Goal: Communication & Community: Share content

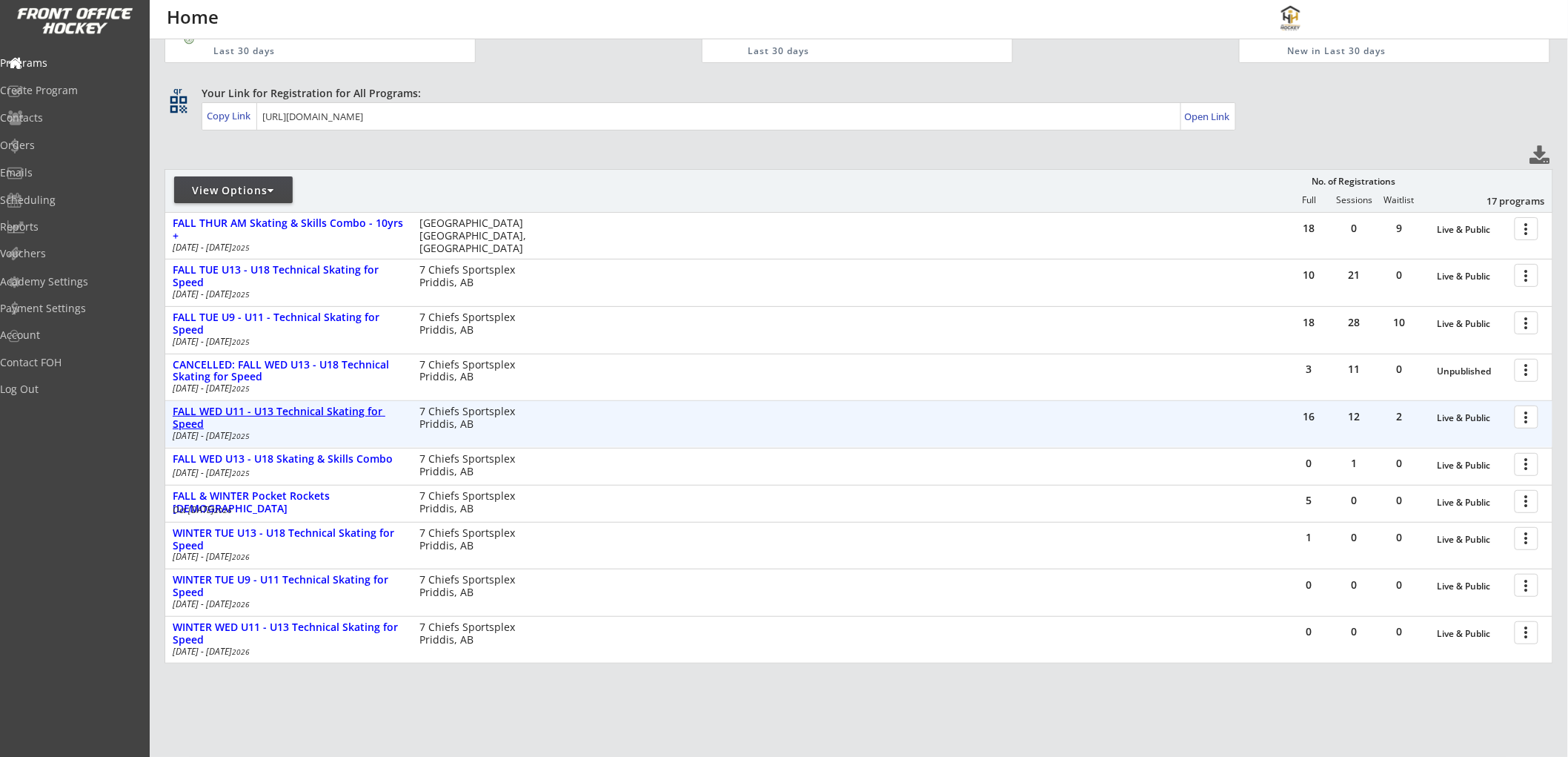
scroll to position [83, 0]
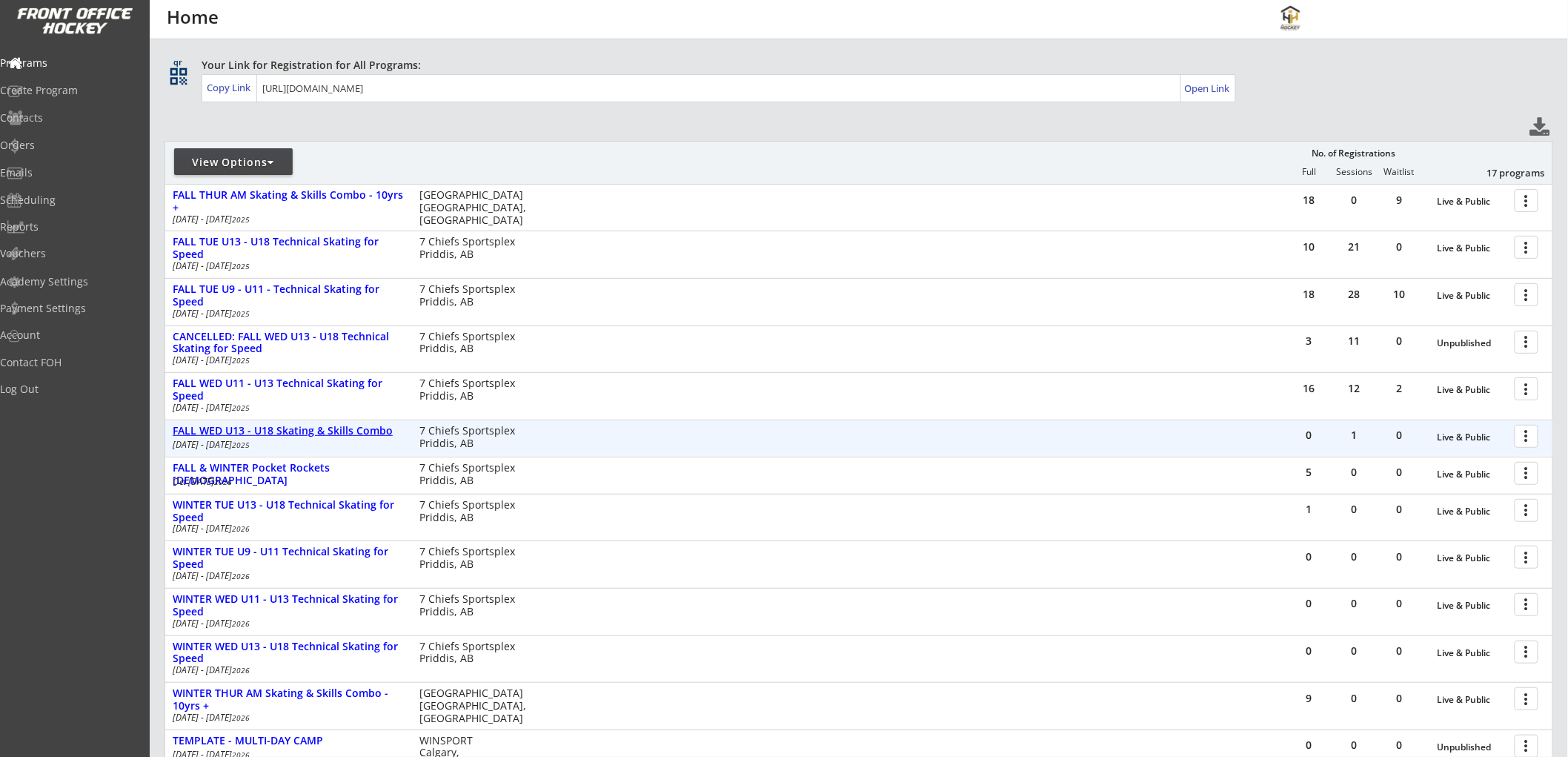
click at [293, 426] on div "FALL WED U13 - U18 Skating & Skills Combo" at bounding box center [288, 431] width 231 height 13
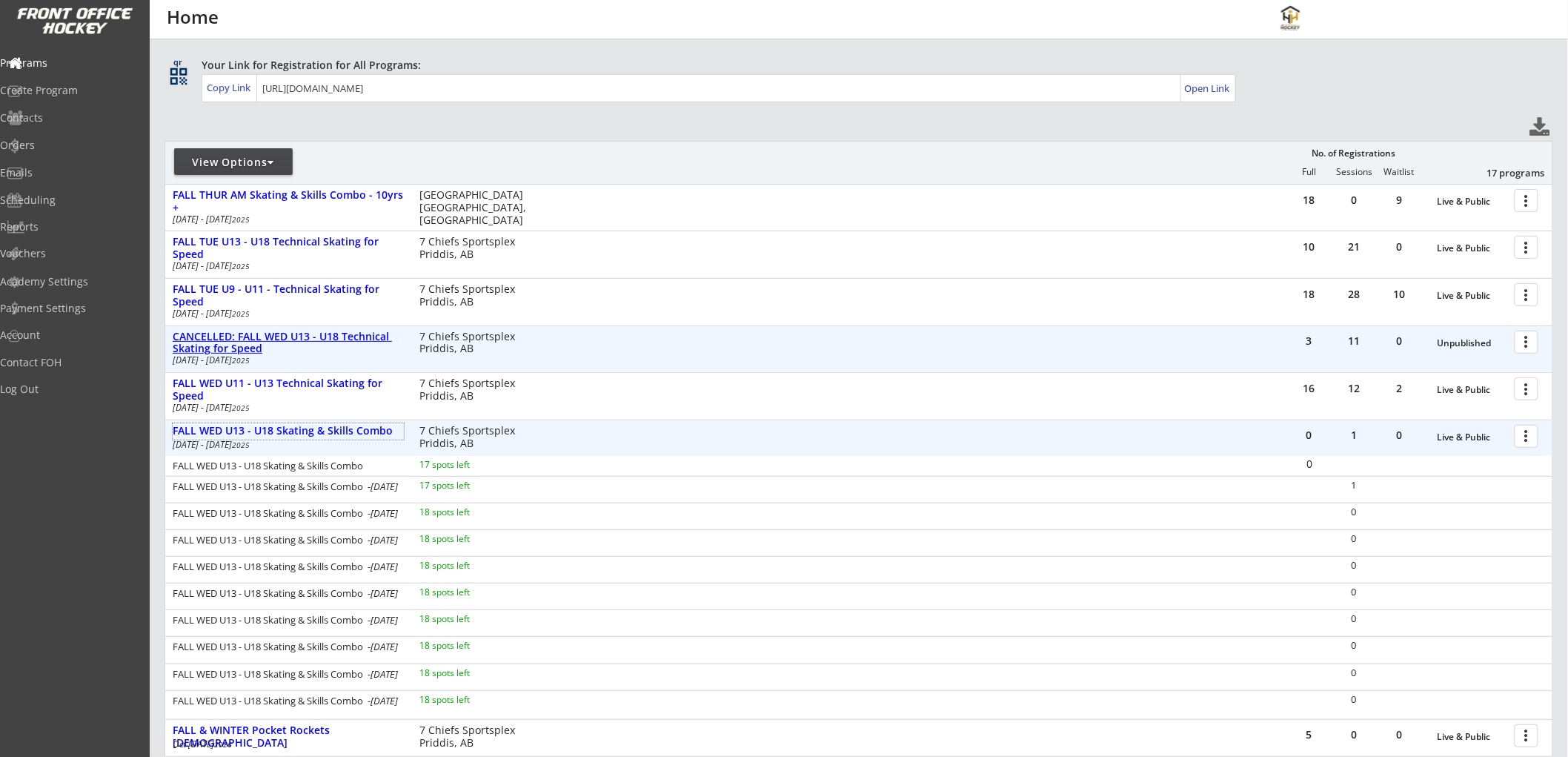
click at [335, 338] on div "CANCELLED: FALL WED U13 - U18 Technical Skating for Speed" at bounding box center [288, 343] width 231 height 25
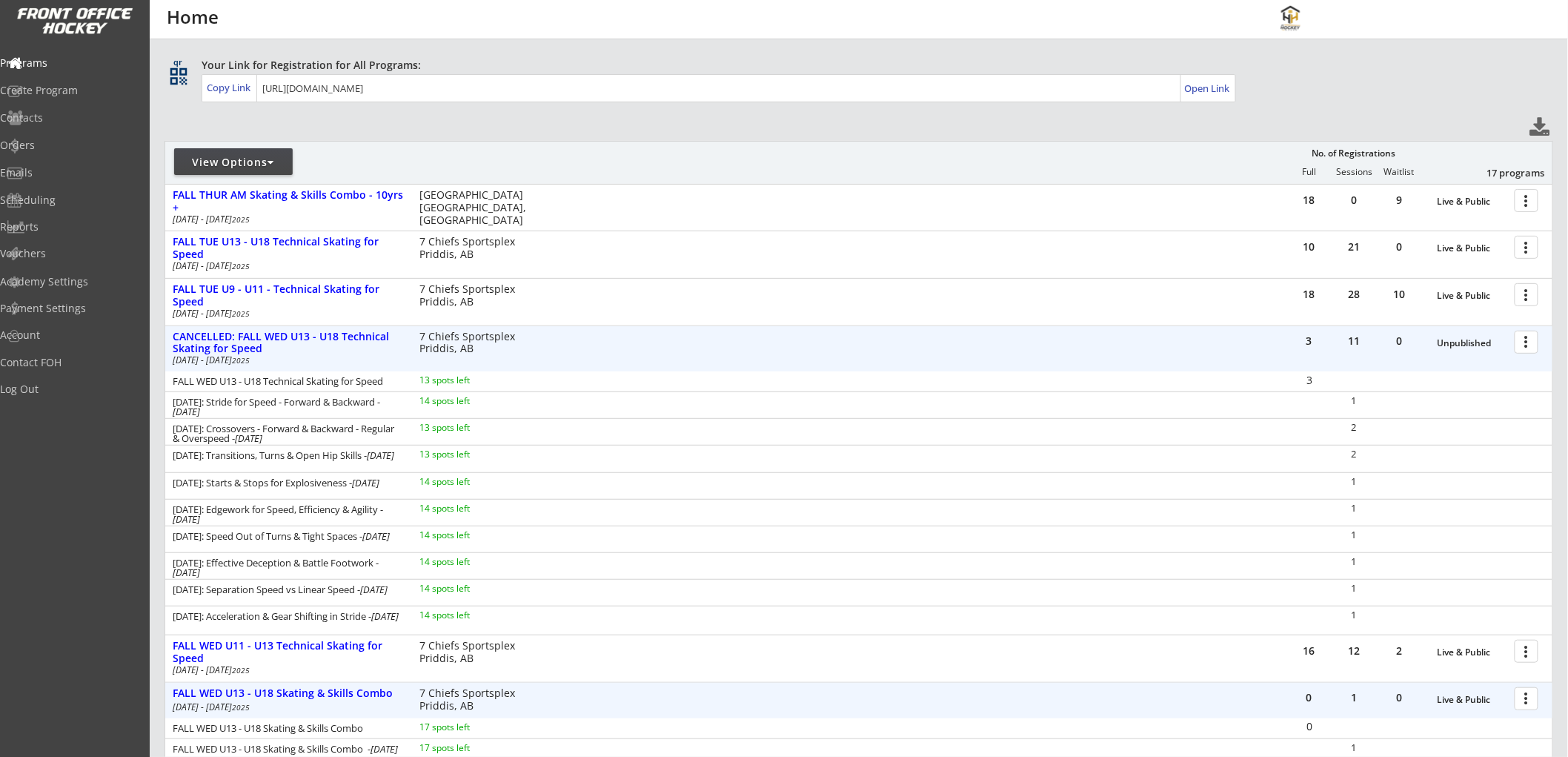
click at [1522, 340] on div at bounding box center [1530, 342] width 26 height 26
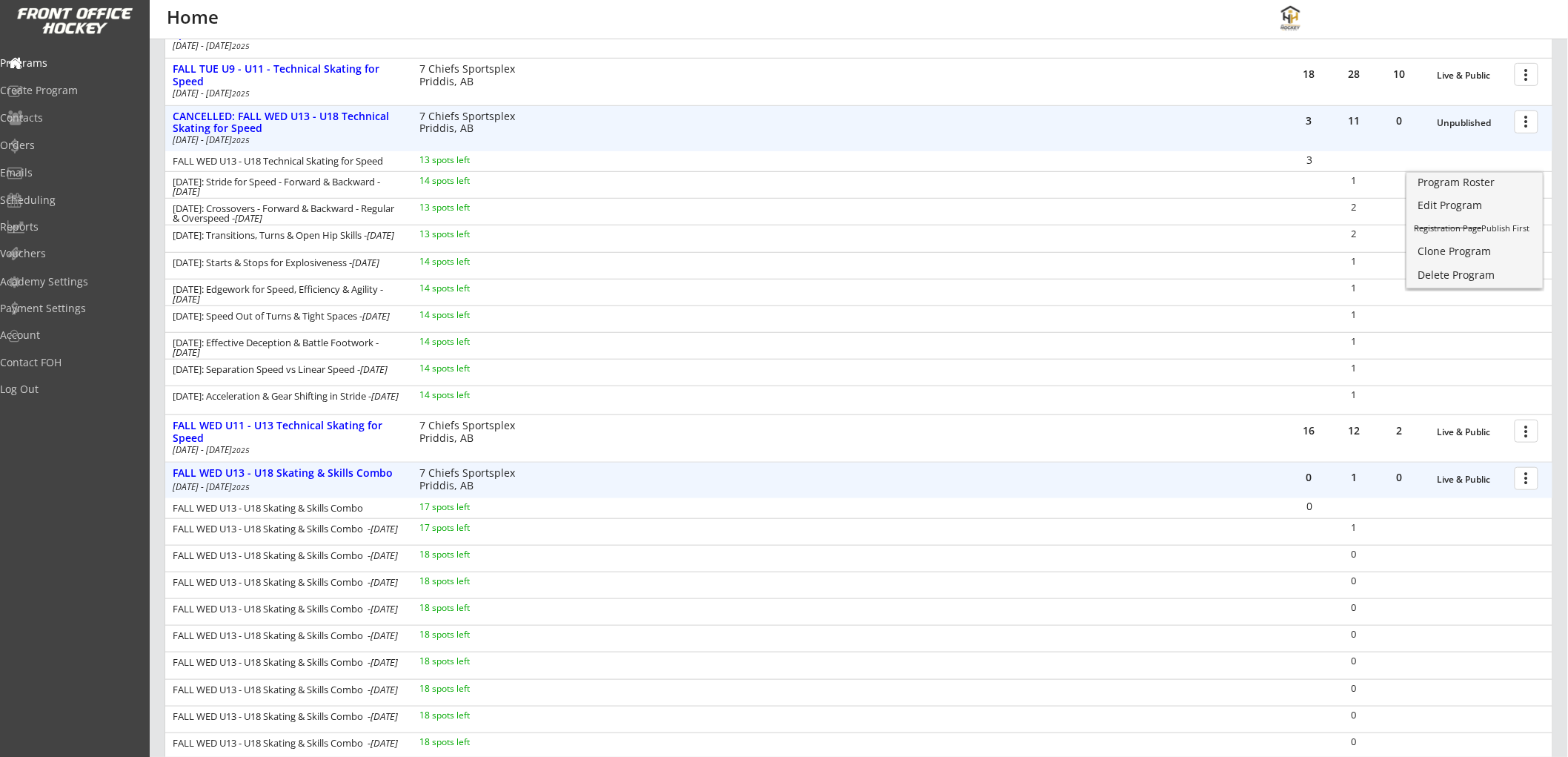
scroll to position [329, 0]
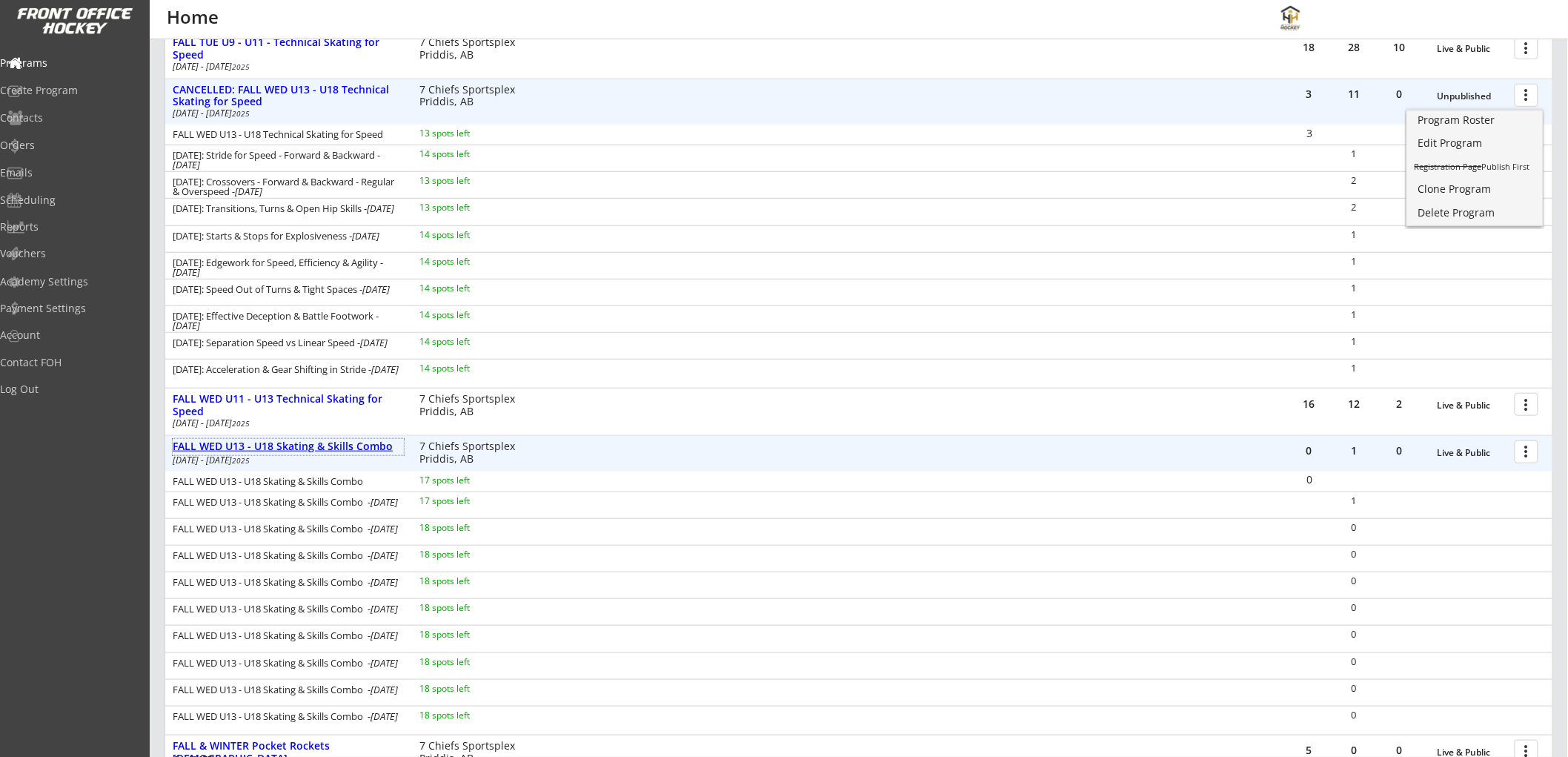
click at [319, 443] on div "FALL WED U13 - U18 Skating & Skills Combo" at bounding box center [288, 447] width 231 height 13
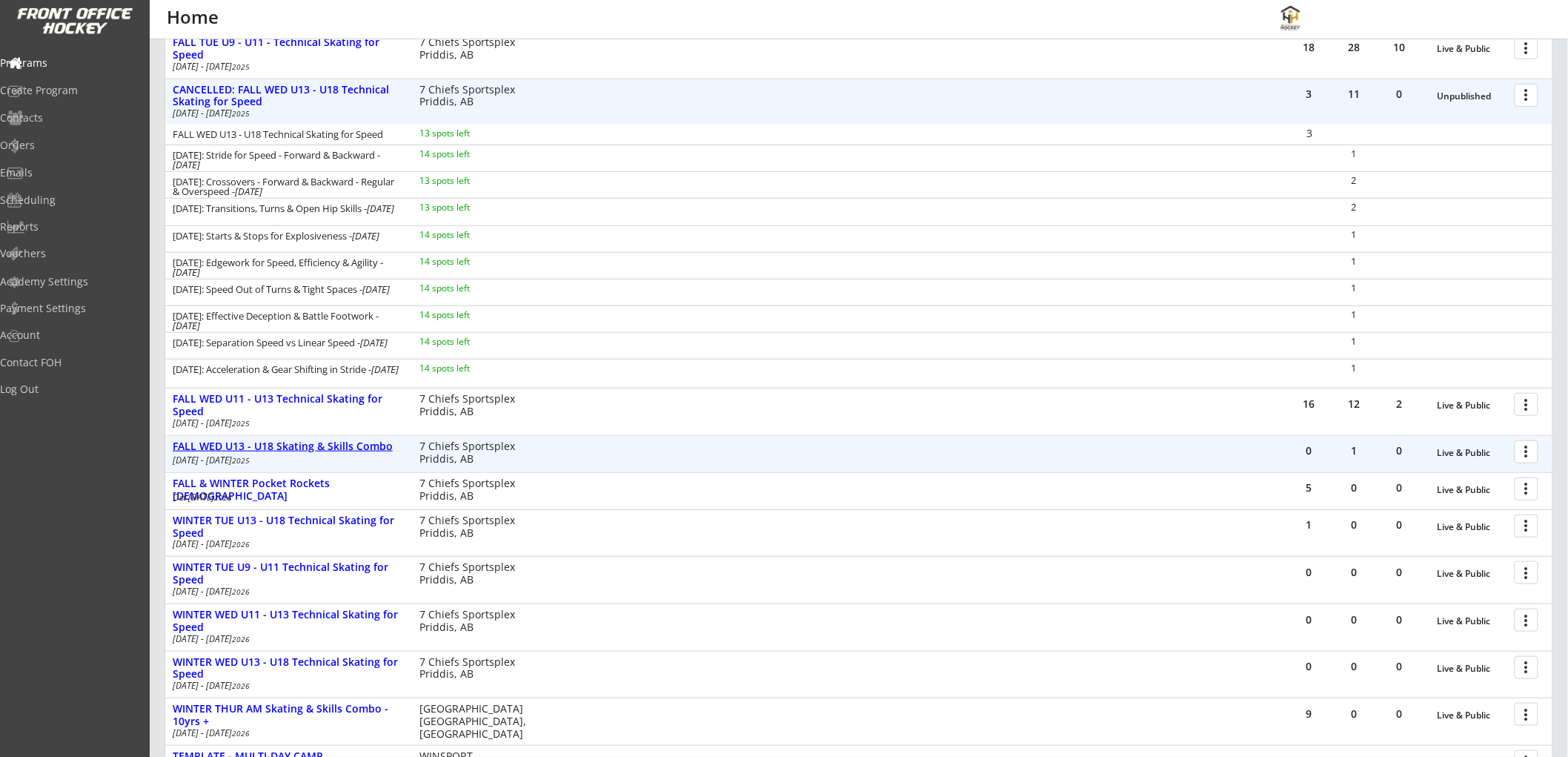
click at [319, 443] on div "FALL WED U13 - U18 Skating & Skills Combo" at bounding box center [288, 447] width 231 height 13
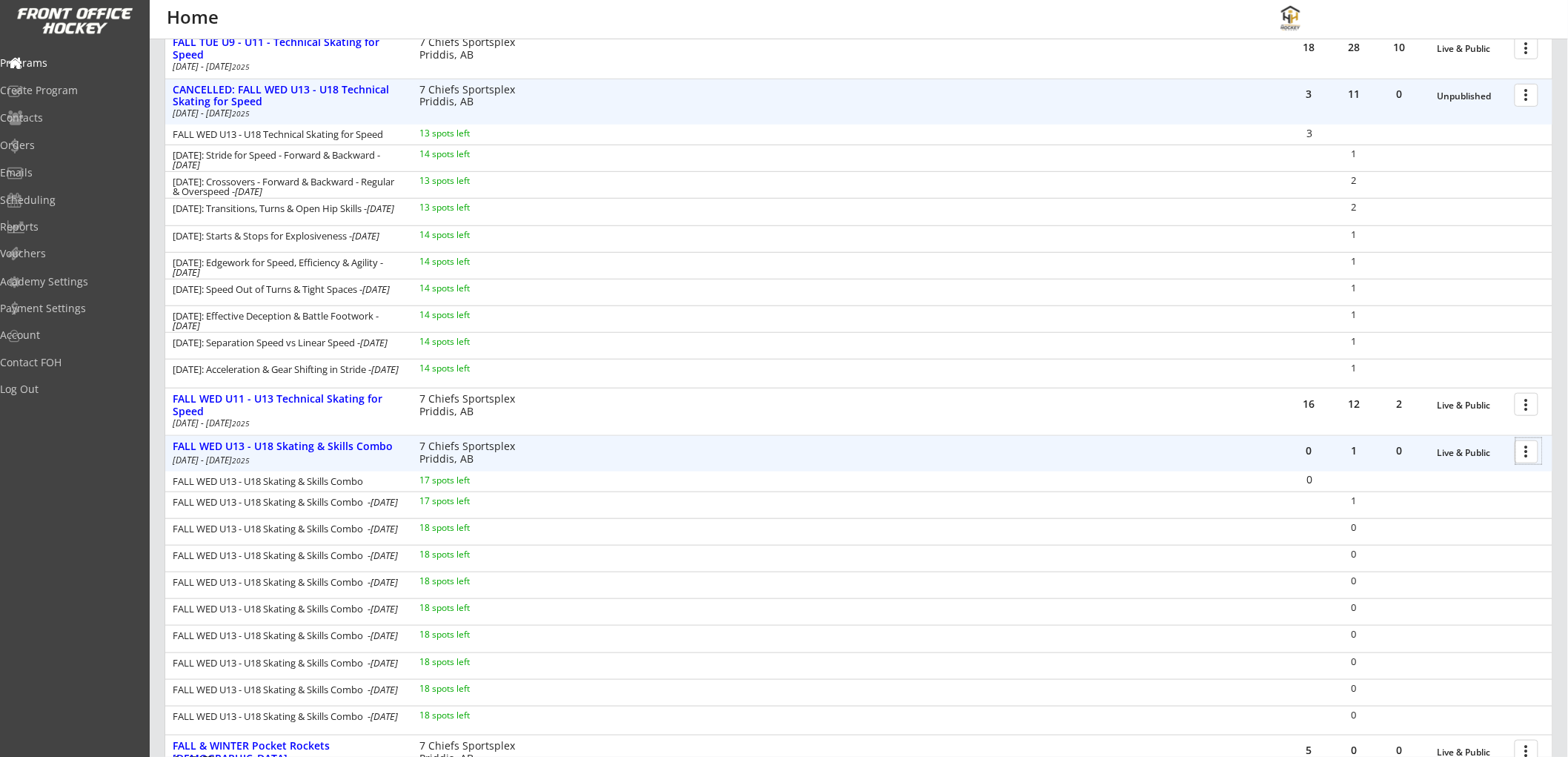
click at [1532, 450] on div at bounding box center [1530, 451] width 26 height 26
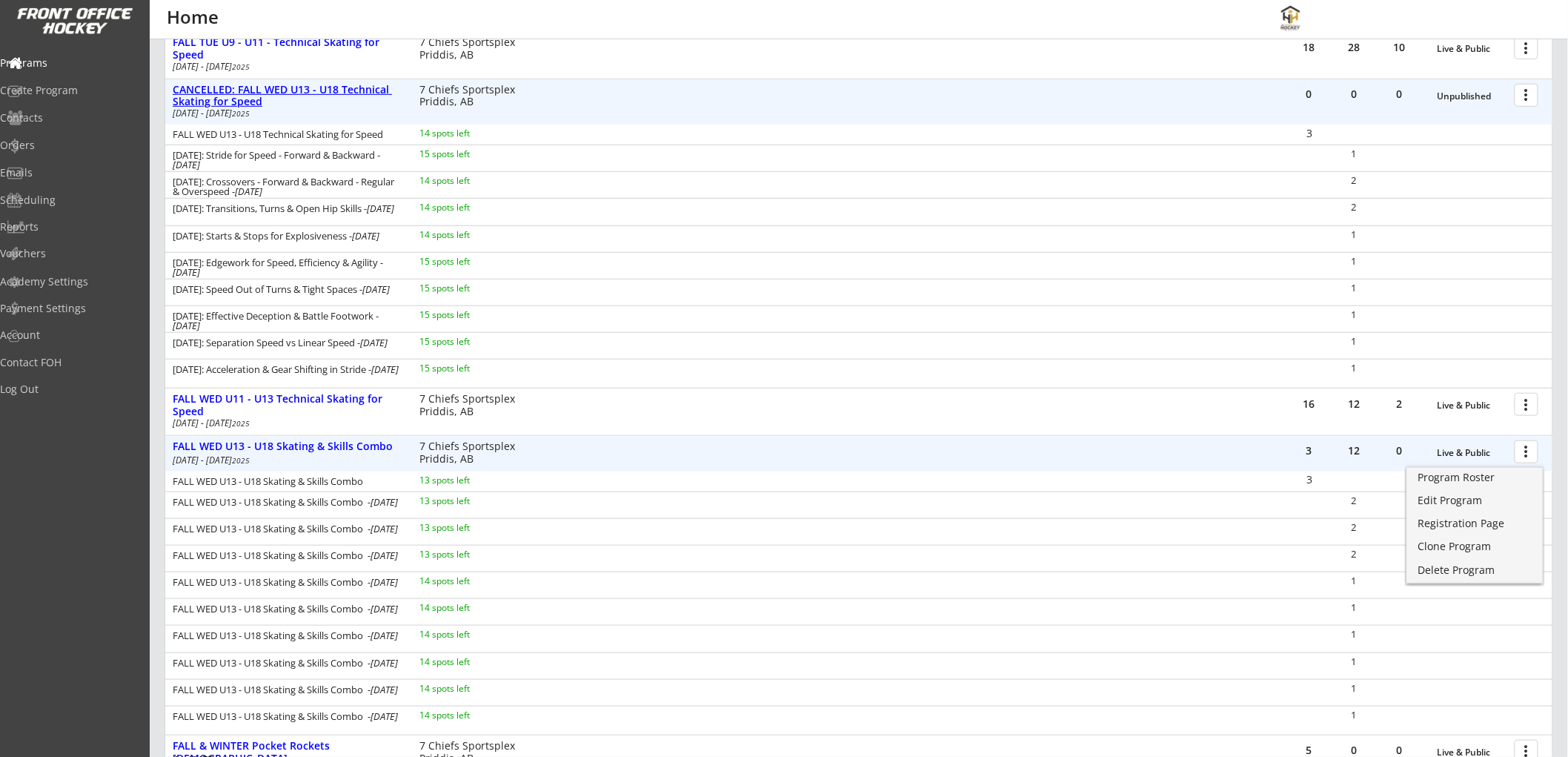
click at [353, 85] on div "CANCELLED: FALL WED U13 - U18 Technical Skating for Speed" at bounding box center [288, 96] width 231 height 25
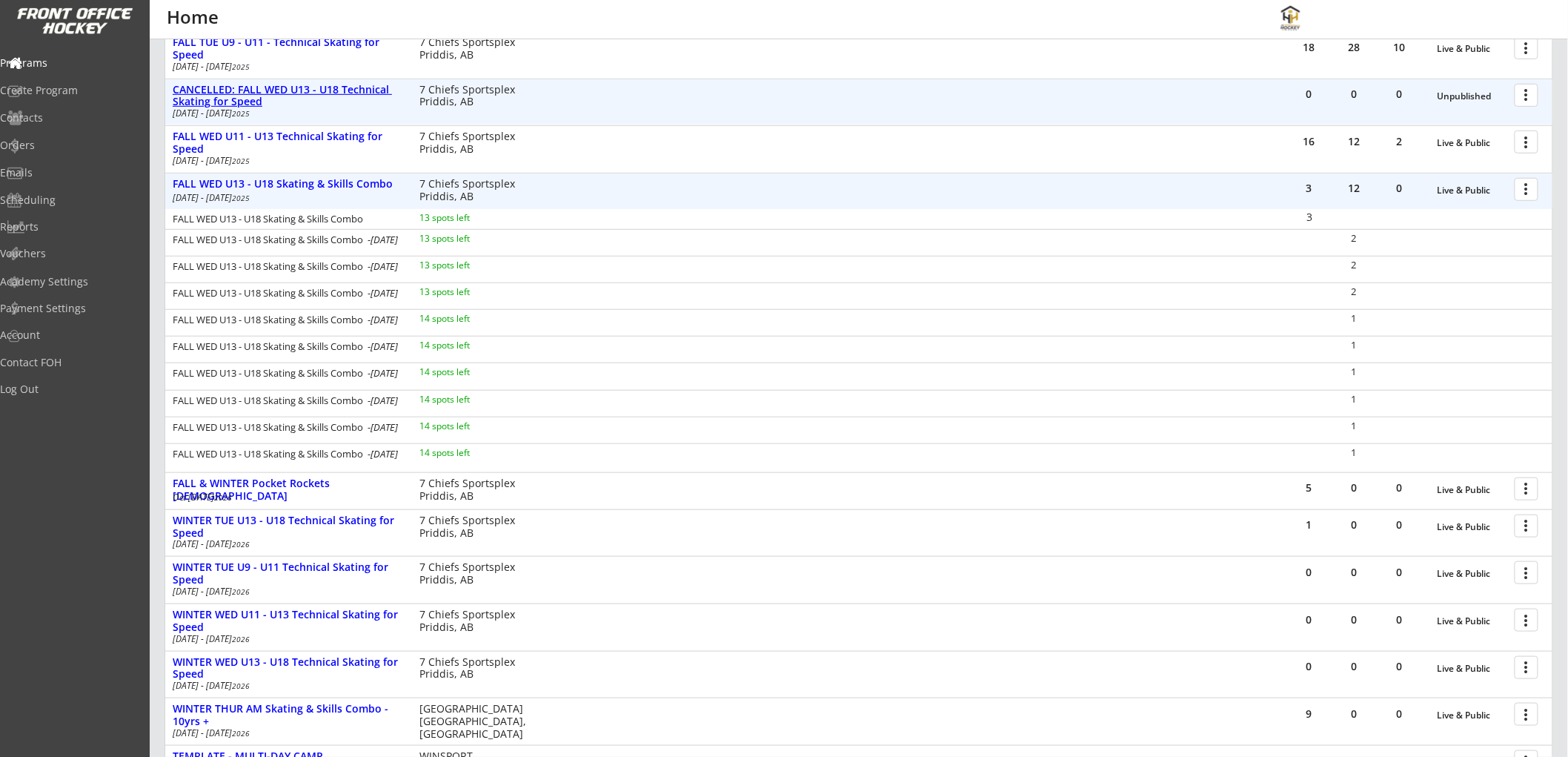
click at [353, 85] on div "CANCELLED: FALL WED U13 - U18 Technical Skating for Speed" at bounding box center [288, 96] width 231 height 25
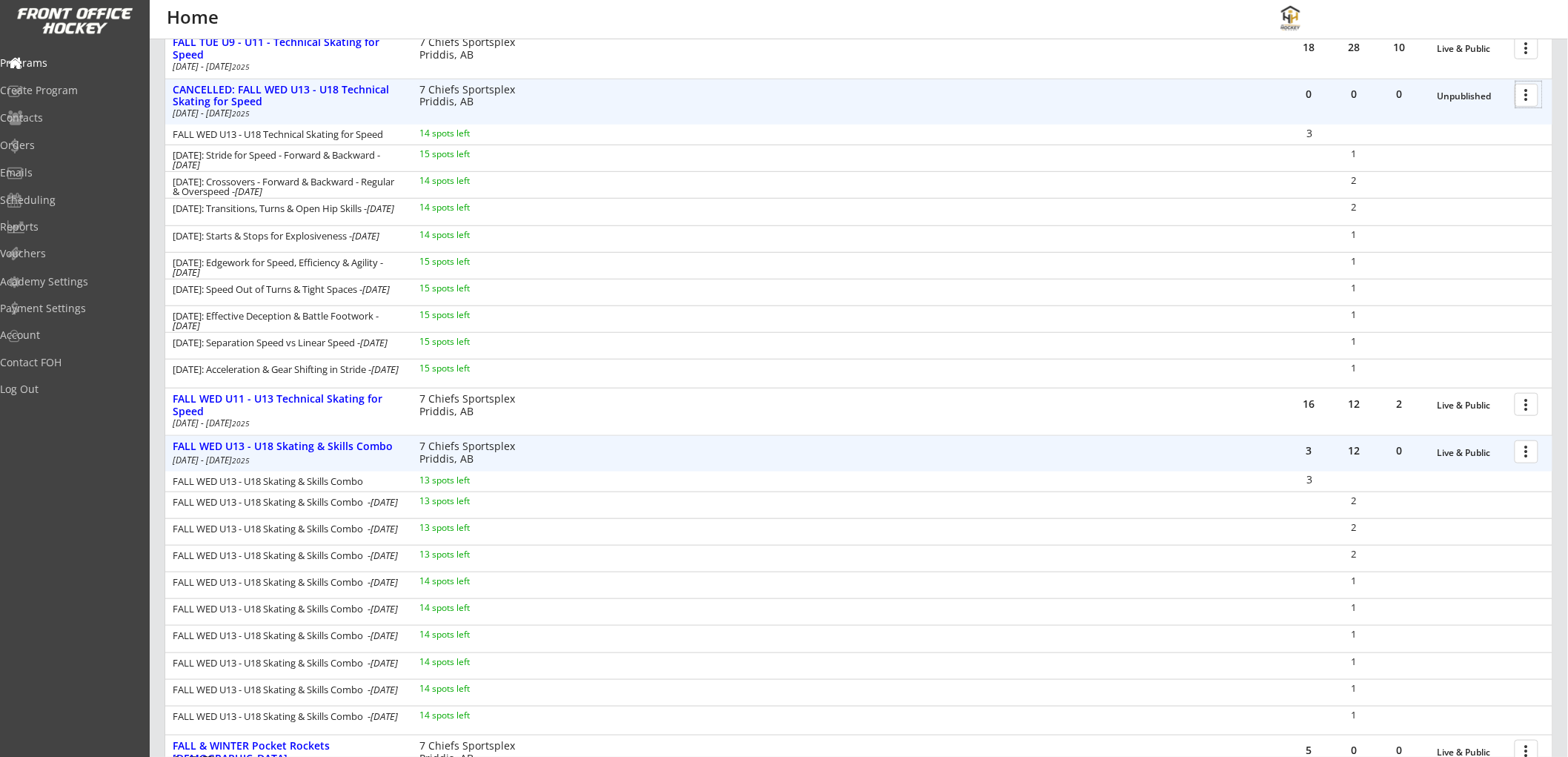
click at [1525, 95] on div at bounding box center [1530, 95] width 26 height 26
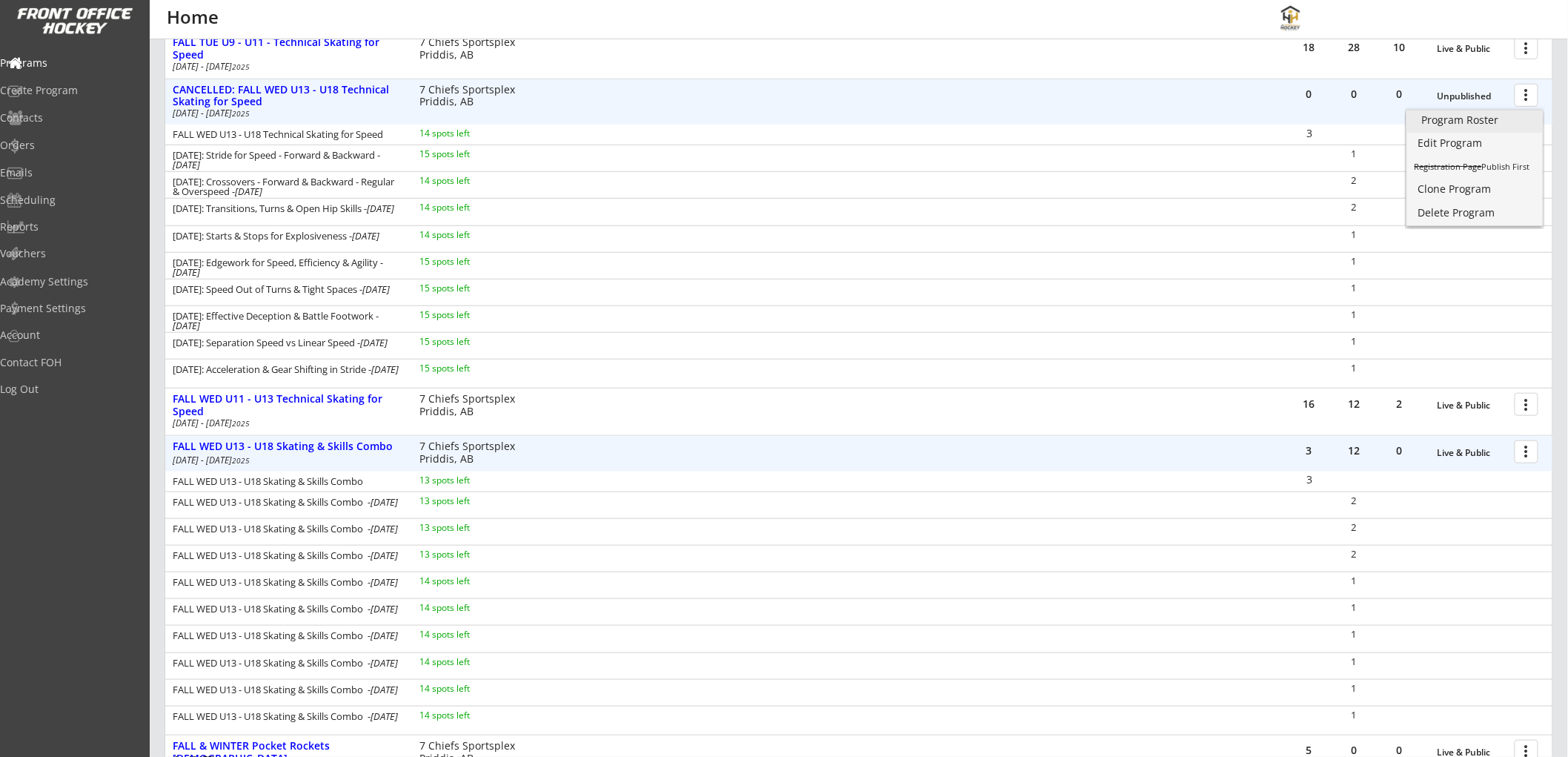
click at [1514, 119] on div "Program Roster" at bounding box center [1475, 120] width 106 height 10
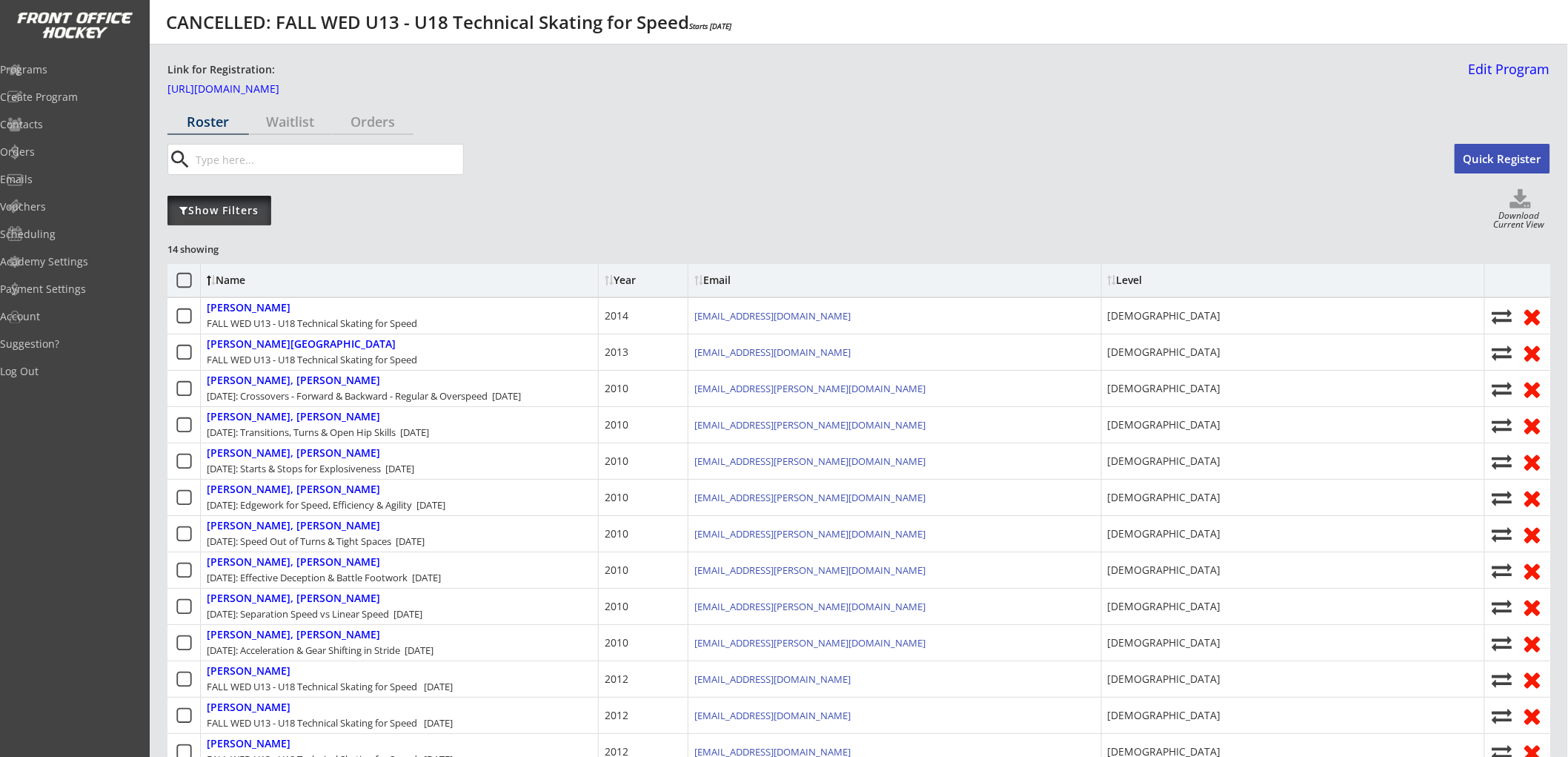
click at [218, 211] on div "Show Filters" at bounding box center [219, 210] width 103 height 15
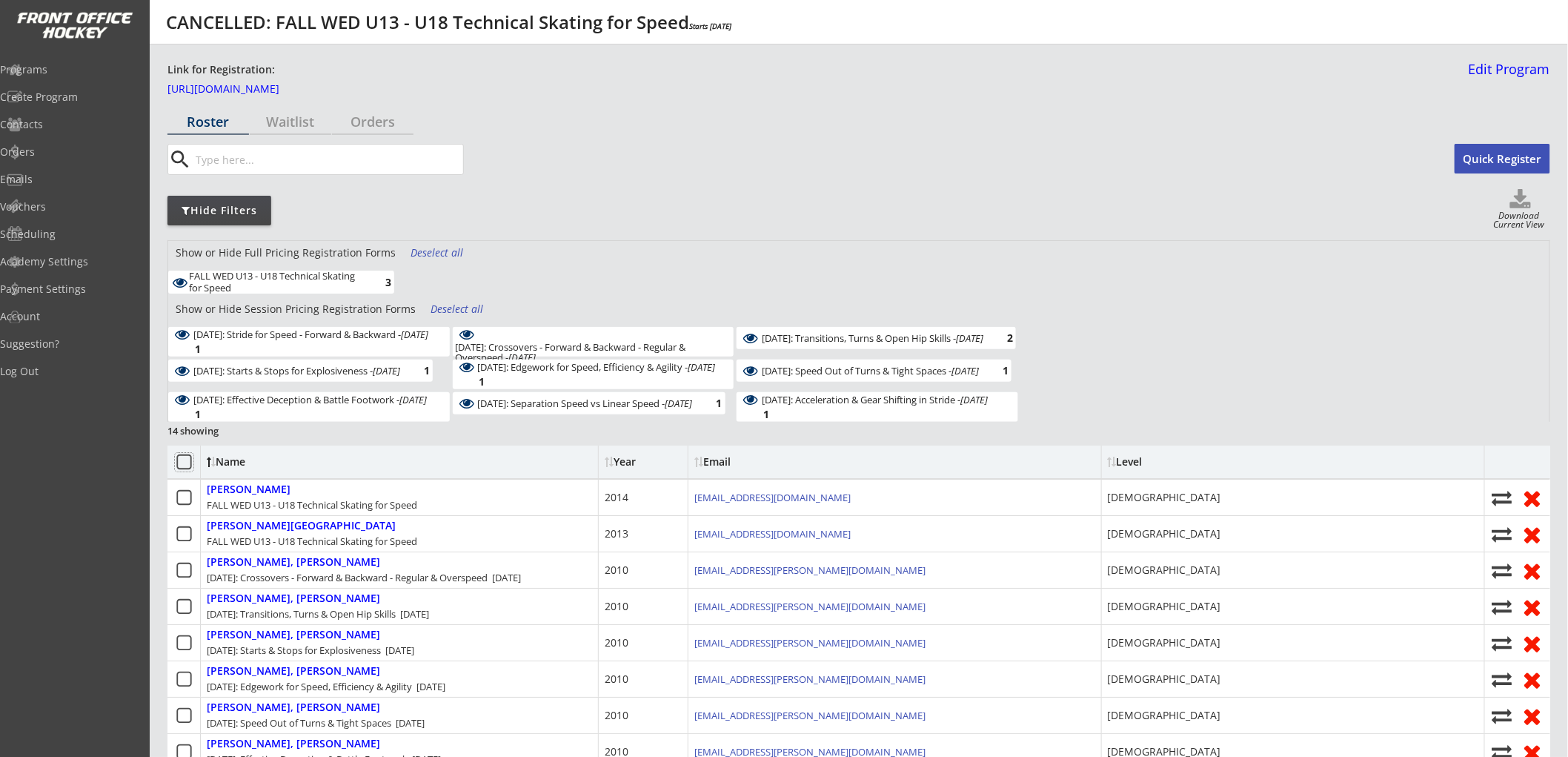
click at [182, 462] on icon at bounding box center [183, 462] width 18 height 18
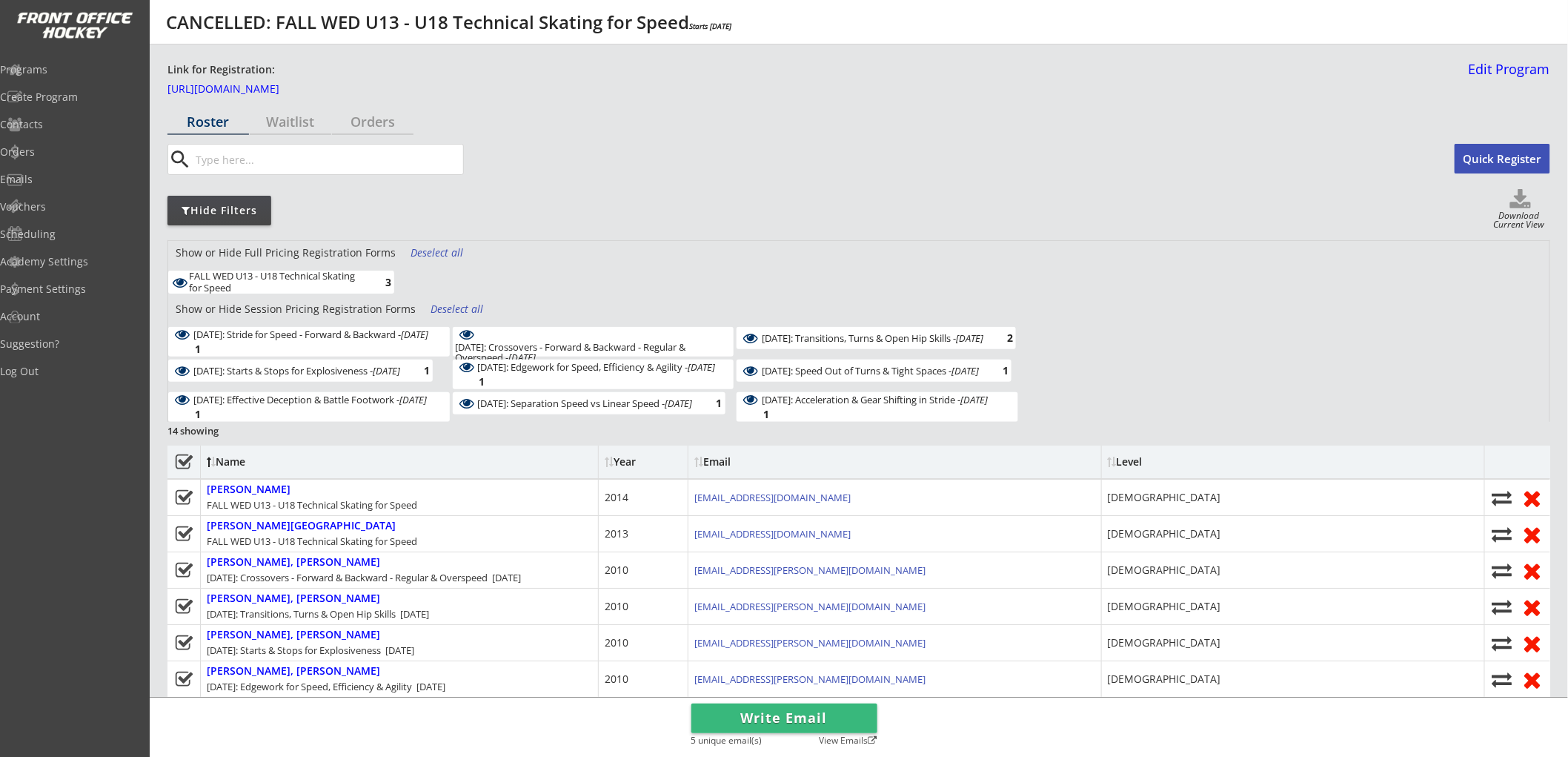
click at [801, 714] on button "Write Email" at bounding box center [784, 719] width 186 height 30
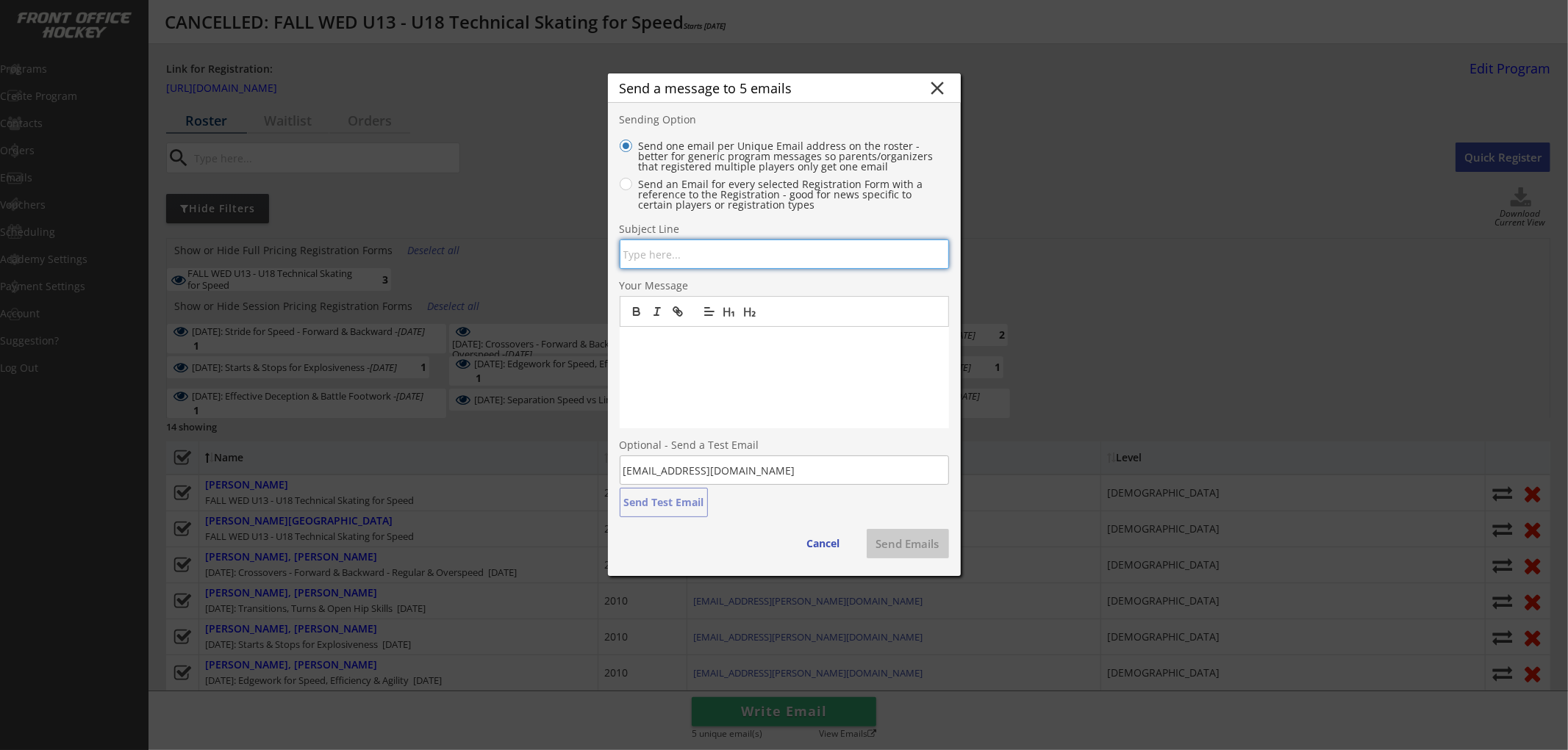
click at [795, 258] on input "input" at bounding box center [784, 254] width 329 height 29
type input "My Hockey House | Fall WED U13 - U18 Technical Skating for Speed"
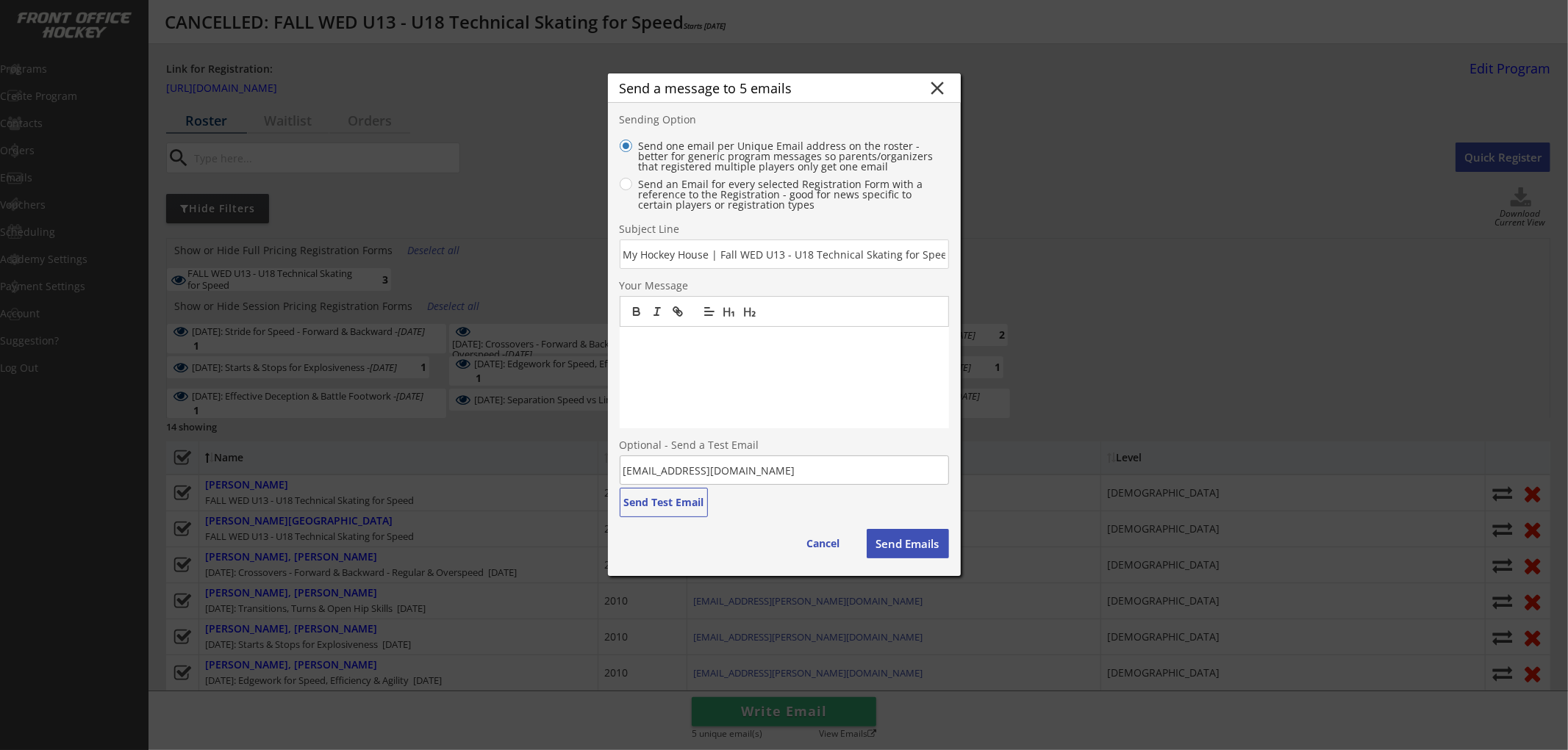
click at [757, 344] on p at bounding box center [784, 342] width 308 height 13
drag, startPoint x: 721, startPoint y: 253, endPoint x: 975, endPoint y: 265, distance: 254.3
click at [975, 265] on body "CANCELLED: FALL WED U13 - U18 Technical Skating for Speed Starts Oct 15, 2025 L…" at bounding box center [784, 375] width 1568 height 750
drag, startPoint x: 675, startPoint y: 360, endPoint x: 631, endPoint y: 358, distance: 44.0
click at [631, 358] on p "Due to" at bounding box center [784, 355] width 308 height 13
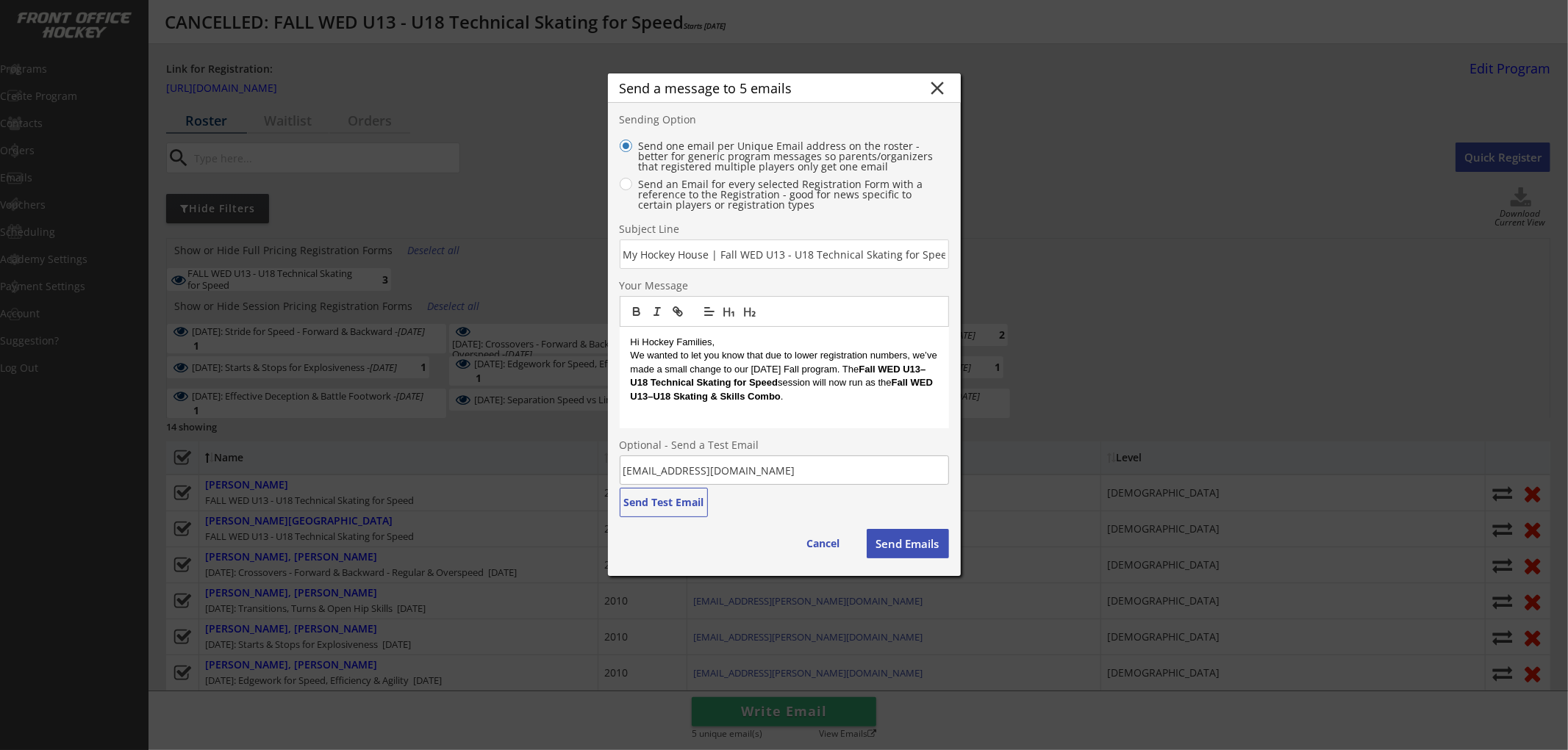
click at [675, 368] on p "We wanted to let you know that due to lower registration numbers, we’ve made a …" at bounding box center [784, 375] width 308 height 54
click at [775, 369] on p "We wanted to let you know that due to lower registration numbers, we’ve made a …" at bounding box center [784, 375] width 308 height 54
drag, startPoint x: 901, startPoint y: 369, endPoint x: 699, endPoint y: 382, distance: 202.4
click at [699, 382] on p "We wanted to let you know that due to lower registration numbers, we’ve made a …" at bounding box center [784, 375] width 308 height 54
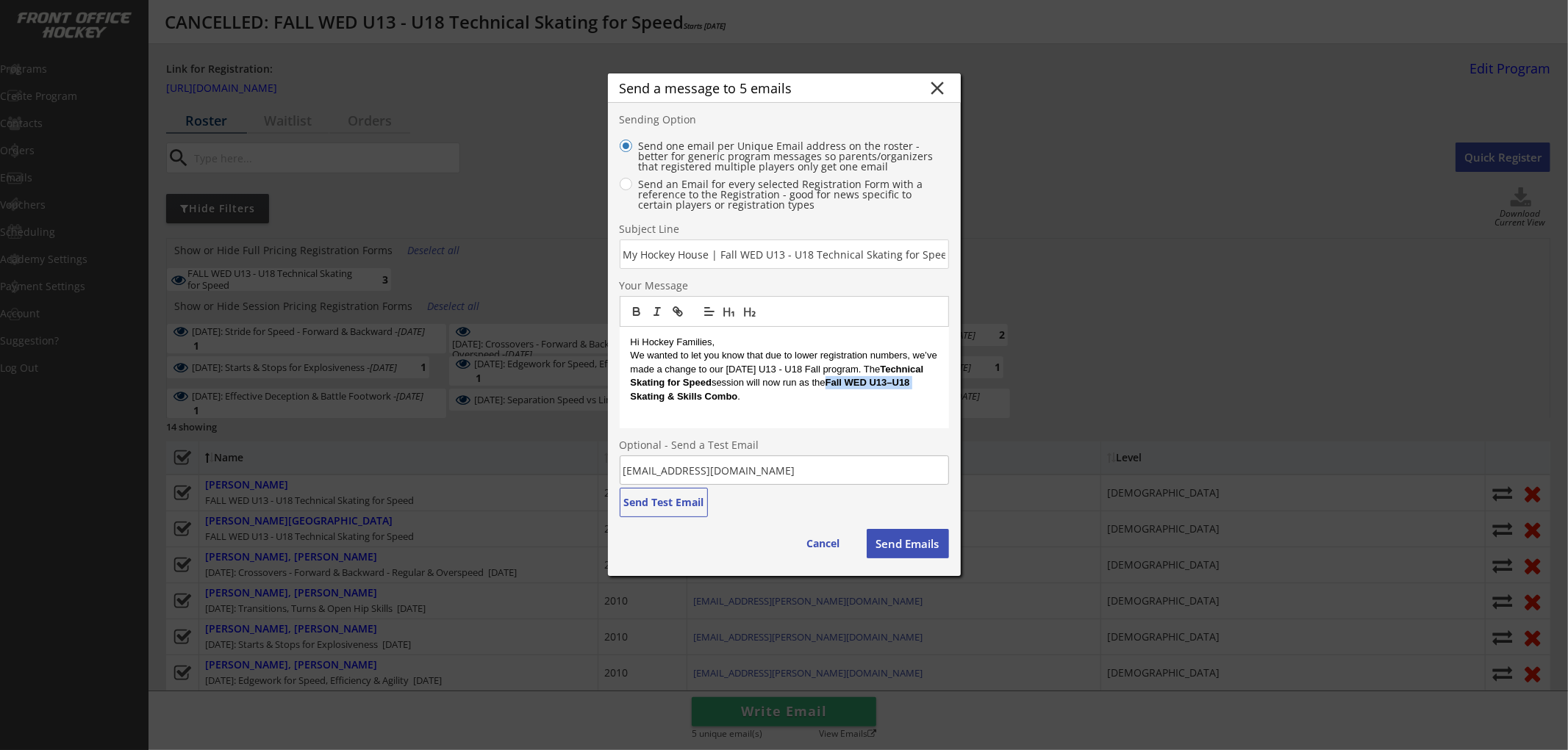
drag, startPoint x: 879, startPoint y: 384, endPoint x: 675, endPoint y: 399, distance: 204.6
click at [675, 399] on strong "Fall WED U13–U18 Skating & Skills Combo" at bounding box center [772, 389] width 283 height 24
click at [680, 389] on p "We wanted to let you know that due to lower registration numbers, we’ve made a …" at bounding box center [784, 369] width 308 height 40
click at [718, 403] on p at bounding box center [784, 396] width 308 height 13
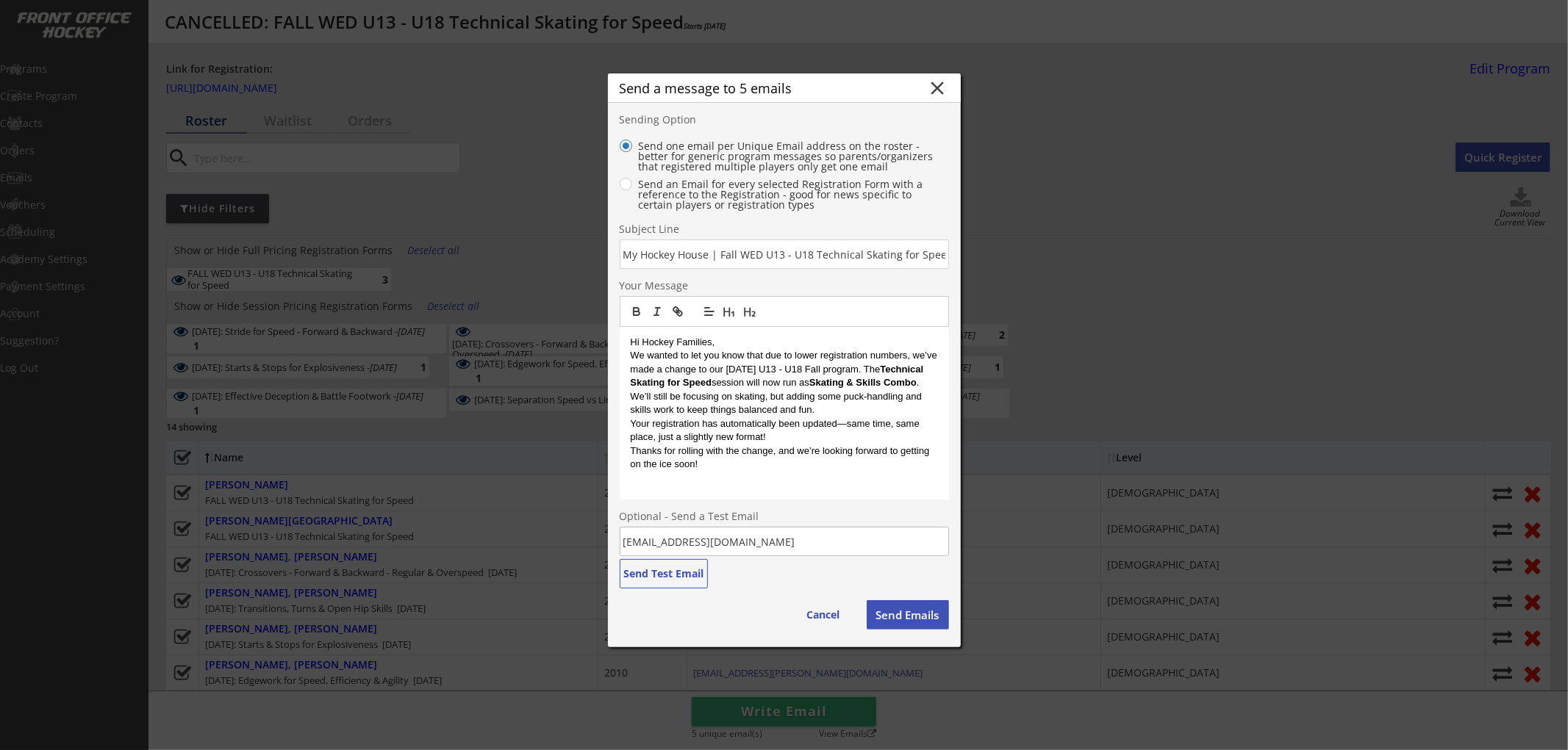
click at [773, 418] on p "We’ll still be focusing on skating, but adding some puck-handling and skills wo…" at bounding box center [784, 404] width 308 height 28
drag, startPoint x: 848, startPoint y: 421, endPoint x: 627, endPoint y: 416, distance: 221.1
click at [627, 416] on div "Hi Hockey Families, We wanted to let you know that due to lower registration nu…" at bounding box center [784, 413] width 329 height 172
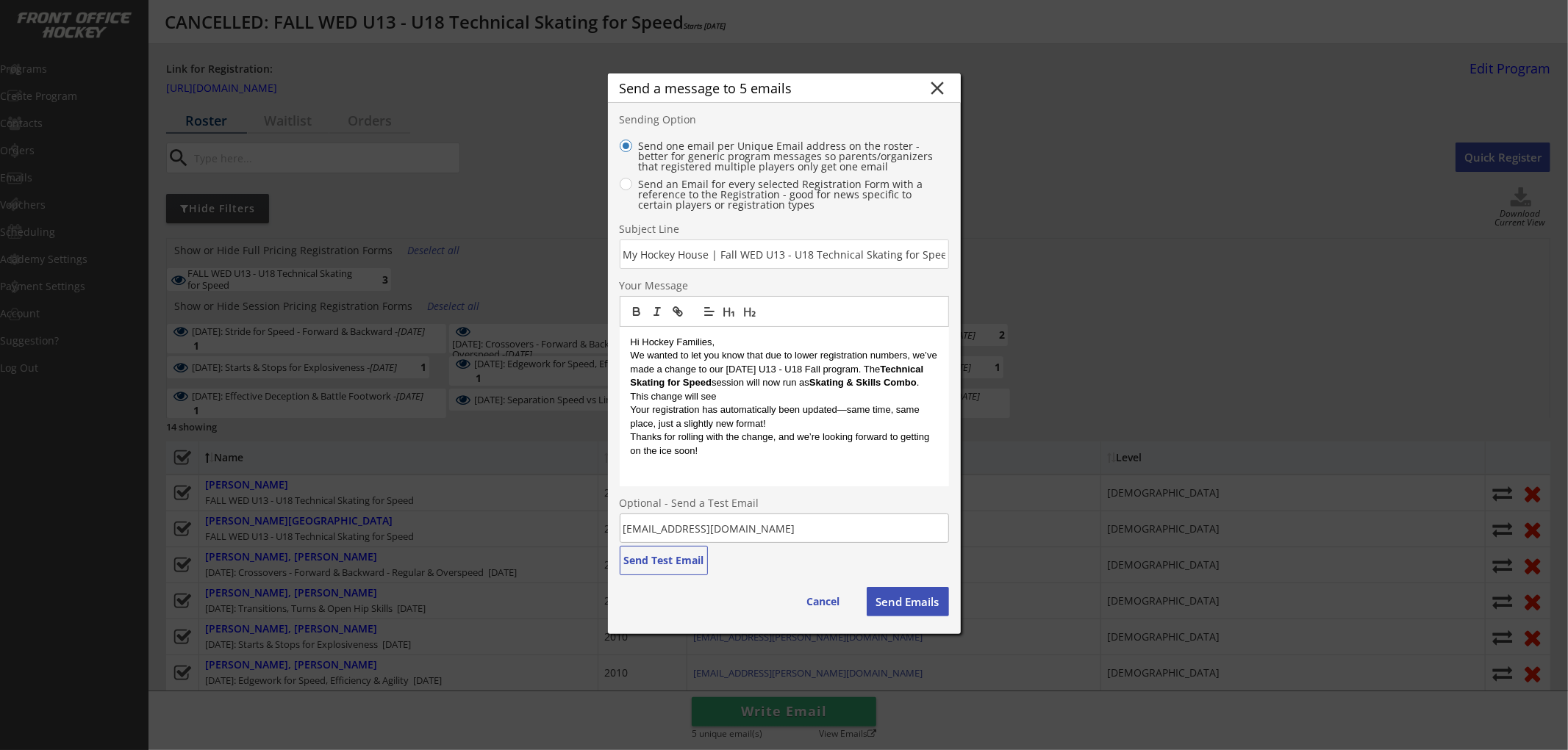
drag, startPoint x: 718, startPoint y: 410, endPoint x: 633, endPoint y: 412, distance: 85.0
click at [633, 403] on p "This change will see" at bounding box center [784, 396] width 308 height 13
click at [775, 403] on p "We'll switch things up each week" at bounding box center [784, 396] width 308 height 13
click at [785, 403] on p "We'll switch things up each week" at bounding box center [784, 396] width 308 height 13
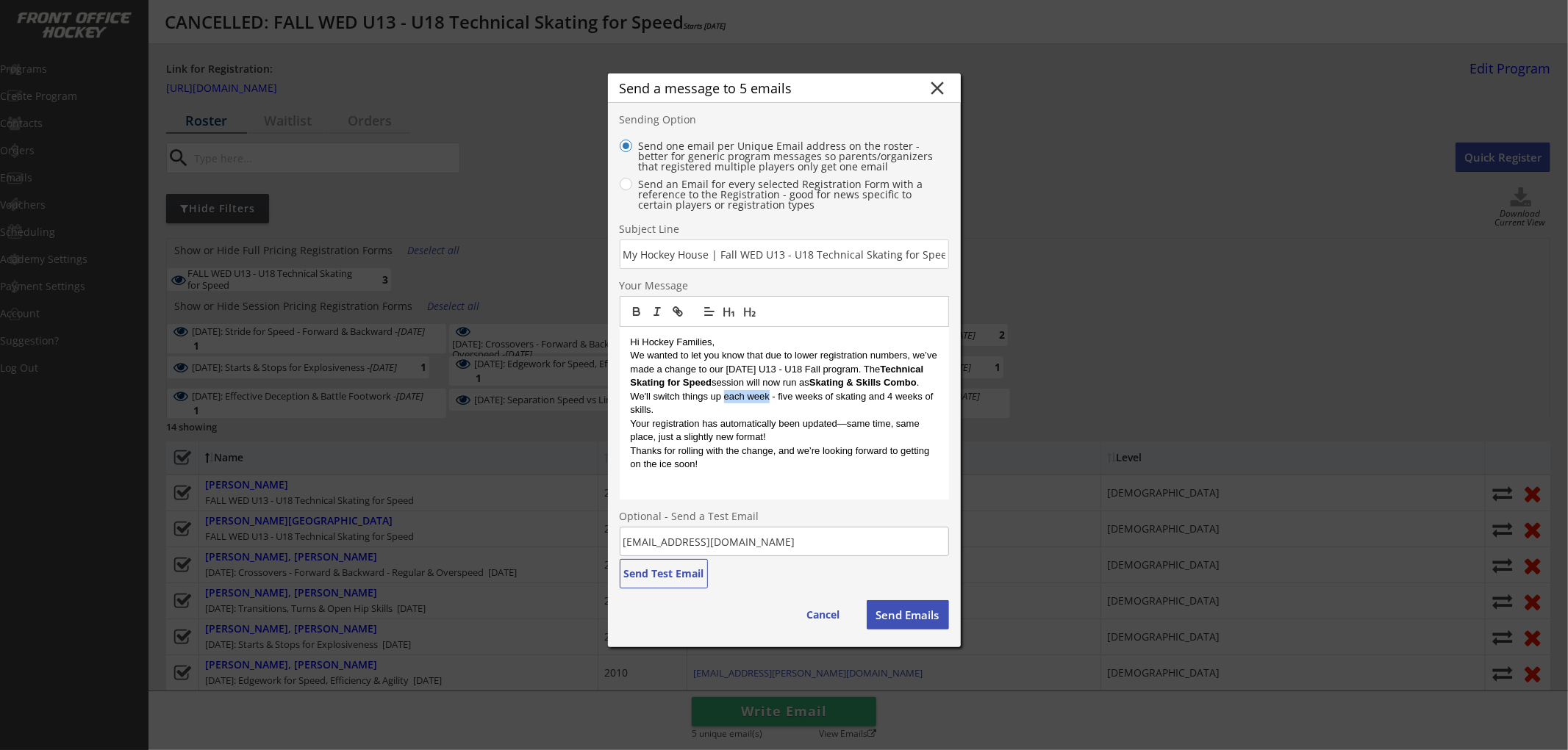
drag, startPoint x: 724, startPoint y: 410, endPoint x: 768, endPoint y: 412, distance: 44.0
click at [768, 412] on p "We'll switch things up each week - five weeks of skating and 4 weeks of skills." at bounding box center [784, 404] width 308 height 28
click at [755, 418] on p "We'll switch things up throughout the season - five weeks of skating and 4 week…" at bounding box center [784, 404] width 308 height 28
click at [846, 442] on p "Your registration has automatically been updated—same time, same place, just a …" at bounding box center [784, 431] width 308 height 28
click at [737, 472] on p "Thanks for rolling with the change, and we’re looking forward to getting on the…" at bounding box center [784, 458] width 308 height 28
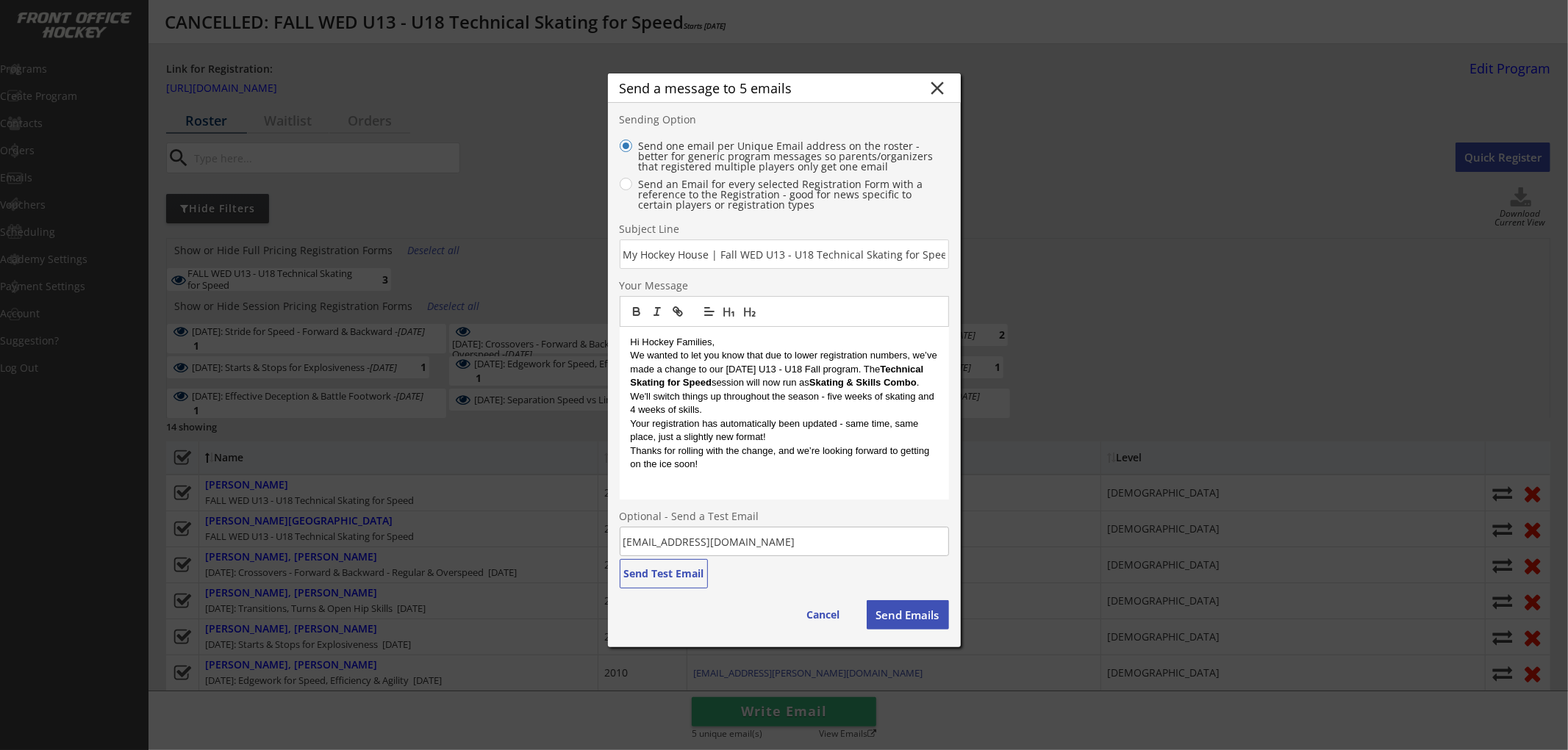
click at [913, 468] on p "Thanks for rolling with the change, and we’re looking forward to getting on the…" at bounding box center [784, 458] width 308 height 28
click at [913, 468] on p "Thanks for rolling with the change, and we’re looking forward to getting on the…" at bounding box center [784, 458] width 308 height 28
click at [882, 472] on p "Thanks for rolling with the change, and we’re looking forward to seeing your pl…" at bounding box center [784, 458] width 308 height 28
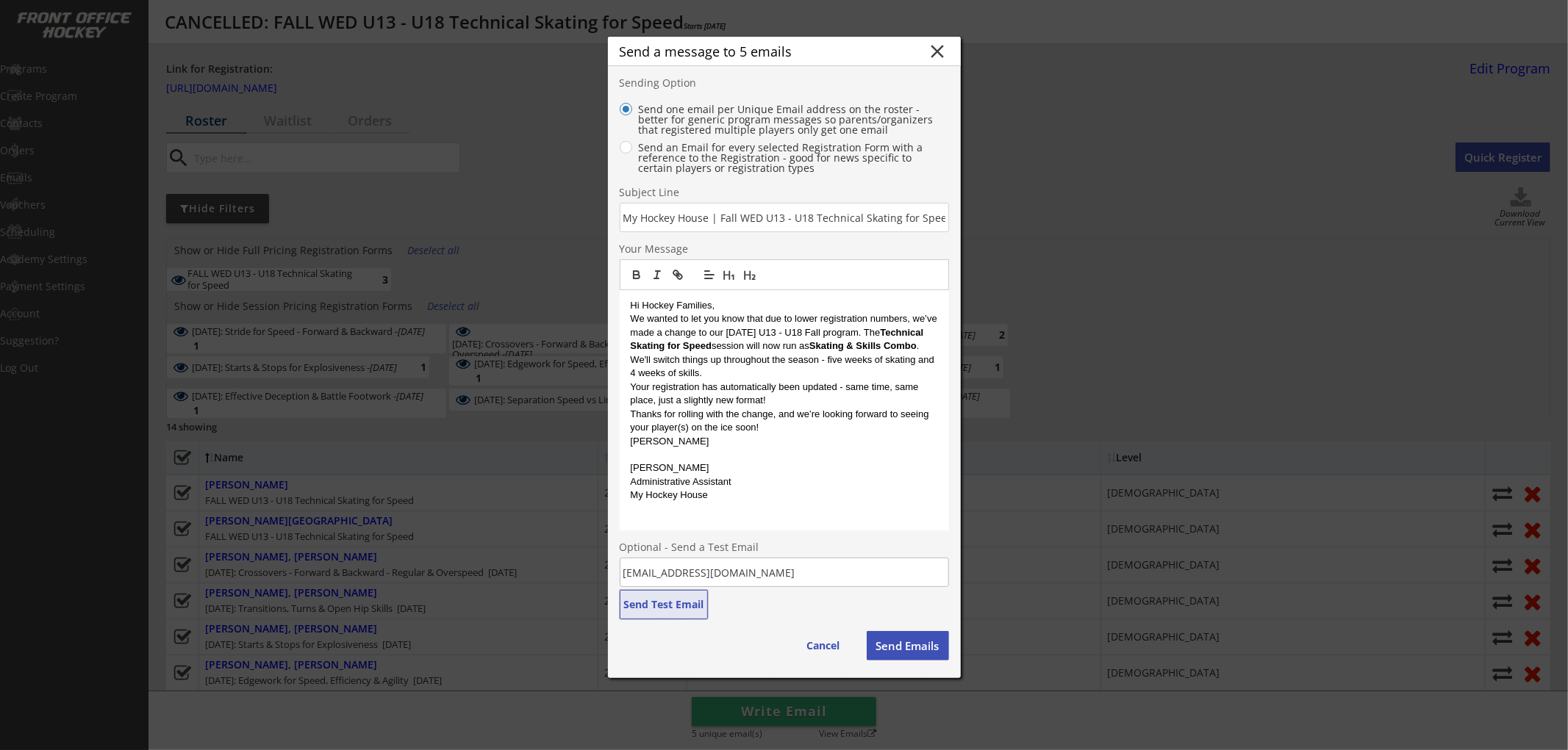
click at [645, 604] on button "Send Test Email" at bounding box center [663, 604] width 88 height 29
click at [718, 218] on input "input" at bounding box center [784, 217] width 329 height 29
click at [765, 217] on input "input" at bounding box center [784, 217] width 329 height 29
type input "My Hockey House | UPDATE: Fall WED U13 - U18 Program Change"
click at [889, 642] on button "Send Emails" at bounding box center [908, 646] width 83 height 29
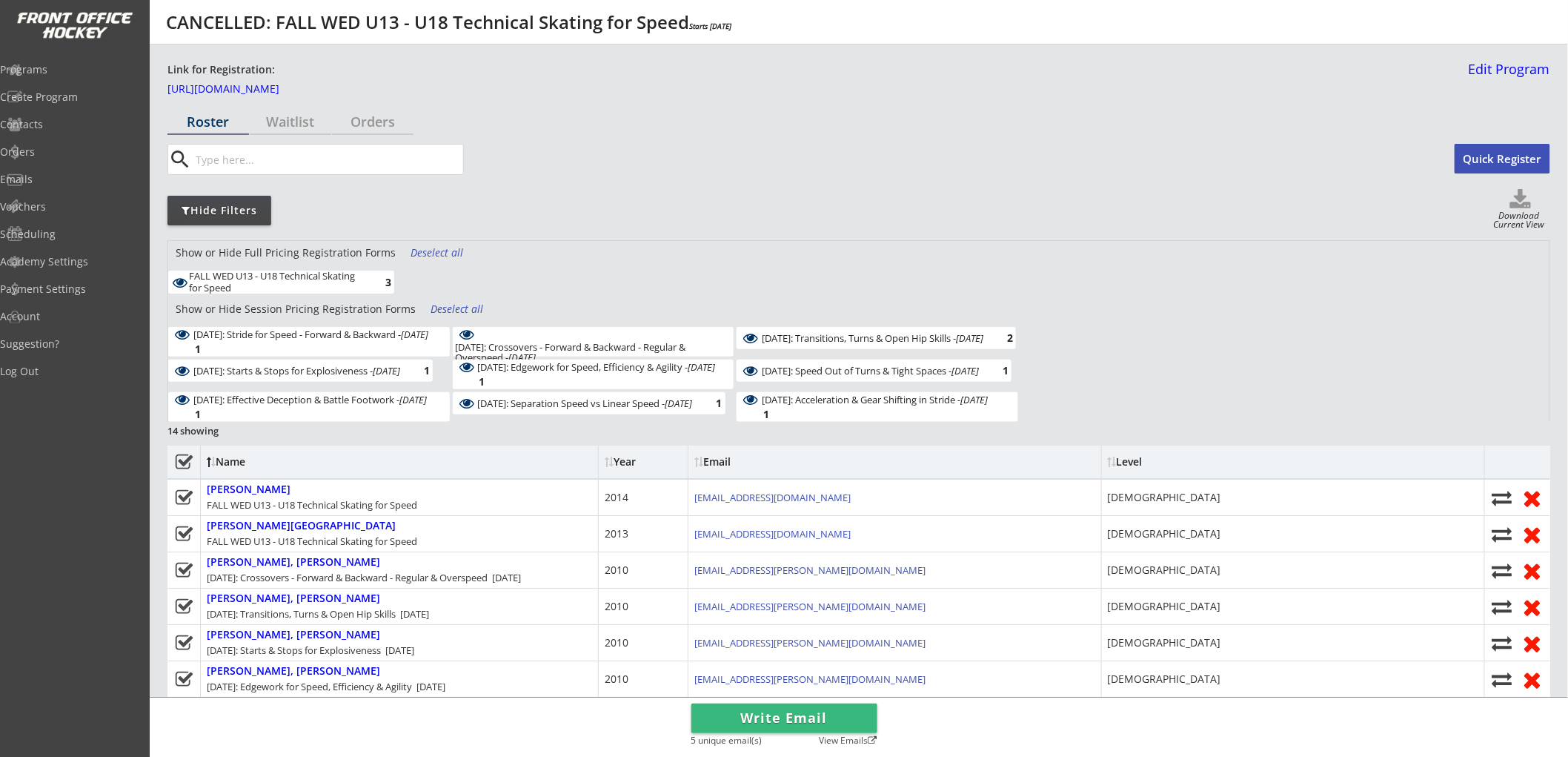
click at [773, 279] on div "FALL WED U13 - U18 Technical Skating for Speed 3" at bounding box center [593, 283] width 850 height 27
click at [73, 68] on div "Programs" at bounding box center [70, 70] width 134 height 10
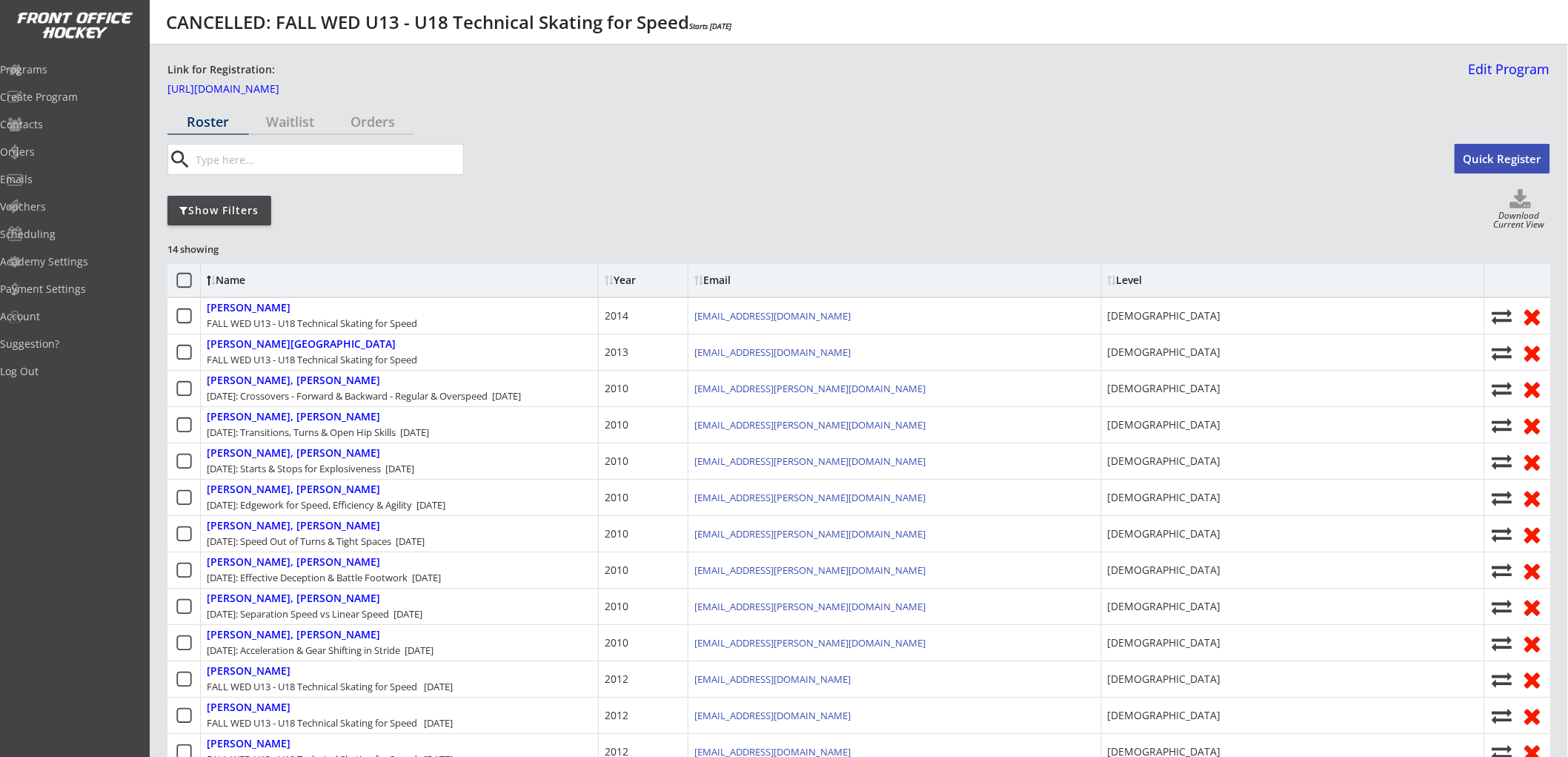
click at [241, 211] on div "Show Filters" at bounding box center [219, 210] width 103 height 15
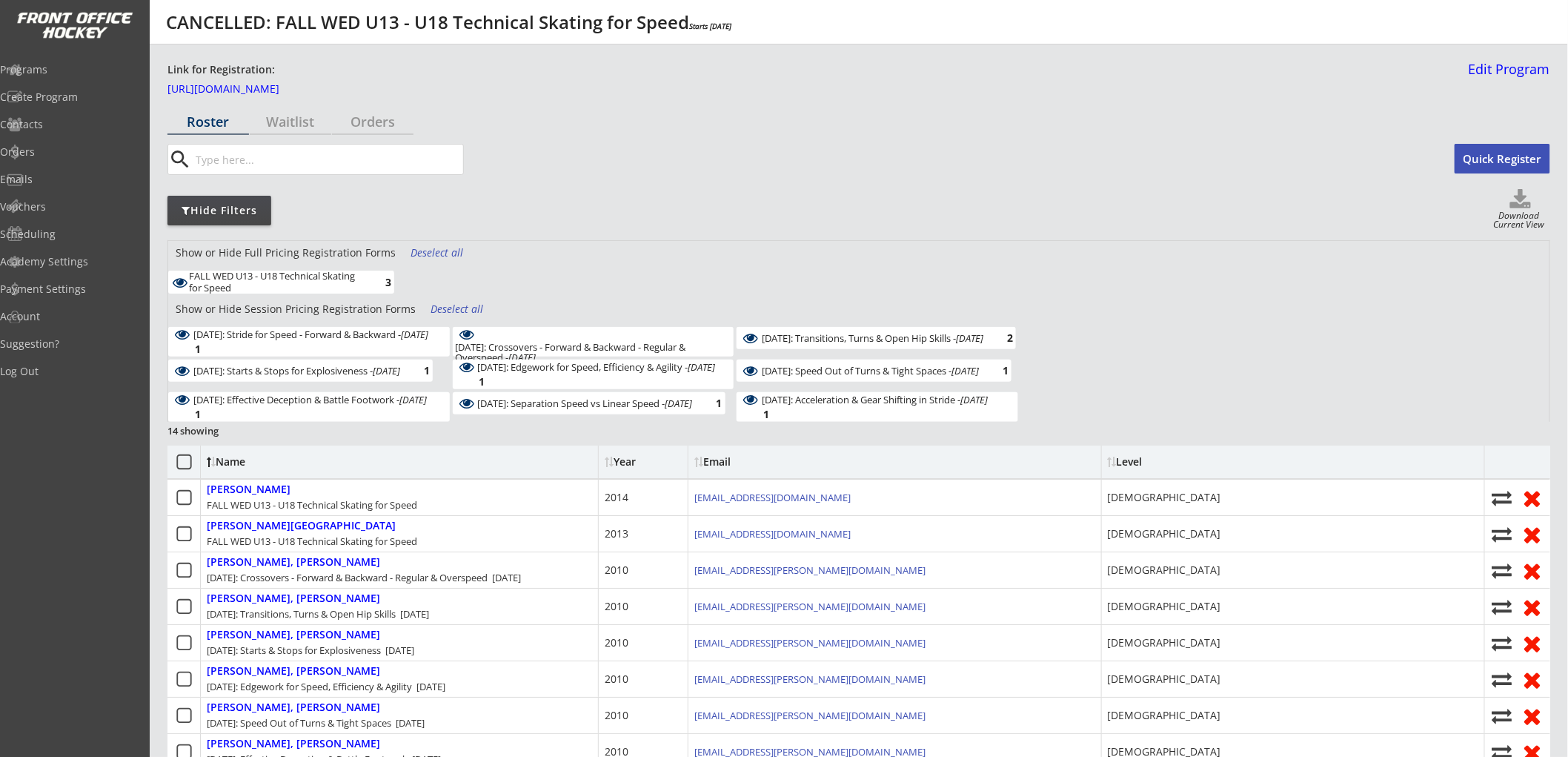
click at [477, 314] on div "Deselect all" at bounding box center [458, 309] width 55 height 15
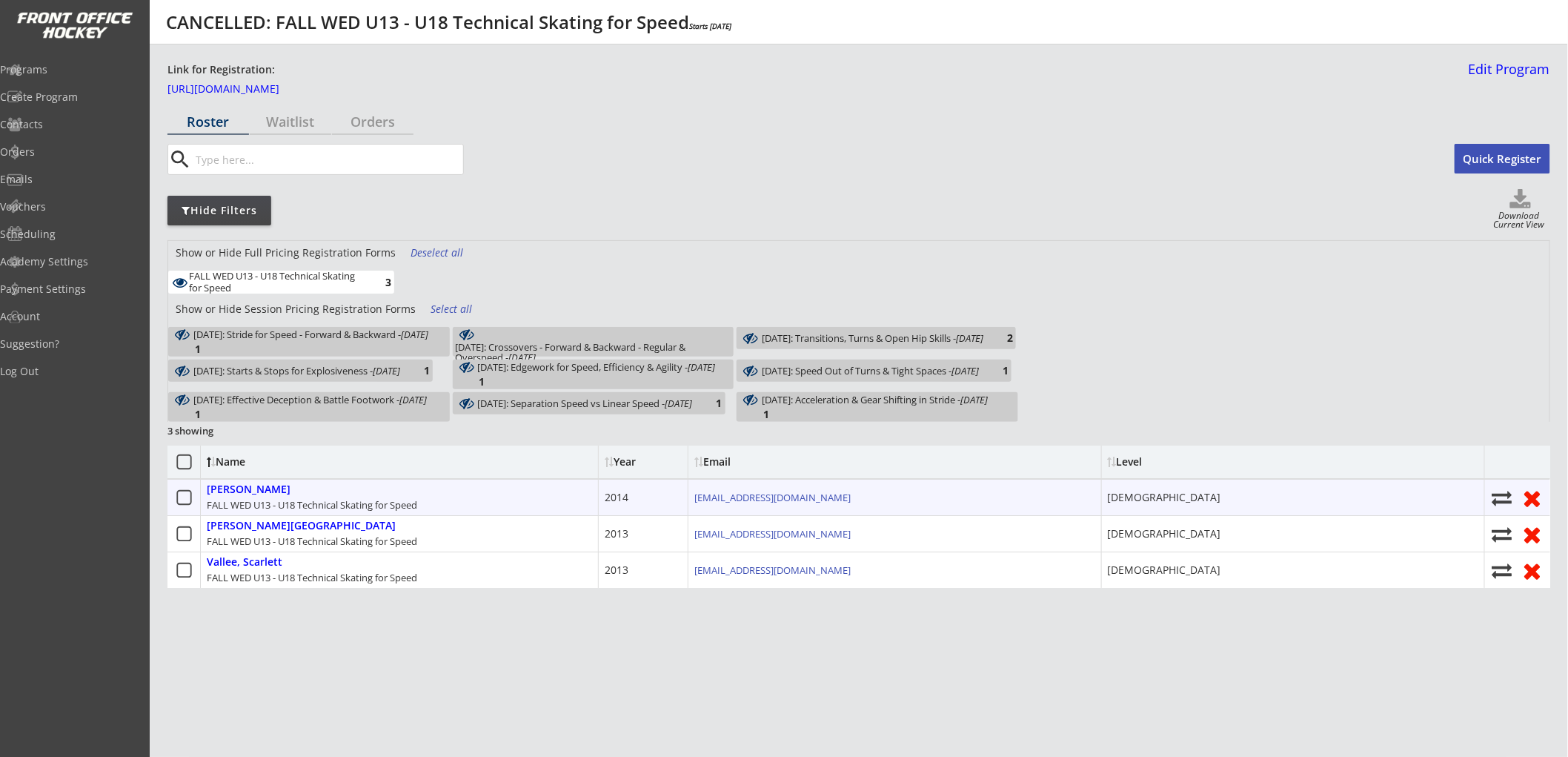
click at [1505, 498] on icon at bounding box center [1503, 497] width 23 height 20
select select ""1348695171700984260__LOOKUP__1752632122121x938474353903272000""
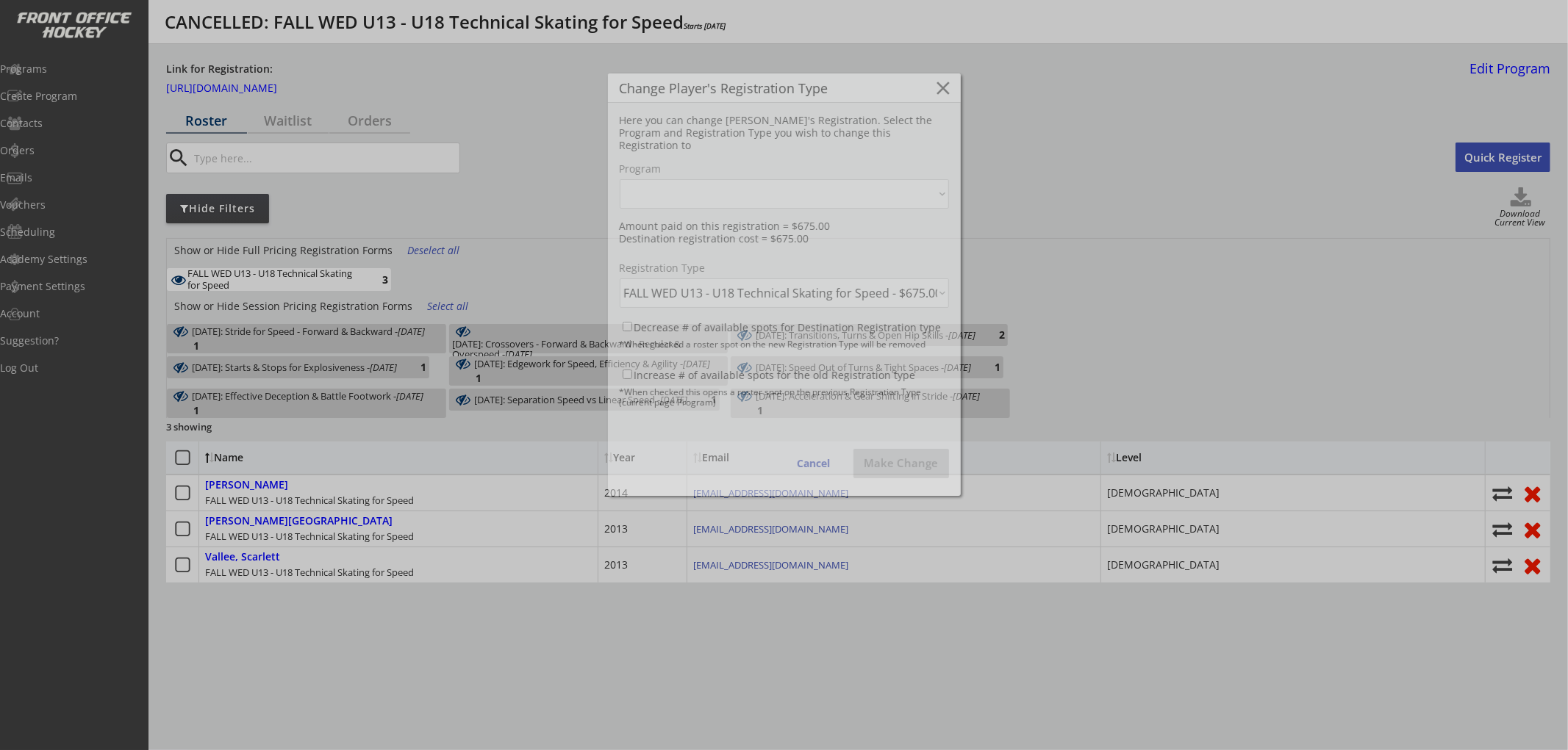
select select ""1348695171700984260__LOOKUP__1752632122121x550981774665056260""
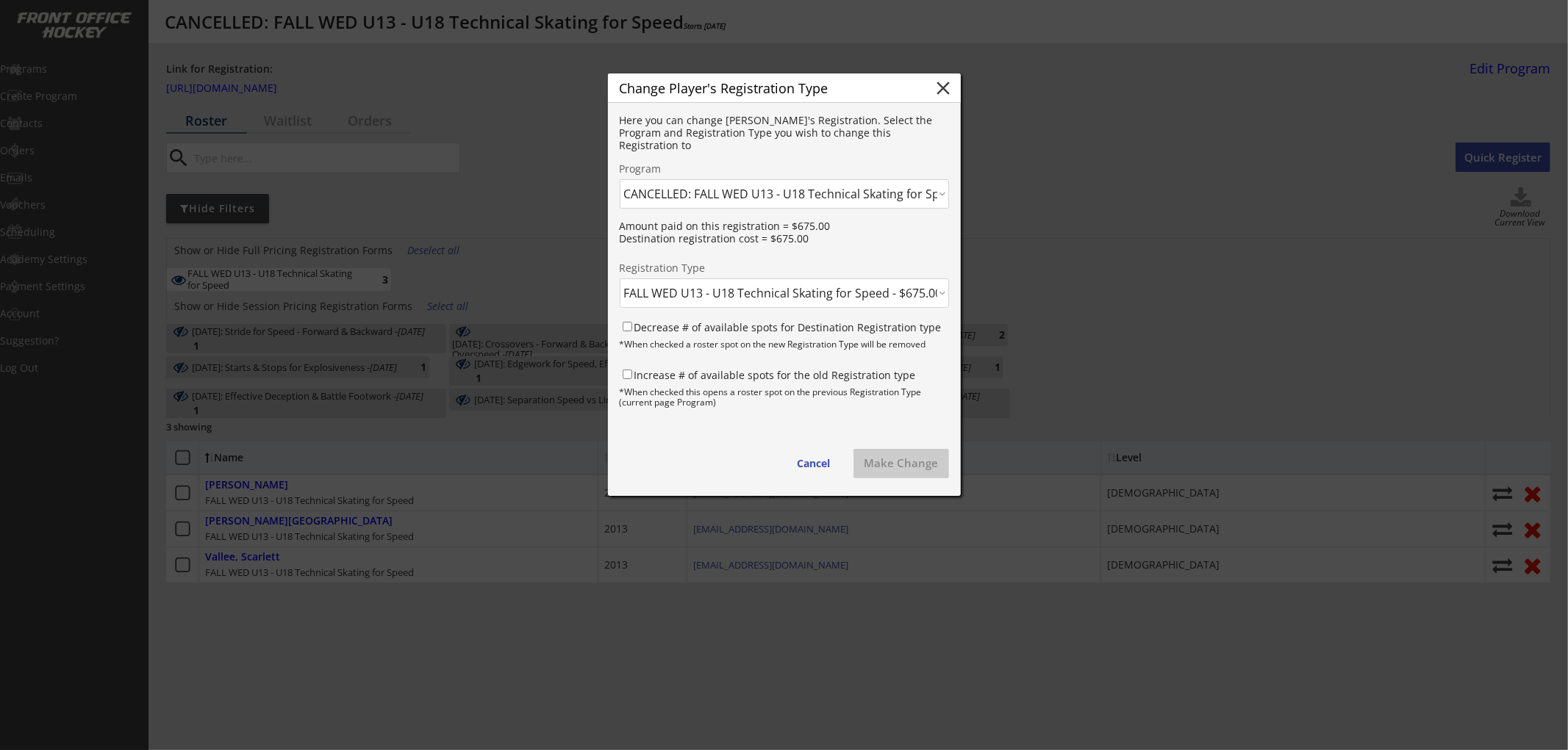
click at [766, 294] on select "Click here... FALL WED U13 - U18 Technical Skating for Speed - $675.00 October …" at bounding box center [784, 293] width 329 height 29
click at [787, 201] on select "Click here... FALL THUR AM Skating & Skills Combo - 10yrs + - 10/09/25 FALL TUE…" at bounding box center [784, 194] width 329 height 29
click at [619, 179] on select "Click here... FALL THUR AM Skating & Skills Combo - 10yrs + - 10/09/25 FALL TUE…" at bounding box center [784, 194] width 329 height 29
click at [781, 288] on select "Click here... FALL WED U13 - U18 Technical Skating for Speed - $675.00 October …" at bounding box center [784, 293] width 329 height 29
click at [818, 287] on select "Click here... FALL WED U13 - U18 Technical Skating for Speed - $675.00 October …" at bounding box center [784, 293] width 329 height 29
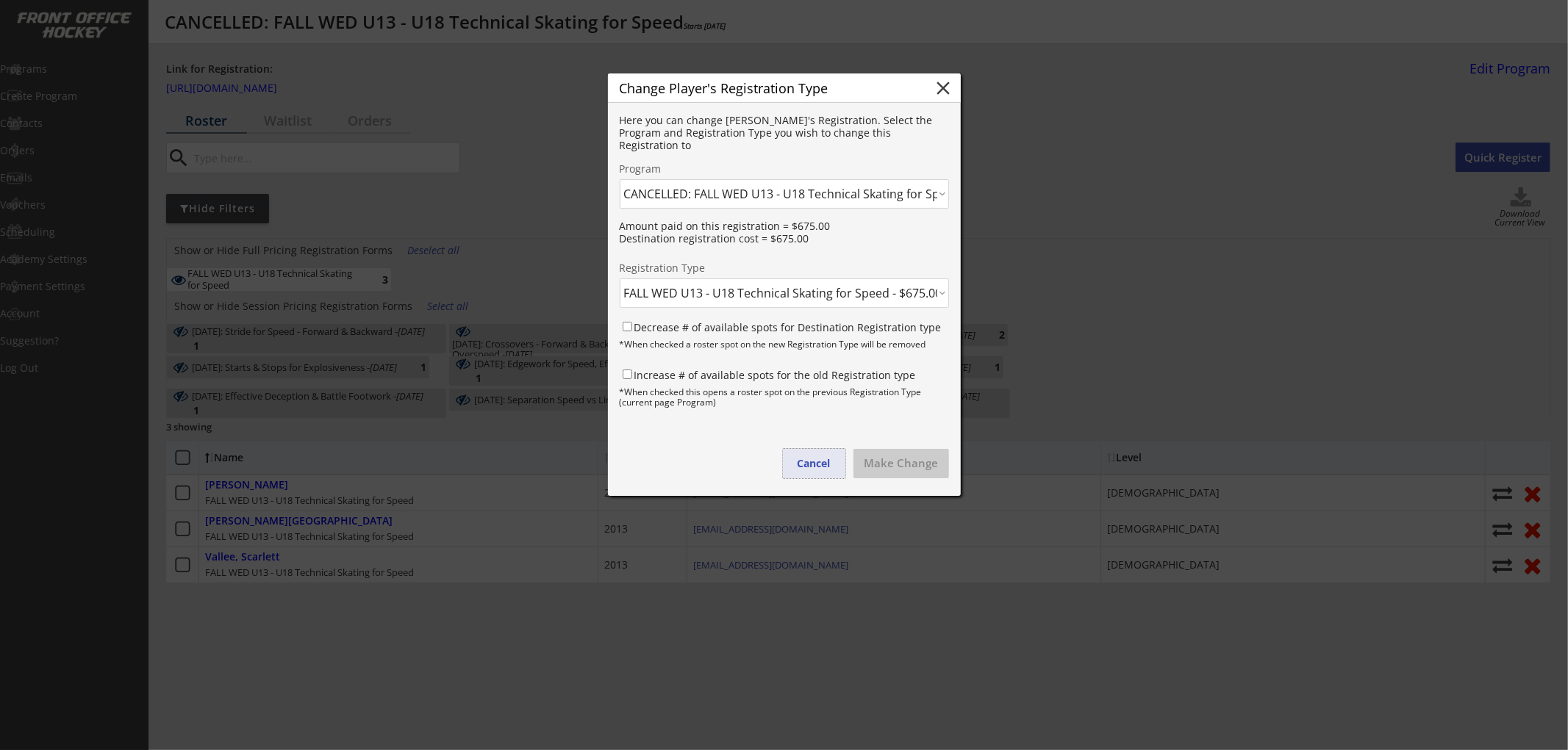
click at [811, 464] on button "Cancel" at bounding box center [814, 463] width 63 height 29
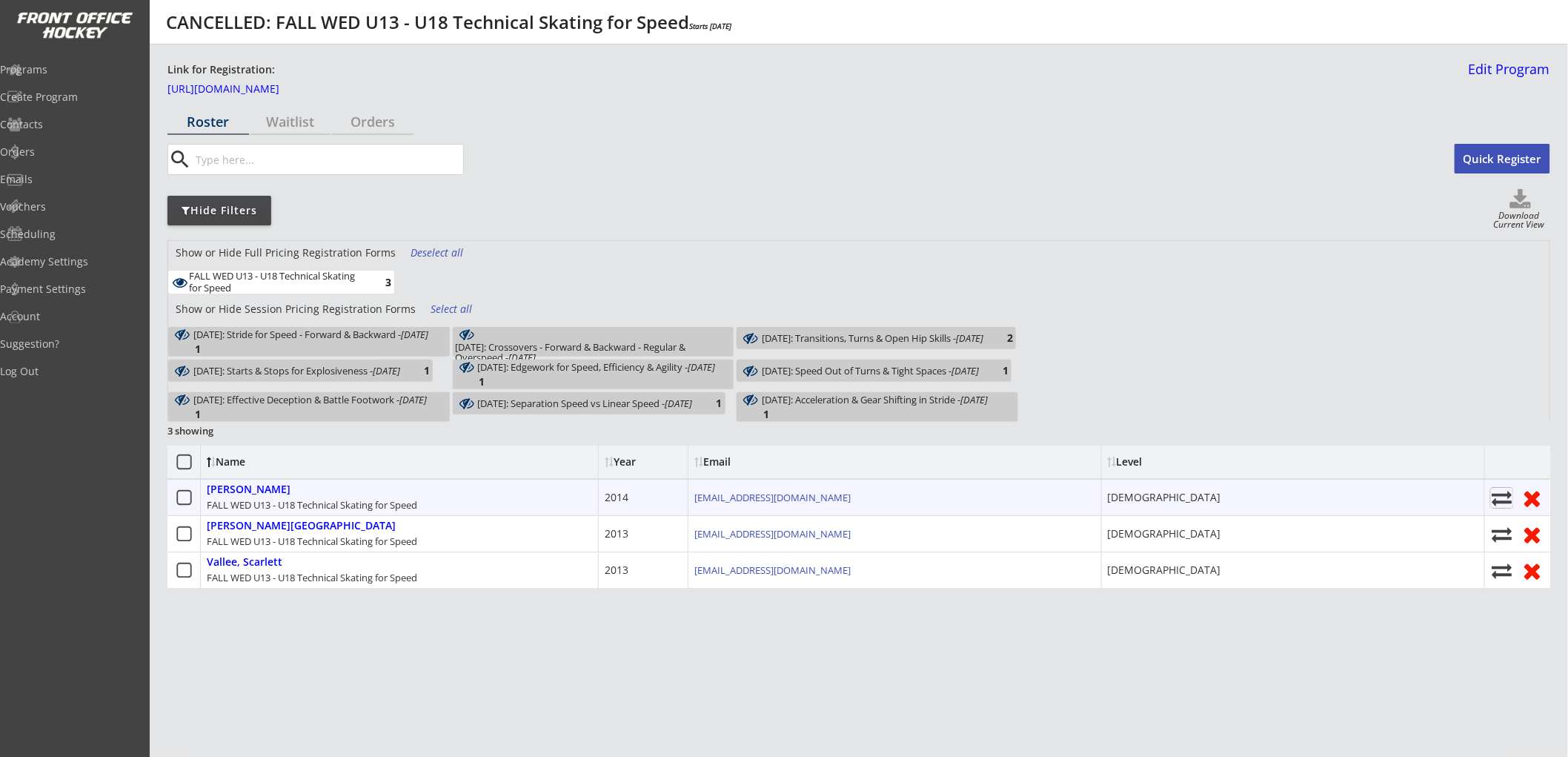
click at [1500, 498] on icon at bounding box center [1503, 497] width 23 height 20
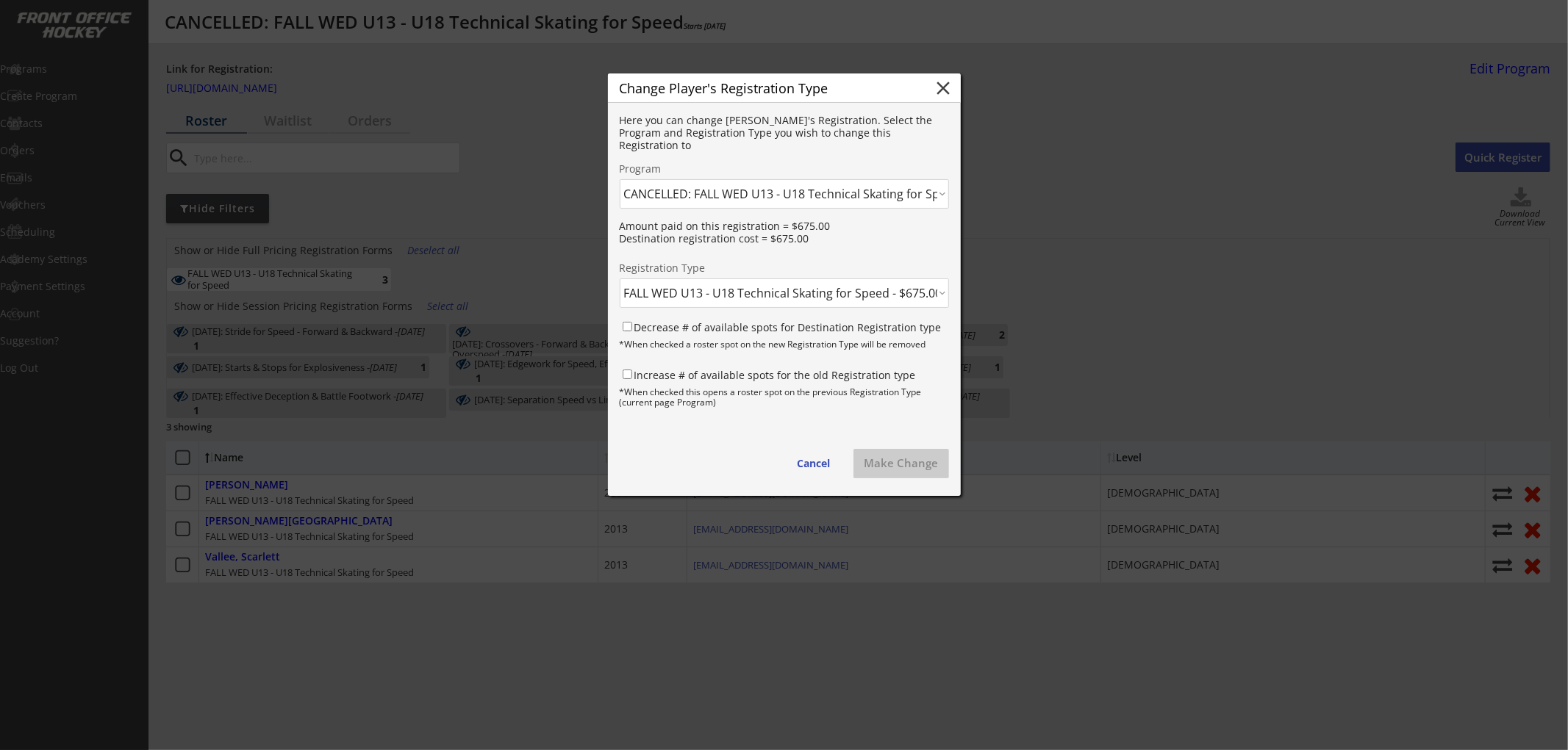
click at [781, 290] on select "Click here... FALL WED U13 - U18 Technical Skating for Speed - $675.00 October …" at bounding box center [784, 293] width 329 height 29
click at [780, 290] on select "Click here... FALL WED U13 - U18 Technical Skating for Speed - $675.00 October …" at bounding box center [784, 293] width 329 height 29
click at [808, 459] on button "Cancel" at bounding box center [814, 463] width 63 height 29
select select ""PLACEHOLDER_1427118222253""
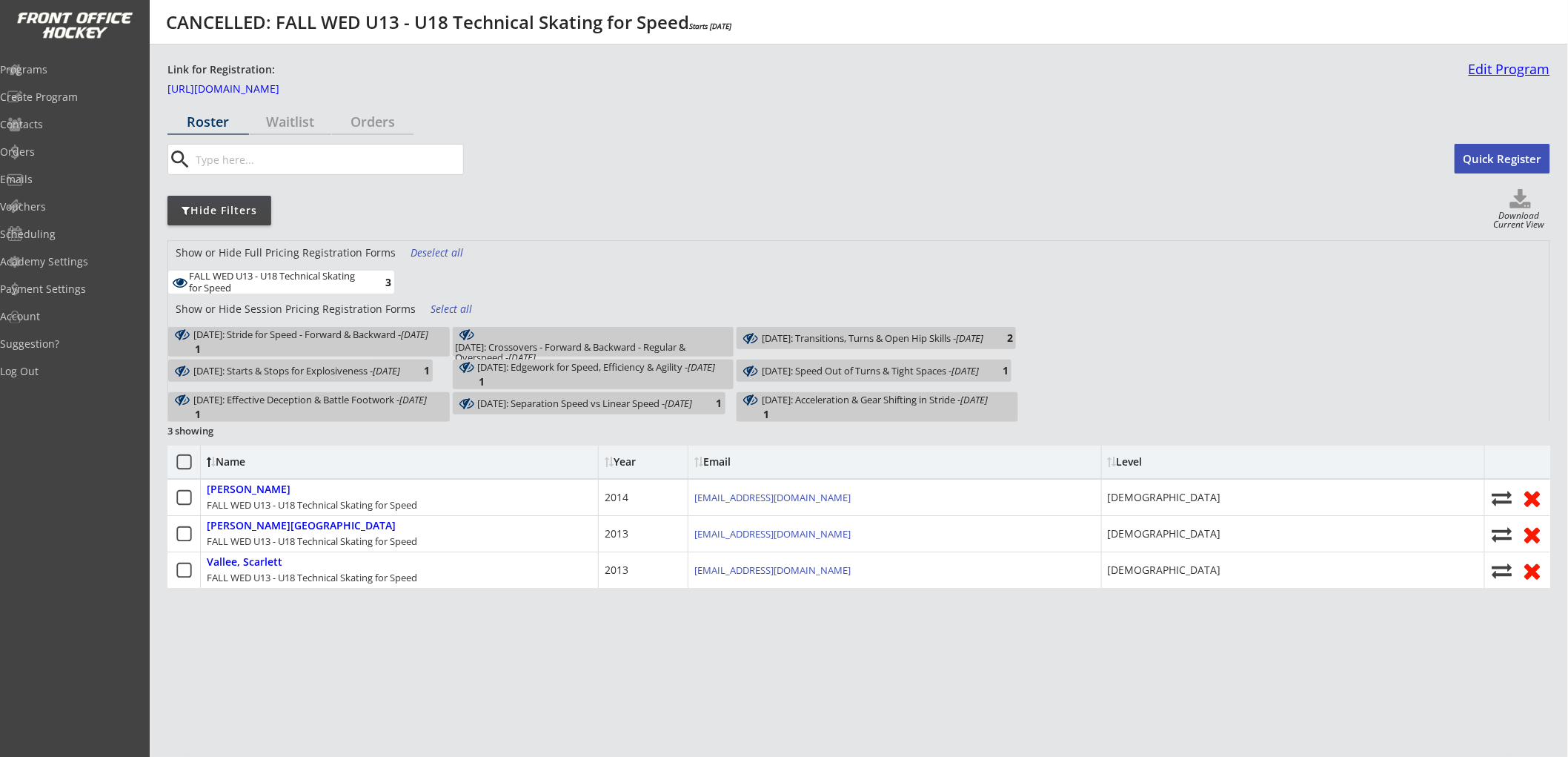
click at [1497, 74] on link "Edit Program" at bounding box center [1506, 76] width 88 height 26
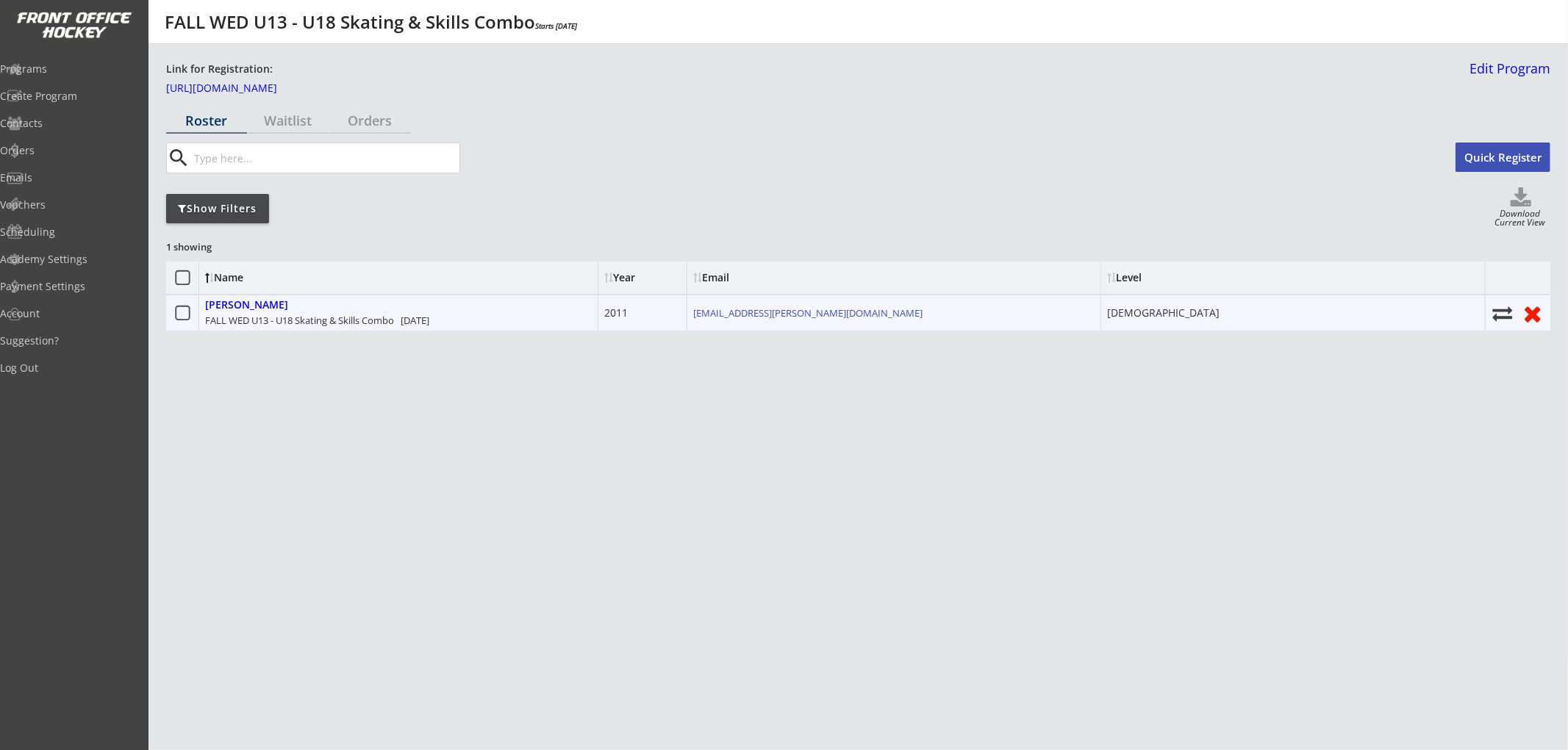
click at [358, 313] on div "FALL WED U13 - U18 Skating & Skills Combo [DATE]" at bounding box center [317, 319] width 224 height 13
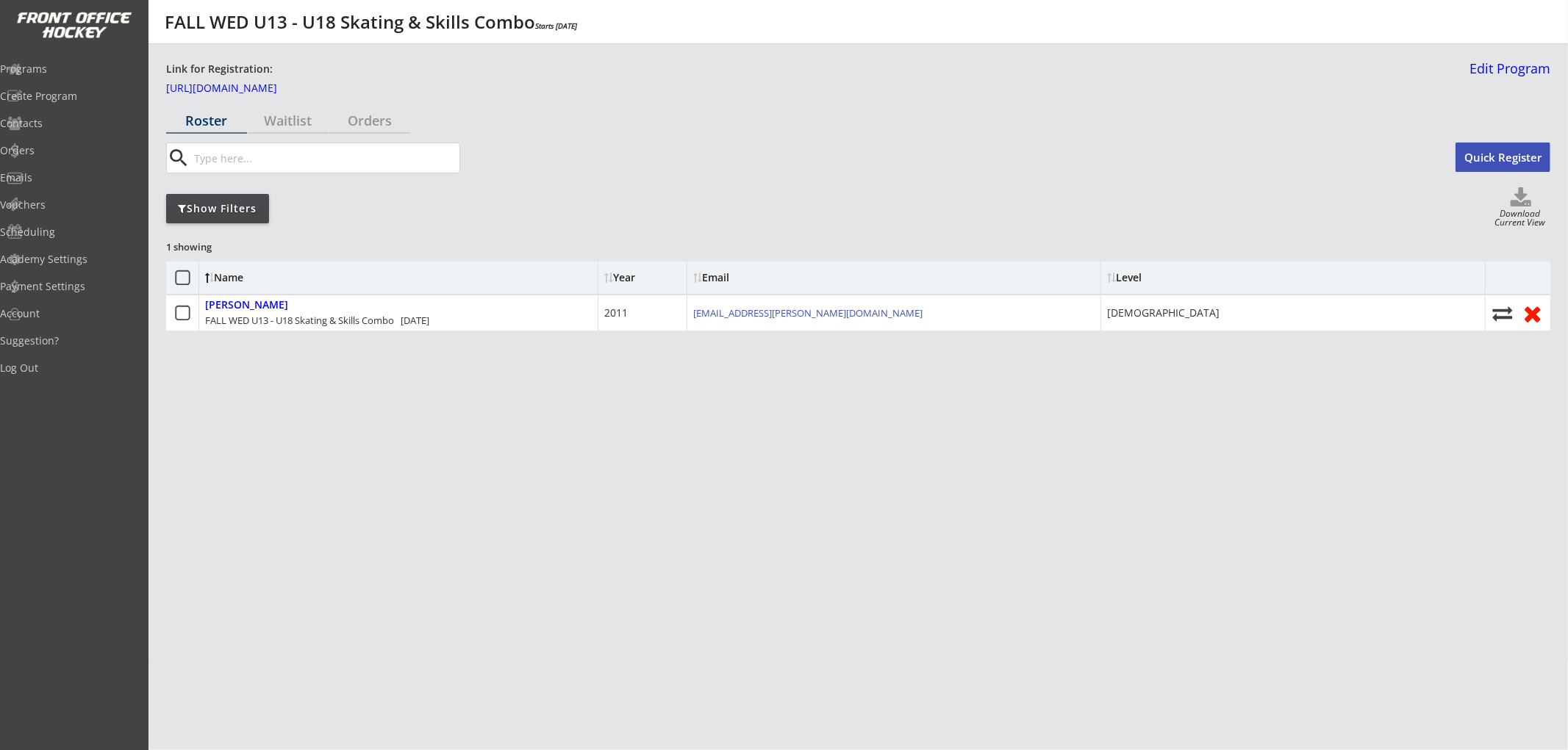
click at [224, 224] on div "Show Filters Download Current View" at bounding box center [858, 208] width 1384 height 42
click at [227, 207] on div "Show Filters" at bounding box center [217, 208] width 103 height 15
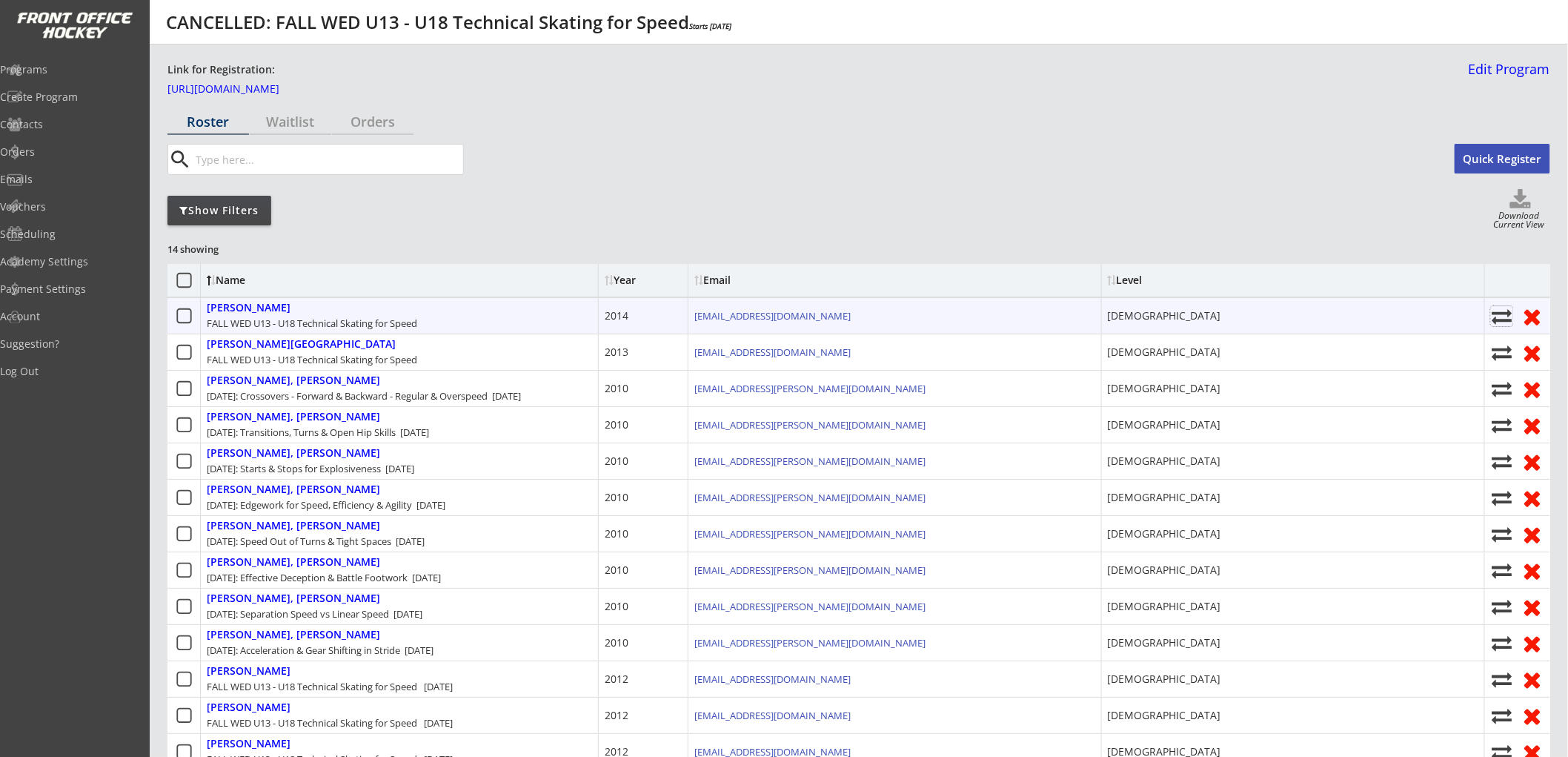
click at [1498, 313] on use at bounding box center [1501, 316] width 20 height 15
select select ""1348695171700984260__LOOKUP__1752632122121x550981774665056260""
select select ""1348695171700984260__LOOKUP__1752632122121x938474353903272000""
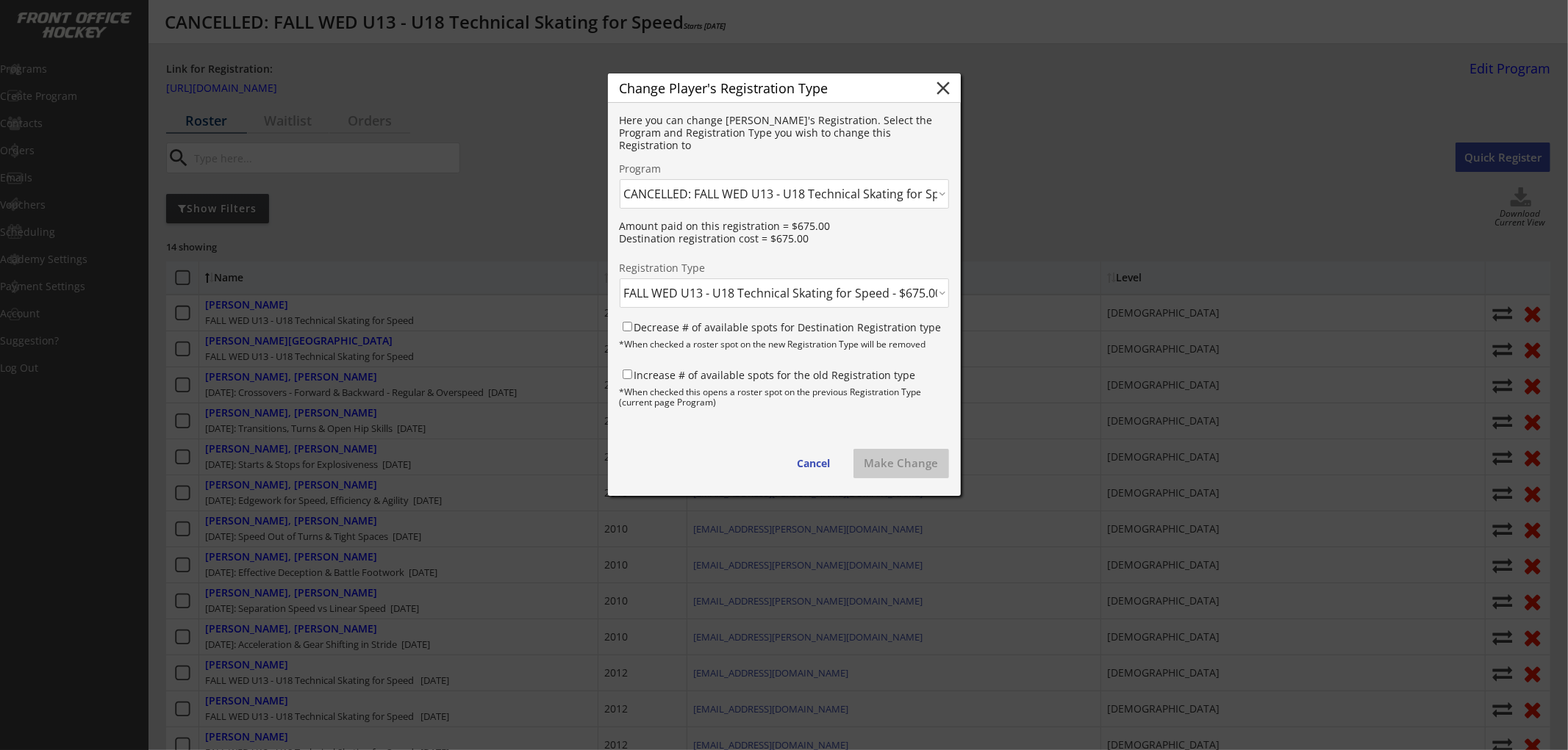
click at [731, 282] on select "Click here... FALL WED U13 - U18 Technical Skating for Speed - $675.00 October …" at bounding box center [784, 293] width 329 height 29
click at [765, 292] on select "Click here... FALL WED U13 - U18 Technical Skating for Speed - $675.00 October …" at bounding box center [784, 293] width 329 height 29
click at [804, 203] on select "Click here... FALL THUR AM Skating & Skills Combo - 10yrs + - 10/09/25 FALL TUE…" at bounding box center [784, 194] width 329 height 29
select select ""1348695171700984260__LOOKUP__1759702850346x793050613189443600""
click at [619, 179] on select "Click here... FALL THUR AM Skating & Skills Combo - 10yrs + - 10/09/25 FALL TUE…" at bounding box center [784, 194] width 329 height 29
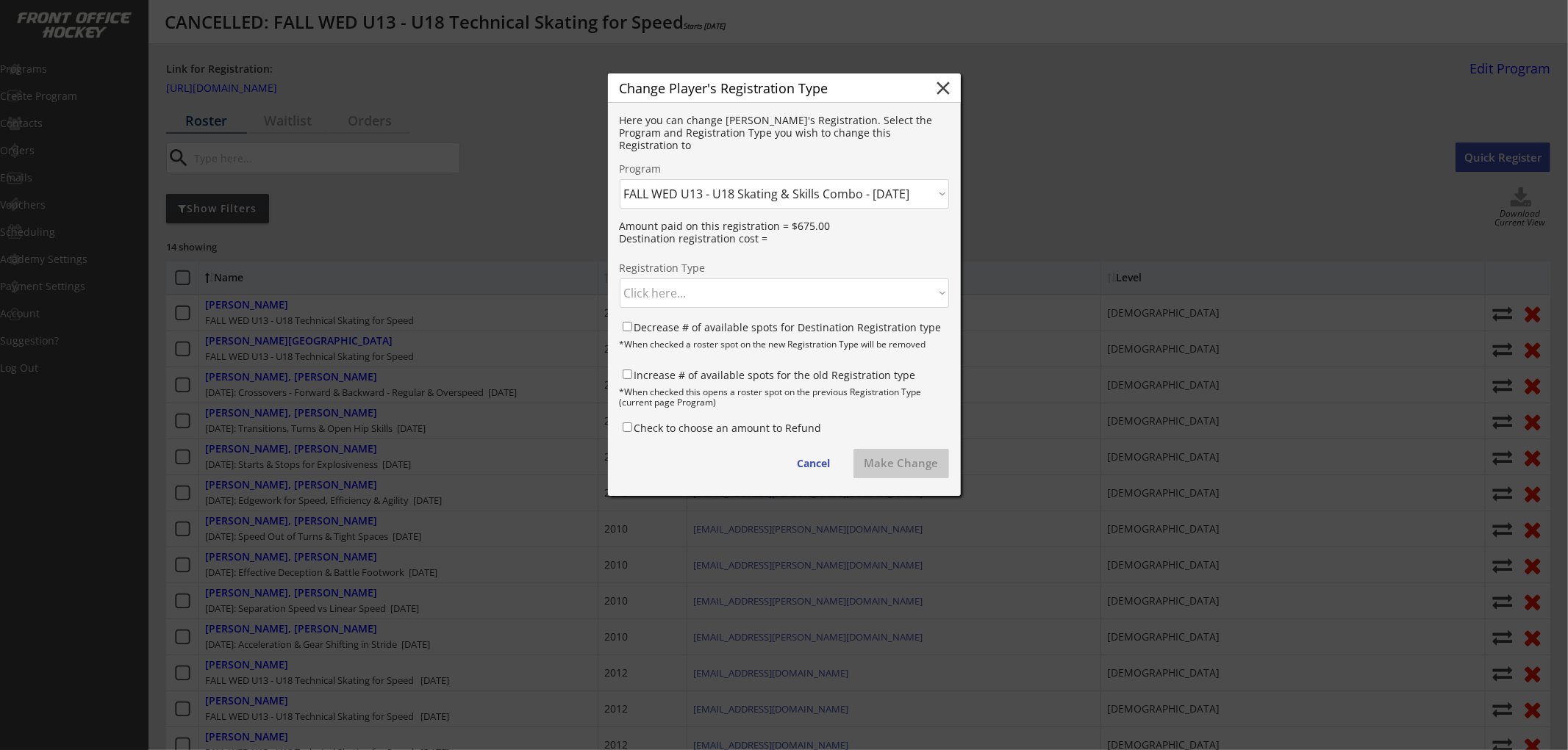
click at [756, 291] on select "Click here... FALL WED U13 - U18 Skating & Skills Combo - $675.00 FALL WED U13 …" at bounding box center [784, 293] width 329 height 29
select select ""1348695171700984260__LOOKUP__1759702850346x571919159775985660""
click at [619, 278] on select "Click here... FALL WED U13 - U18 Skating & Skills Combo - $675.00 FALL WED U13 …" at bounding box center [784, 293] width 329 height 29
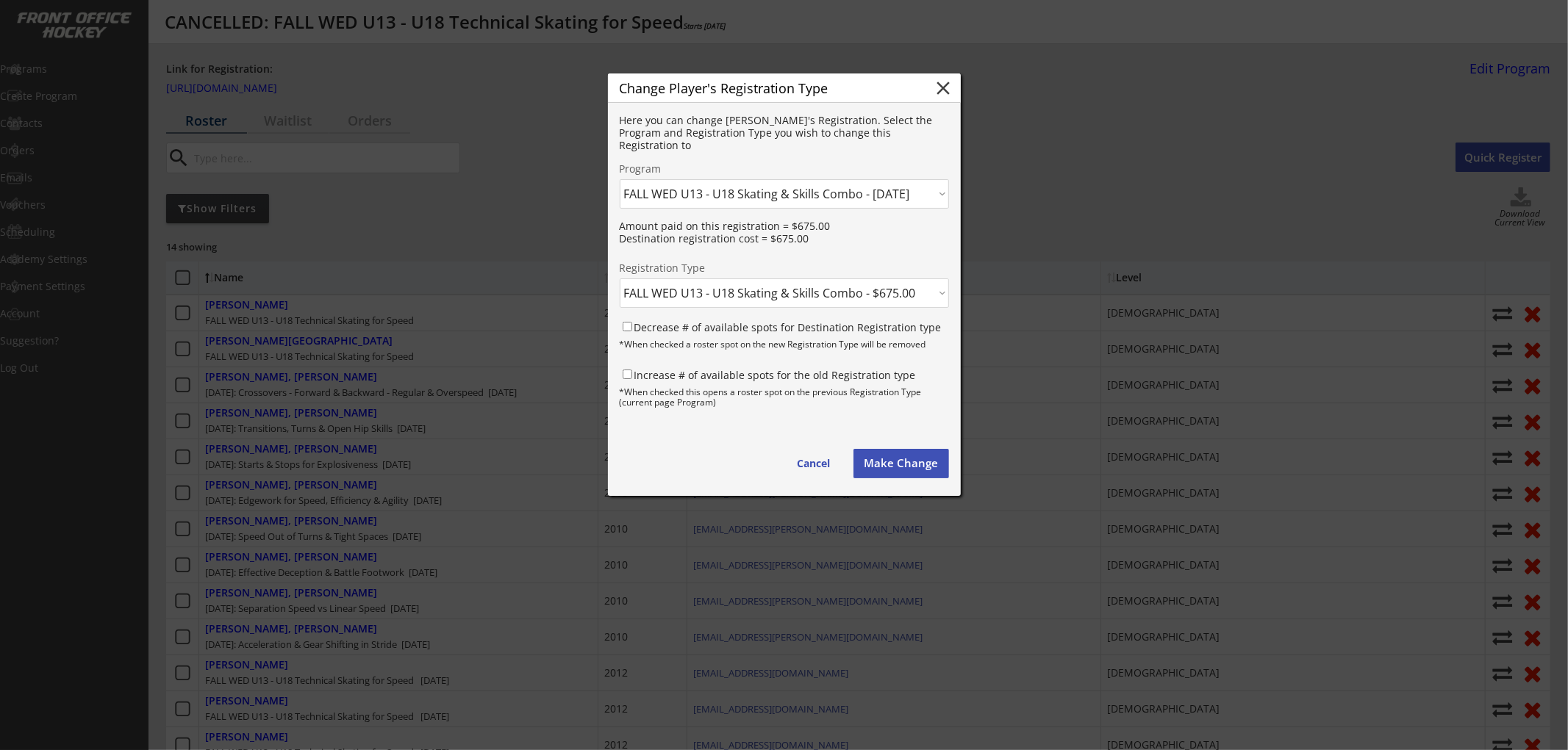
click at [706, 326] on label "Decrease # of available spots for Destination Registration type" at bounding box center [787, 327] width 308 height 14
click at [632, 326] on input "Decrease # of available spots for Destination Registration type" at bounding box center [627, 326] width 9 height 9
checkbox input "true"
click at [694, 378] on label "Increase # of available spots for the old Registration type" at bounding box center [775, 375] width 282 height 14
click at [632, 378] on input "Increase # of available spots for the old Registration type" at bounding box center [627, 374] width 9 height 9
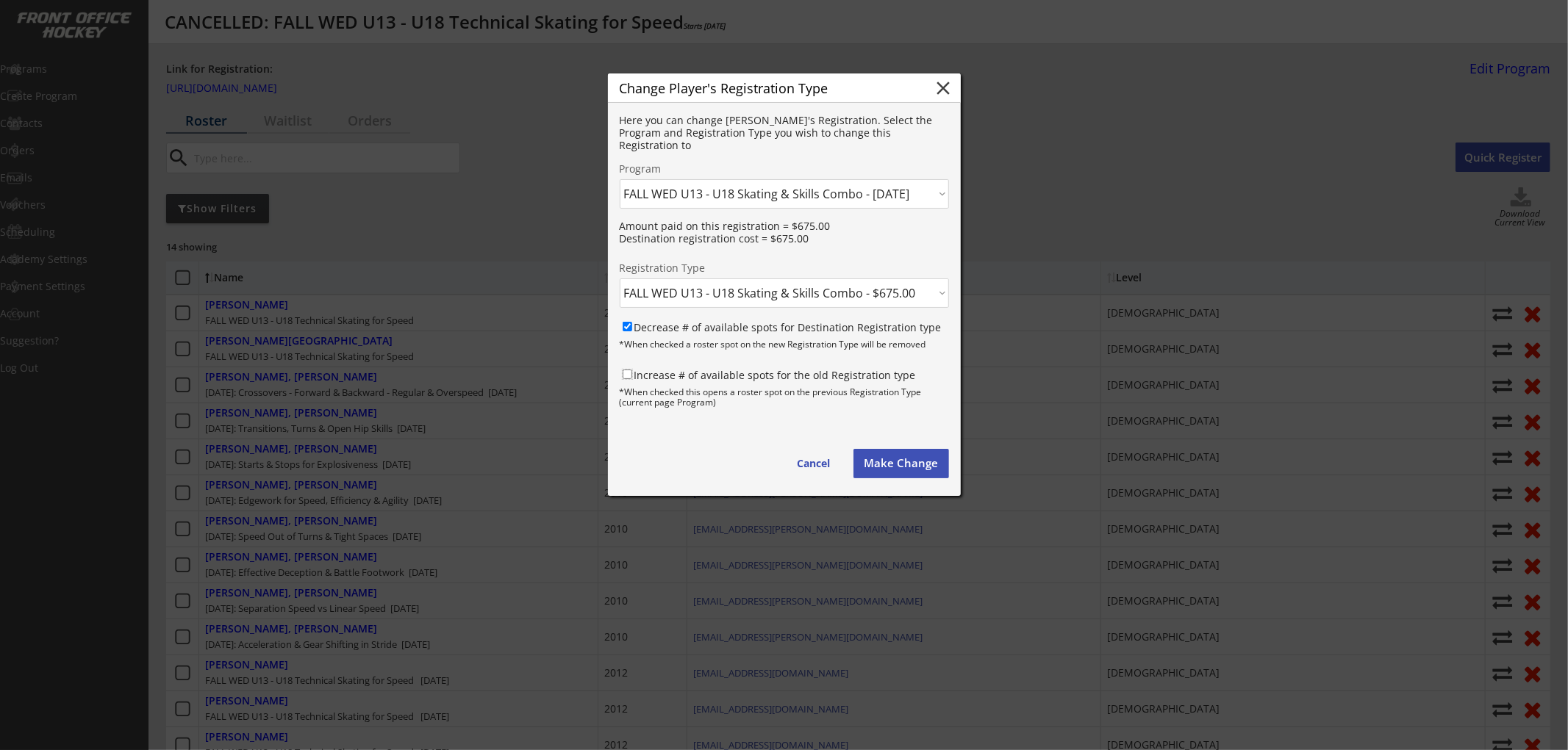
checkbox input "true"
click at [812, 462] on button "Cancel" at bounding box center [814, 463] width 63 height 29
select select ""1348695171700984260__LOOKUP__1752632122121x550981774665056260""
select select ""PLACEHOLDER_1427118222253""
checkbox input "false"
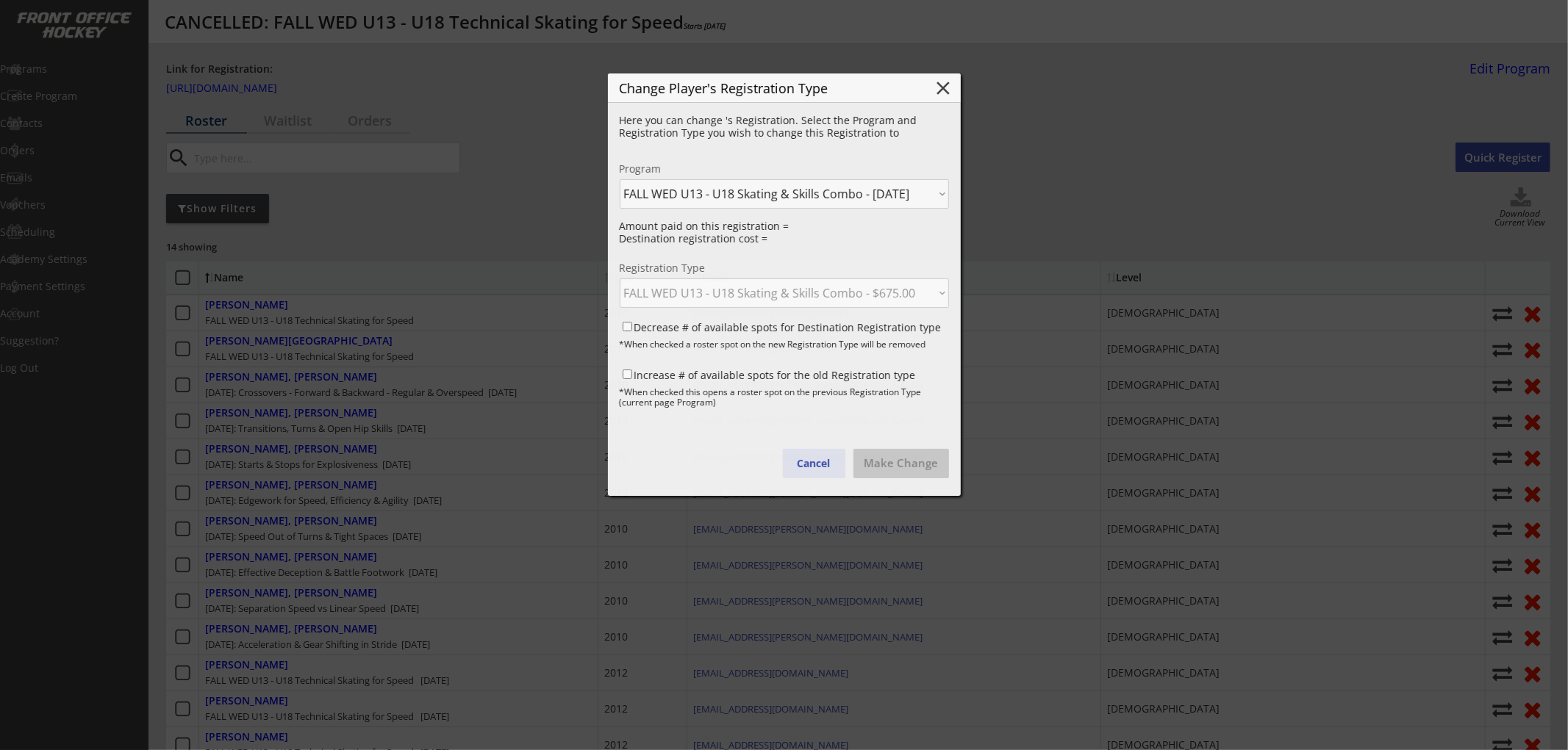
checkbox input "false"
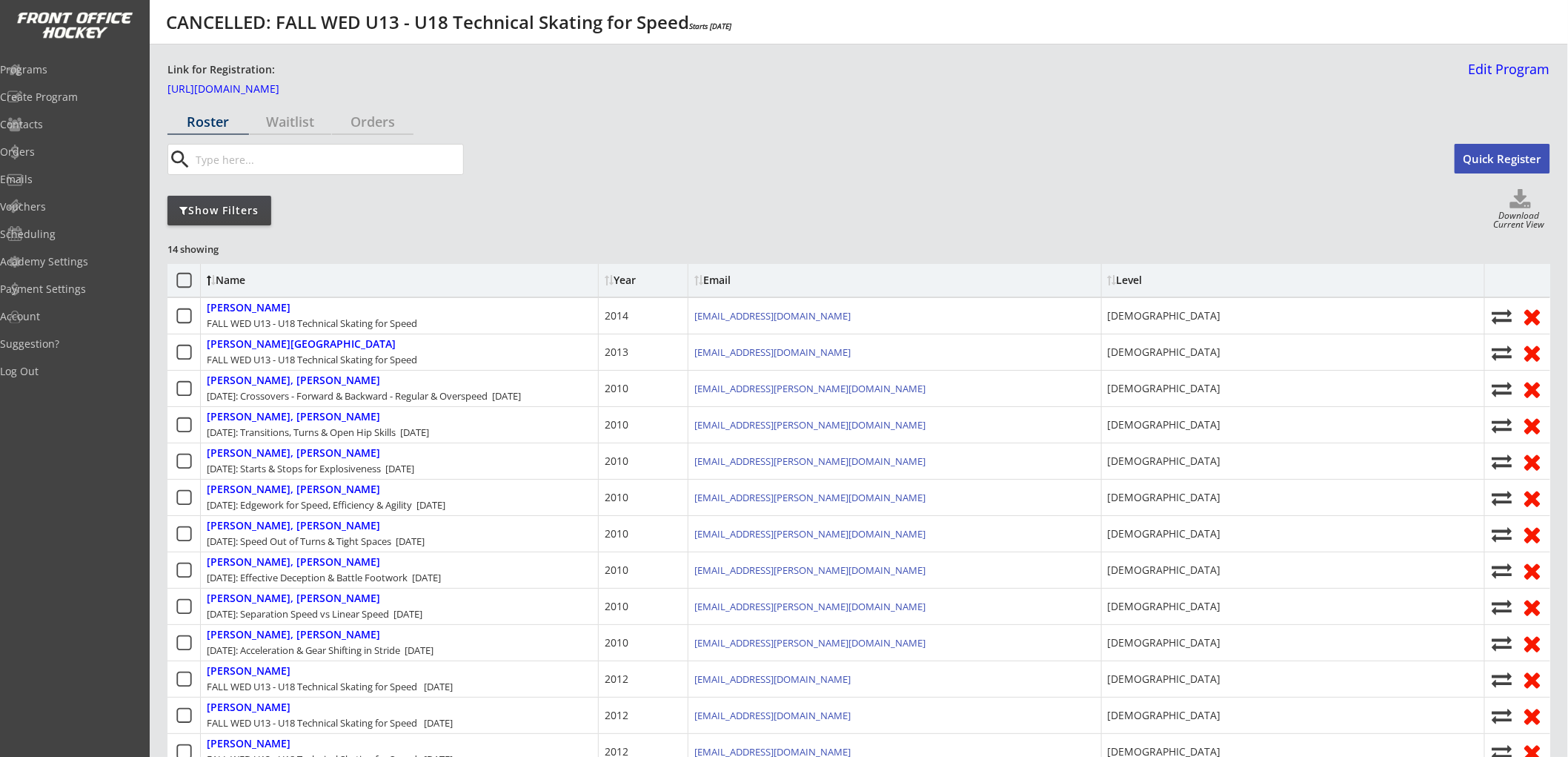
click at [247, 209] on div "Show Filters" at bounding box center [219, 210] width 103 height 15
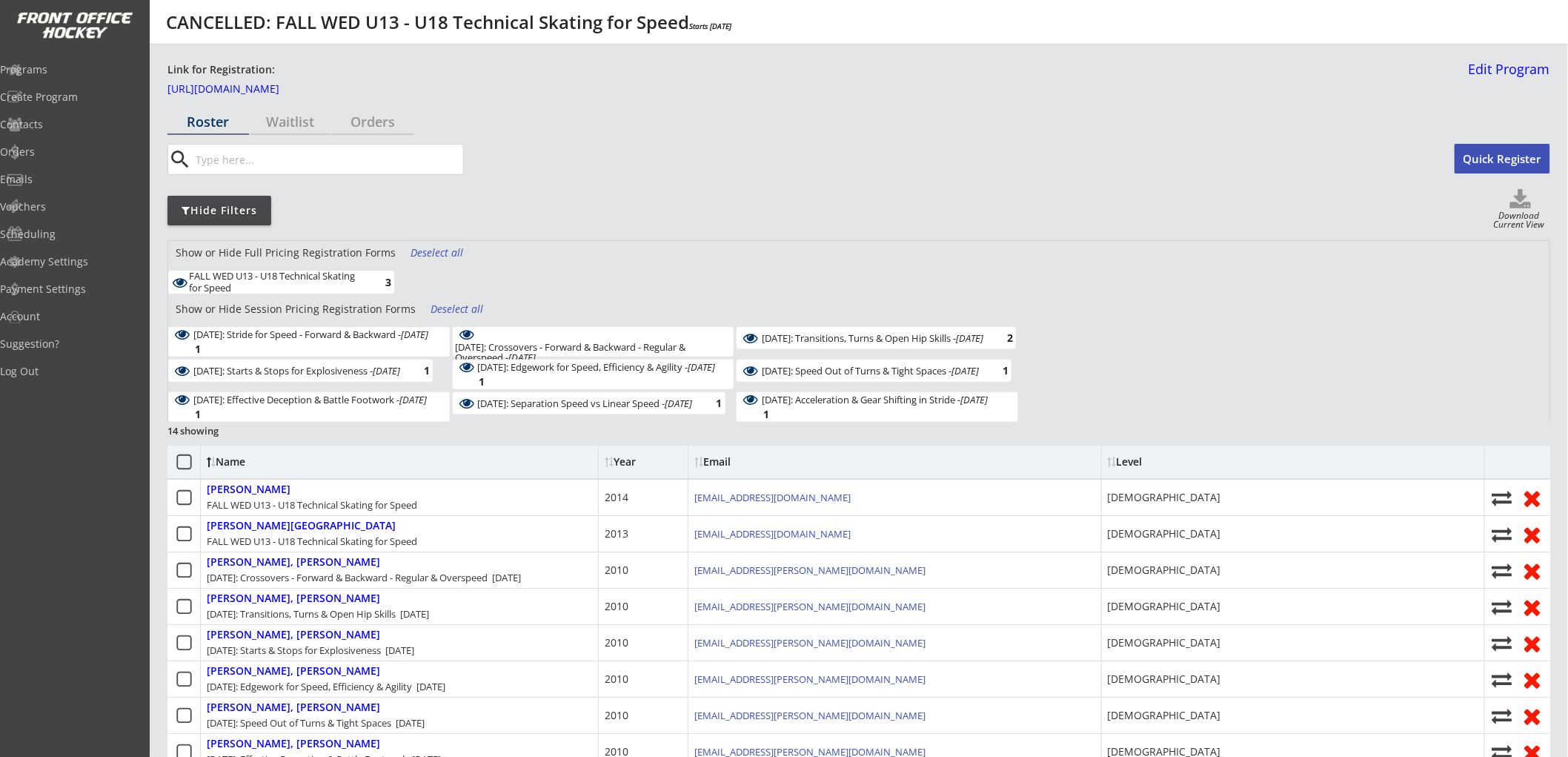
click at [1528, 208] on use at bounding box center [1521, 199] width 21 height 19
select select ""Player Info""
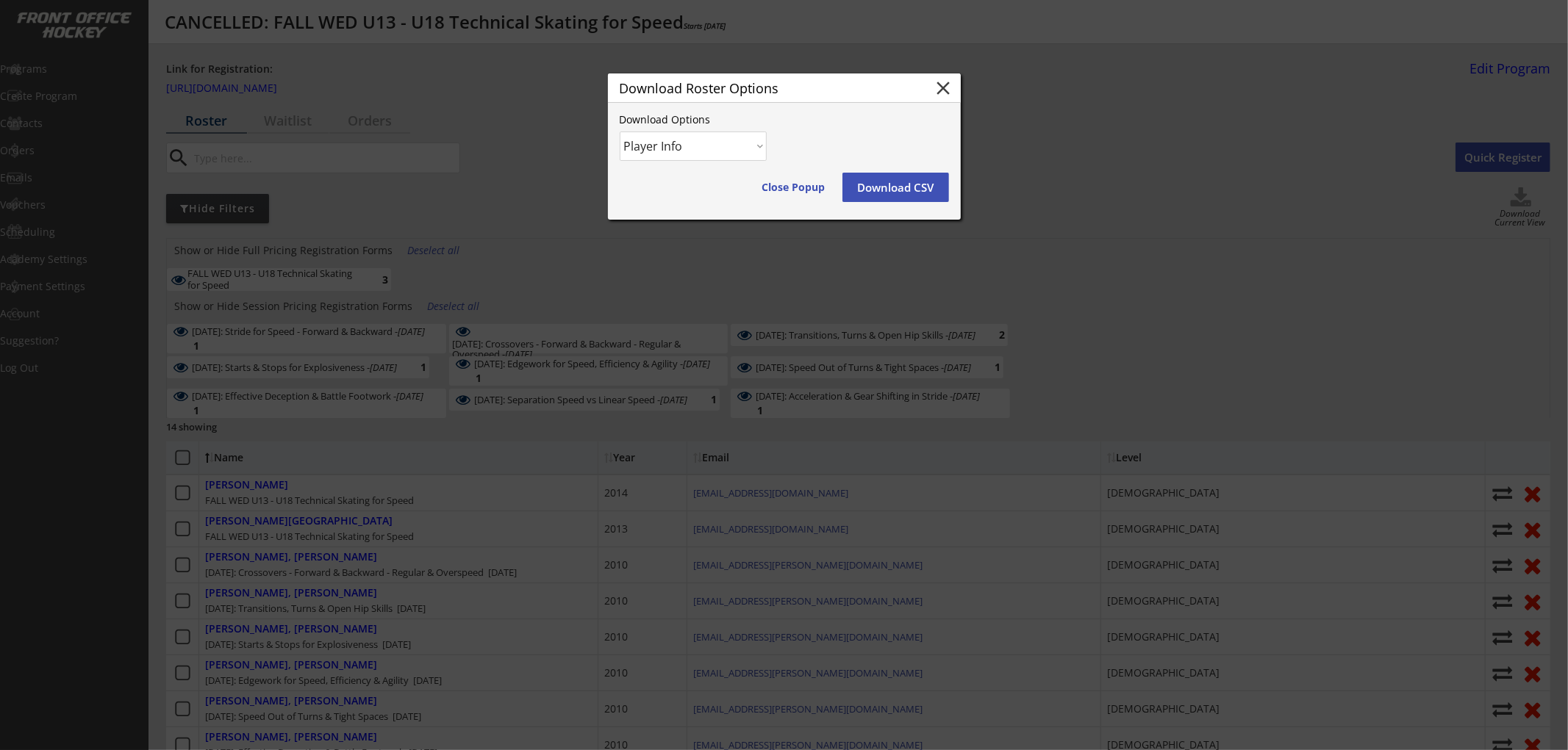
click at [864, 177] on button "Download CSV" at bounding box center [896, 187] width 107 height 29
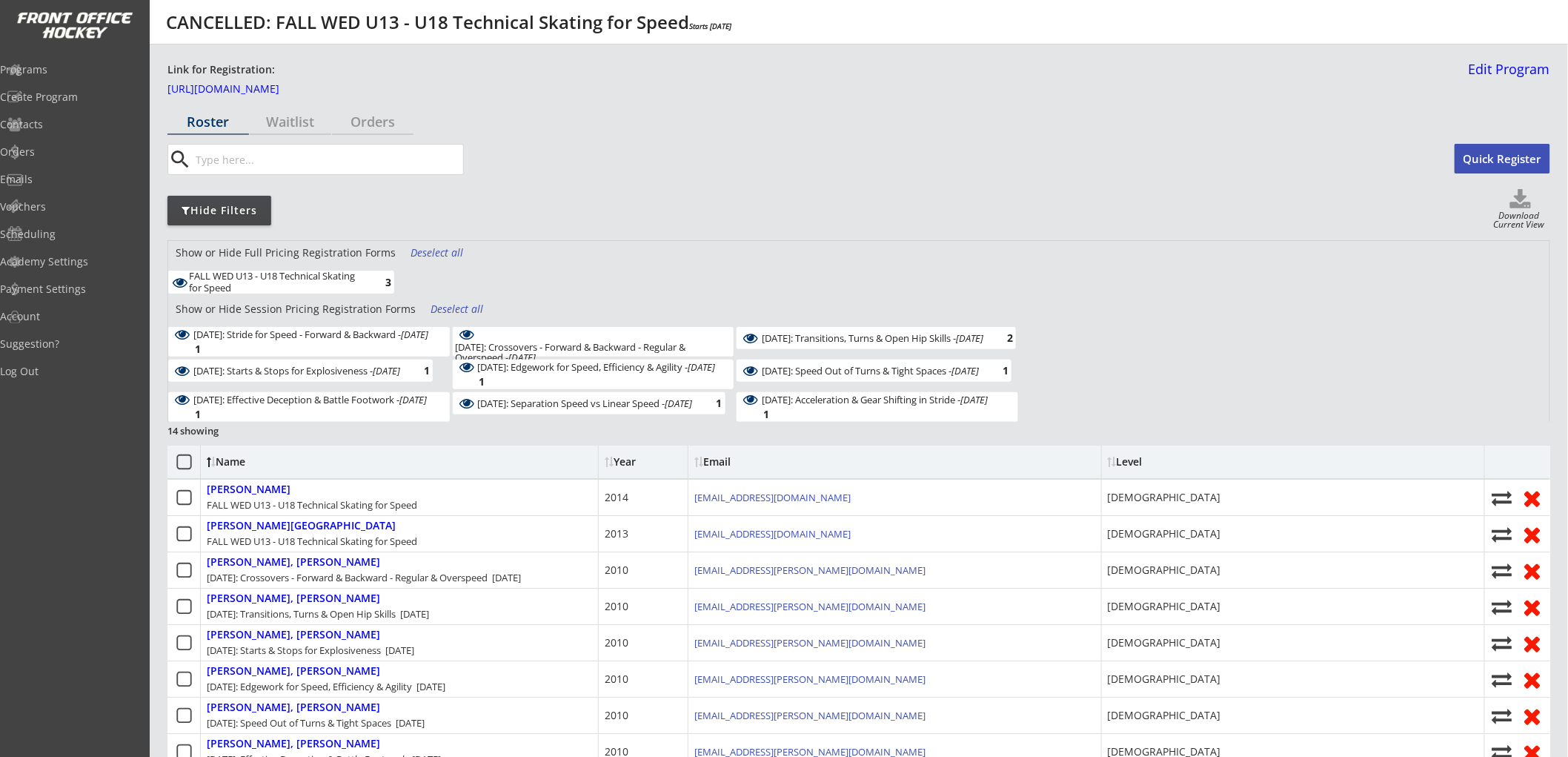
click at [465, 309] on div "Deselect all" at bounding box center [458, 309] width 55 height 15
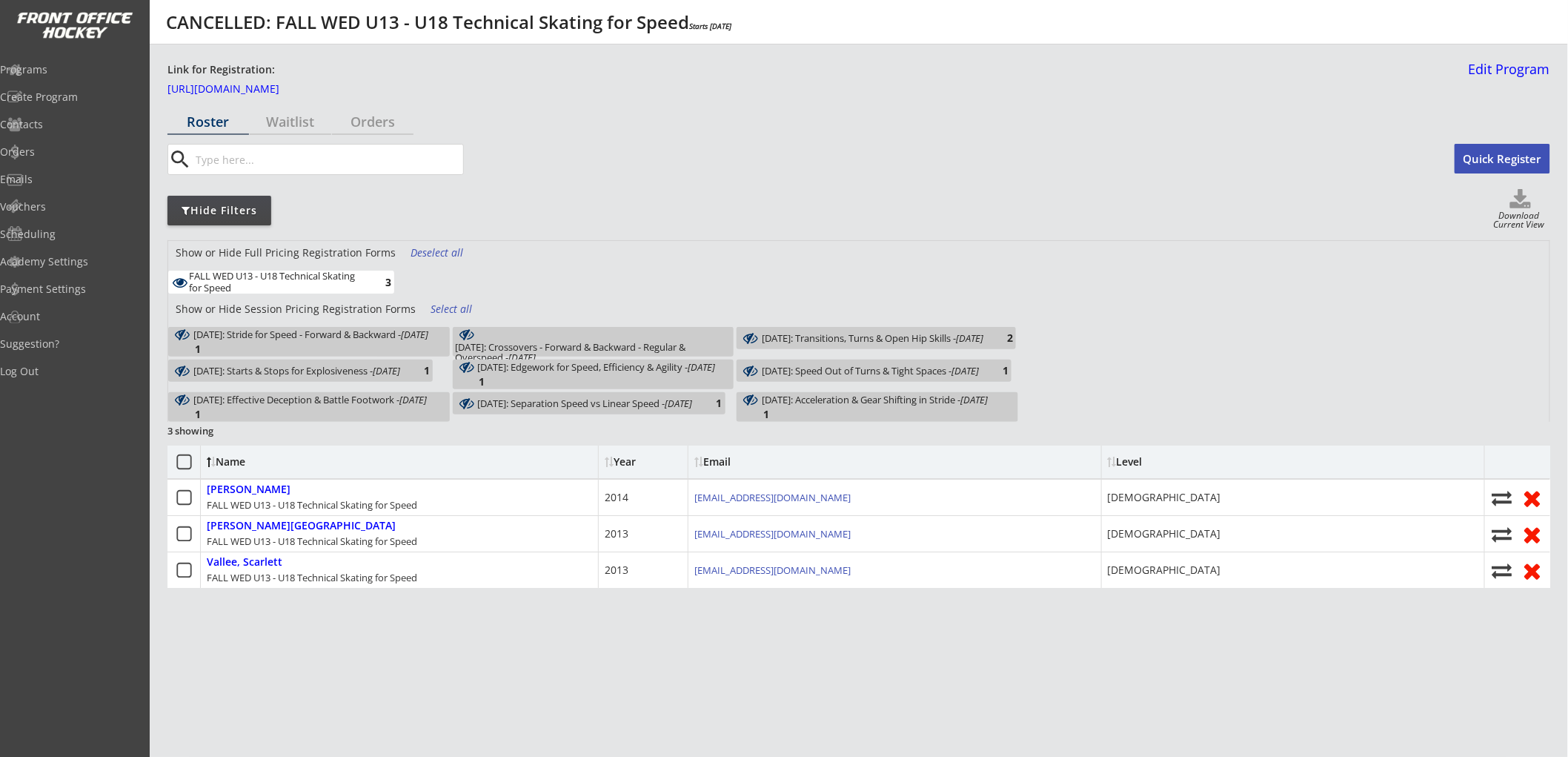
click at [448, 306] on div "Select all" at bounding box center [458, 309] width 55 height 15
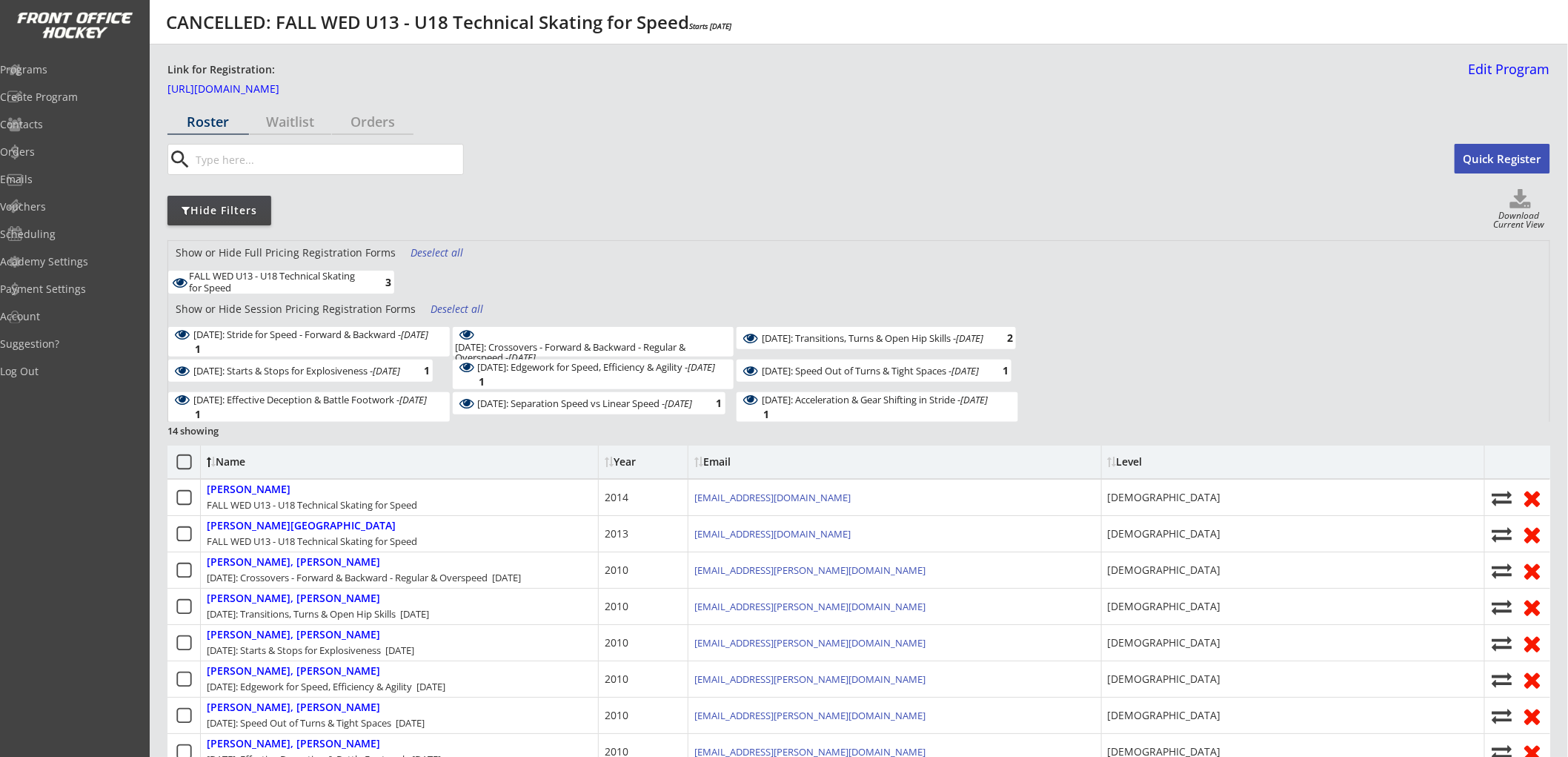
click at [448, 301] on div "Show or Hide Session Pricing Registration Forms Deselect all" at bounding box center [859, 312] width 1381 height 30
click at [443, 309] on div "Deselect all" at bounding box center [458, 309] width 55 height 15
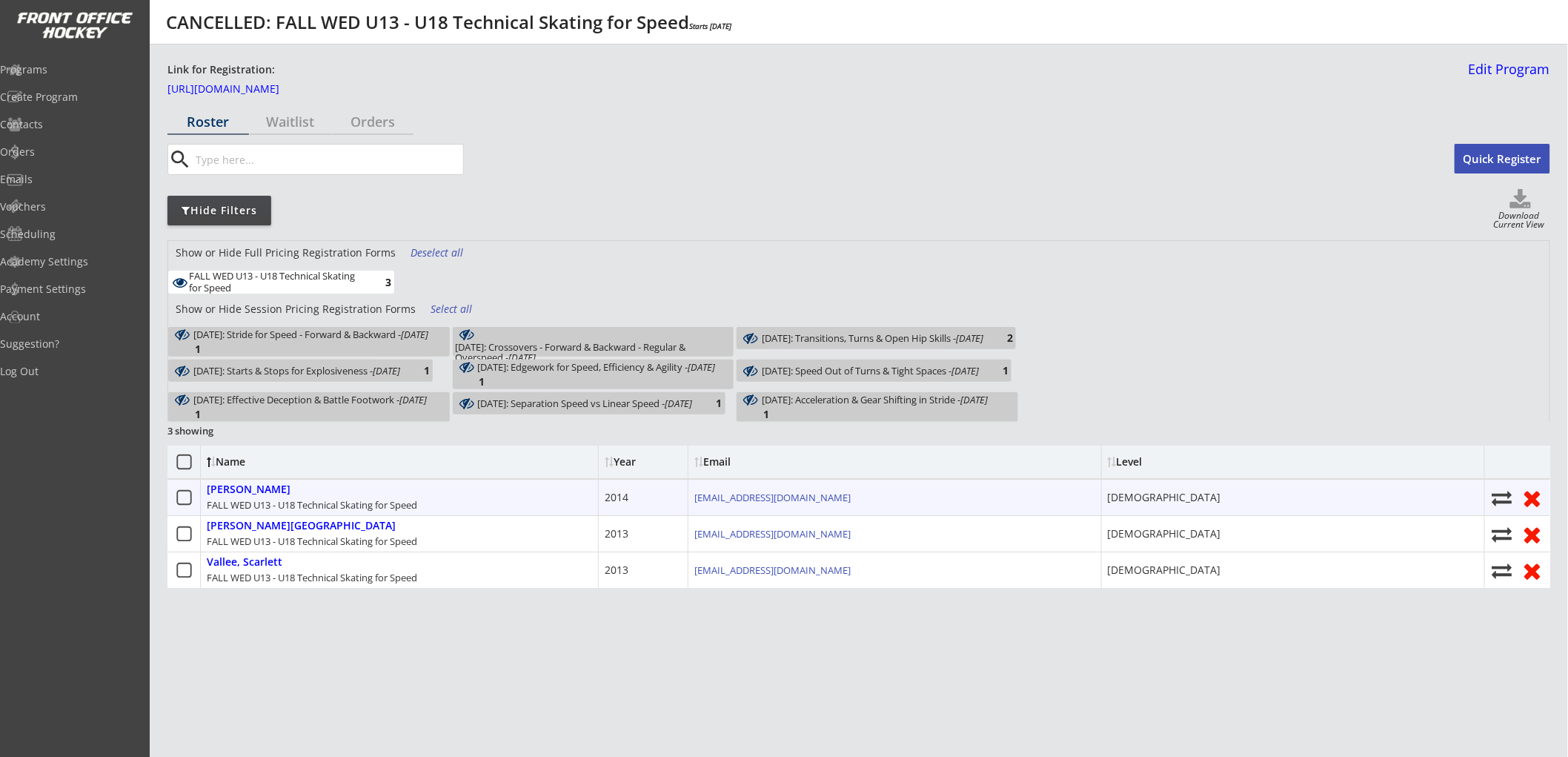
click at [1499, 492] on icon at bounding box center [1503, 497] width 23 height 20
select select ""1348695171700984260__LOOKUP__1752632122121x938474353903272000""
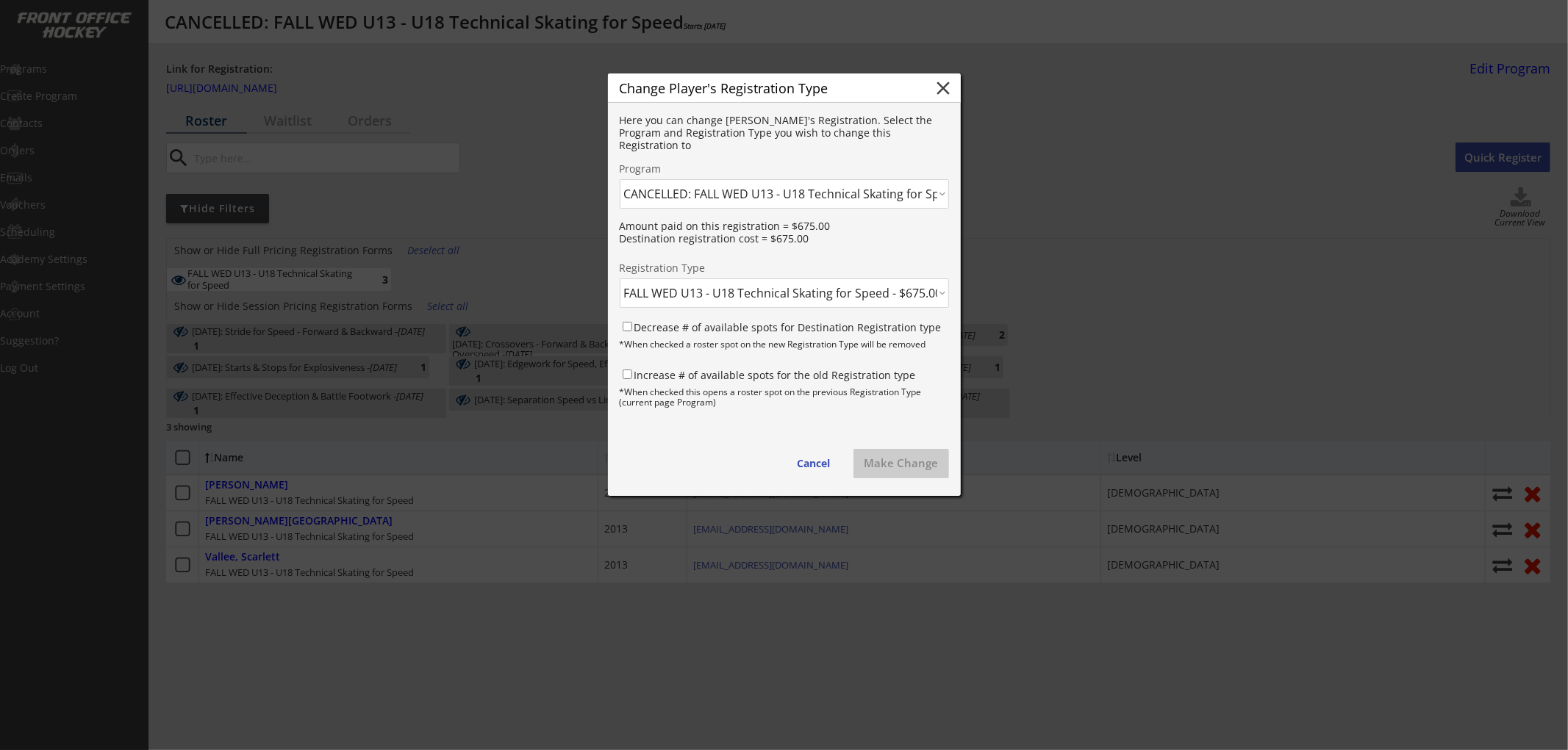
click at [750, 198] on select "Click here... FALL THUR AM Skating & Skills Combo - 10yrs + - 10/09/25 FALL TUE…" at bounding box center [784, 194] width 329 height 29
select select ""1348695171700984260__LOOKUP__1759702850346x793050613189443600""
click at [619, 179] on select "Click here... FALL THUR AM Skating & Skills Combo - 10yrs + - 10/09/25 FALL TUE…" at bounding box center [784, 194] width 329 height 29
click at [739, 291] on select "Click here... FALL WED U13 - U18 Skating & Skills Combo - $675.00 FALL WED U13 …" at bounding box center [784, 293] width 329 height 29
select select ""1348695171700984260__LOOKUP__1759702850346x571919159775985660""
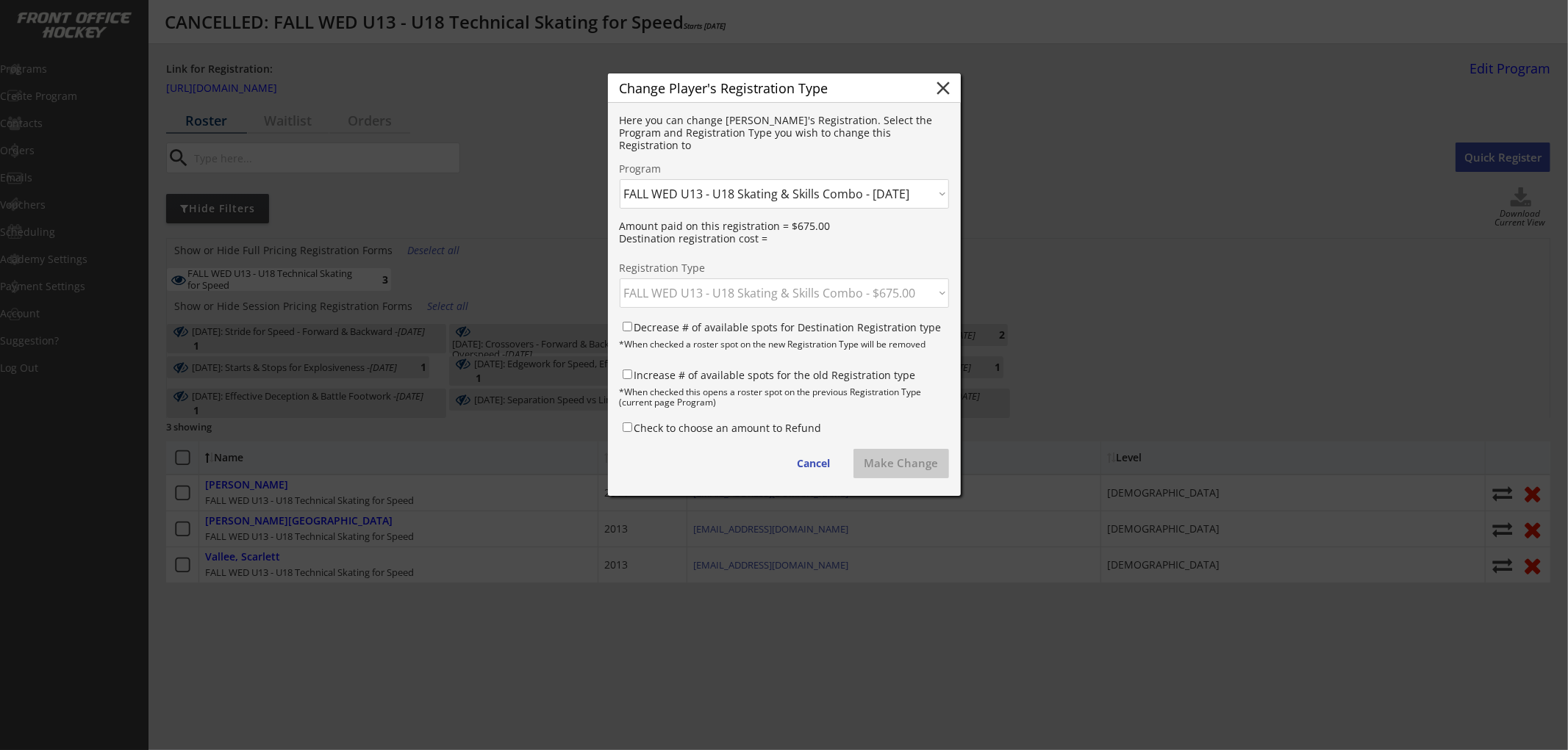
click at [619, 278] on select "Click here... FALL WED U13 - U18 Skating & Skills Combo - $675.00 FALL WED U13 …" at bounding box center [784, 293] width 329 height 29
click at [735, 322] on label "Decrease # of available spots for Destination Registration type" at bounding box center [787, 327] width 308 height 14
click at [632, 322] on input "Decrease # of available spots for Destination Registration type" at bounding box center [627, 326] width 9 height 9
checkbox input "true"
click at [726, 370] on label "Increase # of available spots for the old Registration type" at bounding box center [775, 375] width 282 height 14
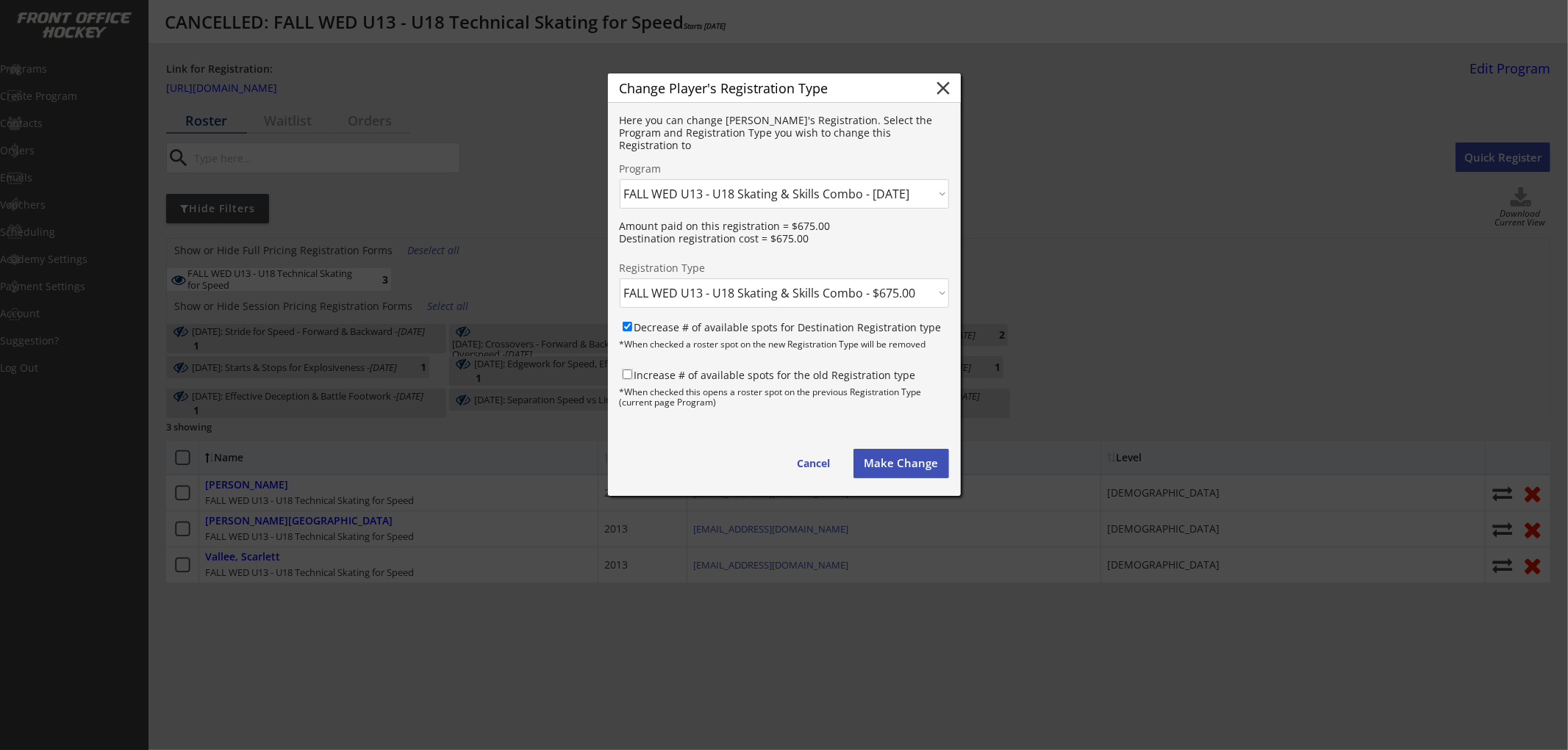
click at [632, 370] on input "Increase # of available spots for the old Registration type" at bounding box center [627, 374] width 9 height 9
click at [628, 373] on input "Increase # of available spots for the old Registration type" at bounding box center [627, 374] width 9 height 9
checkbox input "false"
click at [889, 456] on button "Make Change" at bounding box center [901, 463] width 96 height 29
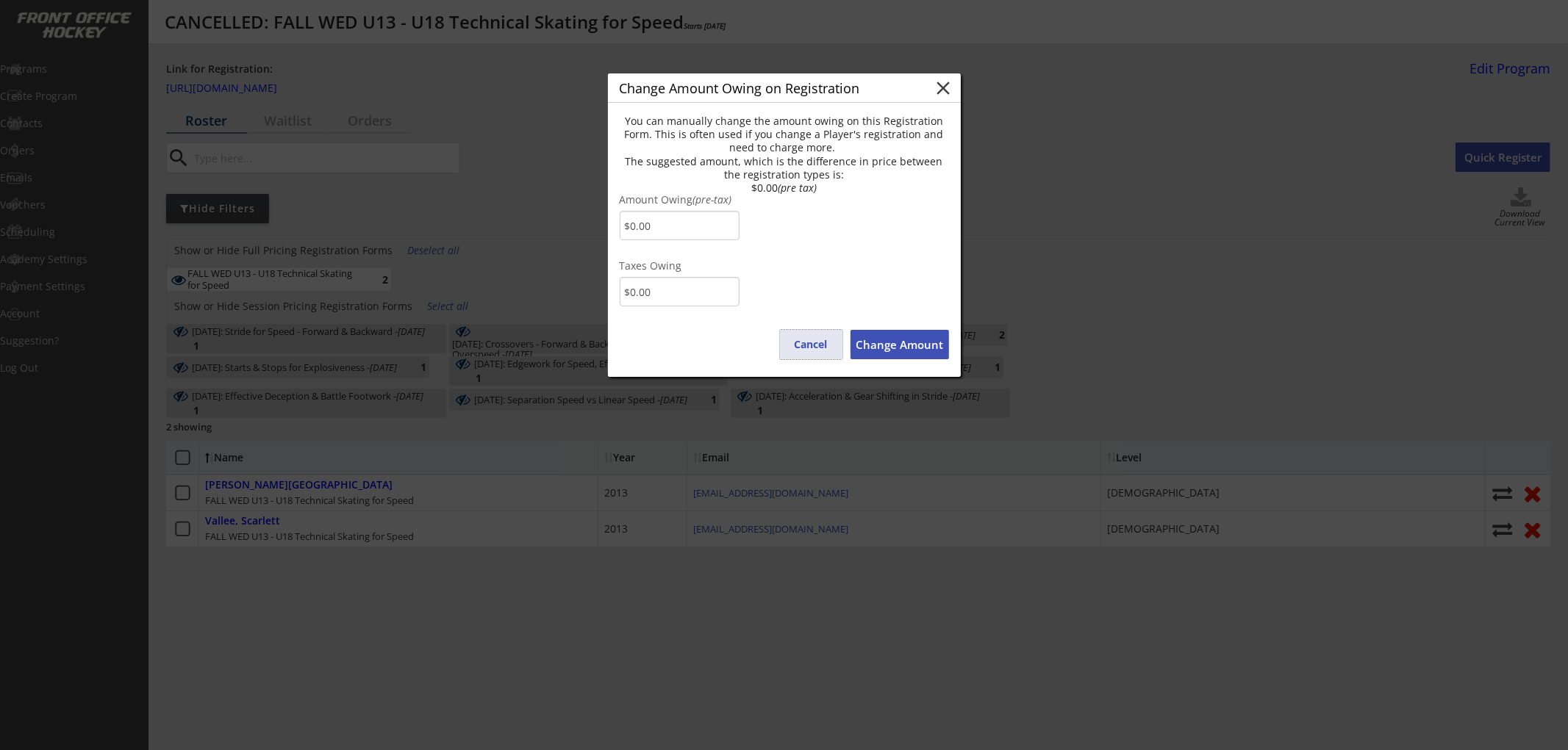
click at [817, 342] on button "Cancel" at bounding box center [811, 344] width 63 height 29
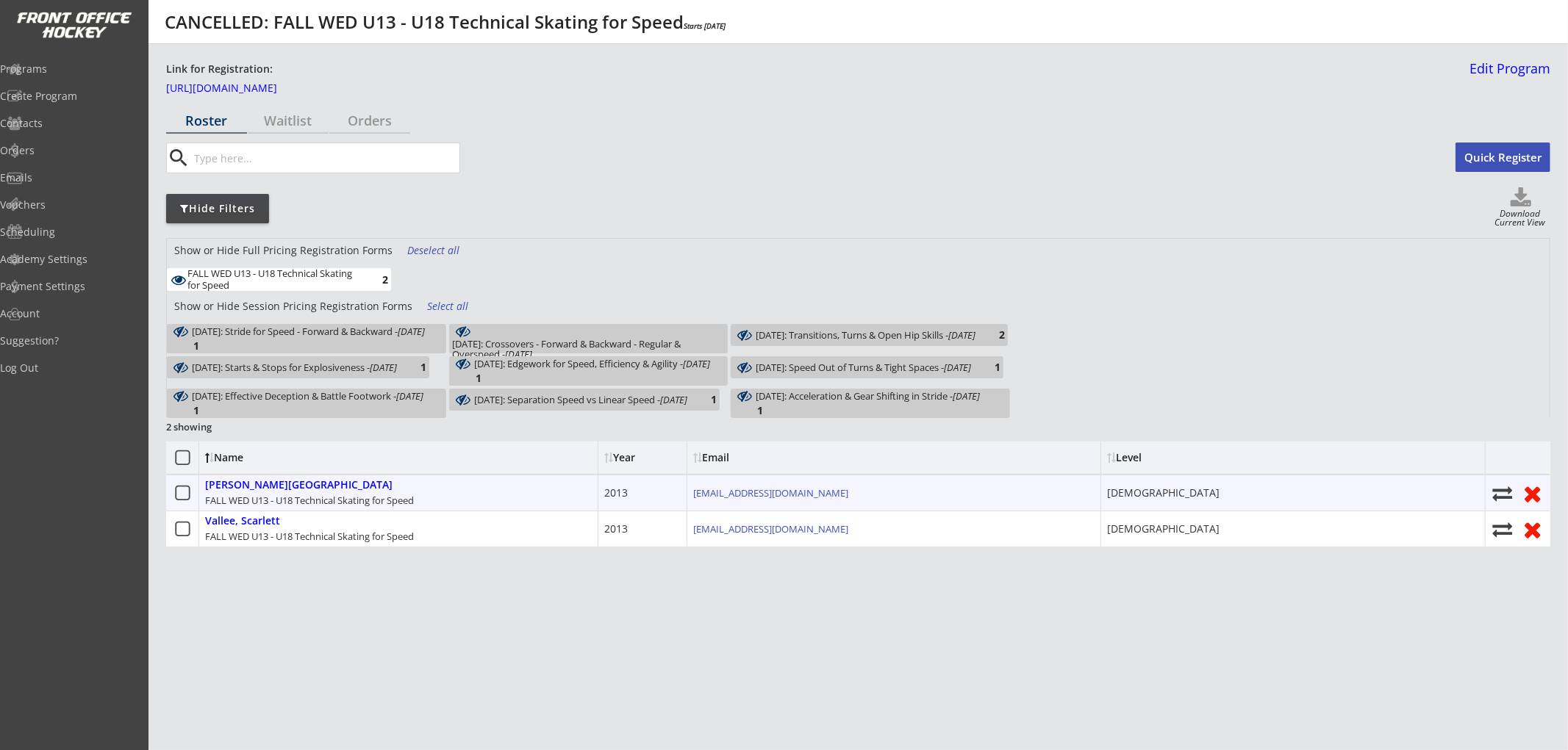
click at [1498, 489] on use at bounding box center [1503, 493] width 20 height 15
select select ""1348695171700984260__LOOKUP__1752632122121x550981774665056260""
select select
checkbox input "false"
select select ""1348695171700984260__LOOKUP__1752632122121x938474353903272000""
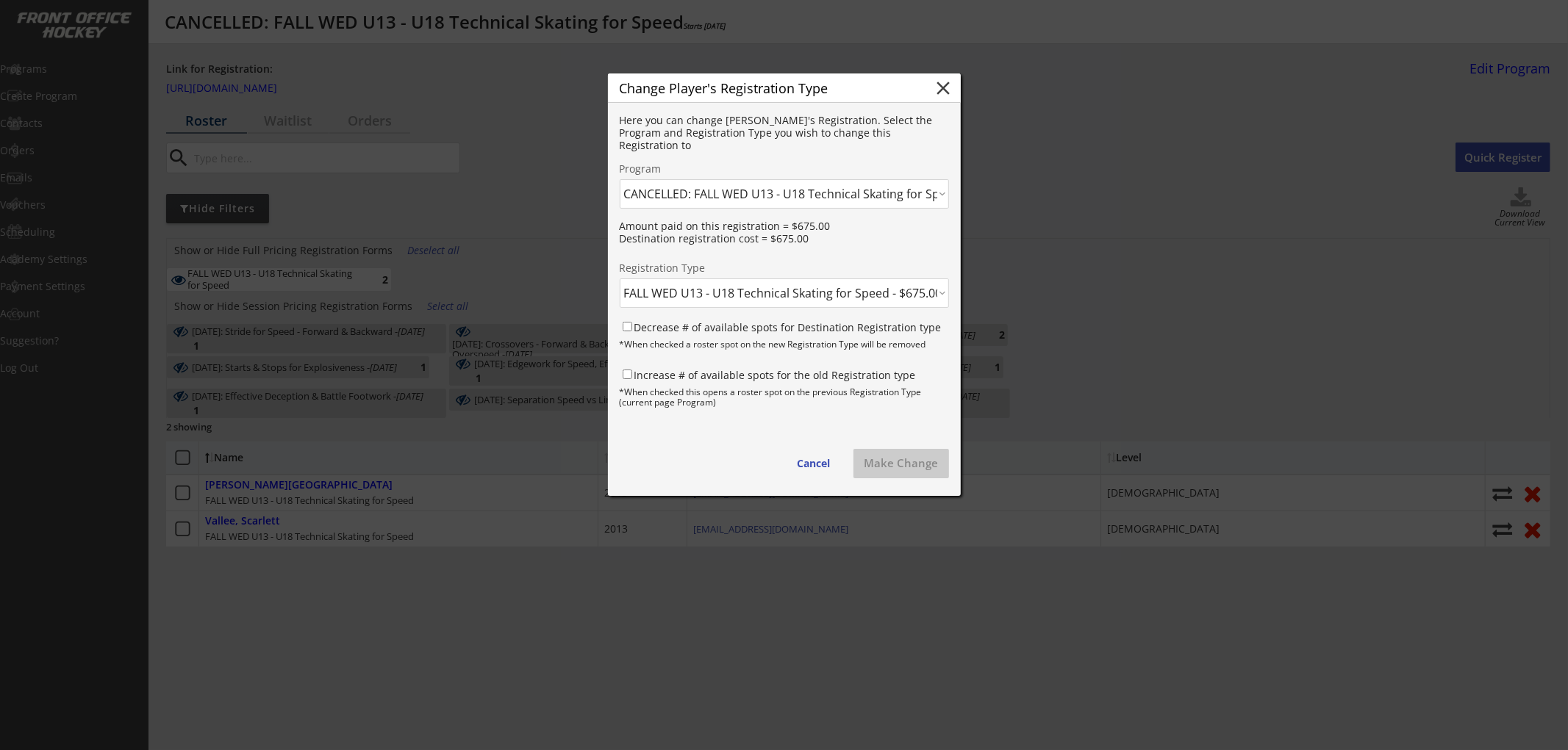
click at [728, 198] on select "Click here... FALL THUR AM Skating & Skills Combo - 10yrs + - 10/09/25 FALL TUE…" at bounding box center [784, 194] width 329 height 29
select select ""1348695171700984260__LOOKUP__1759702850346x793050613189443600""
click at [619, 179] on select "Click here... FALL THUR AM Skating & Skills Combo - 10yrs + - 10/09/25 FALL TUE…" at bounding box center [784, 194] width 329 height 29
click at [748, 291] on select "Click here... FALL WED U13 - U18 Skating & Skills Combo - $675.00 FALL WED U13 …" at bounding box center [784, 293] width 329 height 29
select select ""1348695171700984260__LOOKUP__1759702850346x571919159775985660""
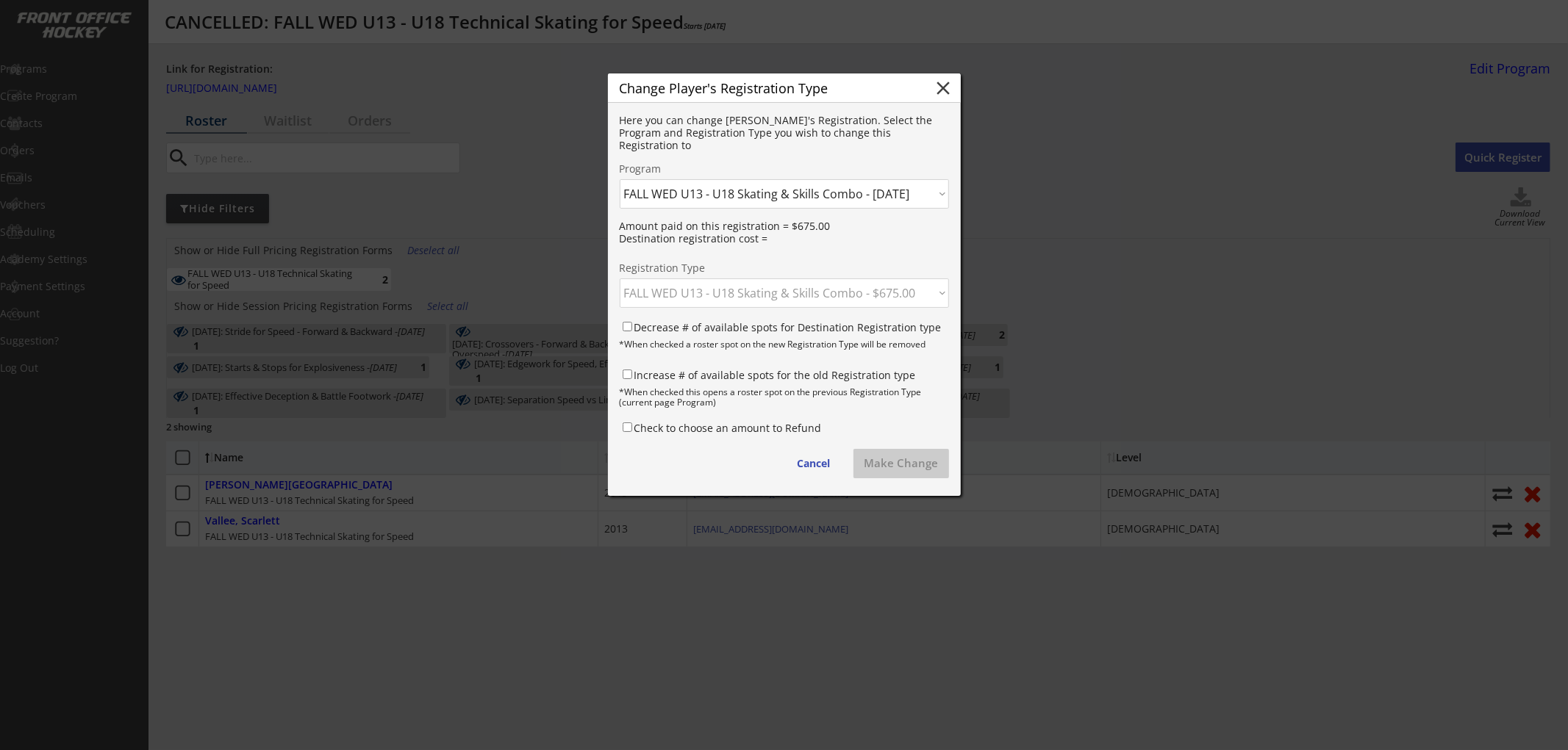
click at [619, 278] on select "Click here... FALL WED U13 - U18 Skating & Skills Combo - $675.00 FALL WED U13 …" at bounding box center [784, 293] width 329 height 29
click at [733, 331] on label "Decrease # of available spots for Destination Registration type" at bounding box center [787, 327] width 308 height 14
click at [632, 331] on input "Decrease # of available spots for Destination Registration type" at bounding box center [627, 326] width 9 height 9
checkbox input "true"
click at [894, 453] on button "Make Change" at bounding box center [901, 463] width 96 height 29
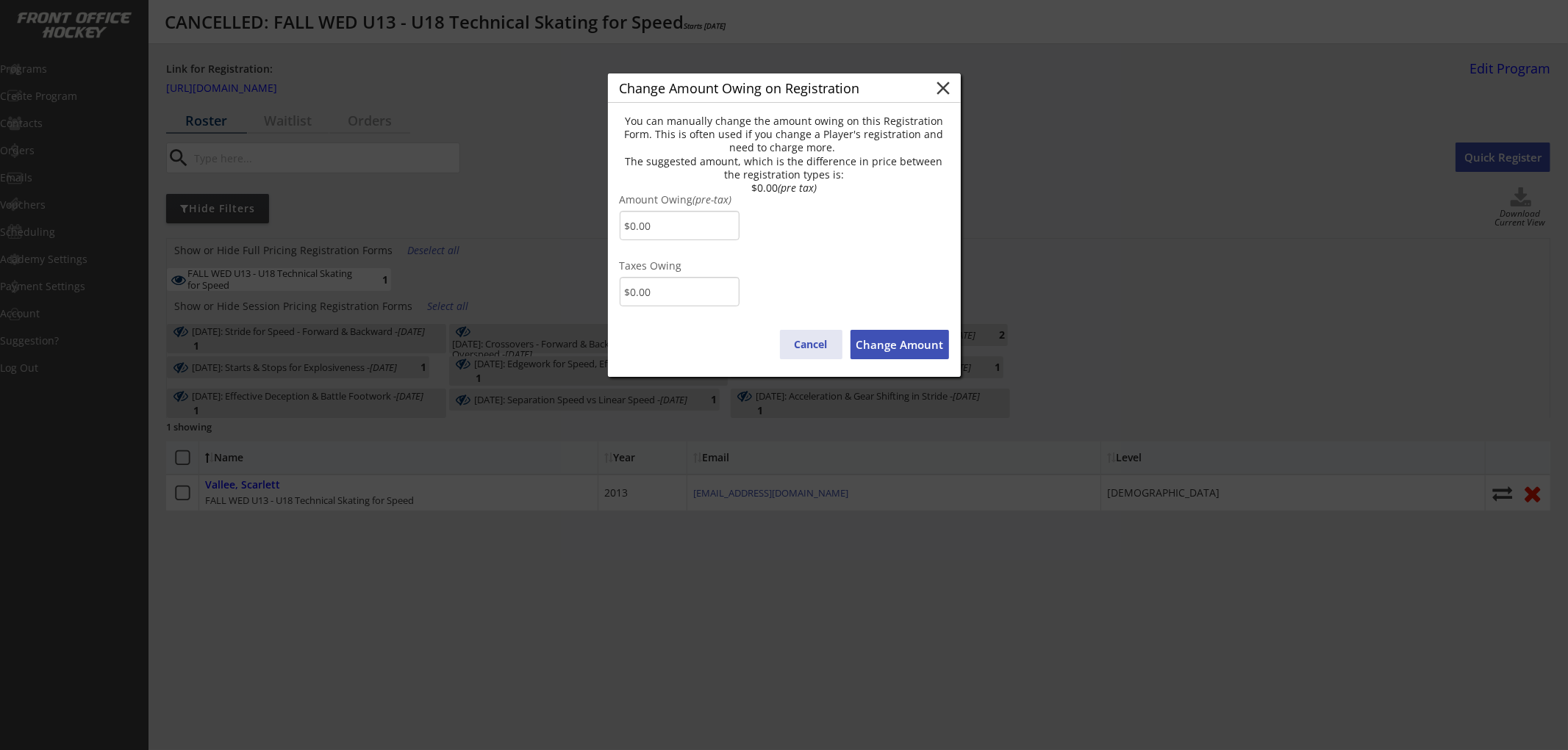
click at [813, 346] on button "Cancel" at bounding box center [811, 344] width 63 height 29
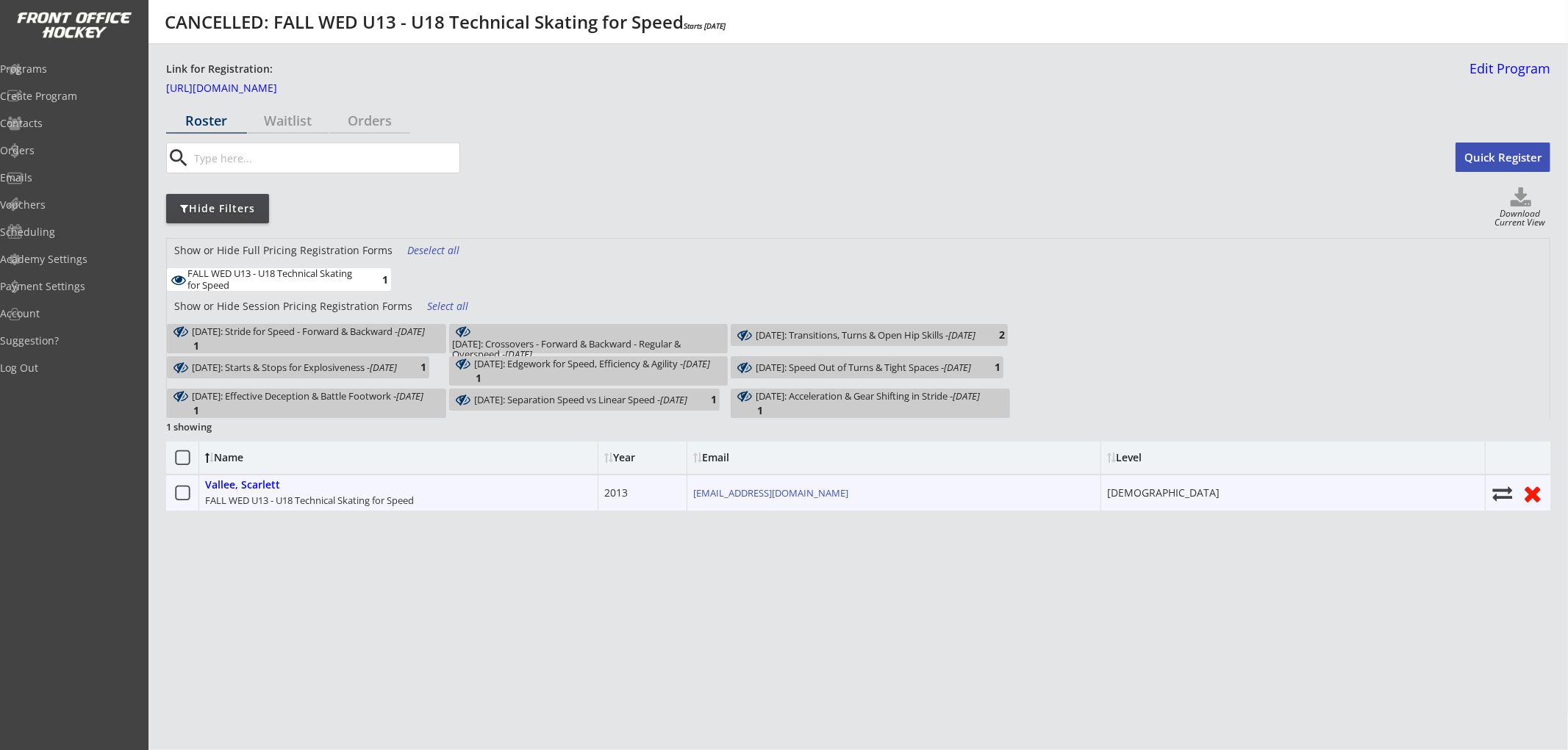
click at [1504, 493] on icon at bounding box center [1503, 493] width 22 height 20
select select ""1348695171700984260__LOOKUP__1752632122121x550981774665056260""
select select
checkbox input "false"
select select ""1348695171700984260__LOOKUP__1752632122121x938474353903272000""
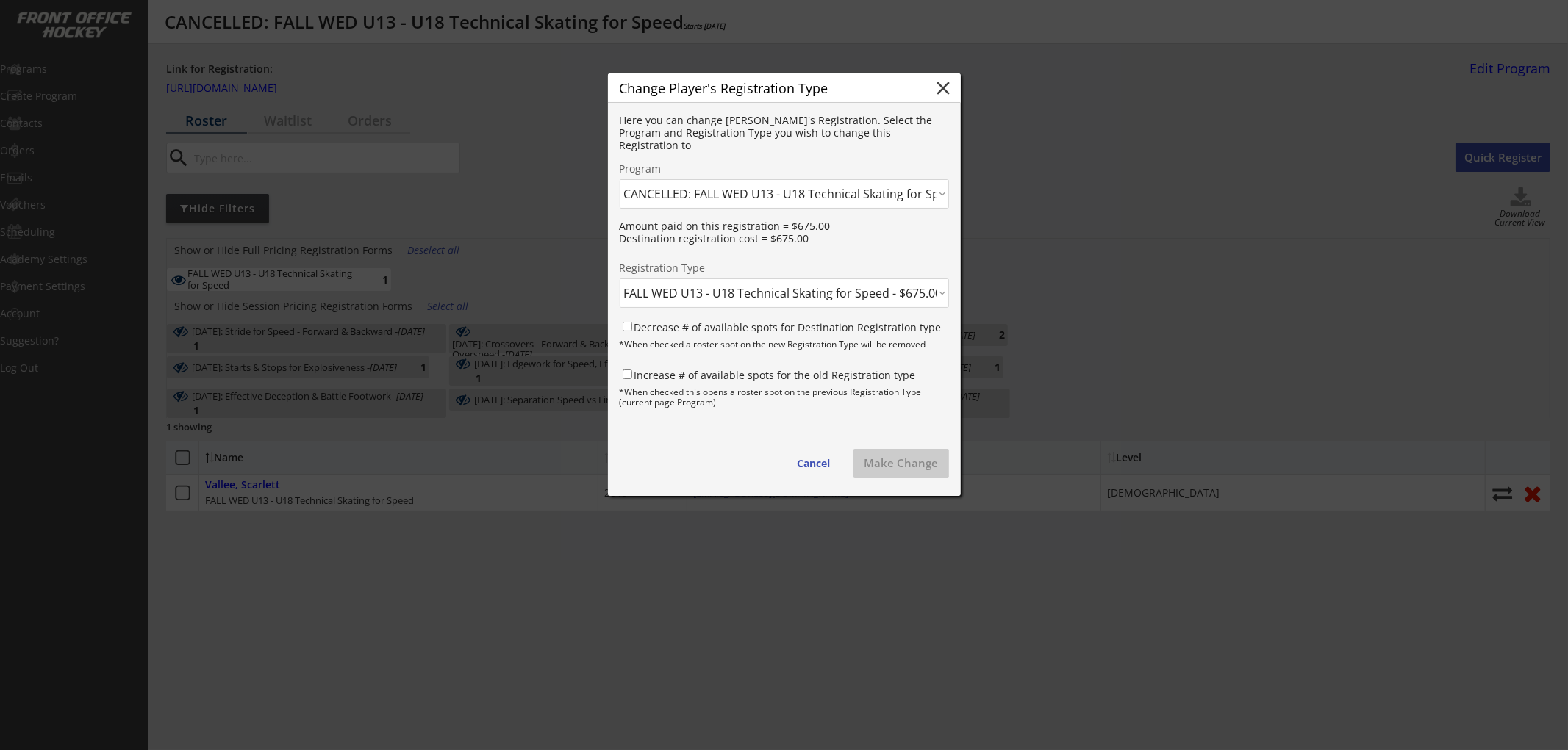
click at [876, 195] on select "Click here... FALL THUR AM Skating & Skills Combo - 10yrs + - 10/09/25 FALL TUE…" at bounding box center [784, 194] width 329 height 29
select select ""1348695171700984260__LOOKUP__1759702850346x793050613189443600""
click at [619, 179] on select "Click here... FALL THUR AM Skating & Skills Combo - 10yrs + - 10/09/25 FALL TUE…" at bounding box center [784, 194] width 329 height 29
click at [804, 295] on select "Click here... FALL WED U13 - U18 Skating & Skills Combo - $675.00 FALL WED U13 …" at bounding box center [784, 293] width 329 height 29
select select ""1348695171700984260__LOOKUP__1759702850346x571919159775985660""
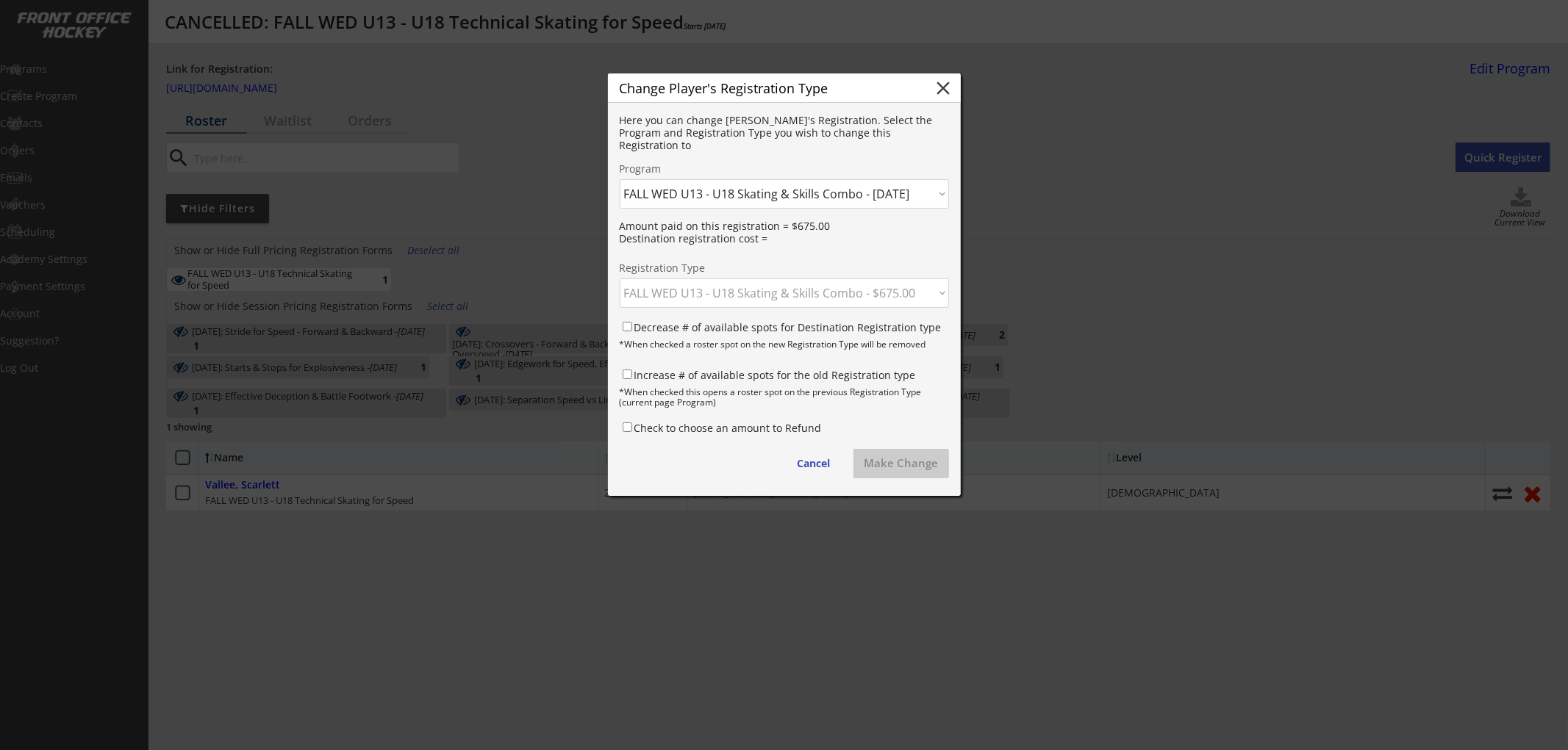
click at [619, 278] on select "Click here... FALL WED U13 - U18 Skating & Skills Combo - $675.00 FALL WED U13 …" at bounding box center [784, 293] width 329 height 29
click at [790, 328] on label "Decrease # of available spots for Destination Registration type" at bounding box center [787, 327] width 308 height 14
click at [632, 328] on input "Decrease # of available spots for Destination Registration type" at bounding box center [627, 326] width 9 height 9
checkbox input "true"
click at [873, 462] on button "Make Change" at bounding box center [901, 463] width 96 height 29
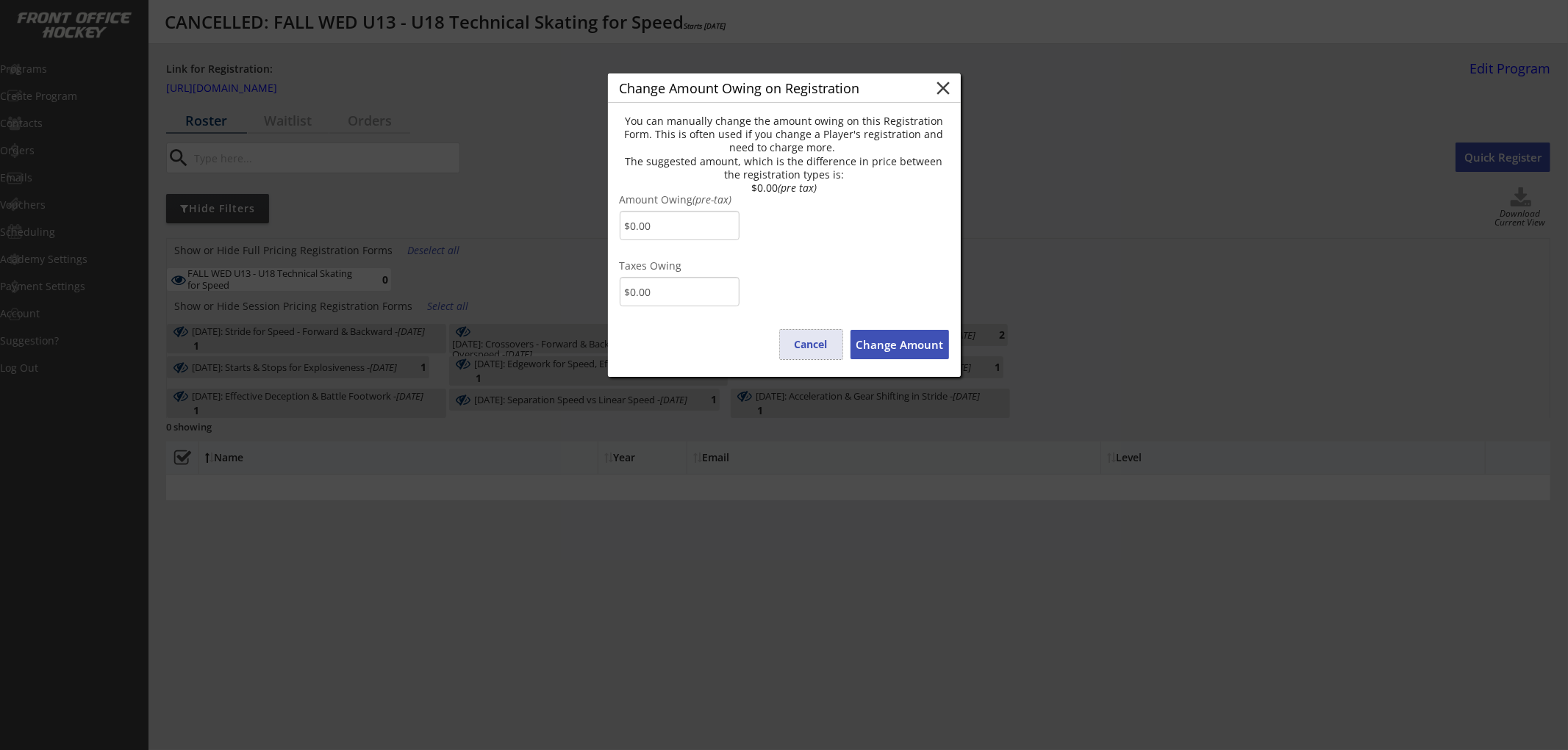
click at [803, 343] on button "Cancel" at bounding box center [811, 344] width 63 height 29
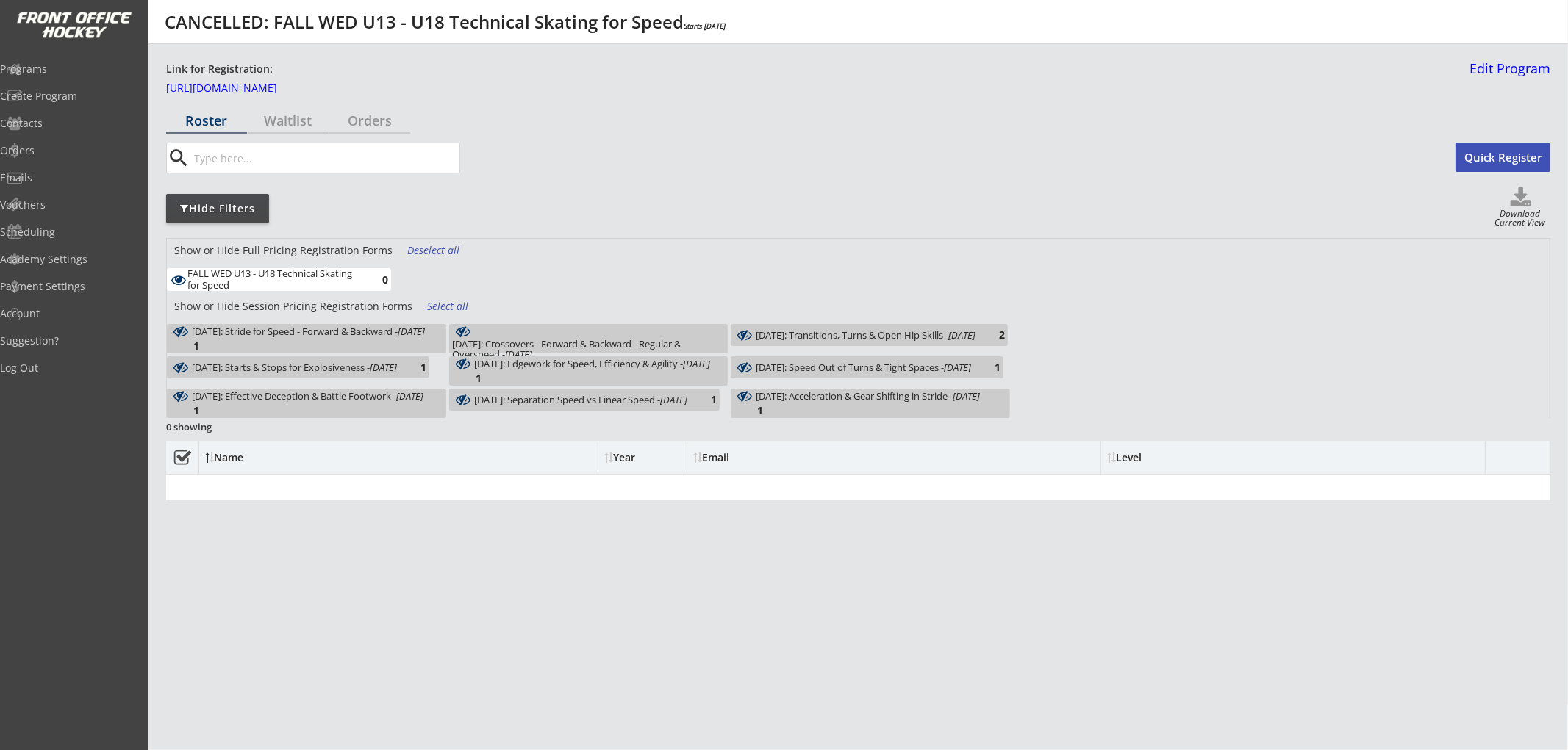
click at [738, 536] on div "Roster Waitlist Orders search Quick Register Hide Filters Download Current View…" at bounding box center [858, 396] width 1384 height 578
click at [447, 303] on div "Select all" at bounding box center [454, 306] width 54 height 15
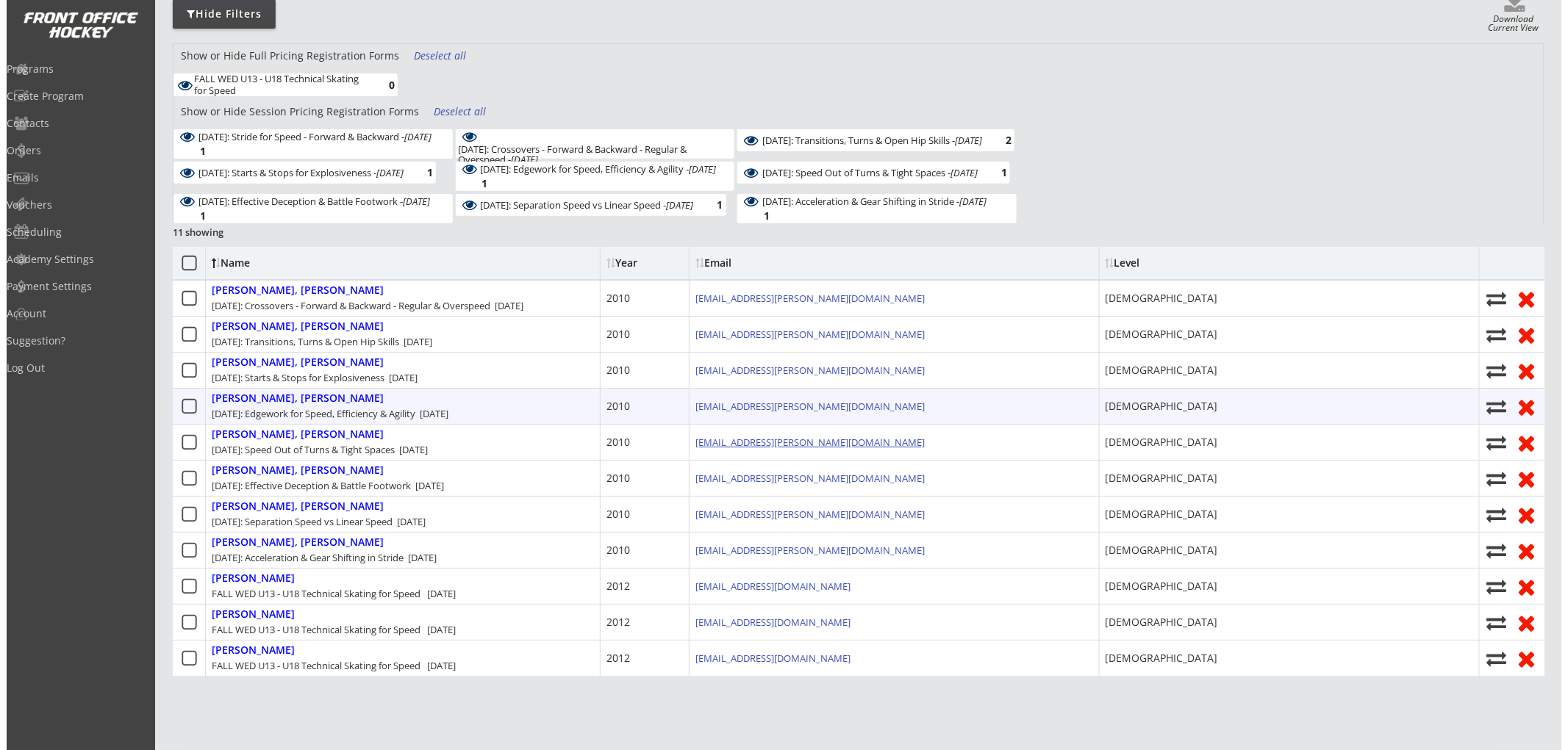
scroll to position [245, 0]
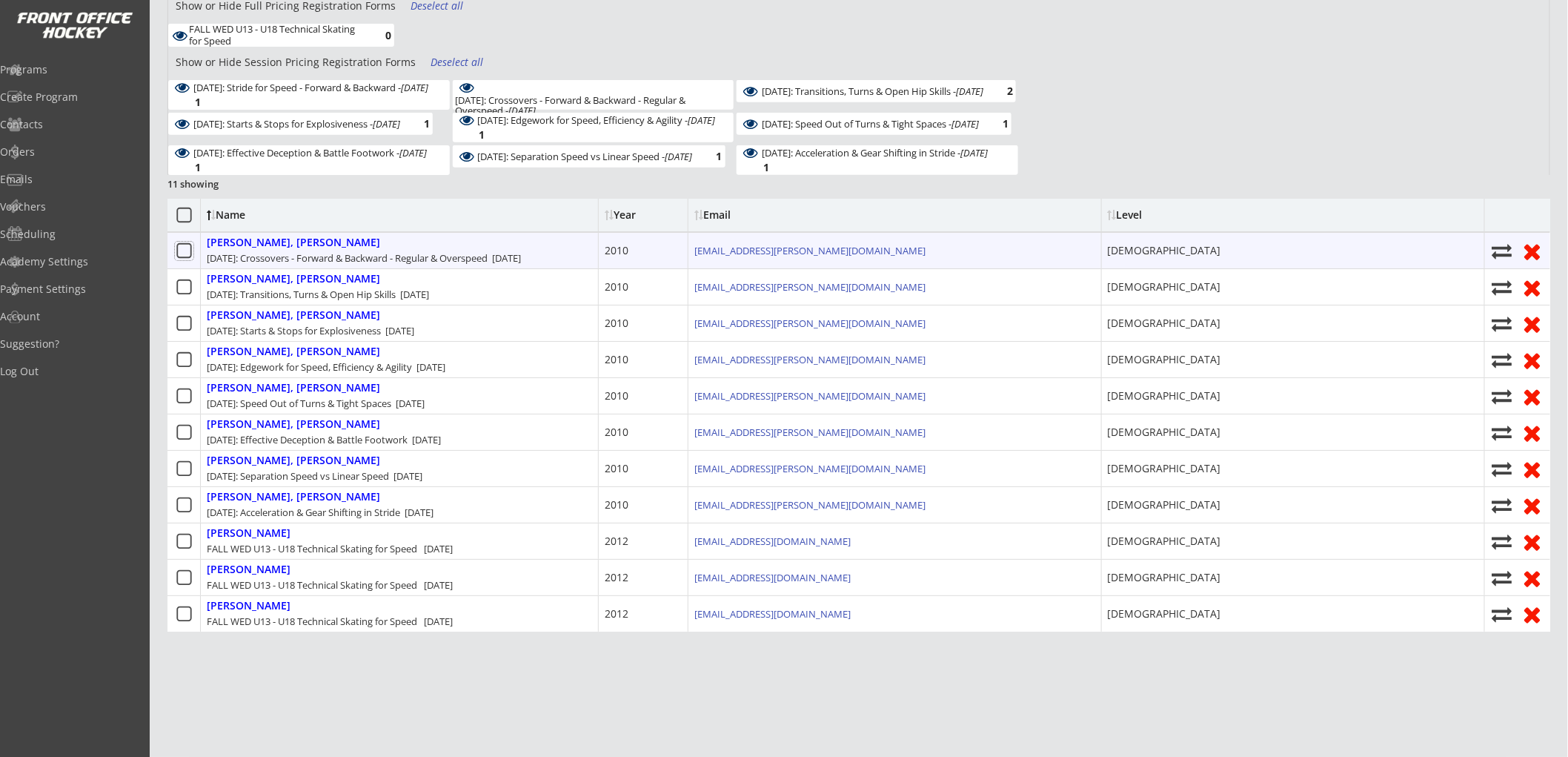
click at [183, 249] on icon at bounding box center [183, 250] width 18 height 18
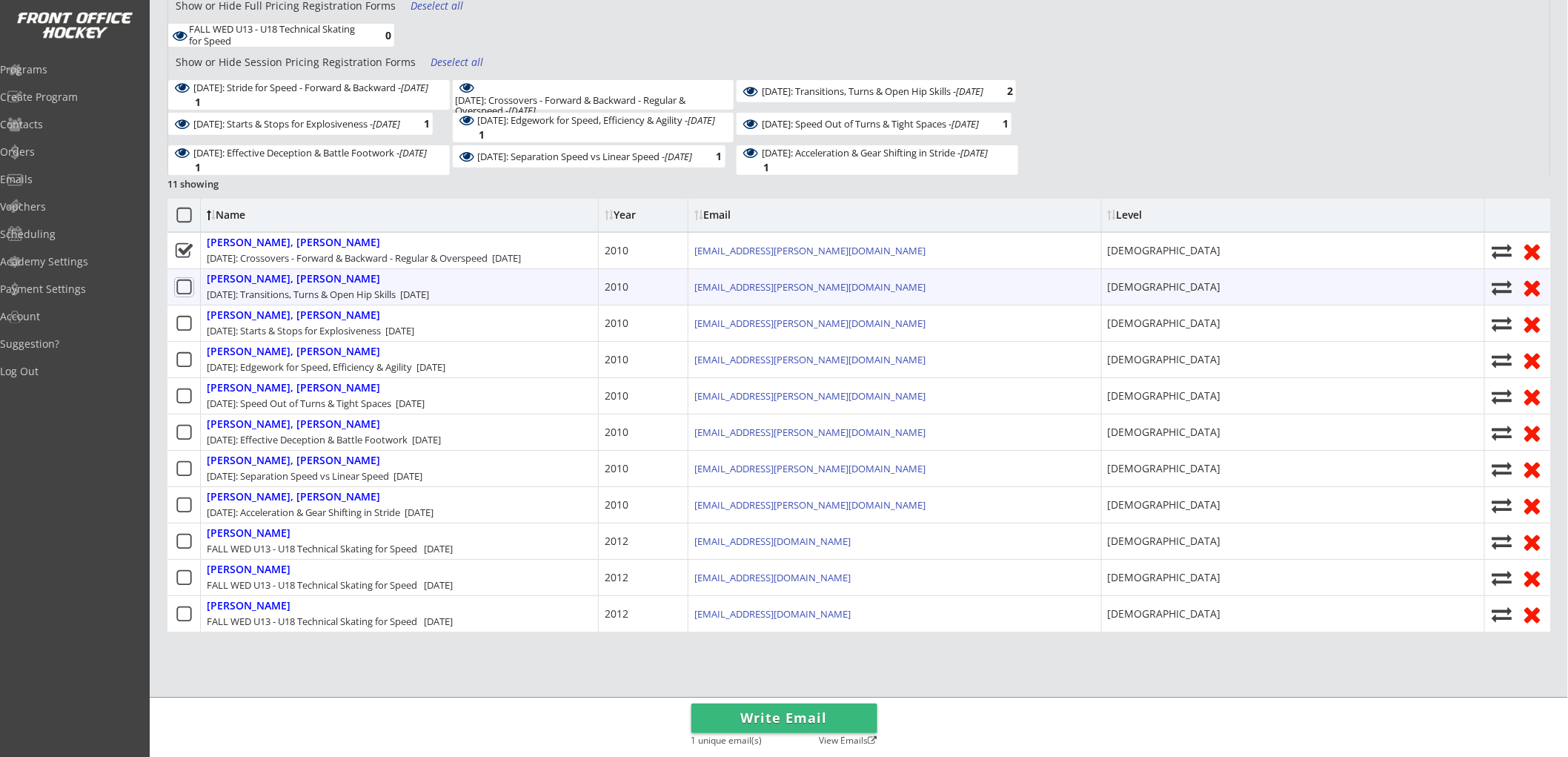
click at [182, 284] on icon at bounding box center [183, 287] width 18 height 18
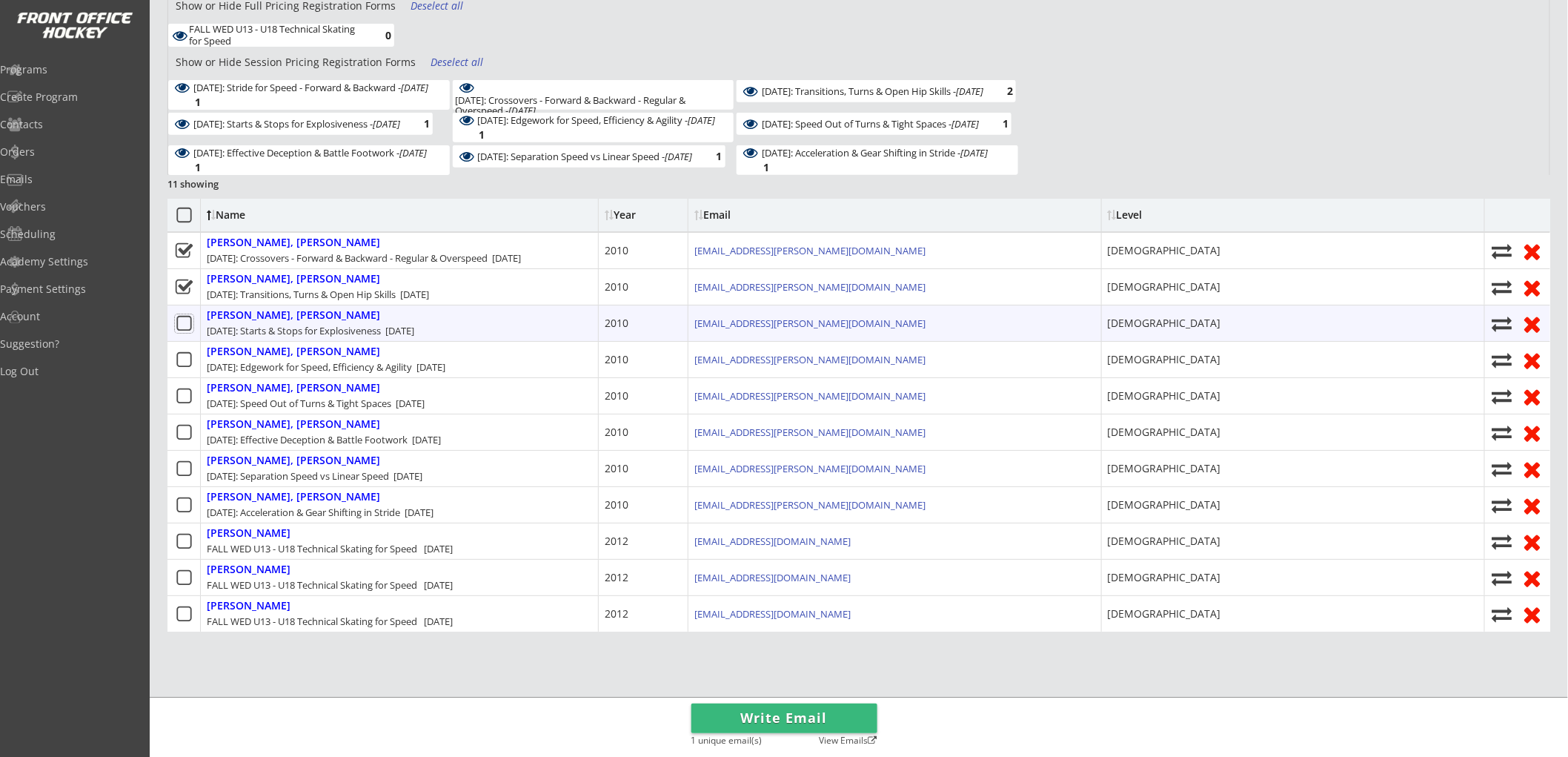
click at [184, 320] on icon at bounding box center [183, 323] width 18 height 18
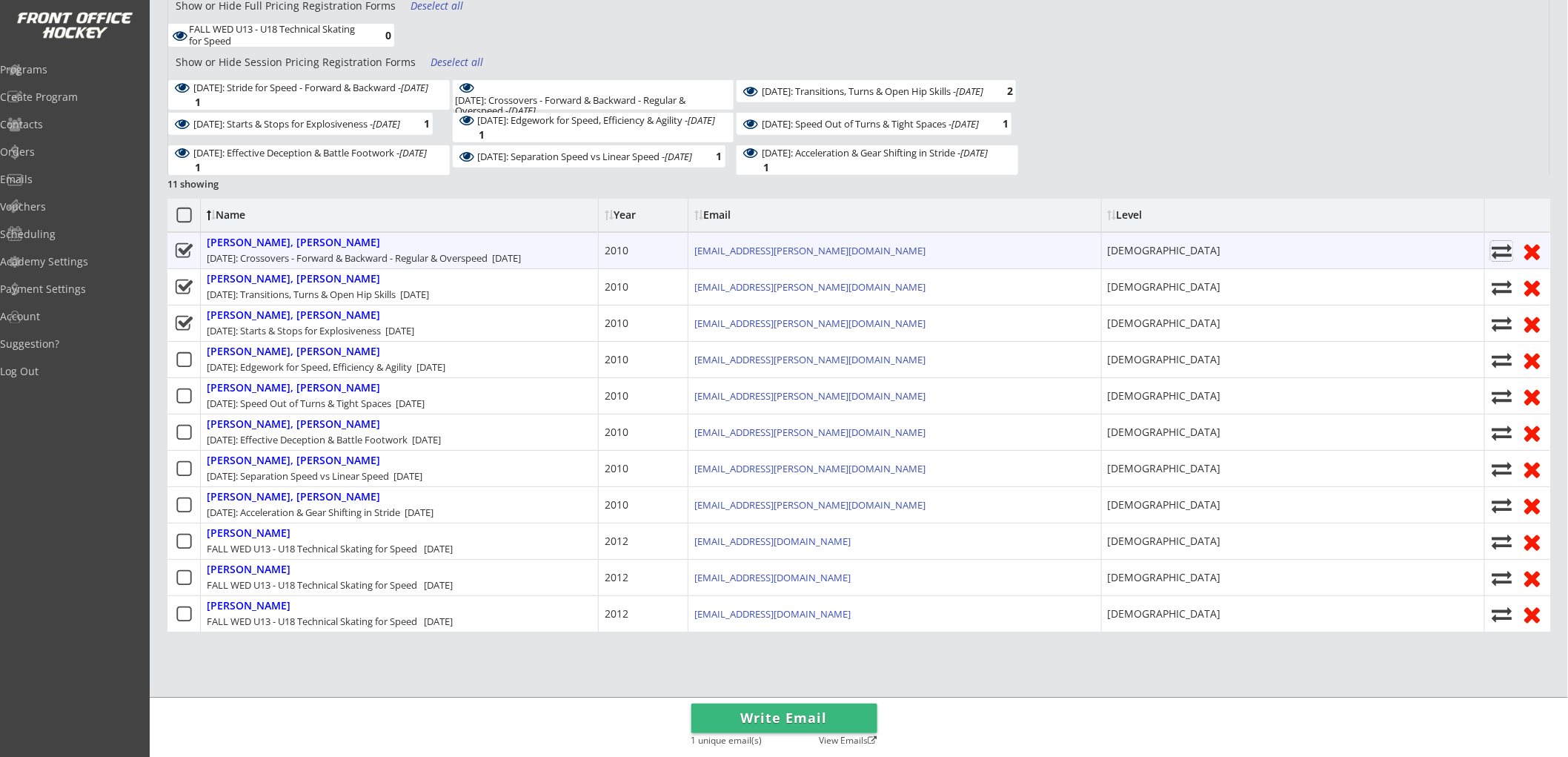
click at [1502, 252] on icon at bounding box center [1503, 250] width 23 height 20
select select ""1348695171700984260__LOOKUP__1752632122121x550981774665056260""
select select
checkbox input "false"
select select ""1348695171700984260__LOOKUP__1752632334916x597623426989219600""
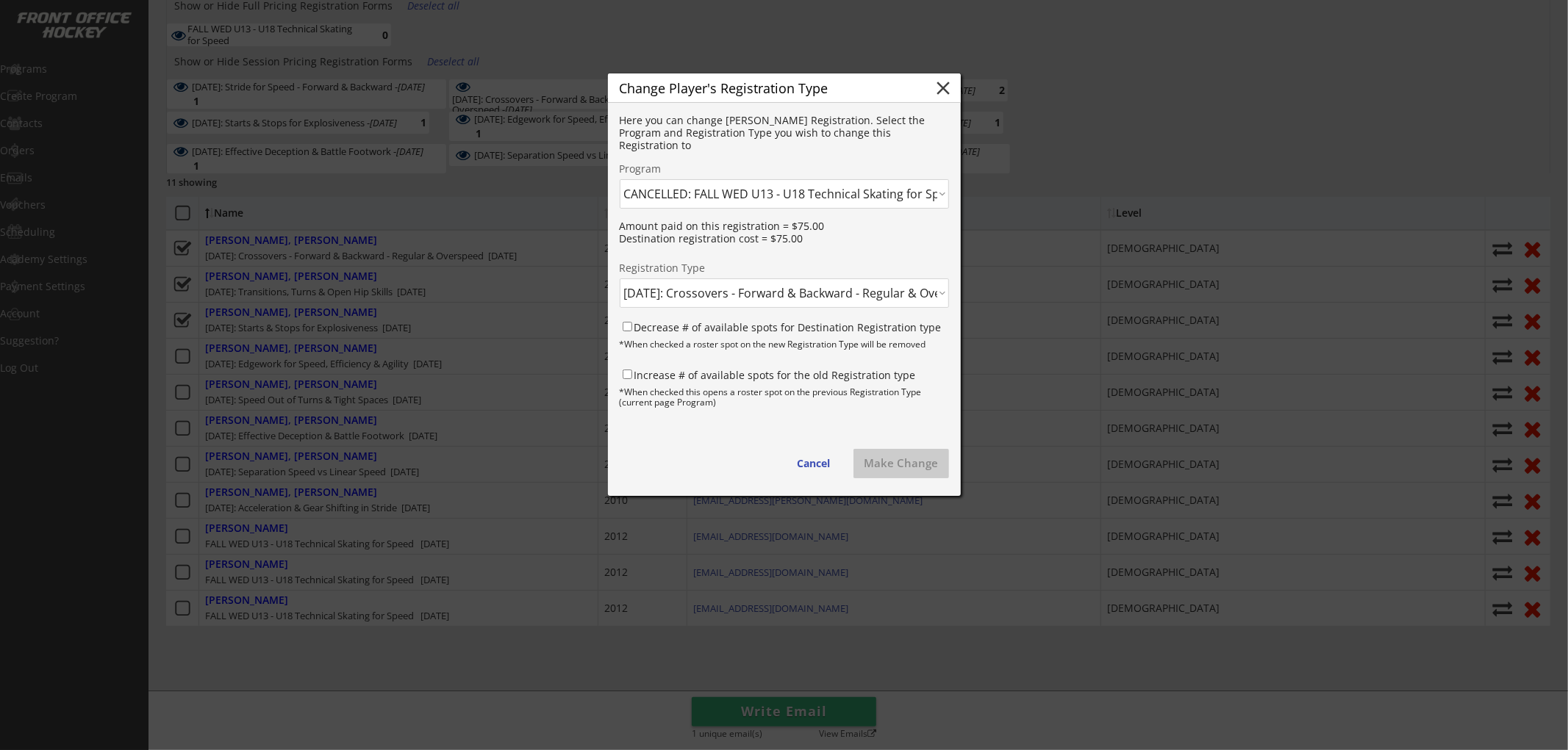
click at [692, 196] on select "Click here... FALL THUR AM Skating & Skills Combo - 10yrs + - 10/09/25 FALL TUE…" at bounding box center [784, 194] width 329 height 29
select select ""1348695171700984260__LOOKUP__1759702850346x793050613189443600""
click at [619, 179] on select "Click here... FALL THUR AM Skating & Skills Combo - 10yrs + - 10/09/25 FALL TUE…" at bounding box center [784, 194] width 329 height 29
click at [708, 294] on select "Click here... FALL WED U13 - U18 Skating & Skills Combo - $675.00 FALL WED U13 …" at bounding box center [784, 293] width 329 height 29
select select ""1348695171700984260__LOOKUP__1759703461523x853893288024228500""
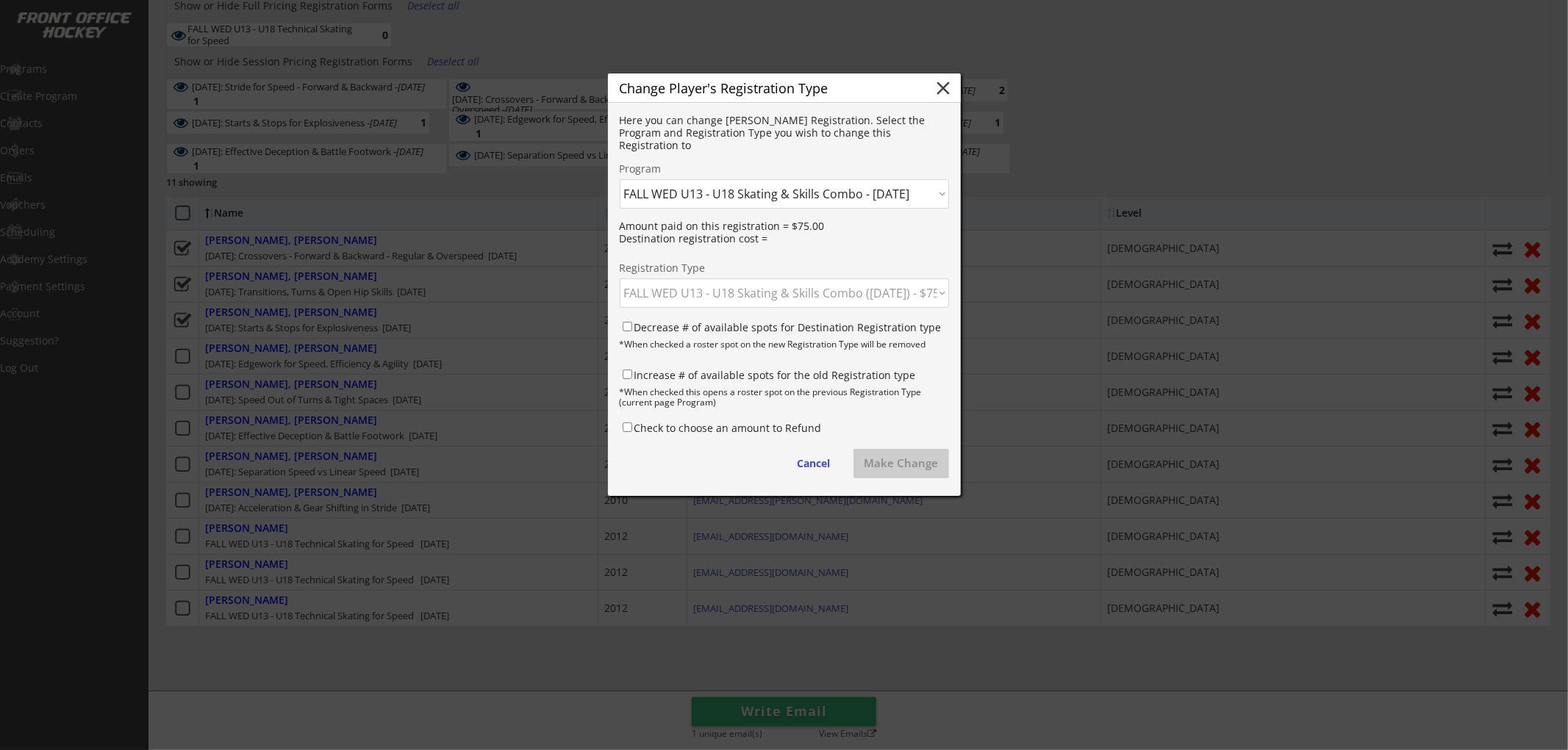
click at [619, 278] on select "Click here... FALL WED U13 - U18 Skating & Skills Combo - $675.00 FALL WED U13 …" at bounding box center [784, 293] width 329 height 29
click at [719, 328] on label "Decrease # of available spots for Destination Registration type" at bounding box center [787, 327] width 308 height 14
click at [632, 328] on input "Decrease # of available spots for Destination Registration type" at bounding box center [627, 326] width 9 height 9
checkbox input "true"
click at [905, 465] on button "Make Change" at bounding box center [901, 463] width 96 height 29
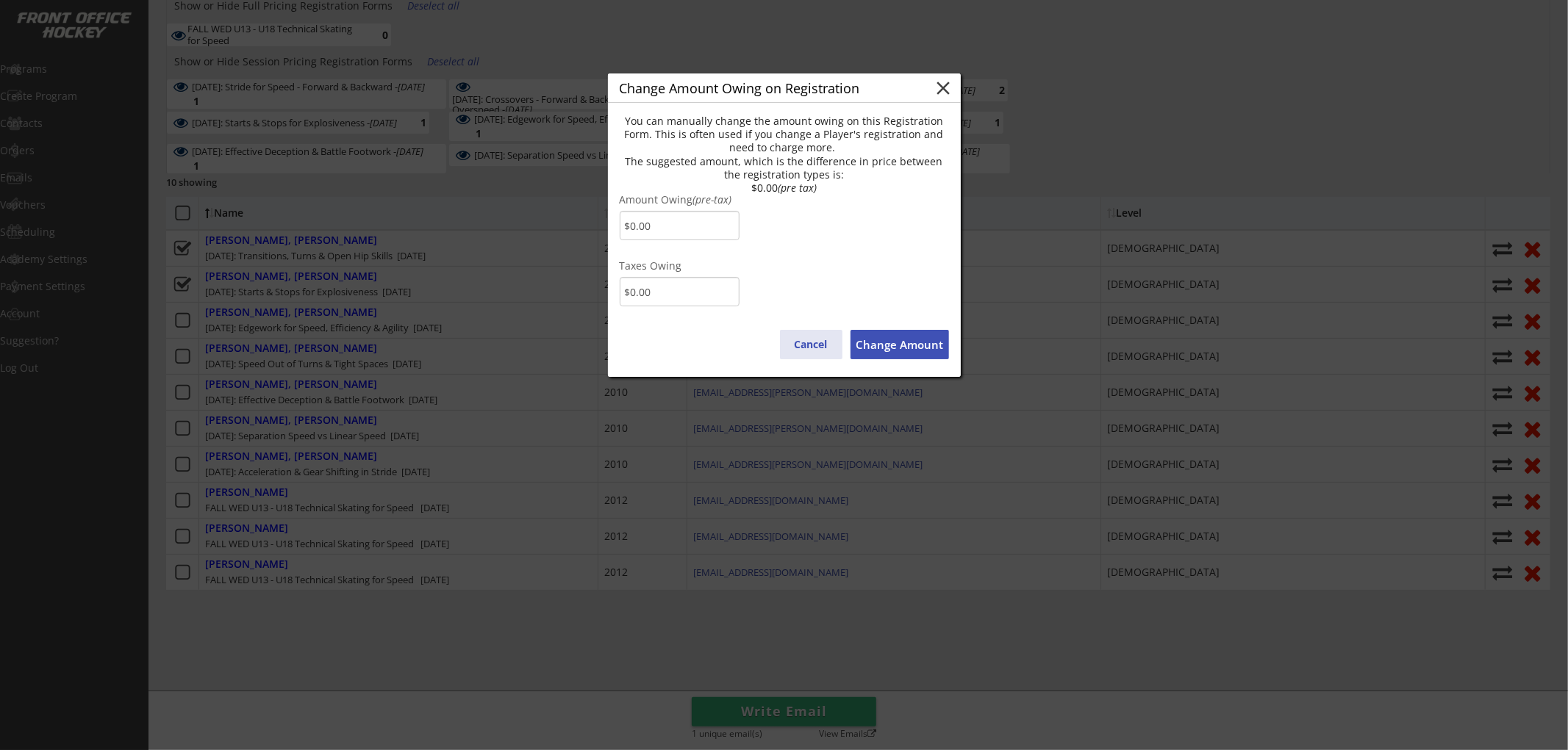
click at [811, 345] on button "Cancel" at bounding box center [811, 344] width 63 height 29
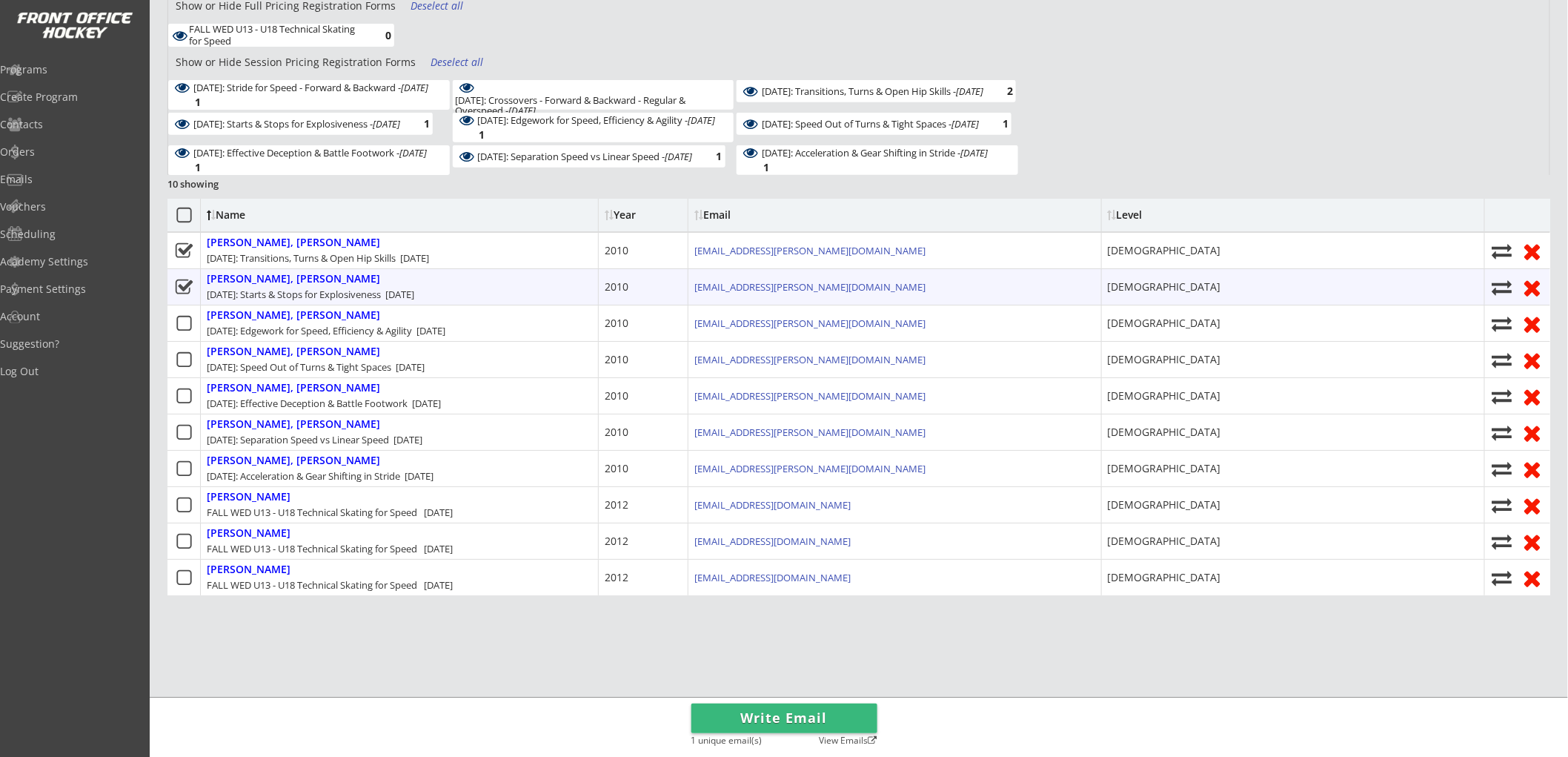
click at [178, 279] on use at bounding box center [183, 286] width 17 height 15
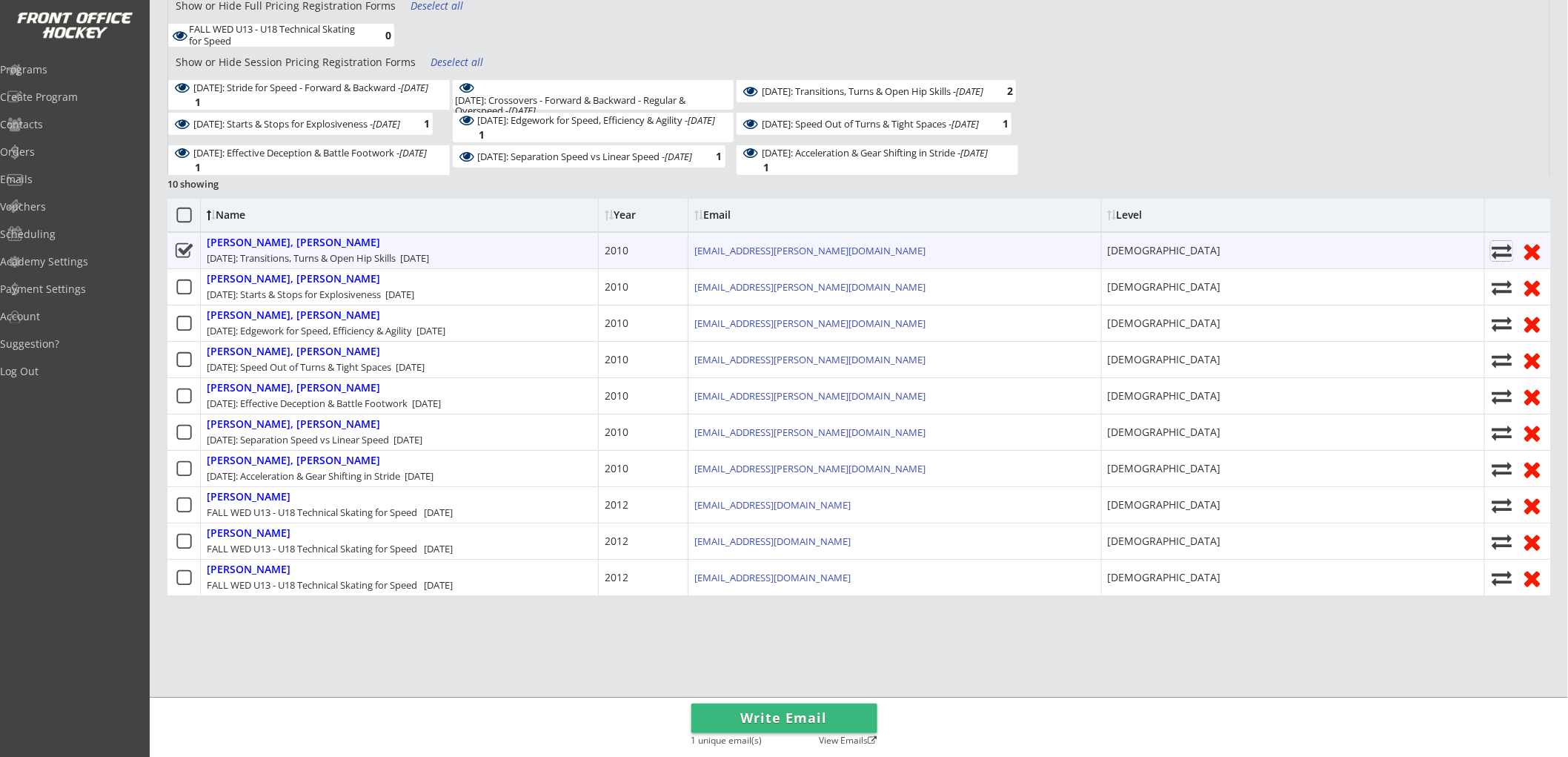
click at [1506, 249] on use at bounding box center [1501, 251] width 20 height 15
select select ""1348695171700984260__LOOKUP__1752632122121x550981774665056260""
select select
checkbox input "false"
select select ""1348695171700984260__LOOKUP__1752632336025x868409821393593000""
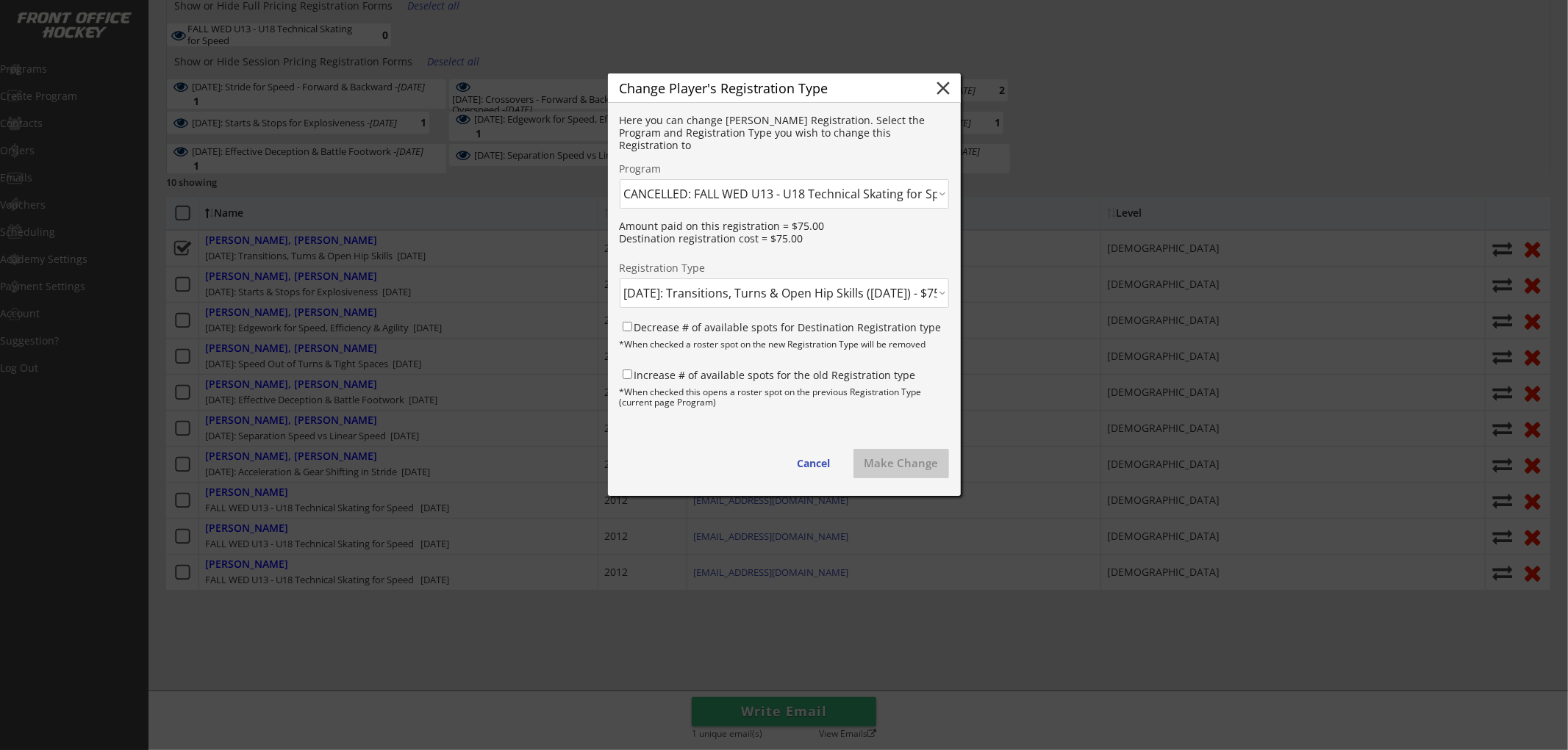
click at [843, 183] on select "Click here... FALL THUR AM Skating & Skills Combo - 10yrs + - 10/09/25 FALL TUE…" at bounding box center [784, 194] width 329 height 29
select select ""1348695171700984260__LOOKUP__1759702850346x793050613189443600""
click at [619, 179] on select "Click here... FALL THUR AM Skating & Skills Combo - 10yrs + - 10/09/25 FALL TUE…" at bounding box center [784, 194] width 329 height 29
click at [765, 301] on select "Click here... FALL WED U13 - U18 Skating & Skills Combo - $675.00 FALL WED U13 …" at bounding box center [784, 293] width 329 height 29
select select ""1348695171700984260__LOOKUP__1759703462991x412213546768045700""
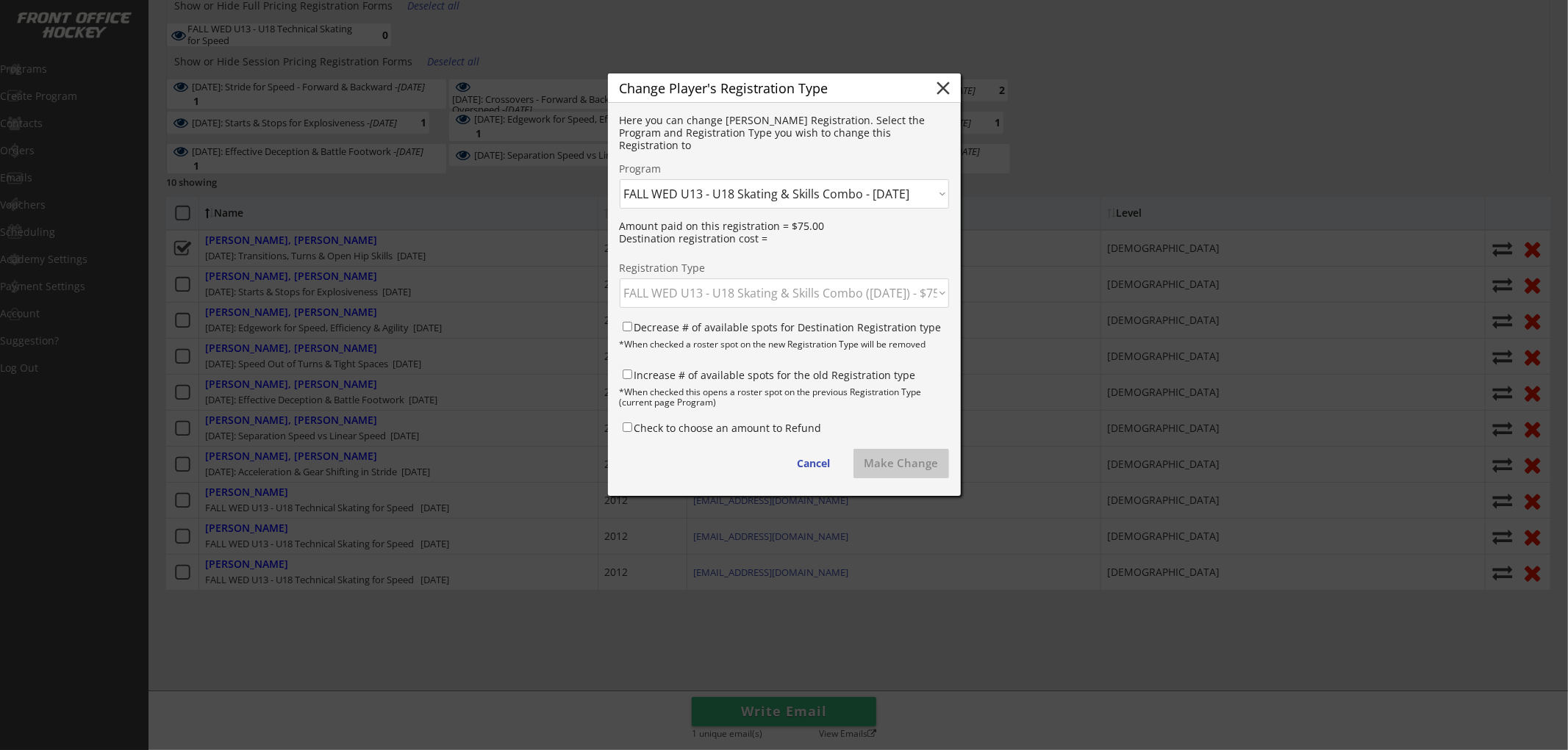
click at [619, 278] on select "Click here... FALL WED U13 - U18 Skating & Skills Combo - $675.00 FALL WED U13 …" at bounding box center [784, 293] width 329 height 29
click at [684, 324] on label "Decrease # of available spots for Destination Registration type" at bounding box center [787, 327] width 308 height 14
click at [632, 324] on input "Decrease # of available spots for Destination Registration type" at bounding box center [627, 326] width 9 height 9
checkbox input "true"
click at [887, 465] on button "Make Change" at bounding box center [901, 463] width 96 height 29
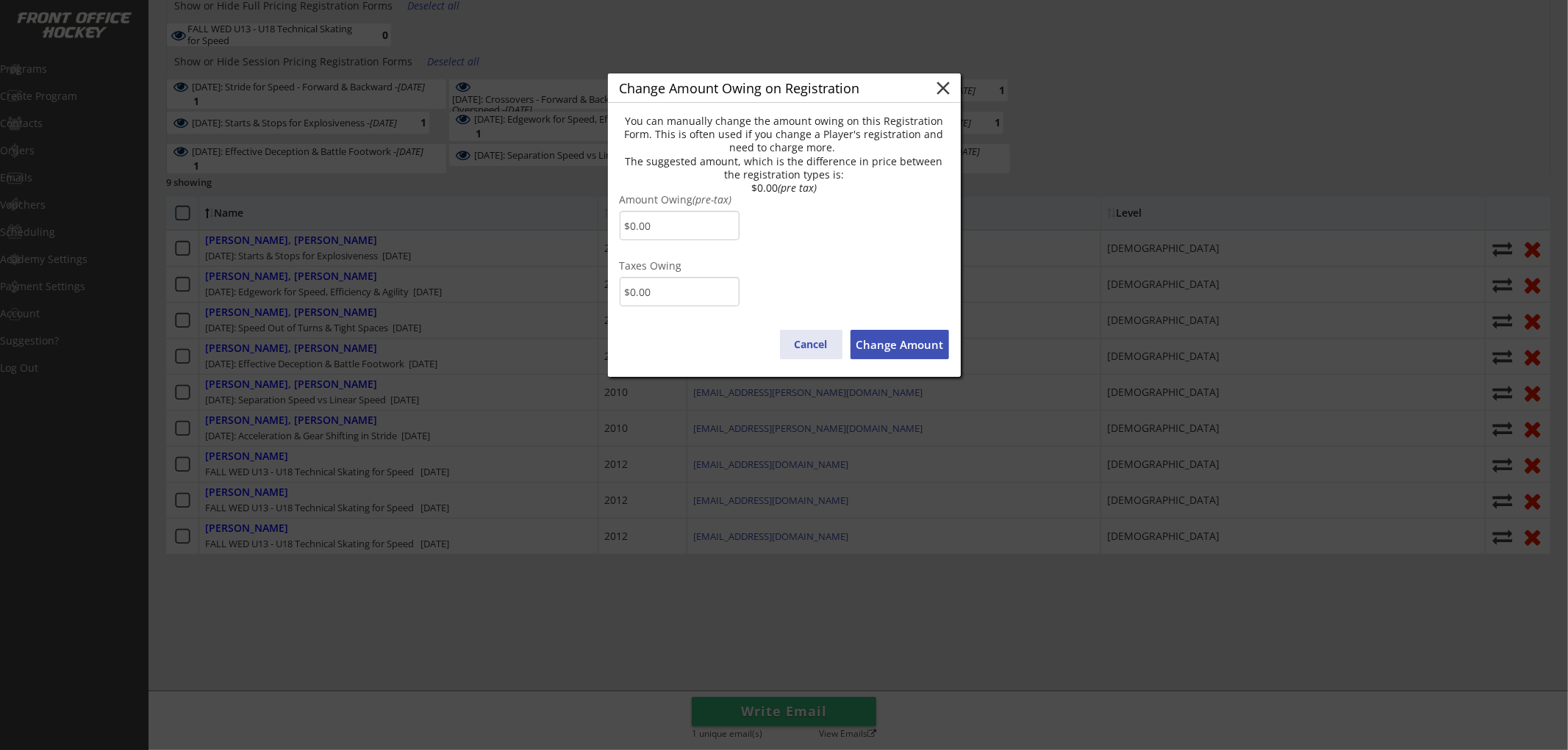
click at [824, 343] on button "Cancel" at bounding box center [811, 344] width 63 height 29
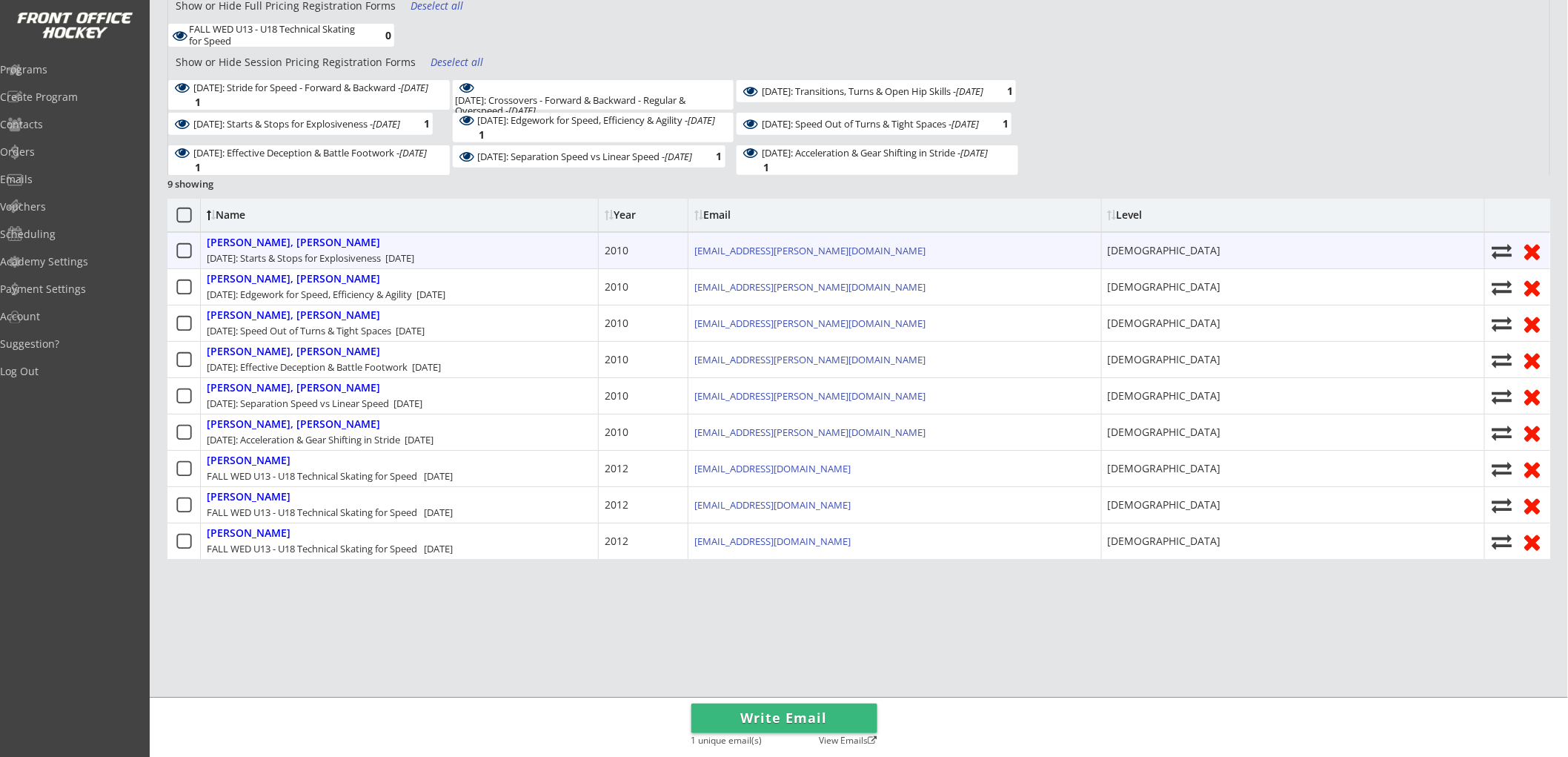
click at [1498, 249] on use at bounding box center [1501, 251] width 20 height 15
select select ""1348695171700984260__LOOKUP__1752632122121x550981774665056260""
checkbox input "false"
select select ""1348695171700984260__LOOKUP__1752632337161x778844936436213400""
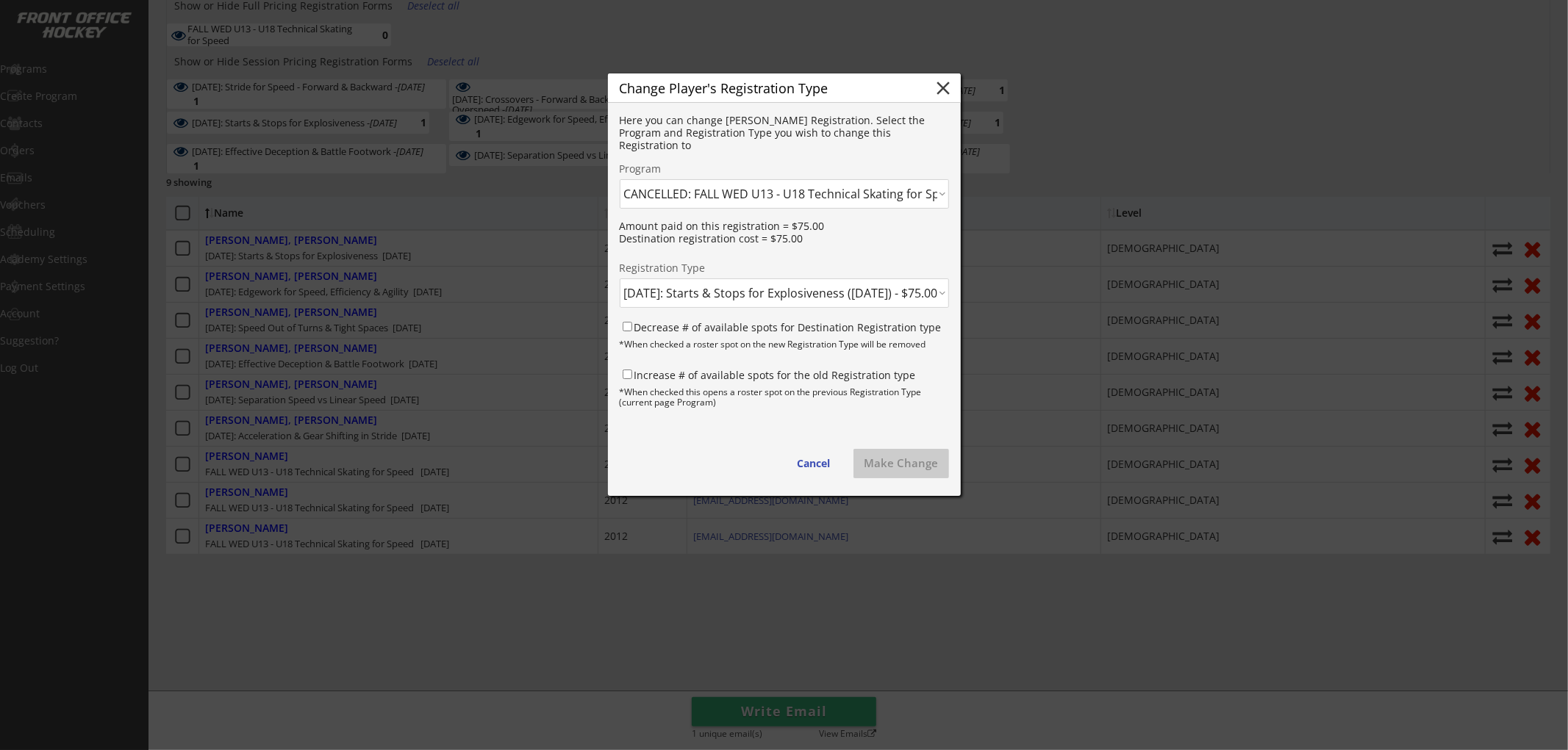
click at [755, 201] on select "Click here... FALL THUR AM Skating & Skills Combo - 10yrs + - 10/09/25 FALL TUE…" at bounding box center [784, 194] width 329 height 29
select select ""1348695171700984260__LOOKUP__1759702850346x793050613189443600""
click at [619, 179] on select "Click here... FALL THUR AM Skating & Skills Combo - 10yrs + - 10/09/25 FALL TUE…" at bounding box center [784, 194] width 329 height 29
click at [733, 289] on select "Click here... FALL WED U13 - U18 Skating & Skills Combo - $675.00 FALL WED U13 …" at bounding box center [784, 293] width 329 height 29
select select ""1348695171700984260__LOOKUP__1759703464284x984078564442430300""
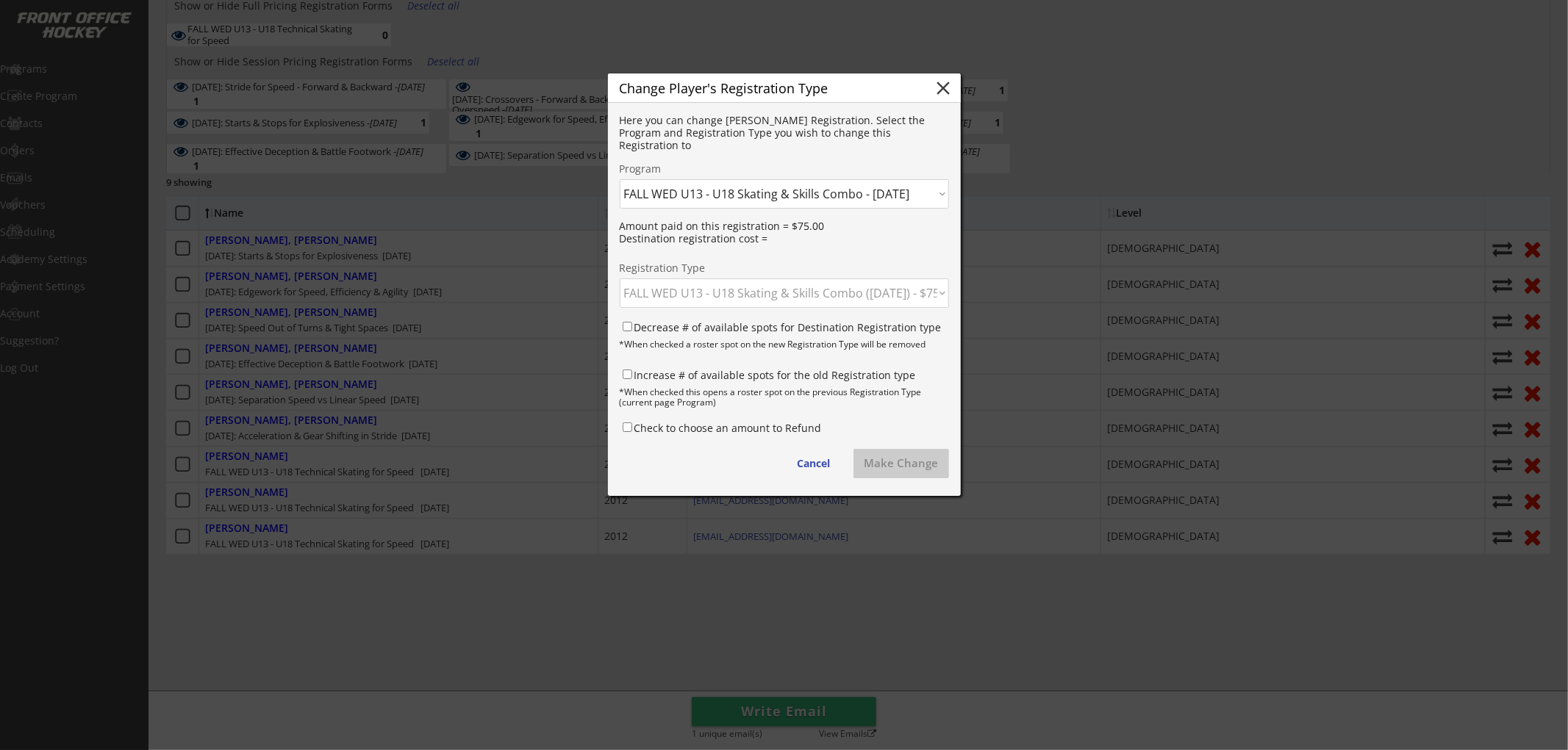
click at [619, 278] on select "Click here... FALL WED U13 - U18 Skating & Skills Combo - $675.00 FALL WED U13 …" at bounding box center [784, 293] width 329 height 29
click at [804, 326] on label "Decrease # of available spots for Destination Registration type" at bounding box center [787, 327] width 308 height 14
click at [632, 326] on input "Decrease # of available spots for Destination Registration type" at bounding box center [627, 326] width 9 height 9
checkbox input "true"
click at [890, 458] on button "Make Change" at bounding box center [901, 463] width 96 height 29
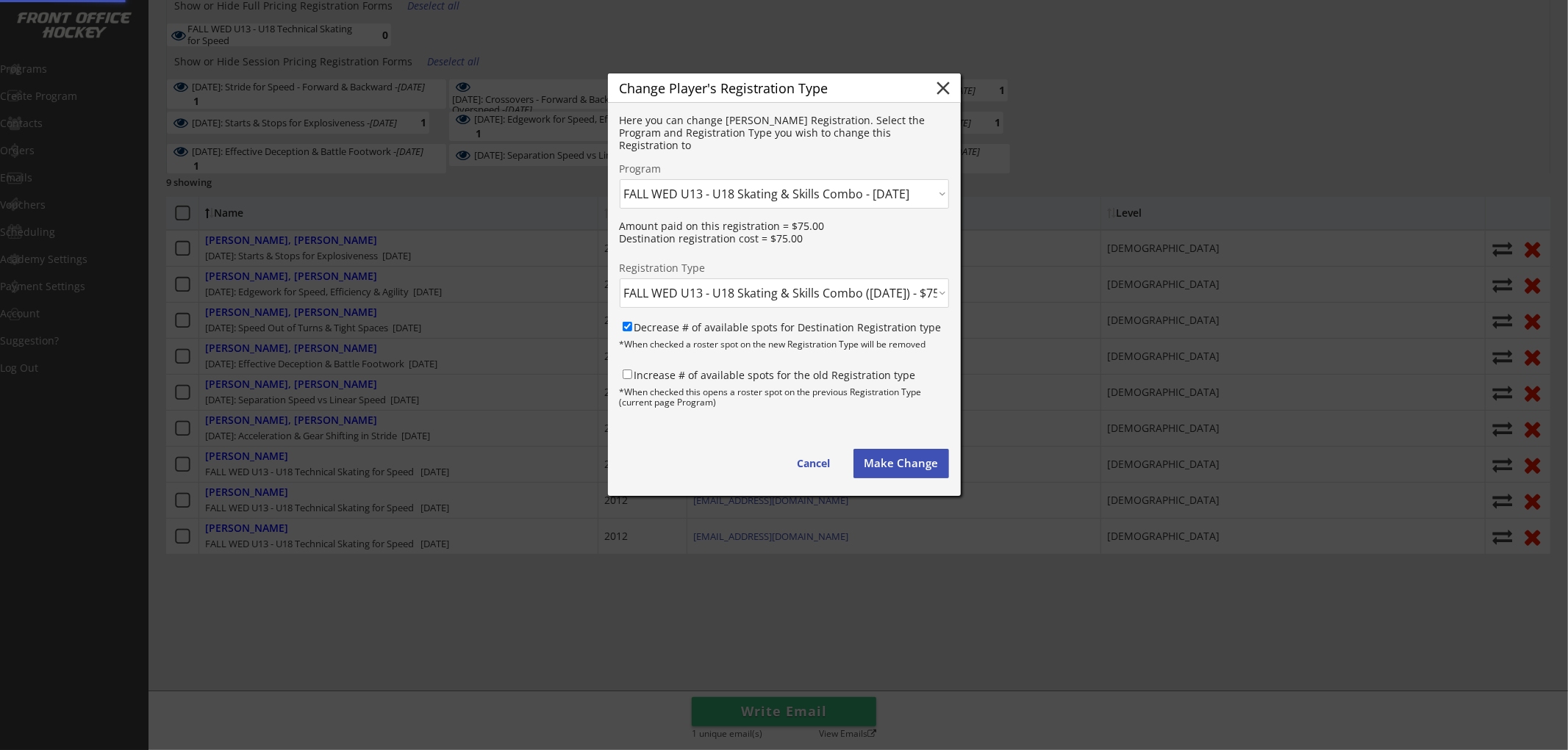
scroll to position [216, 0]
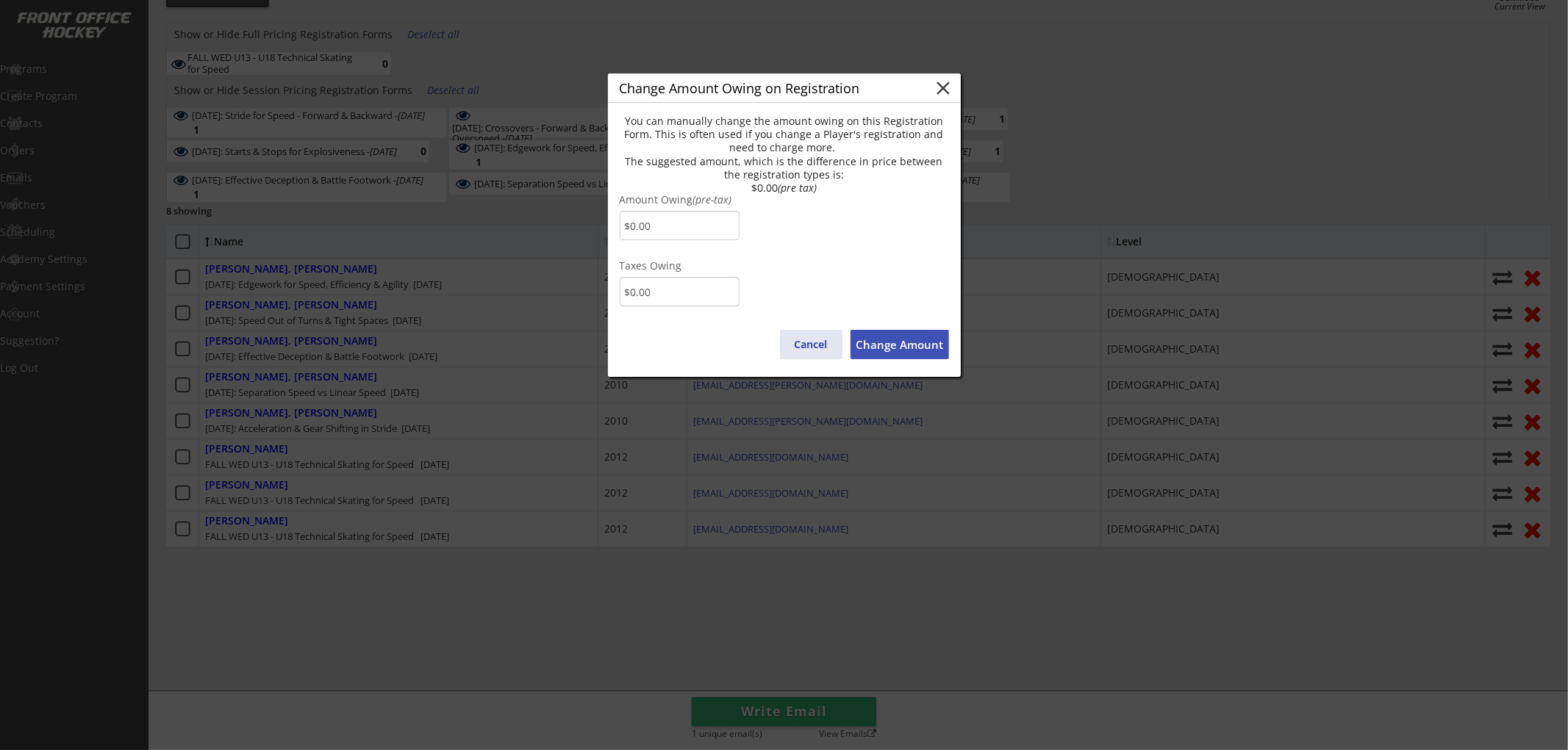
click at [810, 340] on button "Cancel" at bounding box center [811, 344] width 63 height 29
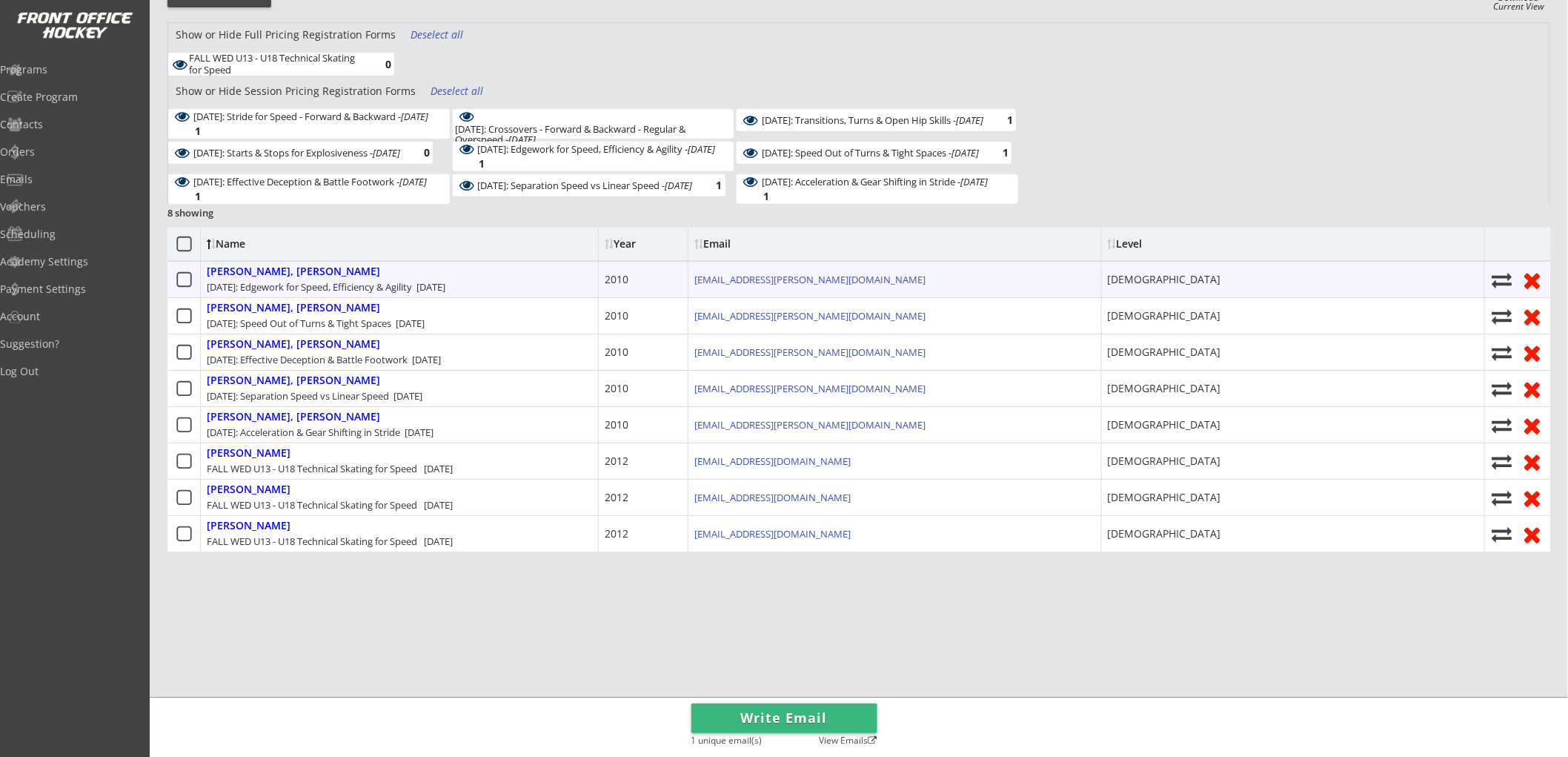
click at [1499, 276] on use at bounding box center [1501, 280] width 20 height 15
select select ""1348695171700984260__LOOKUP__1752632122121x550981774665056260""
select select
checkbox input "false"
select select ""1348695171700984260__LOOKUP__1752632338318x315202733196467100""
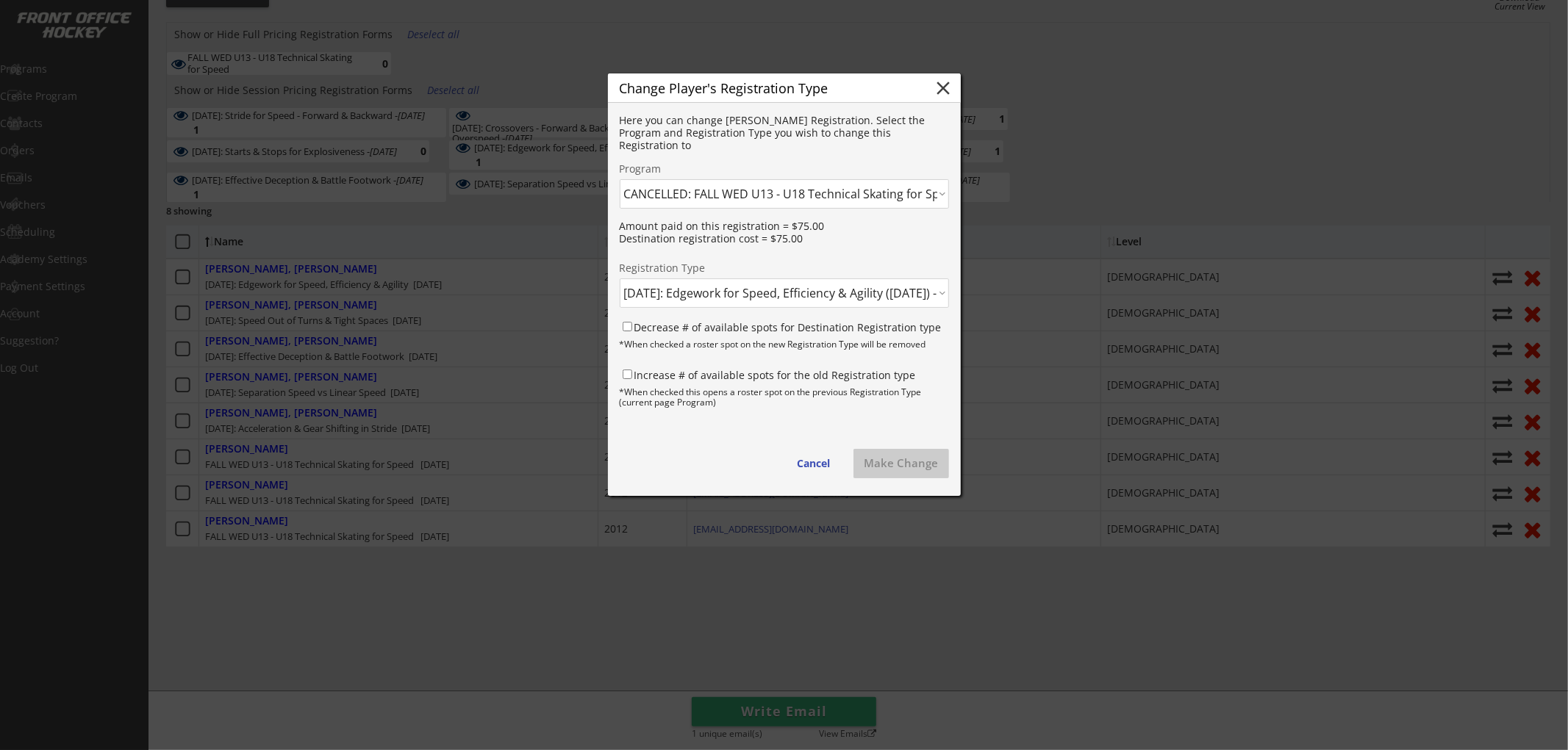
click at [783, 198] on select "Click here... FALL THUR AM Skating & Skills Combo - 10yrs + - 10/09/25 FALL TUE…" at bounding box center [784, 194] width 329 height 29
select select ""1348695171700984260__LOOKUP__1759702850346x793050613189443600""
click at [619, 179] on select "Click here... FALL THUR AM Skating & Skills Combo - 10yrs + - 10/09/25 FALL TUE…" at bounding box center [784, 194] width 329 height 29
click at [768, 298] on select "Click here... FALL WED U13 - U18 Skating & Skills Combo - $675.00 FALL WED U13 …" at bounding box center [784, 293] width 329 height 29
select select ""1348695171700984260__LOOKUP__1759703465859x273155481582488580""
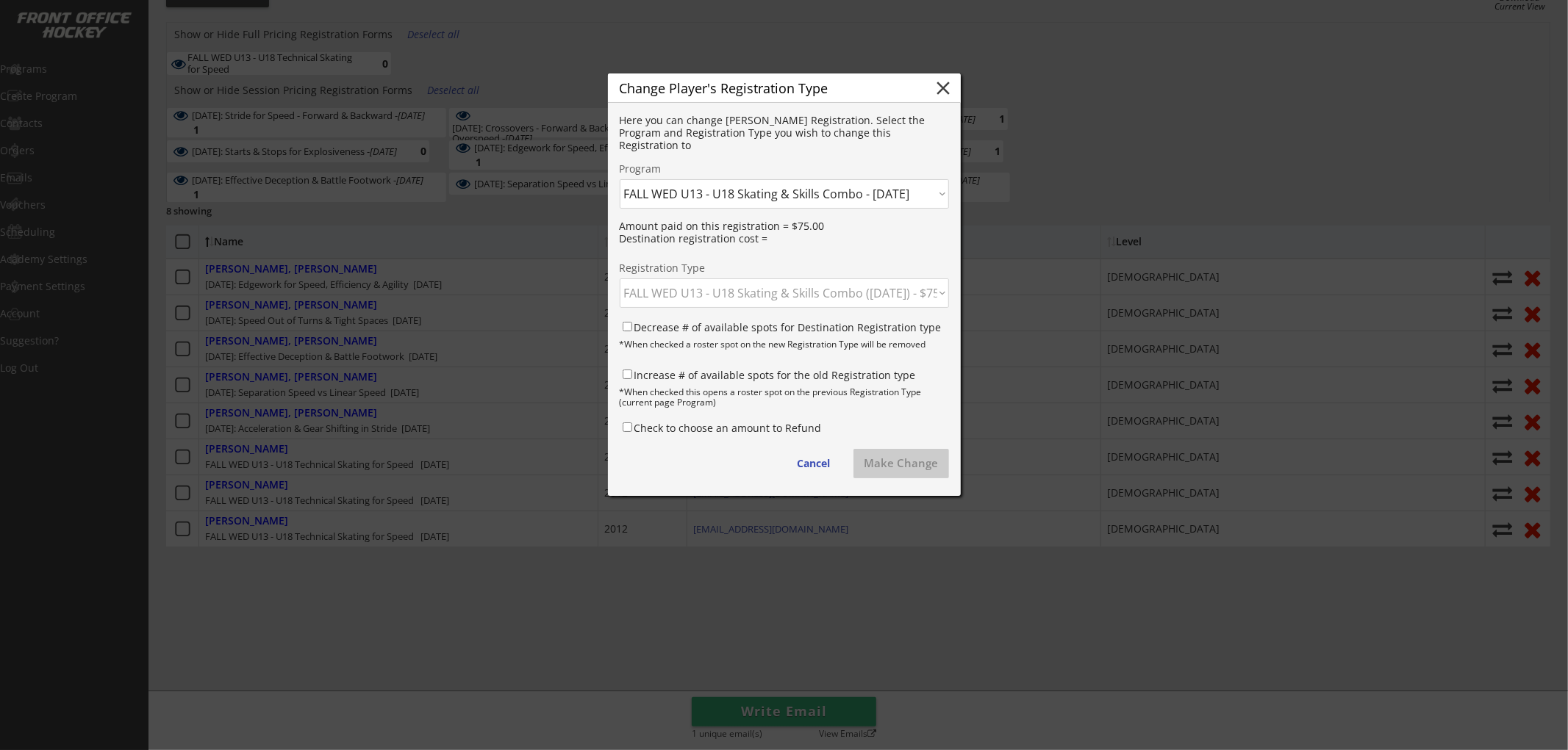
click at [619, 278] on select "Click here... FALL WED U13 - U18 Skating & Skills Combo - $675.00 FALL WED U13 …" at bounding box center [784, 293] width 329 height 29
click at [728, 326] on label "Decrease # of available spots for Destination Registration type" at bounding box center [787, 327] width 308 height 14
click at [632, 326] on input "Decrease # of available spots for Destination Registration type" at bounding box center [627, 326] width 9 height 9
checkbox input "true"
click at [720, 373] on label "Increase # of available spots for the old Registration type" at bounding box center [775, 375] width 282 height 14
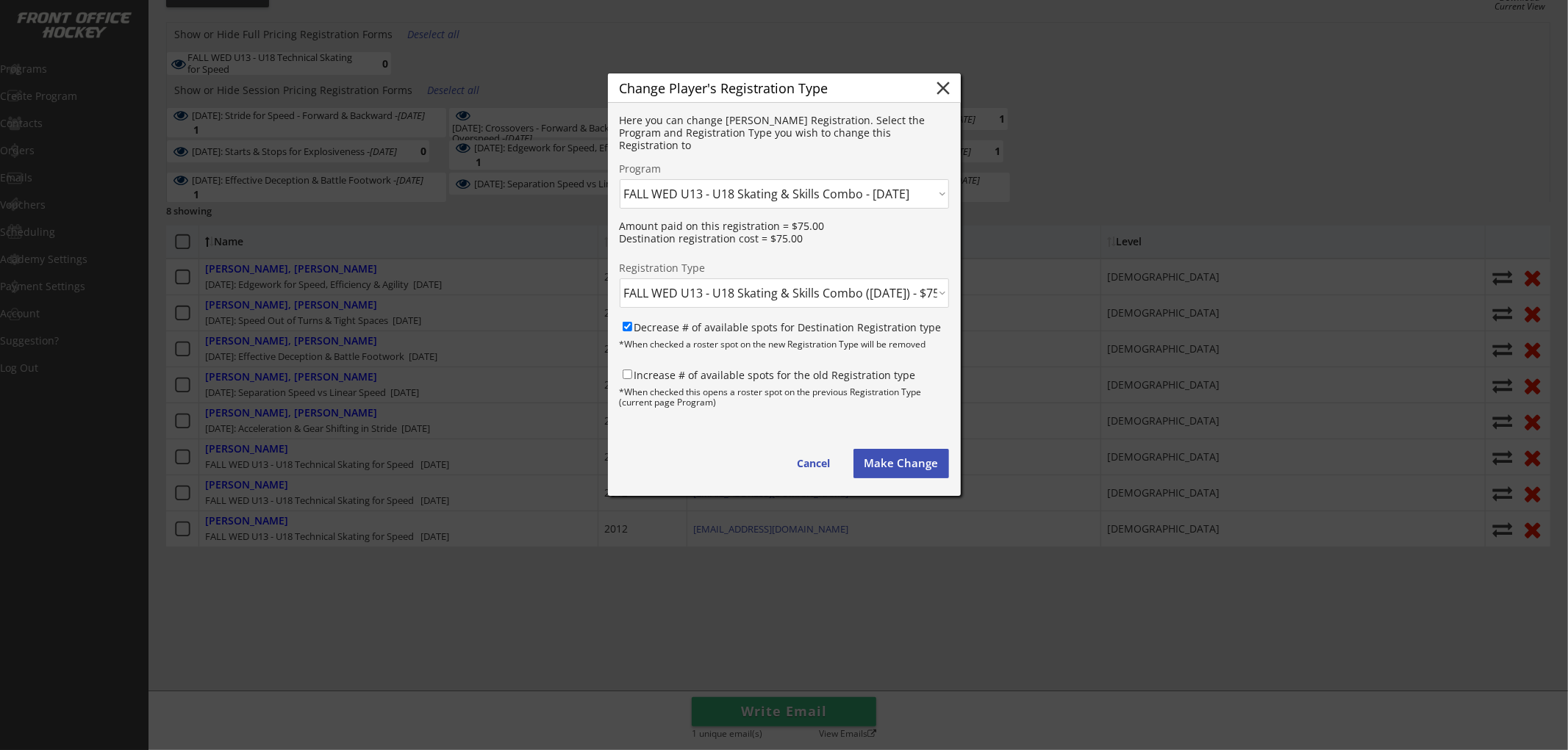
click at [632, 373] on input "Increase # of available spots for the old Registration type" at bounding box center [627, 374] width 9 height 9
checkbox input "true"
click at [903, 466] on button "Make Change" at bounding box center [901, 463] width 96 height 29
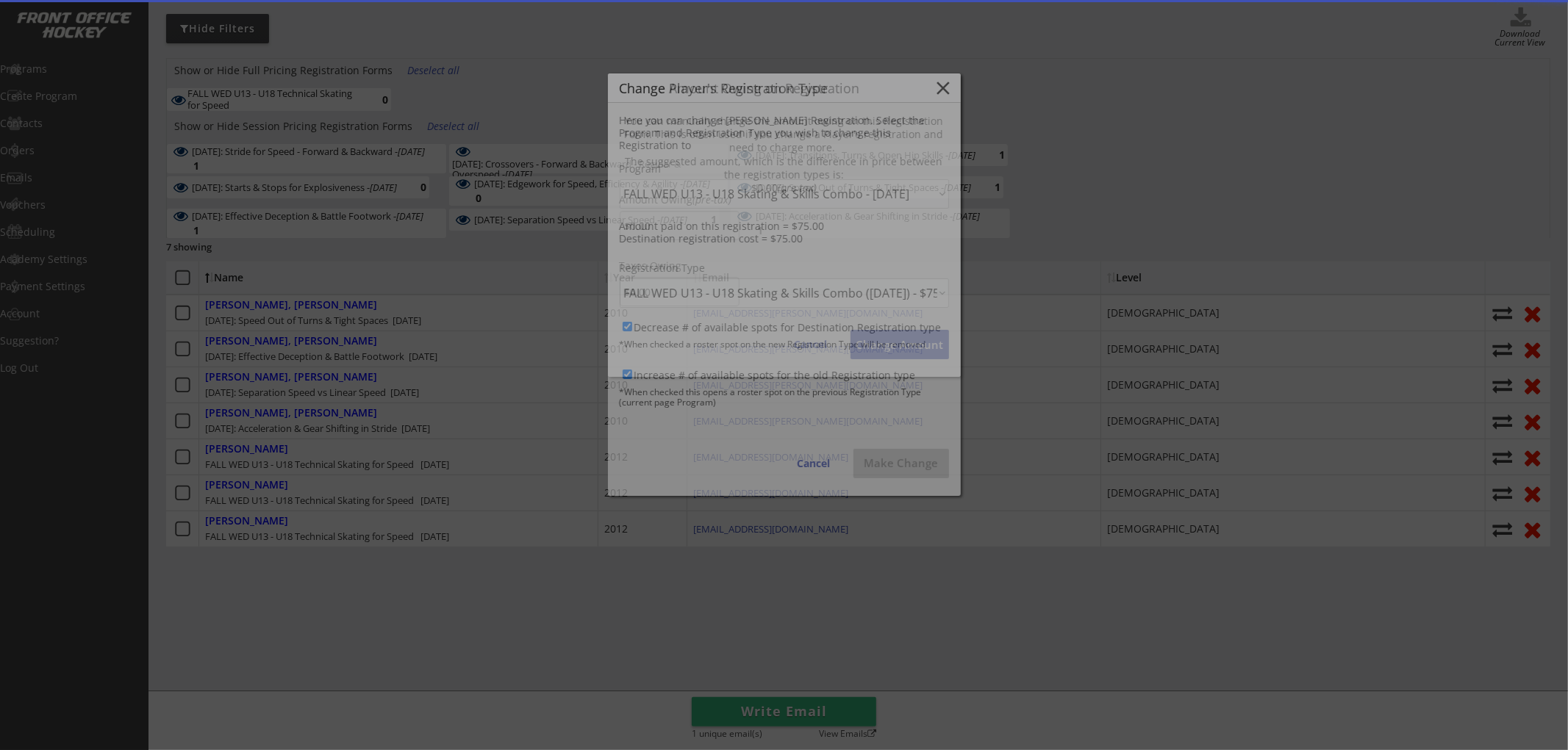
scroll to position [180, 0]
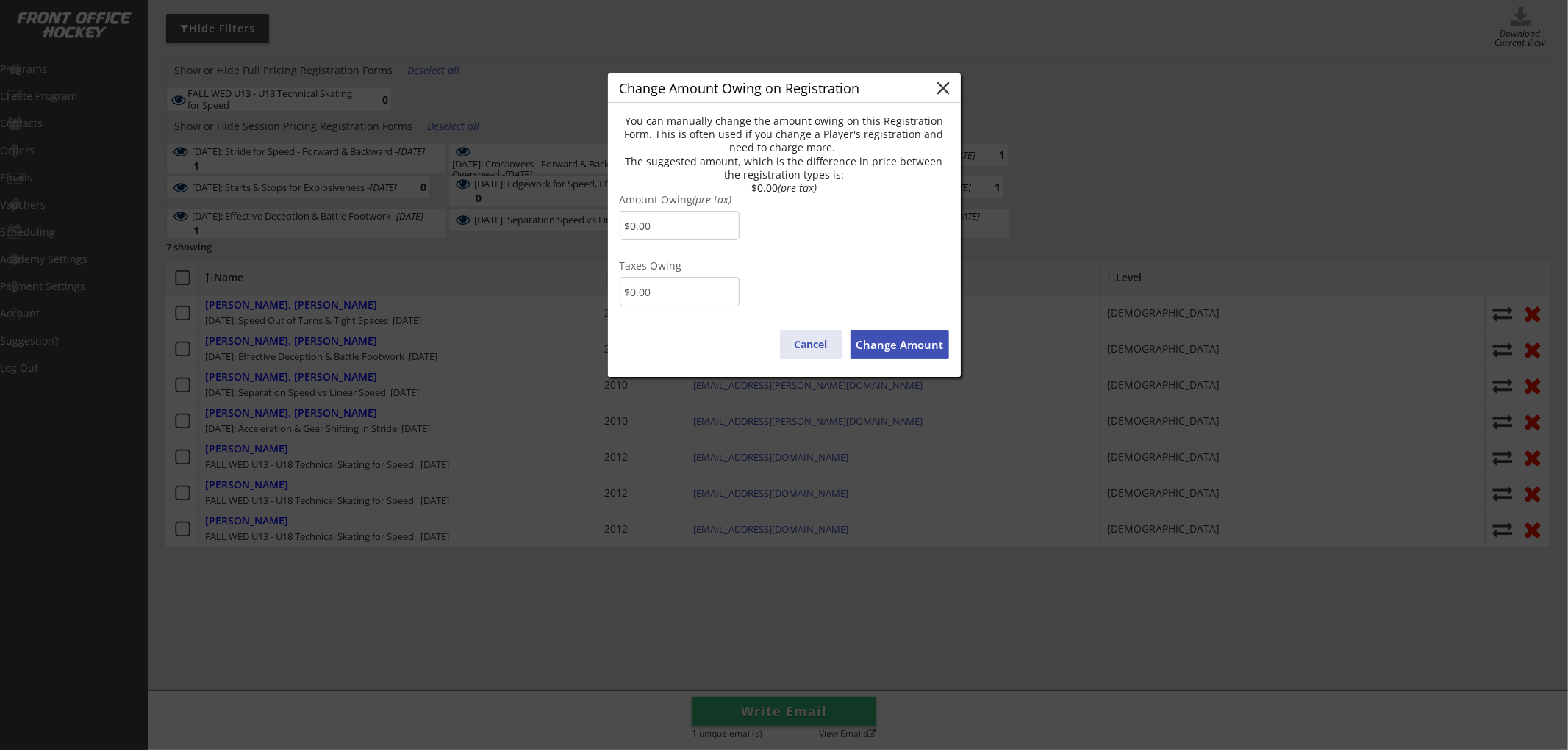
click at [816, 341] on button "Cancel" at bounding box center [811, 344] width 63 height 29
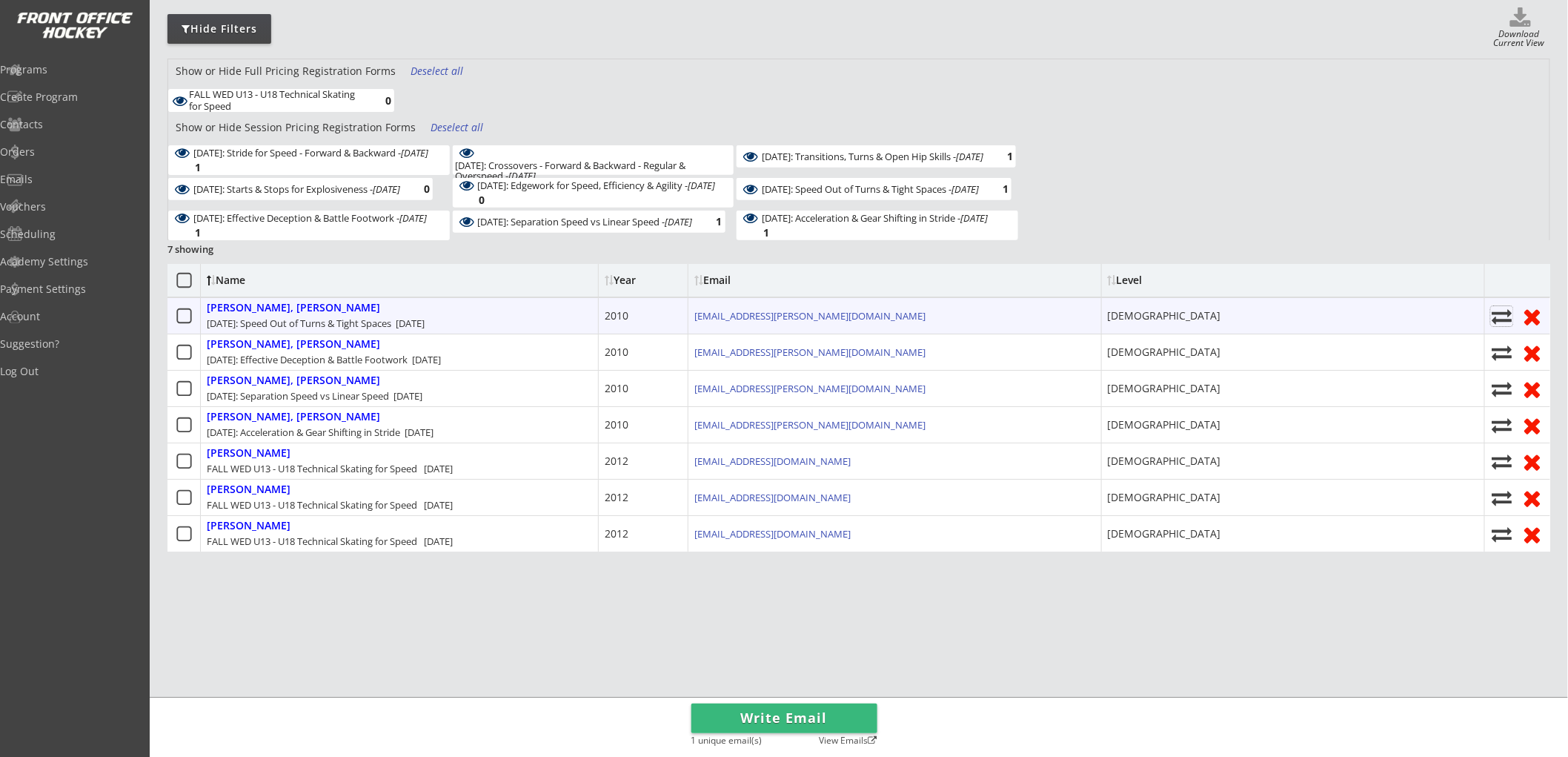
click at [1502, 317] on icon at bounding box center [1503, 315] width 23 height 20
select select ""1348695171700984260__LOOKUP__1752632122121x550981774665056260""
select select
checkbox input "false"
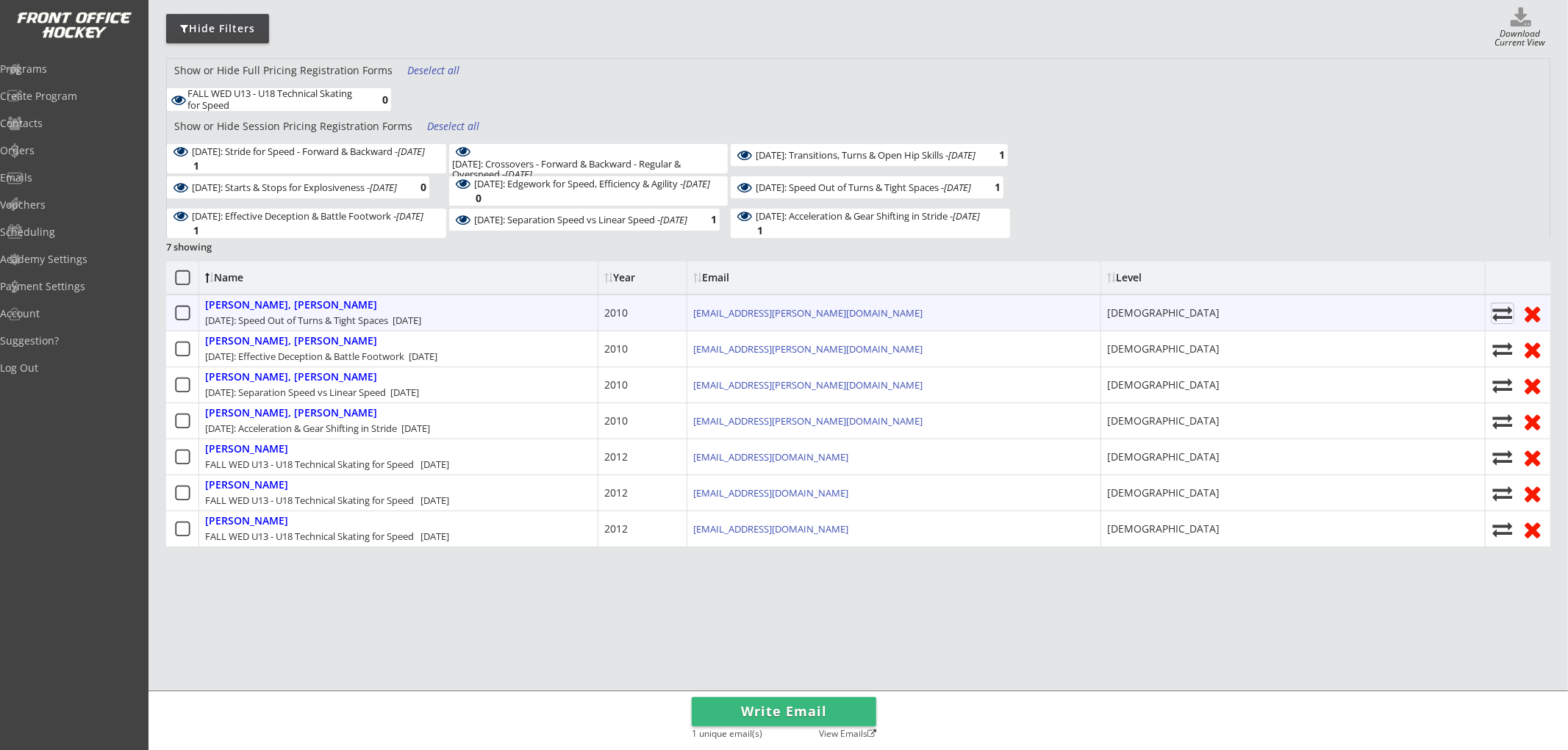
select select ""1348695171700984260__LOOKUP__1752632339455x136586947630188860""
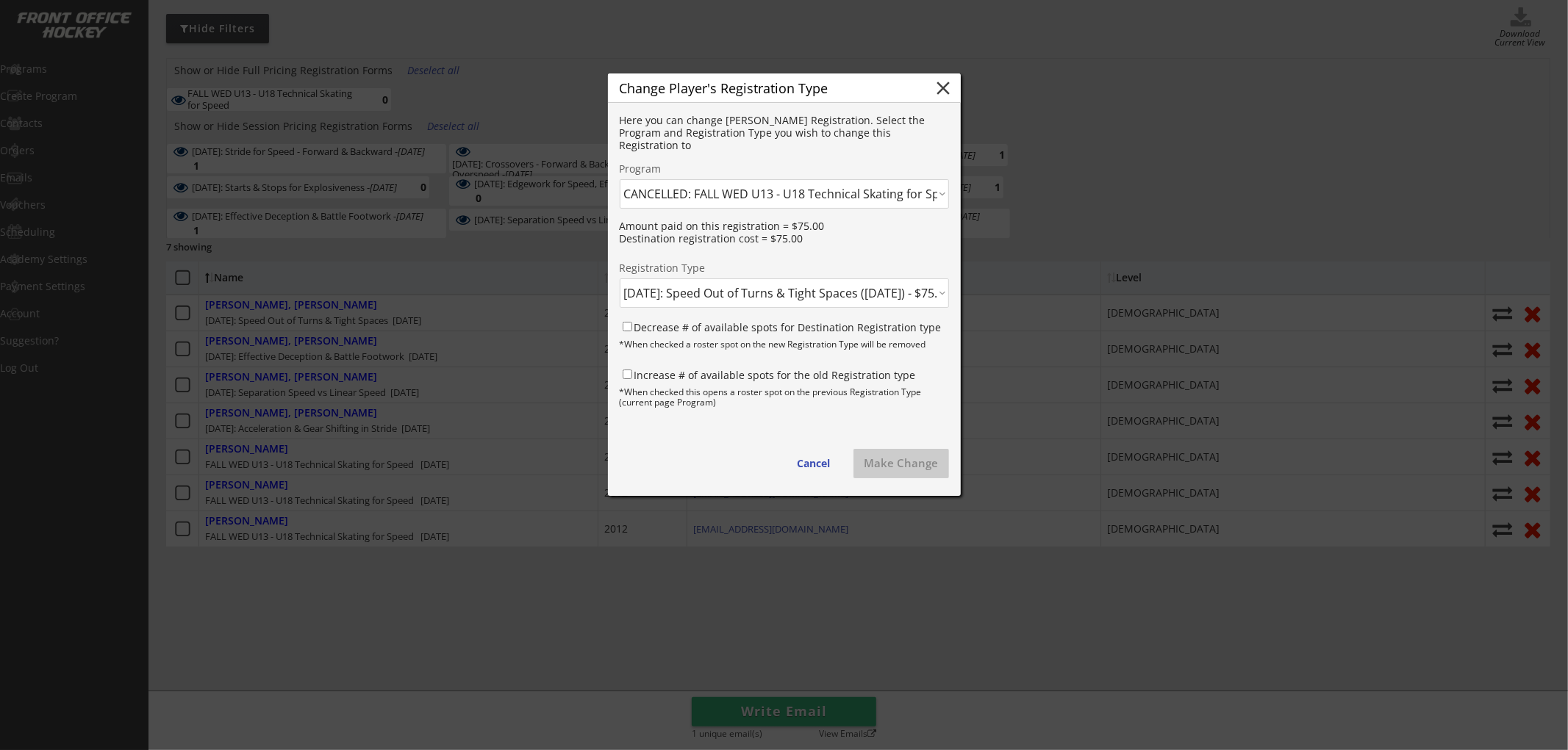
click at [810, 195] on select "Click here... FALL THUR AM Skating & Skills Combo - 10yrs + - 10/09/25 FALL TUE…" at bounding box center [784, 194] width 329 height 29
select select ""1348695171700984260__LOOKUP__1759702850346x793050613189443600""
click at [619, 179] on select "Click here... FALL THUR AM Skating & Skills Combo - 10yrs + - 10/09/25 FALL TUE…" at bounding box center [784, 194] width 329 height 29
click at [728, 283] on select "Click here... FALL WED U13 - U18 Skating & Skills Combo - $675.00 FALL WED U13 …" at bounding box center [784, 293] width 329 height 29
select select ""1348695171700984260__LOOKUP__1759703467018x921860107991518100""
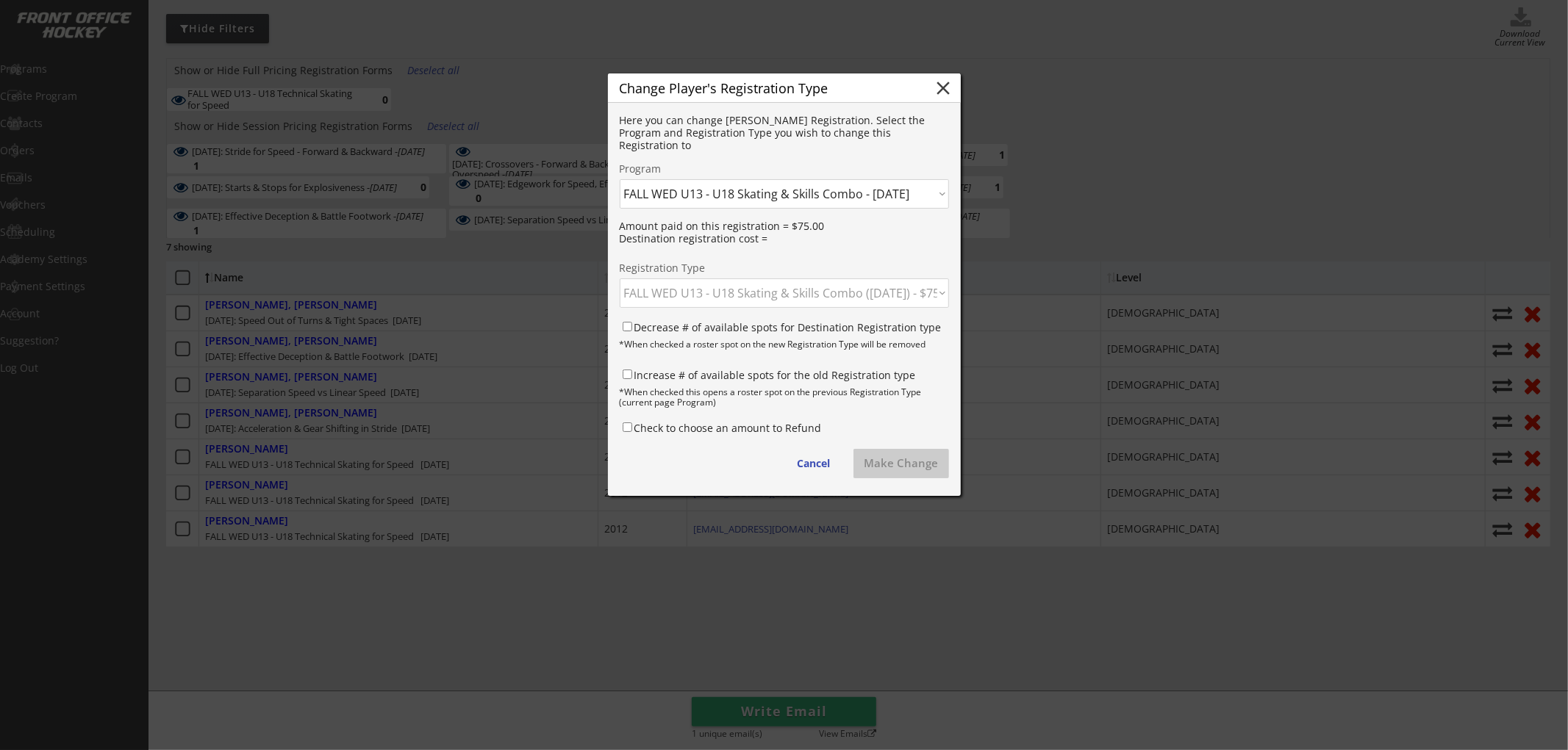
click at [619, 278] on select "Click here... FALL WED U13 - U18 Skating & Skills Combo - $675.00 FALL WED U13 …" at bounding box center [784, 293] width 329 height 29
click at [790, 332] on label "Decrease # of available spots for Destination Registration type" at bounding box center [787, 327] width 308 height 14
click at [632, 332] on input "Decrease # of available spots for Destination Registration type" at bounding box center [627, 326] width 9 height 9
checkbox input "true"
click at [797, 376] on label "Increase # of available spots for the old Registration type" at bounding box center [775, 375] width 282 height 14
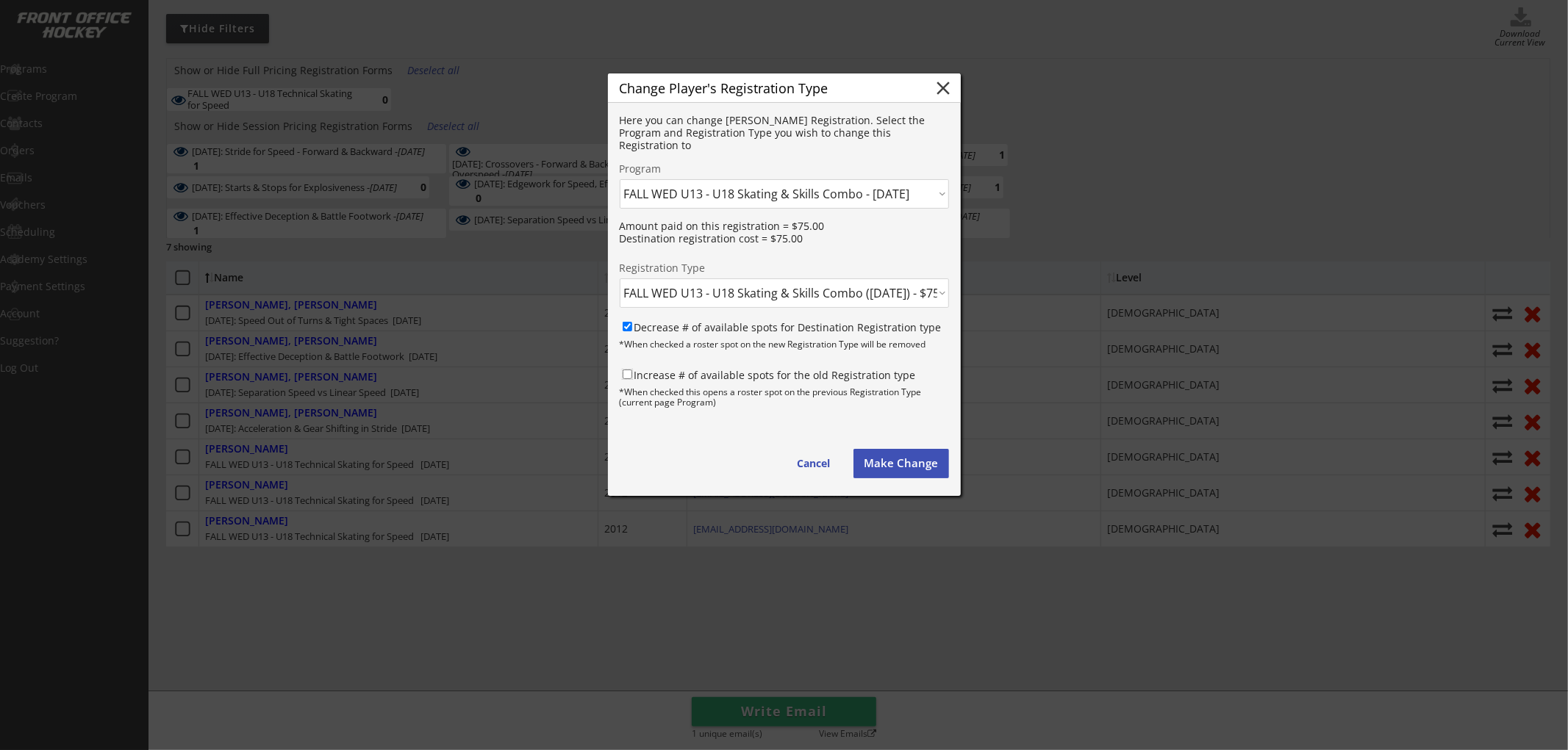
click at [632, 376] on input "Increase # of available spots for the old Registration type" at bounding box center [627, 374] width 9 height 9
checkbox input "true"
click at [897, 468] on button "Make Change" at bounding box center [901, 463] width 96 height 29
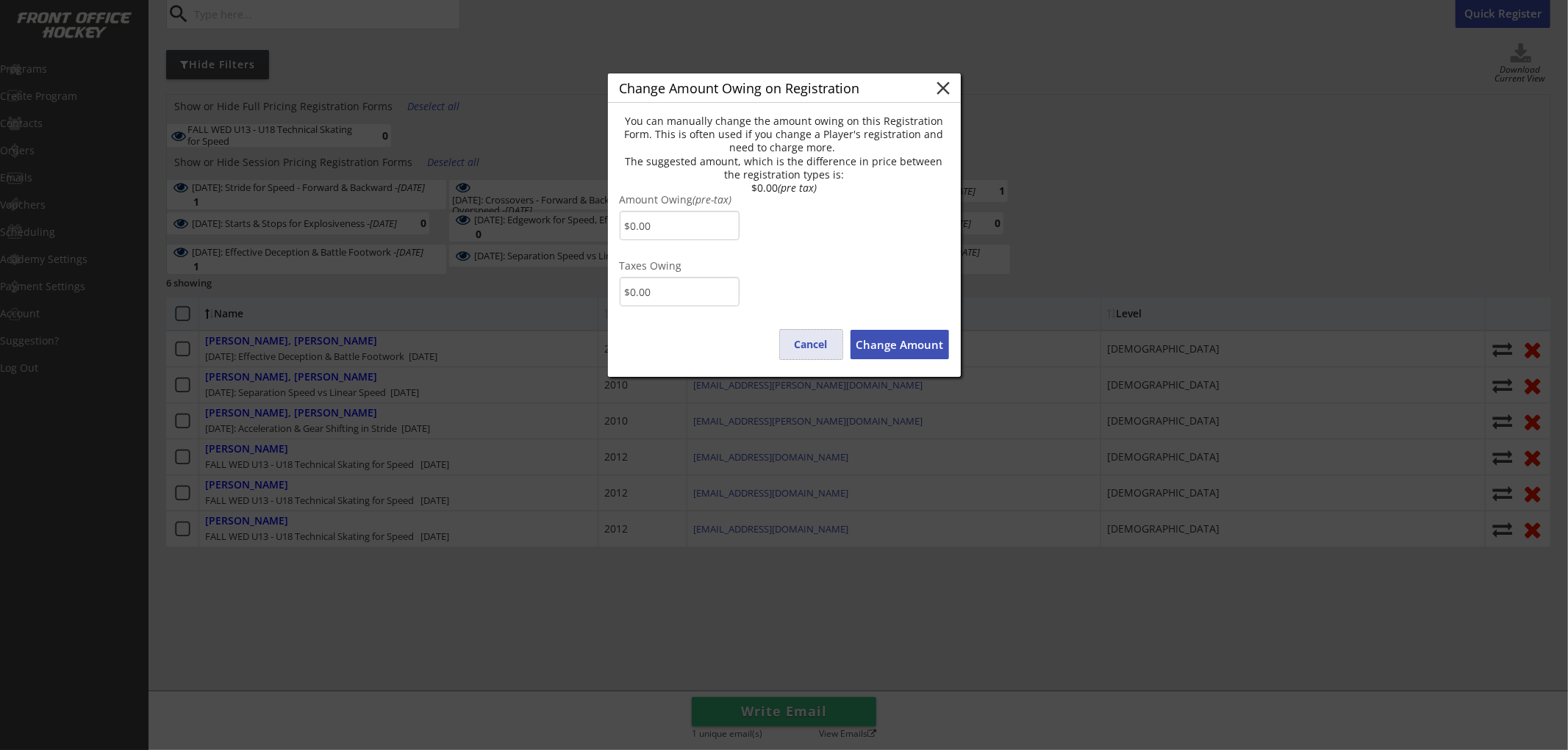
click at [793, 346] on button "Cancel" at bounding box center [811, 344] width 63 height 29
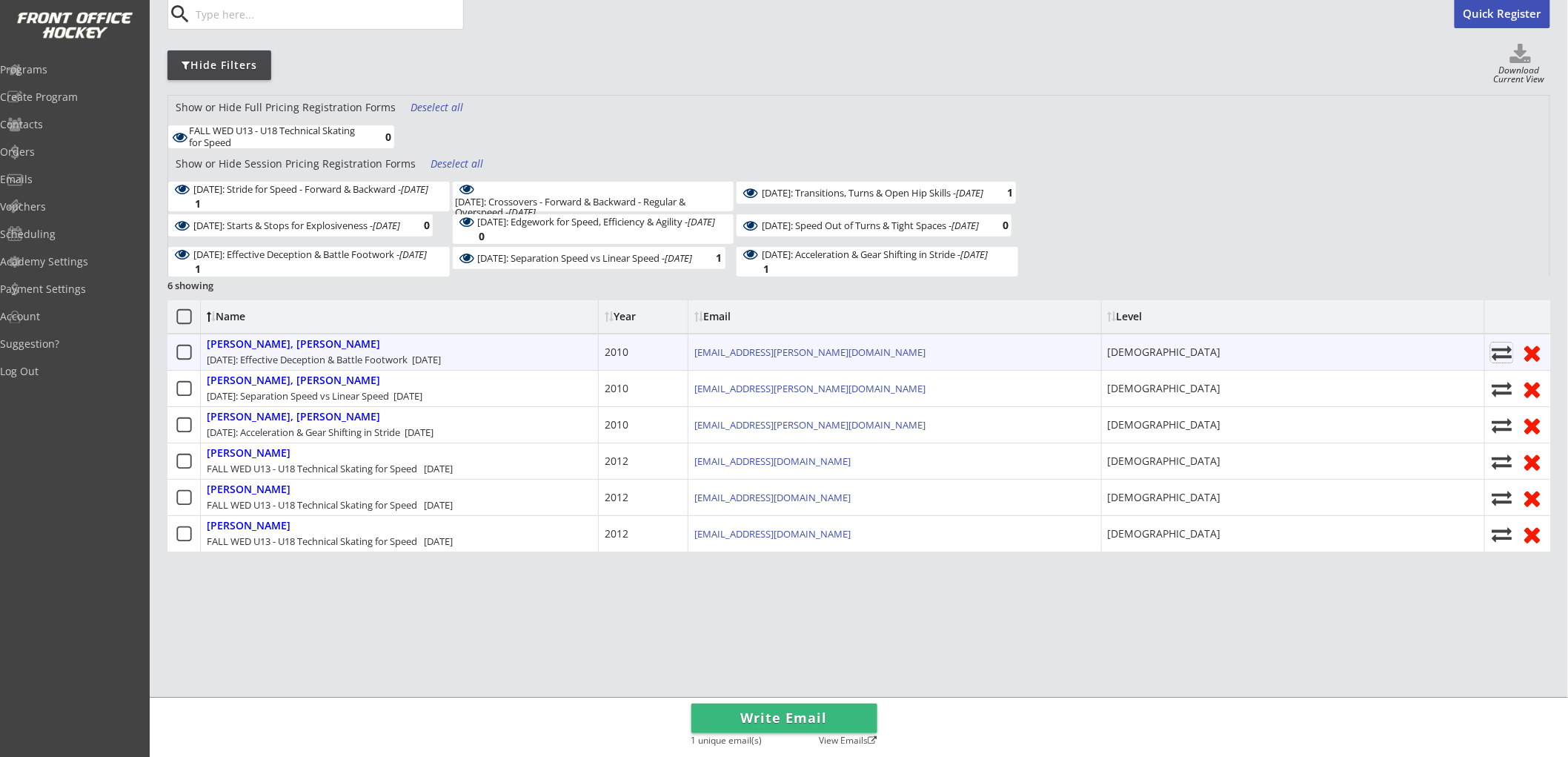
click at [1499, 349] on icon at bounding box center [1503, 352] width 23 height 20
select select ""1348695171700984260__LOOKUP__1752632122121x550981774665056260""
select select
checkbox input "false"
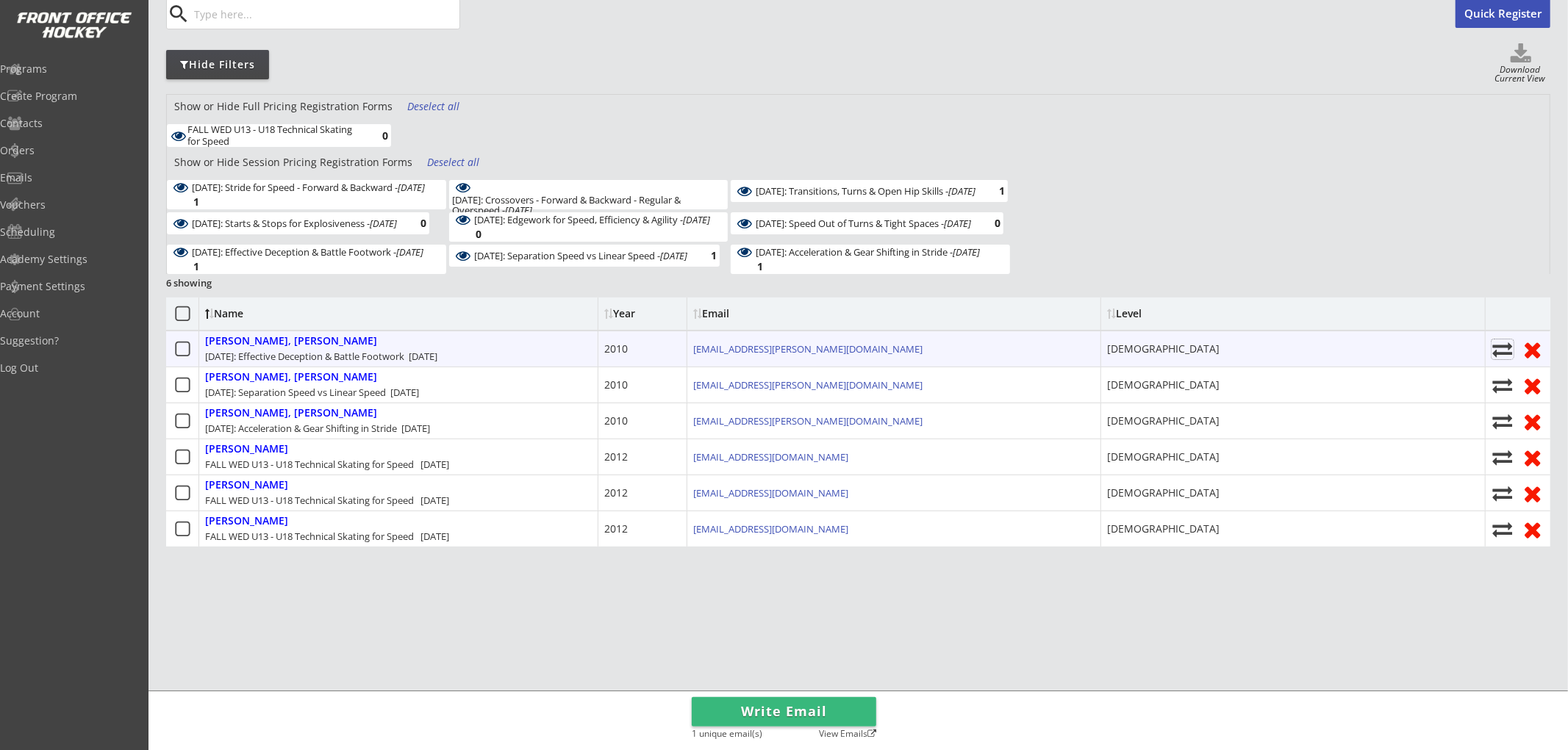
select select ""1348695171700984260__LOOKUP__1752632340602x635064057024812000""
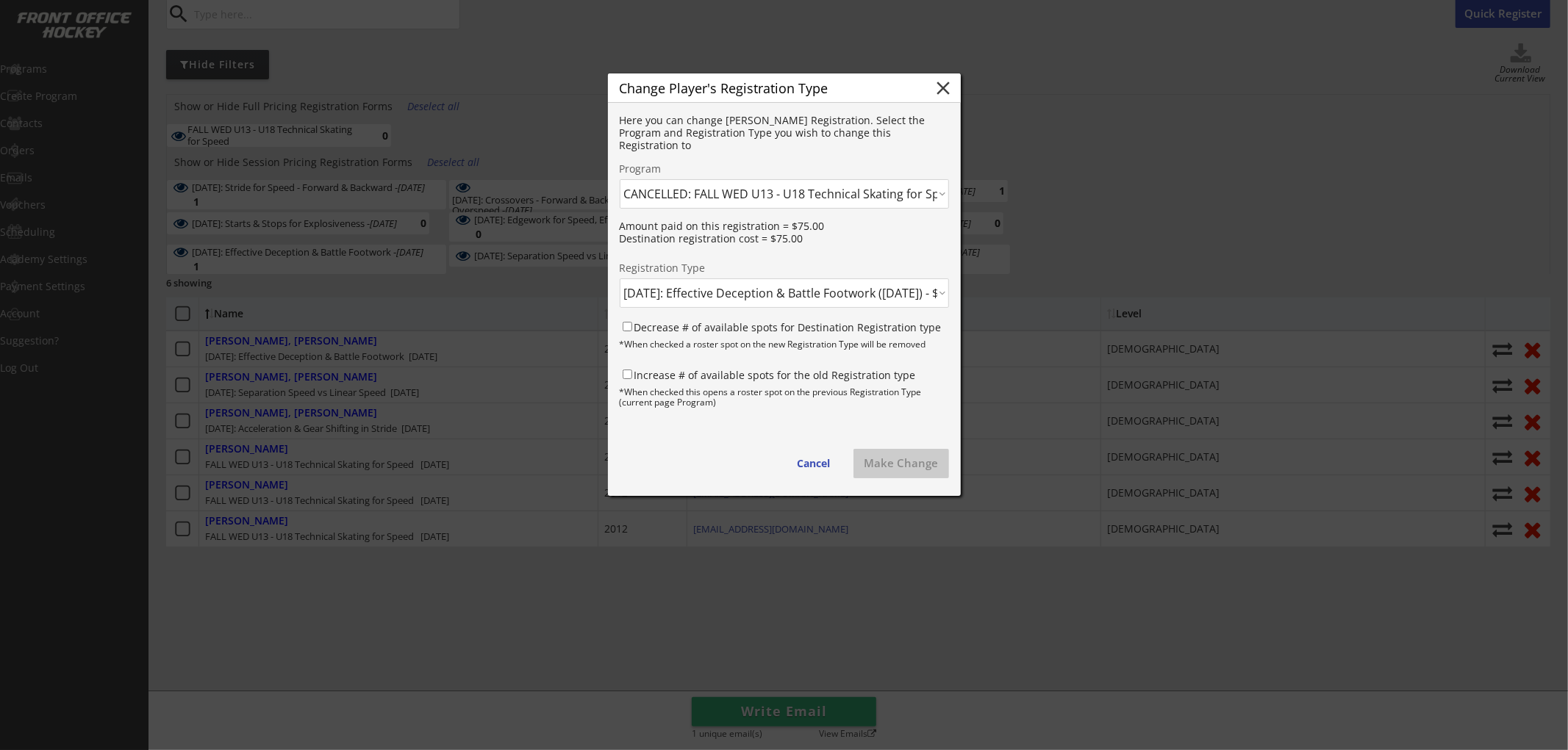
click at [711, 192] on select "Click here... FALL THUR AM Skating & Skills Combo - 10yrs + - 10/09/25 FALL TUE…" at bounding box center [784, 194] width 329 height 29
select select ""1348695171700984260__LOOKUP__1759702850346x793050613189443600""
click at [619, 179] on select "Click here... FALL THUR AM Skating & Skills Combo - 10yrs + - 10/09/25 FALL TUE…" at bounding box center [784, 194] width 329 height 29
click at [693, 292] on select "Click here... FALL WED U13 - U18 Skating & Skills Combo - $675.00 FALL WED U13 …" at bounding box center [784, 293] width 329 height 29
select select ""1348695171700984260__LOOKUP__1759703468368x763596966224326900""
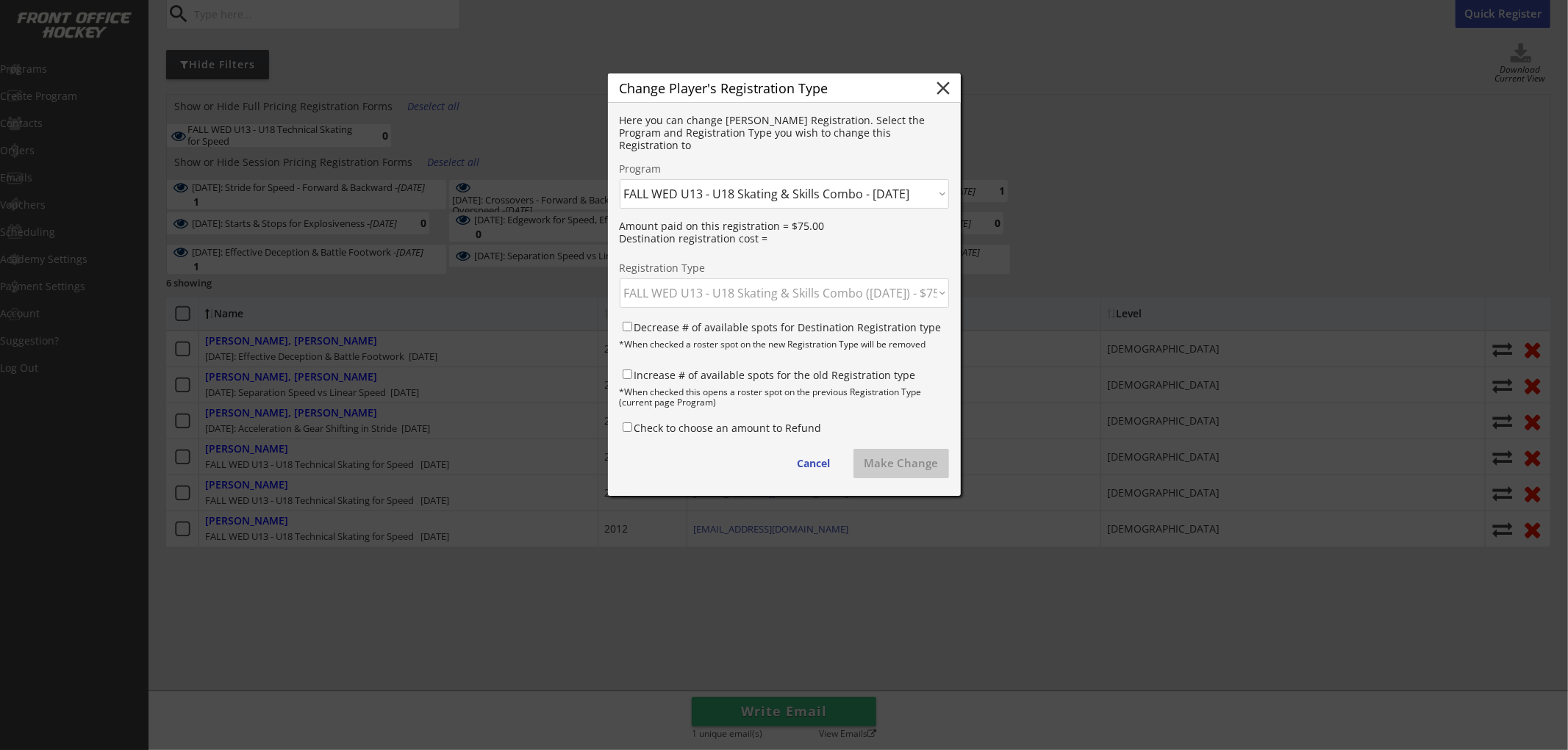
click at [619, 278] on select "Click here... FALL WED U13 - U18 Skating & Skills Combo - $675.00 FALL WED U13 …" at bounding box center [784, 293] width 329 height 29
click at [715, 326] on label "Decrease # of available spots for Destination Registration type" at bounding box center [787, 327] width 308 height 14
click at [632, 326] on input "Decrease # of available spots for Destination Registration type" at bounding box center [627, 326] width 9 height 9
checkbox input "true"
click at [707, 371] on label "Increase # of available spots for the old Registration type" at bounding box center [775, 375] width 282 height 14
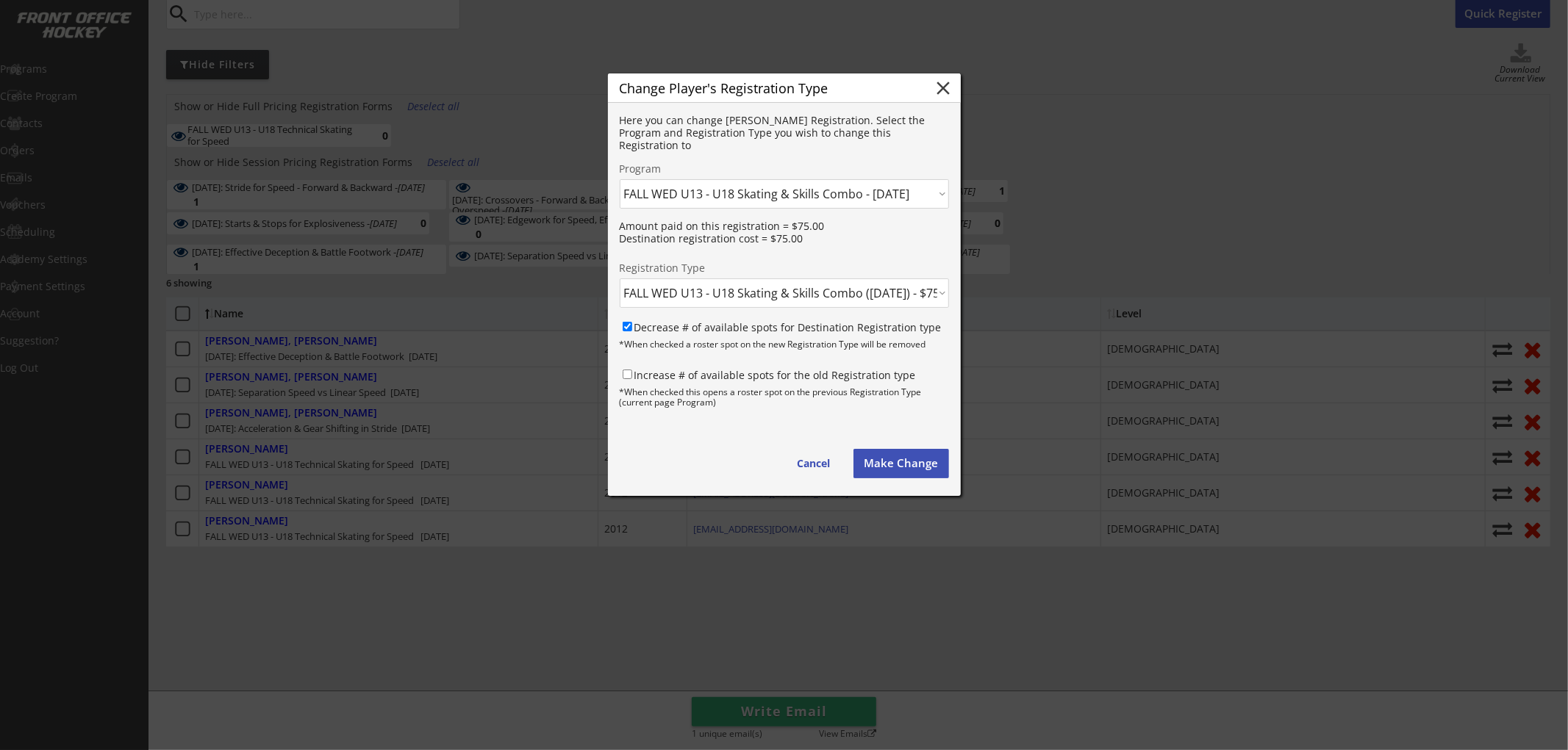
click at [632, 371] on input "Increase # of available spots for the old Registration type" at bounding box center [627, 374] width 9 height 9
checkbox input "true"
click at [924, 462] on button "Make Change" at bounding box center [901, 463] width 96 height 29
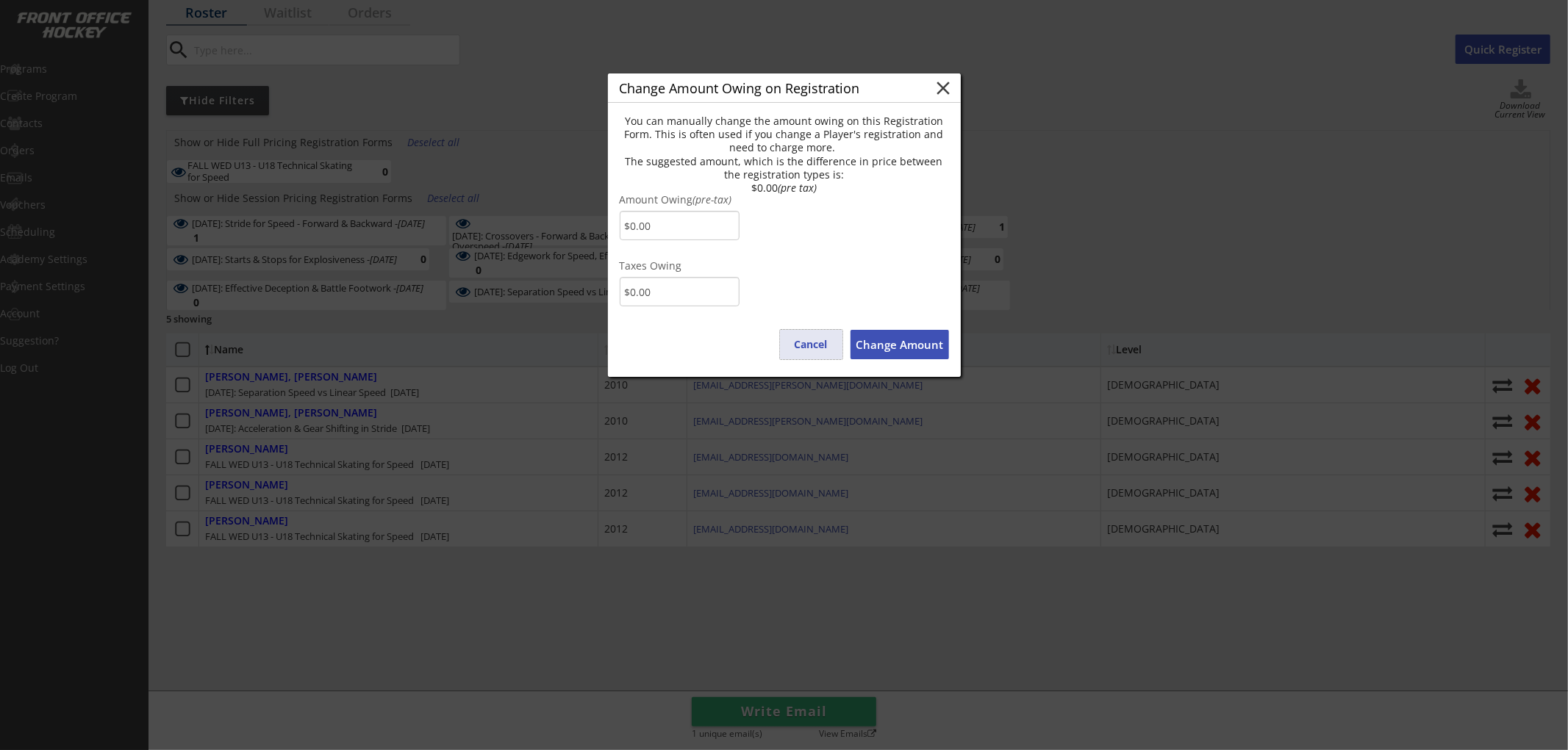
click at [812, 343] on button "Cancel" at bounding box center [811, 344] width 63 height 29
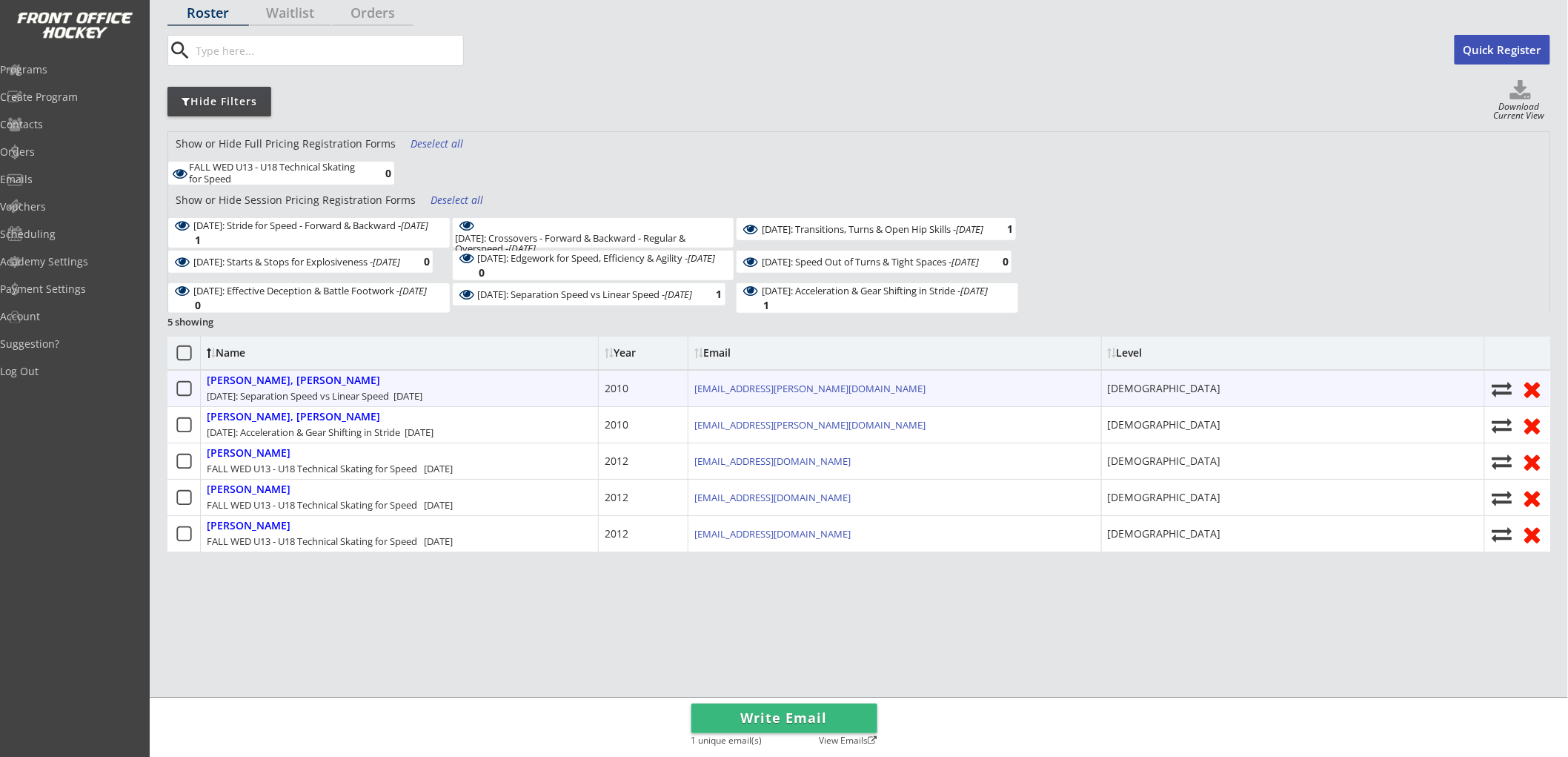
click at [1502, 387] on icon at bounding box center [1503, 388] width 23 height 20
select select ""1348695171700984260__LOOKUP__1752632122121x550981774665056260""
select select
checkbox input "false"
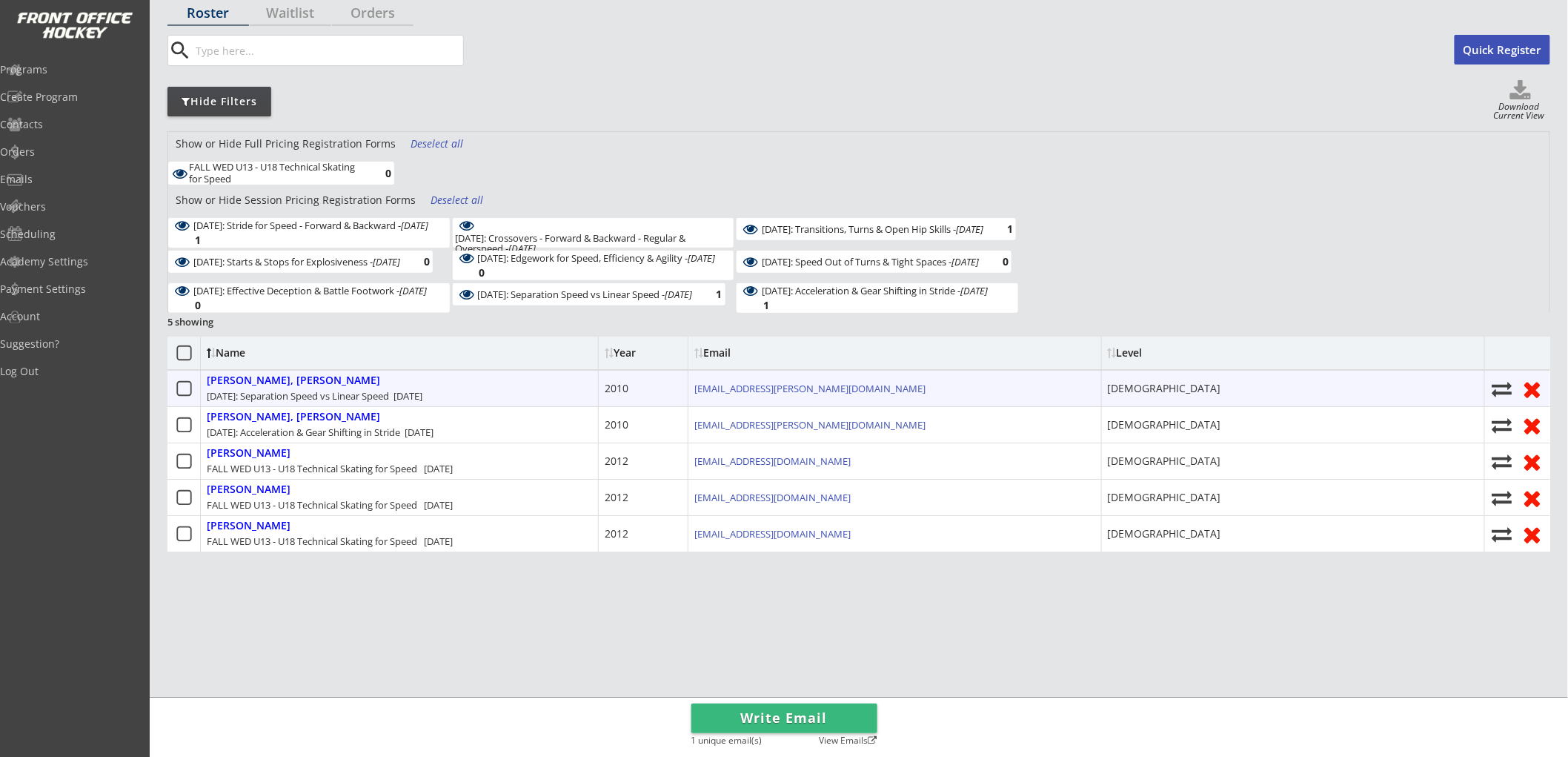
select select ""1348695171700984260__LOOKUP__1752632341801x355235522958039740""
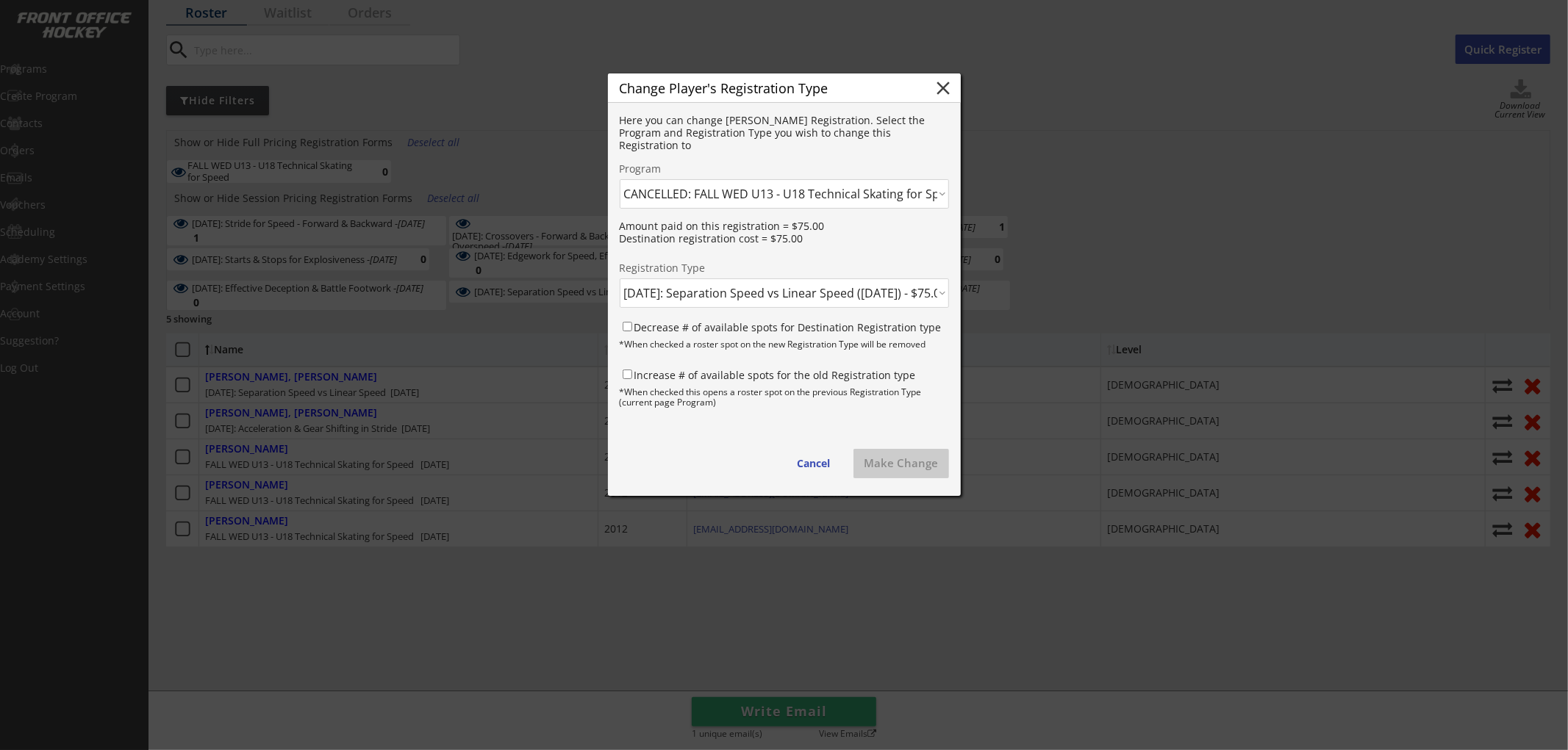
click at [799, 199] on select "Click here... FALL THUR AM Skating & Skills Combo - 10yrs + - 10/09/25 FALL TUE…" at bounding box center [784, 194] width 329 height 29
select select ""1348695171700984260__LOOKUP__1759702850346x793050613189443600""
click at [619, 179] on select "Click here... FALL THUR AM Skating & Skills Combo - 10yrs + - 10/09/25 FALL TUE…" at bounding box center [784, 194] width 329 height 29
click at [793, 290] on select "Click here... FALL WED U13 - U18 Skating & Skills Combo - $675.00 FALL WED U13 …" at bounding box center [784, 293] width 329 height 29
select select ""1348695171700984260__LOOKUP__1759703469680x205253128564619760""
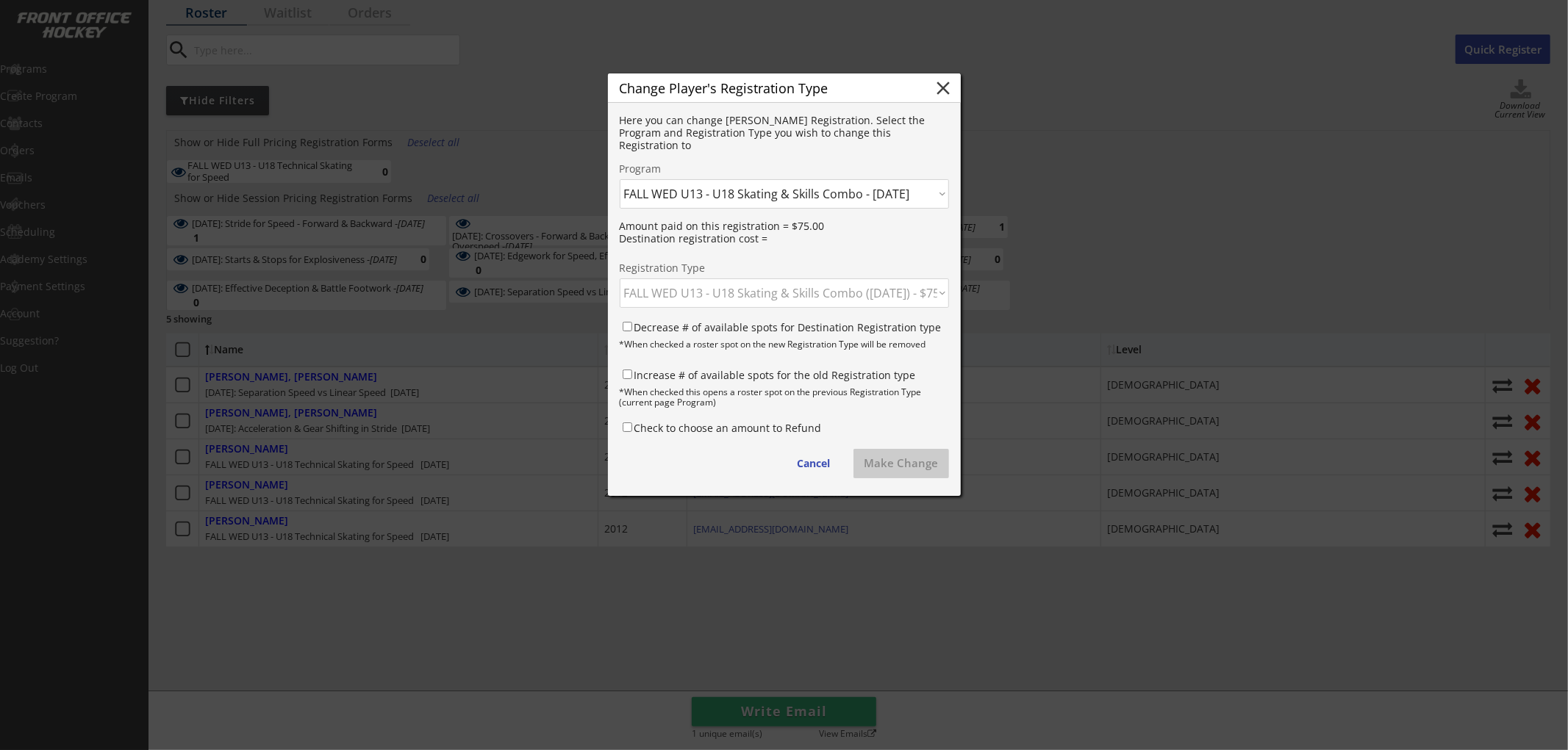
click at [619, 278] on select "Click here... FALL WED U13 - U18 Skating & Skills Combo - $675.00 FALL WED U13 …" at bounding box center [784, 293] width 329 height 29
click at [774, 328] on label "Decrease # of available spots for Destination Registration type" at bounding box center [787, 327] width 308 height 14
click at [632, 328] on input "Decrease # of available spots for Destination Registration type" at bounding box center [627, 326] width 9 height 9
checkbox input "true"
click at [762, 375] on label "Increase # of available spots for the old Registration type" at bounding box center [775, 375] width 282 height 14
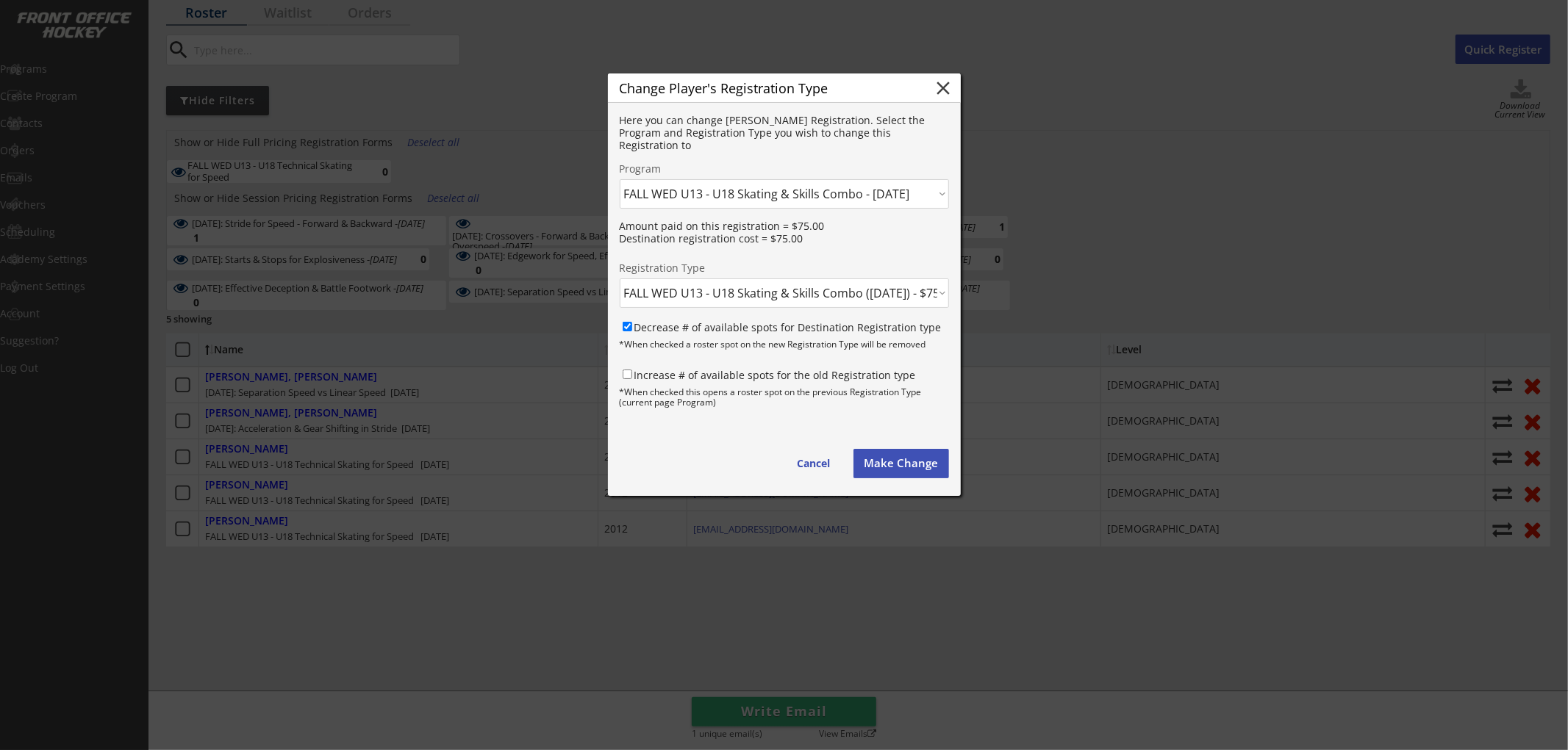
click at [632, 375] on input "Increase # of available spots for the old Registration type" at bounding box center [627, 374] width 9 height 9
checkbox input "true"
click at [887, 463] on button "Make Change" at bounding box center [901, 463] width 96 height 29
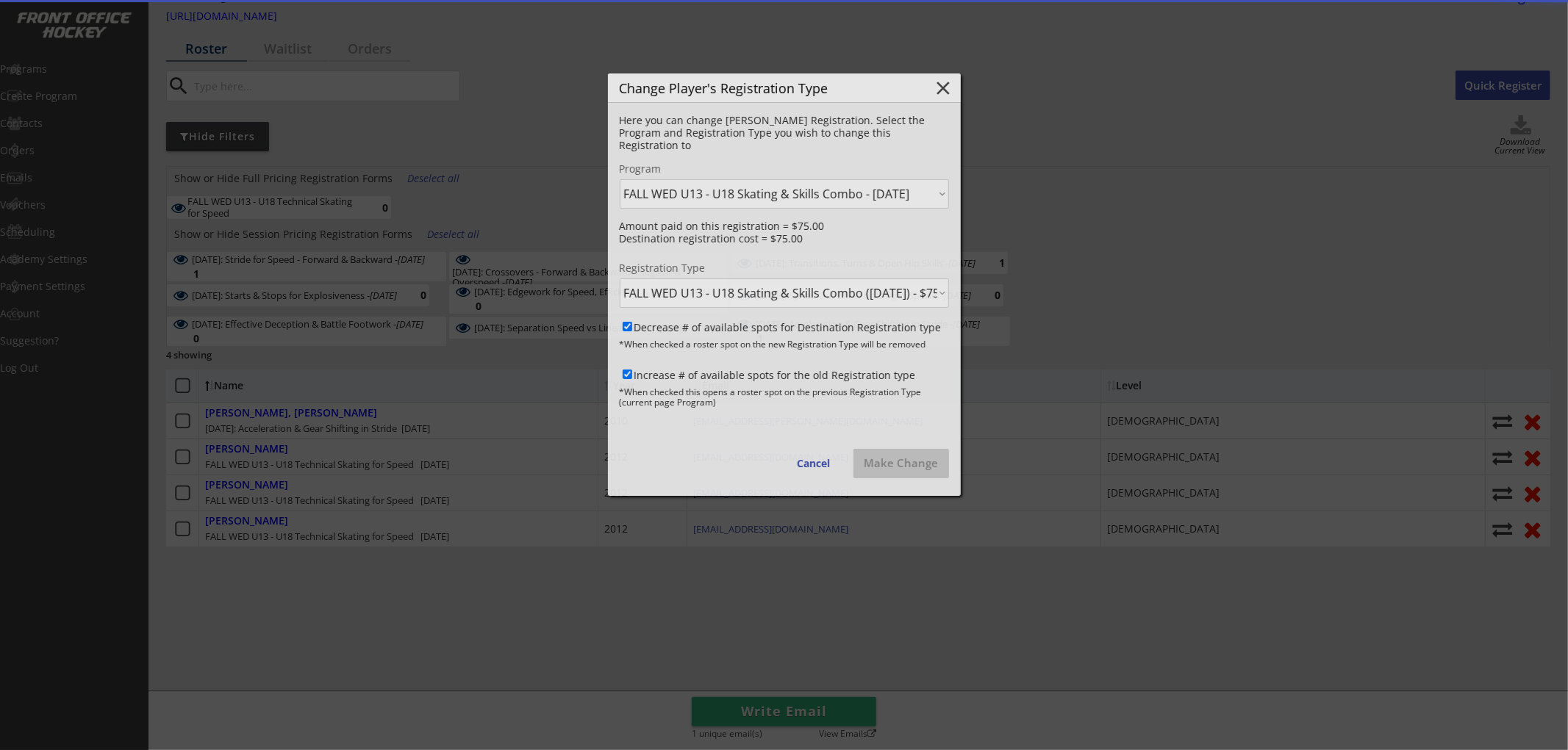
scroll to position [72, 0]
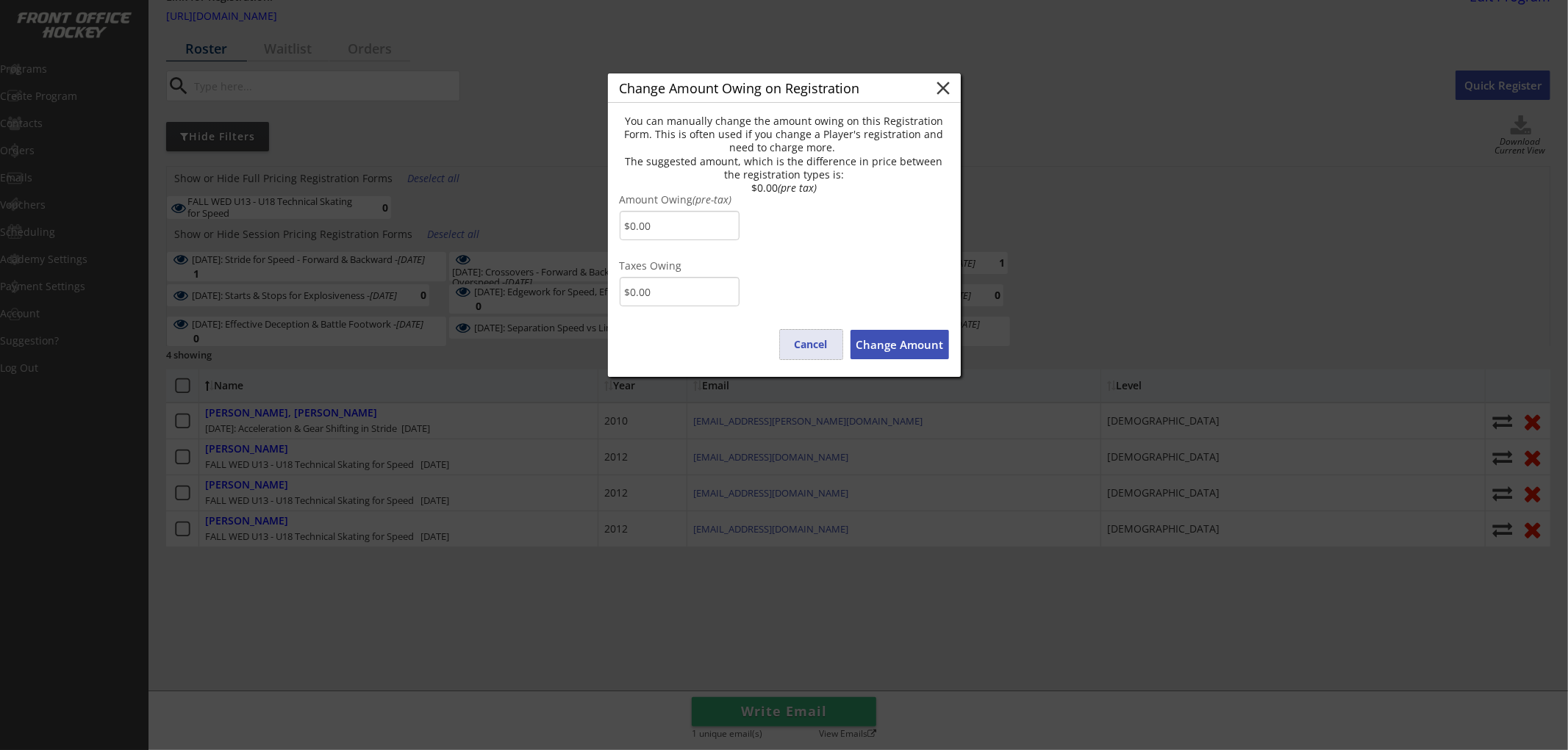
click at [800, 341] on button "Cancel" at bounding box center [811, 344] width 63 height 29
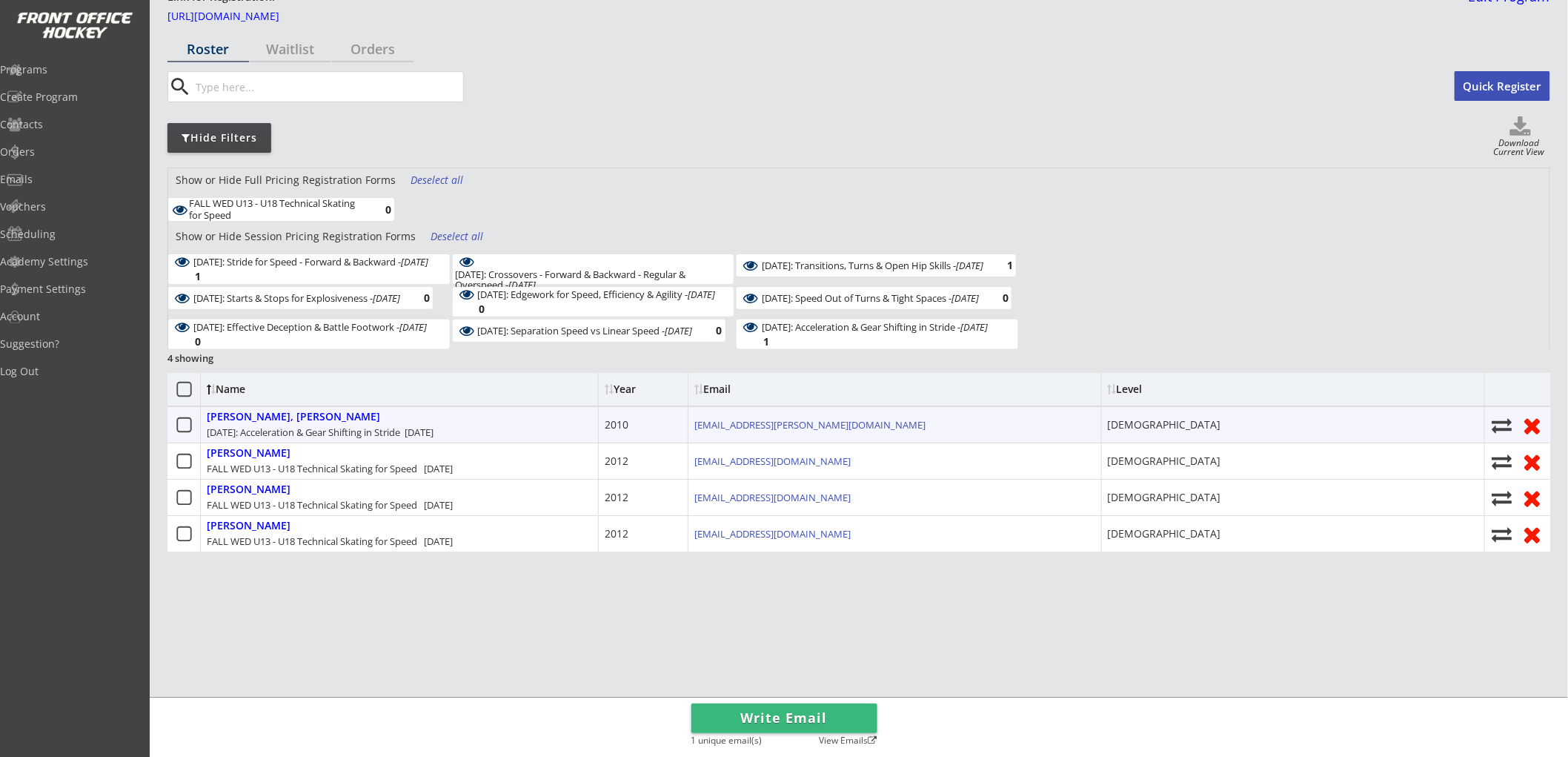
click at [1499, 418] on icon at bounding box center [1503, 425] width 23 height 20
select select ""1348695171700984260__LOOKUP__1752632122121x550981774665056260""
select select
checkbox input "false"
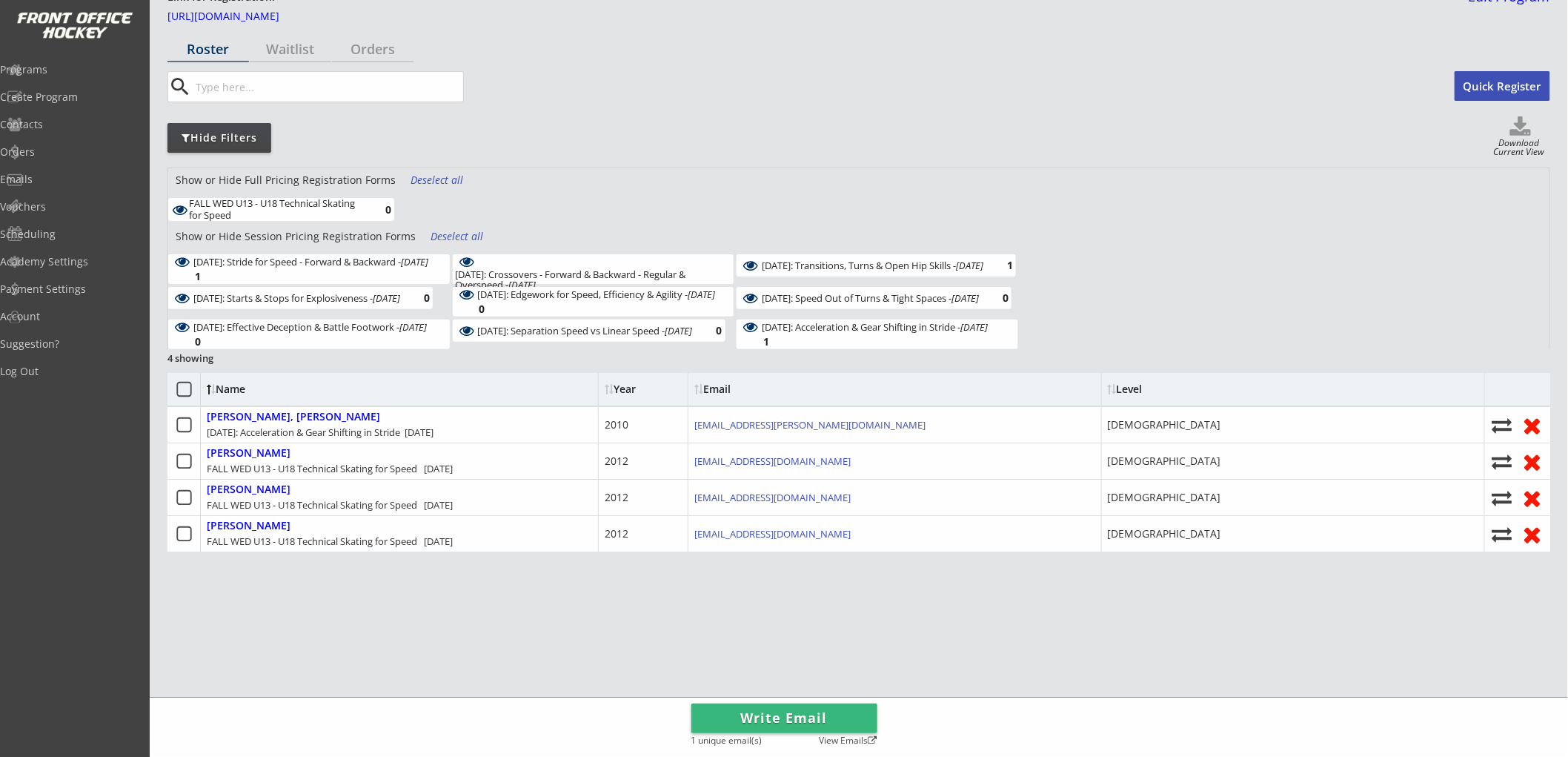
select select ""1348695171700984260__LOOKUP__1752632343017x188441690853188960""
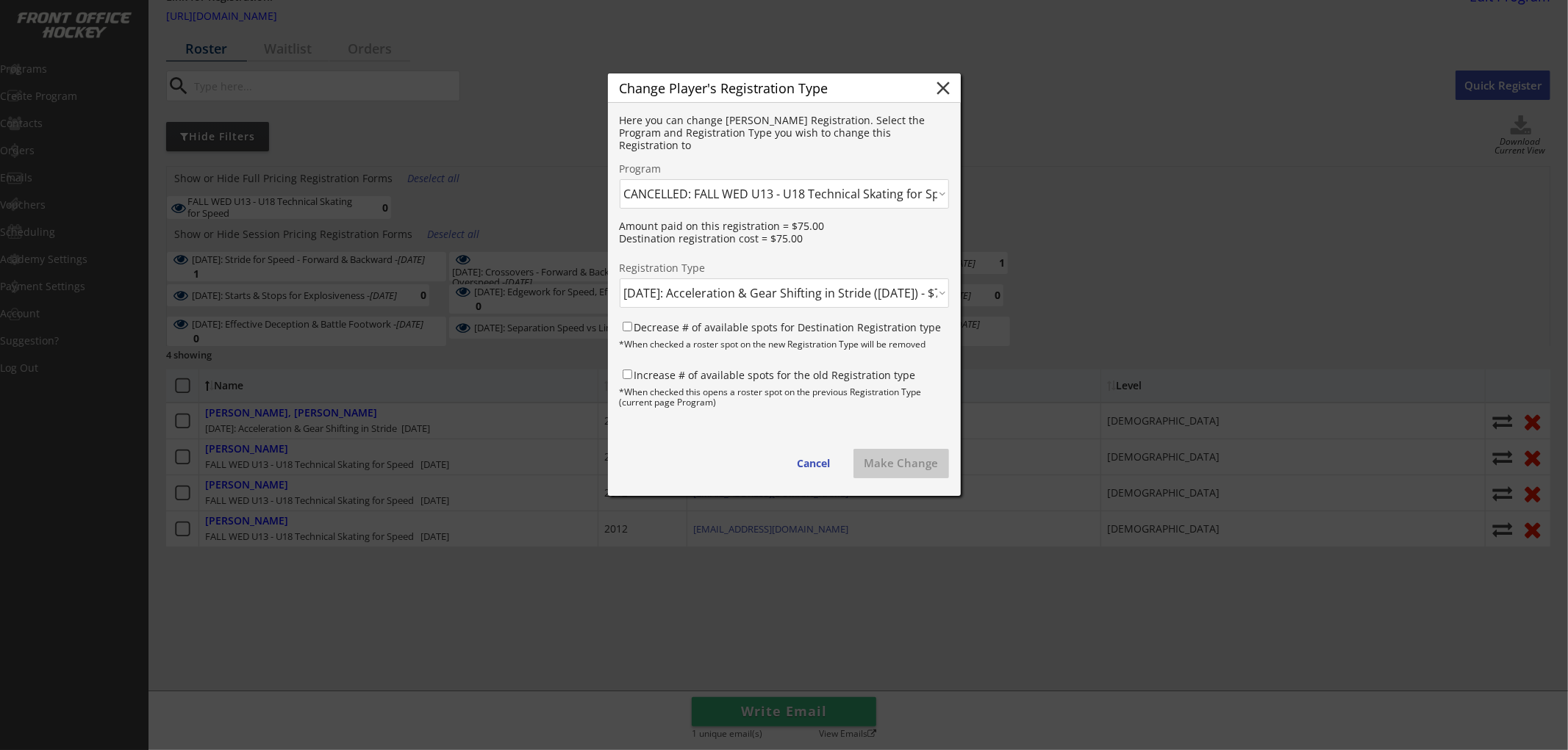
click at [714, 191] on select "Click here... FALL THUR AM Skating & Skills Combo - 10yrs + - 10/09/25 FALL TUE…" at bounding box center [784, 194] width 329 height 29
select select ""1348695171700984260__LOOKUP__1759702850346x793050613189443600""
click at [619, 179] on select "Click here... FALL THUR AM Skating & Skills Combo - 10yrs + - 10/09/25 FALL TUE…" at bounding box center [784, 194] width 329 height 29
click at [747, 289] on select "Click here... FALL WED U13 - U18 Skating & Skills Combo - $675.00 FALL WED U13 …" at bounding box center [784, 293] width 329 height 29
select select ""1348695171700984260__LOOKUP__1759703470873x205493112778368350""
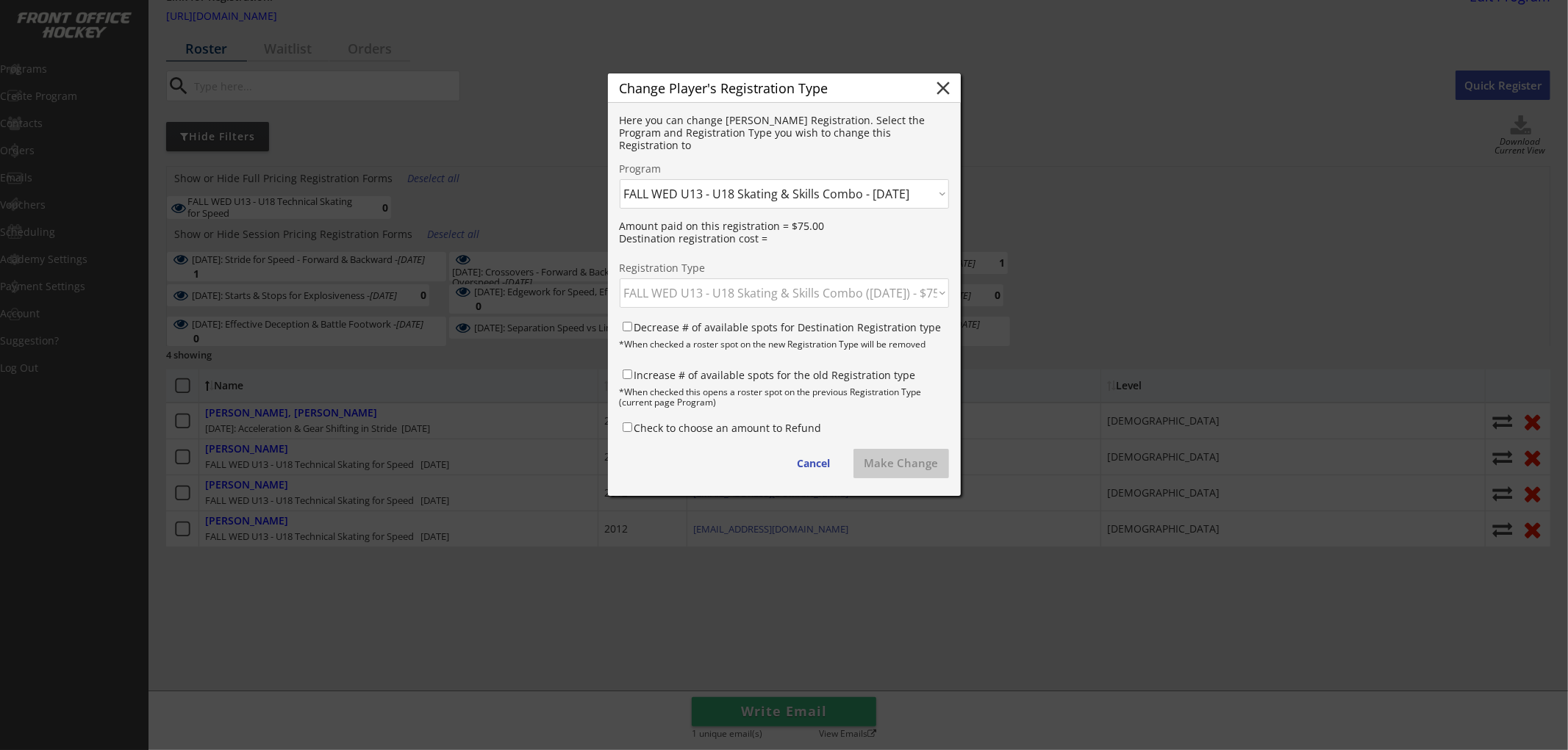
click at [619, 278] on select "Click here... FALL WED U13 - U18 Skating & Skills Combo - $675.00 FALL WED U13 …" at bounding box center [784, 293] width 329 height 29
click at [740, 322] on label "Decrease # of available spots for Destination Registration type" at bounding box center [787, 327] width 308 height 14
click at [632, 322] on input "Decrease # of available spots for Destination Registration type" at bounding box center [627, 326] width 9 height 9
checkbox input "true"
click at [731, 377] on label "Increase # of available spots for the old Registration type" at bounding box center [775, 375] width 282 height 14
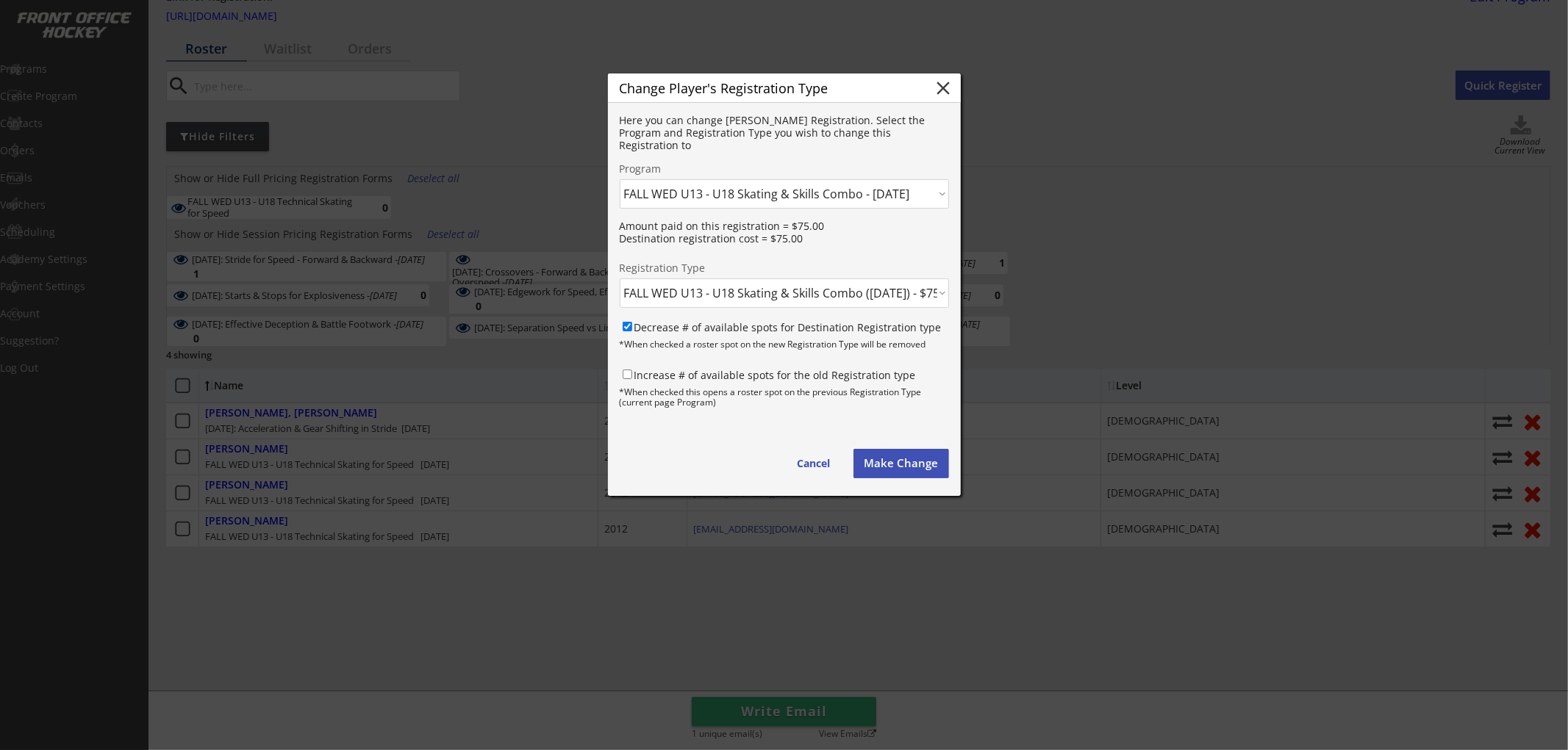
click at [632, 377] on input "Increase # of available spots for the old Registration type" at bounding box center [627, 374] width 9 height 9
checkbox input "true"
click at [883, 458] on button "Make Change" at bounding box center [901, 463] width 96 height 29
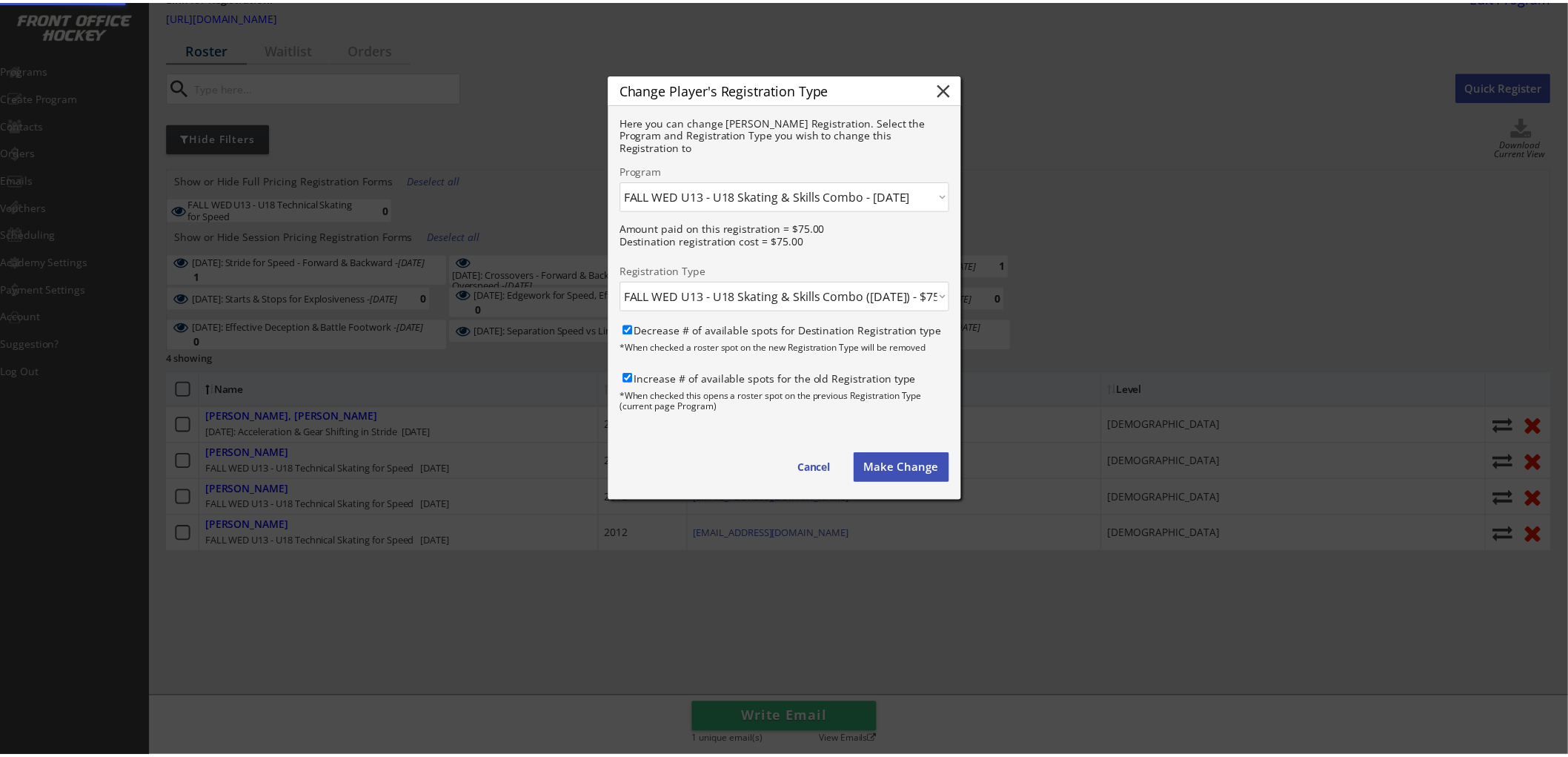
scroll to position [36, 0]
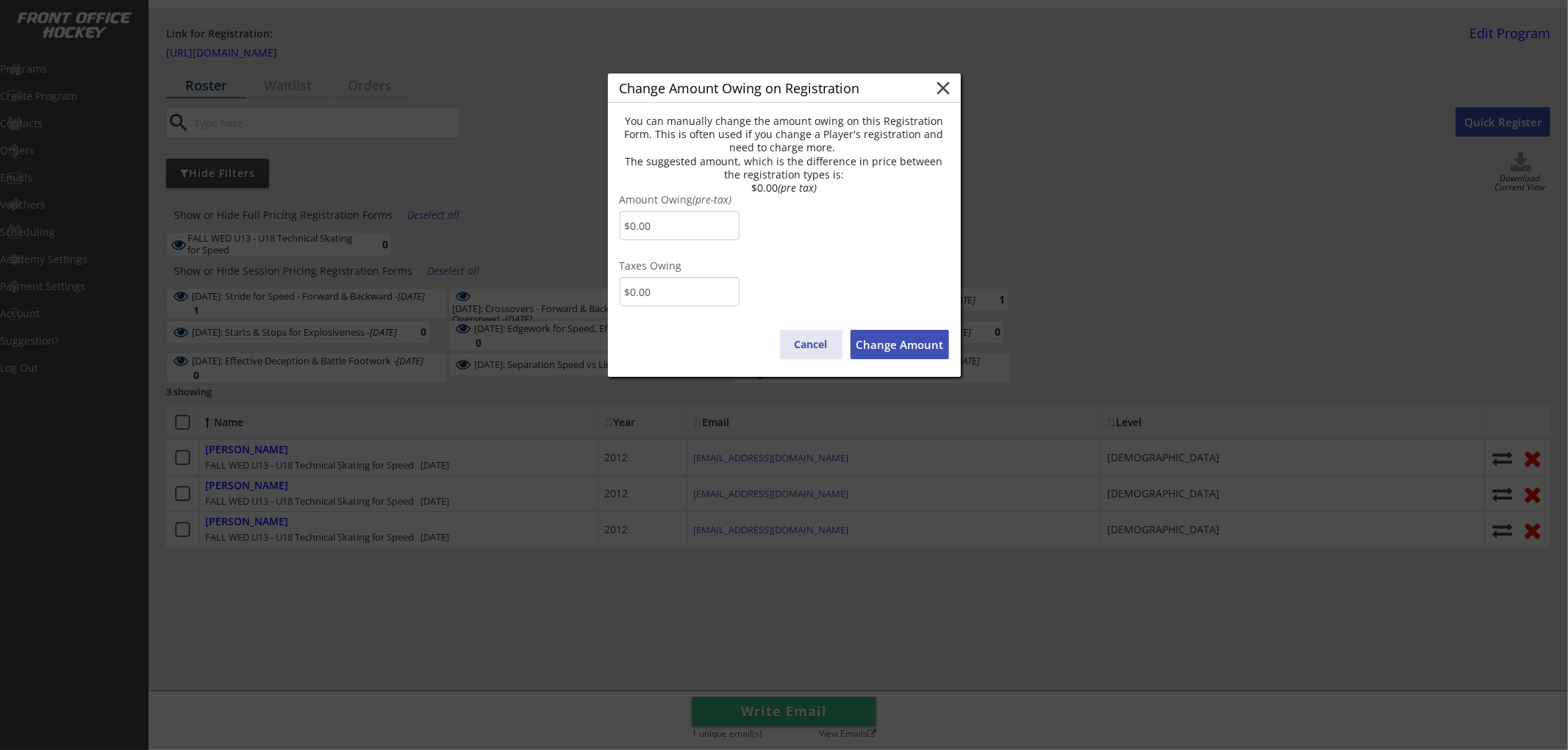
click at [809, 342] on button "Cancel" at bounding box center [811, 344] width 63 height 29
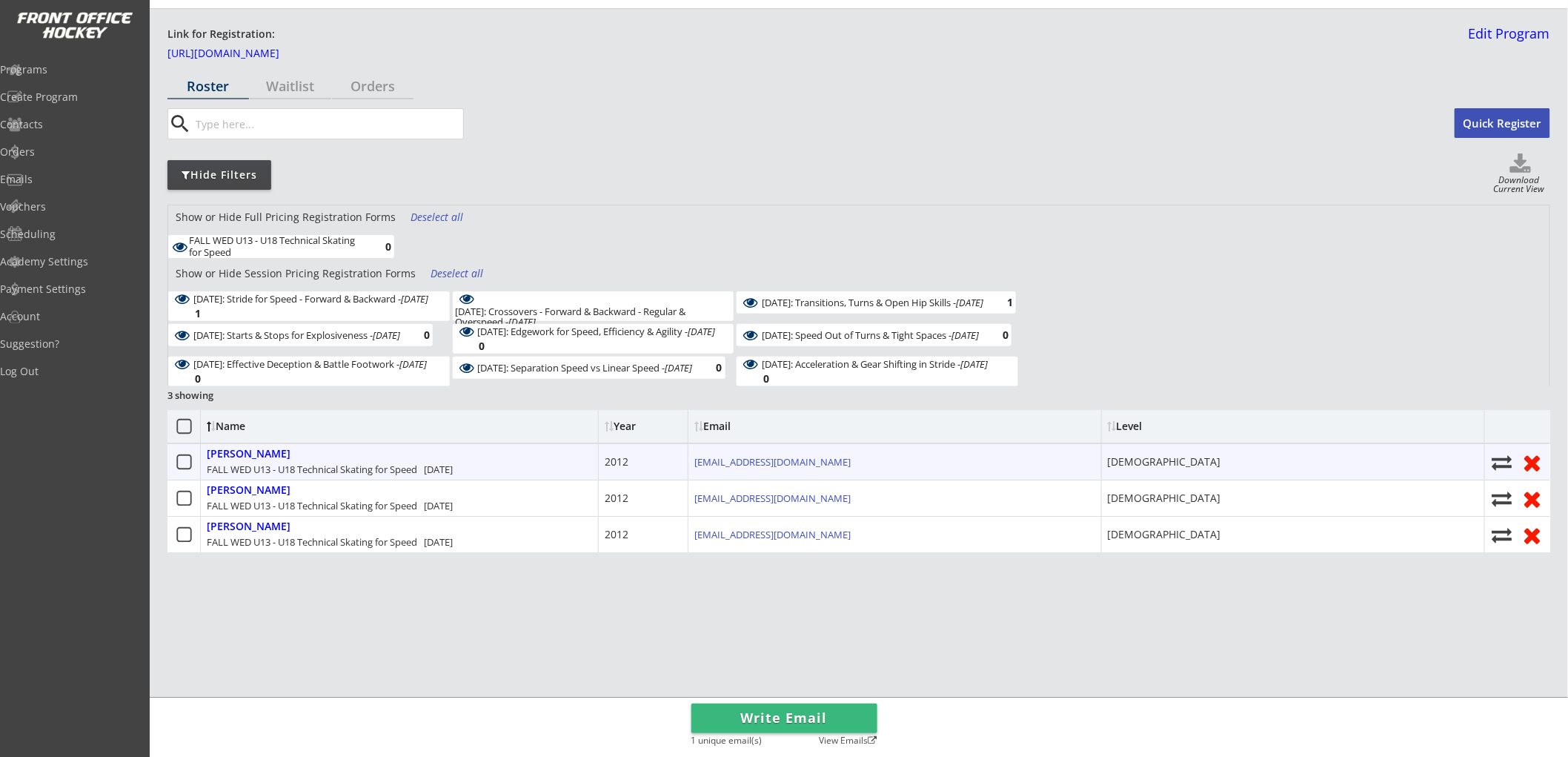
click at [1503, 460] on use at bounding box center [1501, 462] width 20 height 15
select select ""1348695171700984260__LOOKUP__1752632122121x550981774665056260""
select select
checkbox input "false"
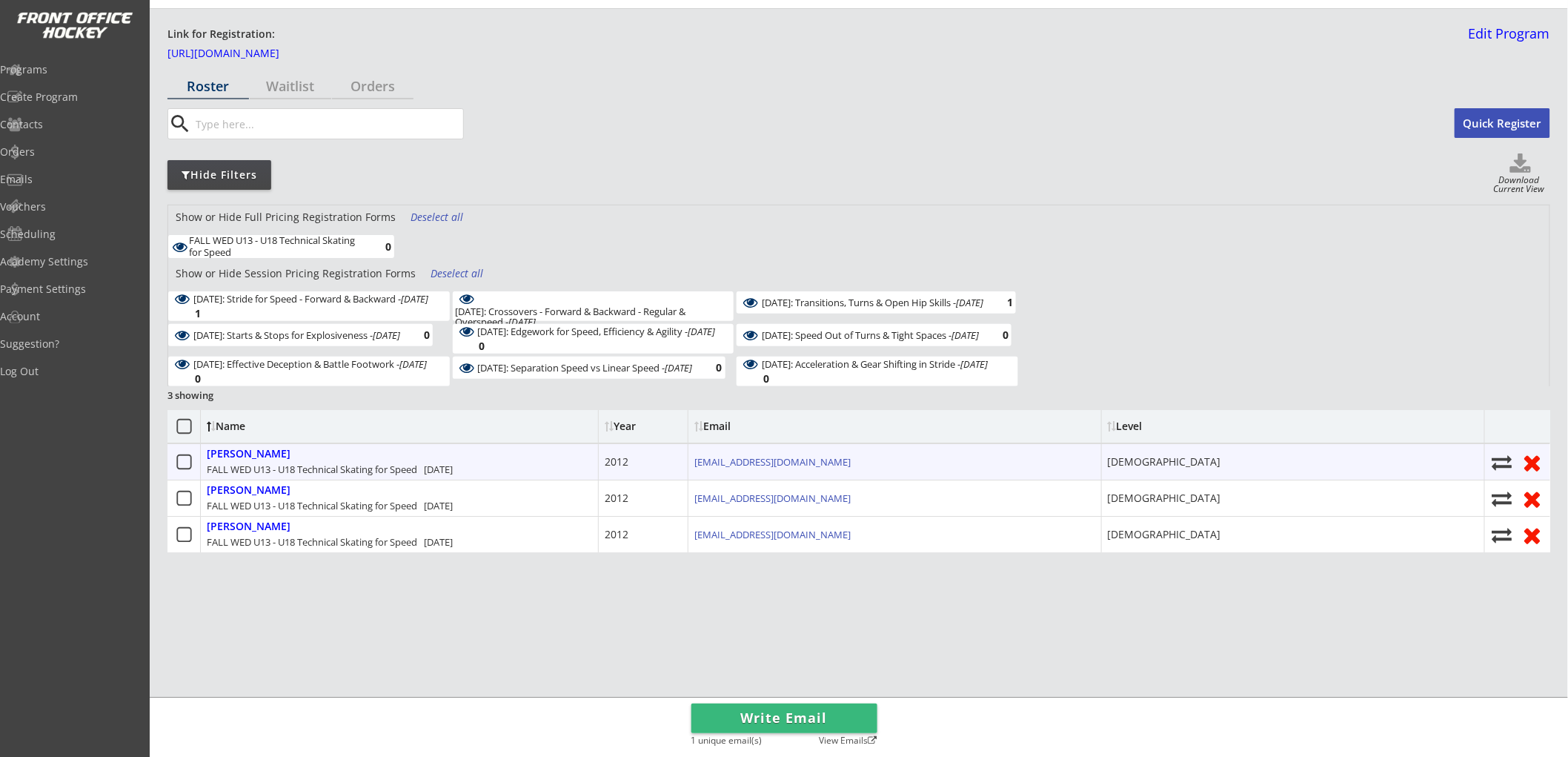
select select ""1348695171700984260__LOOKUP__1752632334433x198350183590002700""
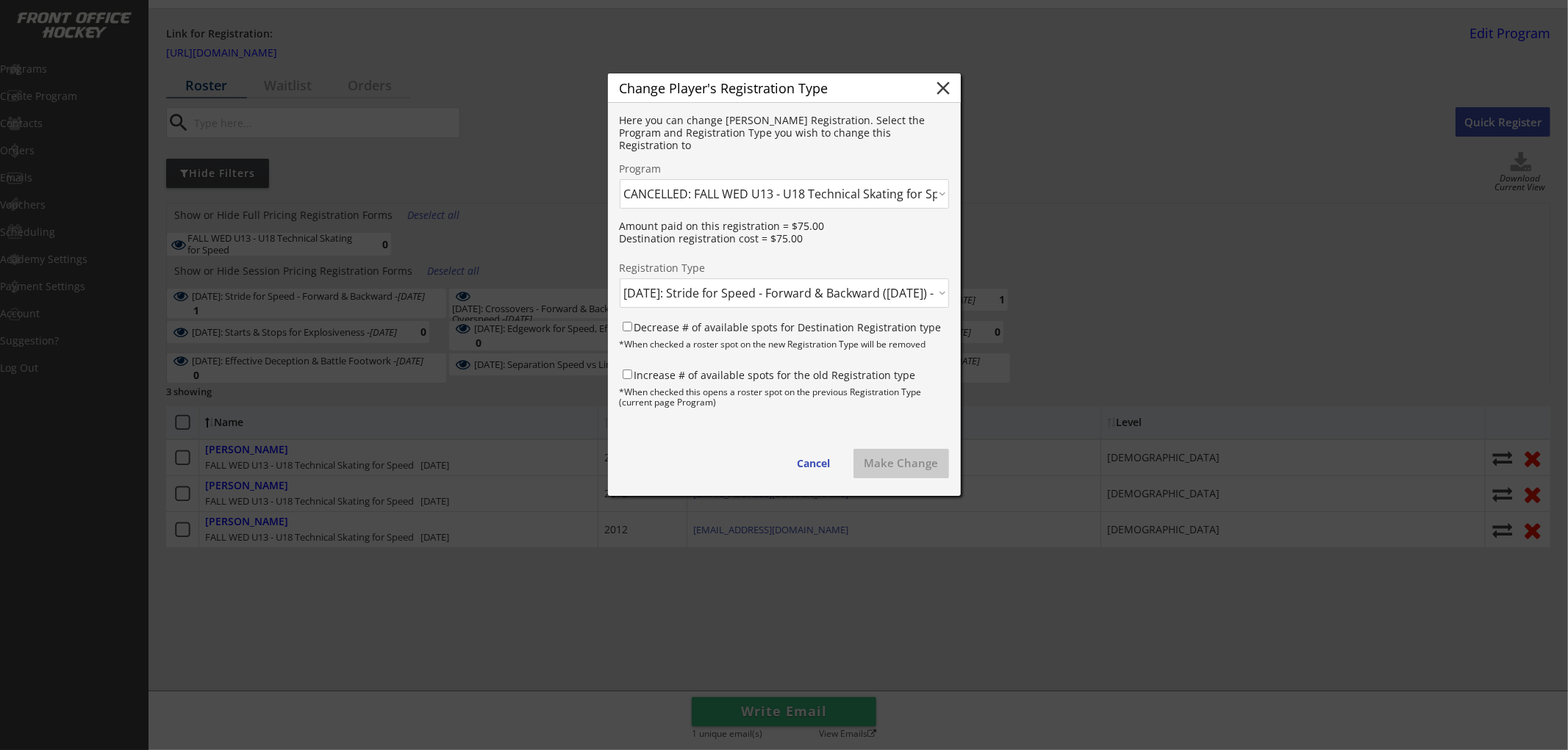
click at [838, 189] on select "Click here... FALL THUR AM Skating & Skills Combo - 10yrs + - 10/09/25 FALL TUE…" at bounding box center [784, 194] width 329 height 29
select select ""1348695171700984260__LOOKUP__1759702850346x793050613189443600""
click at [619, 179] on select "Click here... FALL THUR AM Skating & Skills Combo - 10yrs + - 10/09/25 FALL TUE…" at bounding box center [784, 194] width 329 height 29
select select ""PLACEHOLDER_1427118222253""
click at [720, 288] on select "Click here... FALL WED U13 - U18 Skating & Skills Combo - $675.00 FALL WED U13 …" at bounding box center [784, 293] width 329 height 29
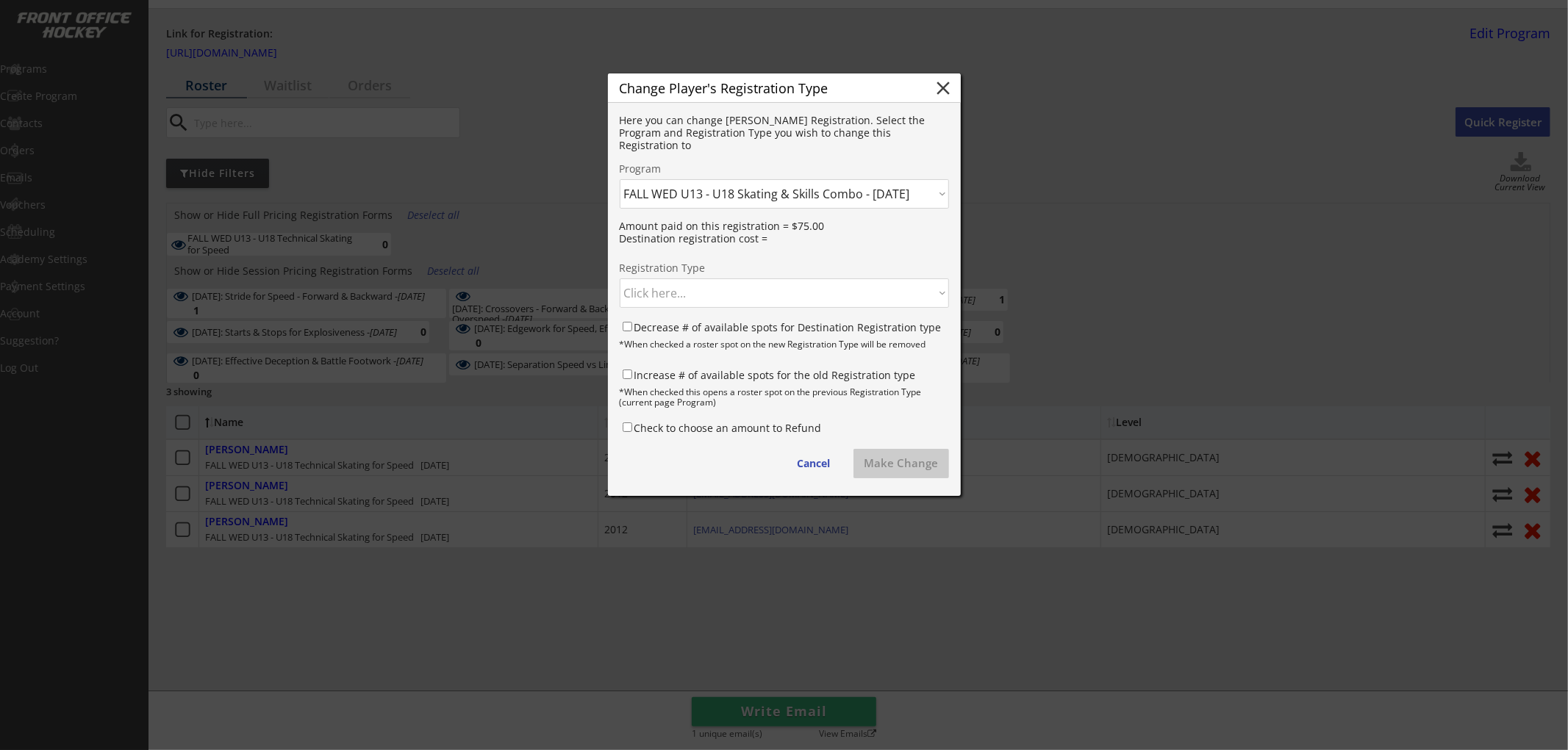
click at [853, 253] on div "Here you can change Lucas's Registration. Select the Program and Registration T…" at bounding box center [785, 299] width 353 height 393
click at [809, 456] on button "Cancel" at bounding box center [814, 463] width 63 height 29
select select ""1348695171700984260__LOOKUP__1752632122121x550981774665056260""
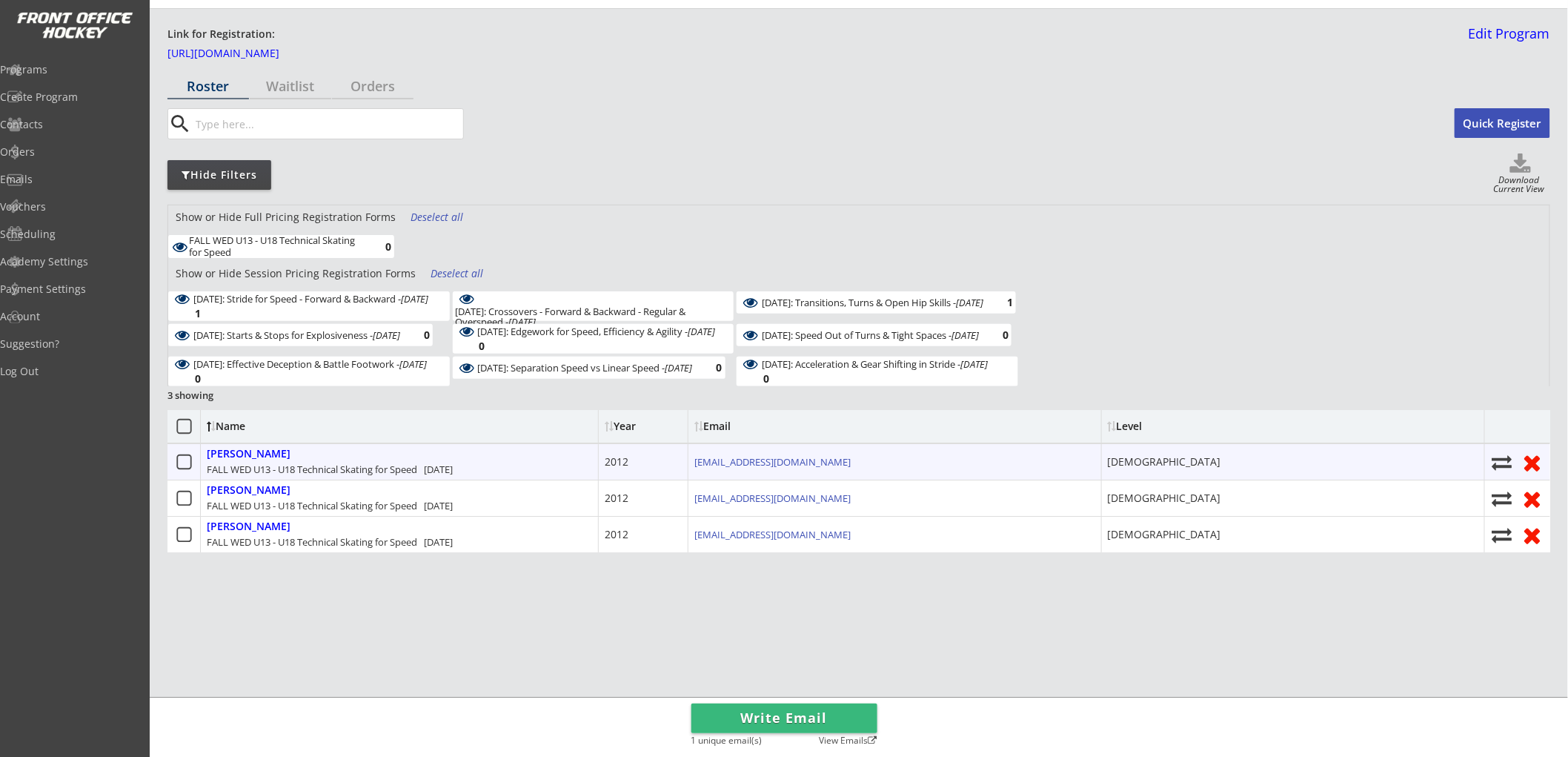
click at [513, 468] on div "Gidrewicz, Lucas FALL WED U13 - U18 Technical Skating for Speed Oct 15, 2025" at bounding box center [400, 462] width 398 height 36
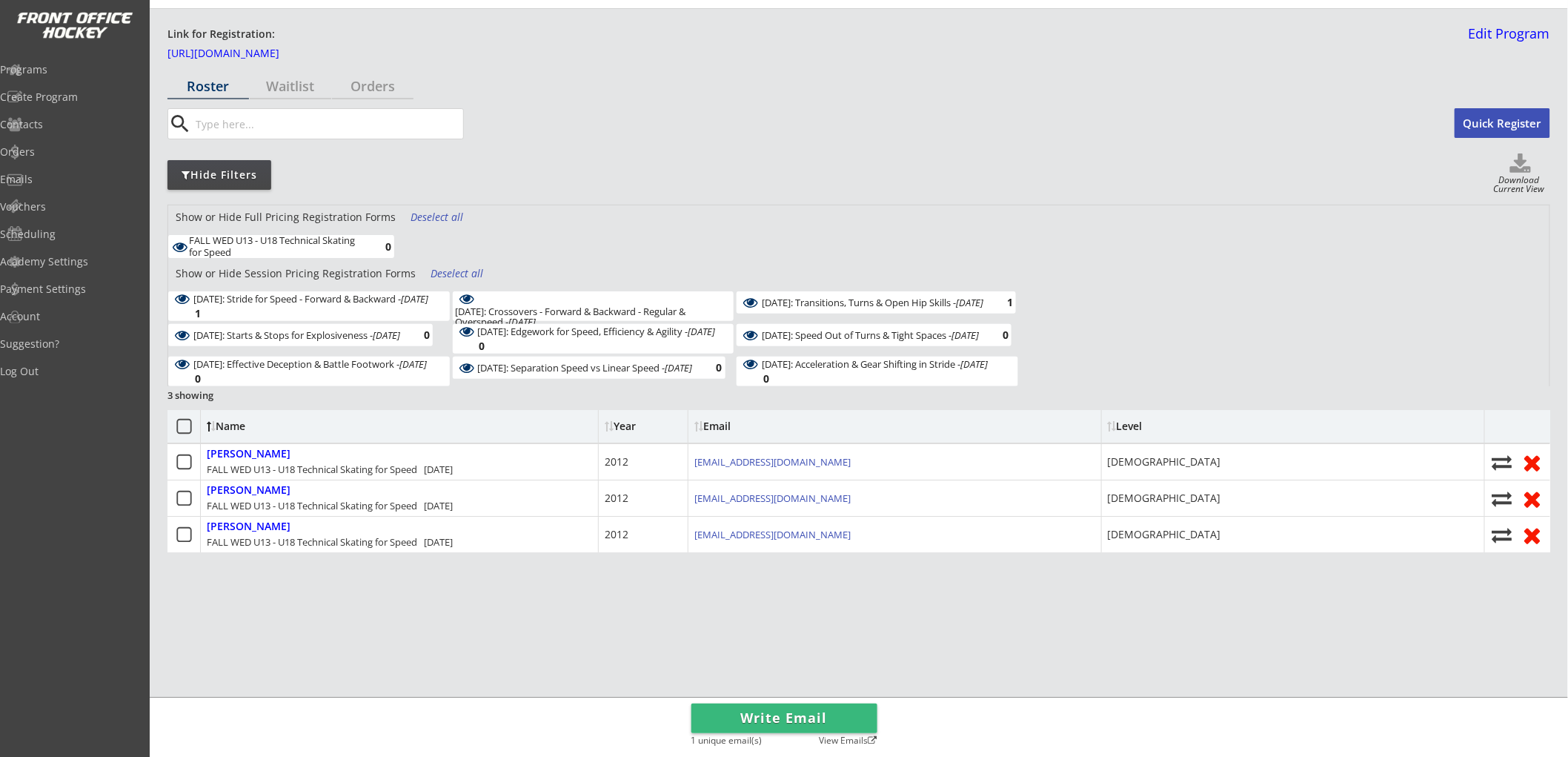
click at [454, 269] on div "Deselect all" at bounding box center [458, 273] width 55 height 15
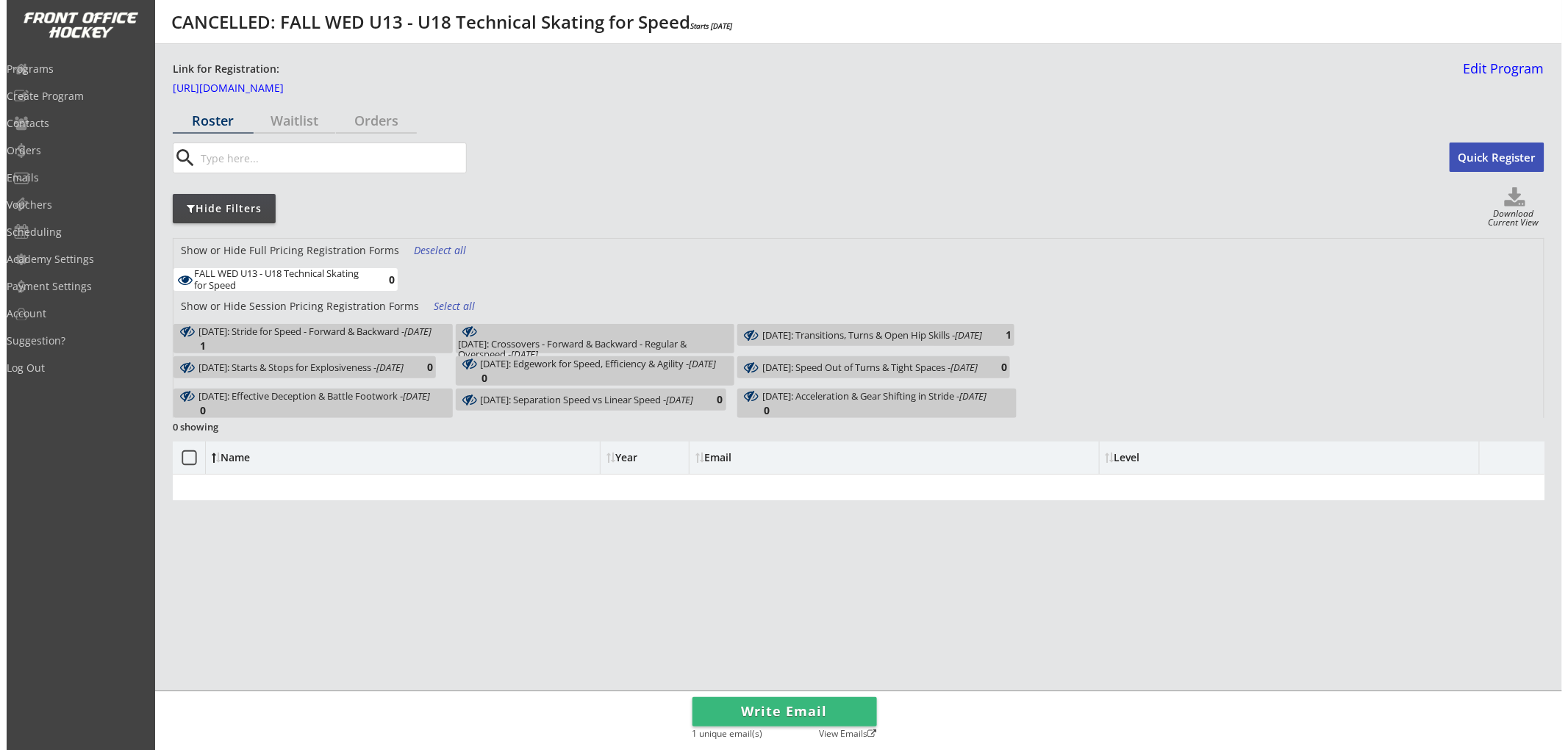
scroll to position [0, 0]
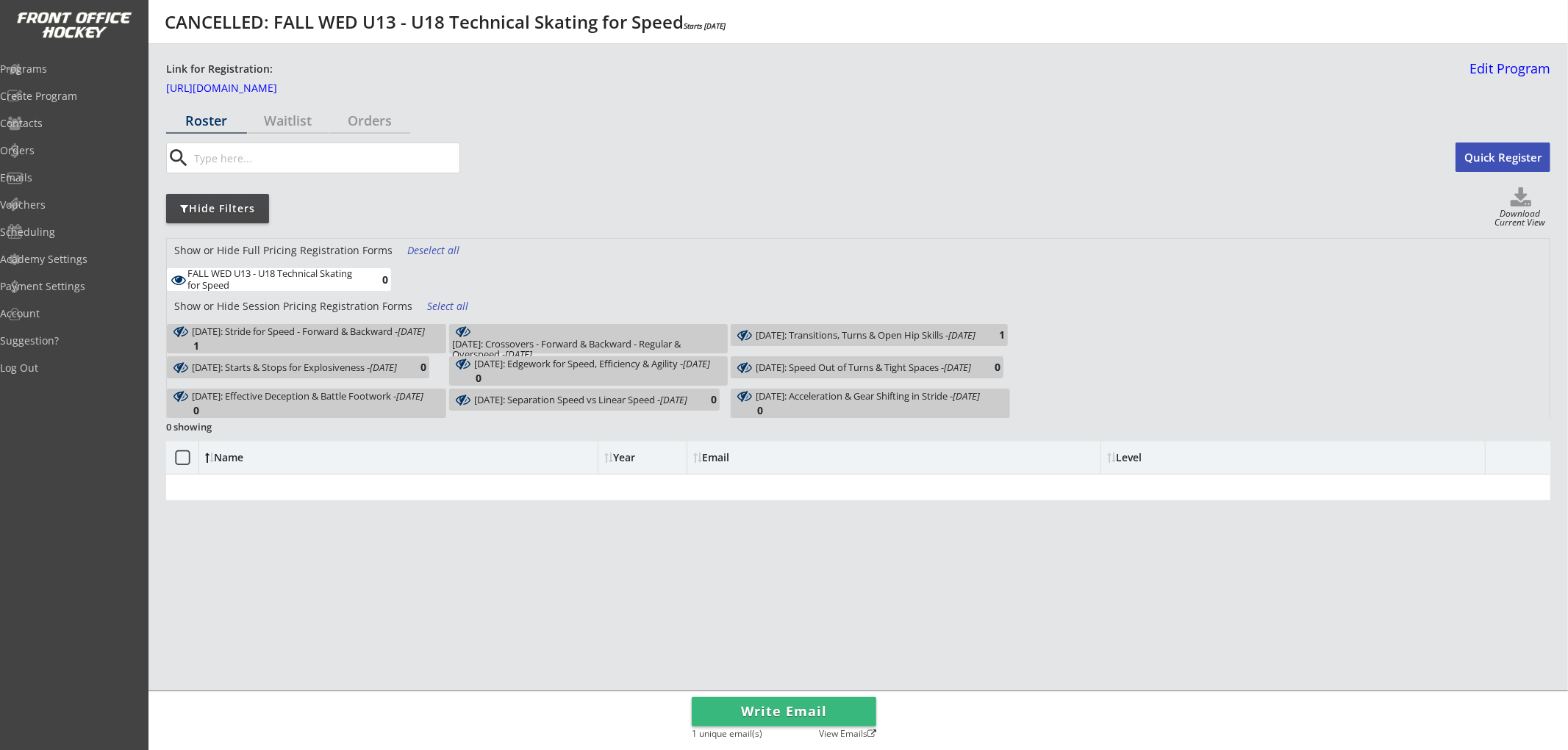
click at [448, 302] on div "Select all" at bounding box center [454, 306] width 54 height 15
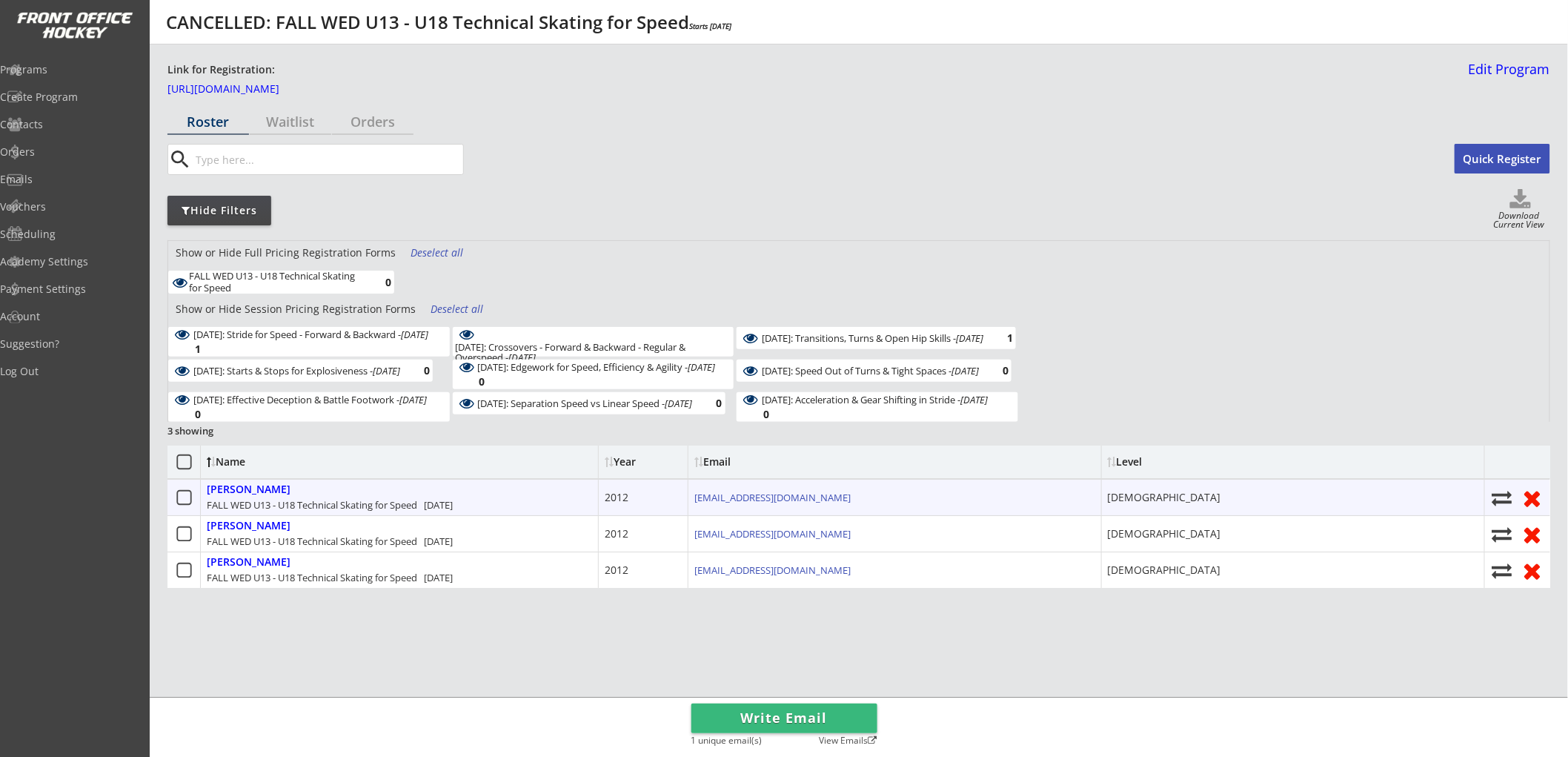
click at [407, 490] on div "Gidrewicz, Lucas FALL WED U13 - U18 Technical Skating for Speed Oct 15, 2025" at bounding box center [400, 497] width 398 height 36
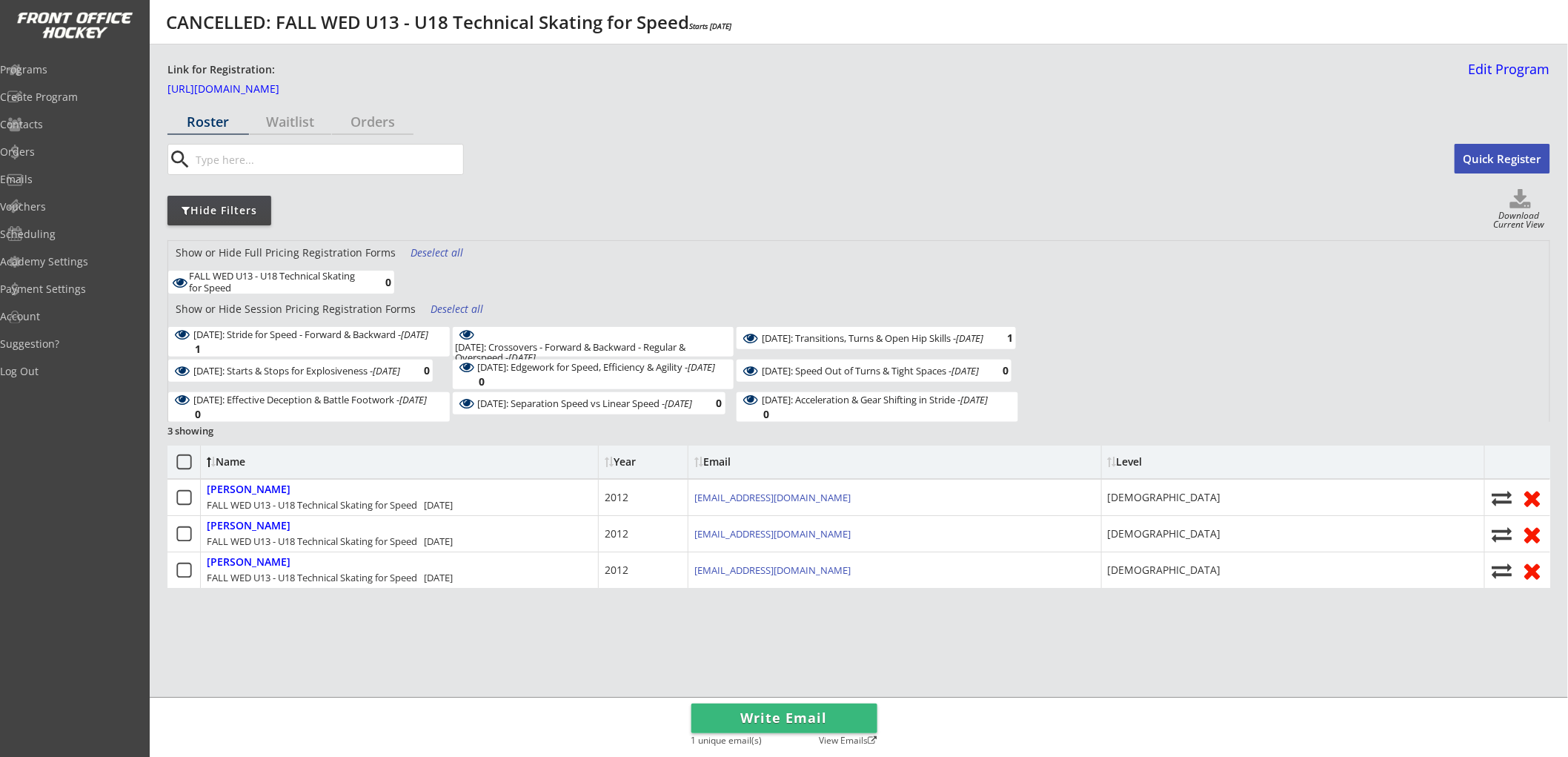
click at [454, 310] on div "Deselect all" at bounding box center [458, 309] width 55 height 15
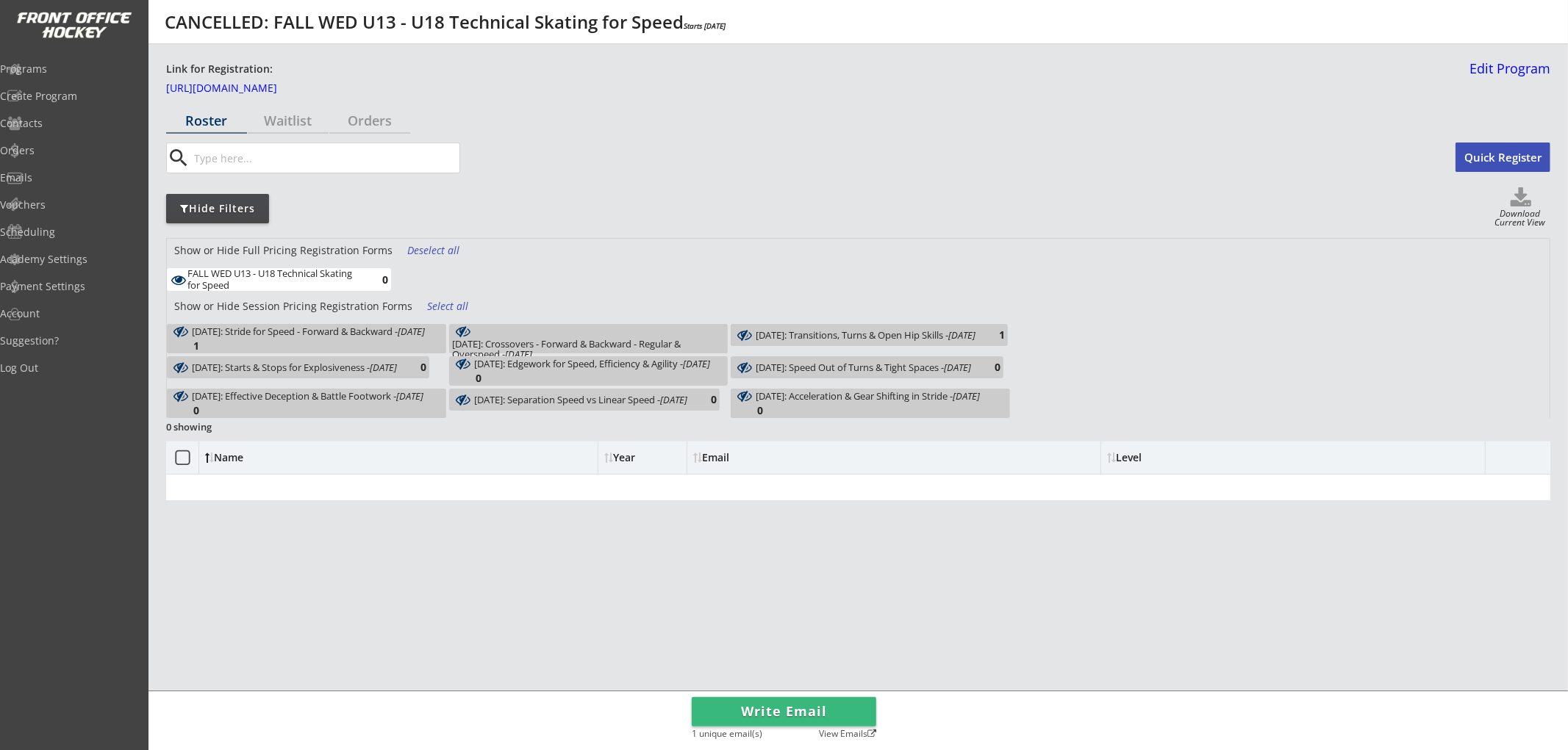
click at [408, 338] on em "[DATE]" at bounding box center [412, 331] width 28 height 13
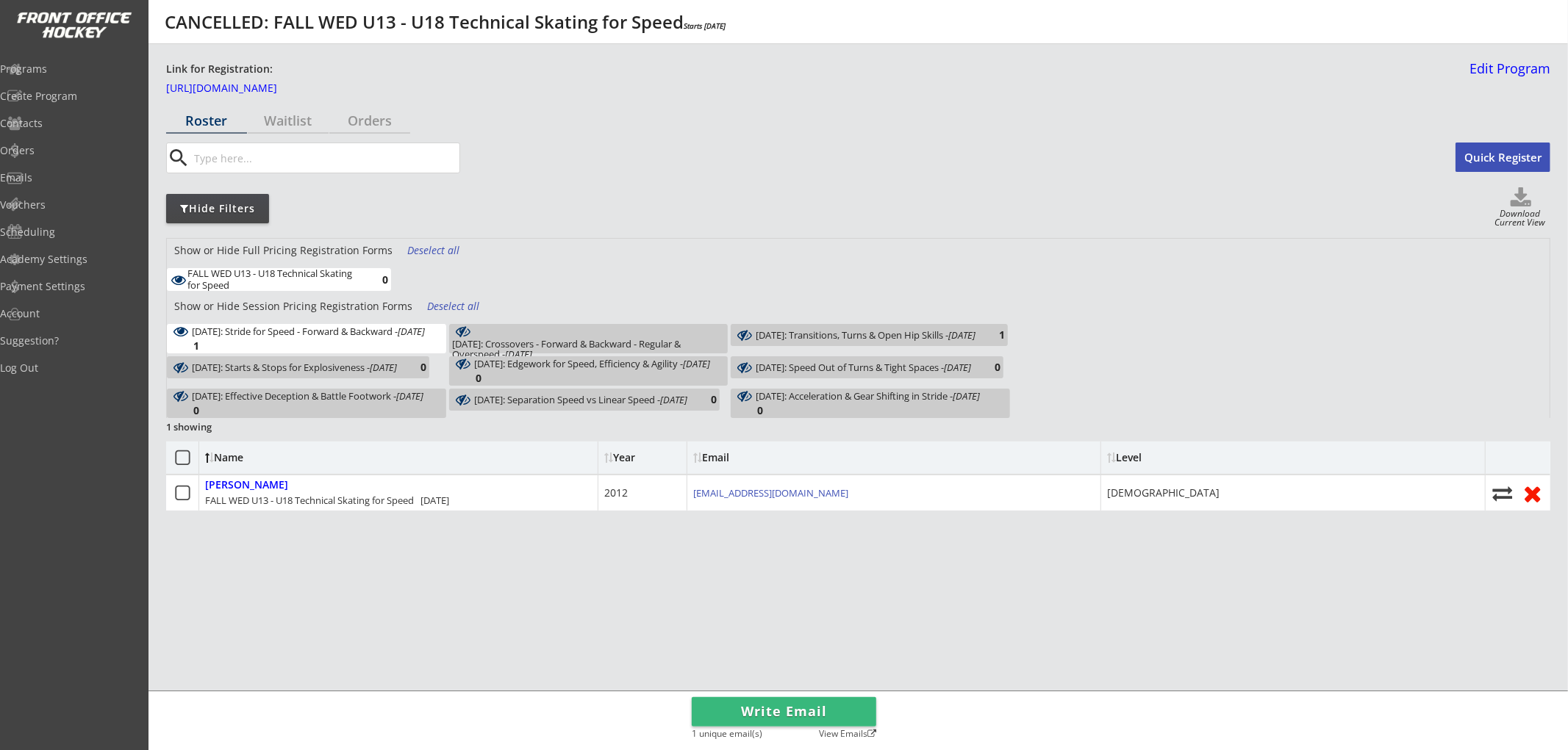
click at [397, 363] on div "November 5: Starts & Stops for Explosiveness - Nov 5, 2025 0" at bounding box center [298, 368] width 263 height 22
click at [395, 337] on div "October 15: Stride for Speed - Forward & Backward - Oct 15, 2025" at bounding box center [308, 332] width 233 height 10
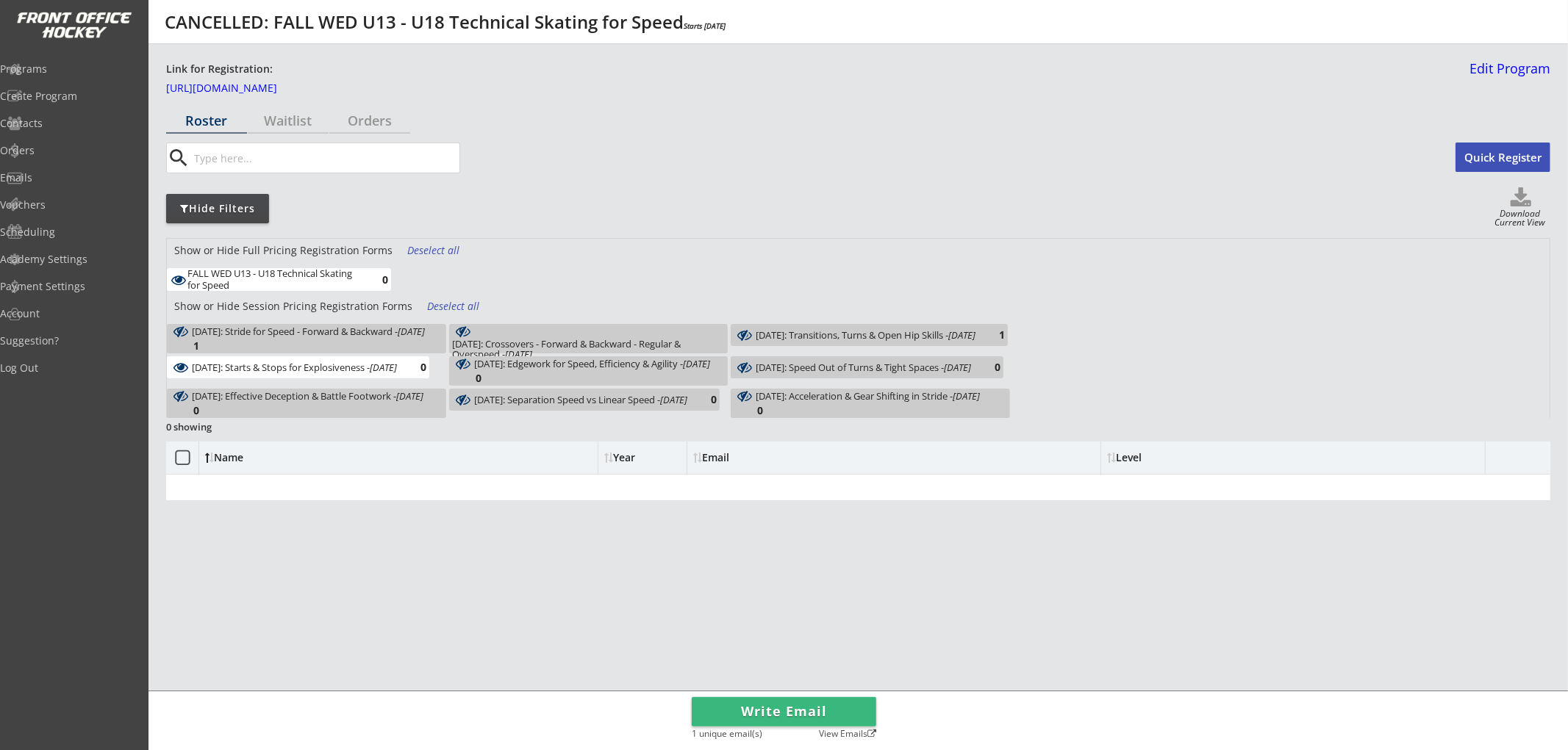
click at [438, 309] on div "Deselect all" at bounding box center [454, 306] width 54 height 15
click at [438, 309] on div "Select all" at bounding box center [454, 306] width 54 height 15
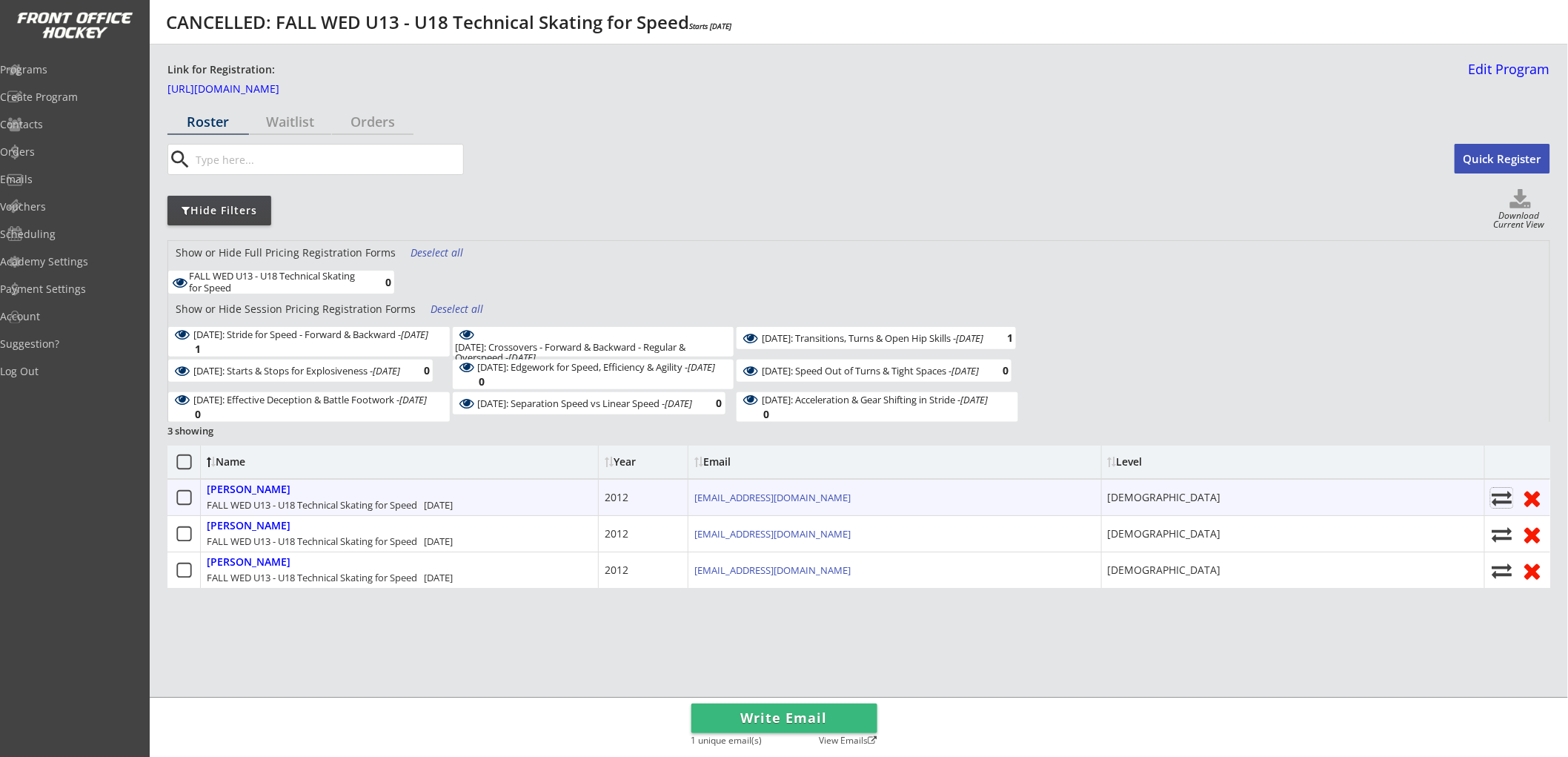
click at [1501, 495] on use at bounding box center [1501, 498] width 20 height 15
select select ""1348695171700984260__LOOKUP__1752632334433x198350183590002700""
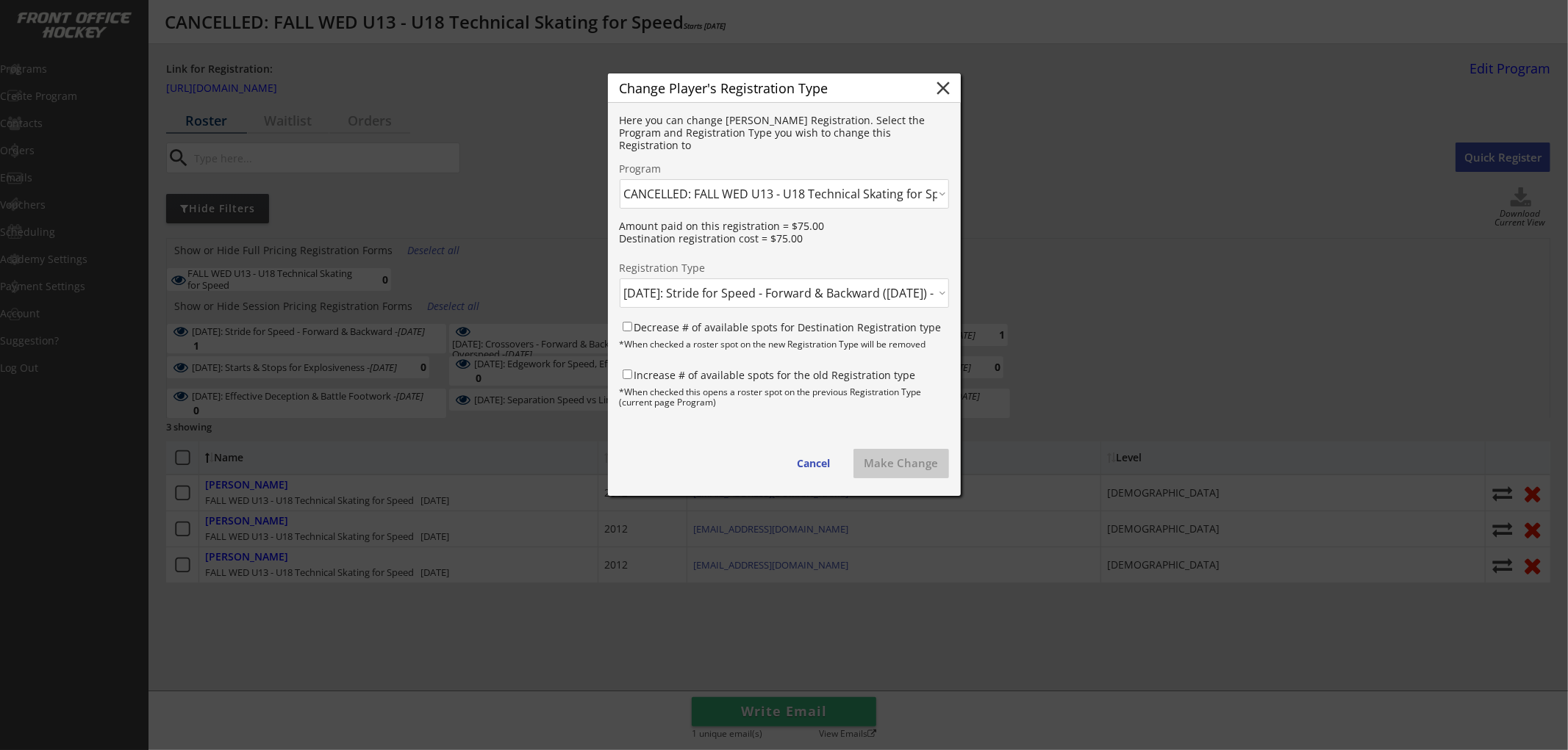
click at [692, 189] on select "Click here... FALL THUR AM Skating & Skills Combo - 10yrs + - 10/09/25 FALL TUE…" at bounding box center [784, 194] width 329 height 29
select select ""1348695171700984260__LOOKUP__1759702850346x793050613189443600""
click at [619, 179] on select "Click here... FALL THUR AM Skating & Skills Combo - 10yrs + - 10/09/25 FALL TUE…" at bounding box center [784, 194] width 329 height 29
click at [723, 290] on select "Click here... FALL WED U13 - U18 Skating & Skills Combo - $675.00 FALL WED U13 …" at bounding box center [784, 293] width 329 height 29
select select ""1348695171700984260__LOOKUP__1759703460616x690343500968099800""
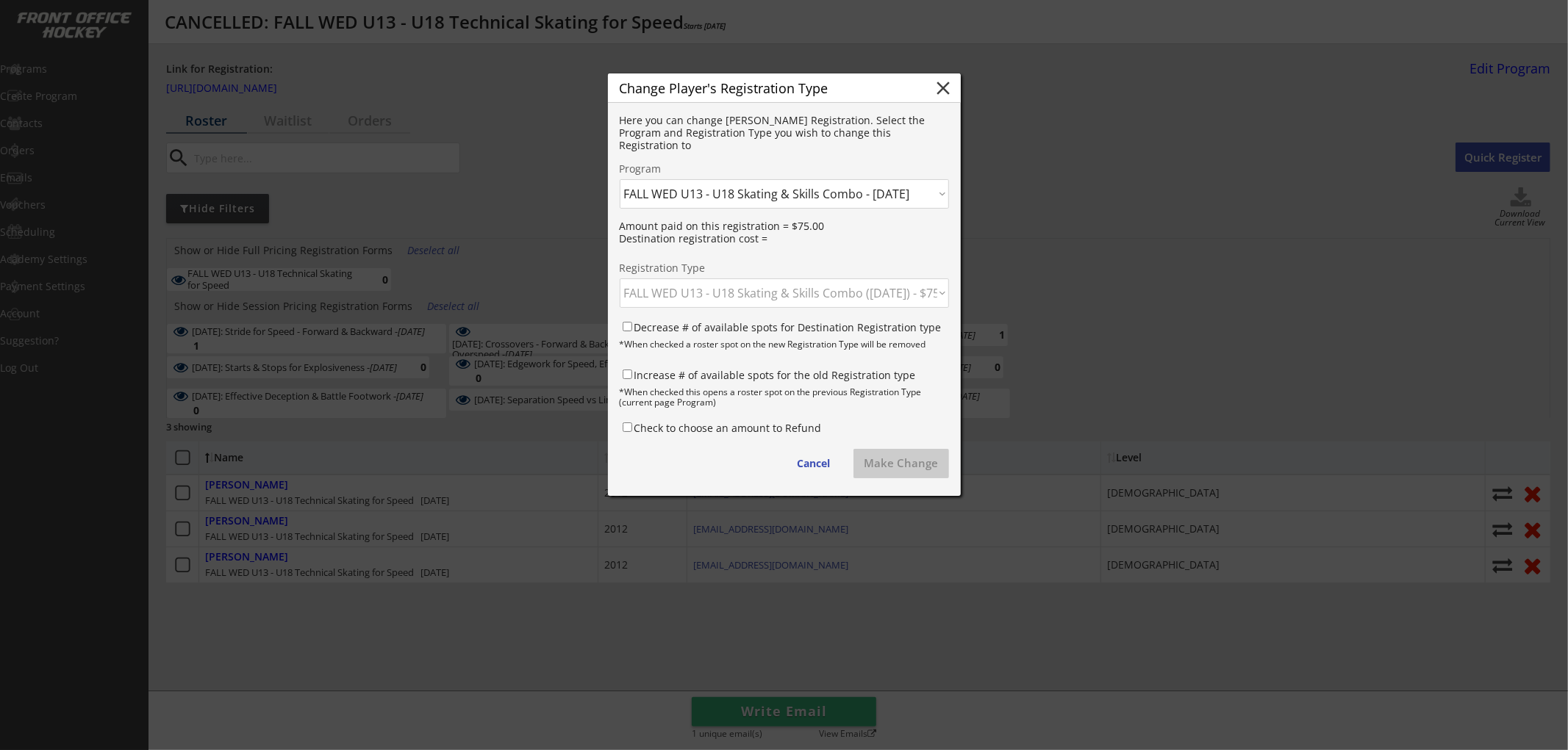
click at [619, 278] on select "Click here... FALL WED U13 - U18 Skating & Skills Combo - $675.00 FALL WED U13 …" at bounding box center [784, 293] width 329 height 29
click at [723, 321] on label "Decrease # of available spots for Destination Registration type" at bounding box center [787, 327] width 308 height 14
click at [632, 322] on input "Decrease # of available spots for Destination Registration type" at bounding box center [627, 326] width 9 height 9
checkbox input "true"
click at [719, 372] on label "Increase # of available spots for the old Registration type" at bounding box center [775, 375] width 282 height 14
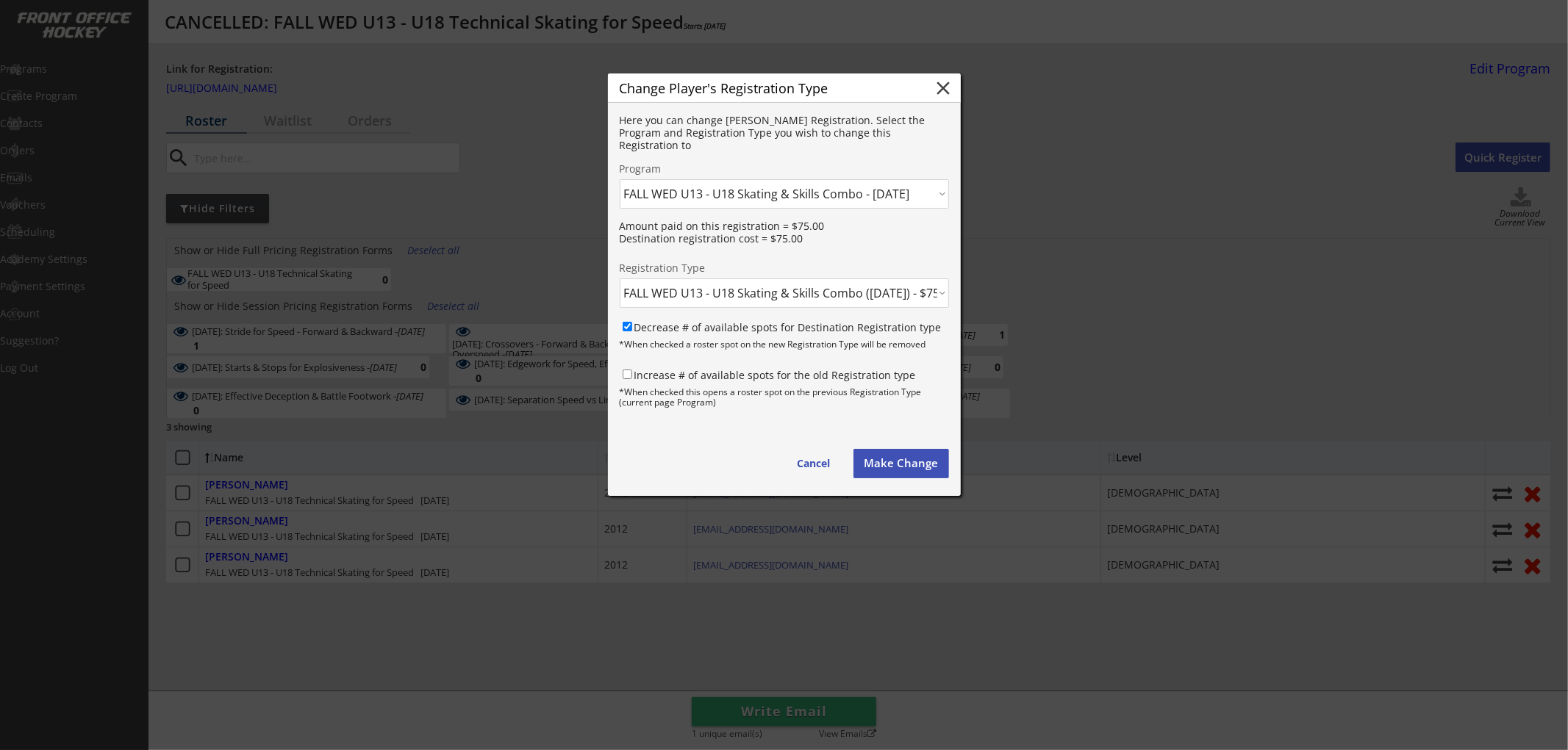
click at [632, 372] on input "Increase # of available spots for the old Registration type" at bounding box center [627, 374] width 9 height 9
checkbox input "true"
click at [879, 462] on button "Make Change" at bounding box center [901, 463] width 96 height 29
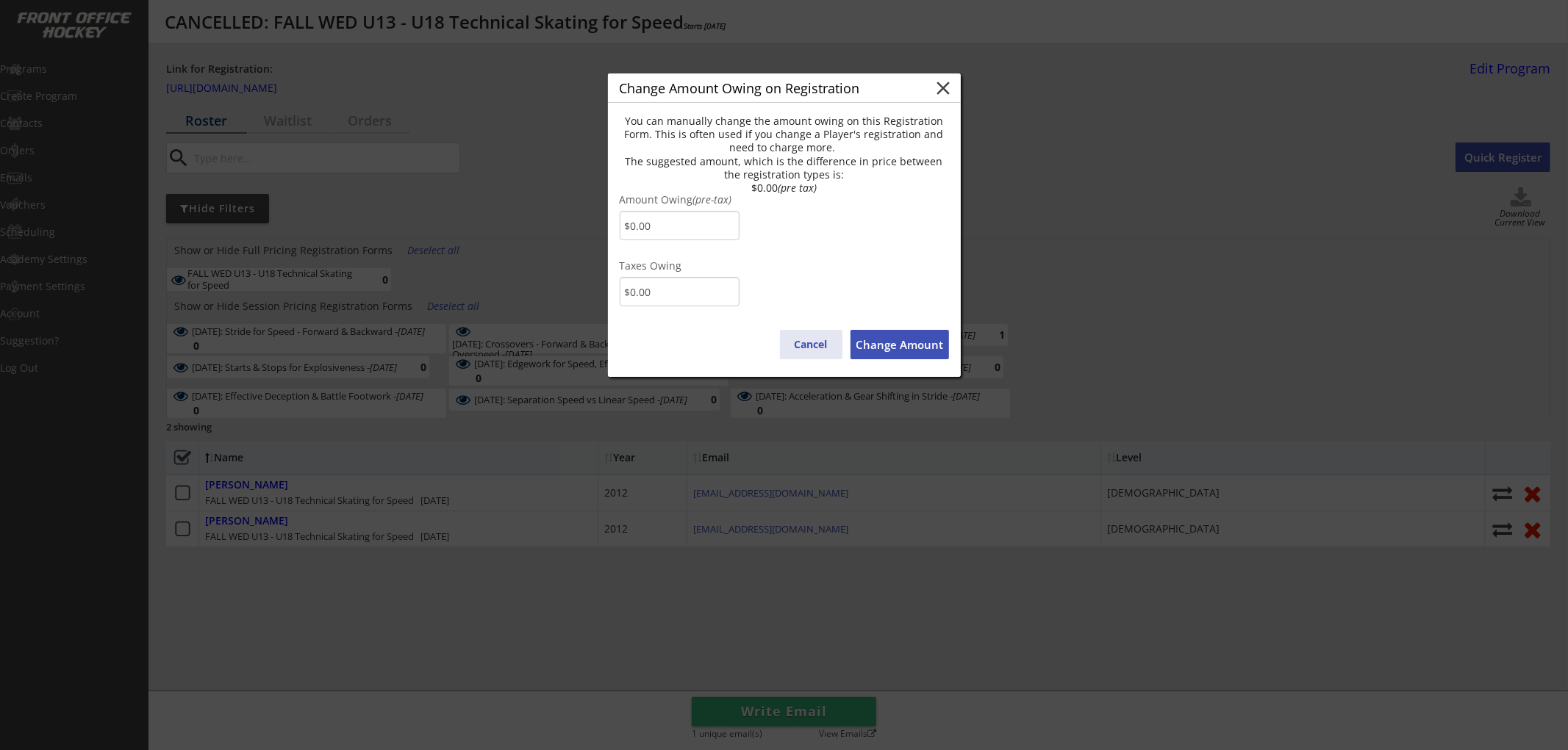
click at [799, 347] on button "Cancel" at bounding box center [811, 344] width 63 height 29
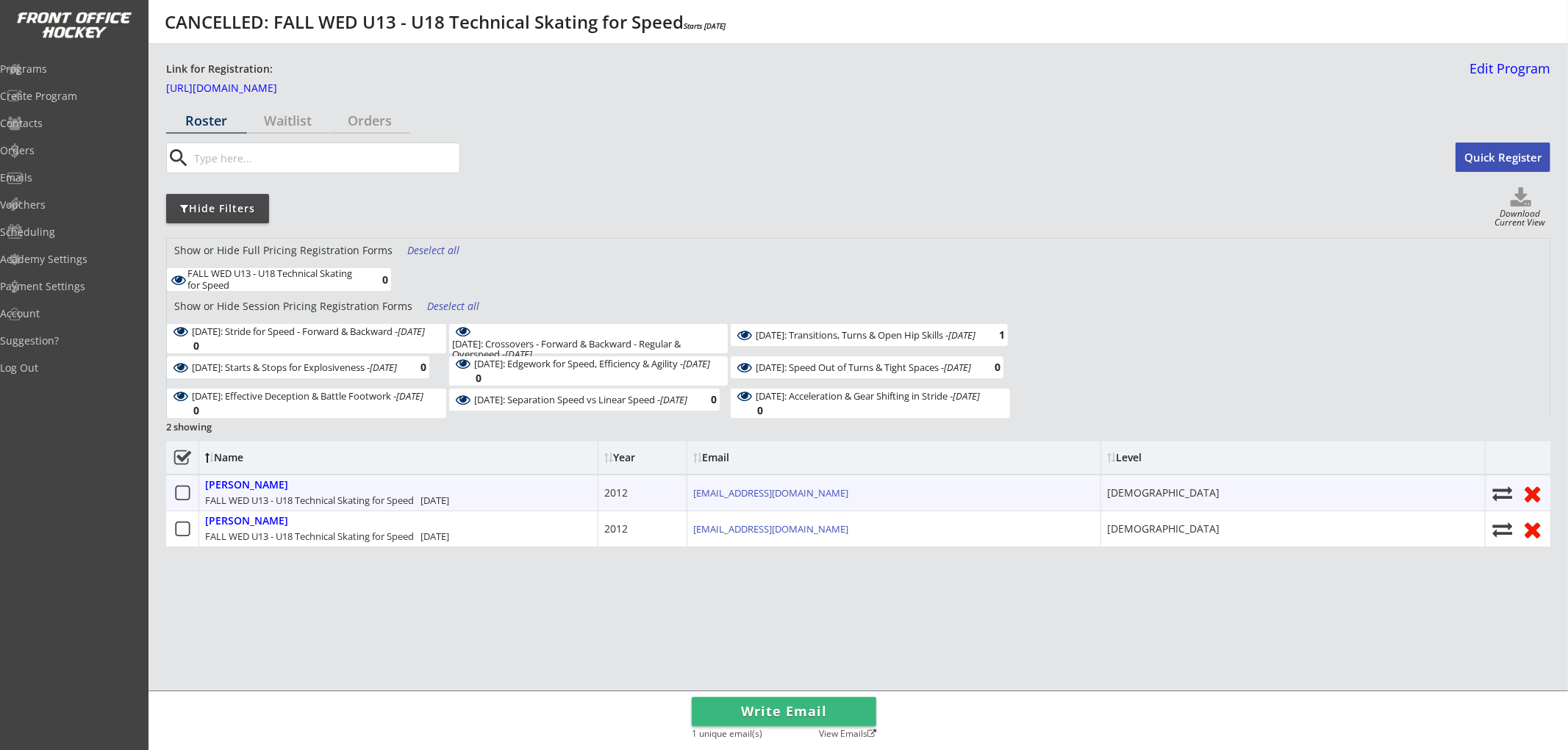
click at [1499, 490] on use at bounding box center [1503, 493] width 20 height 15
select select ""1348695171700984260__LOOKUP__1752632122121x550981774665056260""
select select
checkbox input "false"
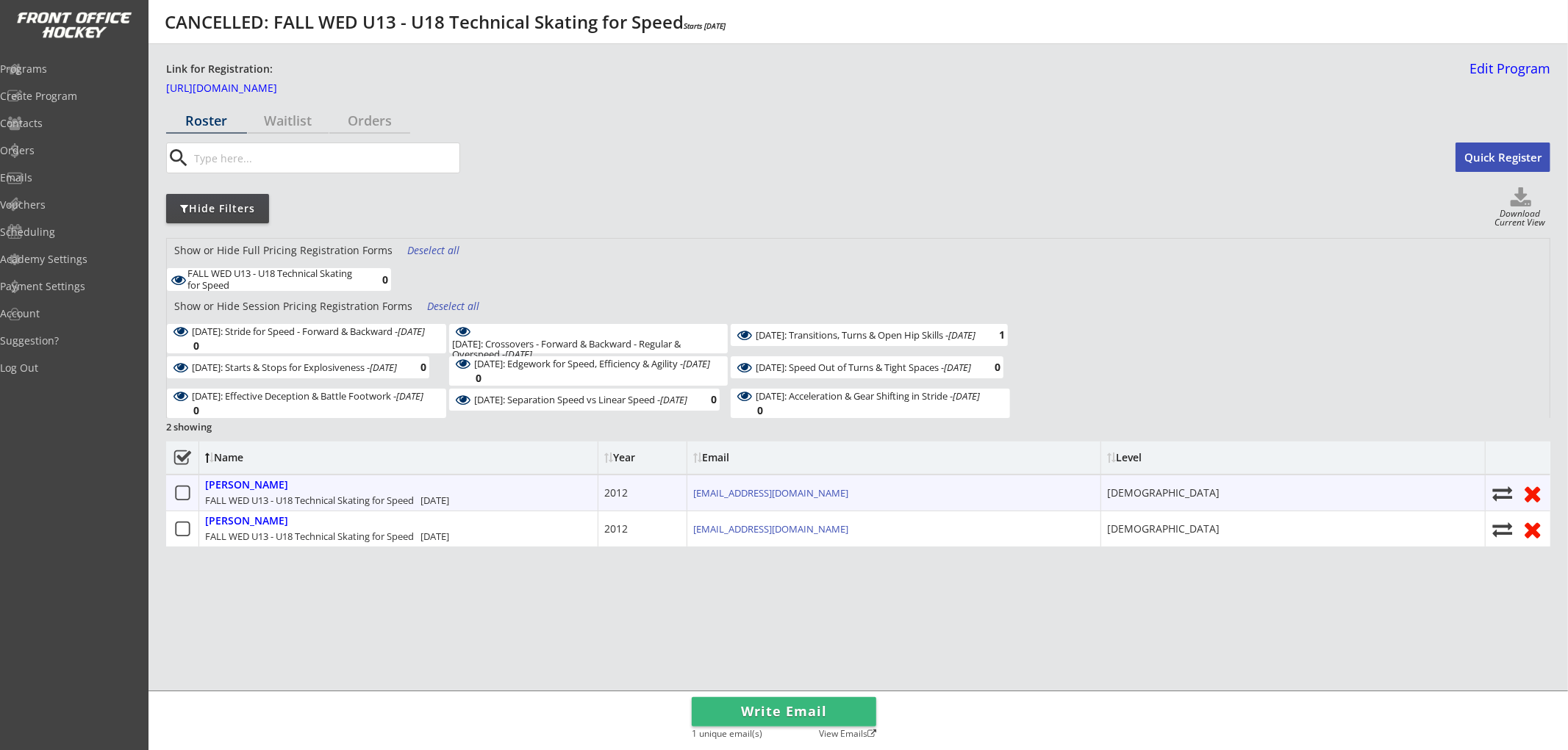
select select ""1348695171700984260__LOOKUP__1752632334916x597623426989219600""
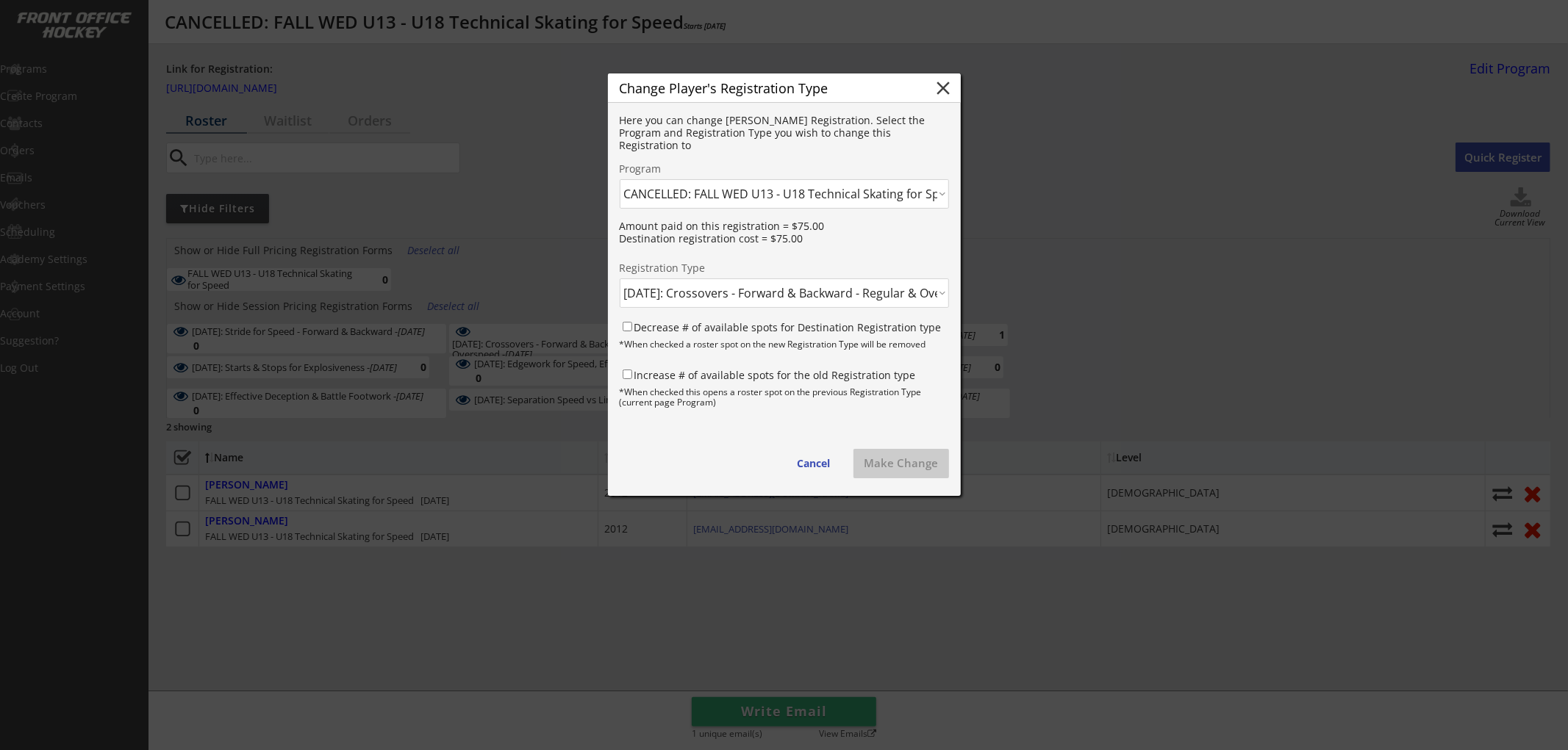
click at [765, 200] on select "Click here... FALL THUR AM Skating & Skills Combo - 10yrs + - 10/09/25 FALL TUE…" at bounding box center [784, 194] width 329 height 29
select select ""1348695171700984260__LOOKUP__1759702850346x793050613189443600""
click at [619, 179] on select "Click here... FALL THUR AM Skating & Skills Combo - 10yrs + - 10/09/25 FALL TUE…" at bounding box center [784, 194] width 329 height 29
click at [744, 297] on select "Click here... FALL WED U13 - U18 Skating & Skills Combo - $675.00 FALL WED U13 …" at bounding box center [784, 293] width 329 height 29
select select ""1348695171700984260__LOOKUP__1759703461523x853893288024228500""
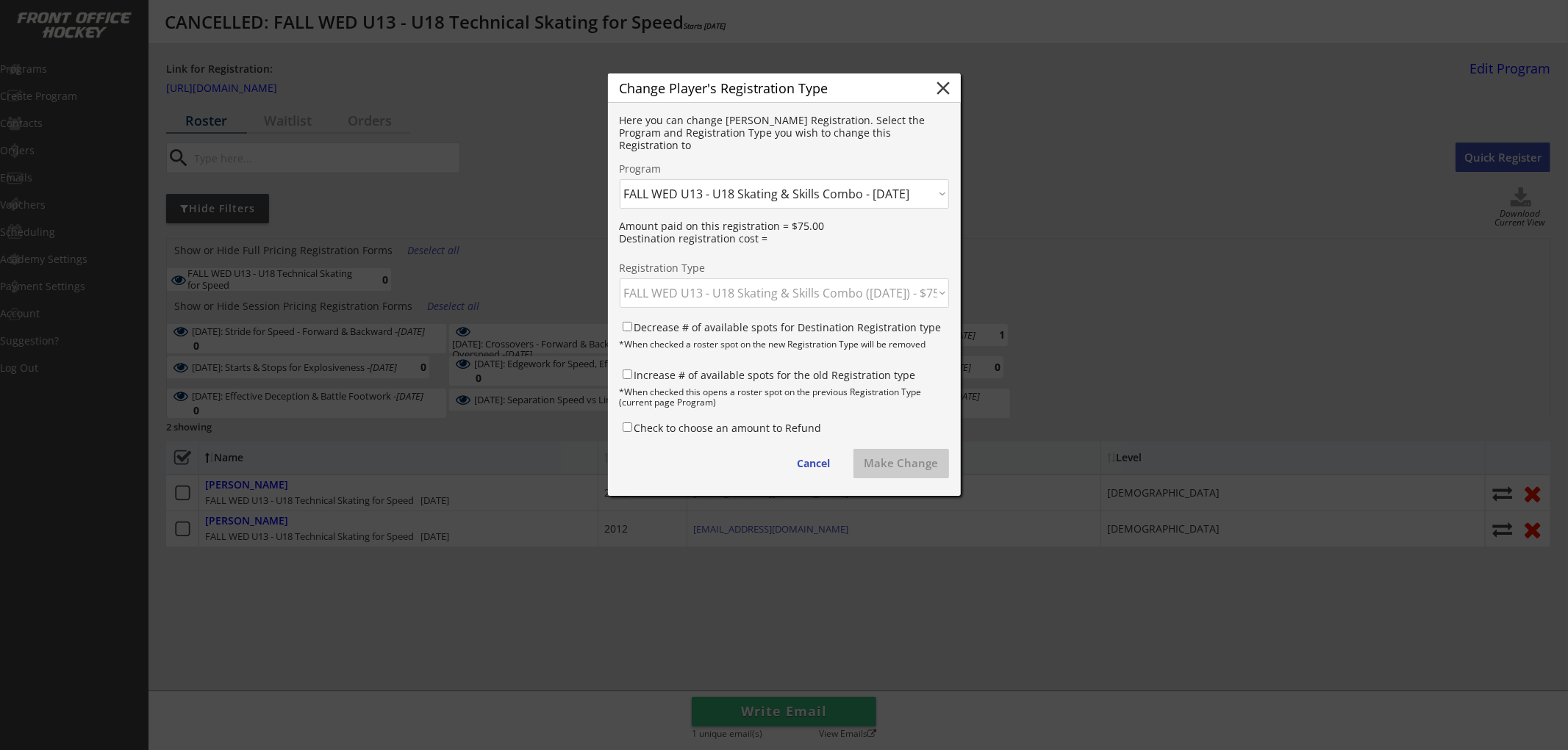
click at [619, 278] on select "Click here... FALL WED U13 - U18 Skating & Skills Combo - $675.00 FALL WED U13 …" at bounding box center [784, 293] width 329 height 29
click at [708, 322] on label "Decrease # of available spots for Destination Registration type" at bounding box center [787, 327] width 308 height 14
click at [632, 322] on input "Decrease # of available spots for Destination Registration type" at bounding box center [627, 326] width 9 height 9
checkbox input "true"
click at [721, 370] on label "Increase # of available spots for the old Registration type" at bounding box center [775, 375] width 282 height 14
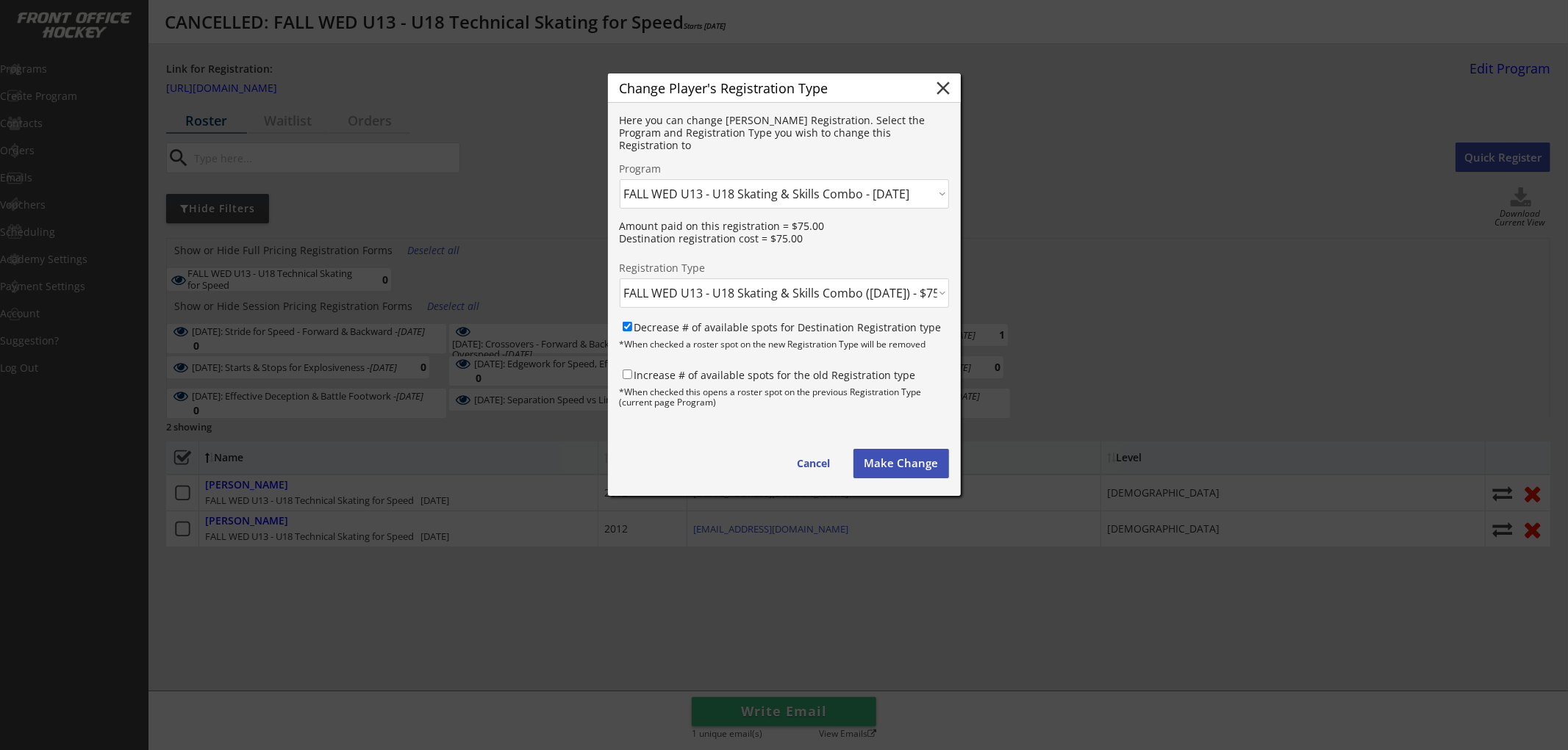
click at [632, 370] on input "Increase # of available spots for the old Registration type" at bounding box center [627, 374] width 9 height 9
checkbox input "true"
click at [899, 468] on button "Make Change" at bounding box center [901, 463] width 96 height 29
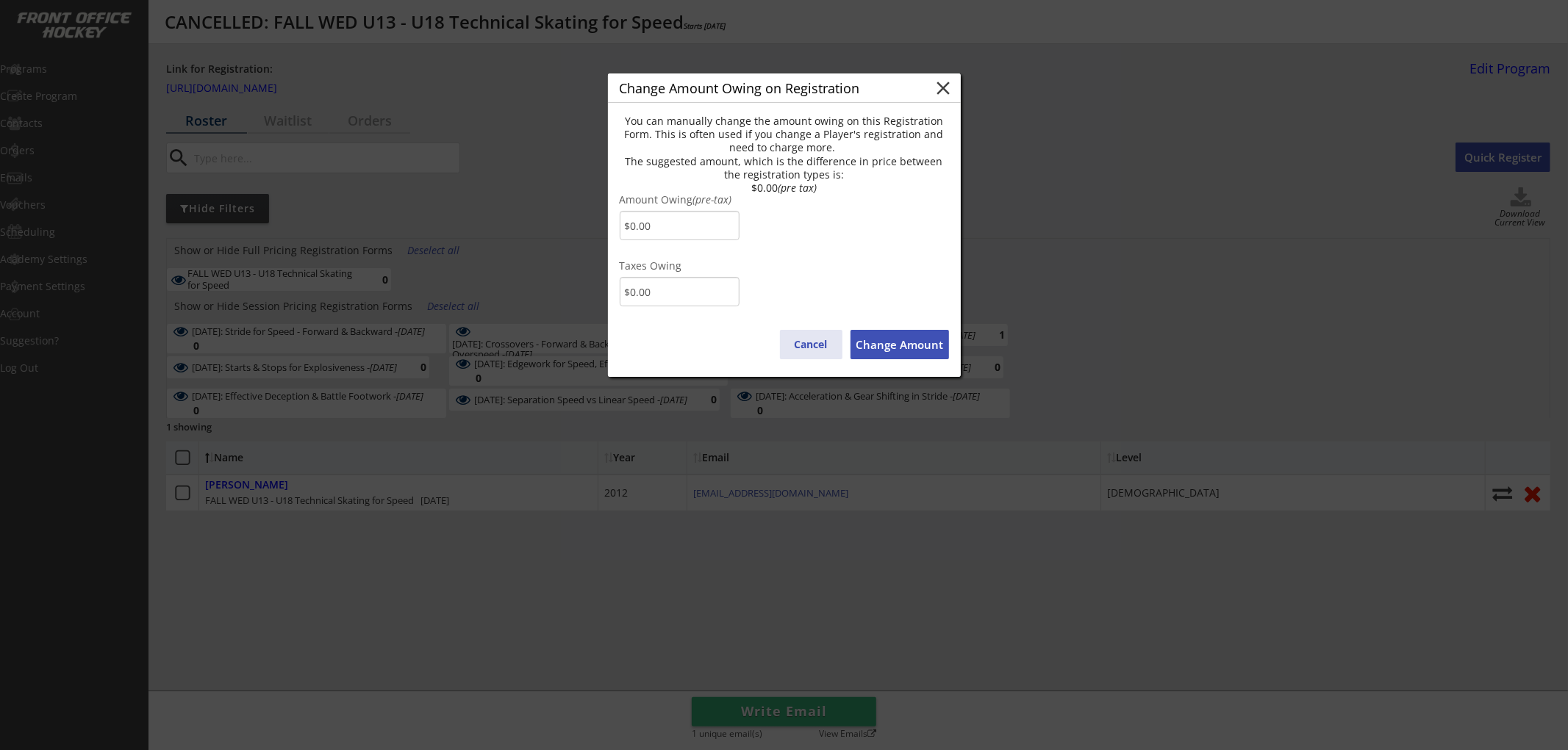
click at [812, 342] on button "Cancel" at bounding box center [811, 344] width 63 height 29
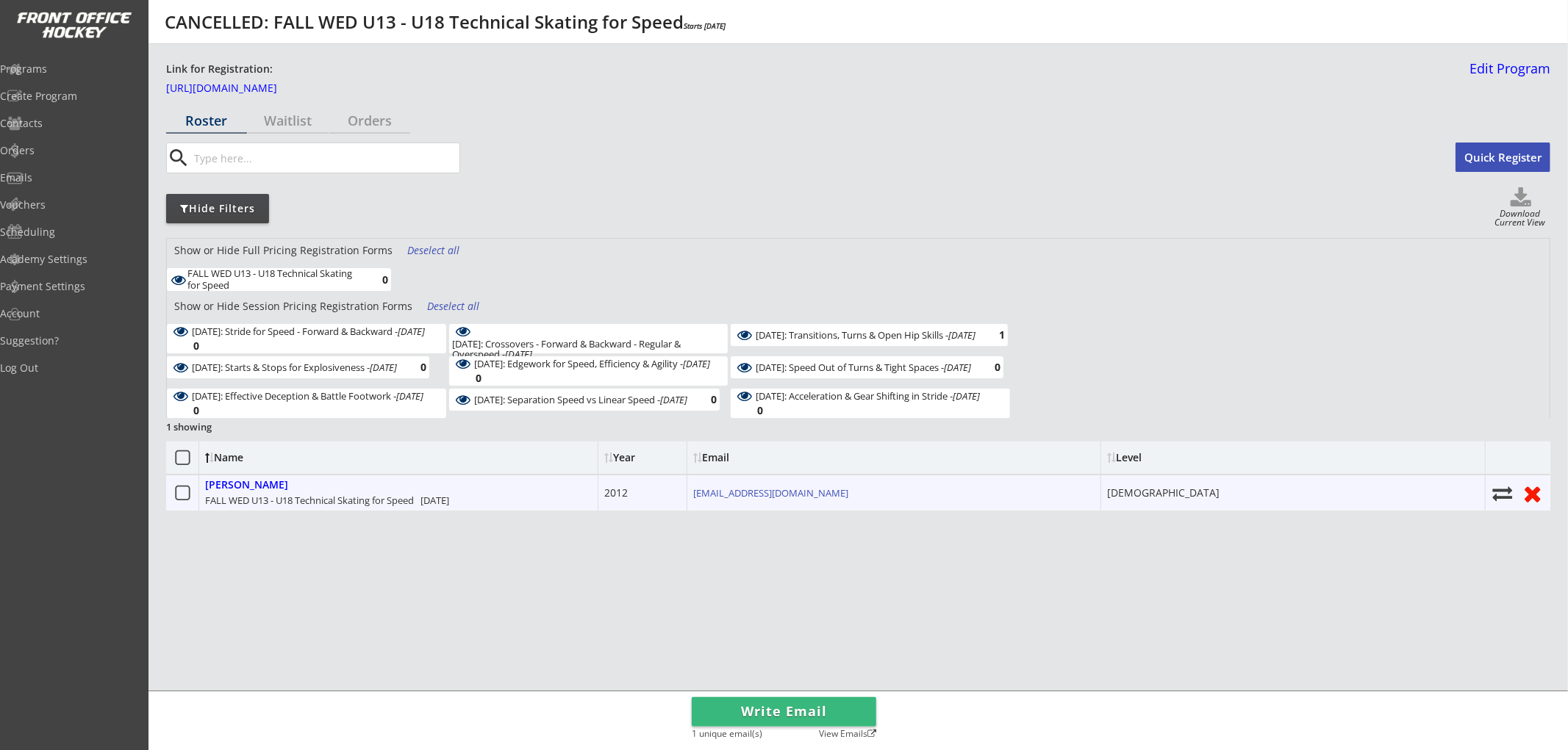
click at [1491, 491] on icon at bounding box center [1503, 493] width 22 height 20
select select ""1348695171700984260__LOOKUP__1752632122121x550981774665056260""
select select
checkbox input "false"
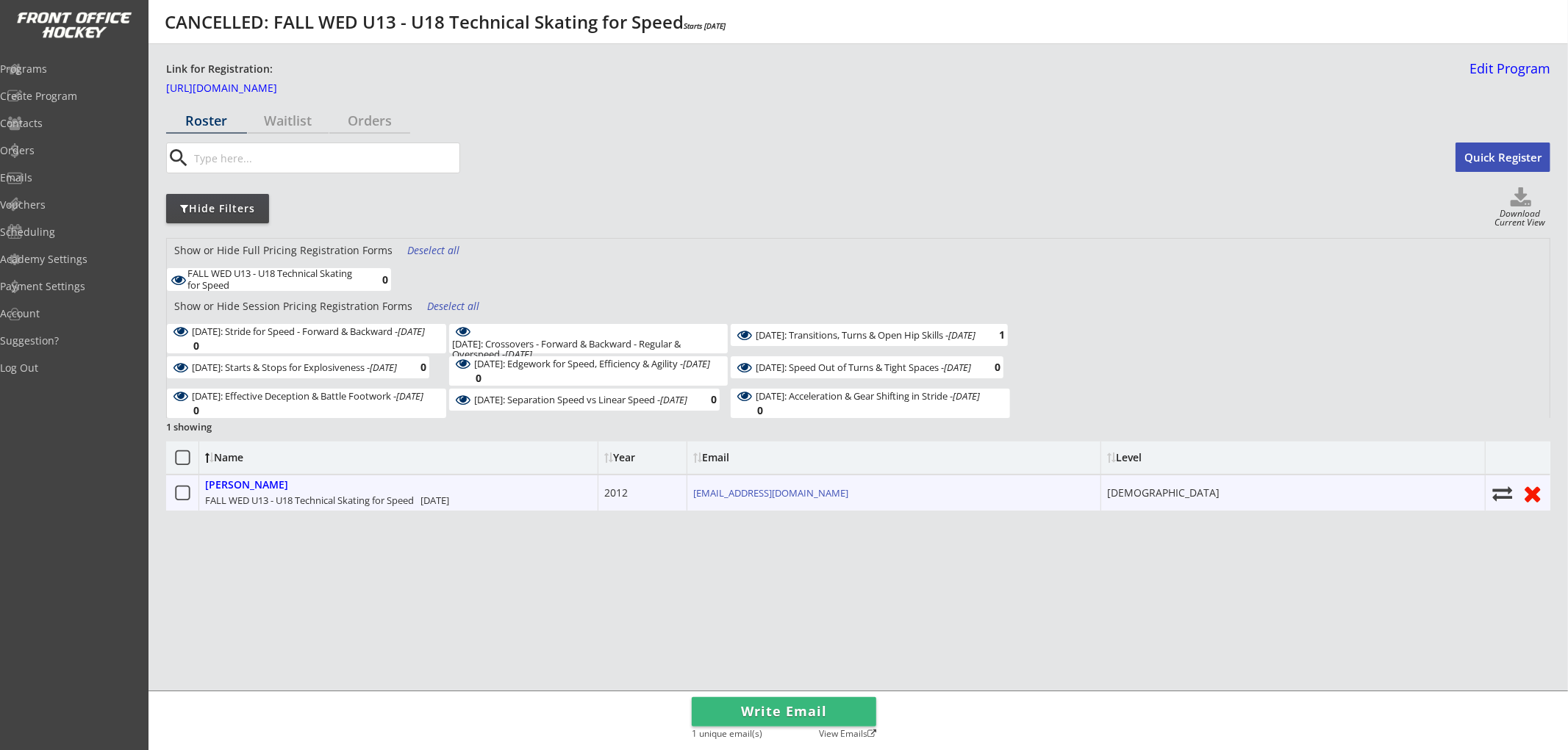
select select ""1348695171700984260__LOOKUP__1752632336025x868409821393593000""
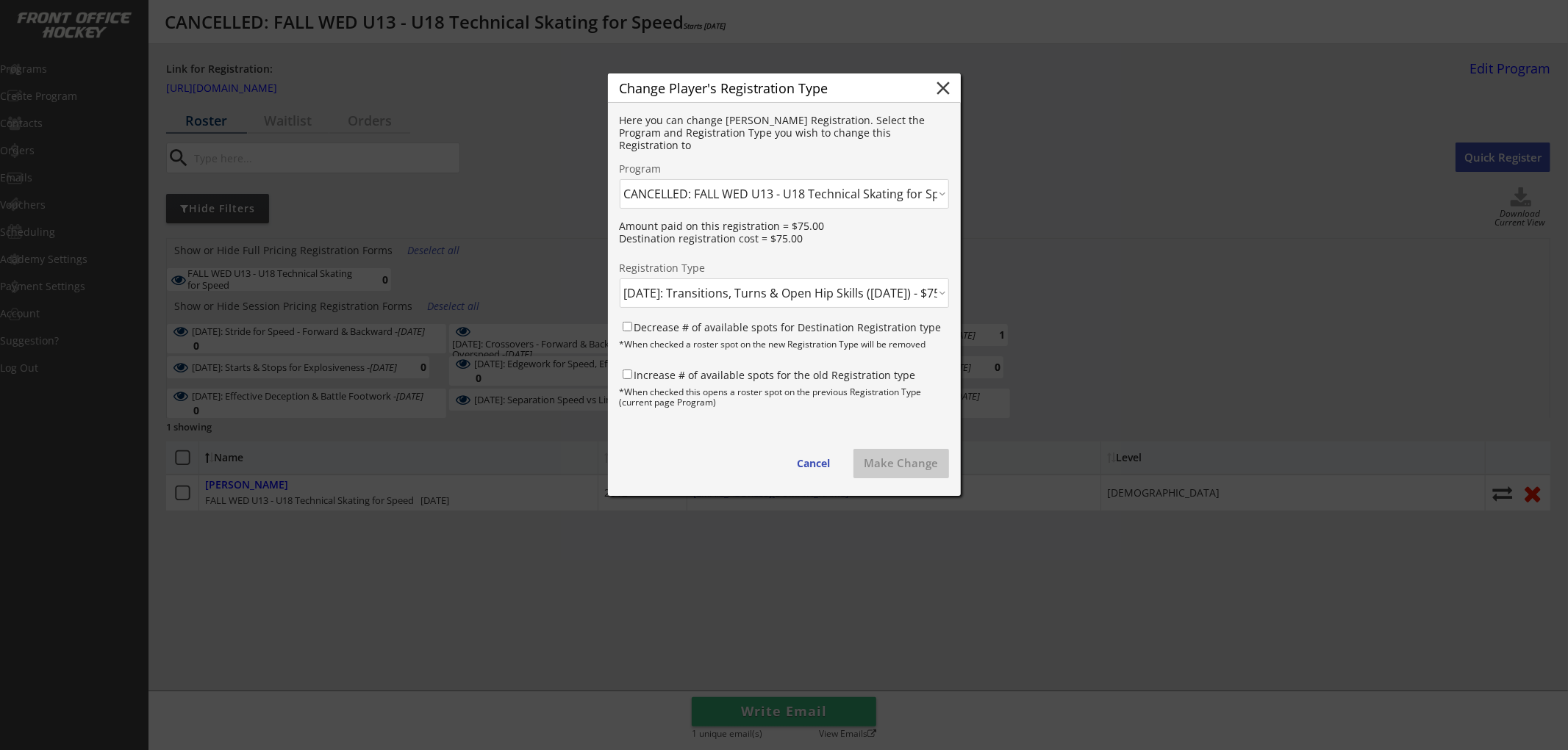
click at [747, 202] on select "Click here... FALL THUR AM Skating & Skills Combo - 10yrs + - 10/09/25 FALL TUE…" at bounding box center [784, 194] width 329 height 29
select select ""1348695171700984260__LOOKUP__1759702850346x793050613189443600""
click at [619, 179] on select "Click here... FALL THUR AM Skating & Skills Combo - 10yrs + - 10/09/25 FALL TUE…" at bounding box center [784, 194] width 329 height 29
click at [735, 292] on select "Click here... FALL WED U13 - U18 Skating & Skills Combo - $675.00 FALL WED U13 …" at bounding box center [784, 293] width 329 height 29
select select ""1348695171700984260__LOOKUP__1759703462991x412213546768045700""
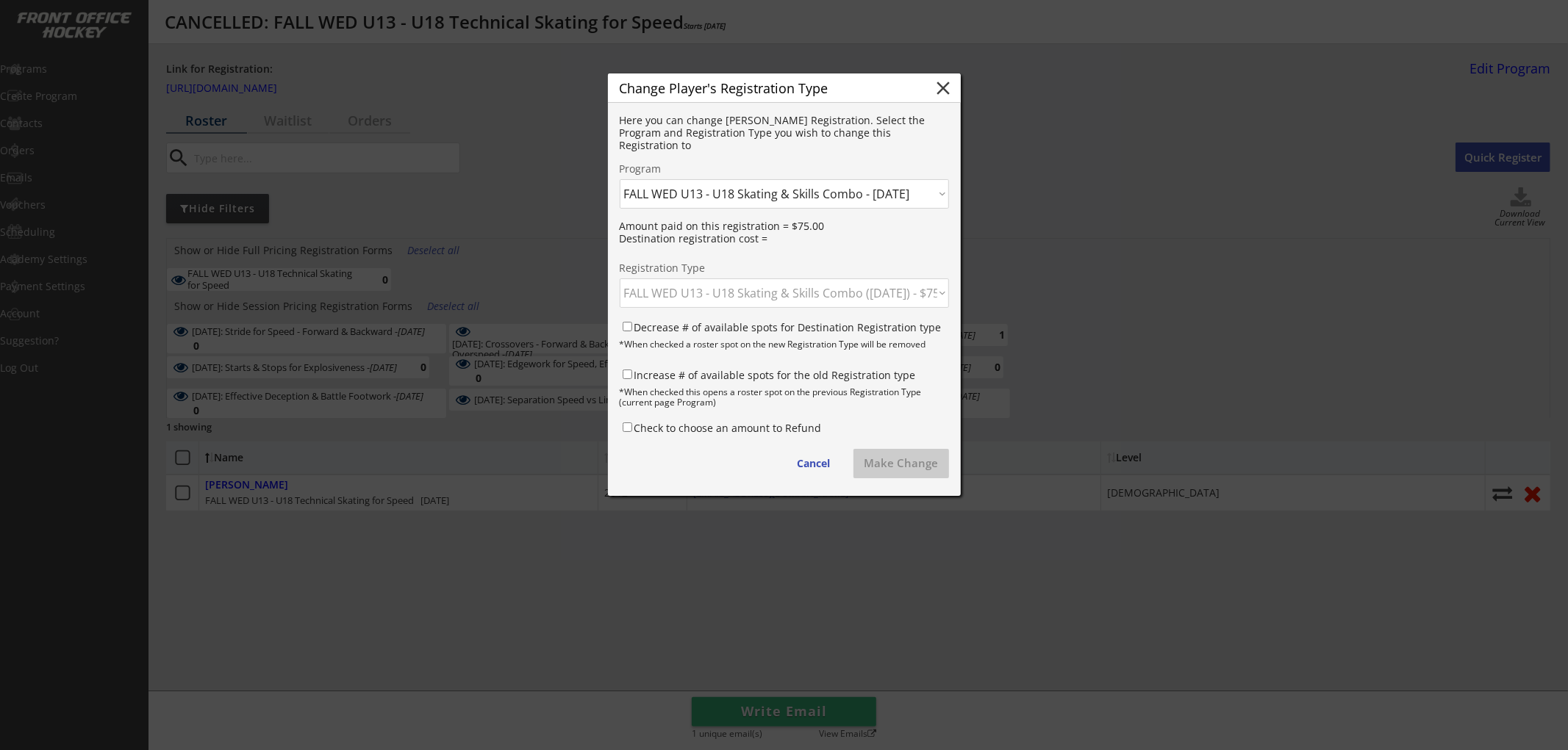
click at [619, 278] on select "Click here... FALL WED U13 - U18 Skating & Skills Combo - $675.00 FALL WED U13 …" at bounding box center [784, 293] width 329 height 29
click at [737, 326] on label "Decrease # of available spots for Destination Registration type" at bounding box center [787, 327] width 308 height 14
click at [632, 326] on input "Decrease # of available spots for Destination Registration type" at bounding box center [627, 326] width 9 height 9
checkbox input "true"
click at [736, 370] on label "Increase # of available spots for the old Registration type" at bounding box center [775, 375] width 282 height 14
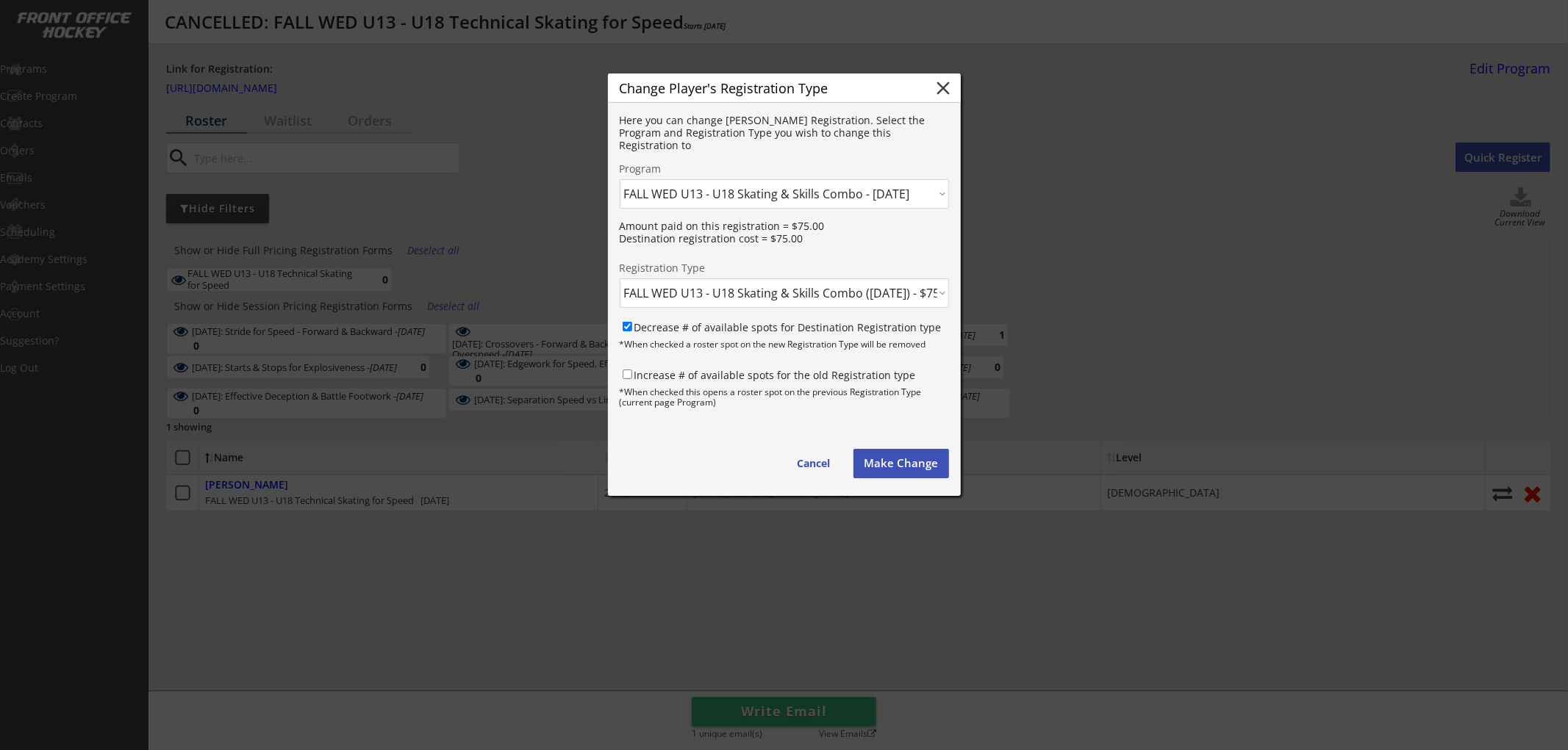
click at [632, 370] on input "Increase # of available spots for the old Registration type" at bounding box center [627, 374] width 9 height 9
checkbox input "true"
click at [882, 461] on button "Make Change" at bounding box center [901, 463] width 96 height 29
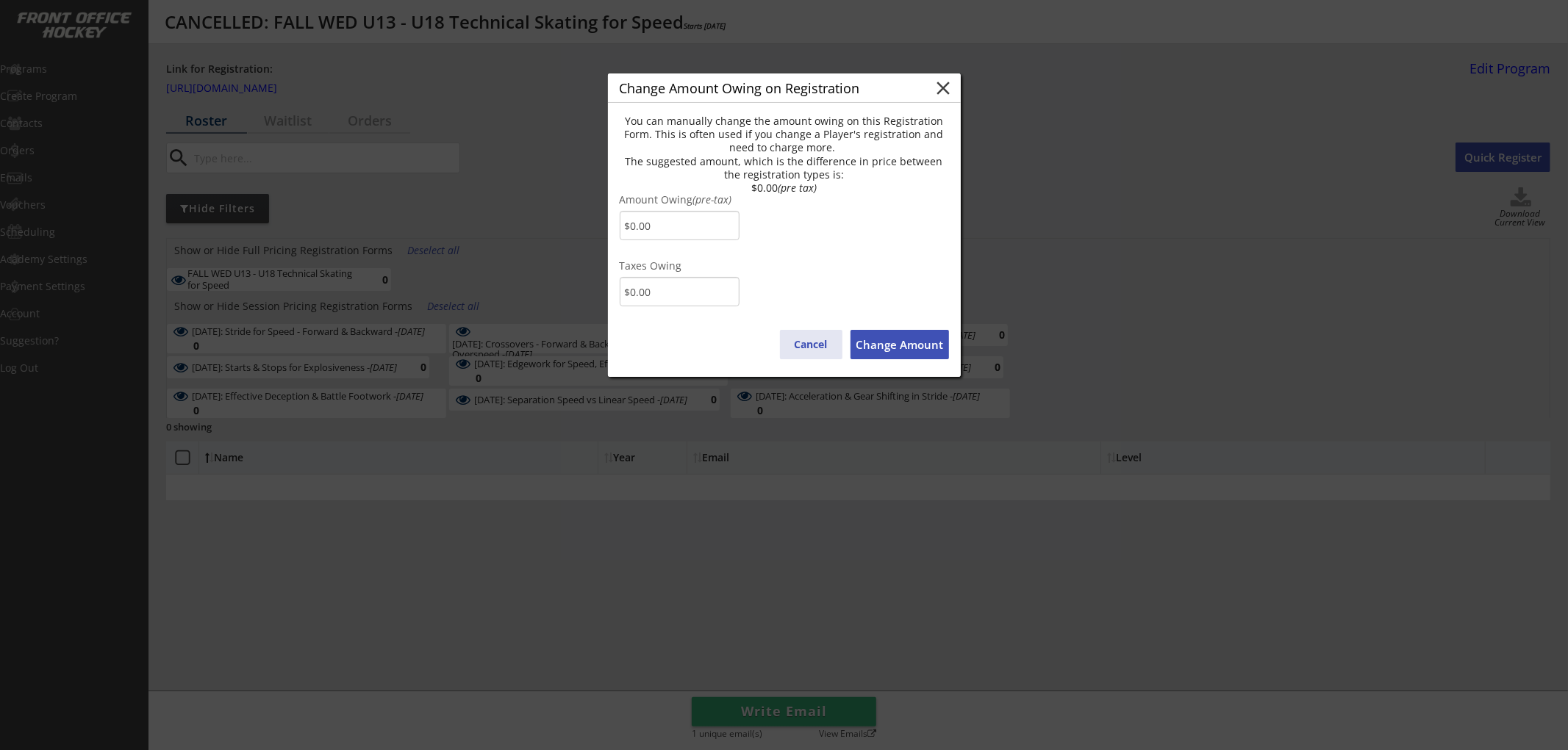
click at [806, 341] on button "Cancel" at bounding box center [811, 344] width 63 height 29
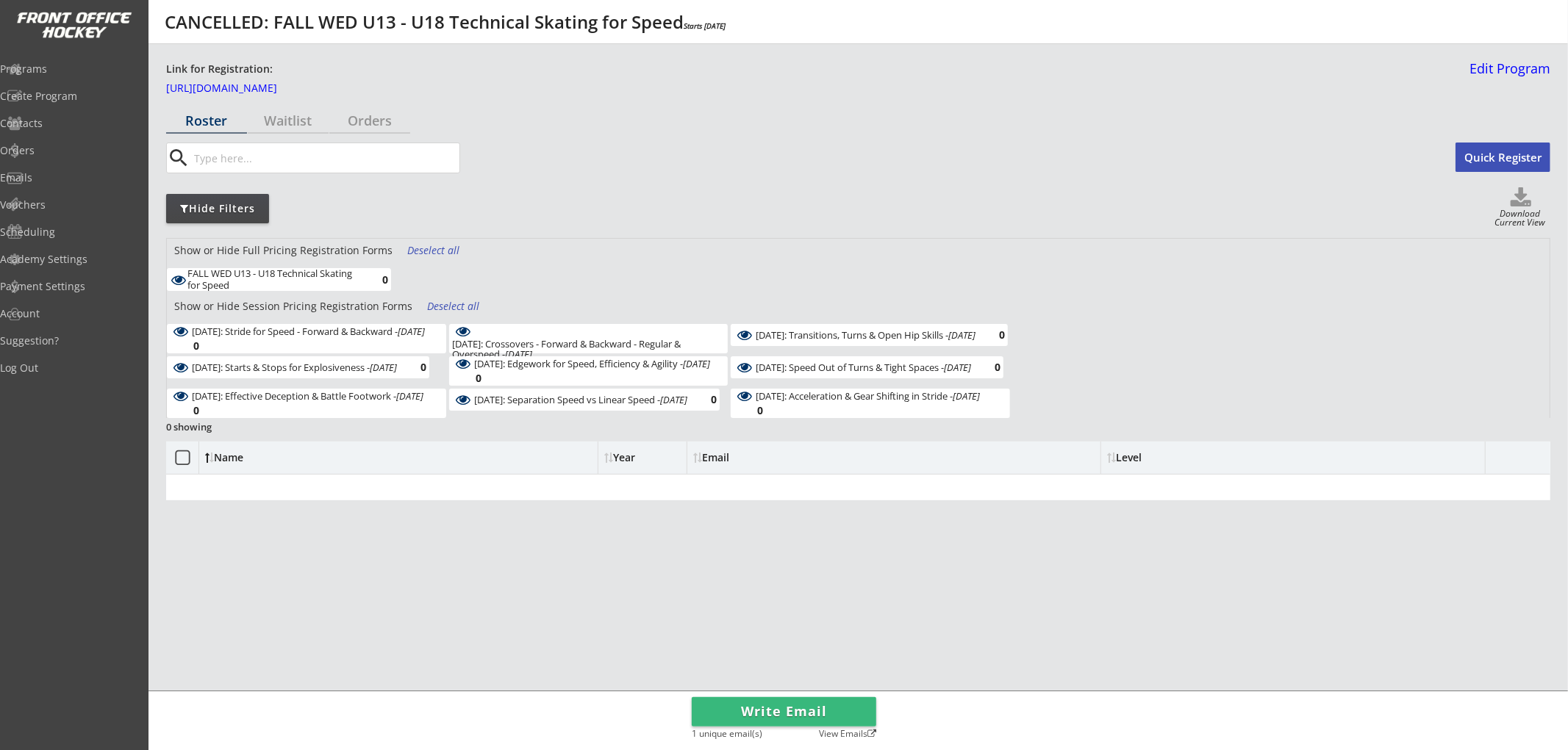
click at [1063, 344] on div "Show or Hide Session Pricing Registration Forms Deselect all October 15: Stride…" at bounding box center [858, 356] width 1383 height 123
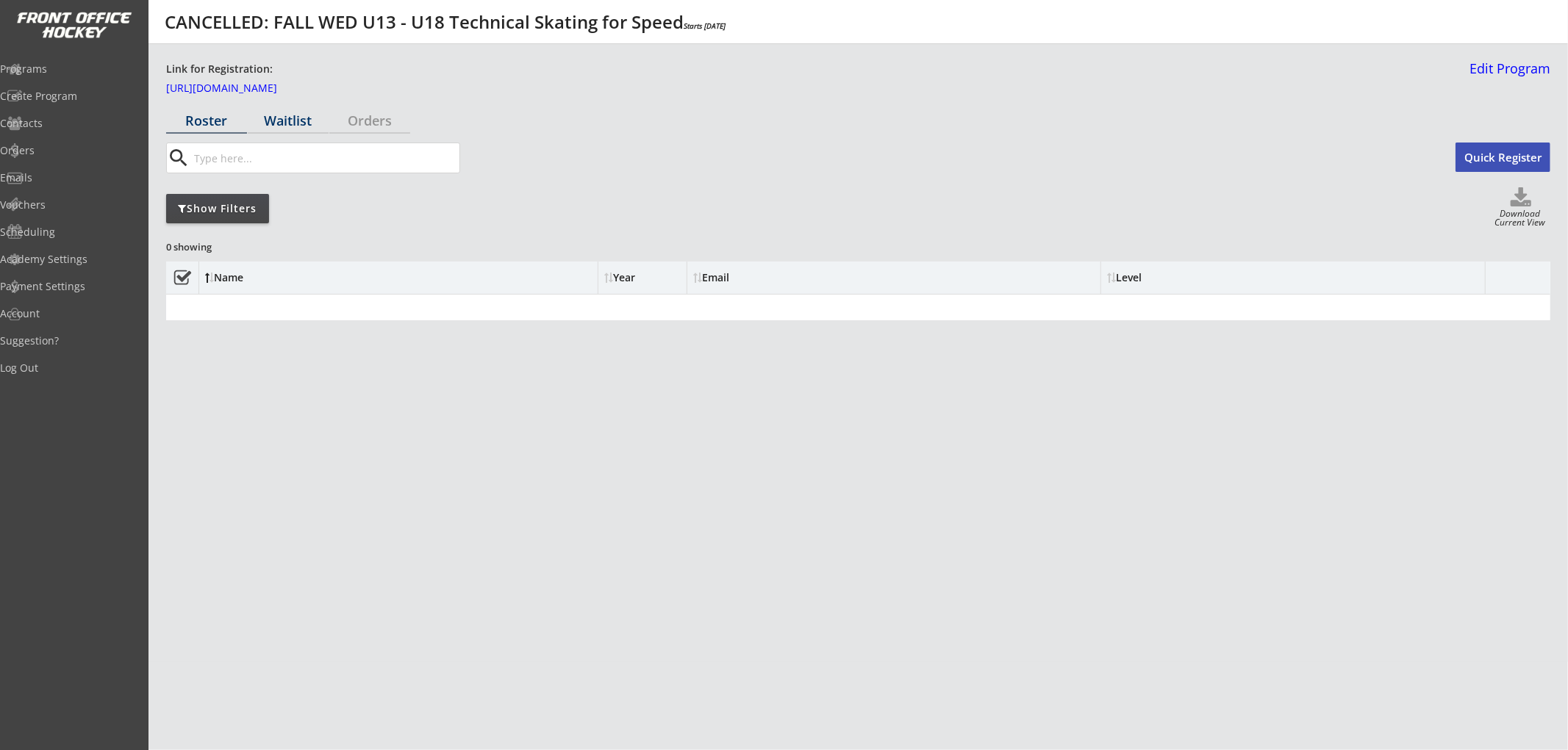
click at [296, 121] on div "Waitlist" at bounding box center [289, 120] width 81 height 13
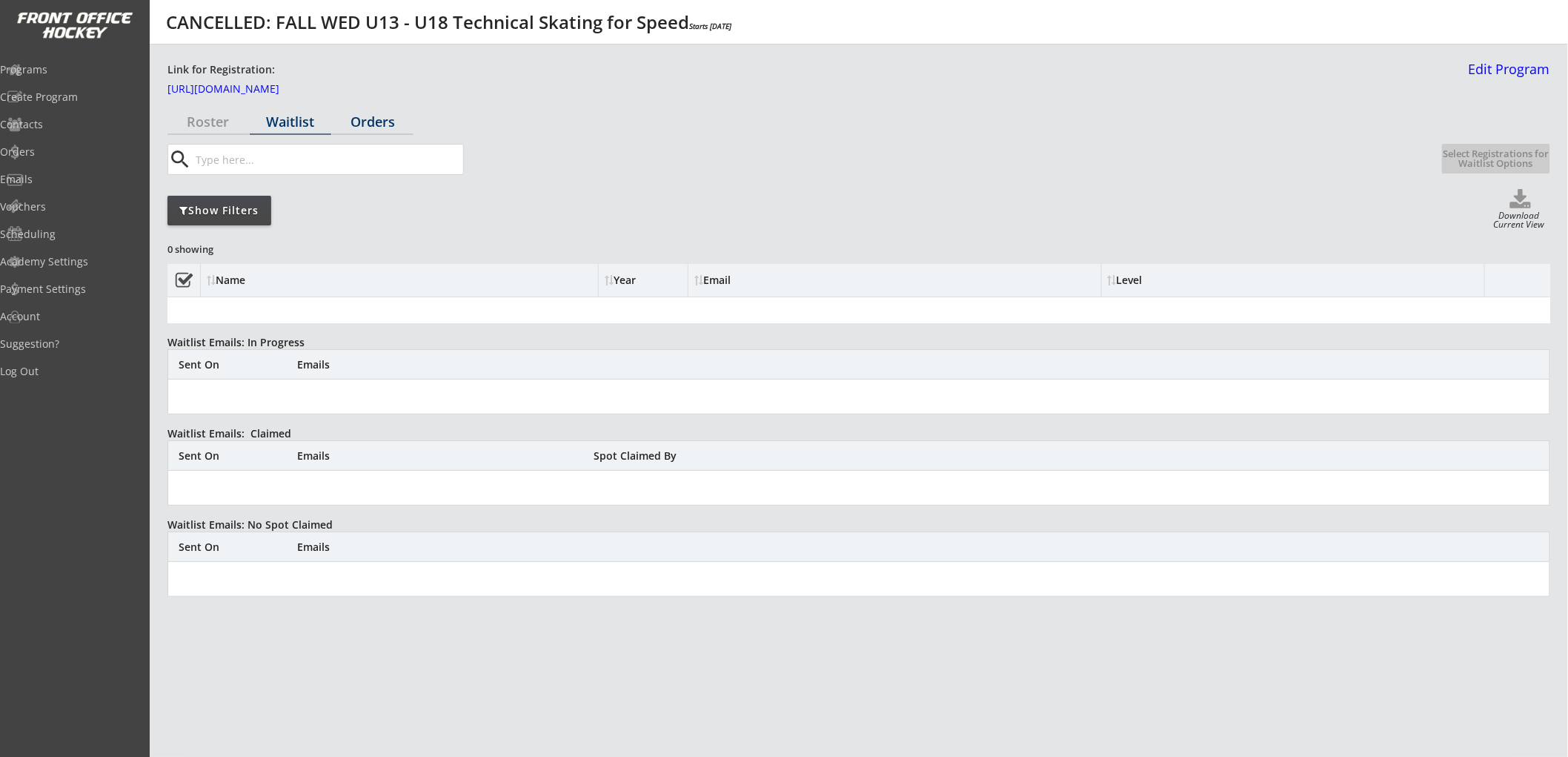
click at [366, 121] on div "Orders" at bounding box center [373, 121] width 82 height 13
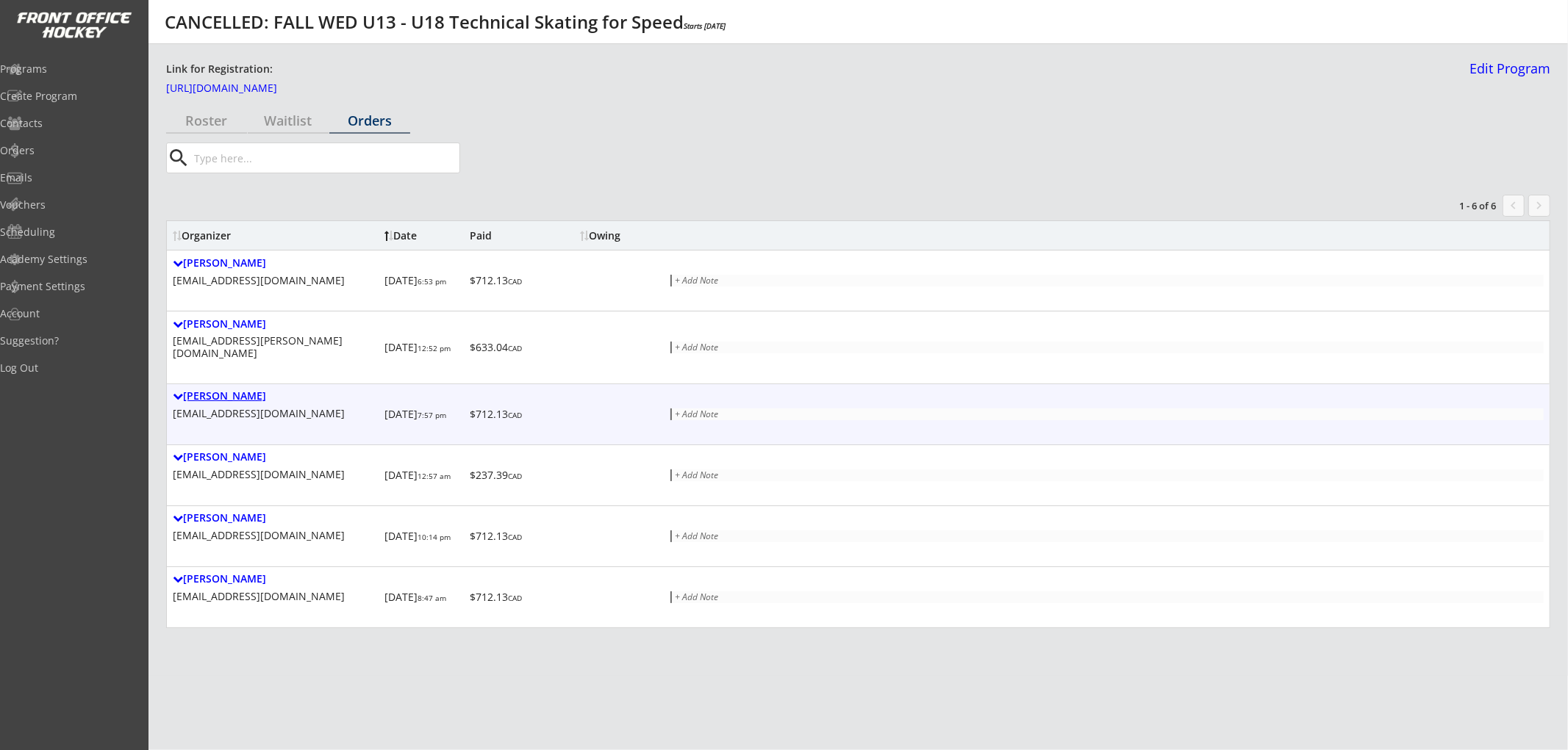
click at [216, 390] on div "[PERSON_NAME]" at bounding box center [275, 396] width 206 height 13
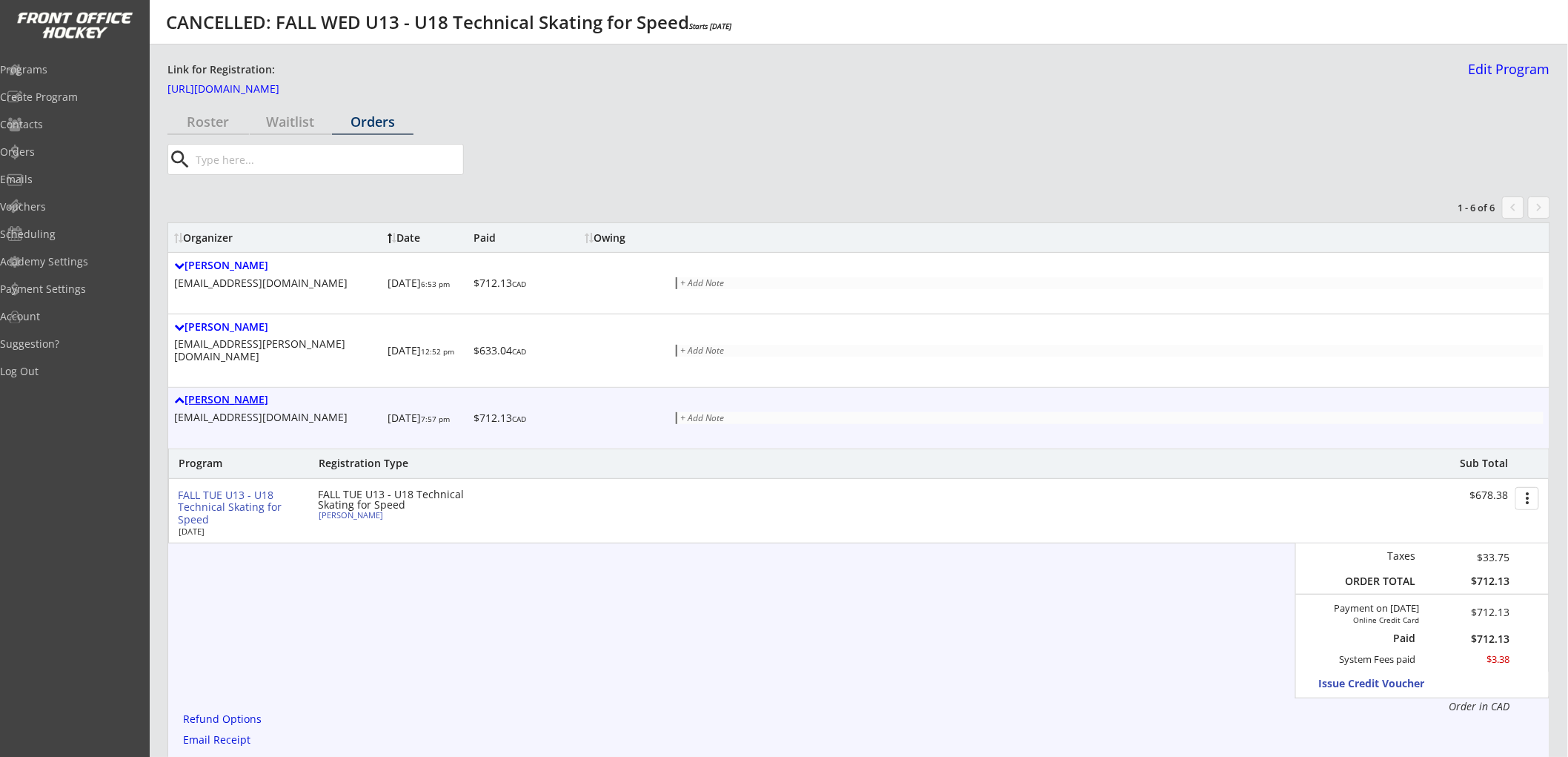
click at [245, 394] on div "[PERSON_NAME]" at bounding box center [277, 400] width 208 height 13
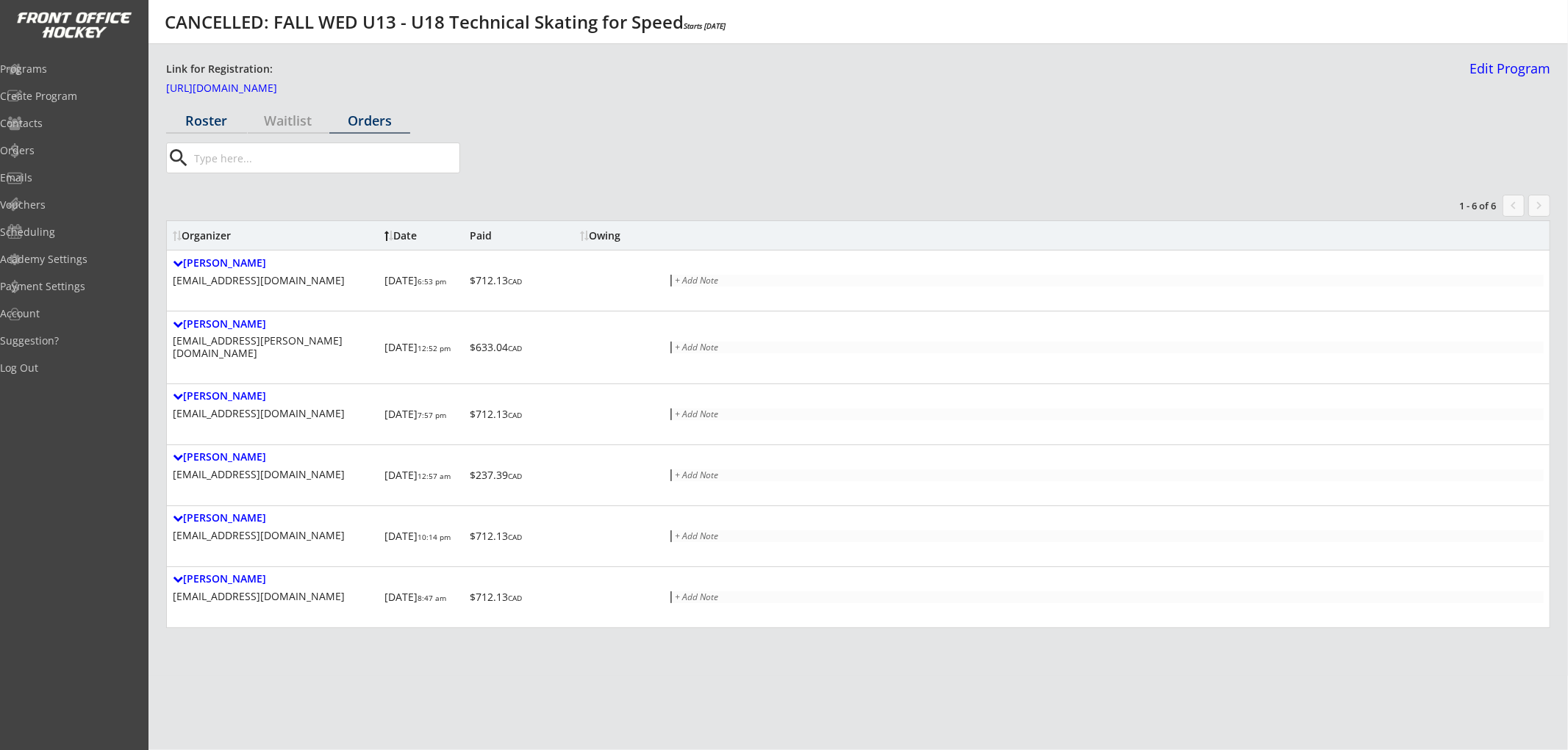
click at [208, 127] on div "Roster" at bounding box center [207, 120] width 81 height 13
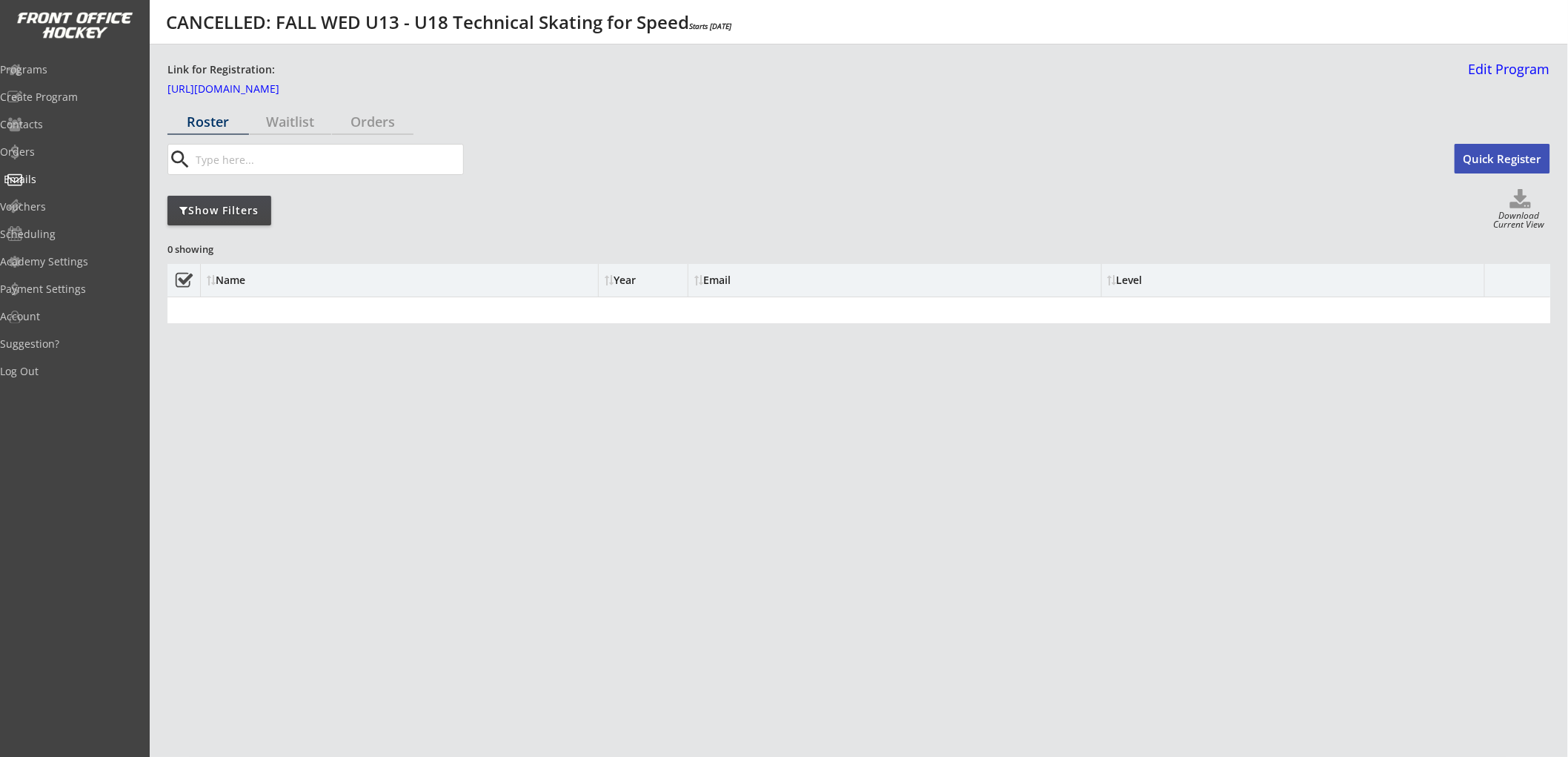
click at [43, 176] on div "Emails" at bounding box center [70, 179] width 134 height 10
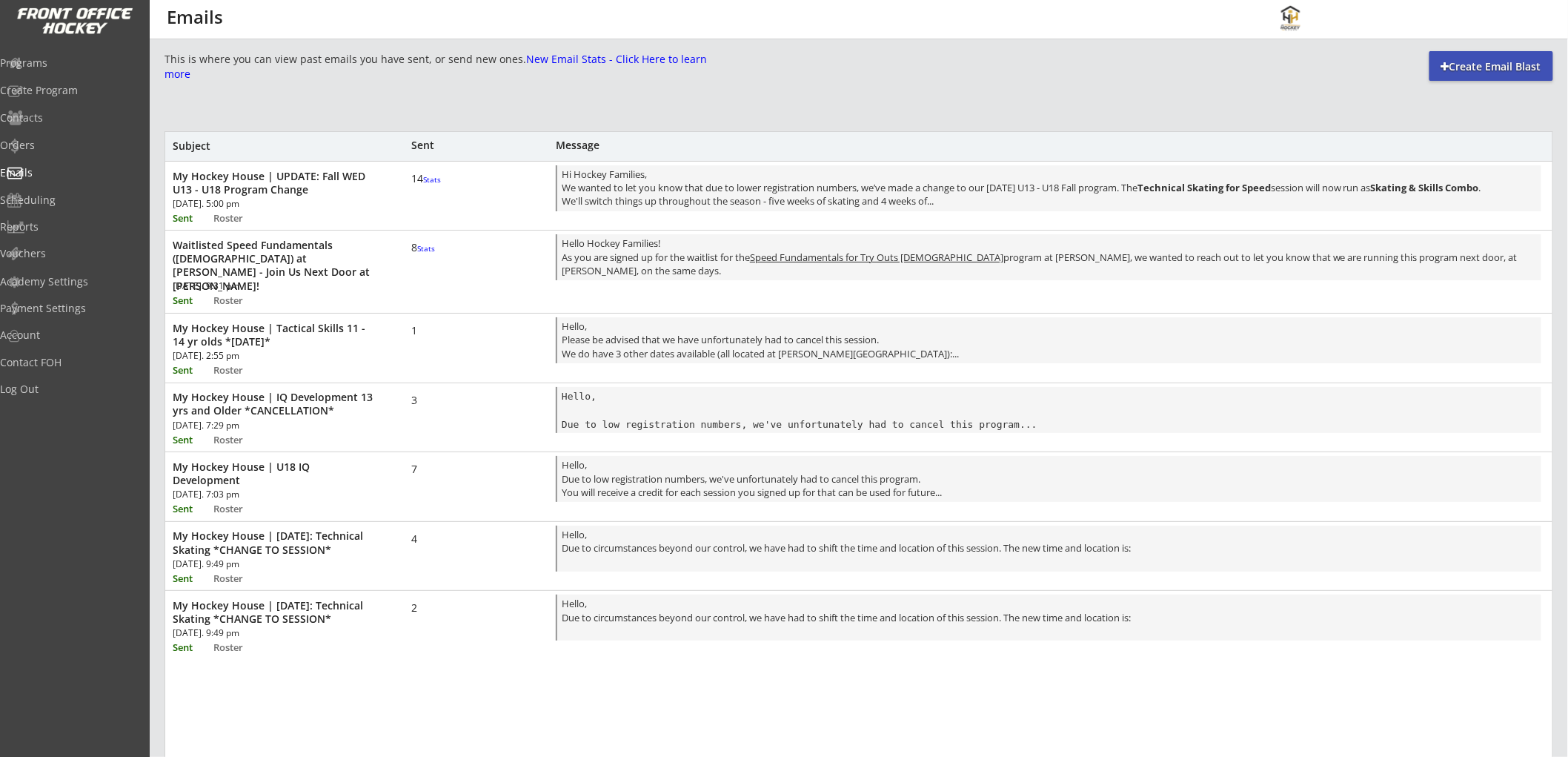
click at [410, 194] on div "My Hockey House | UPDATE: Fall WED U13 - U18 Program Change [DATE]. 5:00 pm Sen…" at bounding box center [858, 194] width 1387 height 65
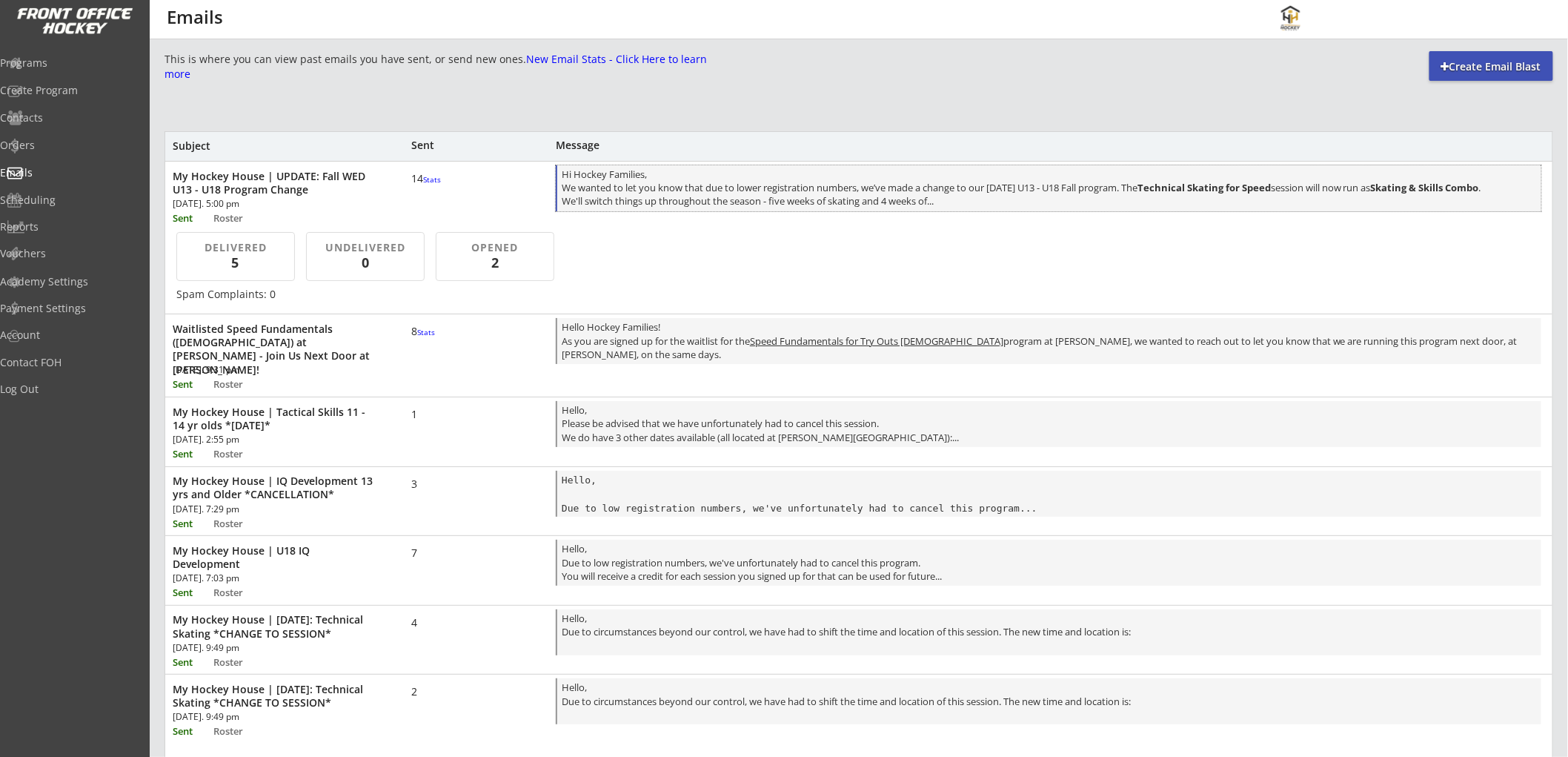
click at [665, 182] on div "Hi Hockey Families, We wanted to let you know that due to lower registration nu…" at bounding box center [1050, 189] width 976 height 43
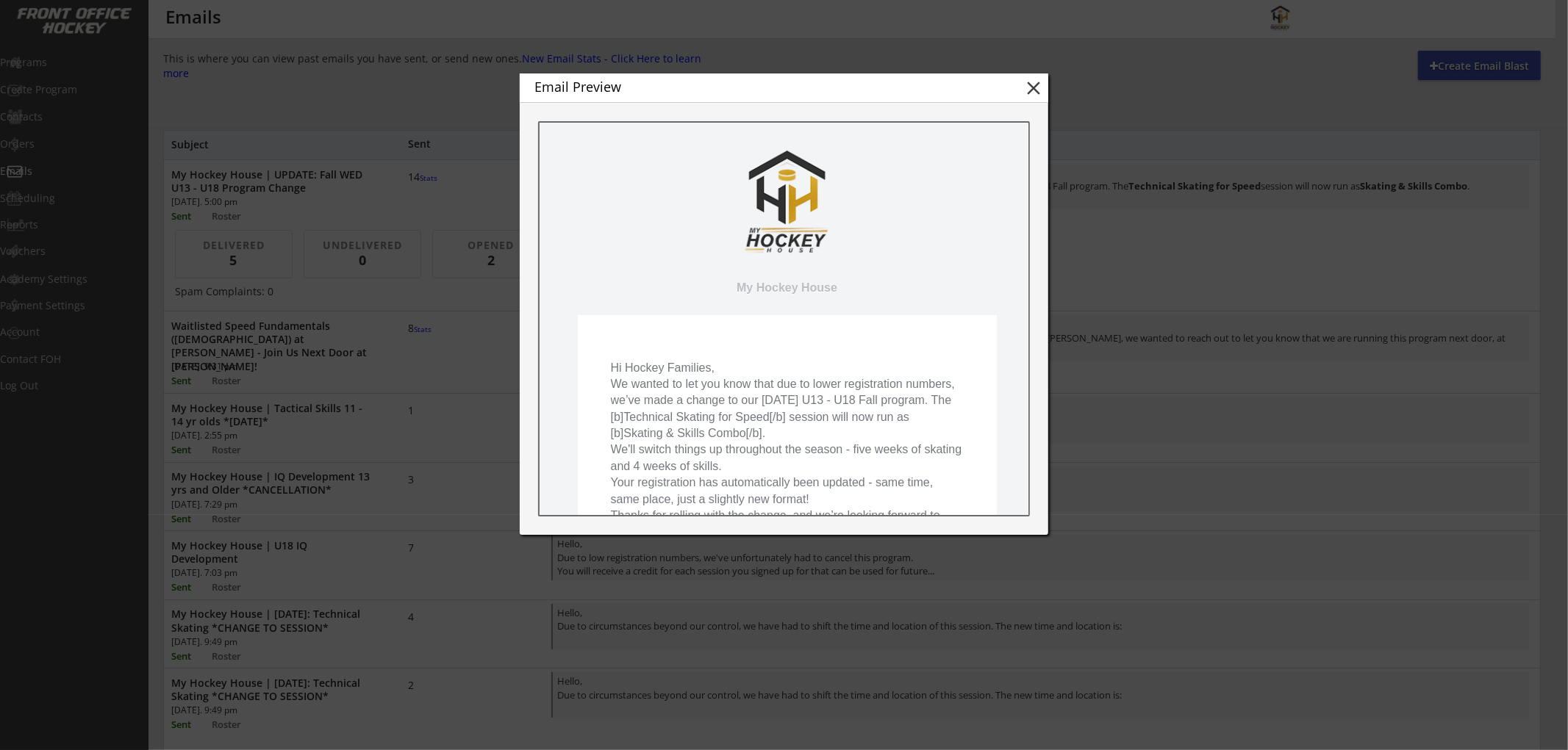
click at [1036, 89] on button "close" at bounding box center [1034, 89] width 22 height 22
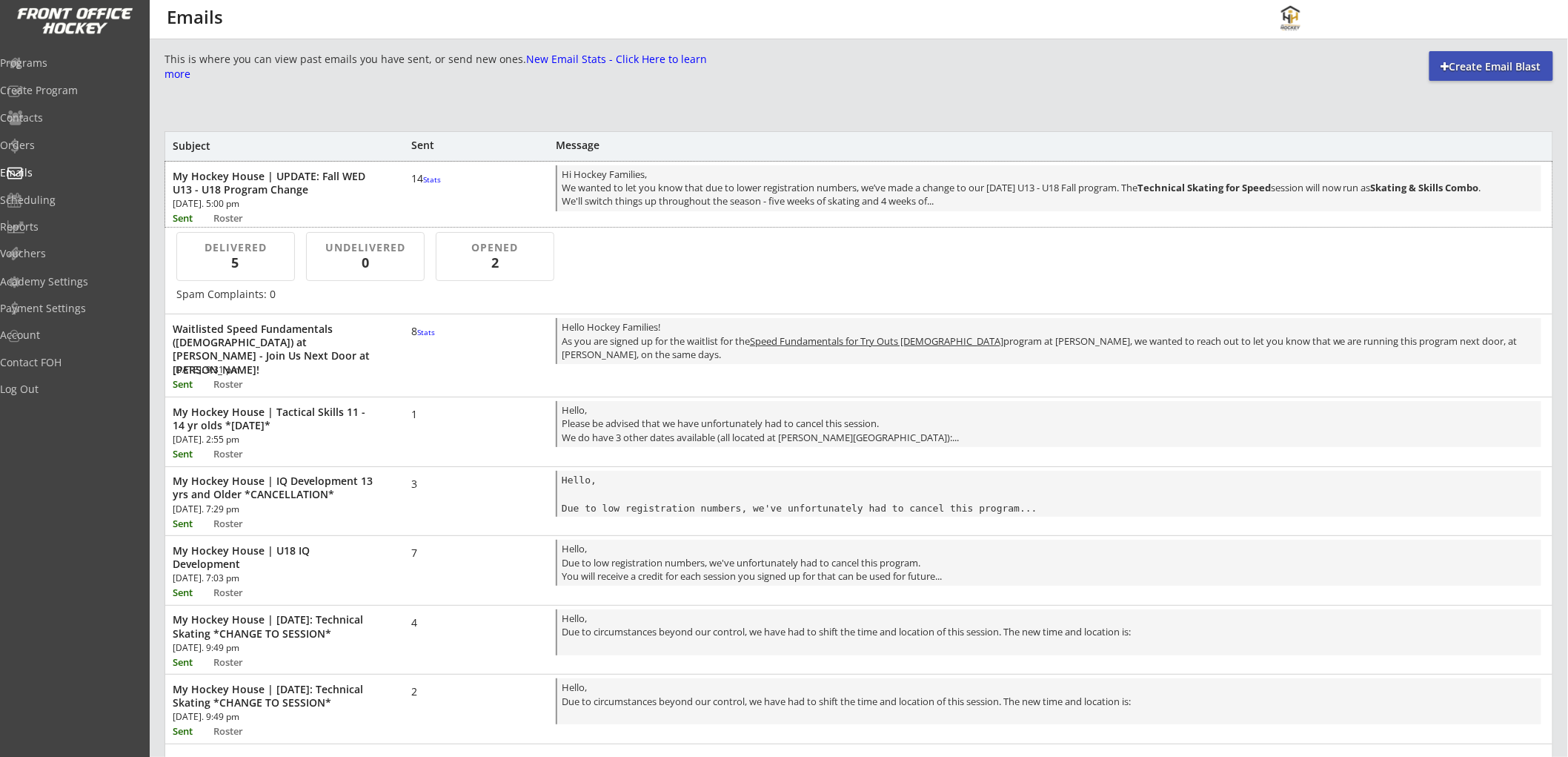
click at [423, 184] on font "Stats" at bounding box center [432, 179] width 17 height 10
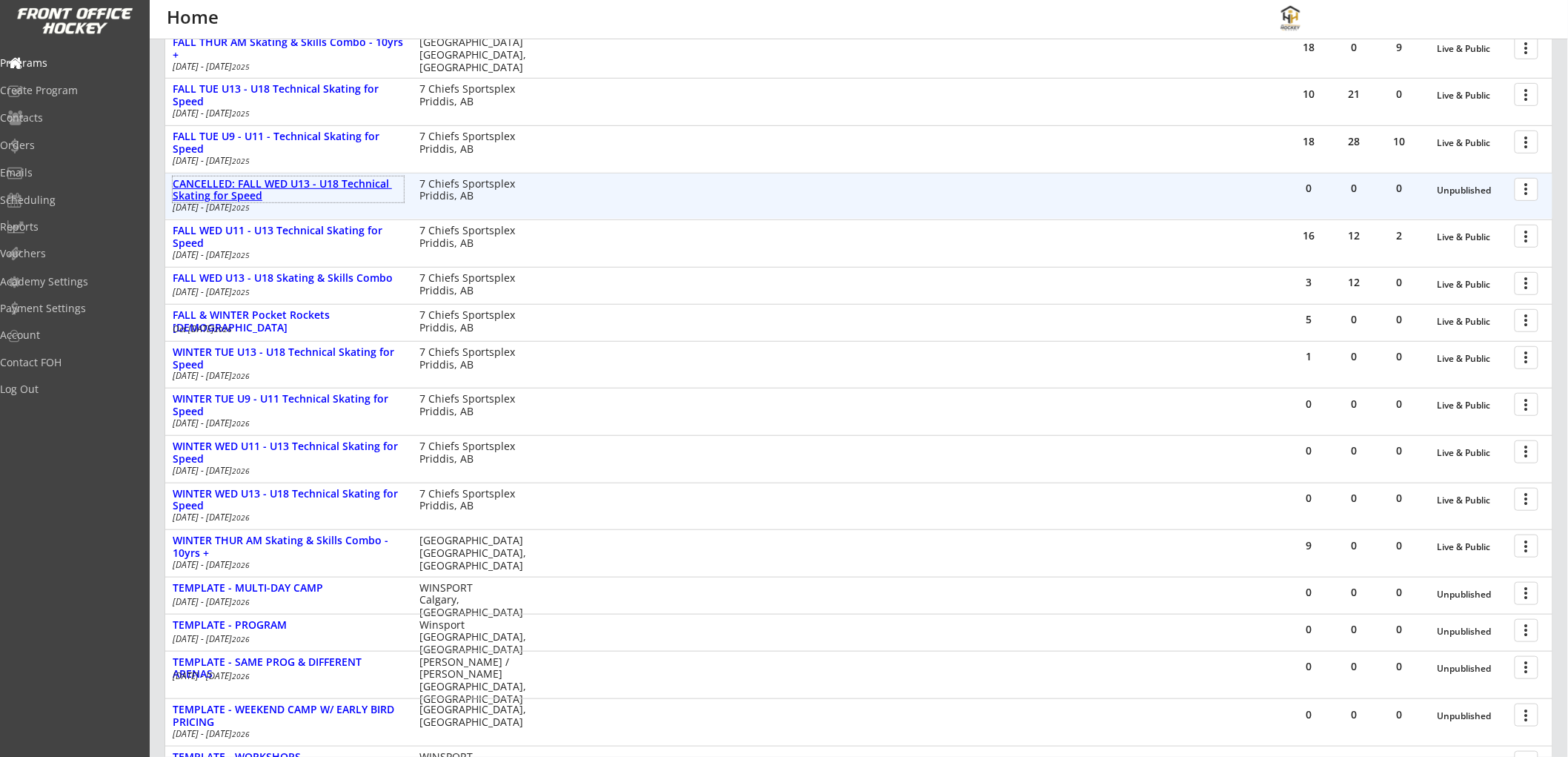
click at [287, 184] on div "CANCELLED: FALL WED U13 - U18 Technical Skating for Speed" at bounding box center [288, 190] width 231 height 25
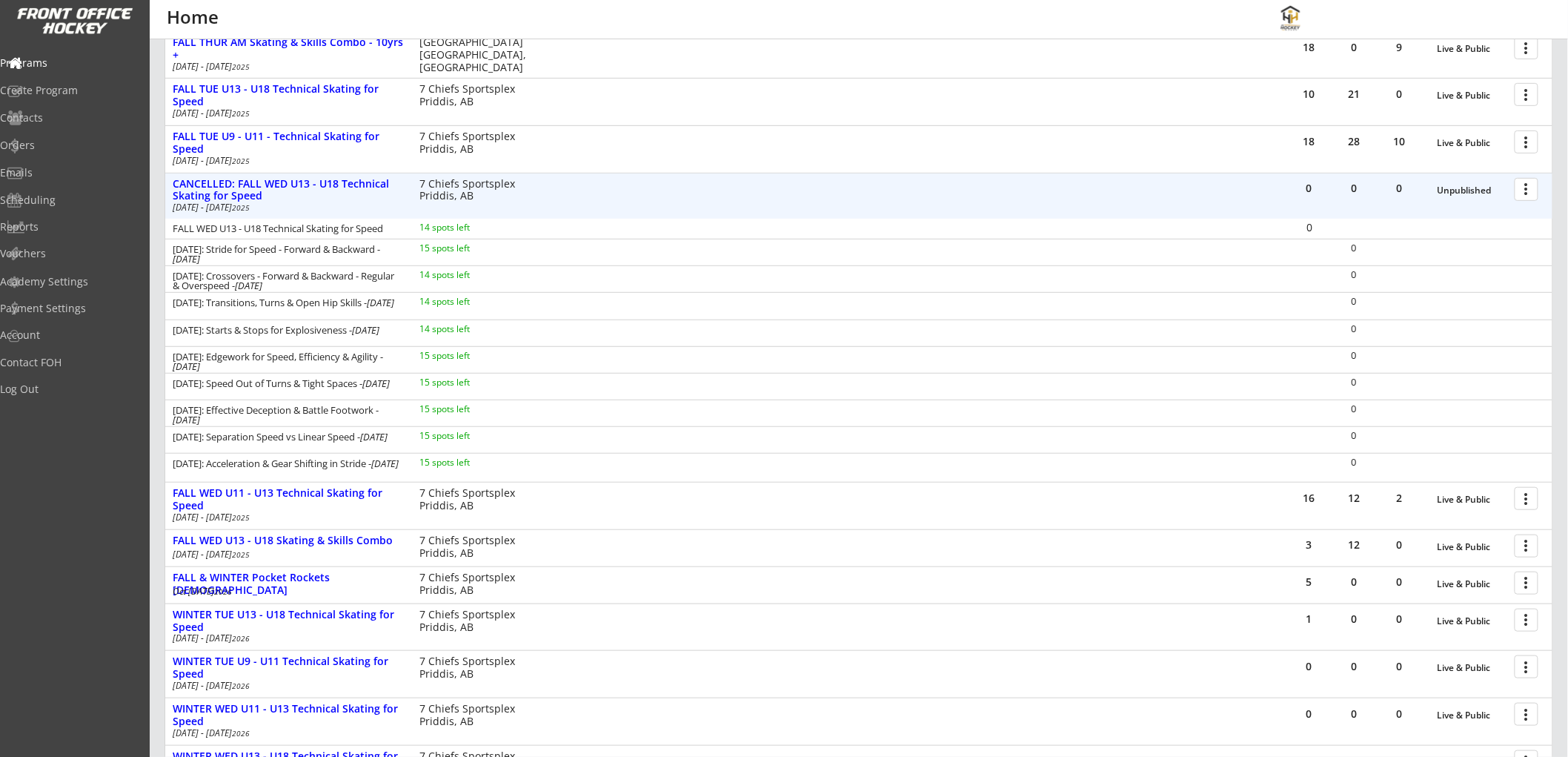
click at [1521, 186] on div at bounding box center [1530, 189] width 26 height 26
click at [72, 140] on div "Orders" at bounding box center [70, 145] width 134 height 10
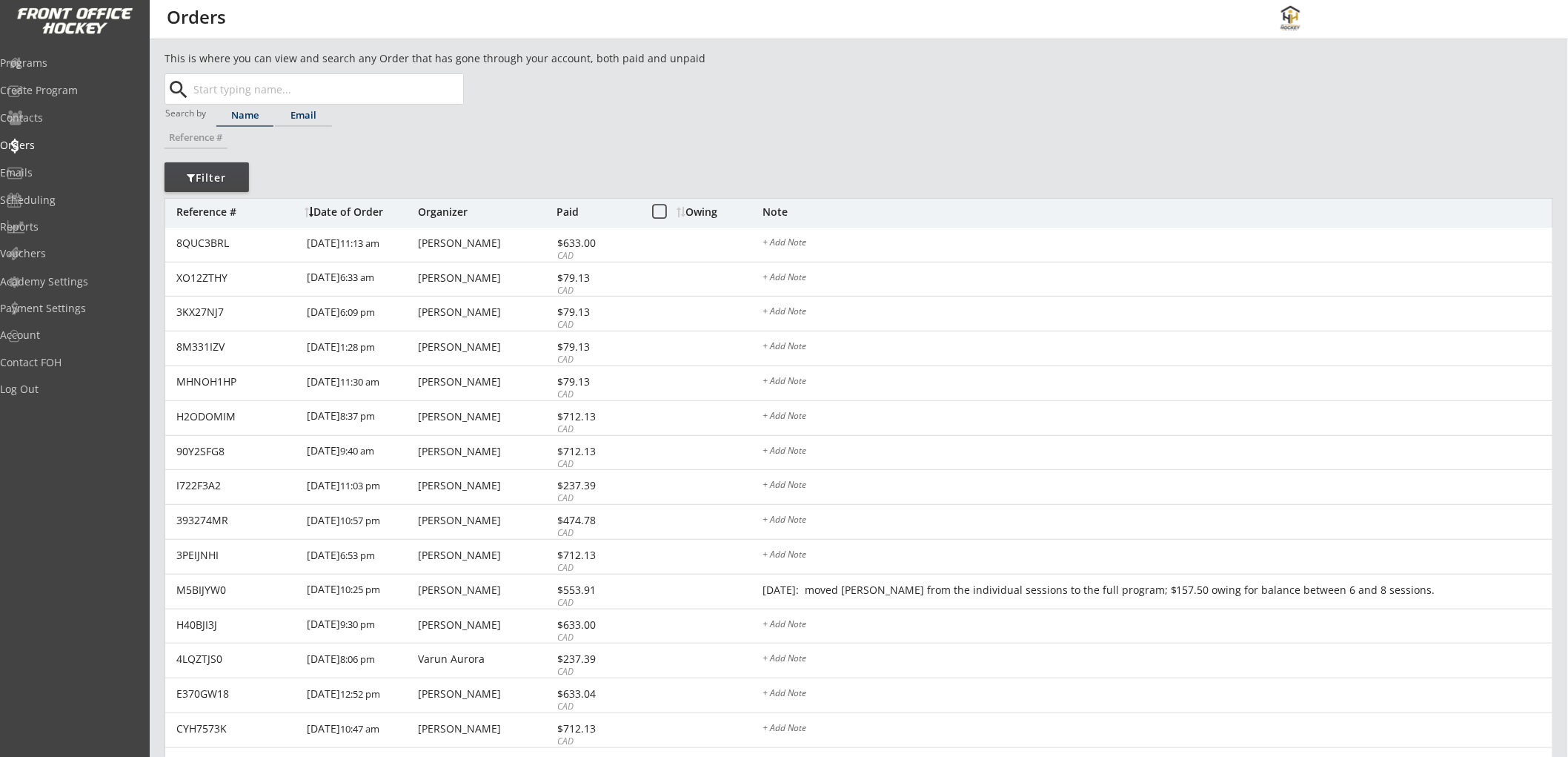
click at [304, 120] on div "Email" at bounding box center [304, 115] width 57 height 10
paste input "[EMAIL_ADDRESS][DOMAIN_NAME]"
click at [344, 106] on span "[EMAIL_ADDRESS][DOMAIN_NAME]" at bounding box center [327, 118] width 273 height 28
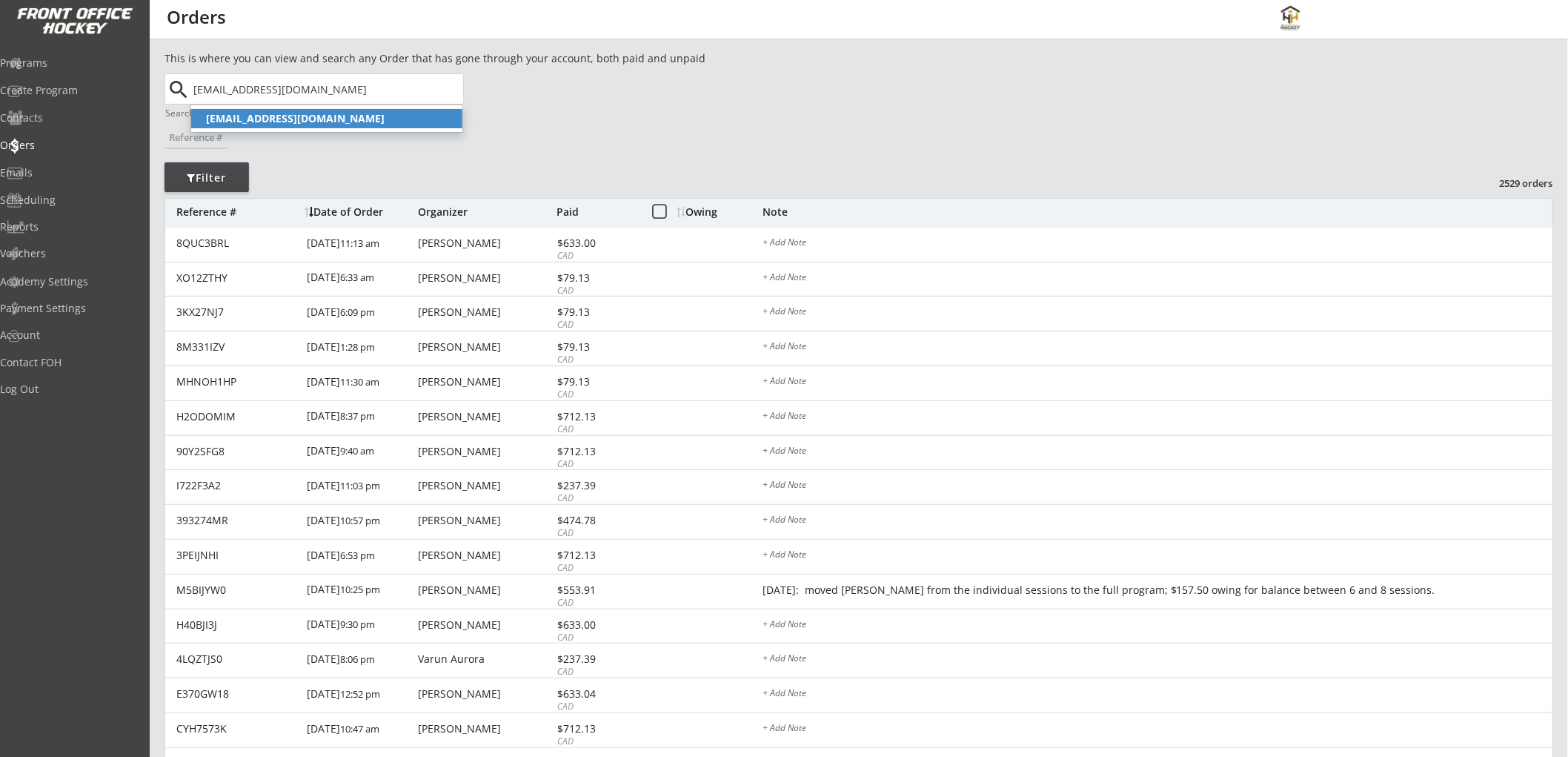
click at [343, 115] on p "[EMAIL_ADDRESS][DOMAIN_NAME]" at bounding box center [327, 118] width 271 height 19
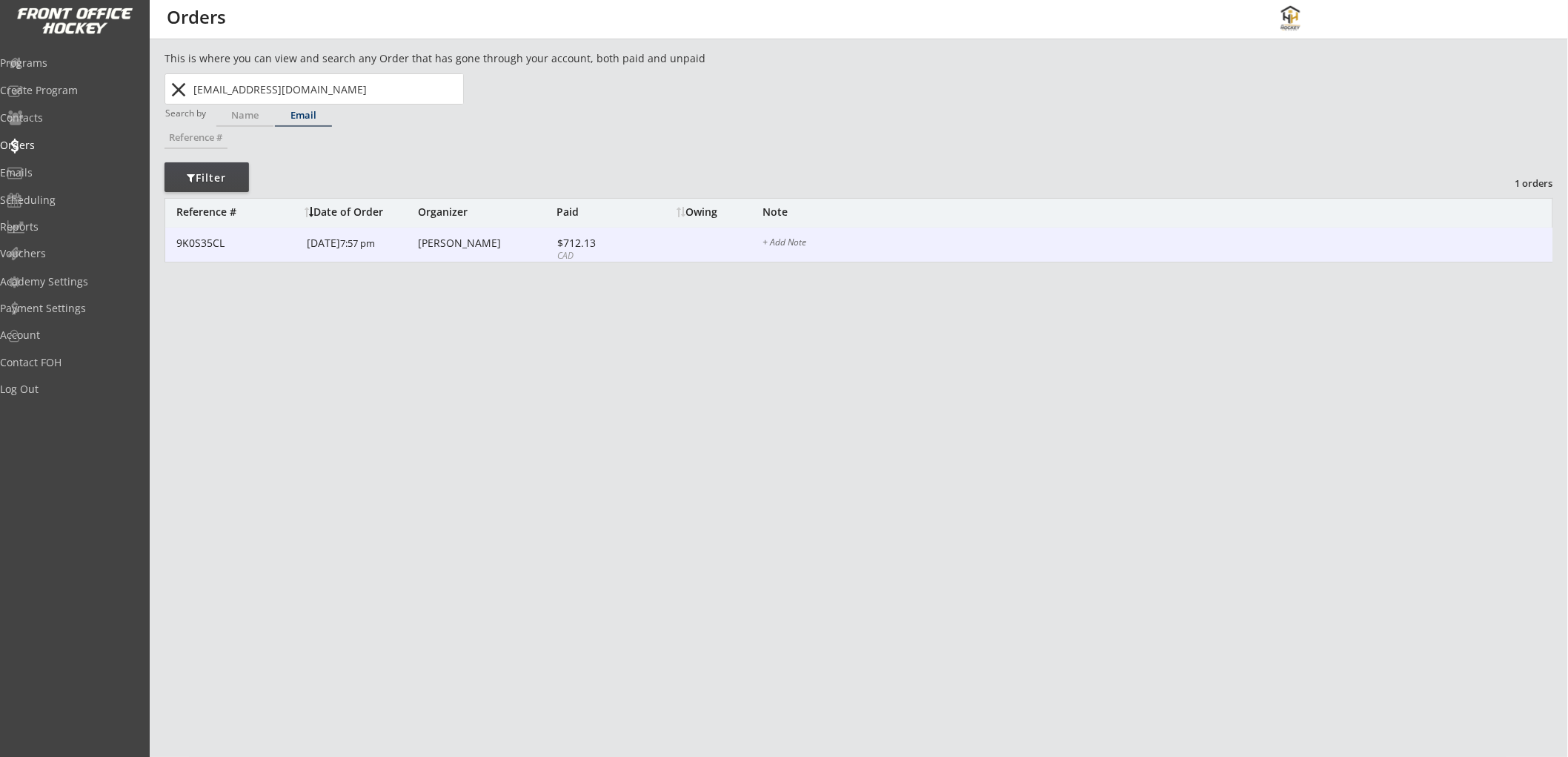
type input "[EMAIL_ADDRESS][DOMAIN_NAME]"
click at [482, 242] on div "[PERSON_NAME]" at bounding box center [485, 243] width 135 height 10
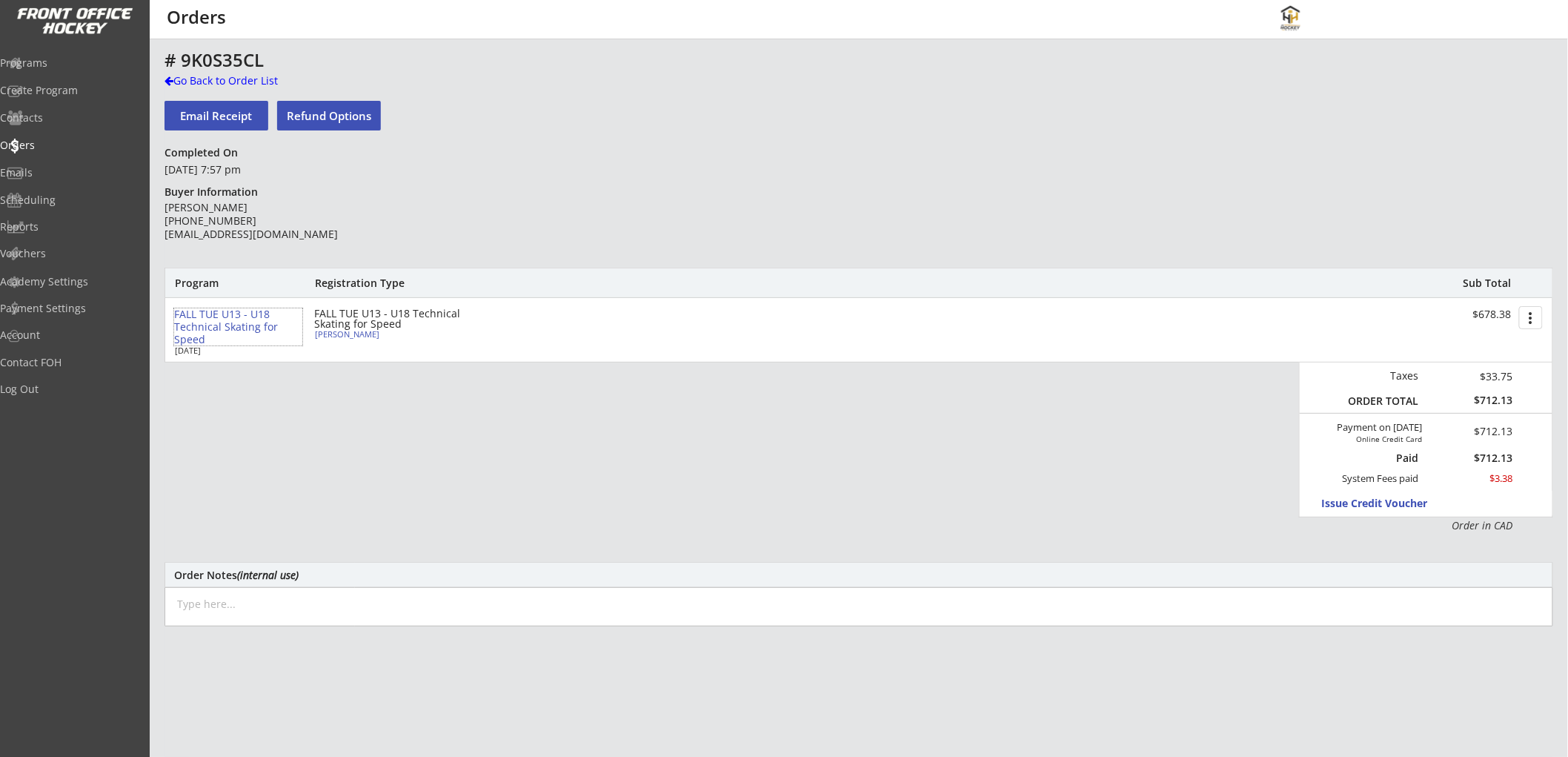
click at [242, 319] on div "FALL TUE U13 - U18 Technical Skating for Speed" at bounding box center [238, 327] width 129 height 37
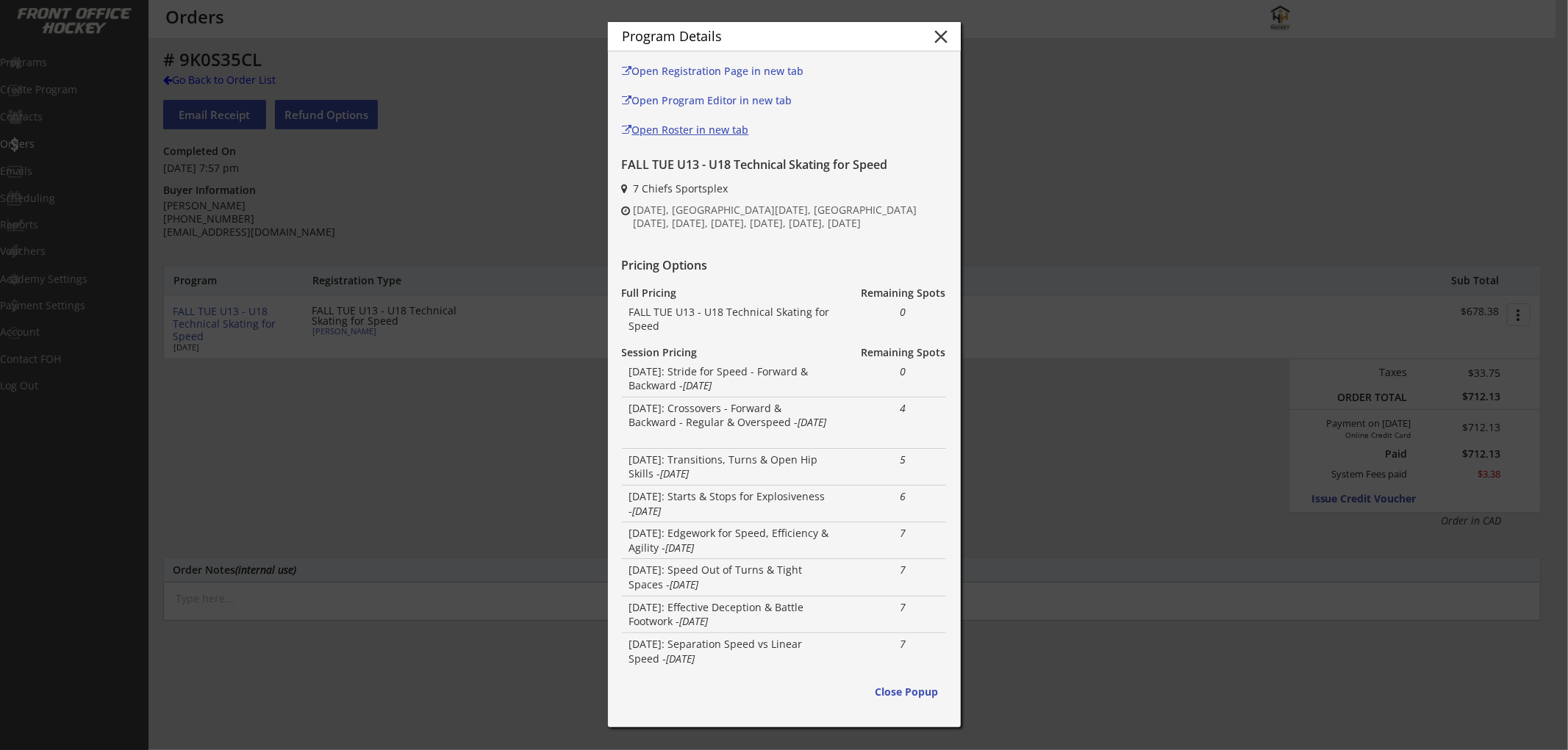
click at [699, 127] on div "Open Roster in new tab" at bounding box center [719, 130] width 194 height 10
click at [935, 30] on button "close" at bounding box center [942, 37] width 22 height 22
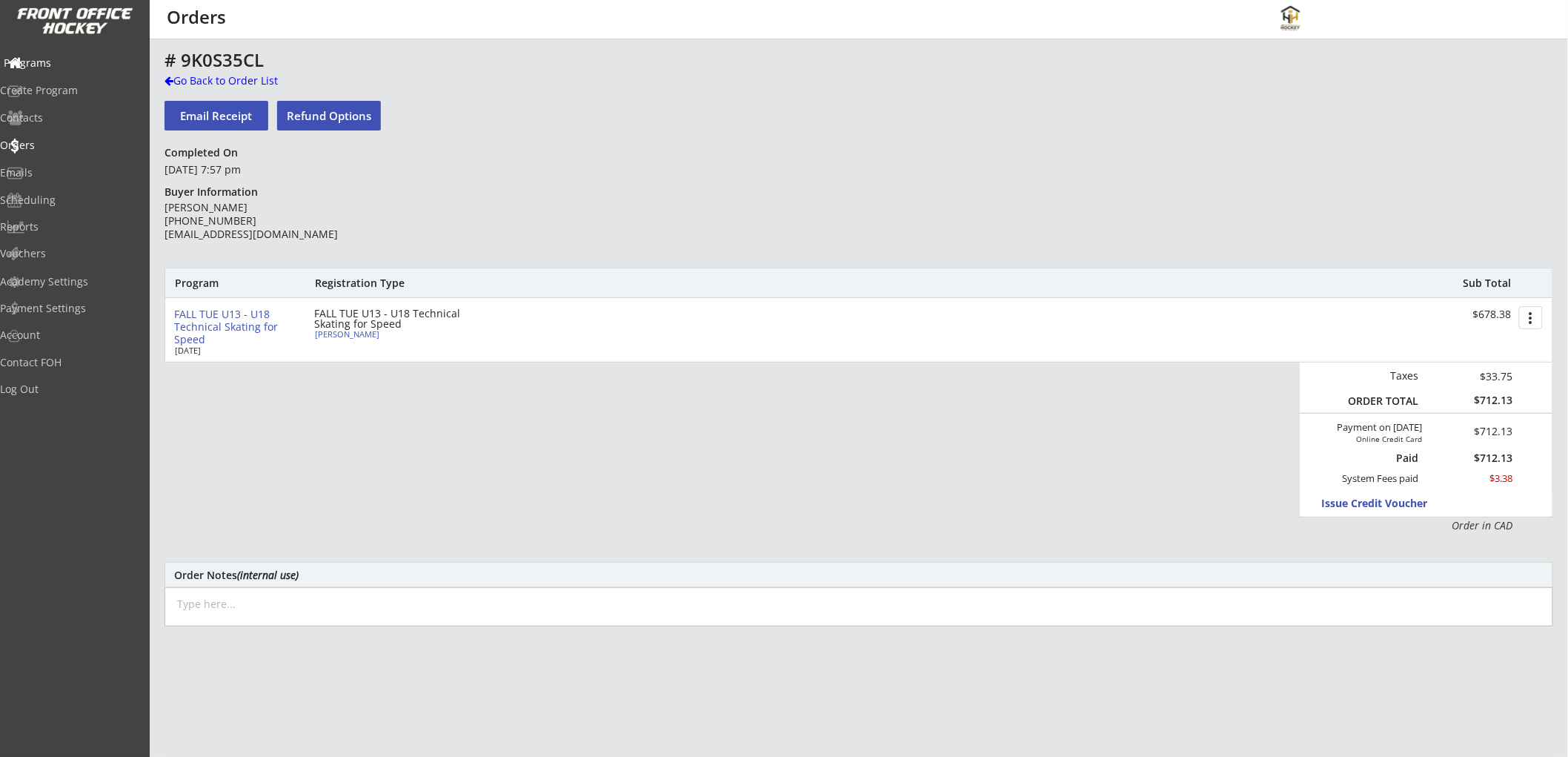
click at [70, 59] on div "Programs" at bounding box center [70, 63] width 134 height 10
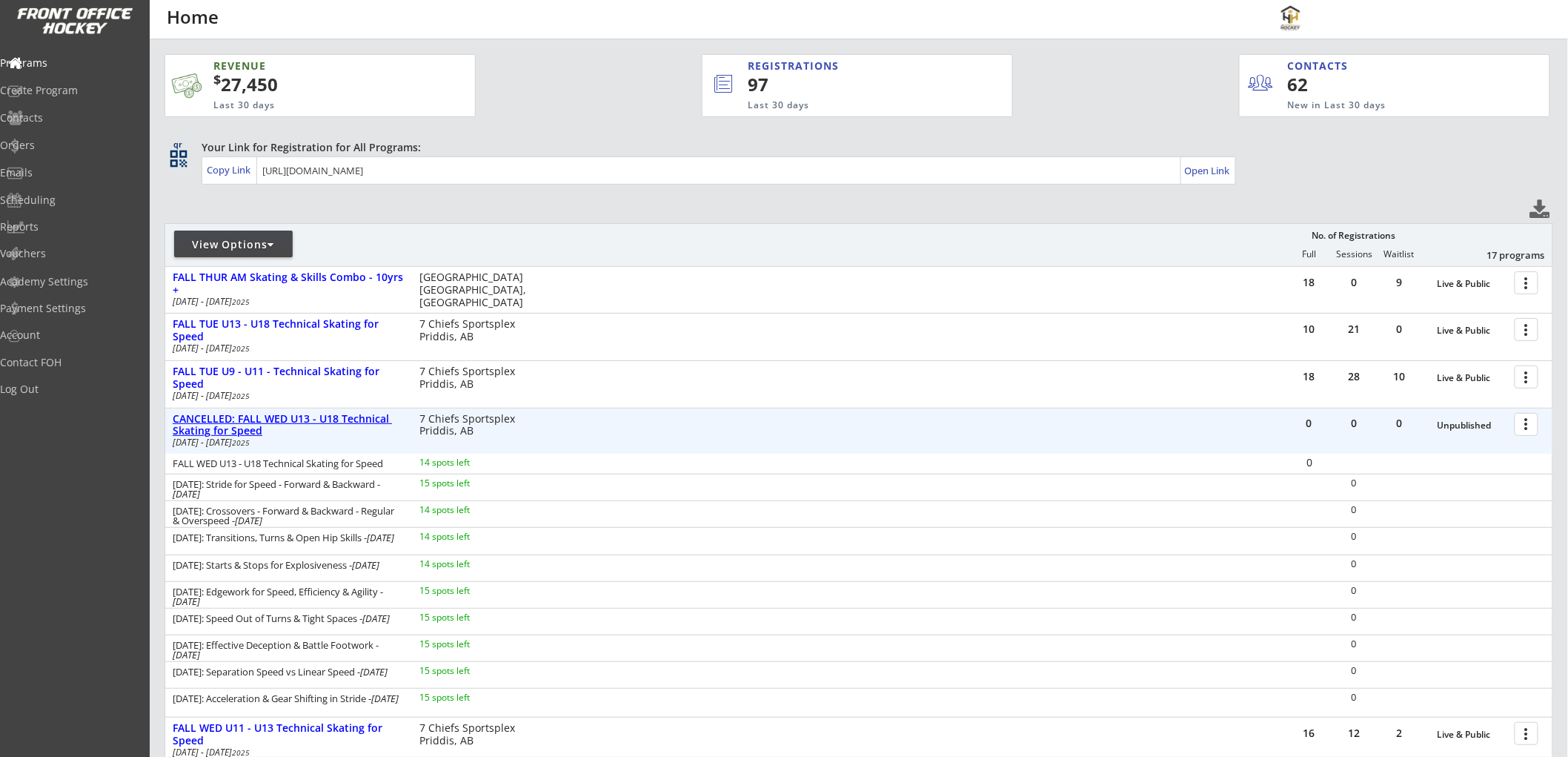
click at [306, 418] on div "CANCELLED: FALL WED U13 - U18 Technical Skating for Speed" at bounding box center [288, 425] width 231 height 25
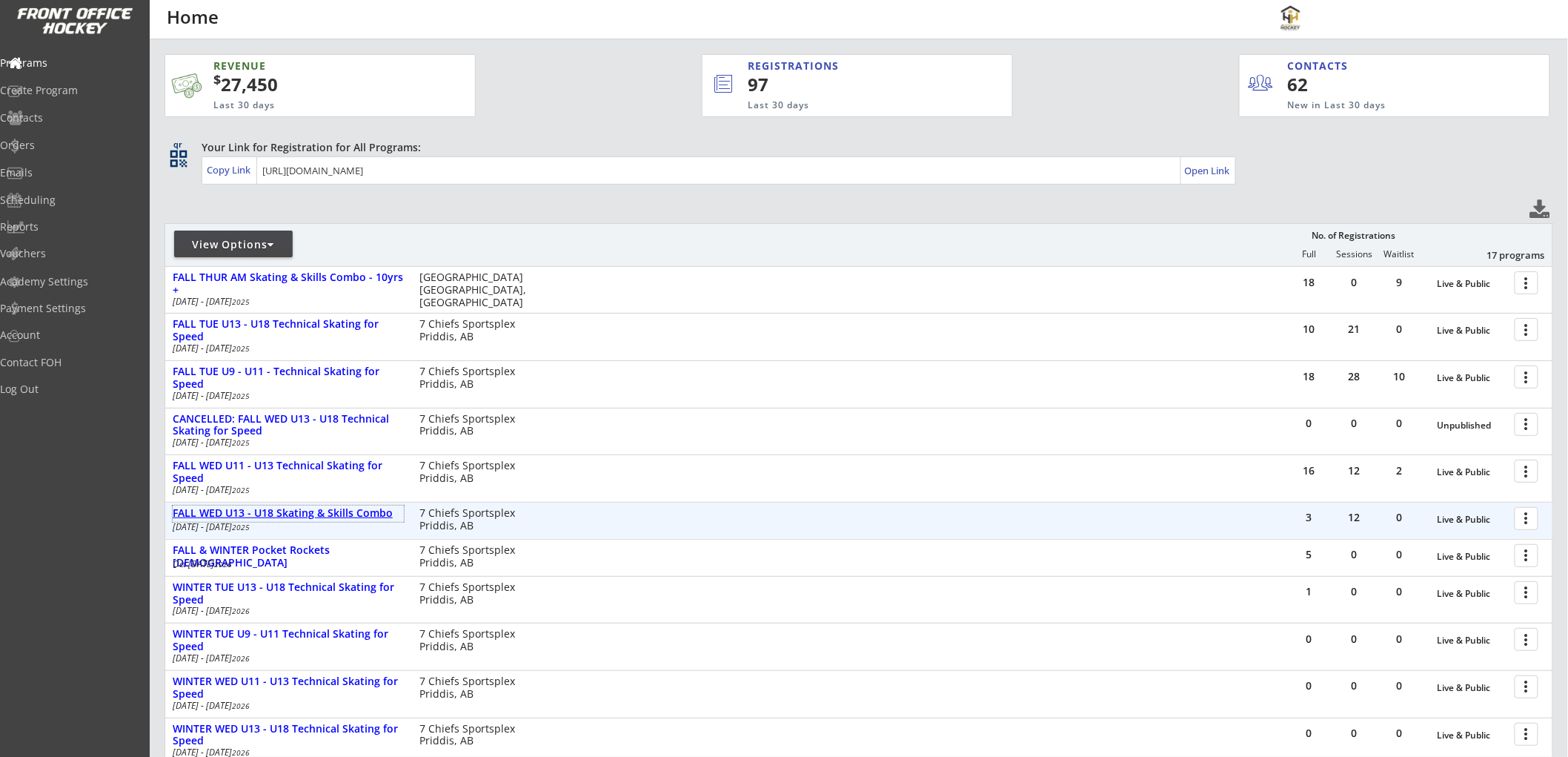
click at [299, 508] on div "FALL WED U13 - U18 Skating & Skills Combo" at bounding box center [288, 514] width 231 height 13
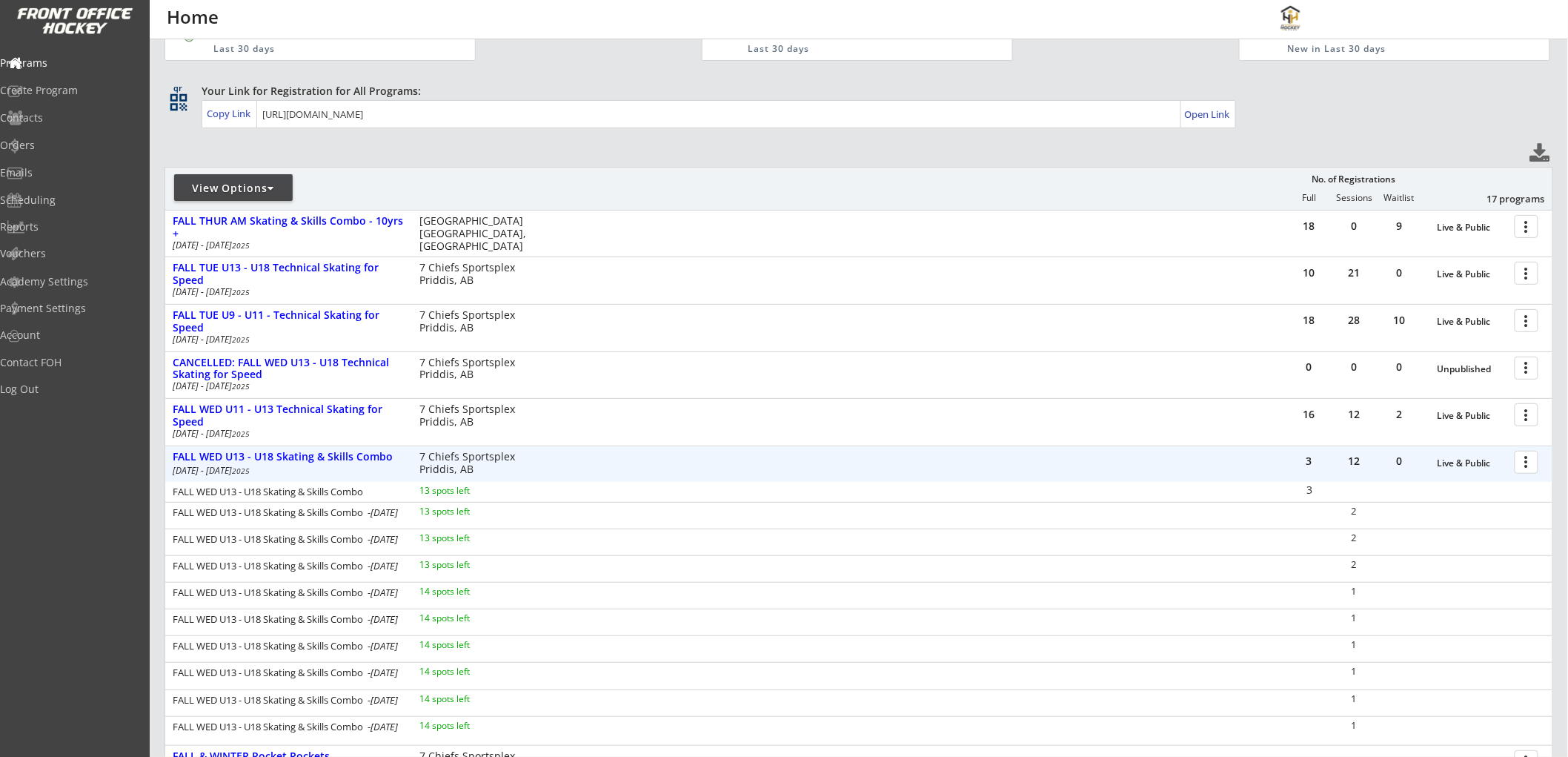
scroll to position [83, 0]
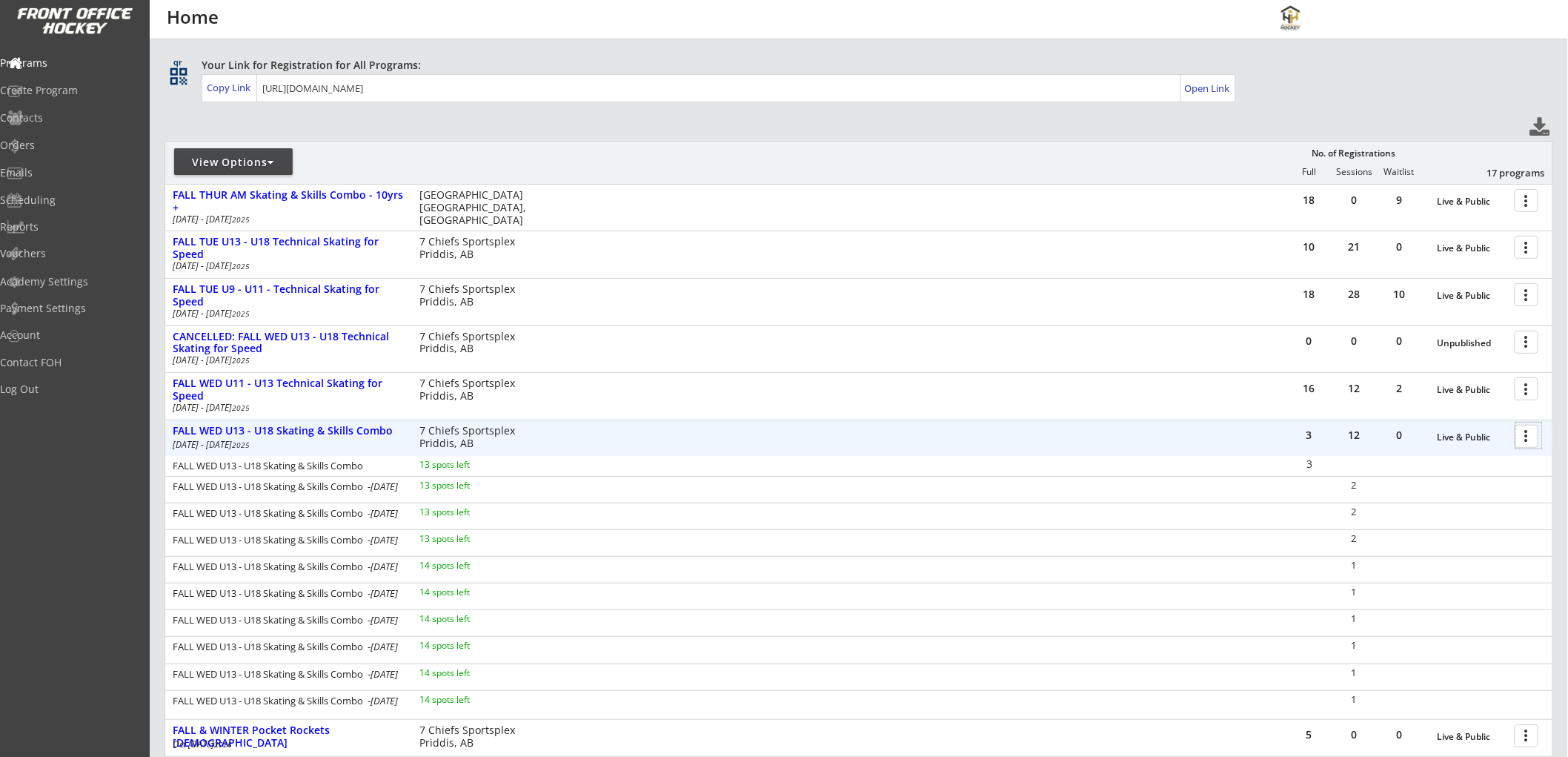
click at [1530, 434] on div at bounding box center [1530, 435] width 26 height 26
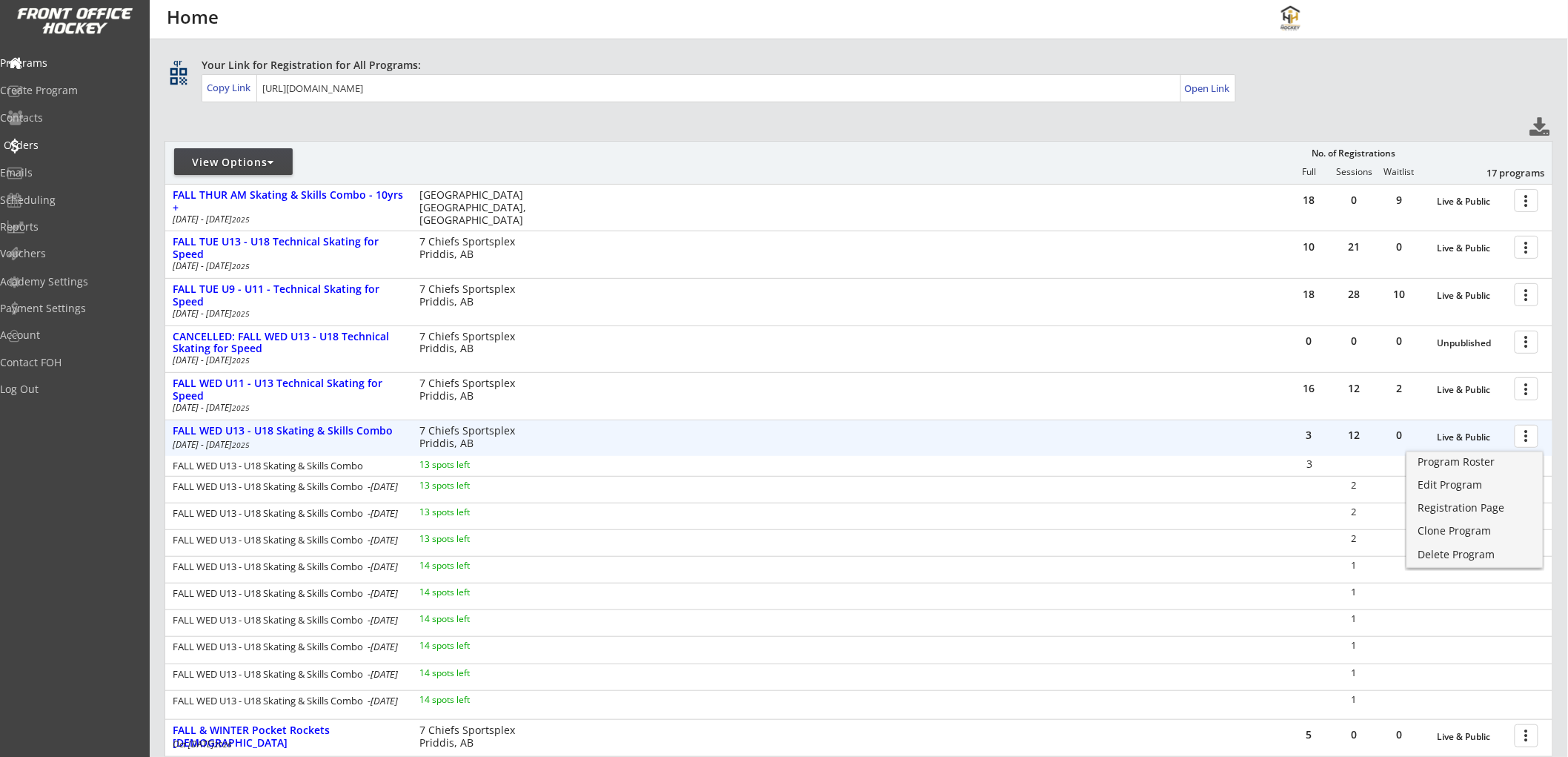
click at [43, 140] on div "Orders" at bounding box center [70, 145] width 134 height 10
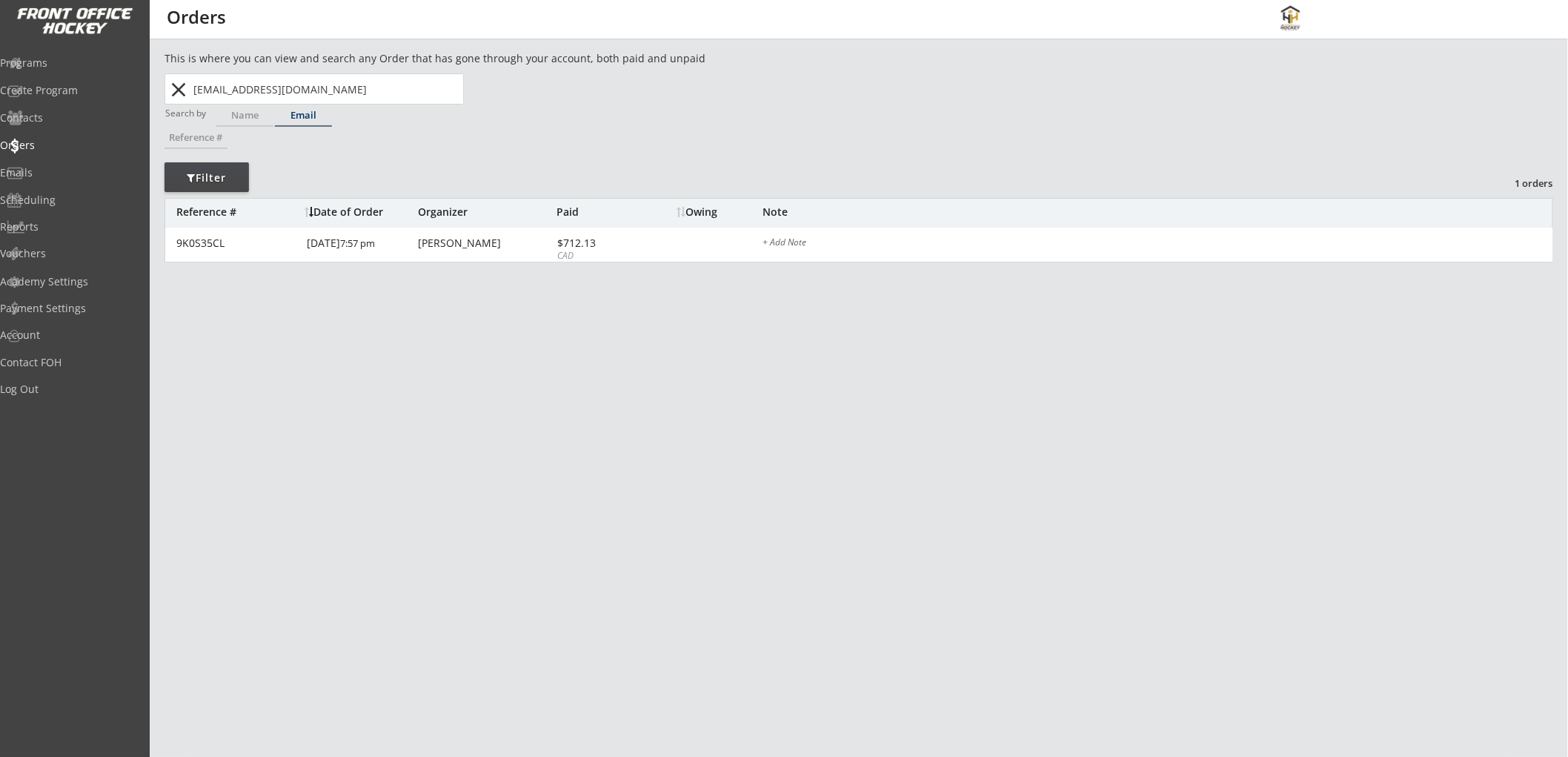
click at [175, 90] on button "close" at bounding box center [179, 90] width 24 height 23
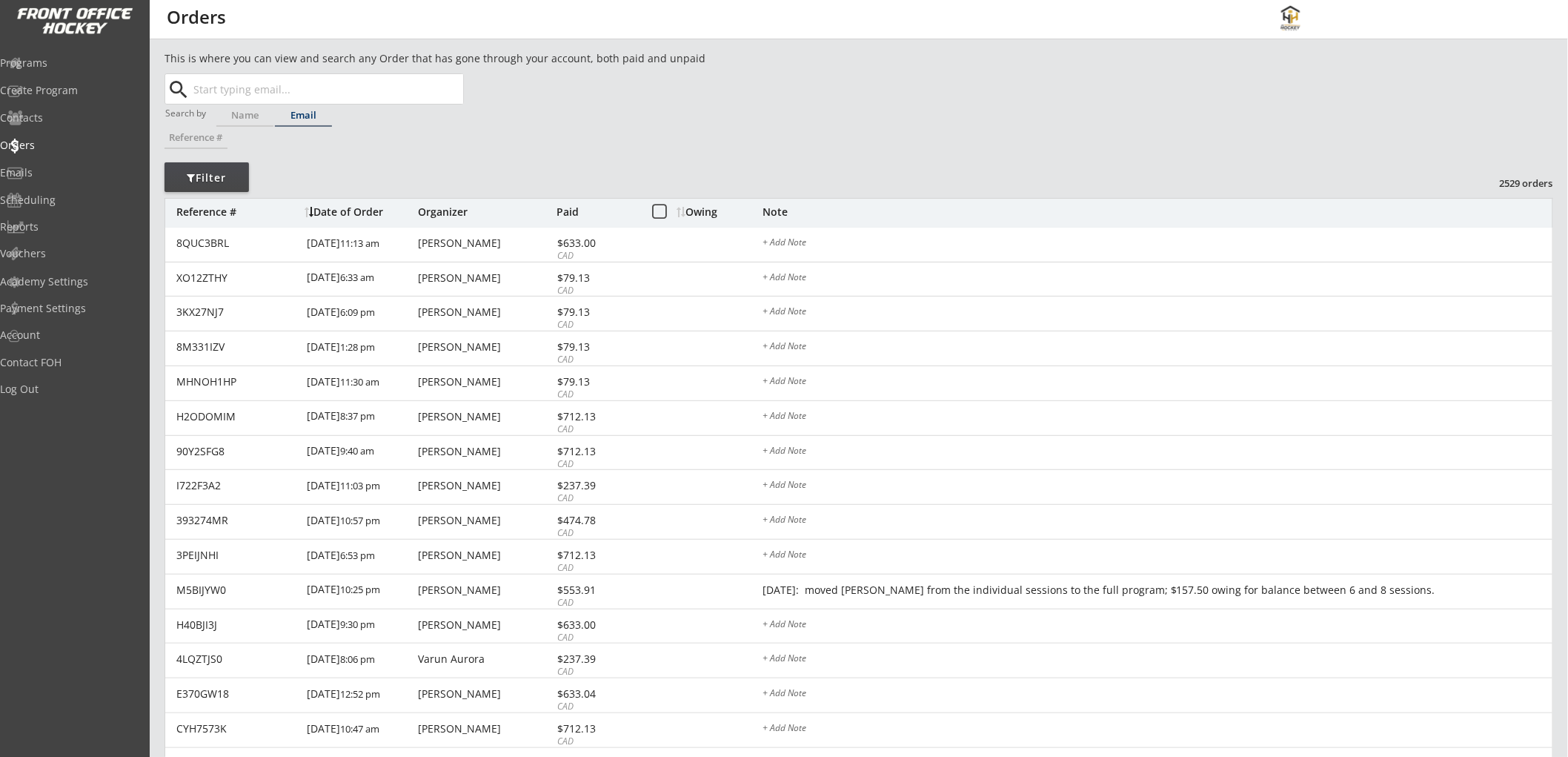
click at [265, 92] on input "text" at bounding box center [327, 89] width 273 height 30
paste input "raffangirls@live.ca"
click at [275, 115] on strong "raffangirls@live.ca" at bounding box center [295, 118] width 179 height 14
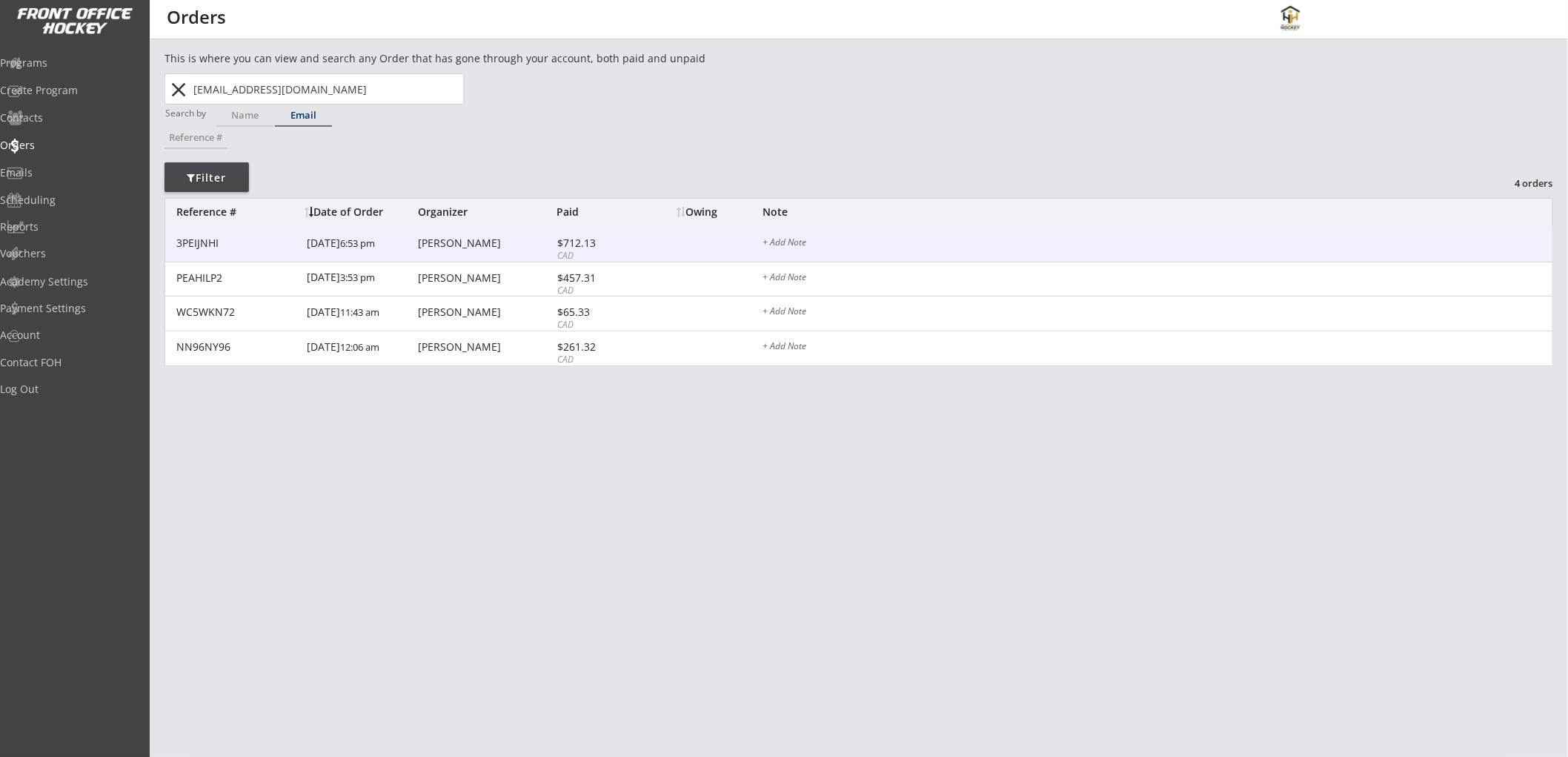
type input "raffangirls@live.ca"
click at [457, 245] on div "[PERSON_NAME]" at bounding box center [485, 243] width 135 height 10
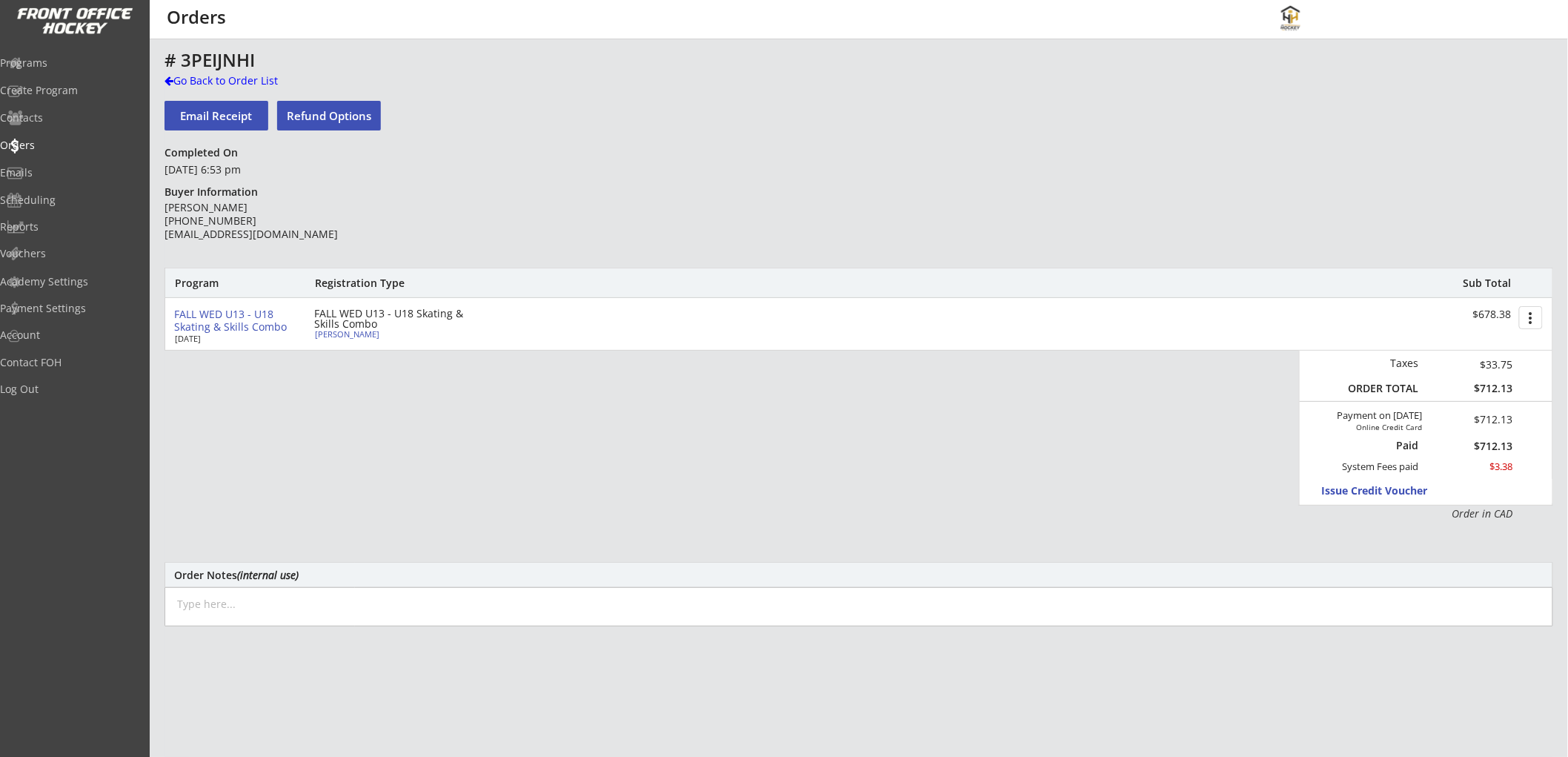
click at [381, 606] on textarea at bounding box center [858, 607] width 1389 height 39
drag, startPoint x: 737, startPoint y: 599, endPoint x: 163, endPoint y: 601, distance: 574.0
click at [163, 601] on div "This is where you can view and search any Order that has gone through your acco…" at bounding box center [858, 489] width 1419 height 878
click at [331, 605] on textarea "Oct 5/25: Moved from cancelled Wed U13 - U18 Tech Skating for Speed to new U13 …" at bounding box center [858, 607] width 1389 height 39
click at [336, 603] on textarea "Oct 5/25: Moved from cancelled Wed U13 - U18 Tech Skating for Speed to new U13 …" at bounding box center [858, 607] width 1389 height 39
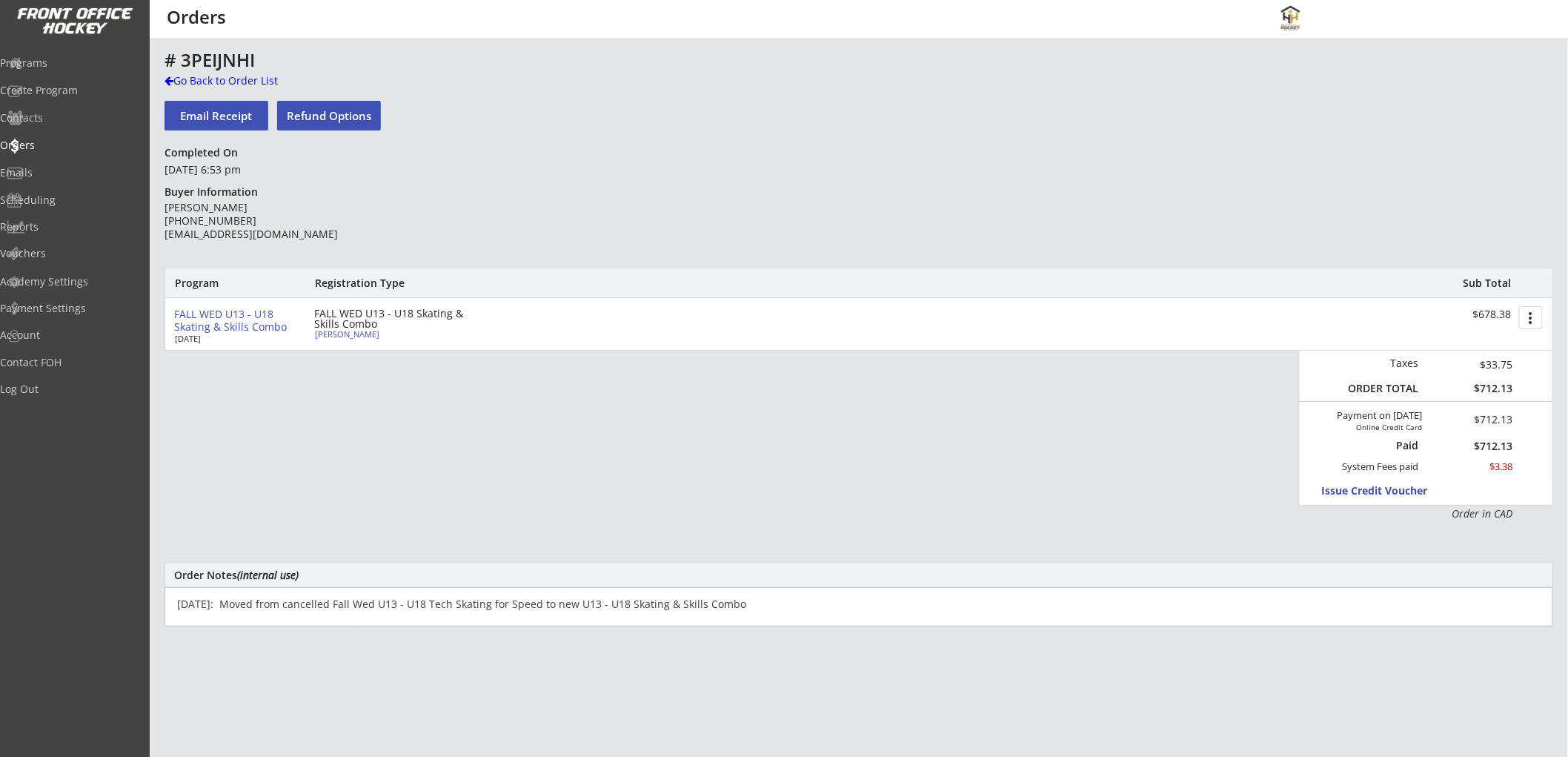
drag, startPoint x: 765, startPoint y: 603, endPoint x: 203, endPoint y: 599, distance: 562.0
click at [165, 590] on textarea "Oct 5/25: Moved from cancelled Fall Wed U13 - U18 Tech Skating for Speed to new…" at bounding box center [858, 607] width 1389 height 39
type textarea "Oct 5/25: Moved from cancelled Fall Wed U13 - U18 Tech Skating for Speed to new…"
drag, startPoint x: 212, startPoint y: 76, endPoint x: 268, endPoint y: 83, distance: 56.4
click at [212, 76] on div "Go Back to Order List" at bounding box center [241, 80] width 153 height 15
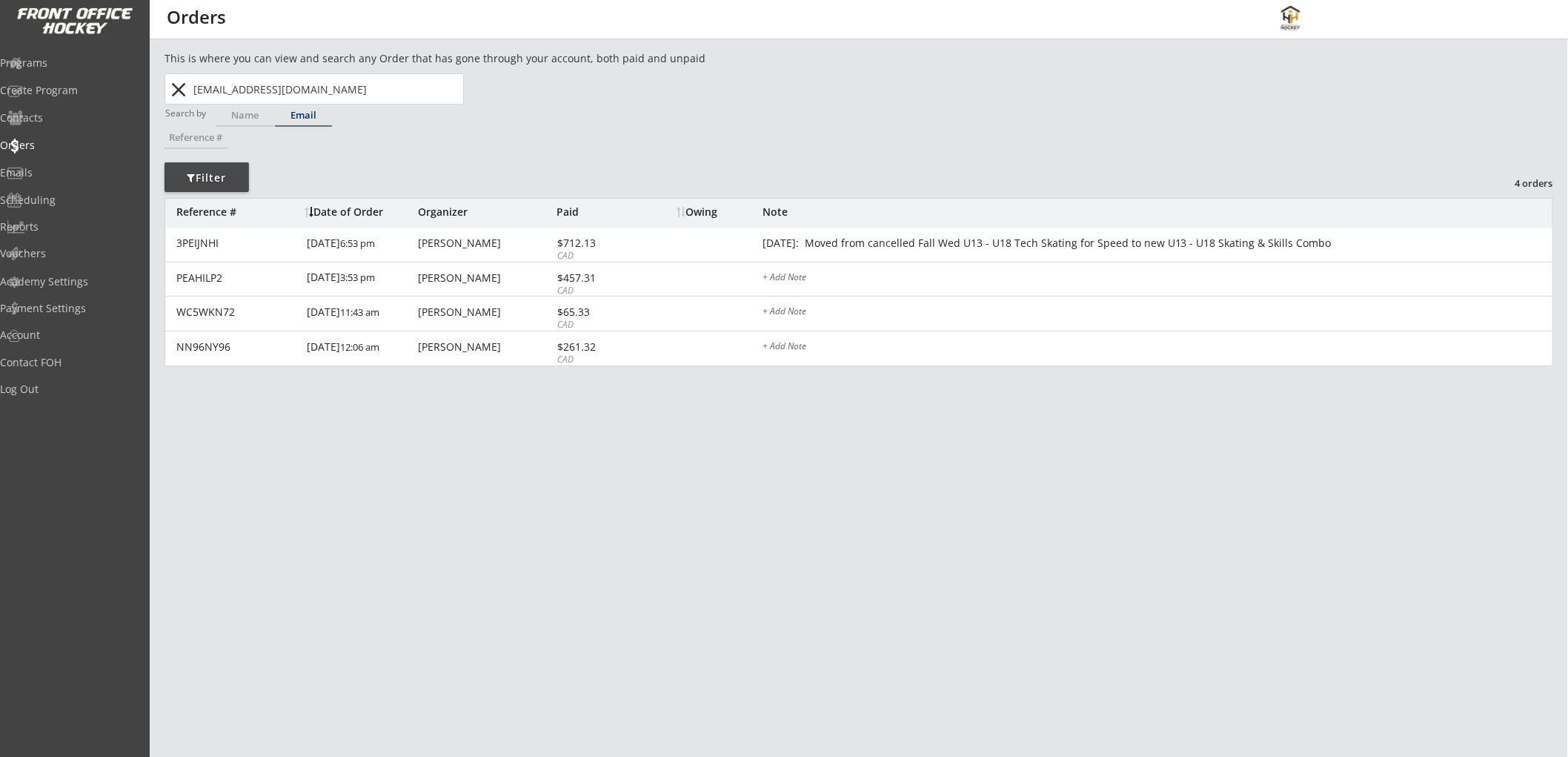
drag, startPoint x: 175, startPoint y: 90, endPoint x: 240, endPoint y: 95, distance: 65.2
click at [175, 91] on button "close" at bounding box center [179, 90] width 24 height 23
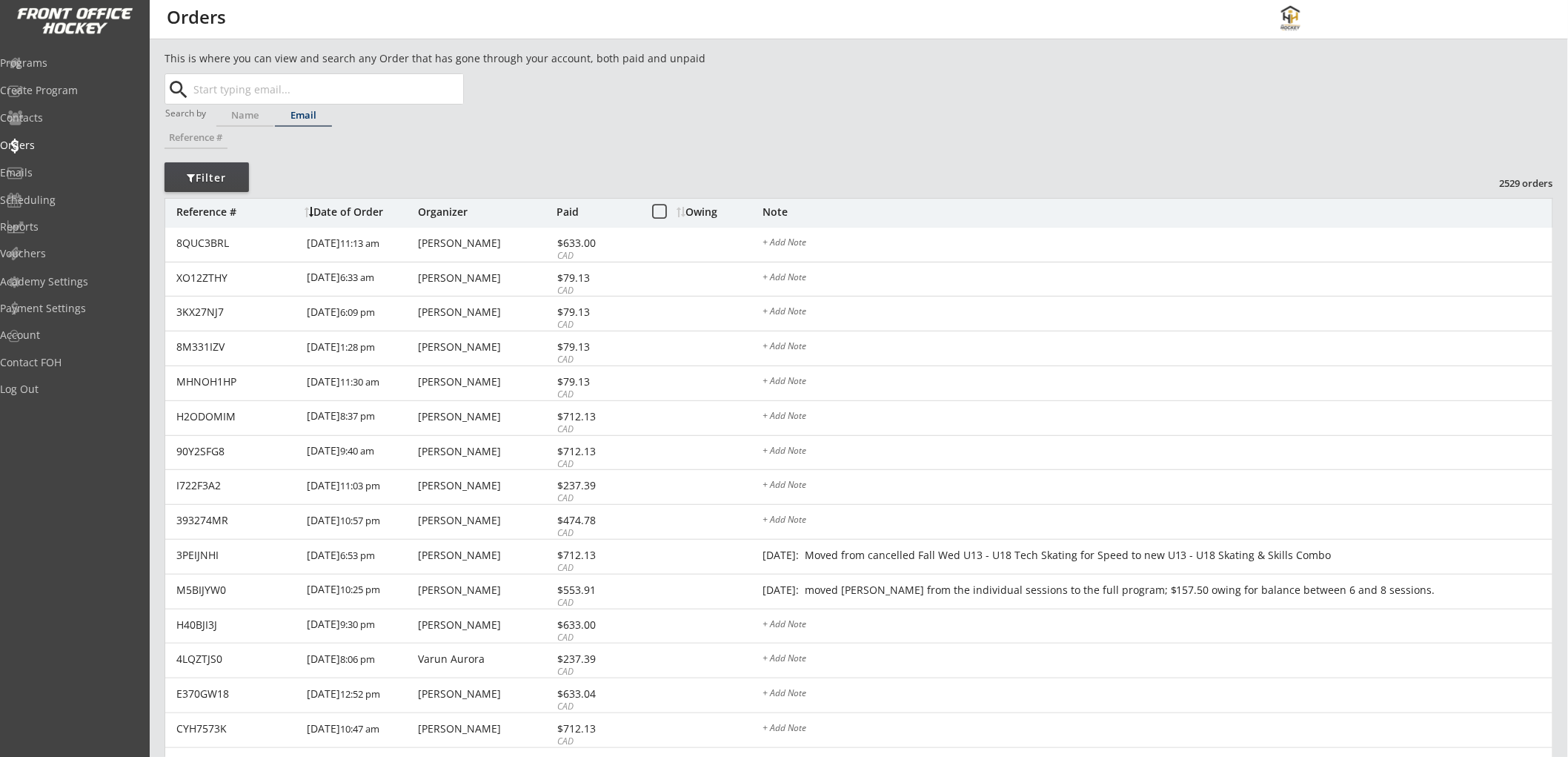
click at [242, 92] on input "text" at bounding box center [327, 89] width 273 height 30
paste input "andy.botelho77@gmail.com"
click at [321, 121] on strong "andy.botelho77@gmail.com" at bounding box center [295, 118] width 179 height 14
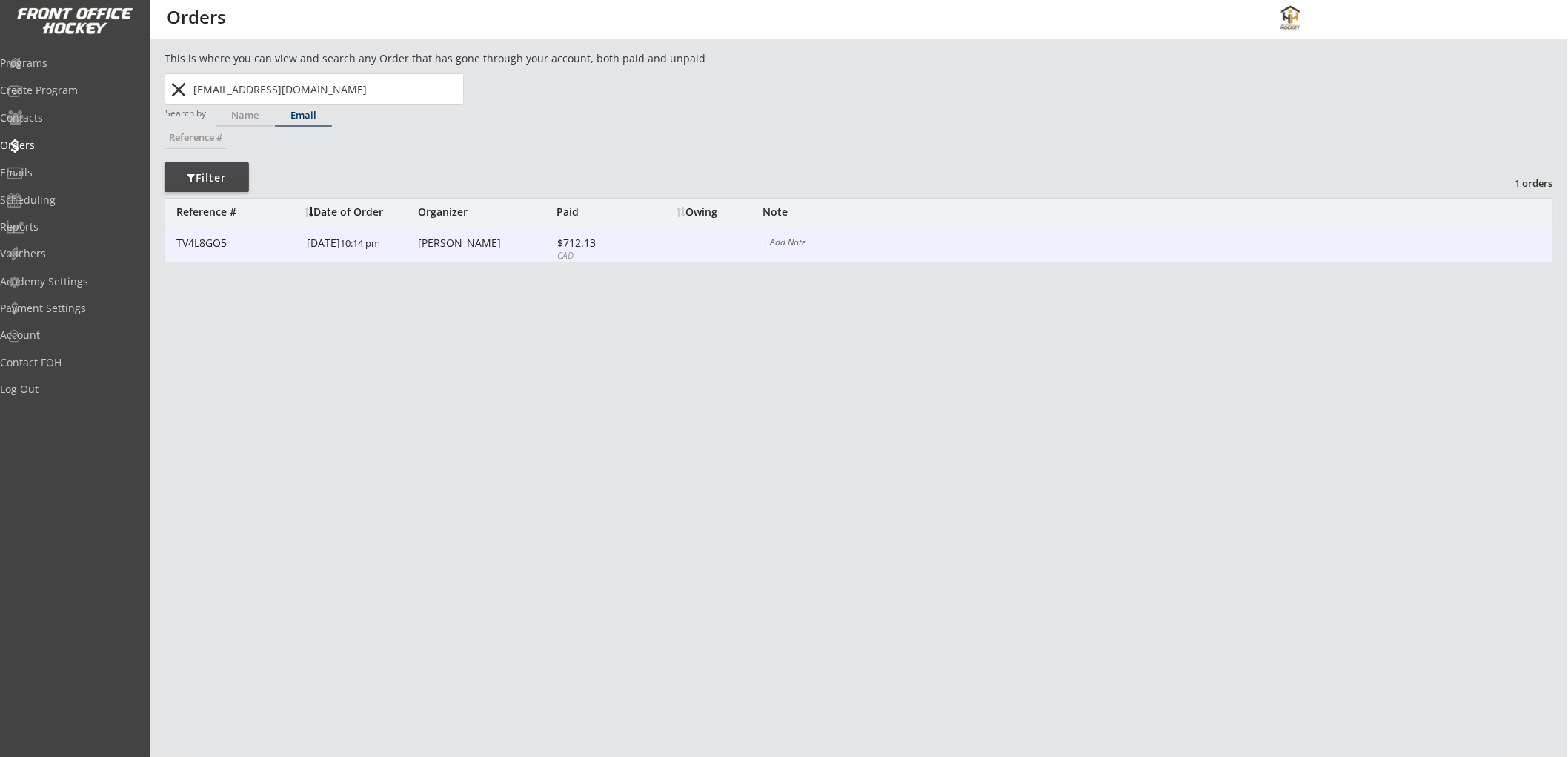
type input "andy.botelho77@gmail.com"
click at [627, 245] on div "$712.13" at bounding box center [597, 243] width 79 height 10
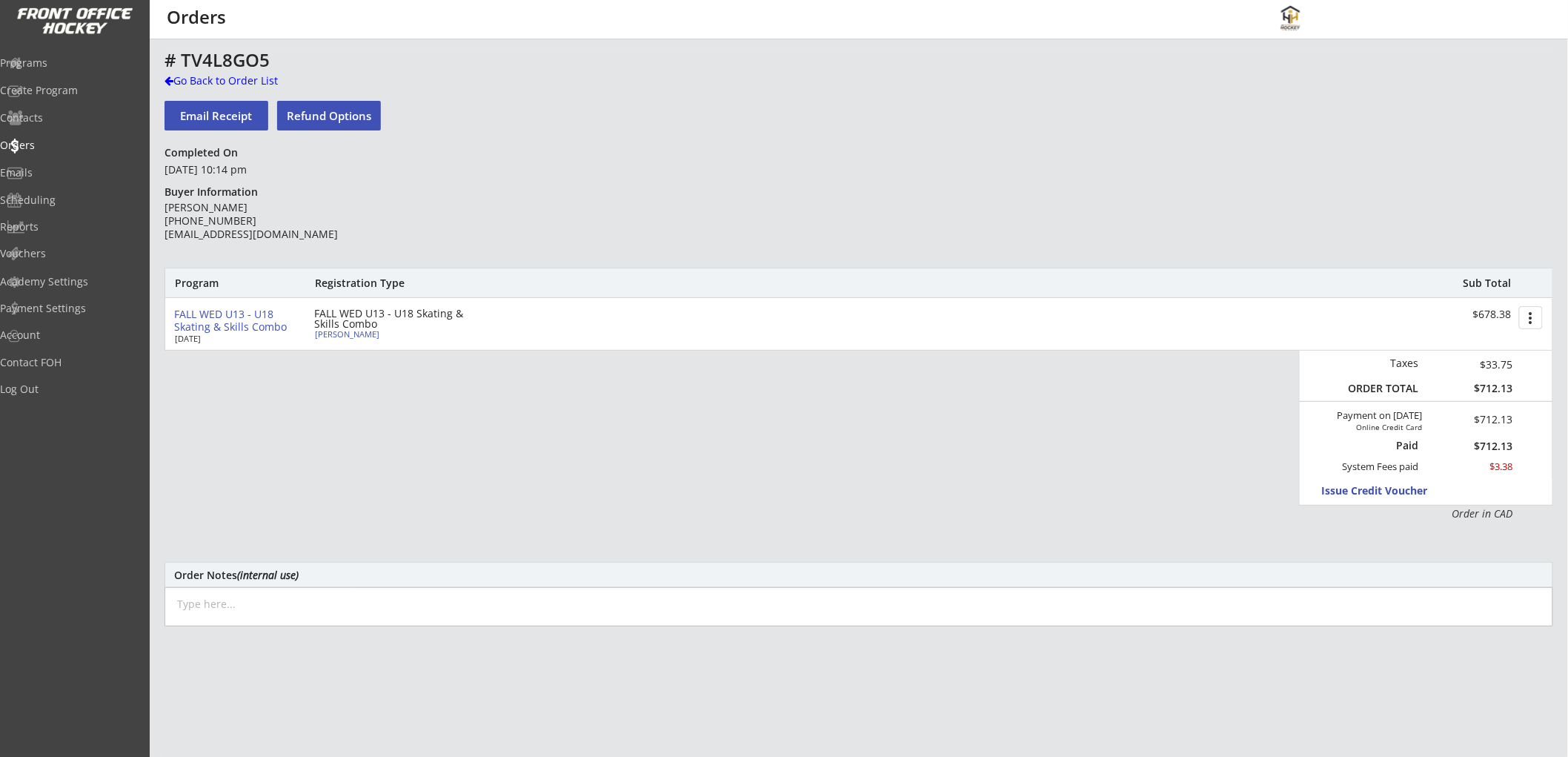
click at [381, 614] on textarea at bounding box center [858, 607] width 1389 height 39
paste textarea "andy.botelho77@gmail.com"
type textarea "andy.botelho77@gmail.com"
click at [275, 602] on textarea at bounding box center [858, 607] width 1389 height 39
paste textarea "Oct 7/25: Moved from cancelled Fall Wed U13 - U18 Tech Skating for Speed to new…"
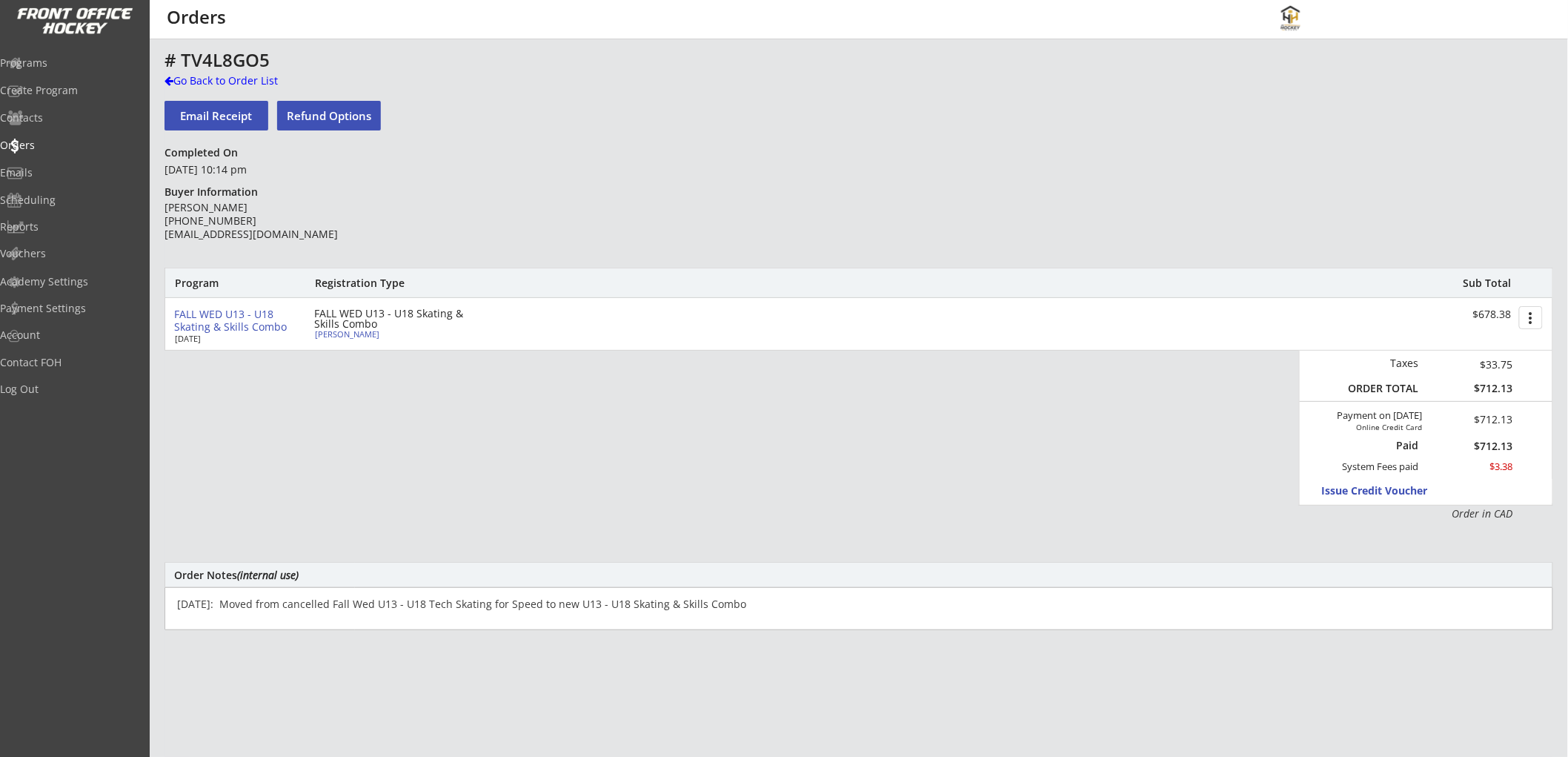
type textarea "Oct 7/25: Moved from cancelled Fall Wed U13 - U18 Tech Skating for Speed to new…"
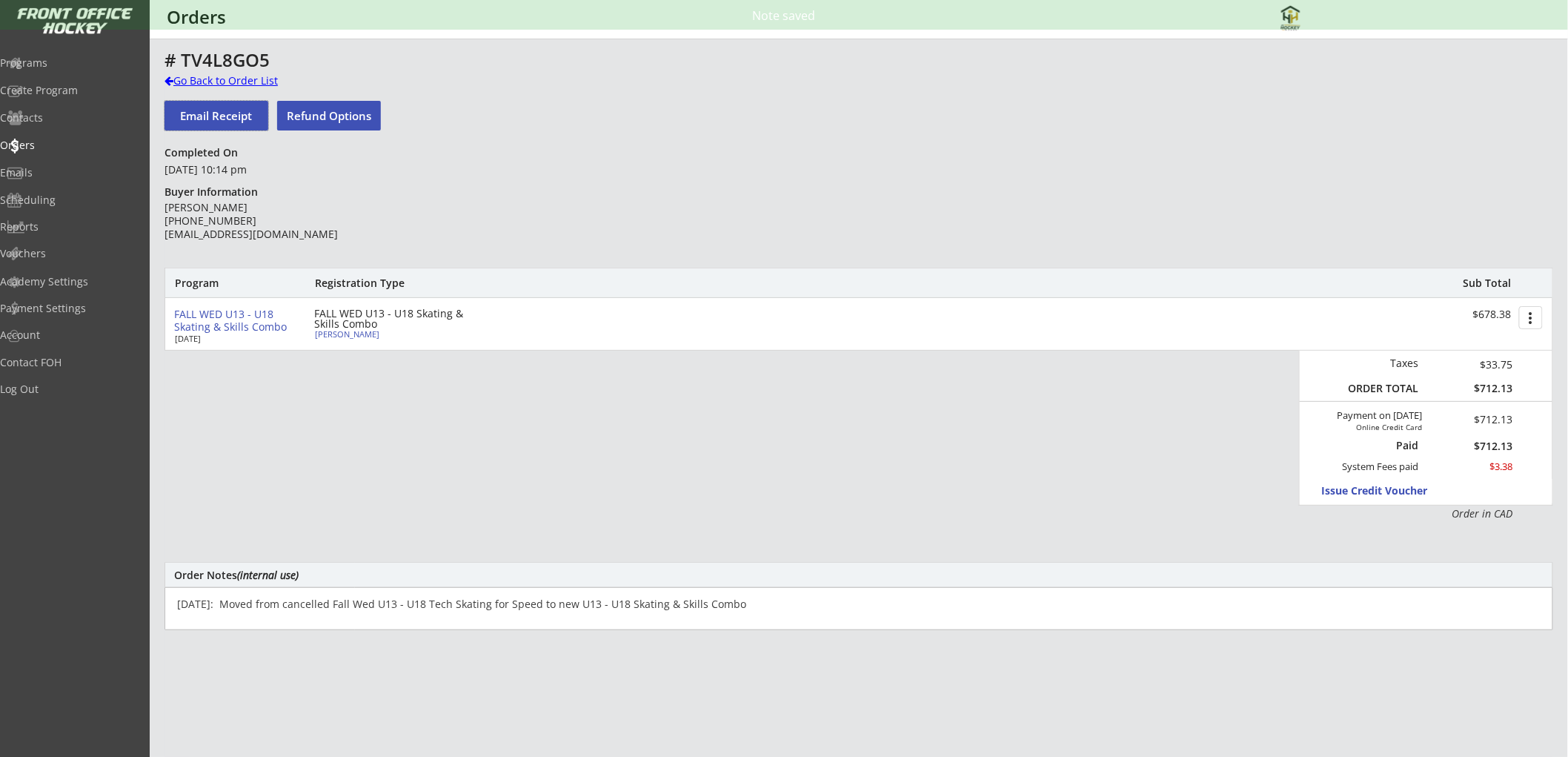
click at [248, 78] on div "Go Back to Order List" at bounding box center [241, 80] width 153 height 15
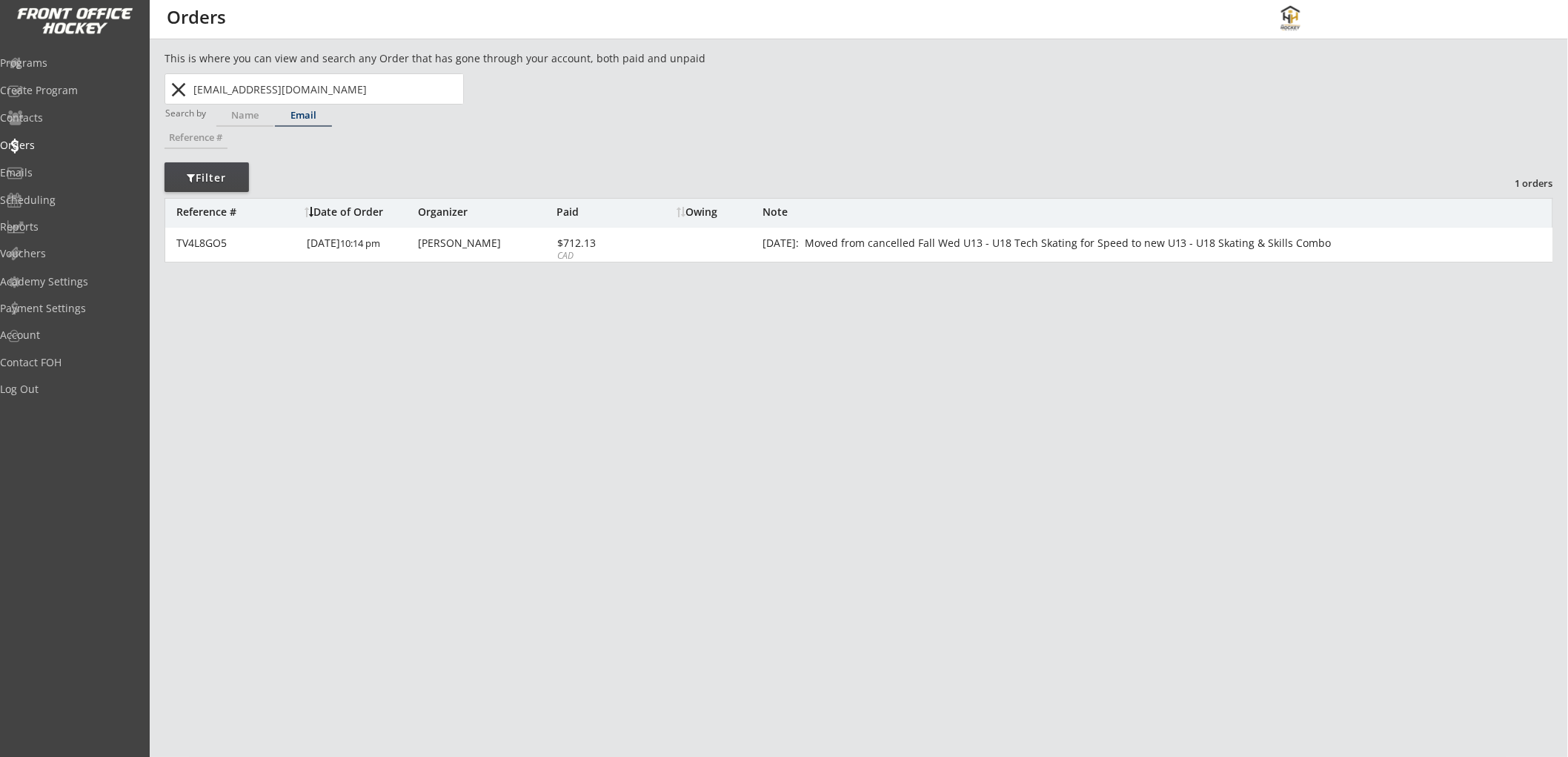
drag, startPoint x: 179, startPoint y: 87, endPoint x: 241, endPoint y: 87, distance: 62.0
click at [179, 86] on button "close" at bounding box center [179, 90] width 24 height 23
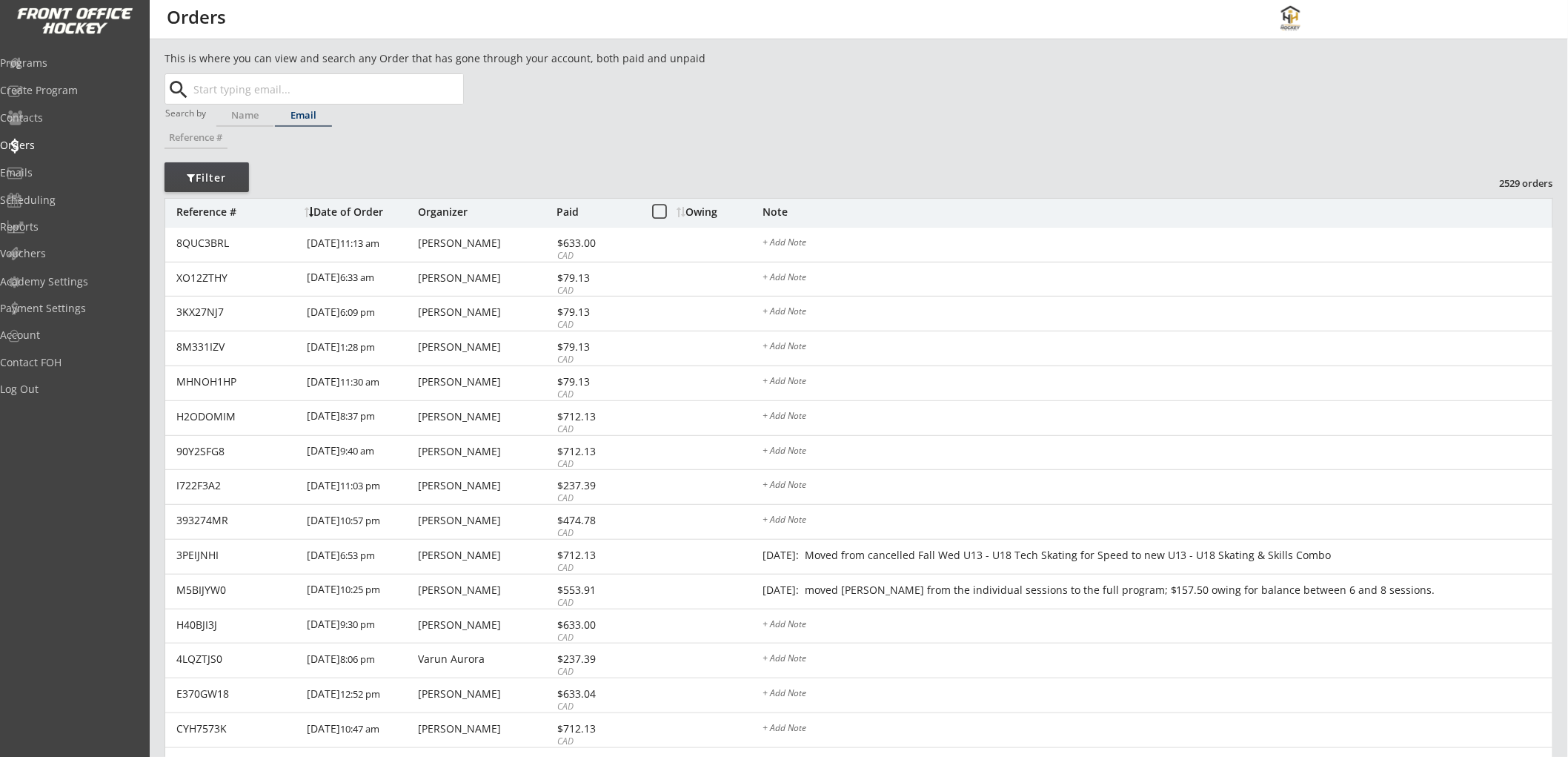
click at [250, 85] on input "text" at bounding box center [327, 89] width 273 height 30
paste input "crwheels@hotmail.com"
click at [288, 114] on strong "crwheels@hotmail.com" at bounding box center [295, 118] width 179 height 14
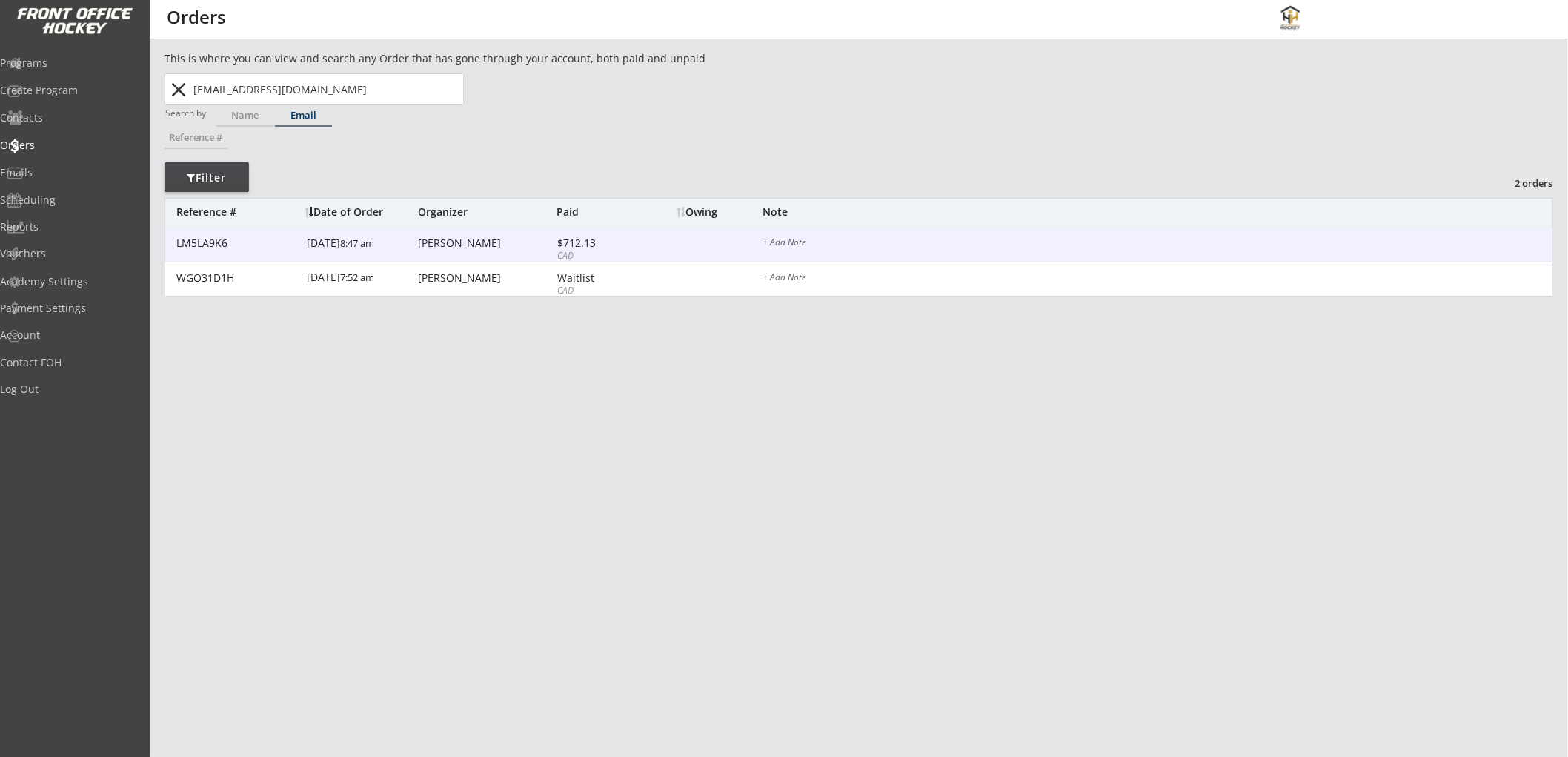
type input "crwheels@hotmail.com"
click at [589, 240] on div "$712.13" at bounding box center [597, 243] width 79 height 10
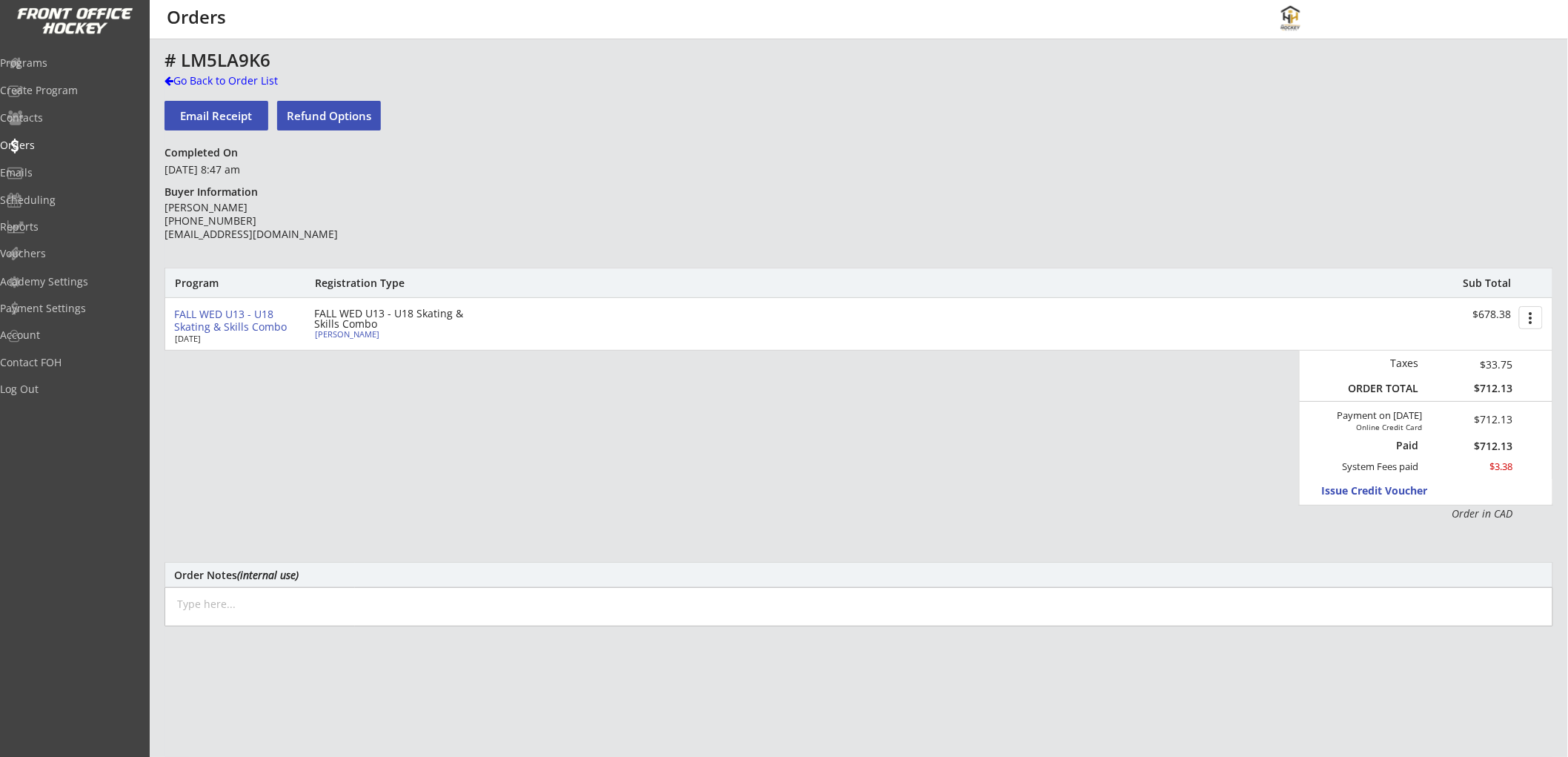
drag, startPoint x: 668, startPoint y: 597, endPoint x: 906, endPoint y: 563, distance: 240.4
click at [669, 597] on textarea at bounding box center [858, 607] width 1389 height 39
drag, startPoint x: 376, startPoint y: 601, endPoint x: 389, endPoint y: 597, distance: 13.6
click at [381, 601] on textarea at bounding box center [858, 607] width 1389 height 39
paste textarea "Oct 7/25: Moved from cancelled Fall Wed U13 - U18 Tech Skating for Speed to new…"
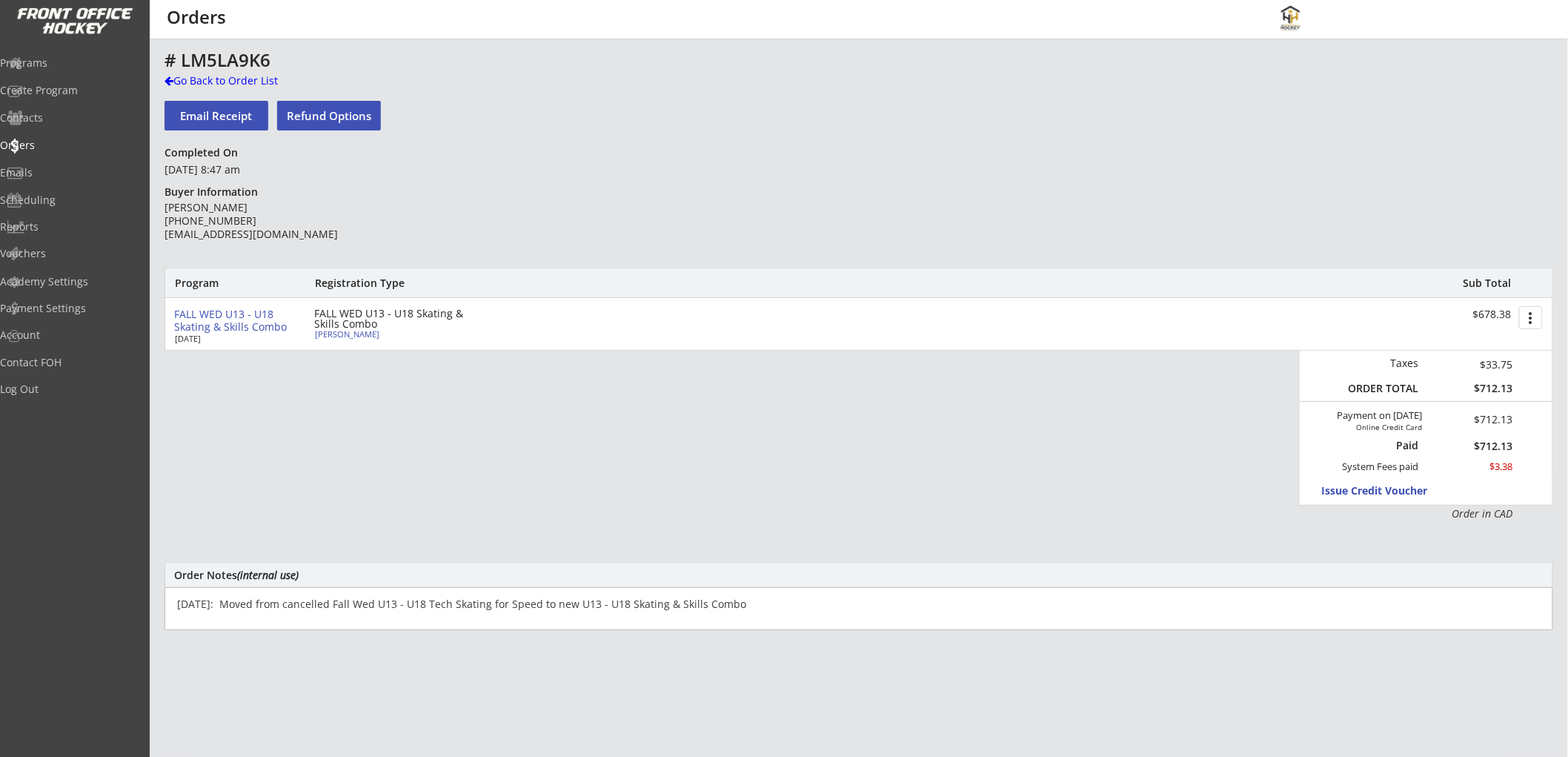
type textarea "Oct 7/25: Moved from cancelled Fall Wed U13 - U18 Tech Skating for Speed to new…"
click at [270, 83] on div "Go Back to Order List" at bounding box center [241, 80] width 153 height 15
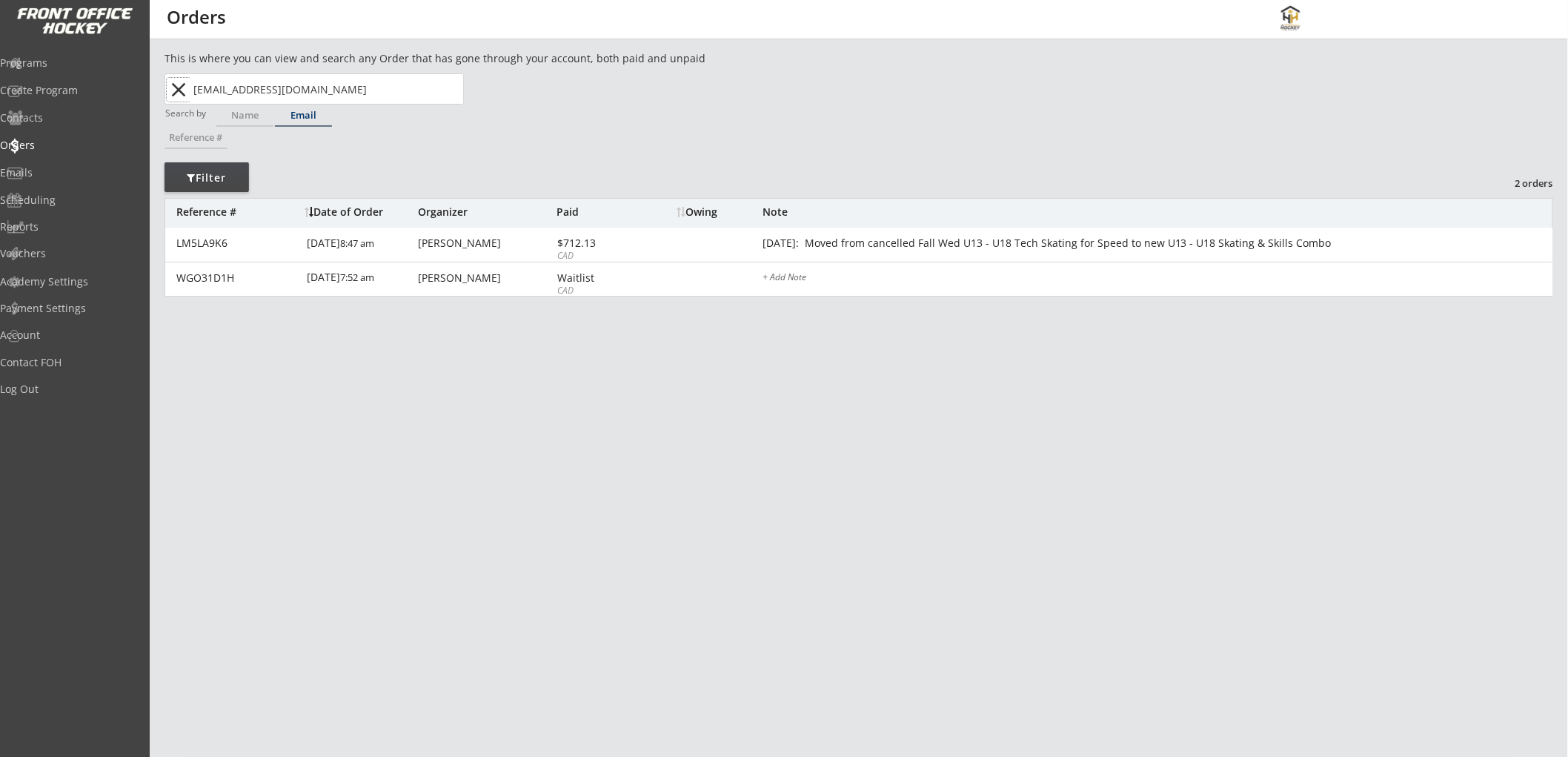
click at [180, 92] on button "close" at bounding box center [179, 90] width 24 height 23
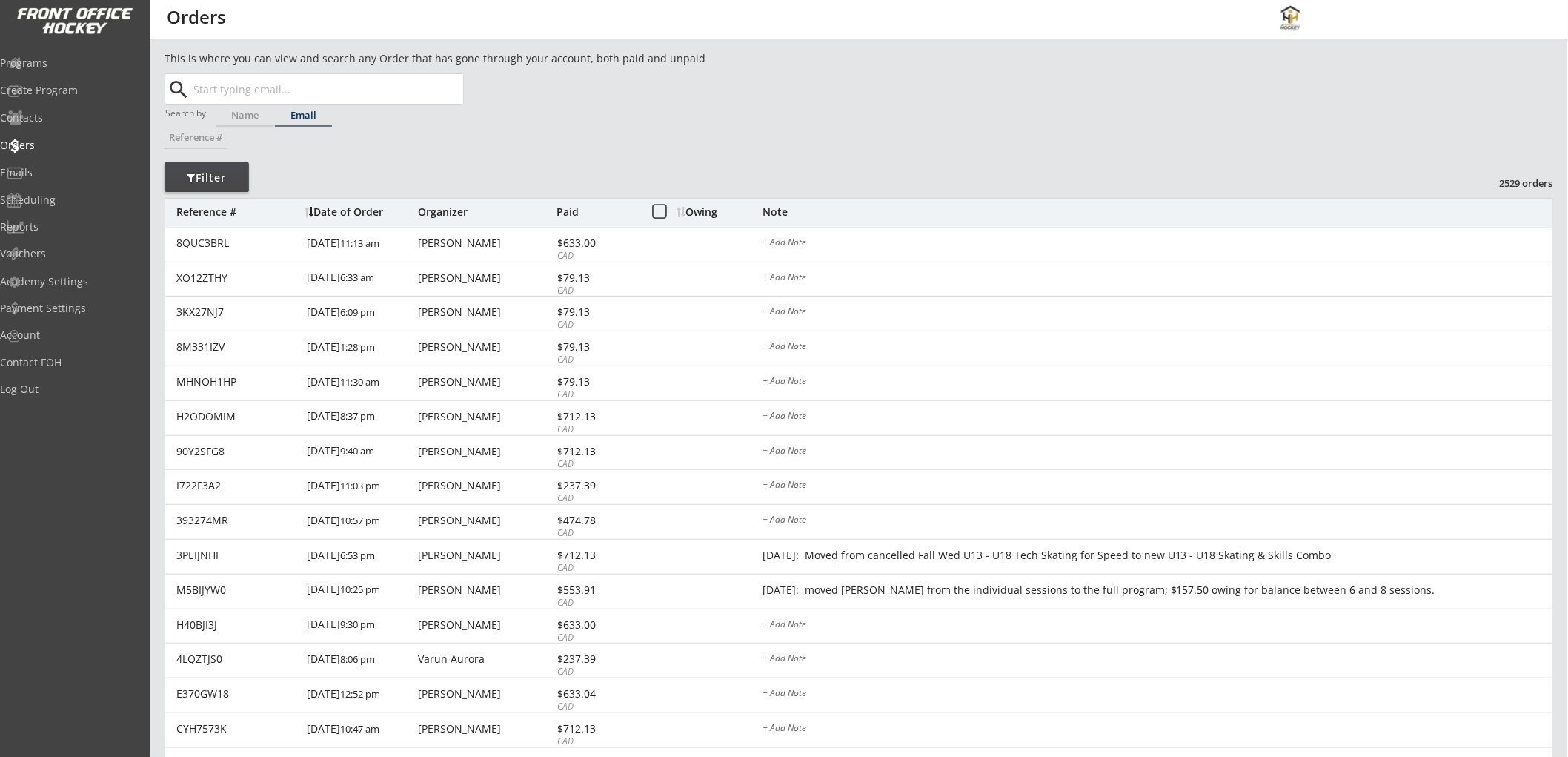
click at [301, 85] on input "text" at bounding box center [327, 89] width 273 height 30
paste input "ian.dewolfe@gmail.com"
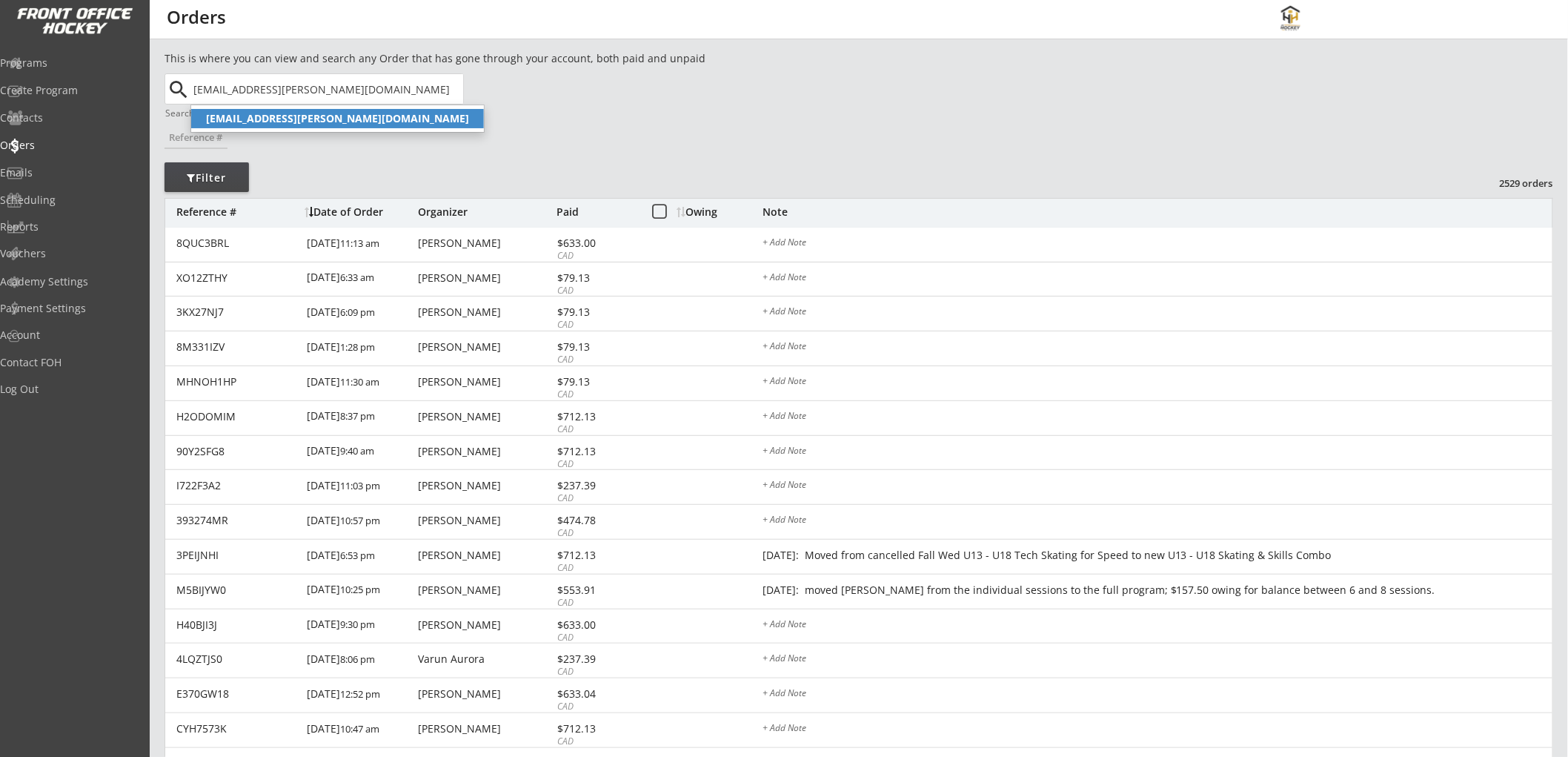
click at [314, 116] on strong "ian.dewolfe@gmail.com" at bounding box center [337, 118] width 263 height 14
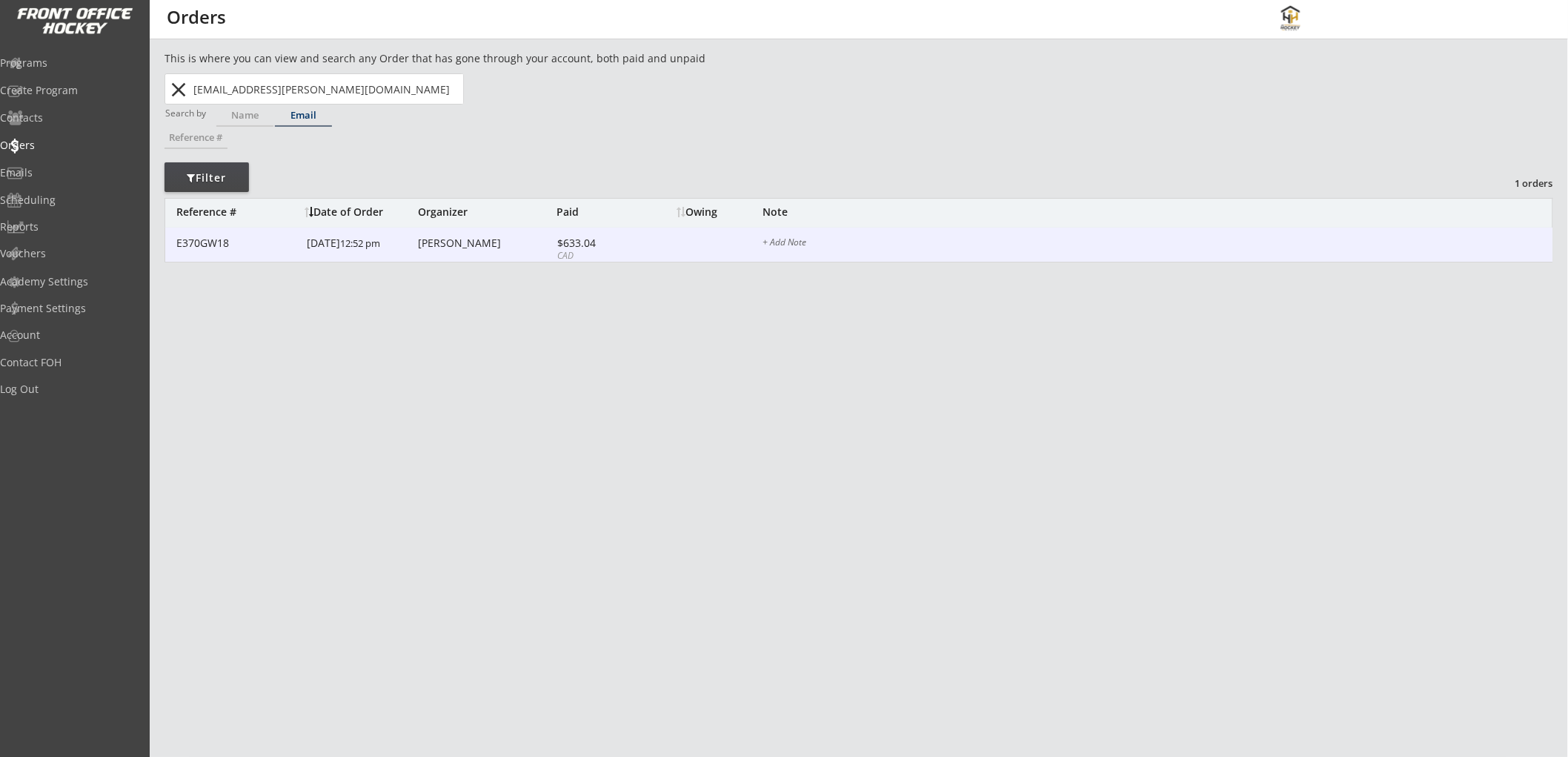
type input "ian.dewolfe@gmail.com"
click at [642, 240] on div "E370GW18 10/02/25 12:52 pm Ian Dewolfe $633.04 CAD + Add Note" at bounding box center [858, 245] width 1387 height 35
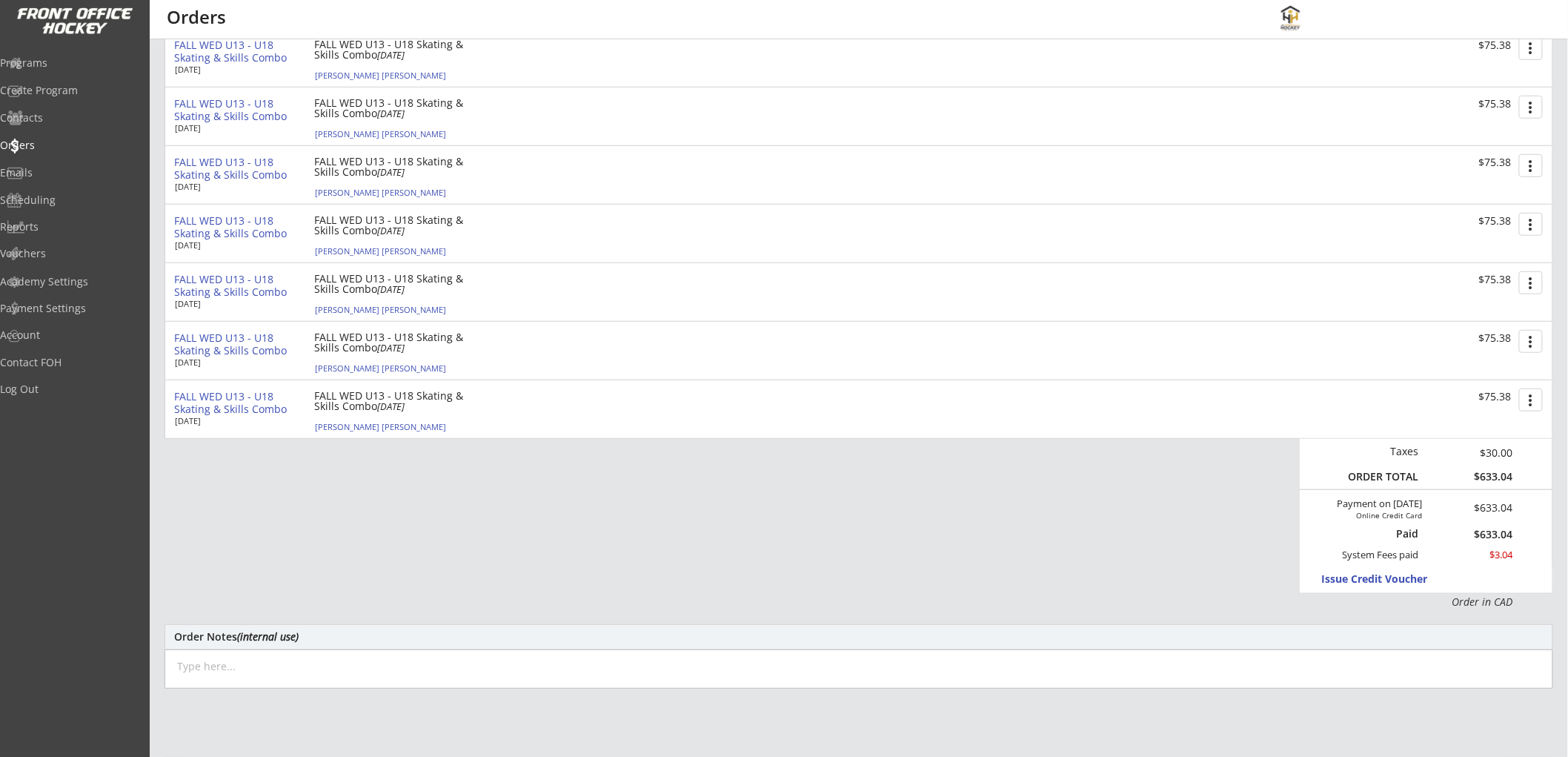
scroll to position [329, 0]
click at [358, 660] on textarea at bounding box center [858, 667] width 1389 height 39
paste textarea "ian.dewolfe@gmail.com"
type textarea "ian.dewolfe@gmail.com"
drag, startPoint x: 337, startPoint y: 658, endPoint x: 169, endPoint y: 656, distance: 168.0
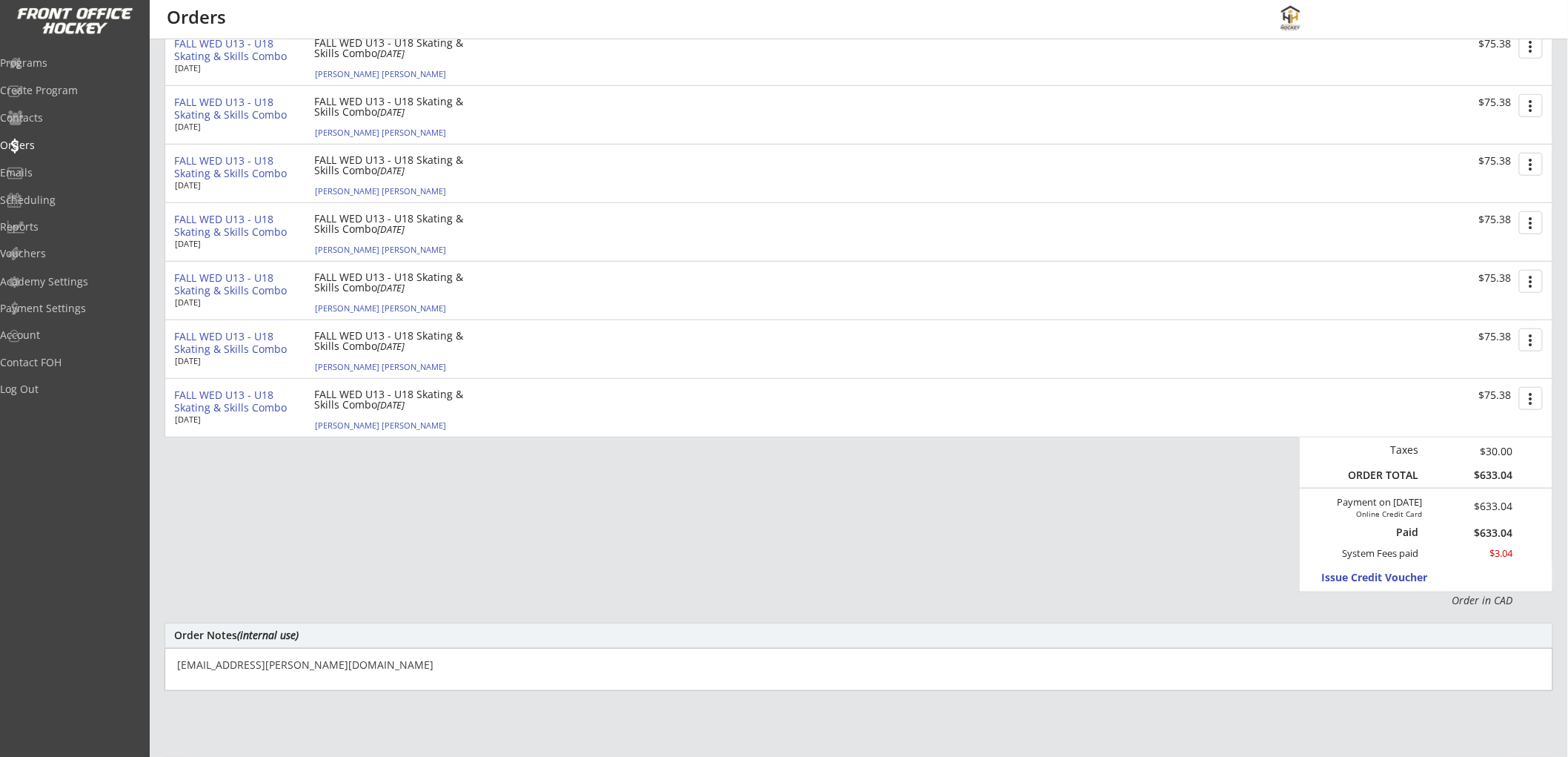
click at [168, 661] on textarea "ian.dewolfe@gmail.com" at bounding box center [858, 669] width 1389 height 43
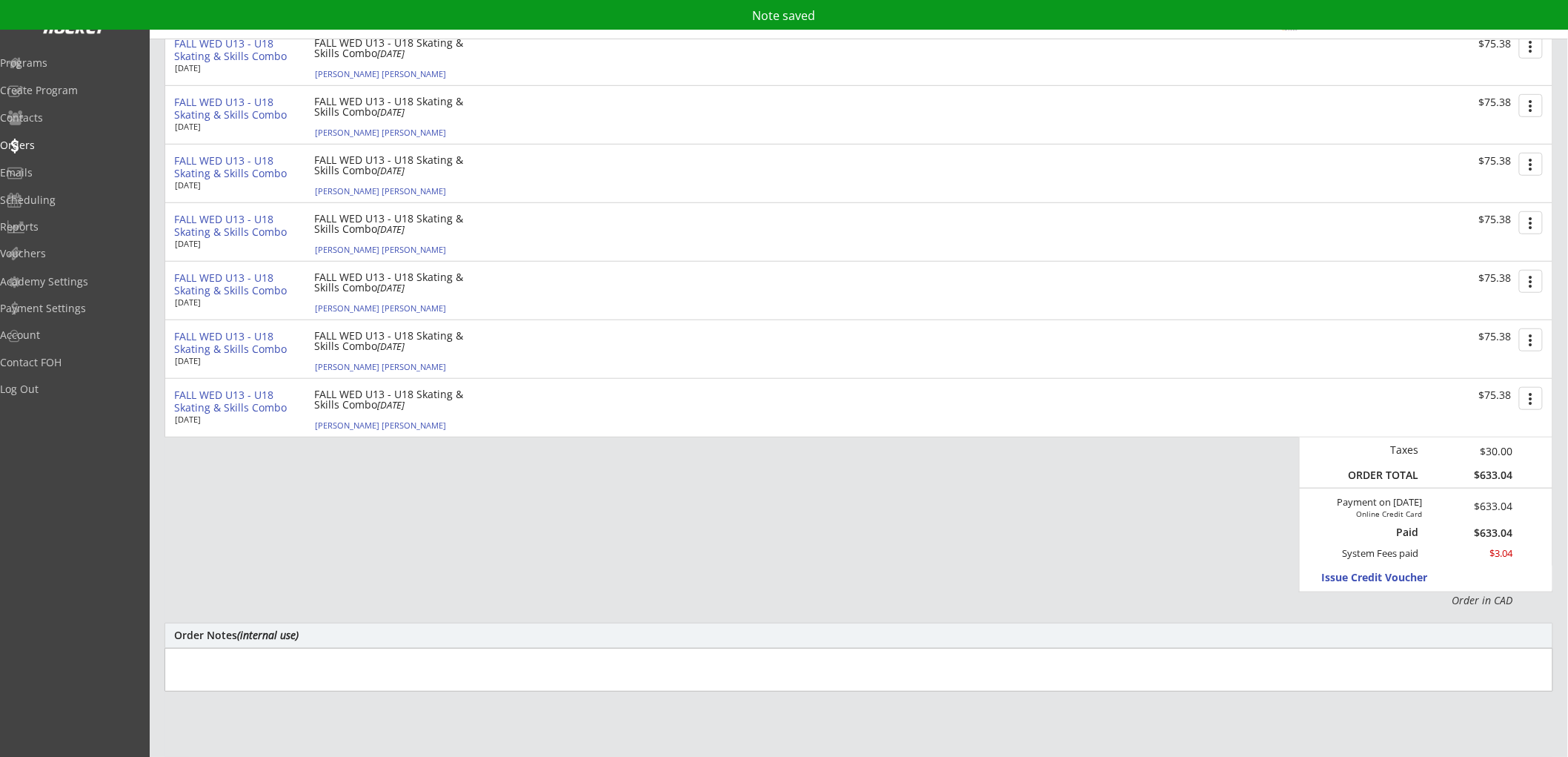
click at [326, 655] on textarea at bounding box center [858, 670] width 1389 height 43
paste textarea "Oct 7/25: Moved from cancelled Fall Wed U13 - U18 Tech Skating for Speed to new…"
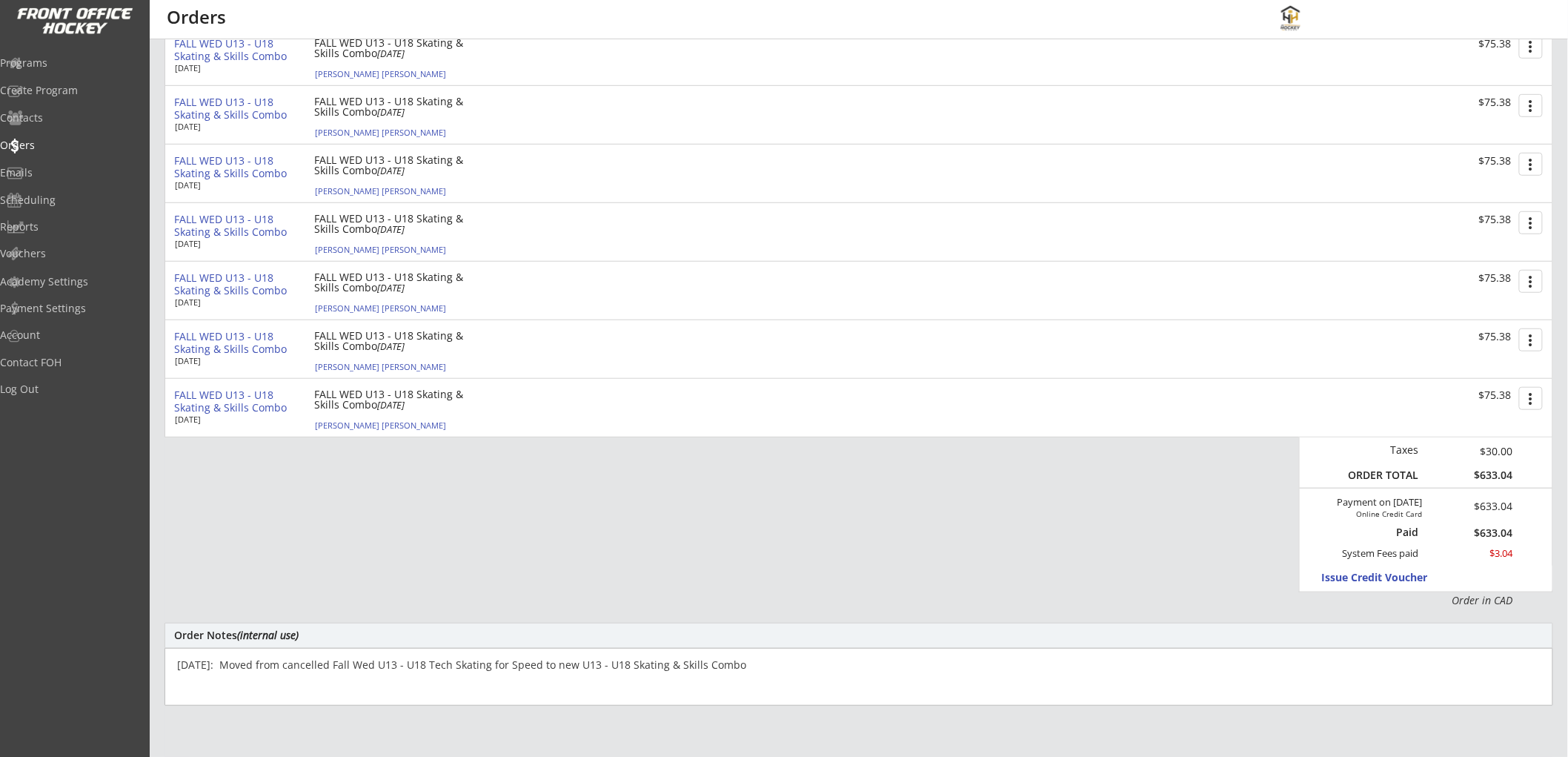
click at [789, 665] on textarea "Oct 7/25: Moved from cancelled Fall Wed U13 - U18 Tech Skating for Speed to new…" at bounding box center [858, 677] width 1389 height 58
type textarea "Oct 7/25: Moved from cancelled Fall Wed U13 - U18 Tech Skating for Speed to new…"
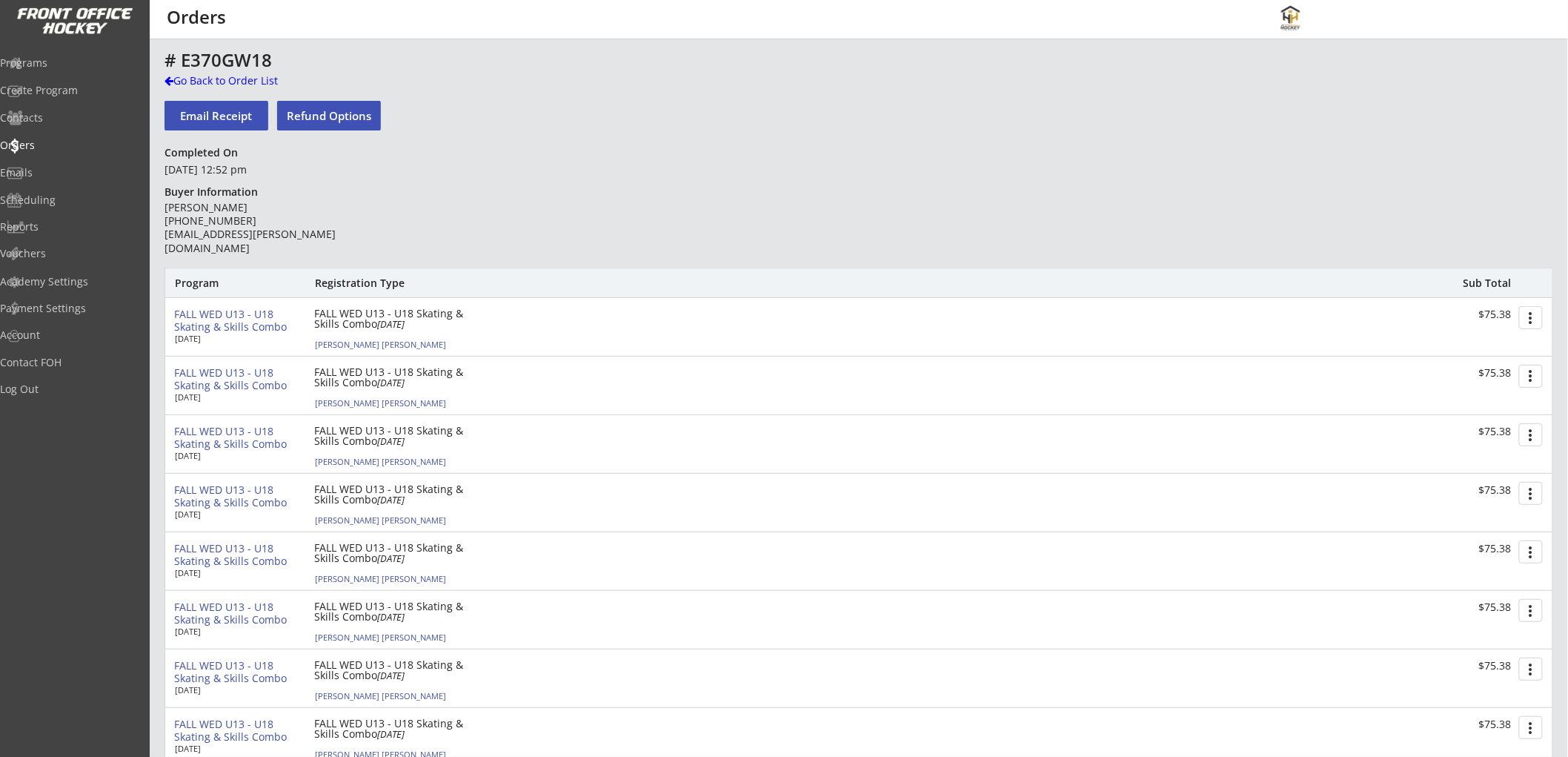
click at [191, 71] on div "# E370GW18" at bounding box center [519, 62] width 710 height 23
click at [200, 77] on div "Go Back to Order List" at bounding box center [241, 80] width 153 height 15
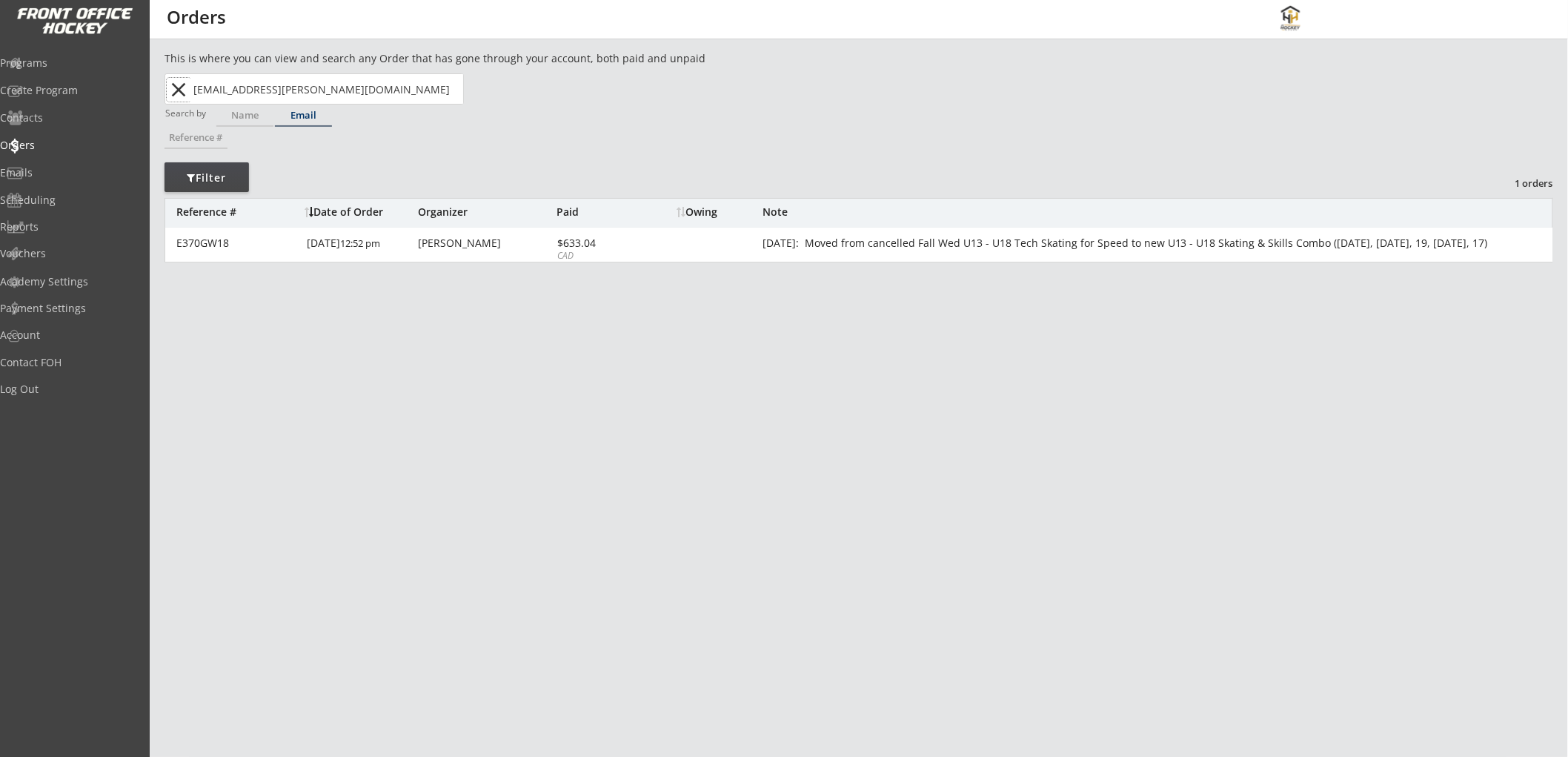
drag, startPoint x: 174, startPoint y: 92, endPoint x: 293, endPoint y: 98, distance: 119.2
click at [175, 92] on button "close" at bounding box center [179, 90] width 24 height 23
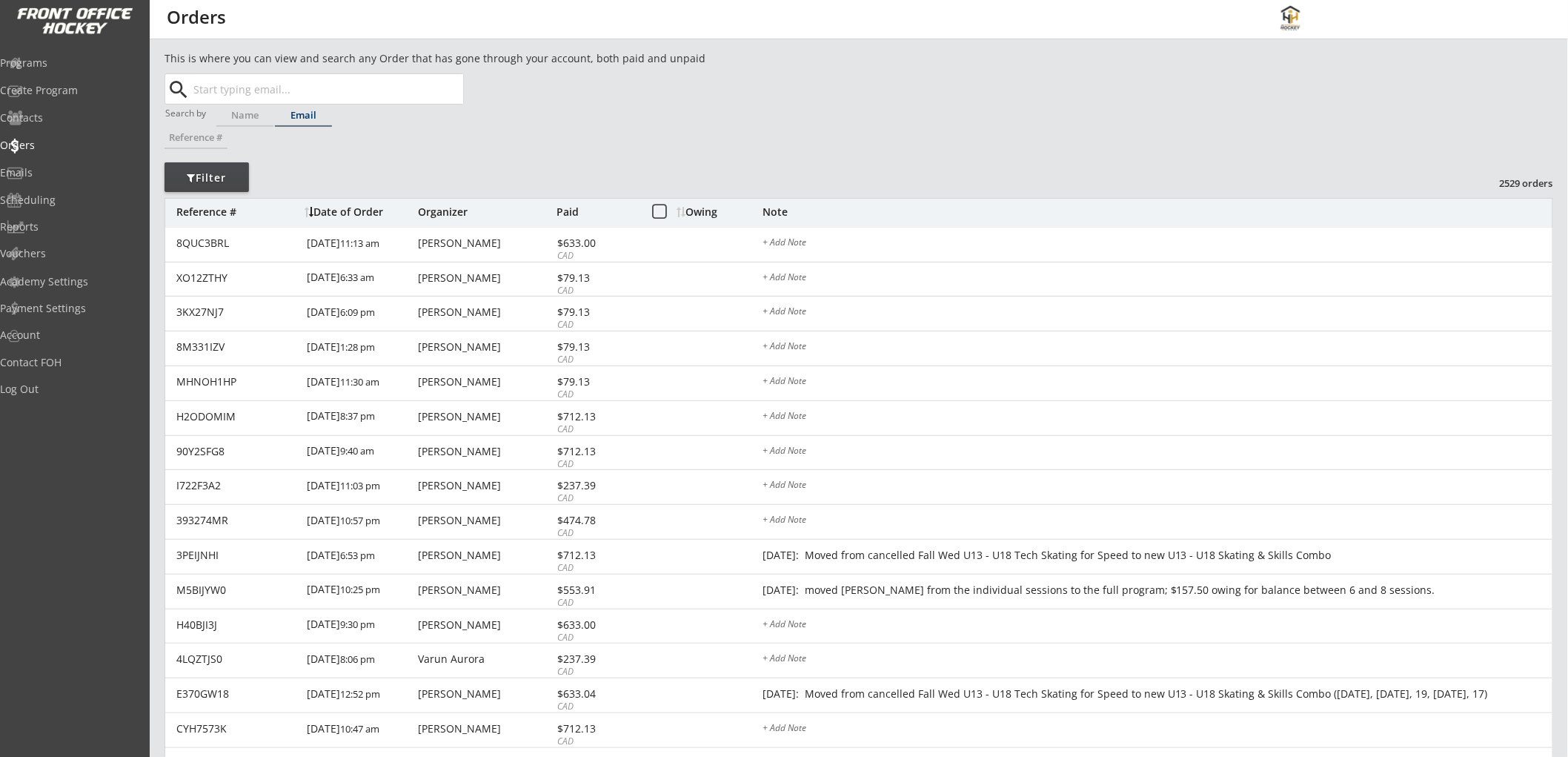
click at [298, 93] on input "text" at bounding box center [327, 89] width 273 height 30
paste input "gidziu@gmail.com"
click at [304, 116] on p "gidziu@gmail.com" at bounding box center [327, 118] width 271 height 19
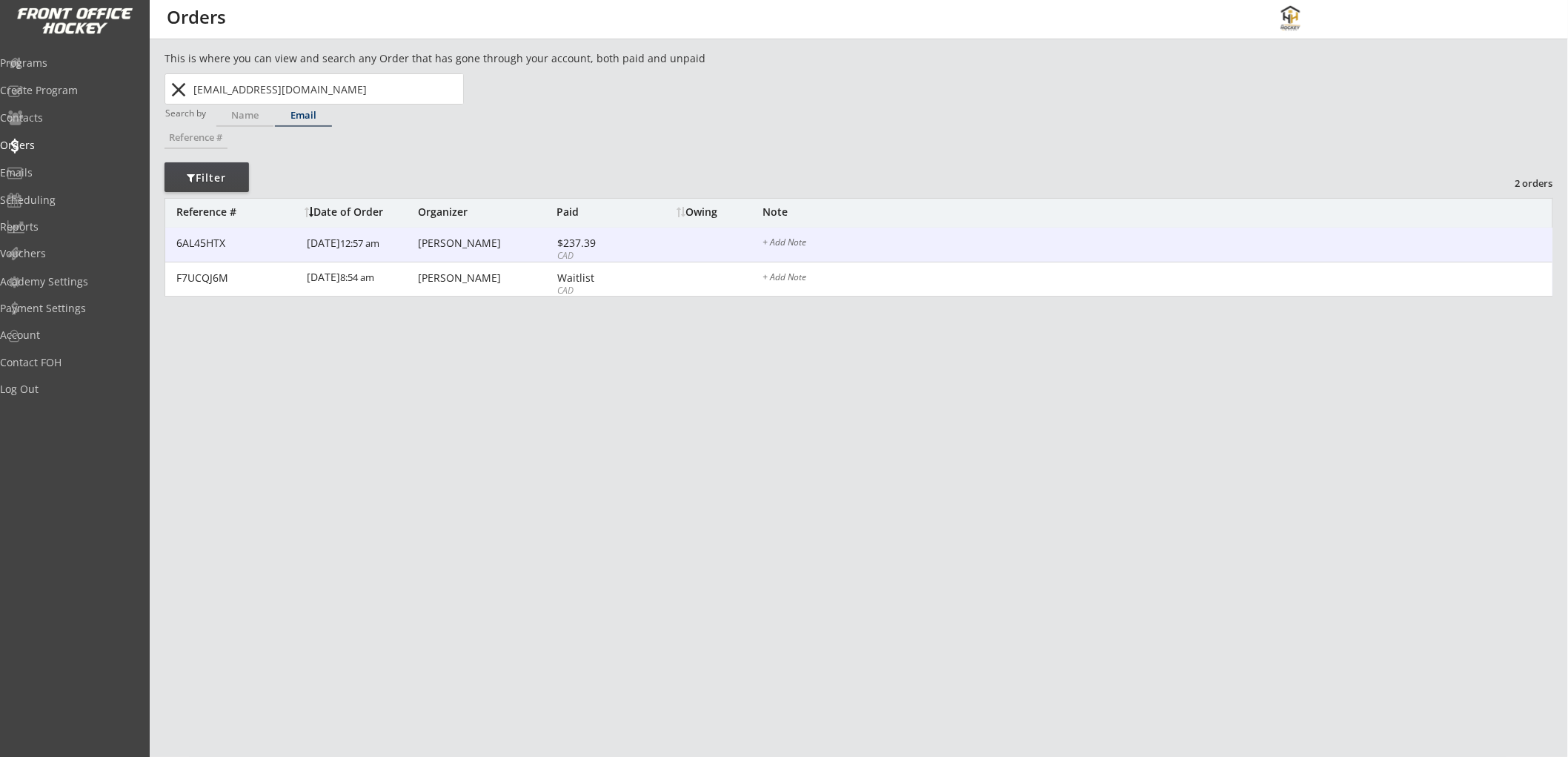
type input "gidziu@gmail.com"
click at [611, 245] on div "$237.39" at bounding box center [597, 243] width 79 height 10
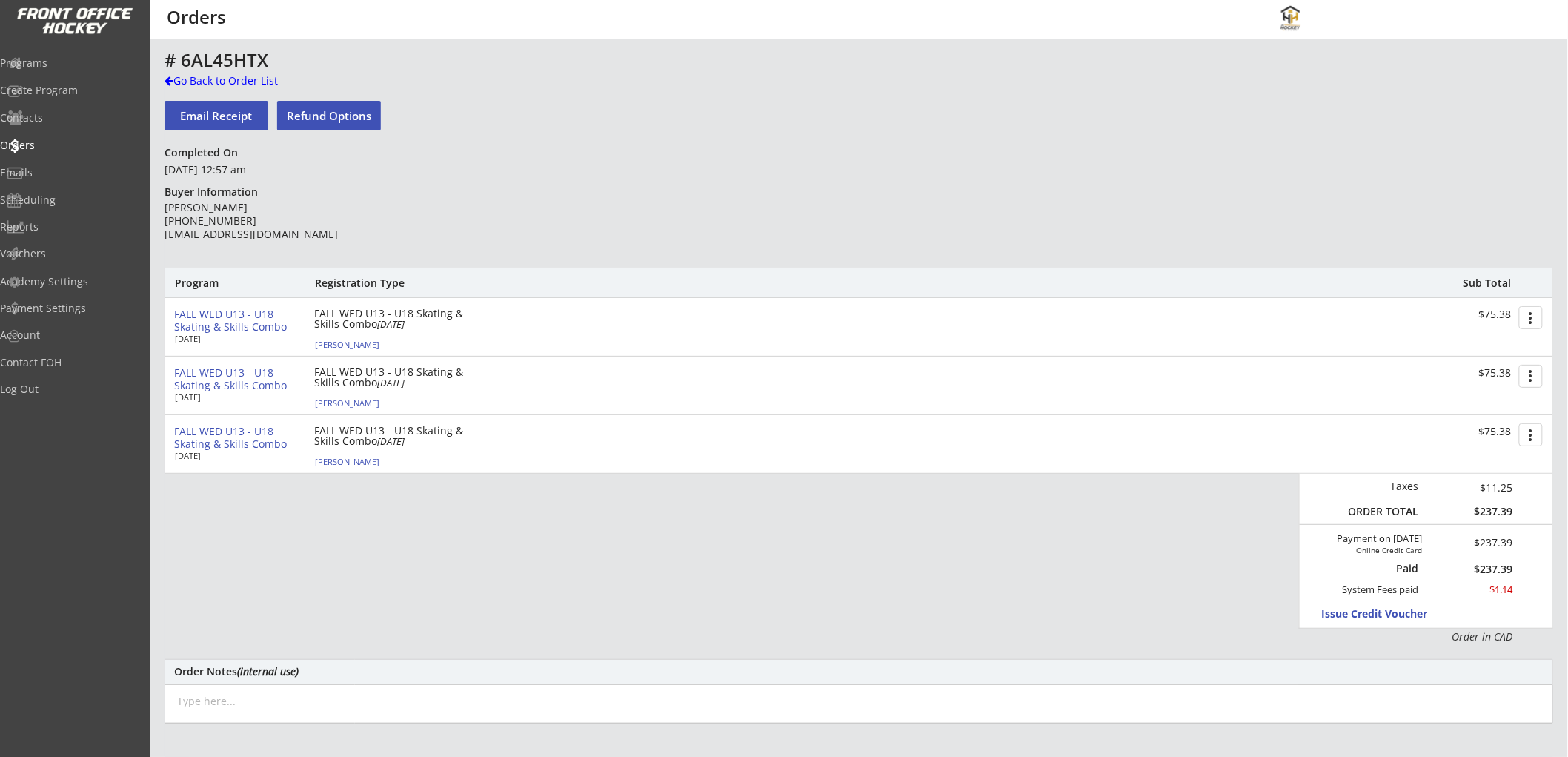
click at [448, 700] on textarea at bounding box center [858, 703] width 1389 height 39
paste textarea "Oct 7/25: Moved from cancelled Fall Wed U13 - U18 Tech Skating for Speed to new…"
click at [513, 630] on div "Program Registration Type Sub Total FALL WED U13 - U18 Skating & Skills Combo O…" at bounding box center [858, 455] width 1389 height 376
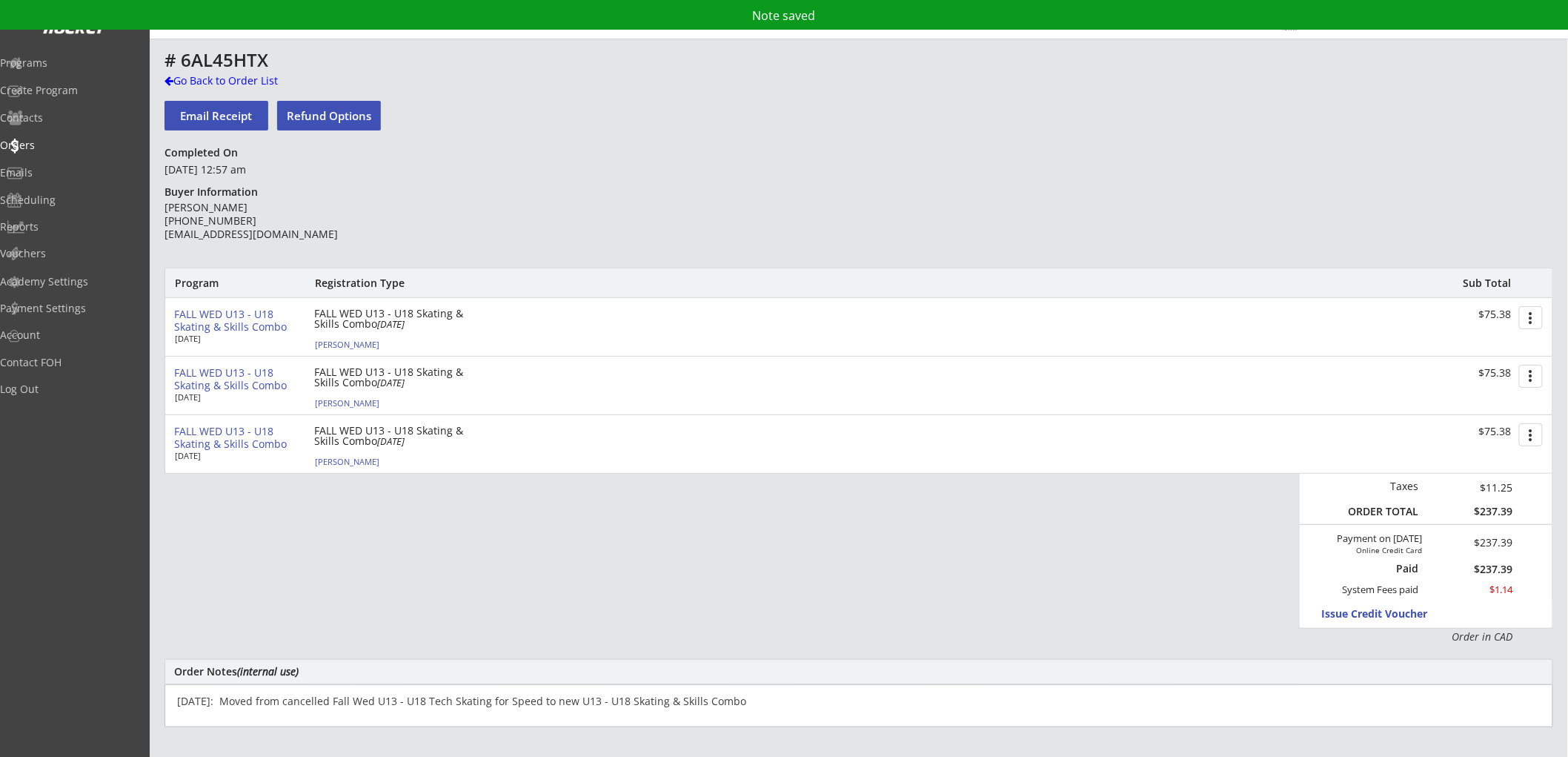
click at [753, 706] on textarea "Oct 7/25: Moved from cancelled Fall Wed U13 - U18 Tech Skating for Speed to new…" at bounding box center [858, 705] width 1389 height 43
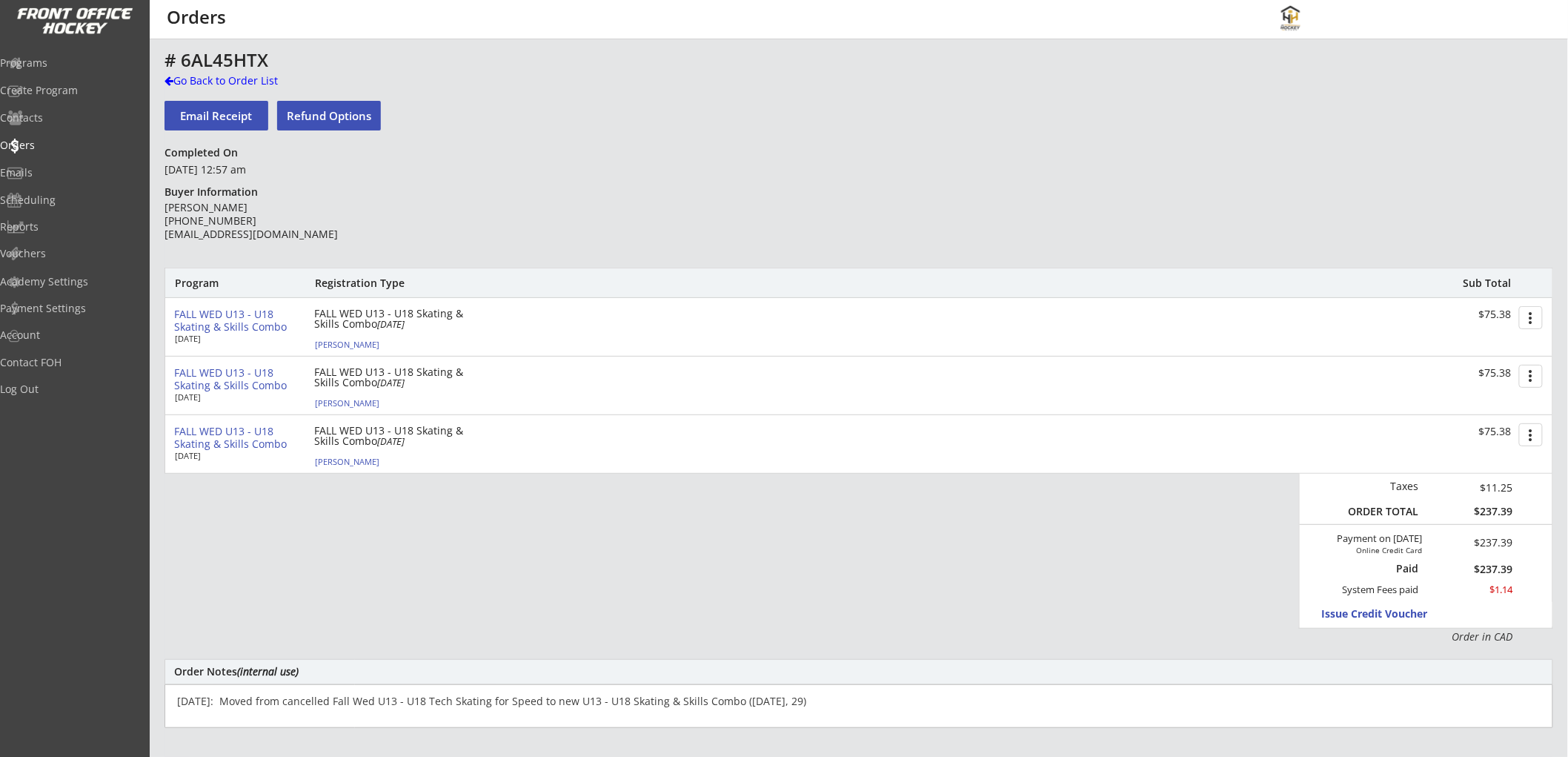
type textarea "Oct 7/25: Moved from cancelled Fall Wed U13 - U18 Tech Skating for Speed to new…"
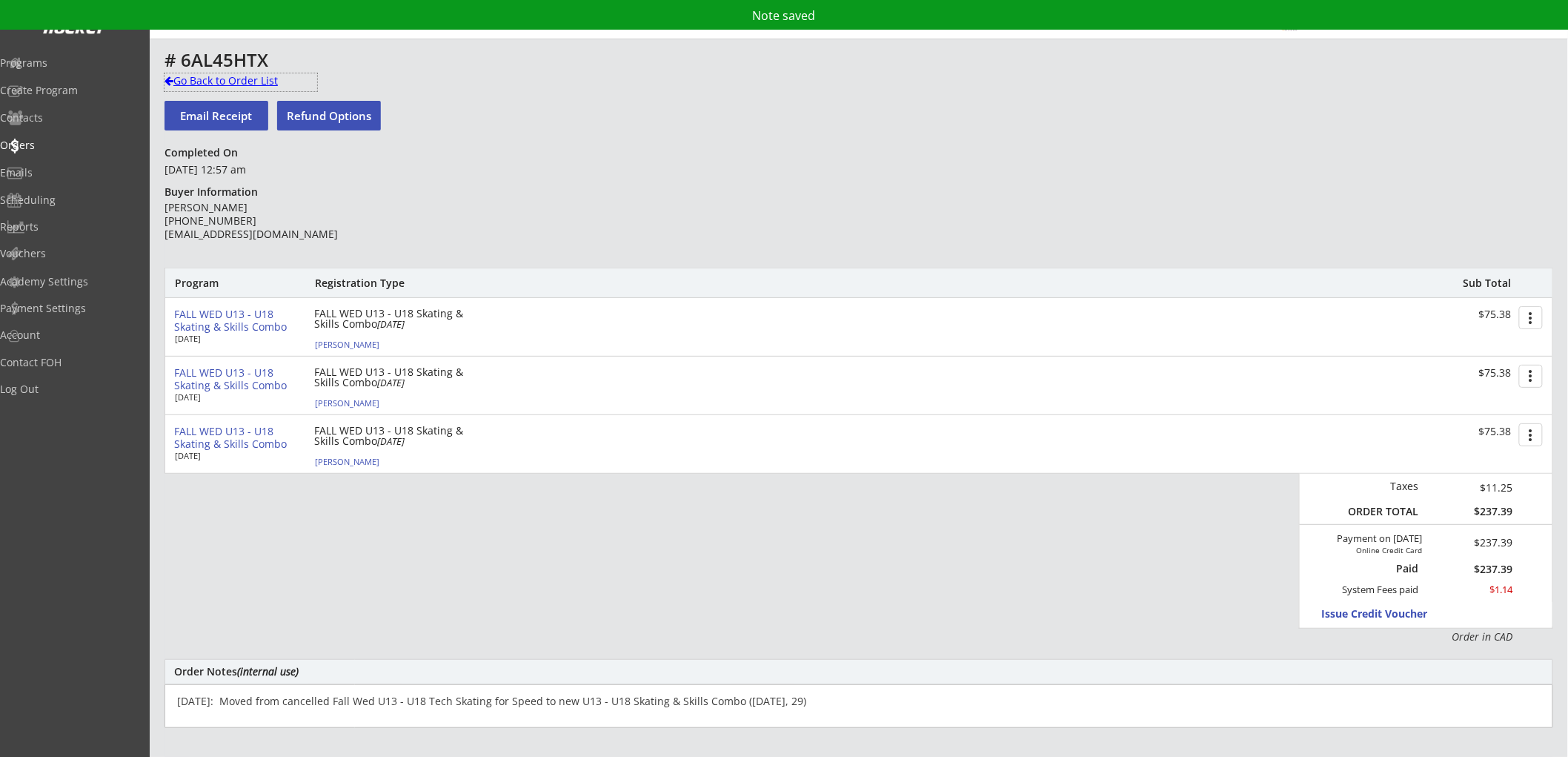
click at [262, 80] on div "Go Back to Order List" at bounding box center [241, 80] width 153 height 15
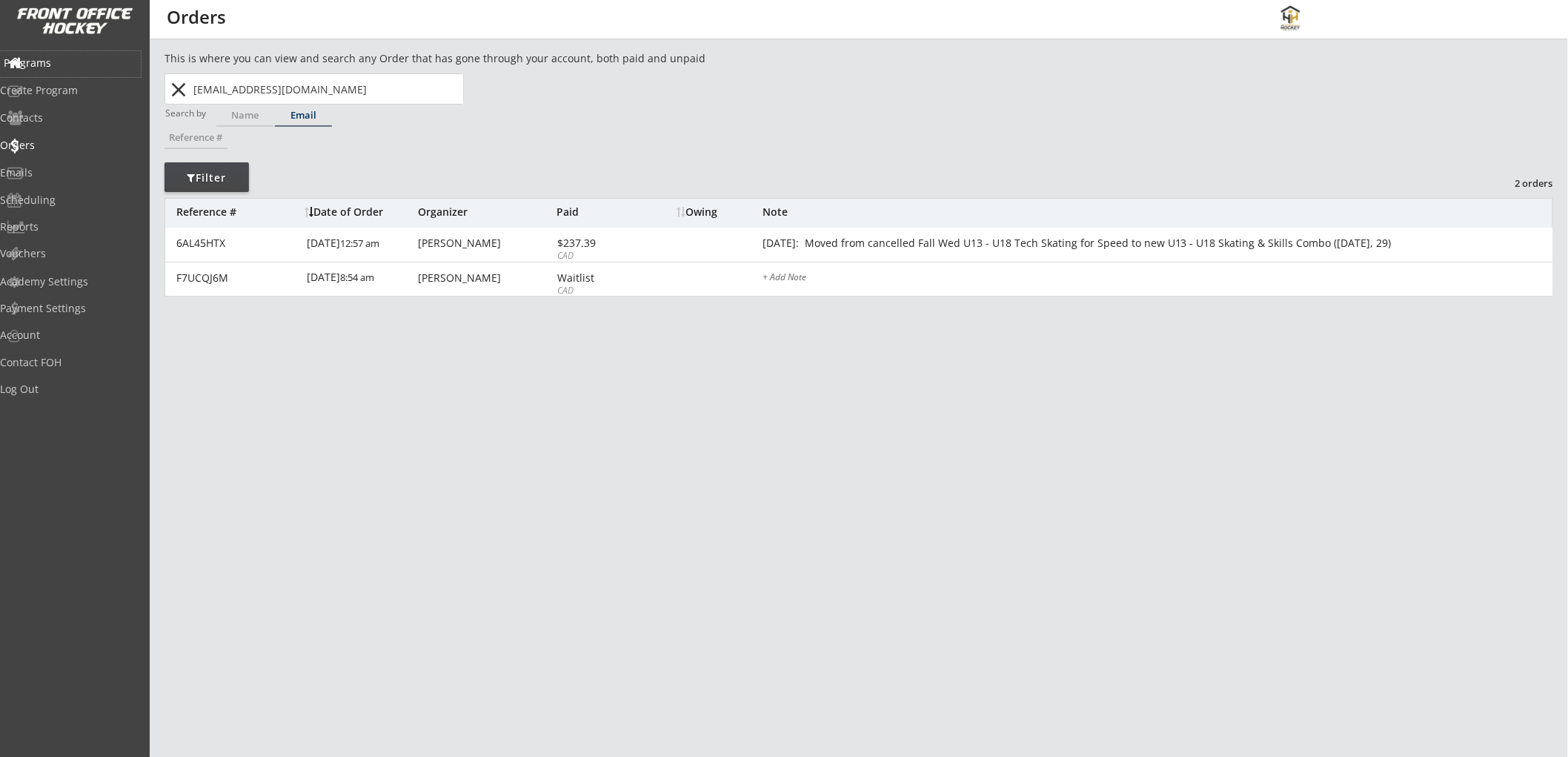
click at [75, 63] on div "Programs" at bounding box center [70, 63] width 134 height 10
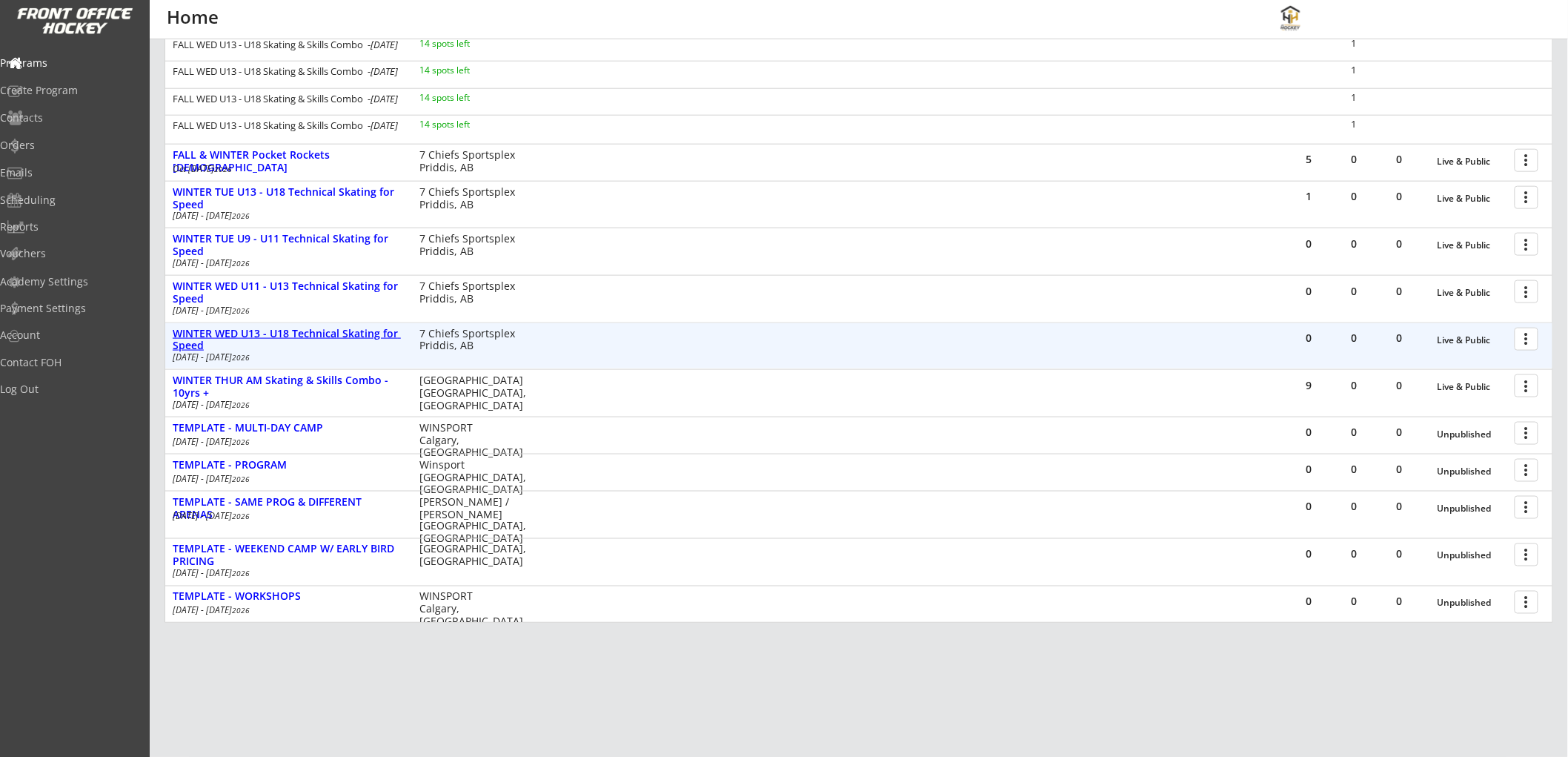
scroll to position [659, 0]
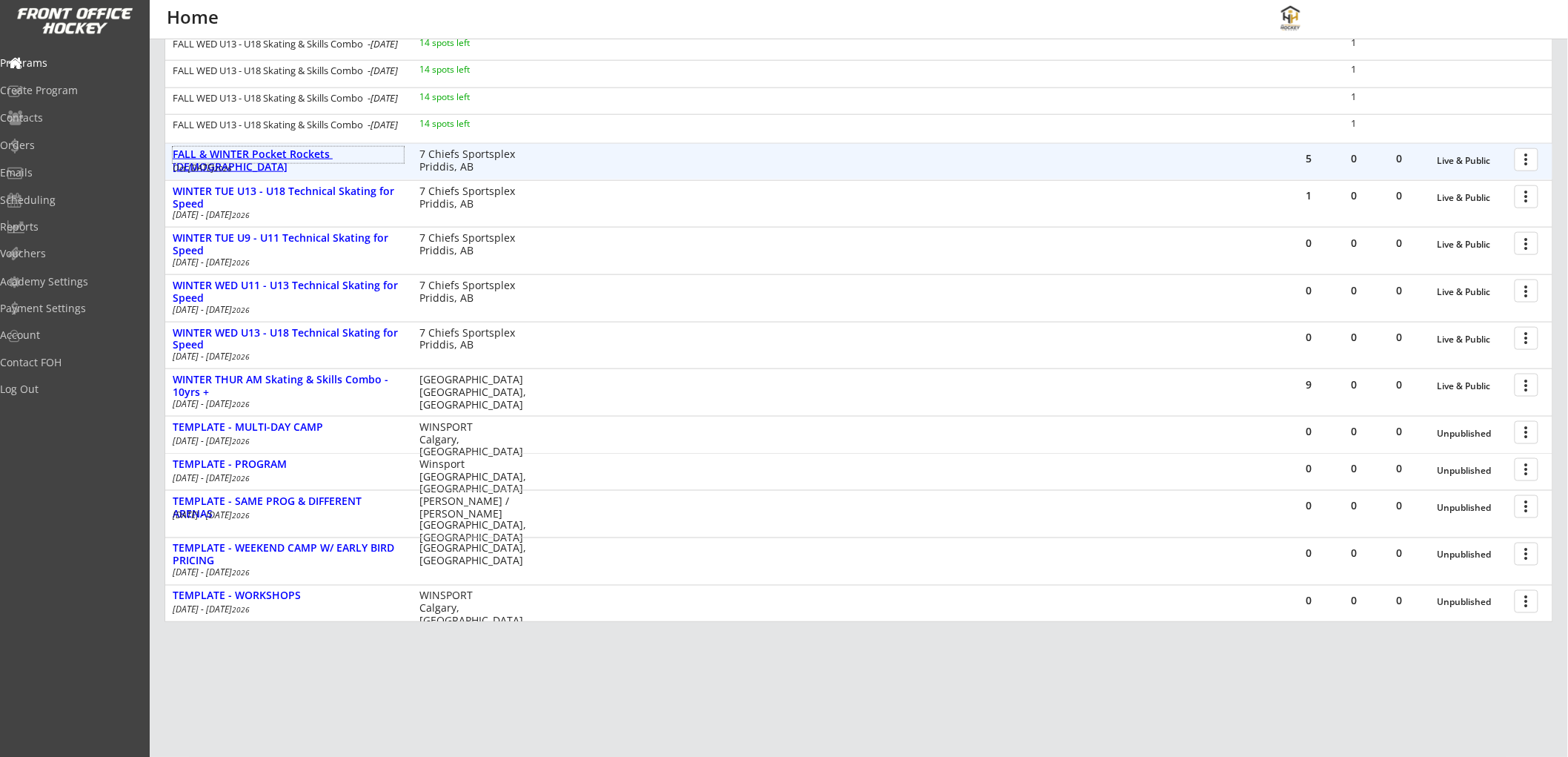
click at [306, 153] on div "FALL & WINTER Pocket Rockets 4 - 6 yrs old" at bounding box center [288, 161] width 231 height 25
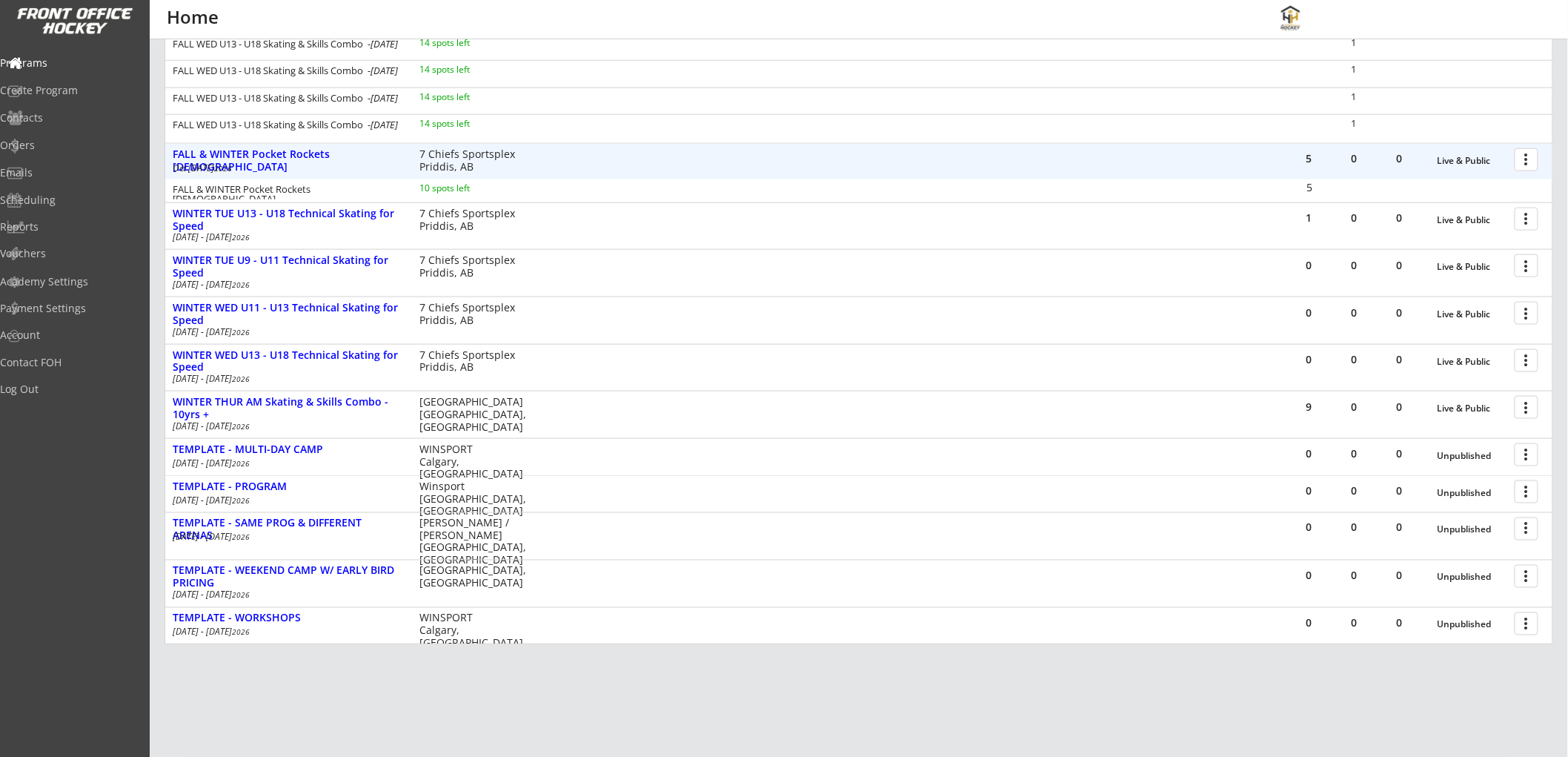
click at [1524, 160] on div at bounding box center [1530, 159] width 26 height 26
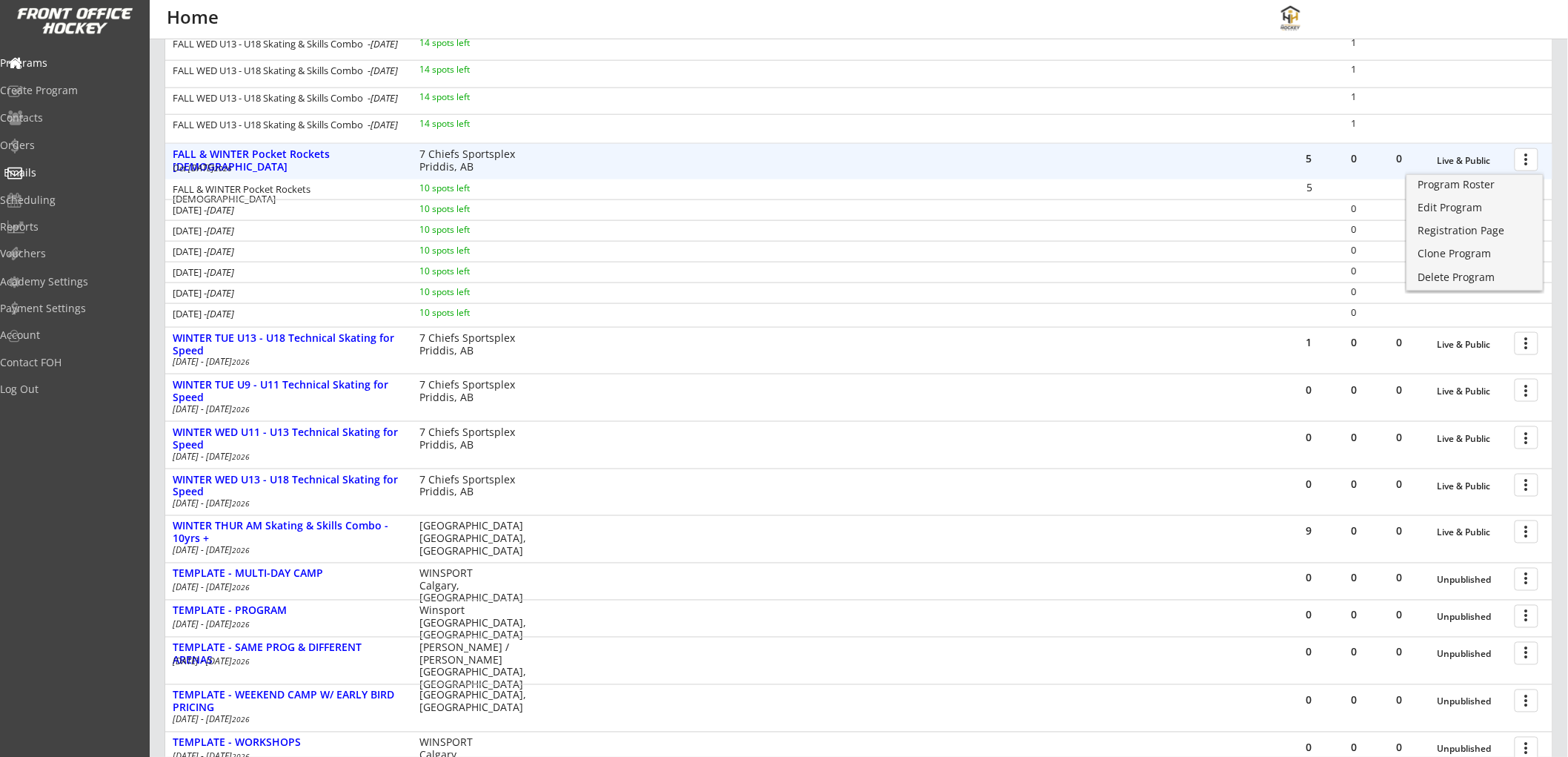
click at [53, 178] on div "Emails" at bounding box center [70, 173] width 134 height 10
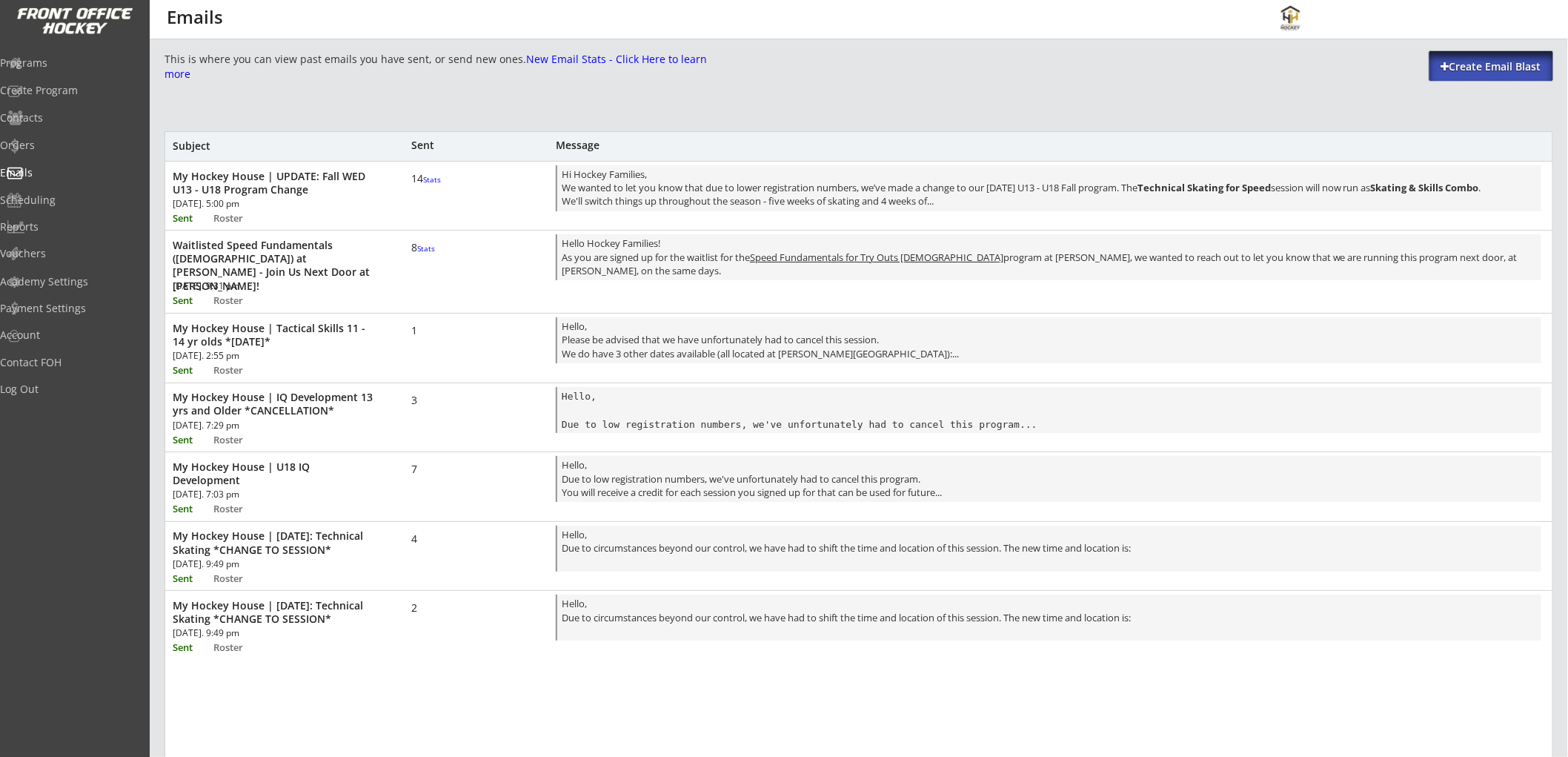
click at [1484, 63] on div "Create Email Blast" at bounding box center [1492, 66] width 123 height 15
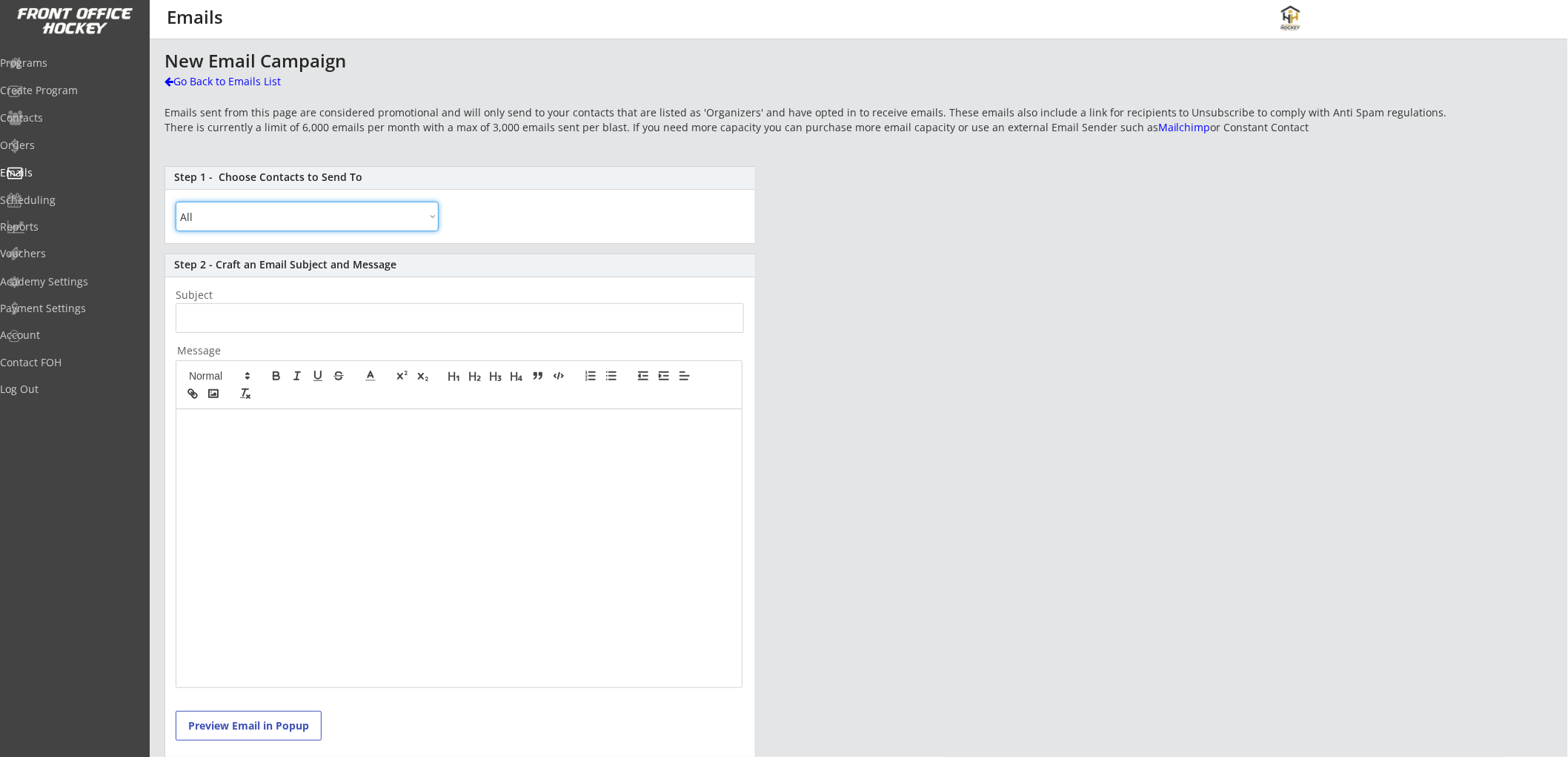
click at [382, 217] on select "All By Specific Programs Within Birth Year Range" at bounding box center [307, 216] width 263 height 30
select select ""Within Birth Year Range""
click at [175, 202] on select "All By Specific Programs Within Birth Year Range" at bounding box center [307, 216] width 263 height 30
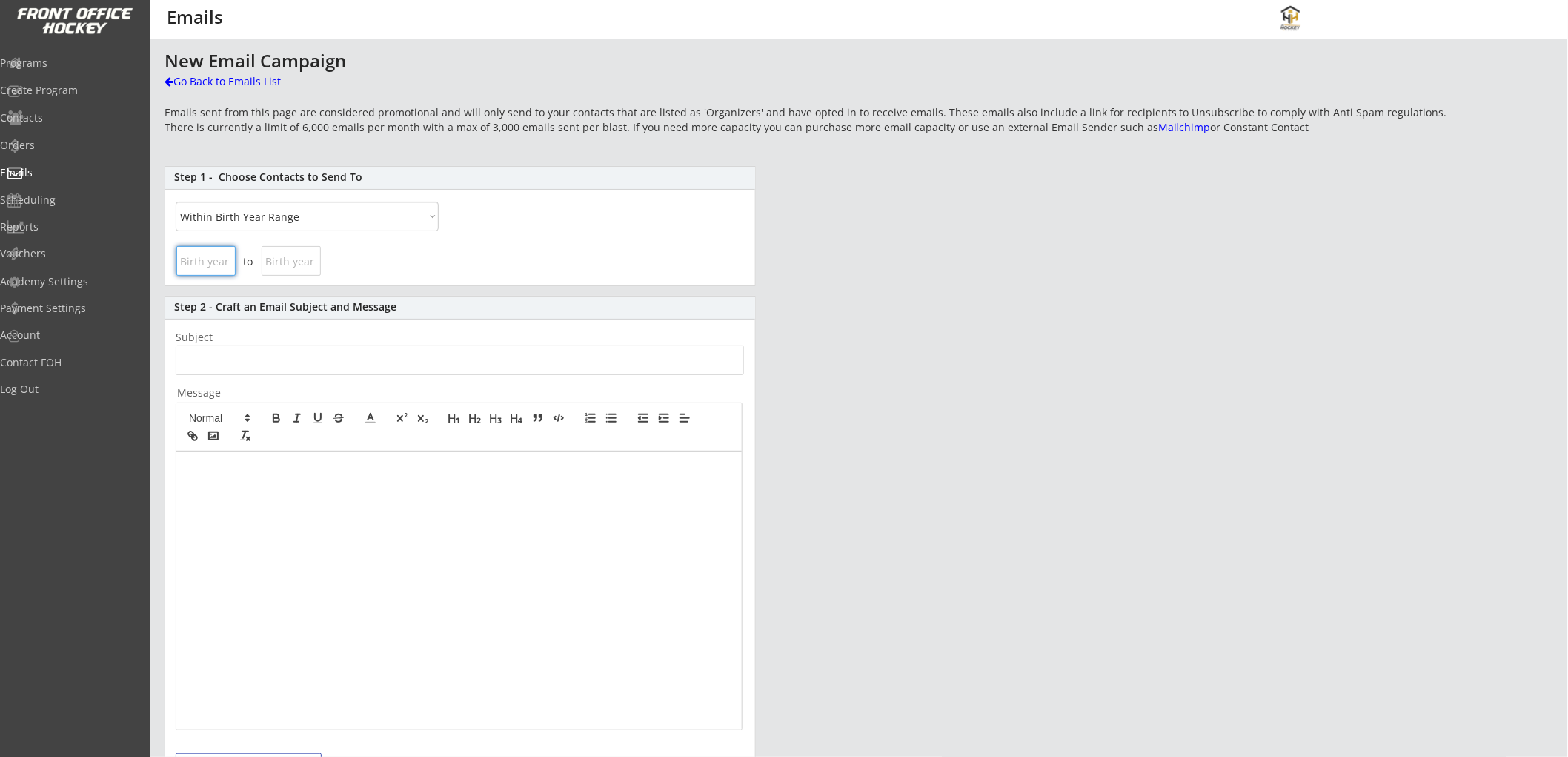
click at [203, 256] on input "input" at bounding box center [206, 261] width 59 height 30
click at [189, 263] on input "input" at bounding box center [206, 261] width 59 height 30
type input "2022"
type input "20"
type input "2020"
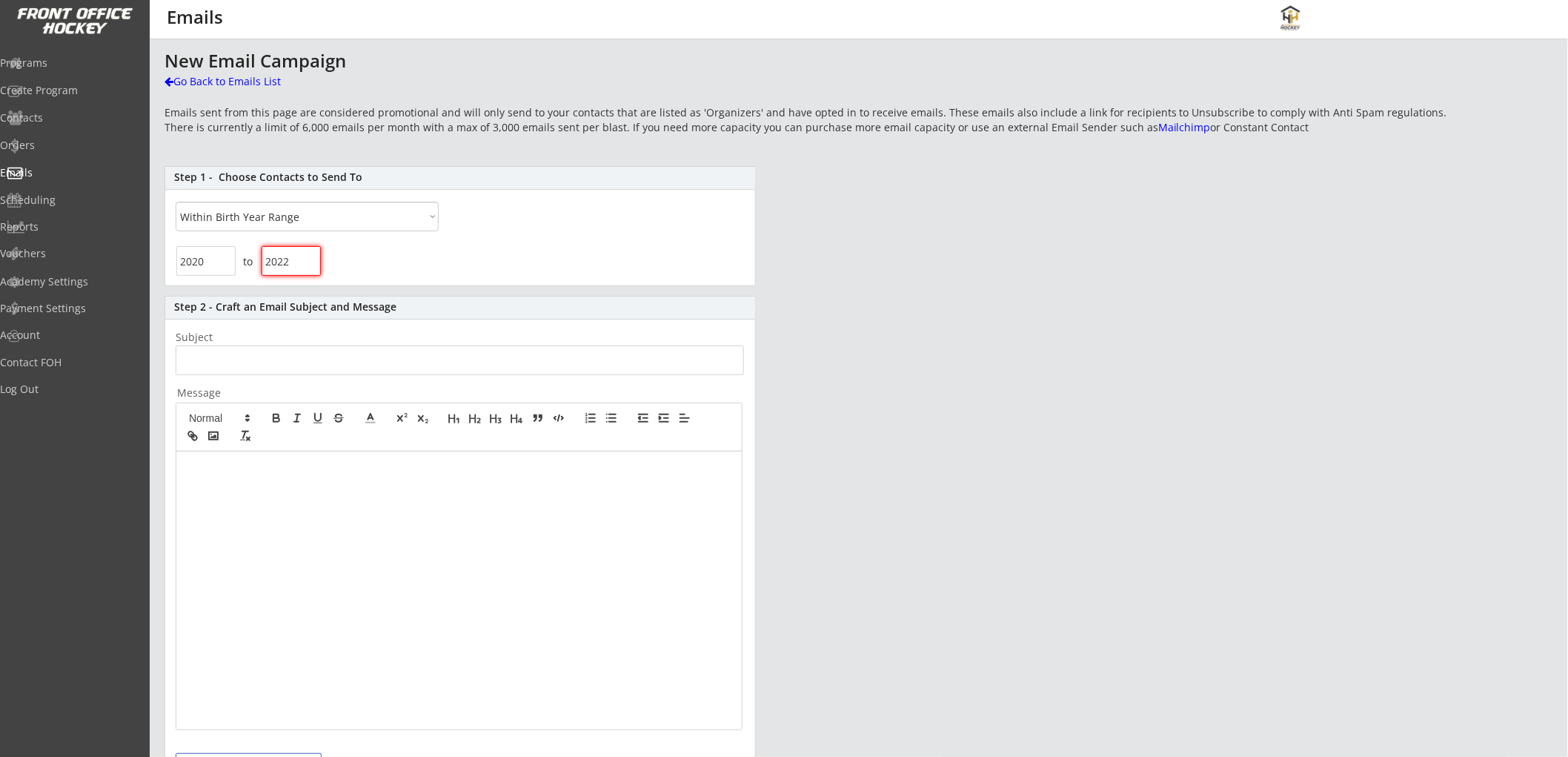
type input "2022"
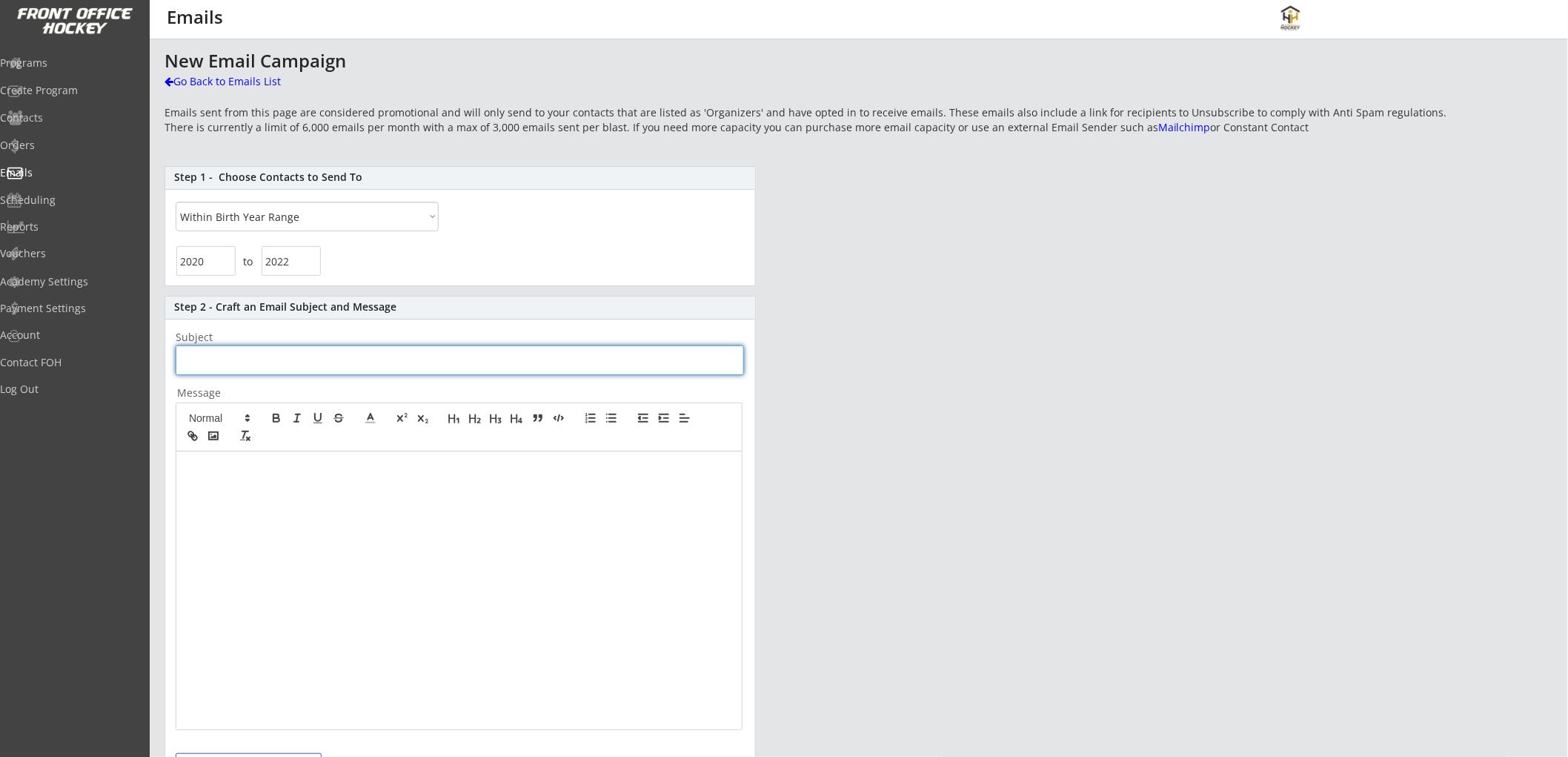
click at [255, 361] on input "input" at bounding box center [460, 361] width 568 height 30
type input "My Hockey House | Pocket Rockets: Individual Sessions Now Available!"
click at [475, 565] on div at bounding box center [459, 591] width 566 height 278
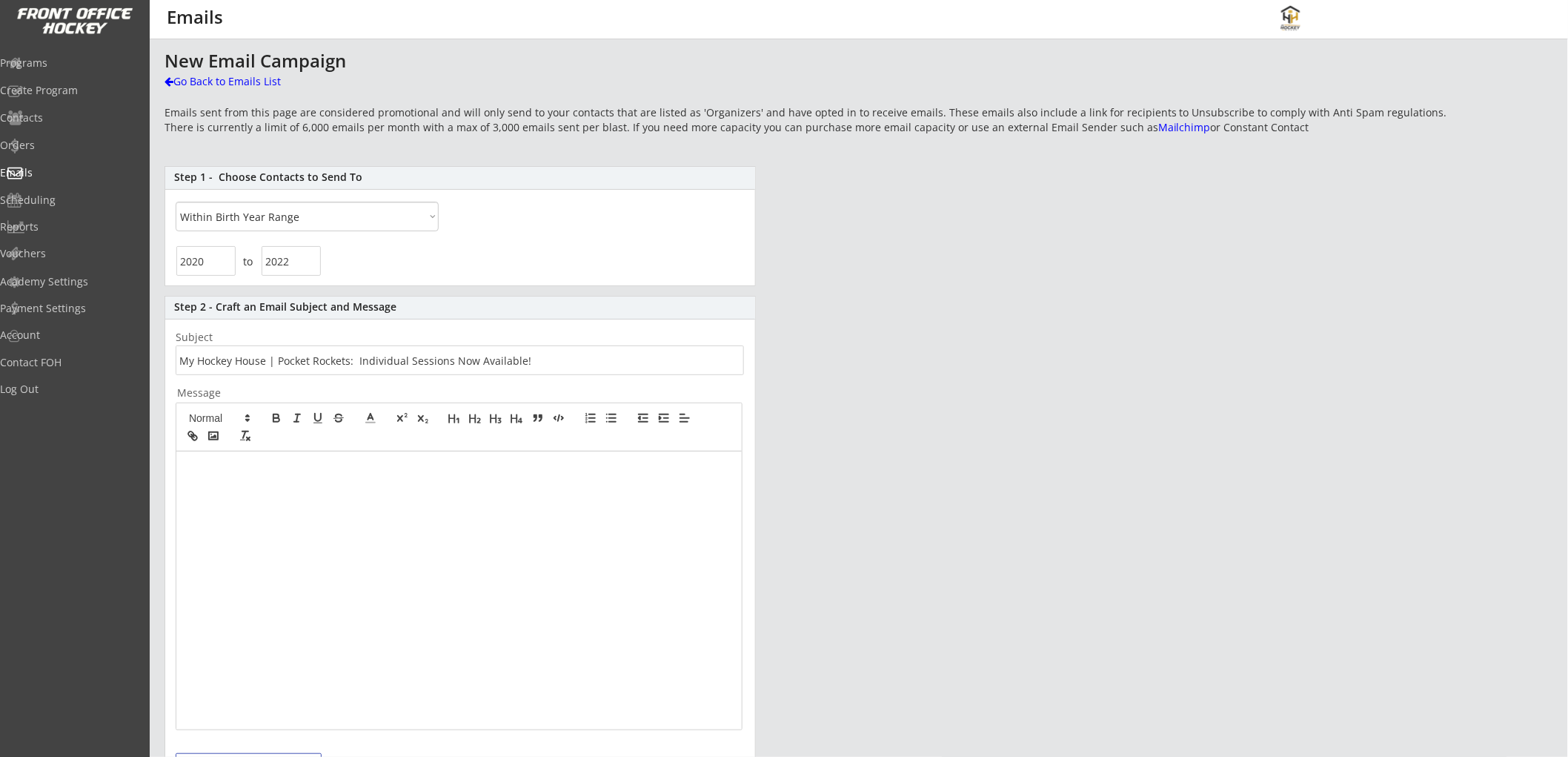
click at [492, 473] on p at bounding box center [459, 467] width 543 height 13
click at [504, 467] on p at bounding box center [459, 467] width 543 height 13
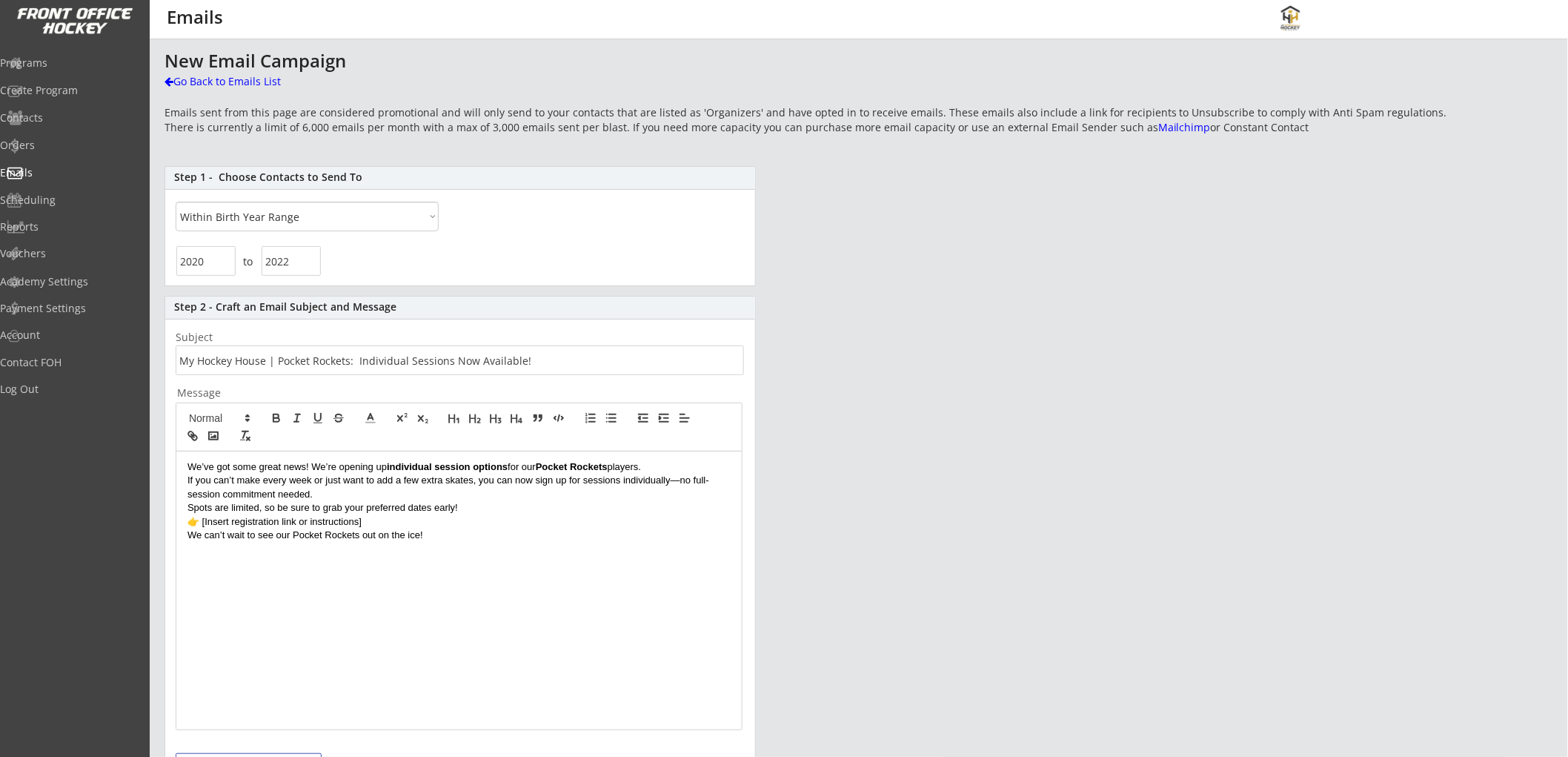
click at [506, 465] on strong "individual session options" at bounding box center [447, 467] width 121 height 11
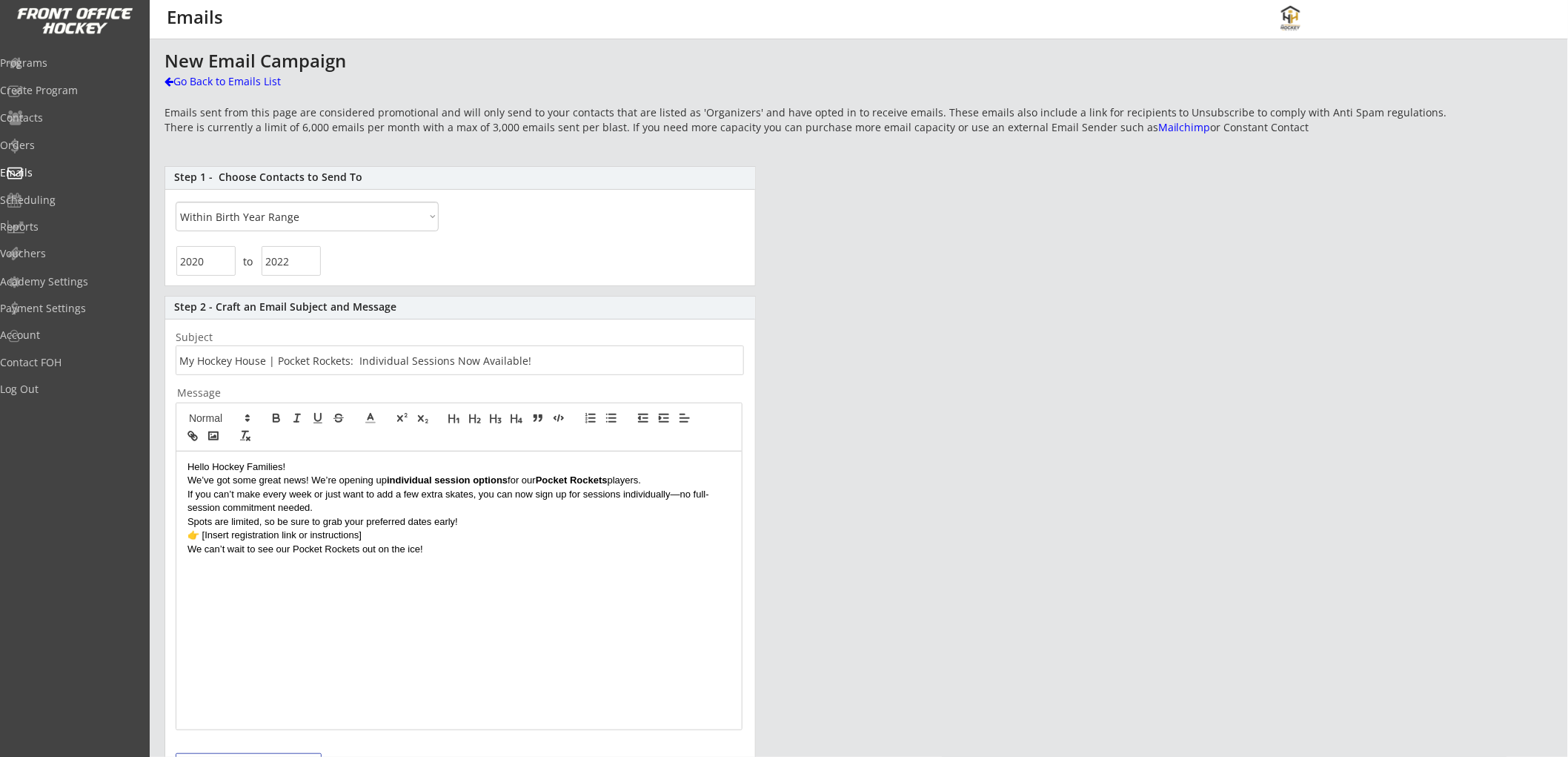
click at [295, 467] on p "Hello Hockey Families!" at bounding box center [459, 467] width 543 height 13
click at [544, 483] on strong "Pocket Rockets" at bounding box center [572, 480] width 72 height 11
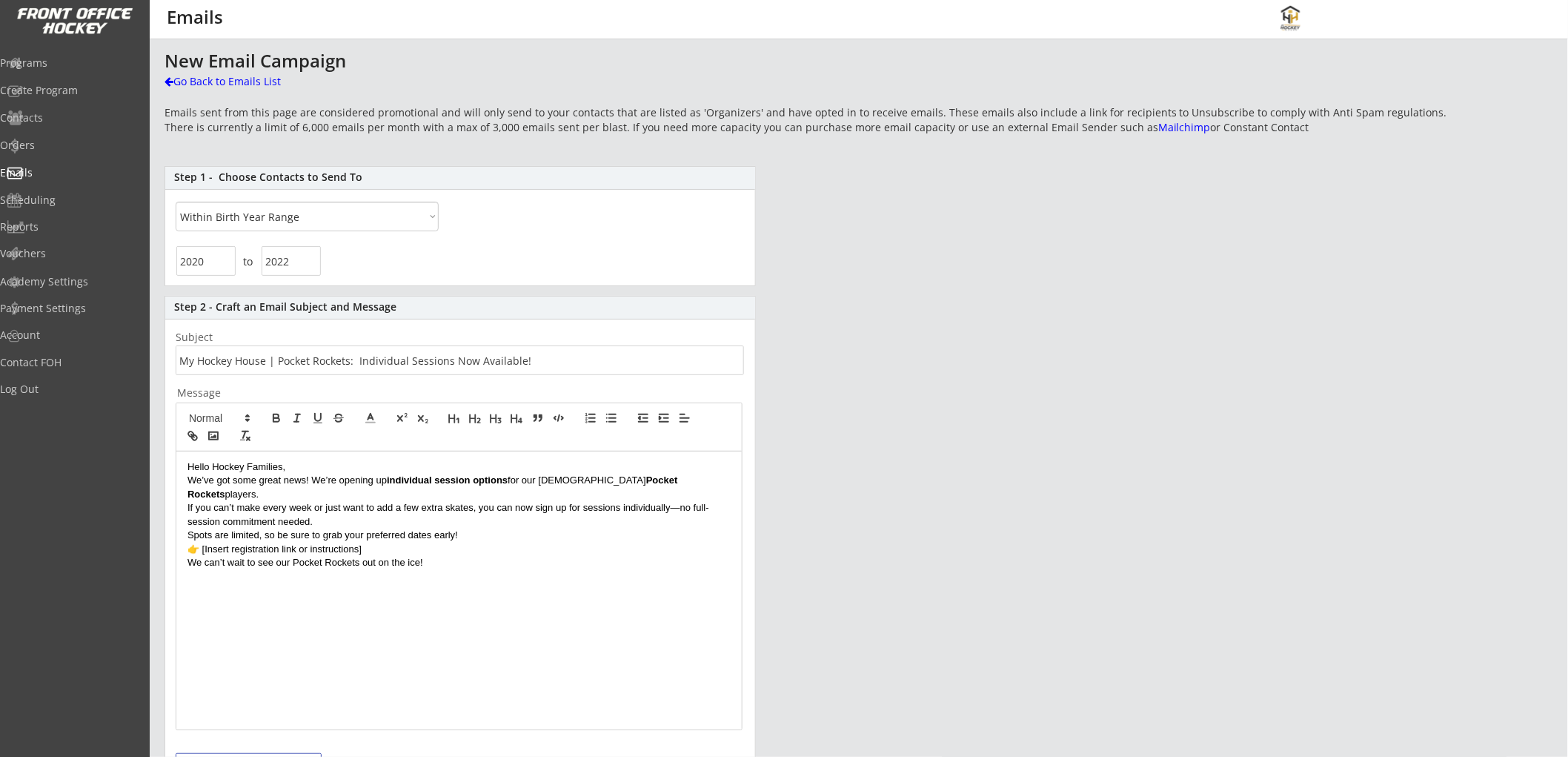
click at [680, 501] on p "If you can’t make every week or just want to add a few extra skates, you can no…" at bounding box center [459, 515] width 543 height 28
drag, startPoint x: 670, startPoint y: 491, endPoint x: 674, endPoint y: 501, distance: 10.8
click at [674, 501] on p "If you can’t make every week or just want to add a few extra skates, you can no…" at bounding box center [459, 515] width 543 height 28
drag, startPoint x: 381, startPoint y: 521, endPoint x: 182, endPoint y: 525, distance: 199.0
click at [182, 525] on div "Hello Hockey Families, We’ve got some great news! We’re opening up individual s…" at bounding box center [459, 591] width 566 height 278
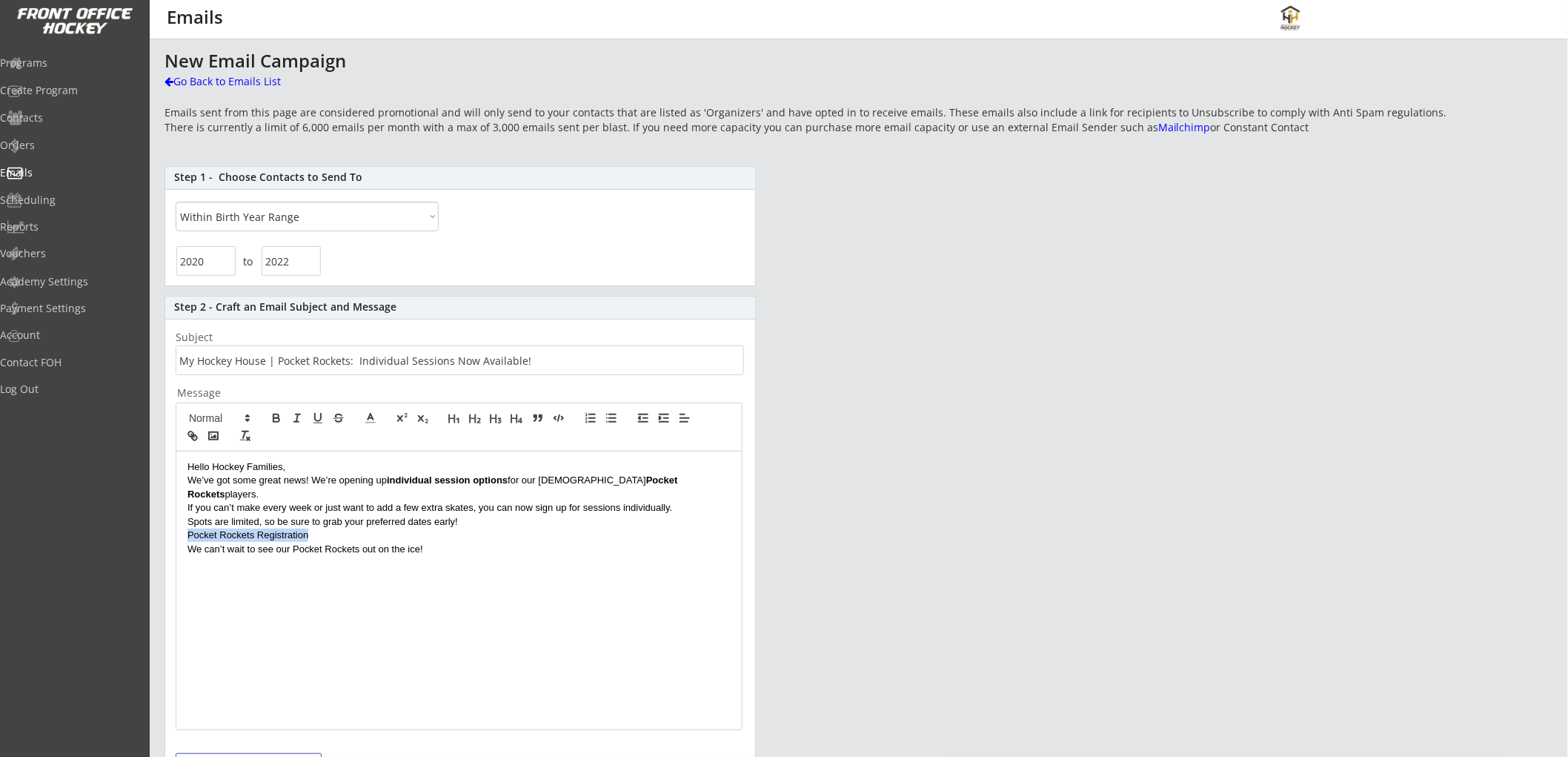
drag, startPoint x: 321, startPoint y: 520, endPoint x: 176, endPoint y: 524, distance: 145.1
click at [176, 524] on div "Hello Hockey Families, We’ve got some great news! We’re opening up individual s…" at bounding box center [459, 591] width 566 height 278
click at [194, 435] on icon "button" at bounding box center [195, 438] width 5 height 5
paste input "https://frontofficehockey.com/mhh-program/1752635723290x654814787362095100"
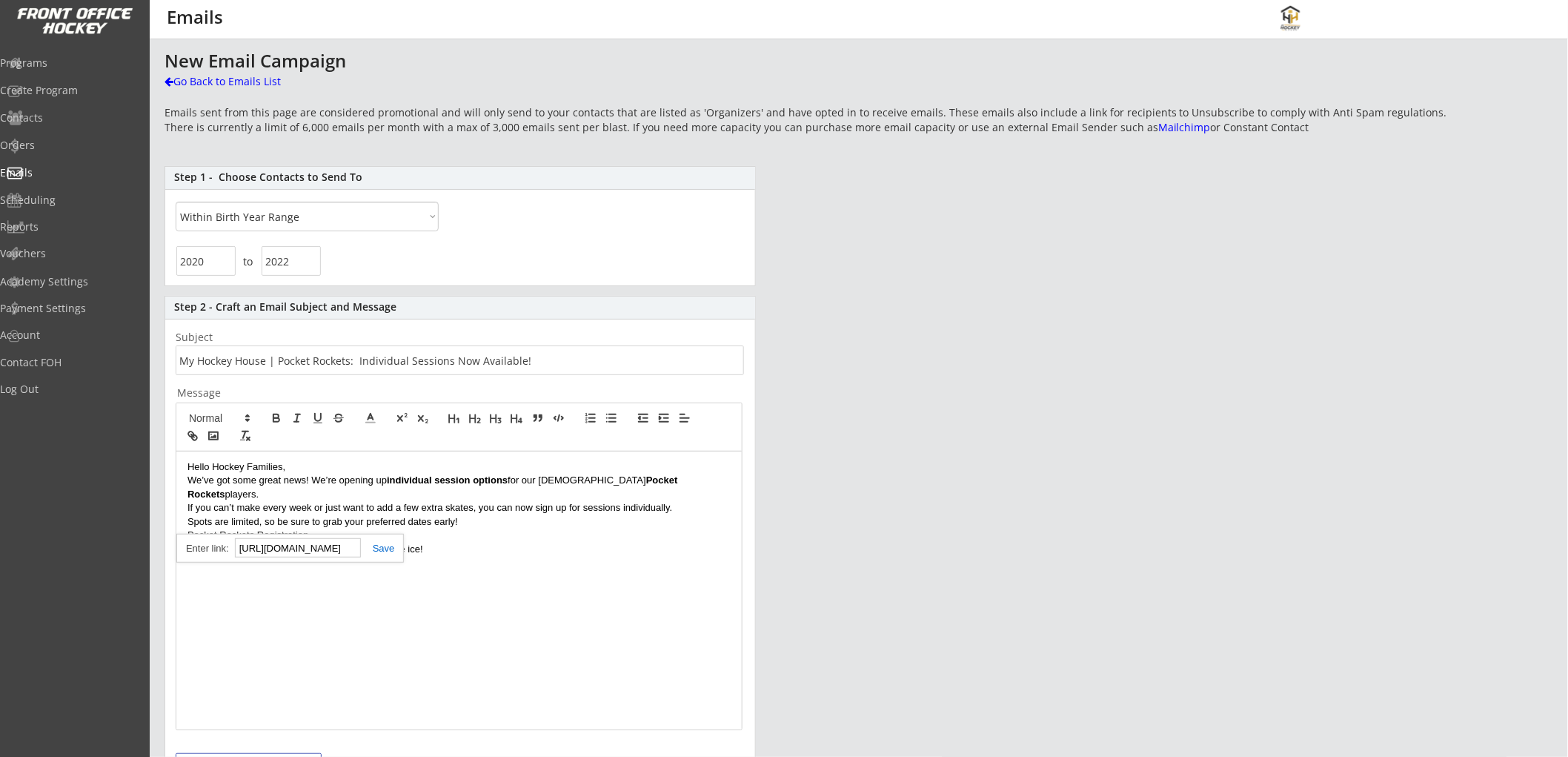
type input "https://frontofficehockey.com/mhh-program/1752635723290x654814787362095100"
click at [383, 549] on link at bounding box center [377, 548] width 34 height 11
click at [507, 566] on div "Hello Hockey Families, We’ve got some great news! We’re opening up individual s…" at bounding box center [459, 591] width 566 height 278
click at [356, 543] on p "We can’t wait to see our Pocket Rockets out on the ice!" at bounding box center [459, 549] width 543 height 13
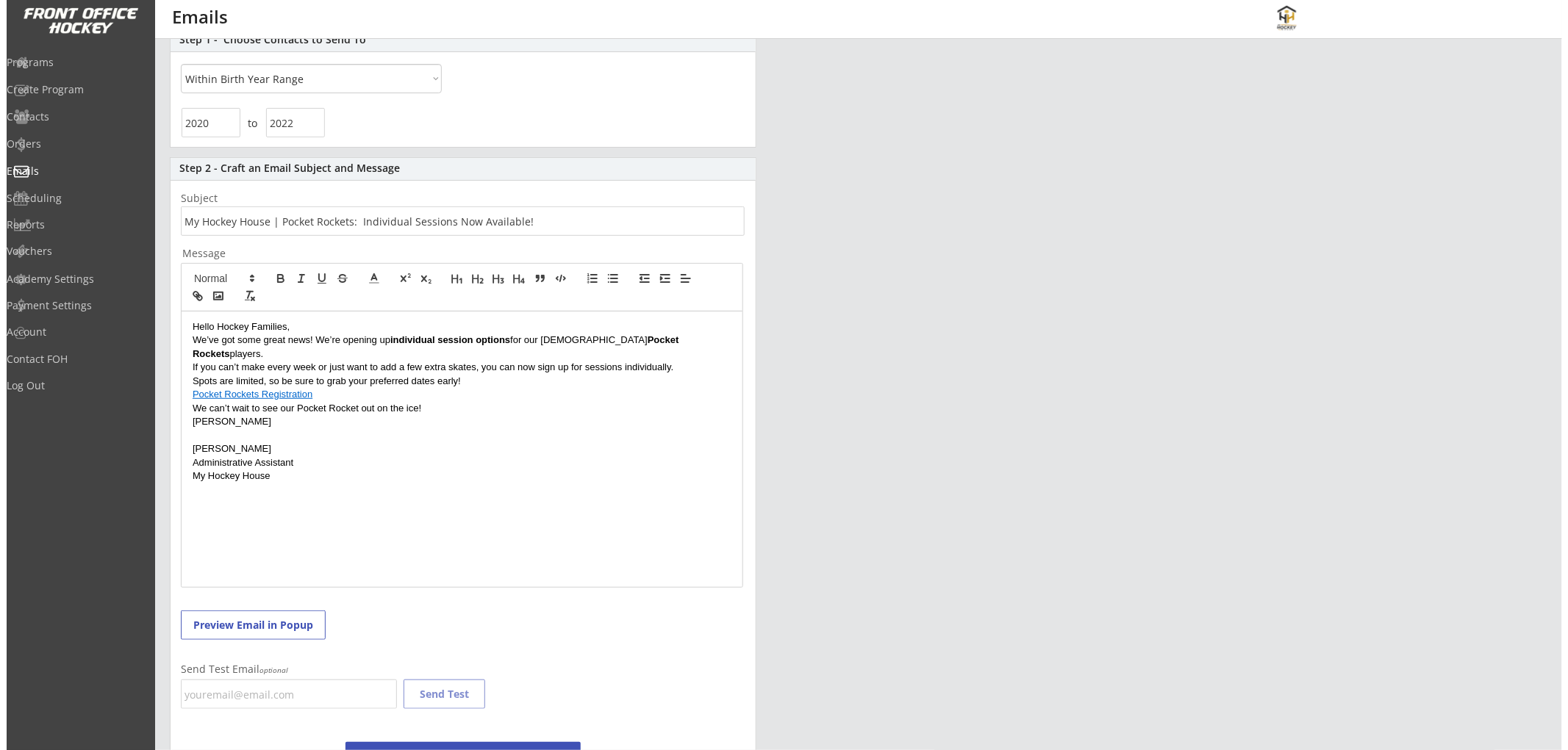
scroll to position [163, 0]
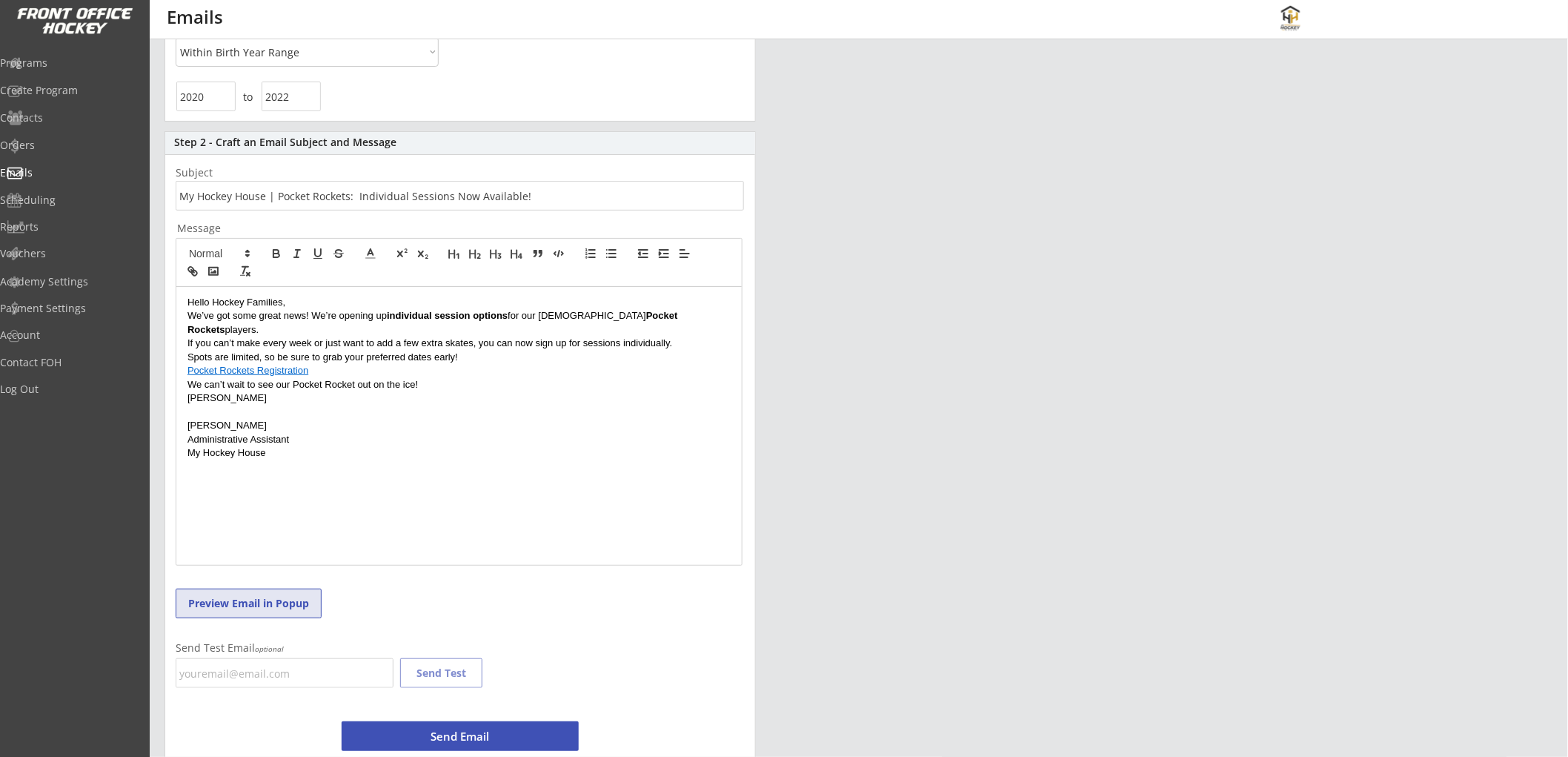
click at [218, 598] on button "Preview Email in Popup" at bounding box center [248, 603] width 146 height 30
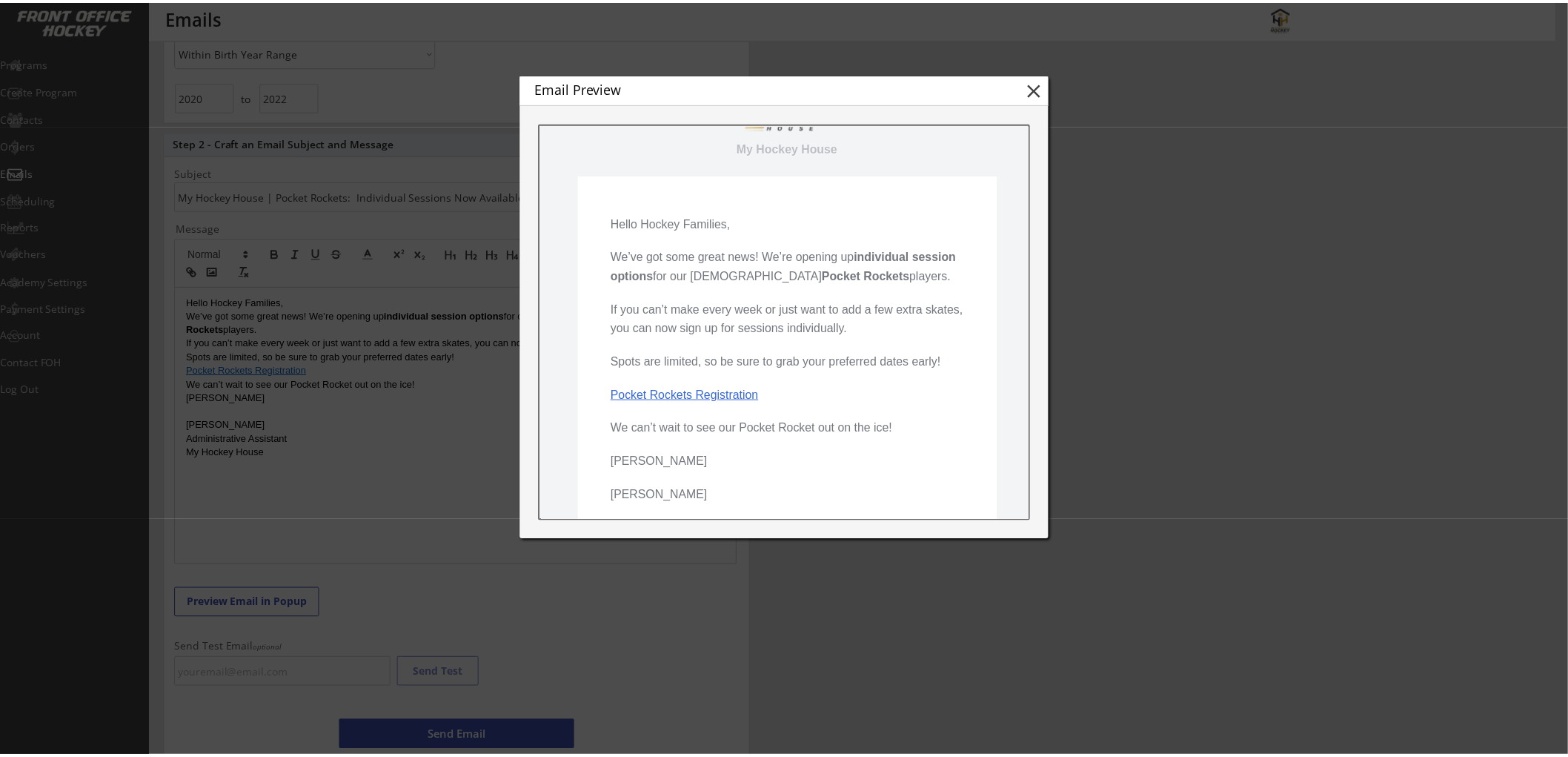
scroll to position [83, 0]
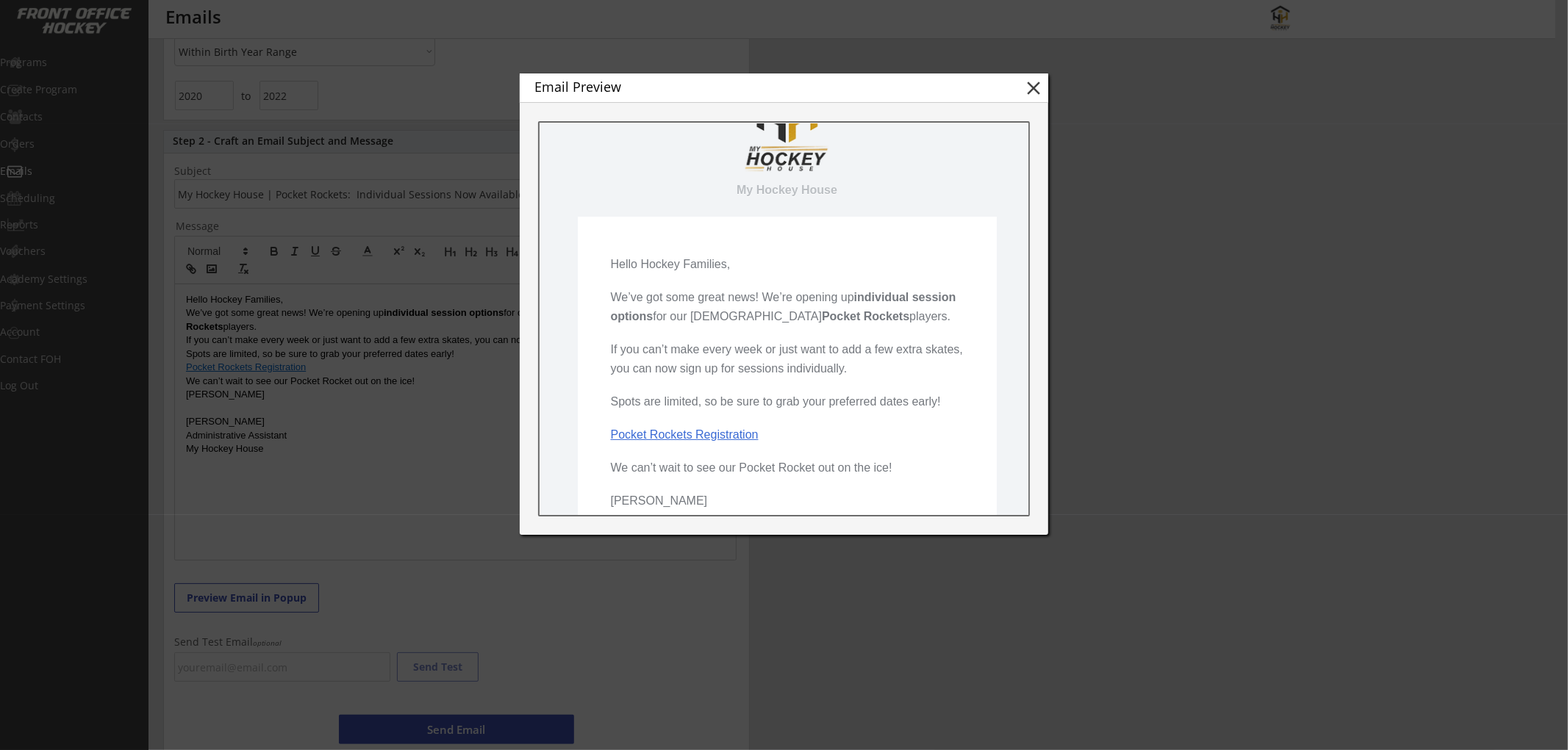
click at [713, 440] on link "Pocket Rockets Registration" at bounding box center [683, 434] width 147 height 13
click at [1032, 88] on button "close" at bounding box center [1034, 89] width 22 height 22
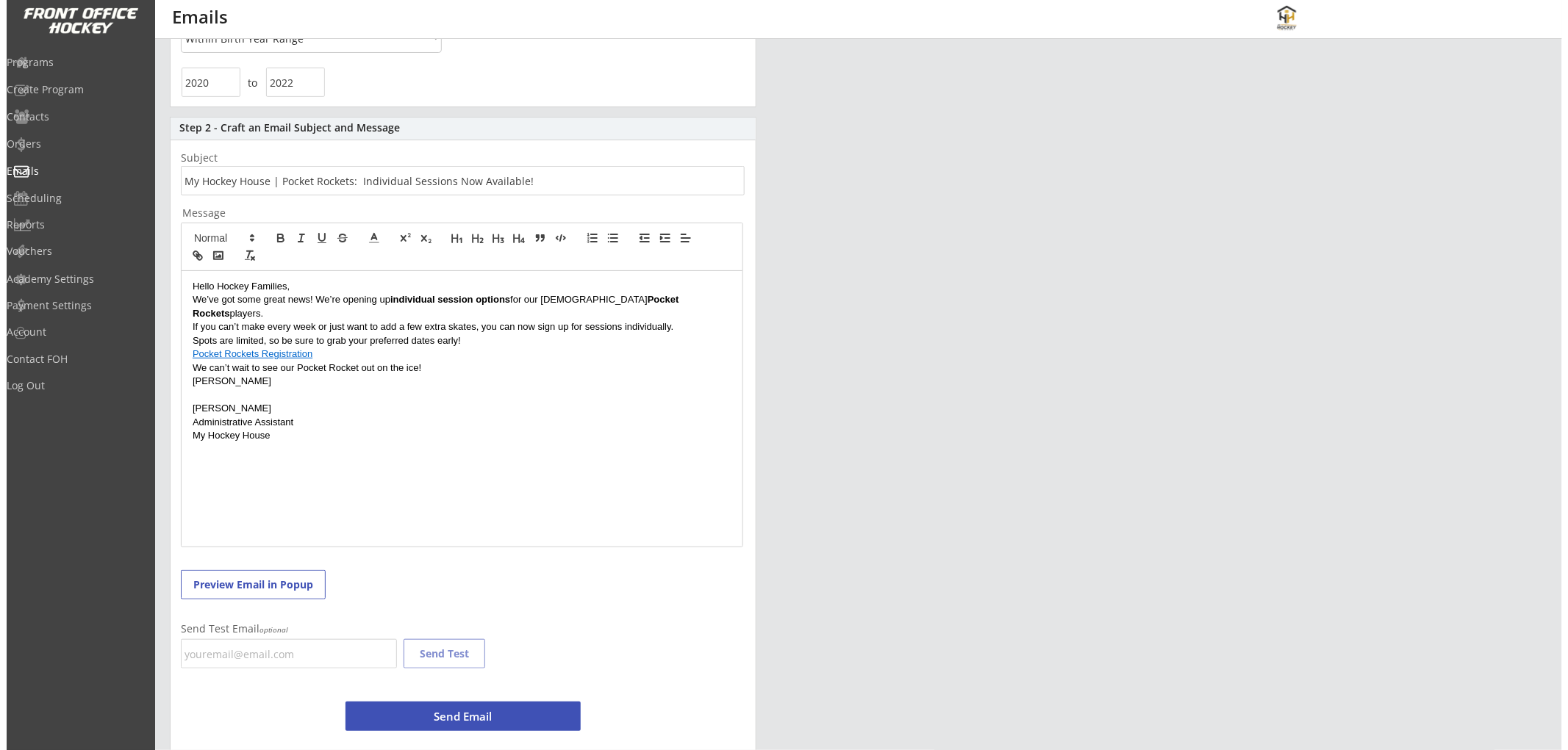
scroll to position [208, 0]
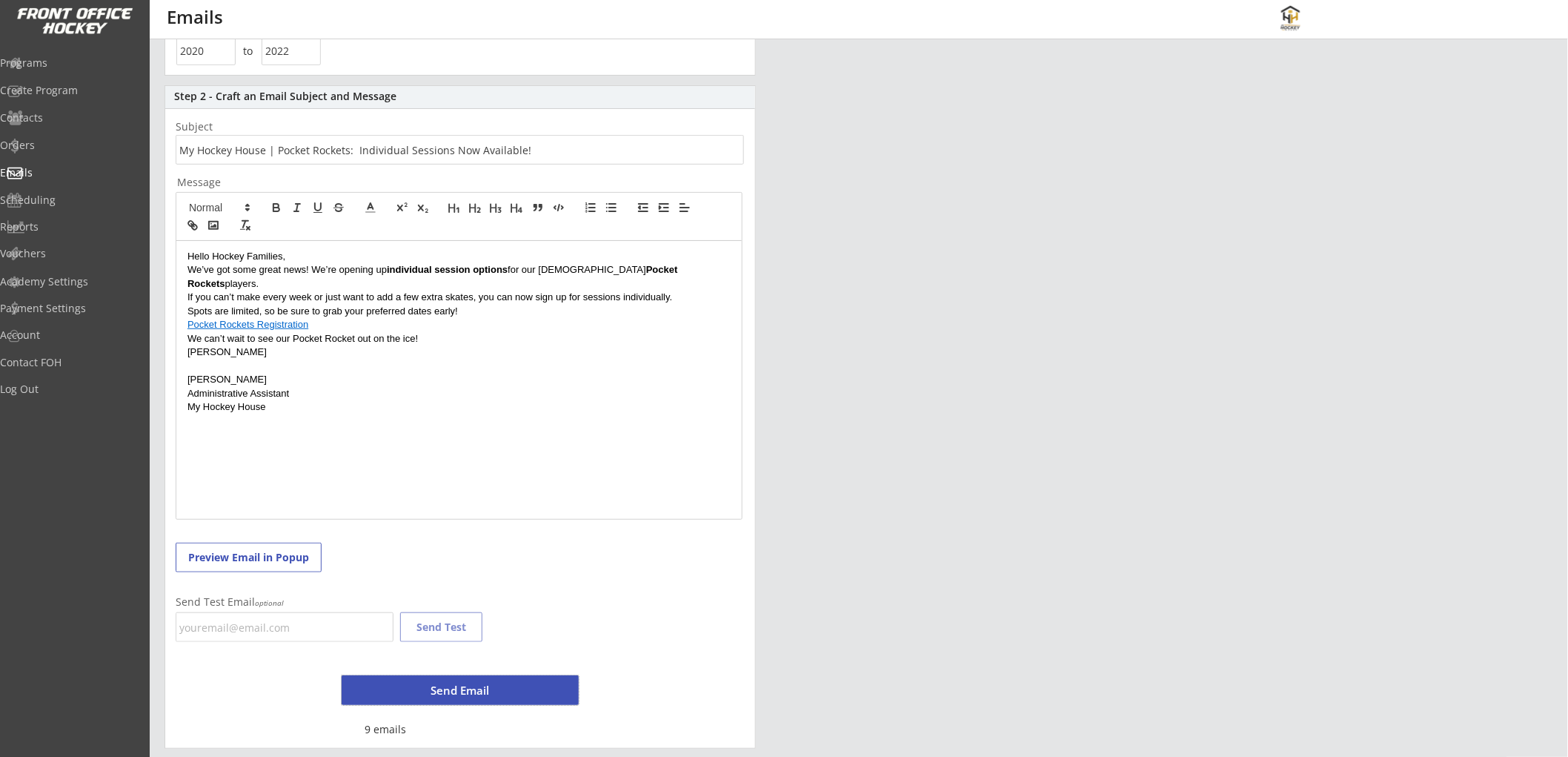
click at [479, 690] on button "Send Email" at bounding box center [460, 690] width 237 height 30
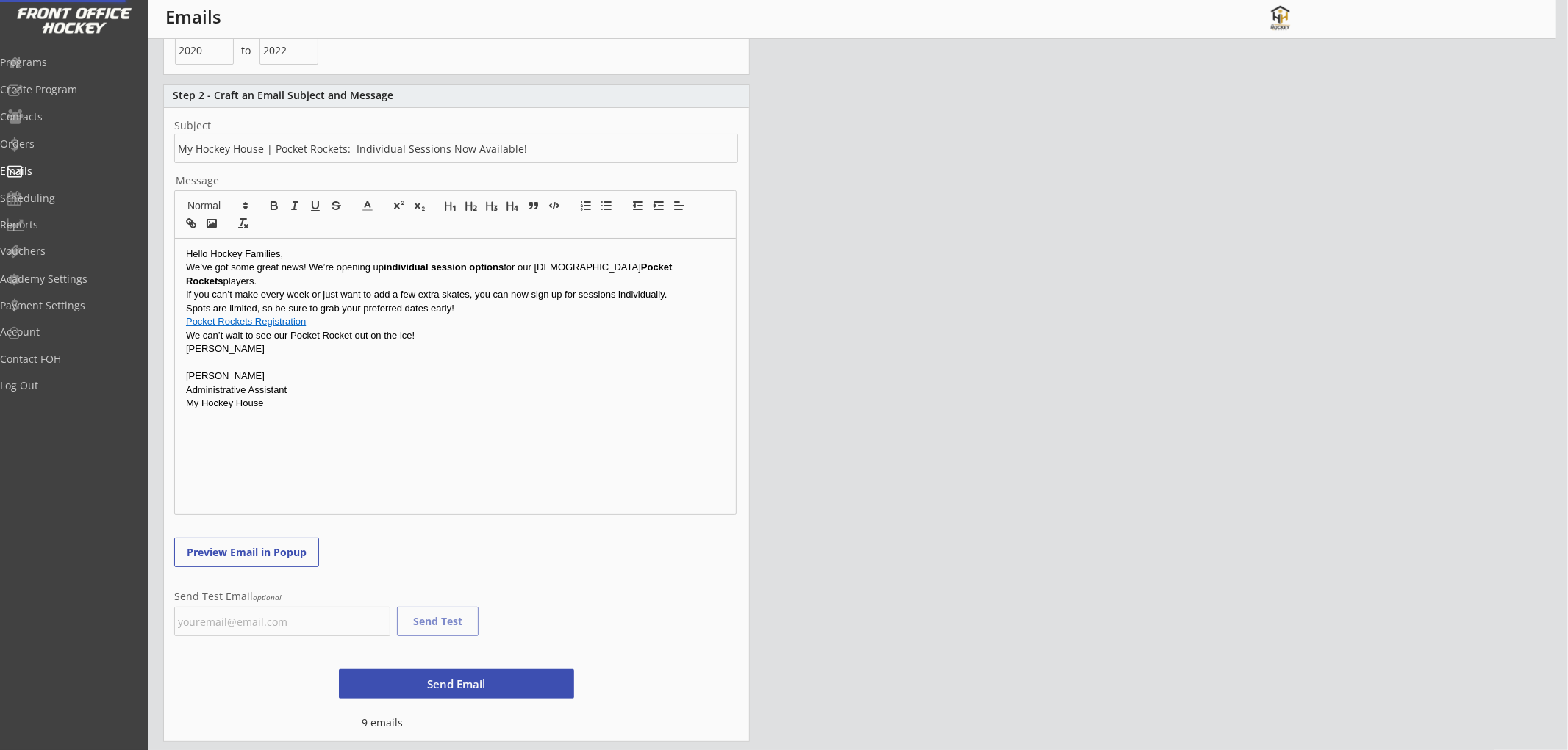
scroll to position [808, 0]
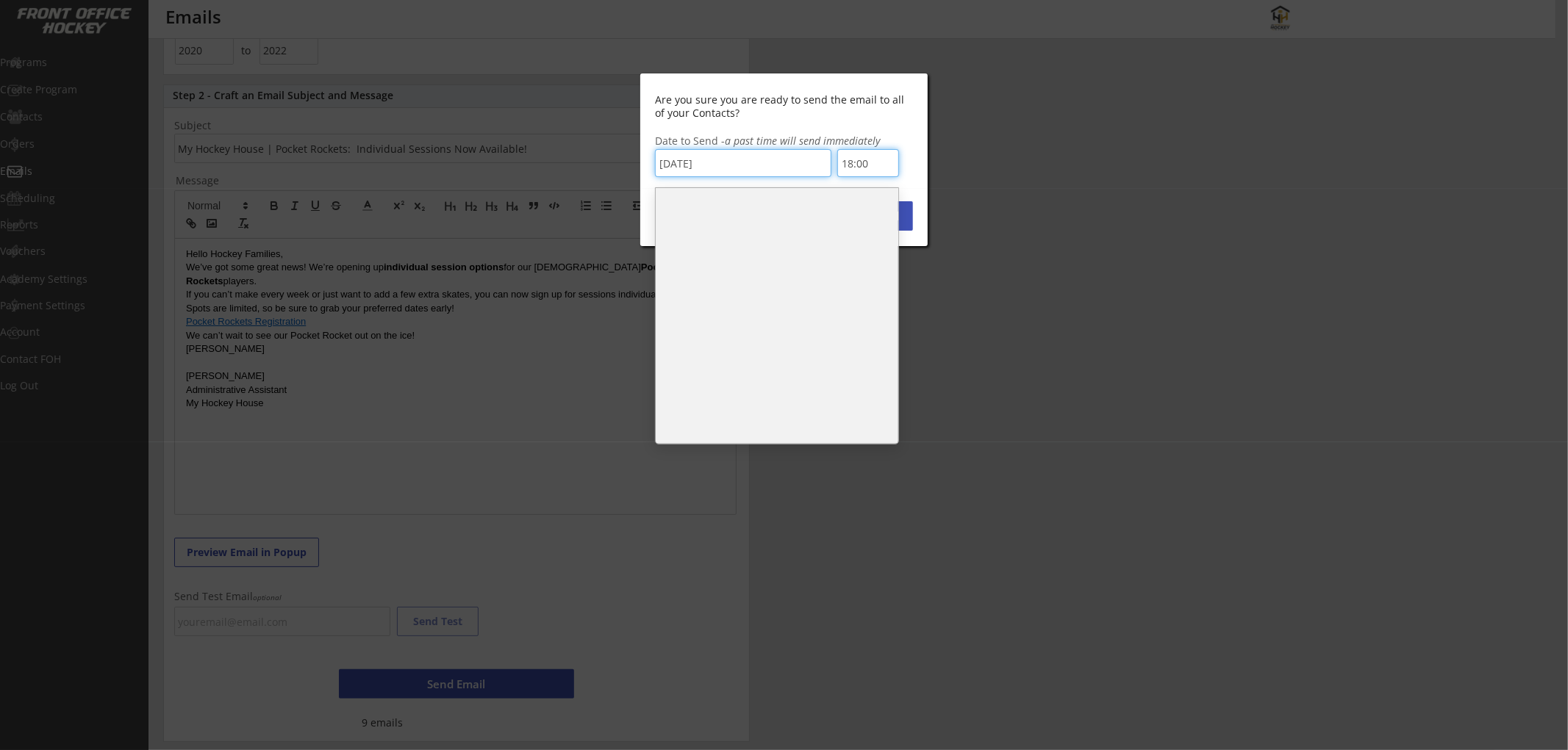
click at [874, 163] on input "18:00" at bounding box center [868, 163] width 62 height 28
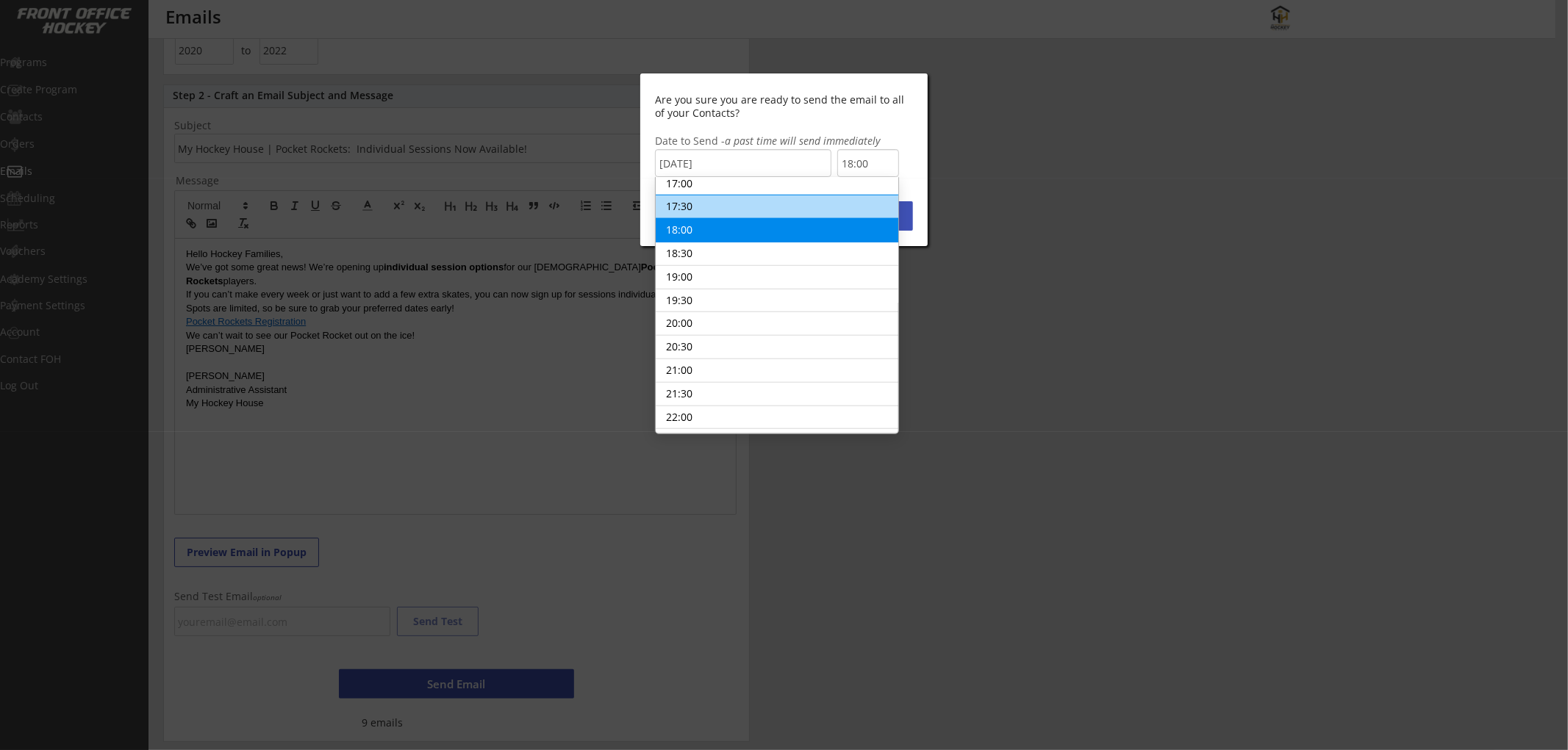
click at [787, 208] on li "17:30" at bounding box center [777, 208] width 243 height 24
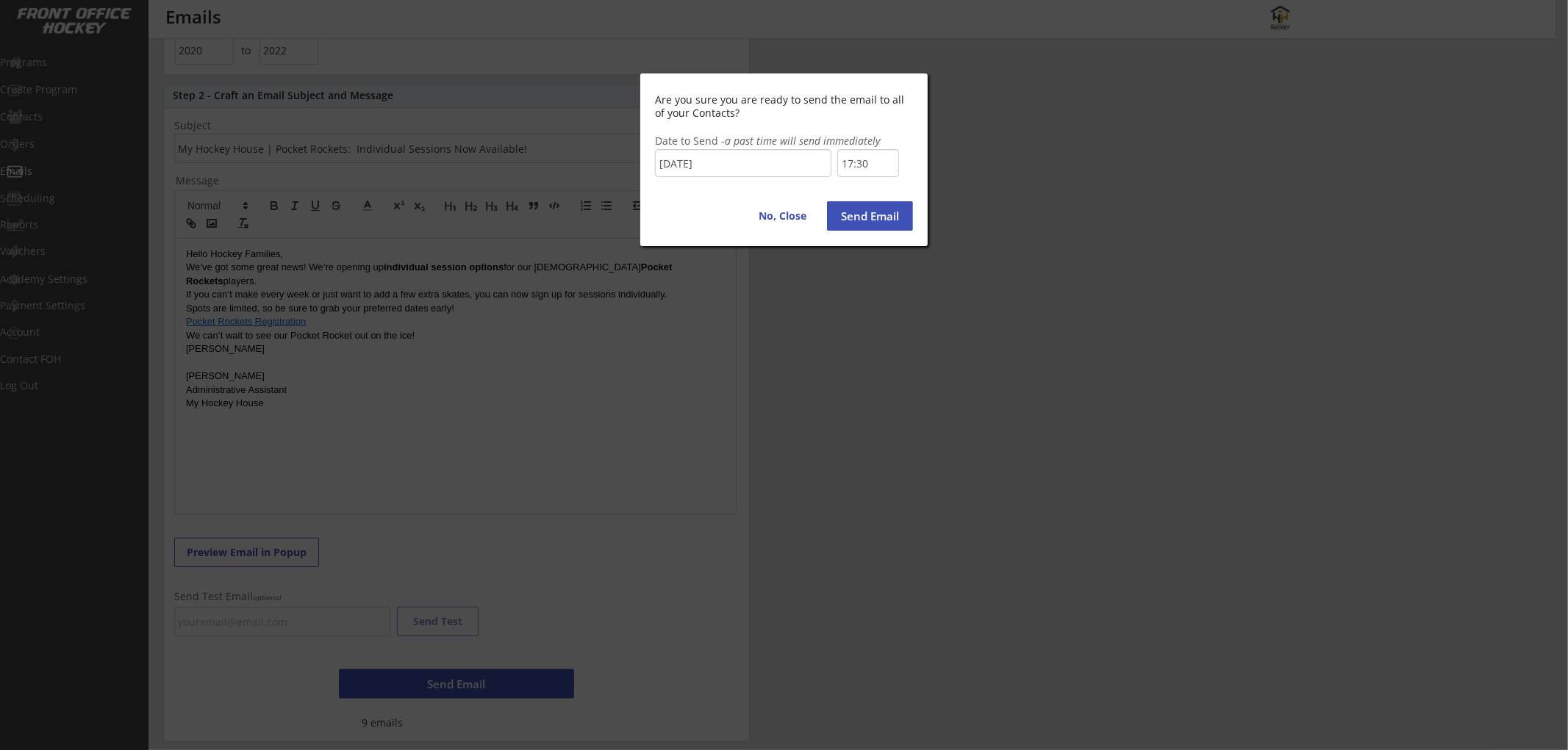
scroll to position [784, 0]
click at [856, 213] on button "Send Email" at bounding box center [870, 216] width 86 height 29
type input "18:00"
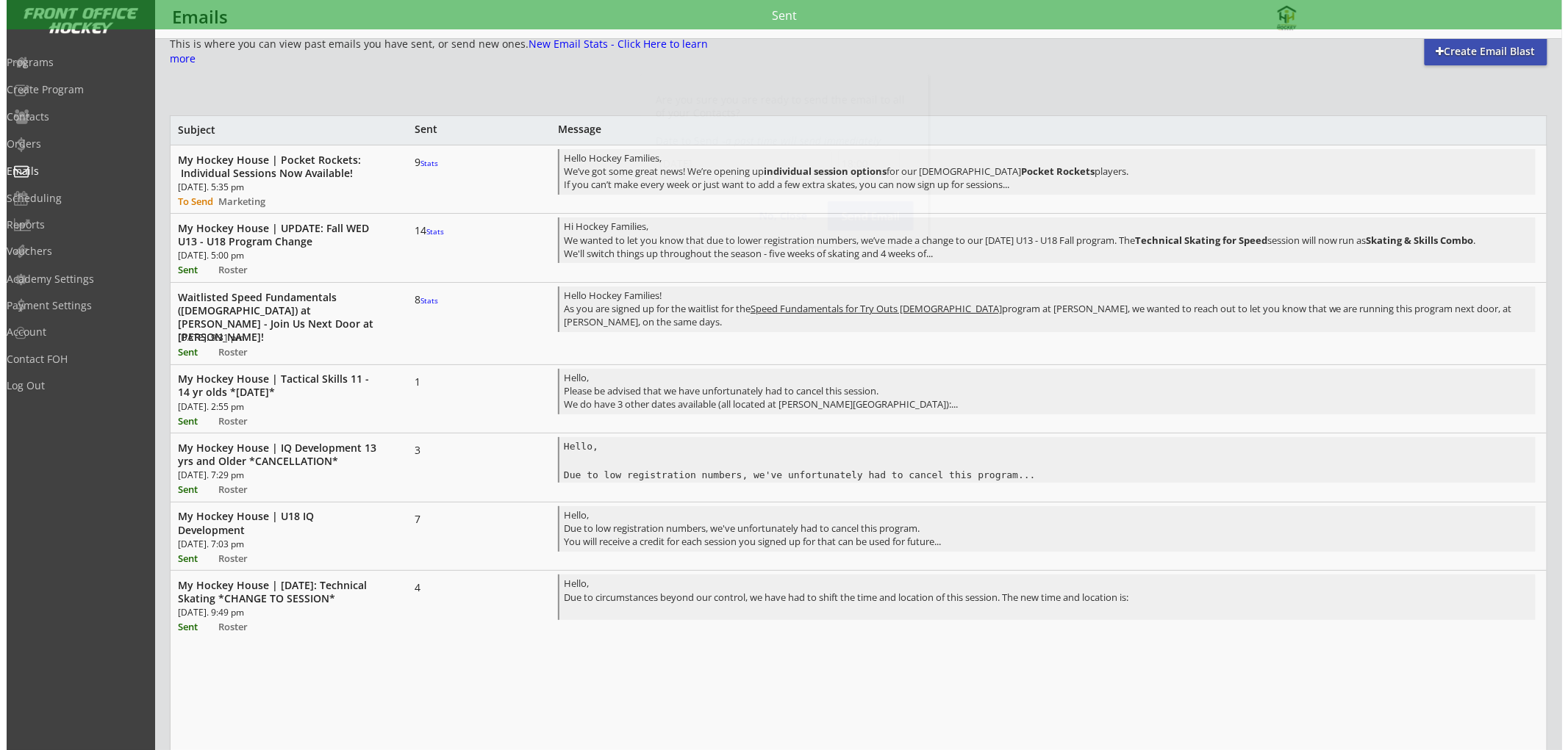
scroll to position [0, 0]
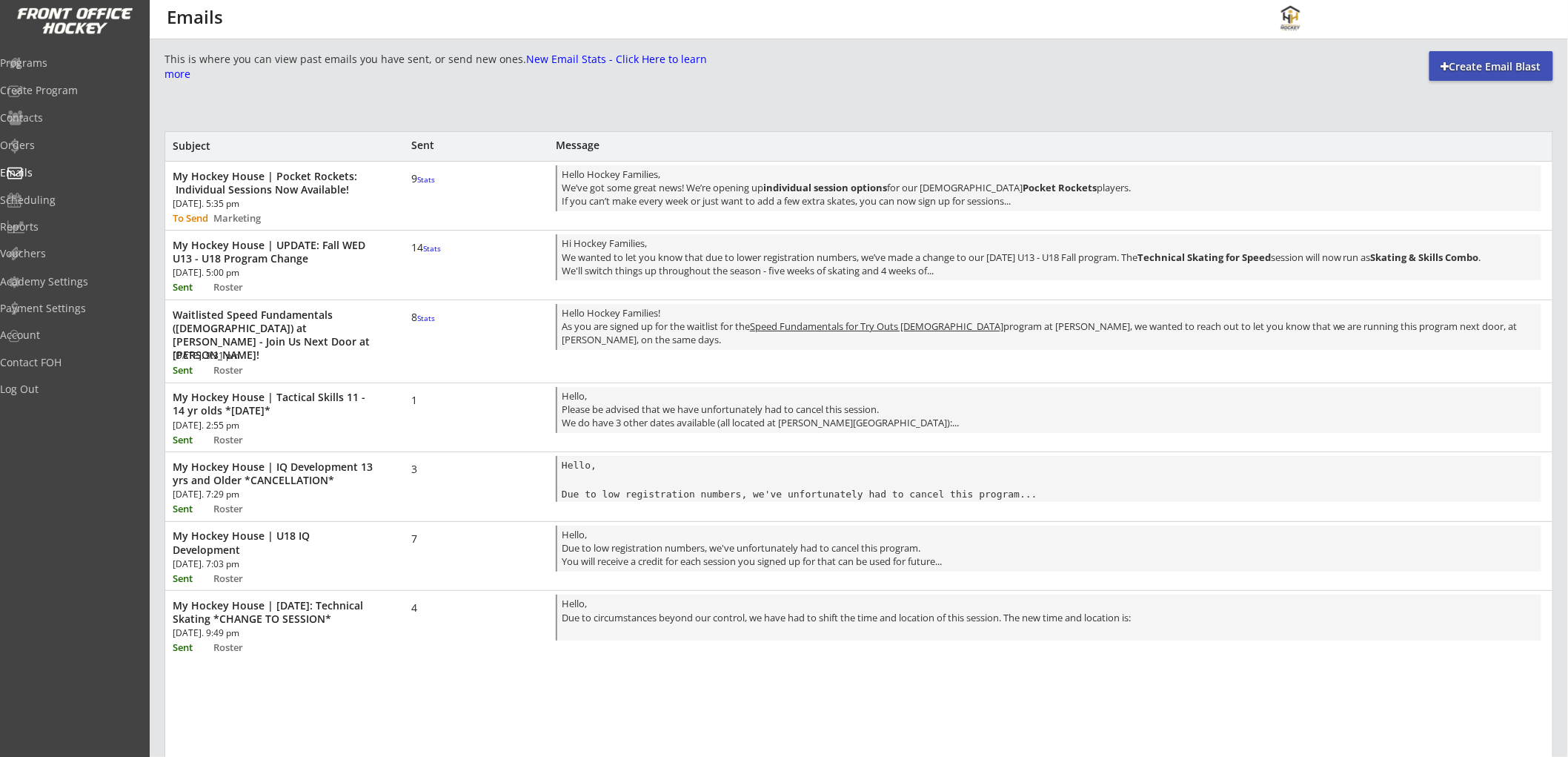
click at [423, 254] on font "Stats" at bounding box center [432, 249] width 17 height 10
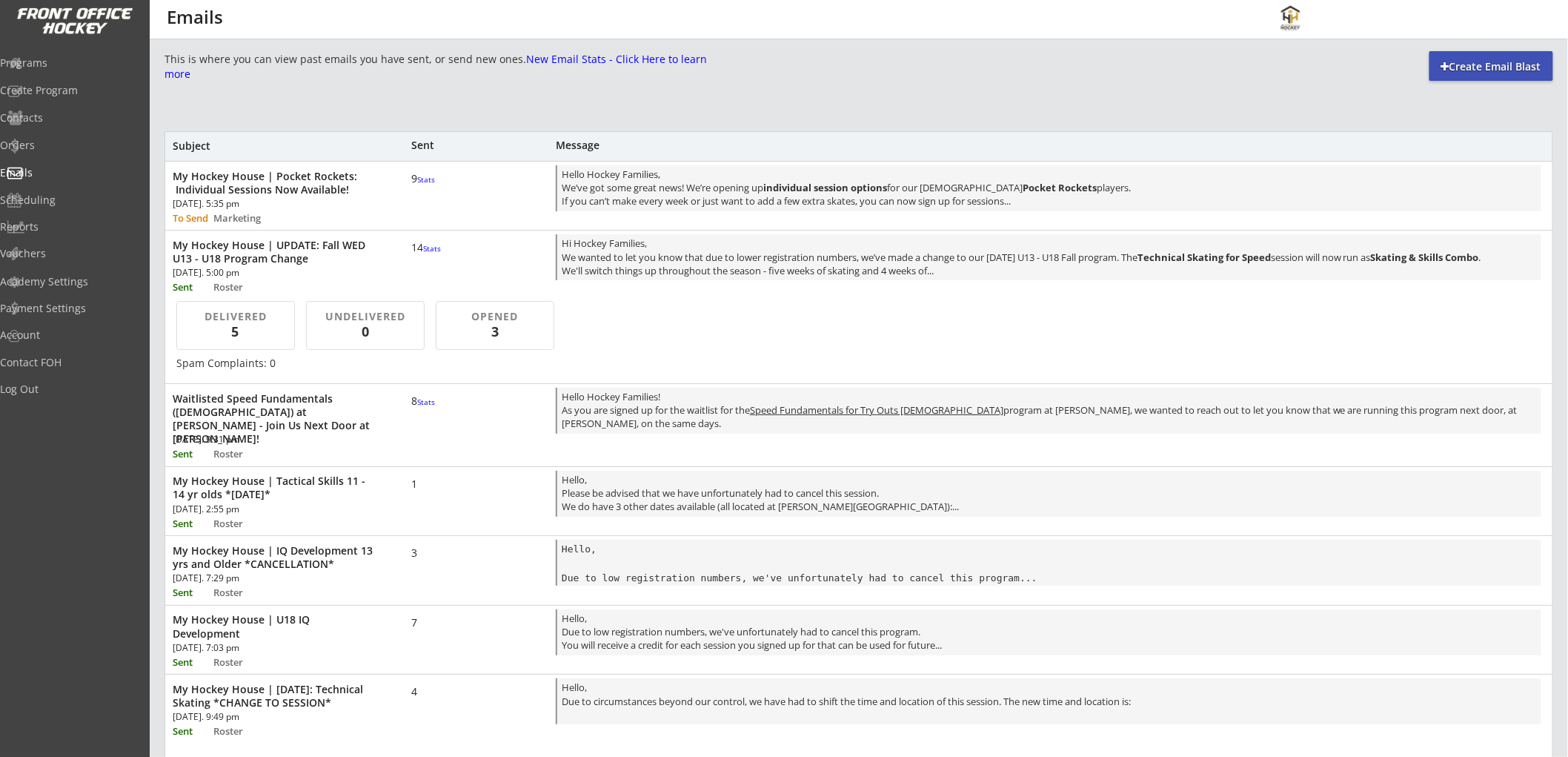
click at [423, 254] on font "Stats" at bounding box center [432, 249] width 17 height 10
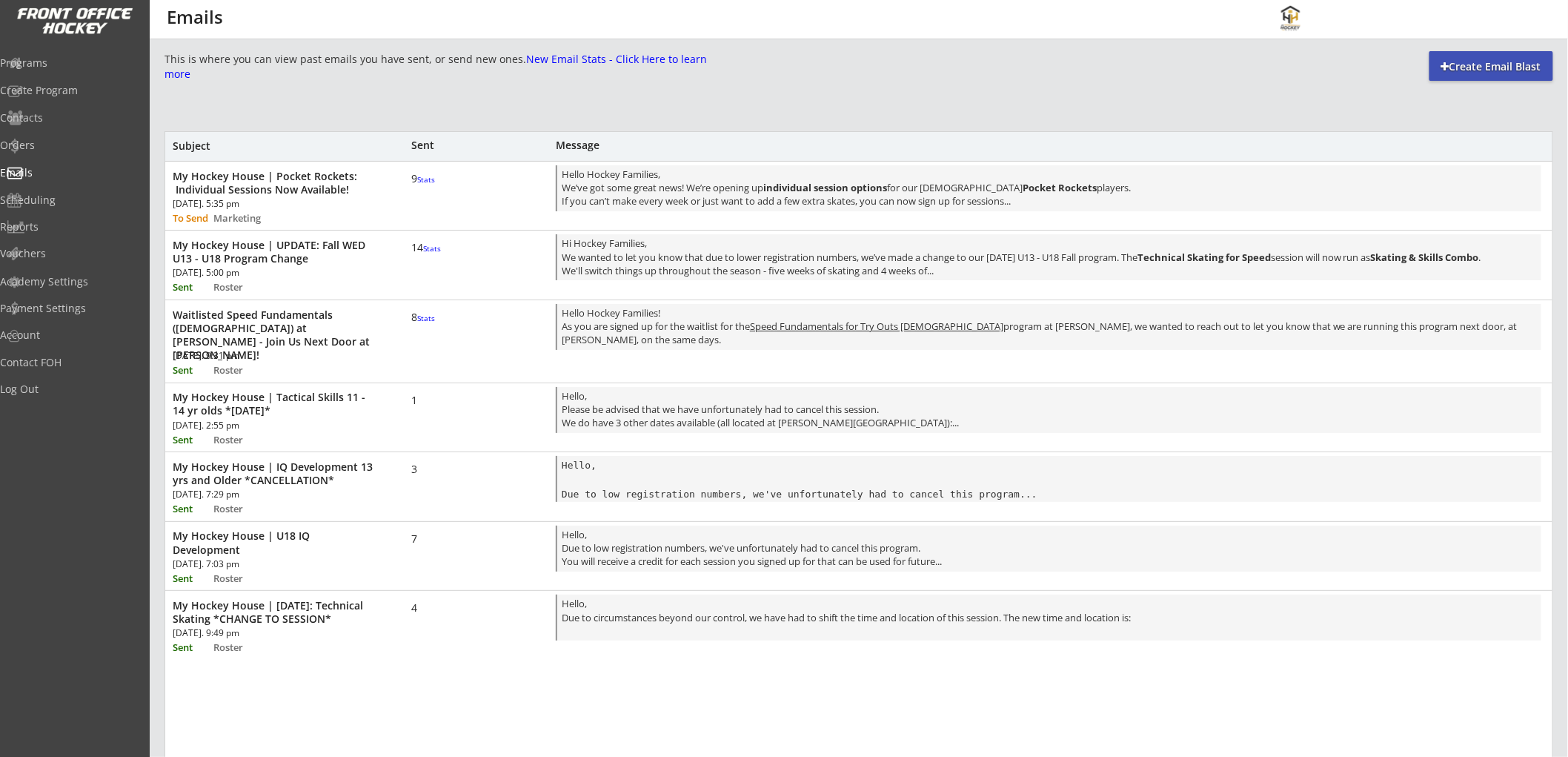
click at [425, 323] on font "Stats" at bounding box center [426, 318] width 17 height 10
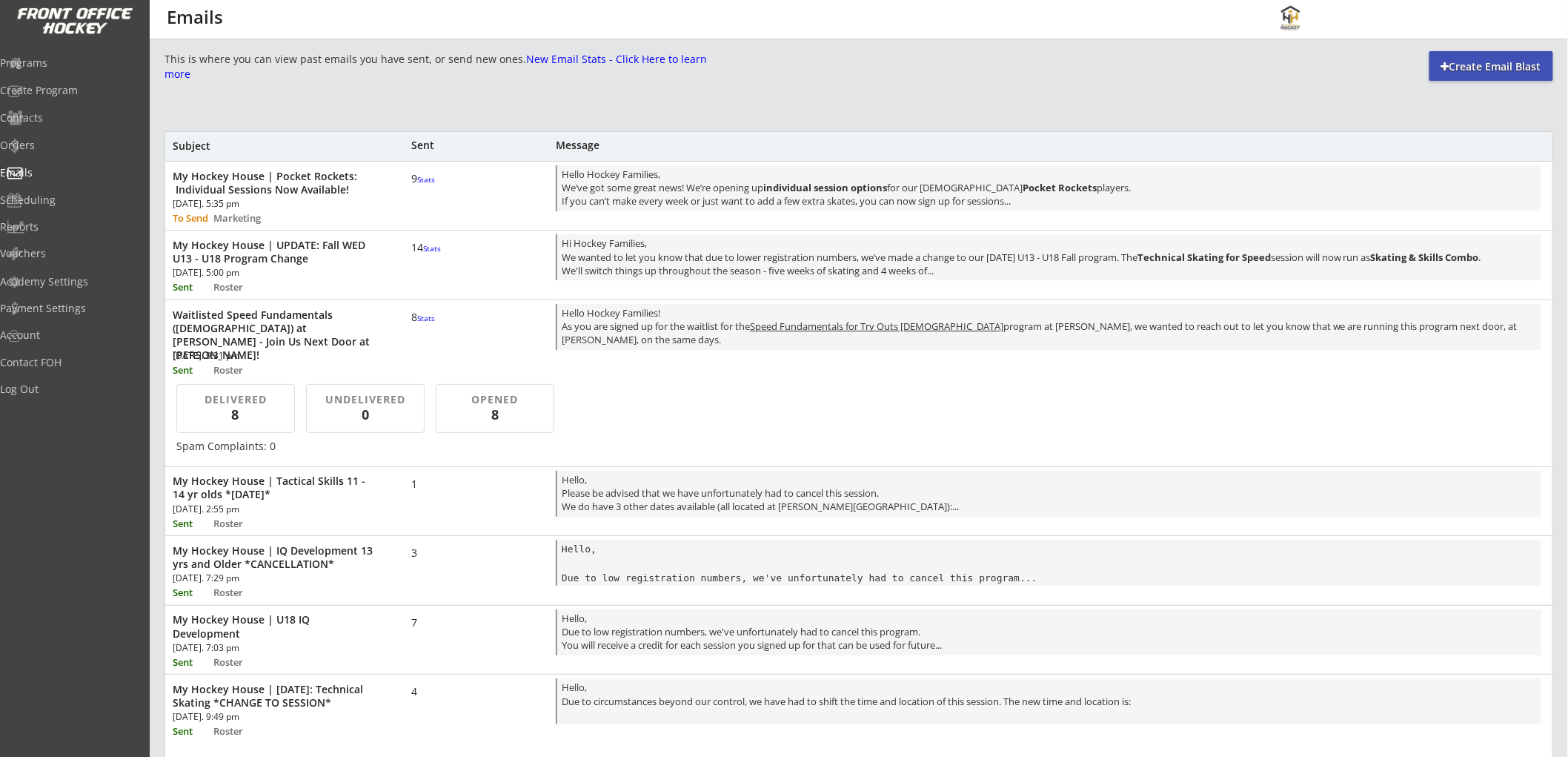
click at [425, 323] on font "Stats" at bounding box center [426, 318] width 17 height 10
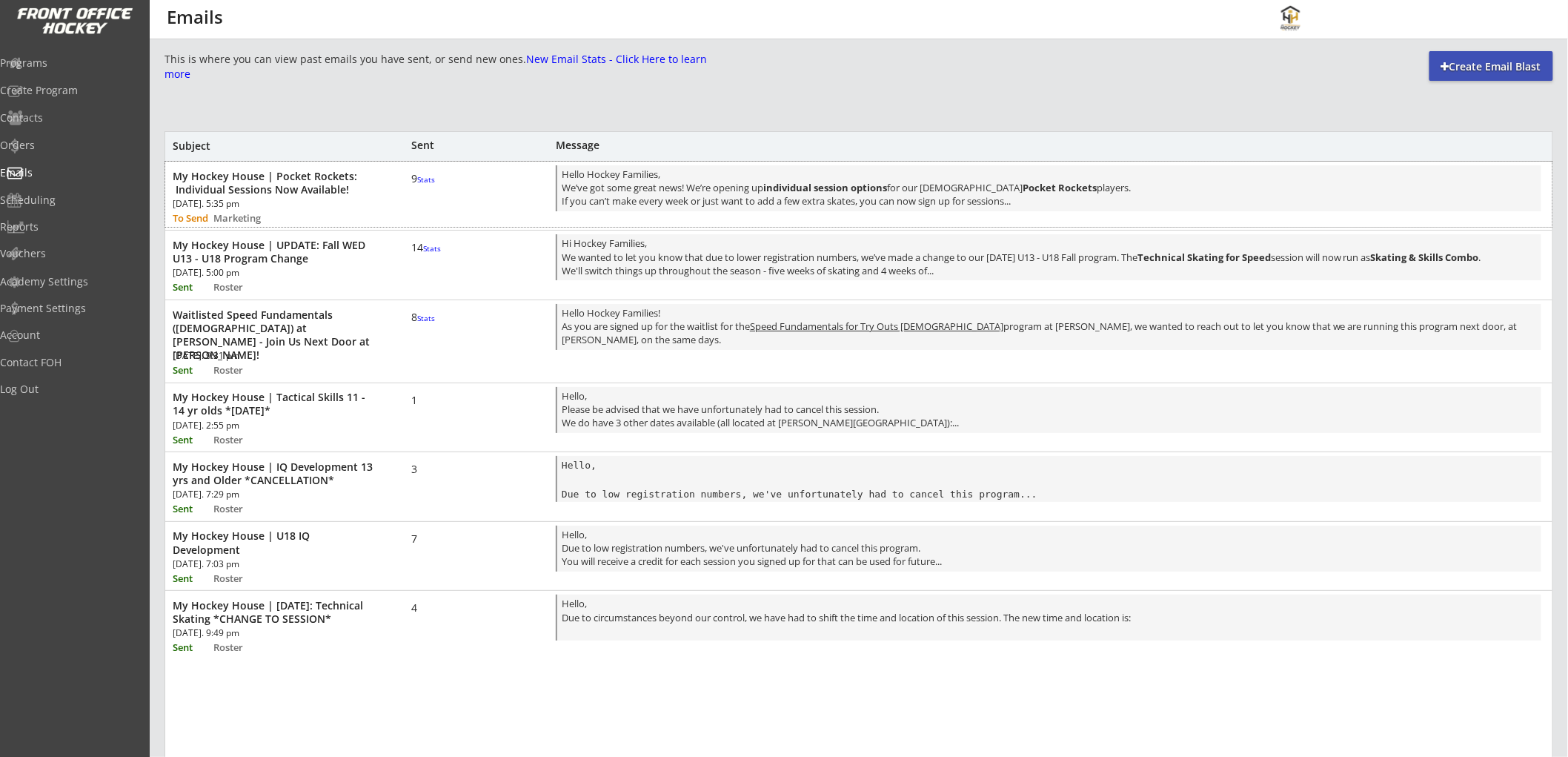
click at [417, 184] on font "Stats" at bounding box center [426, 179] width 17 height 10
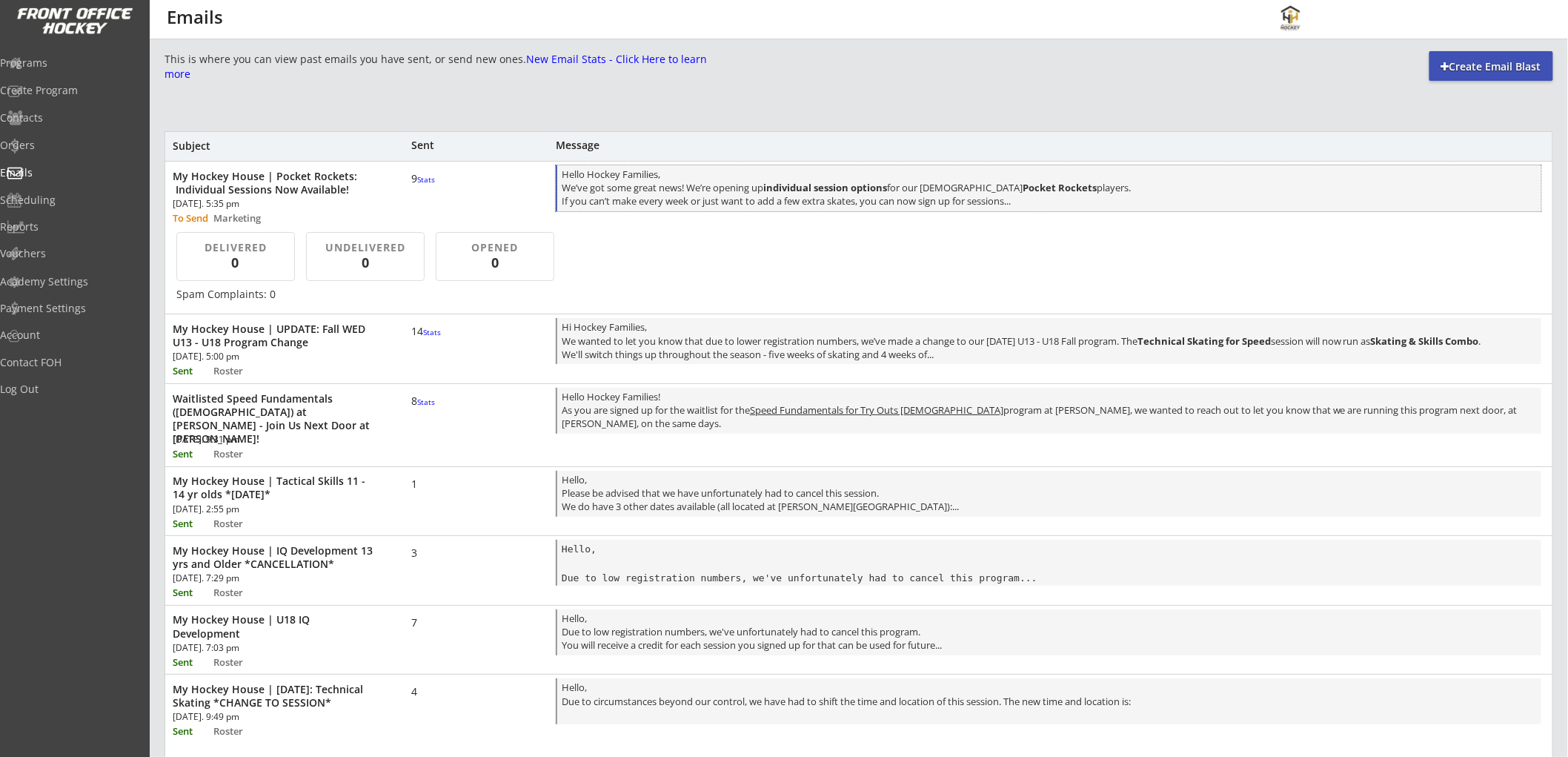
click at [672, 194] on div "Hello Hockey Families, We’ve got some great news! We’re opening up individual s…" at bounding box center [1050, 189] width 976 height 43
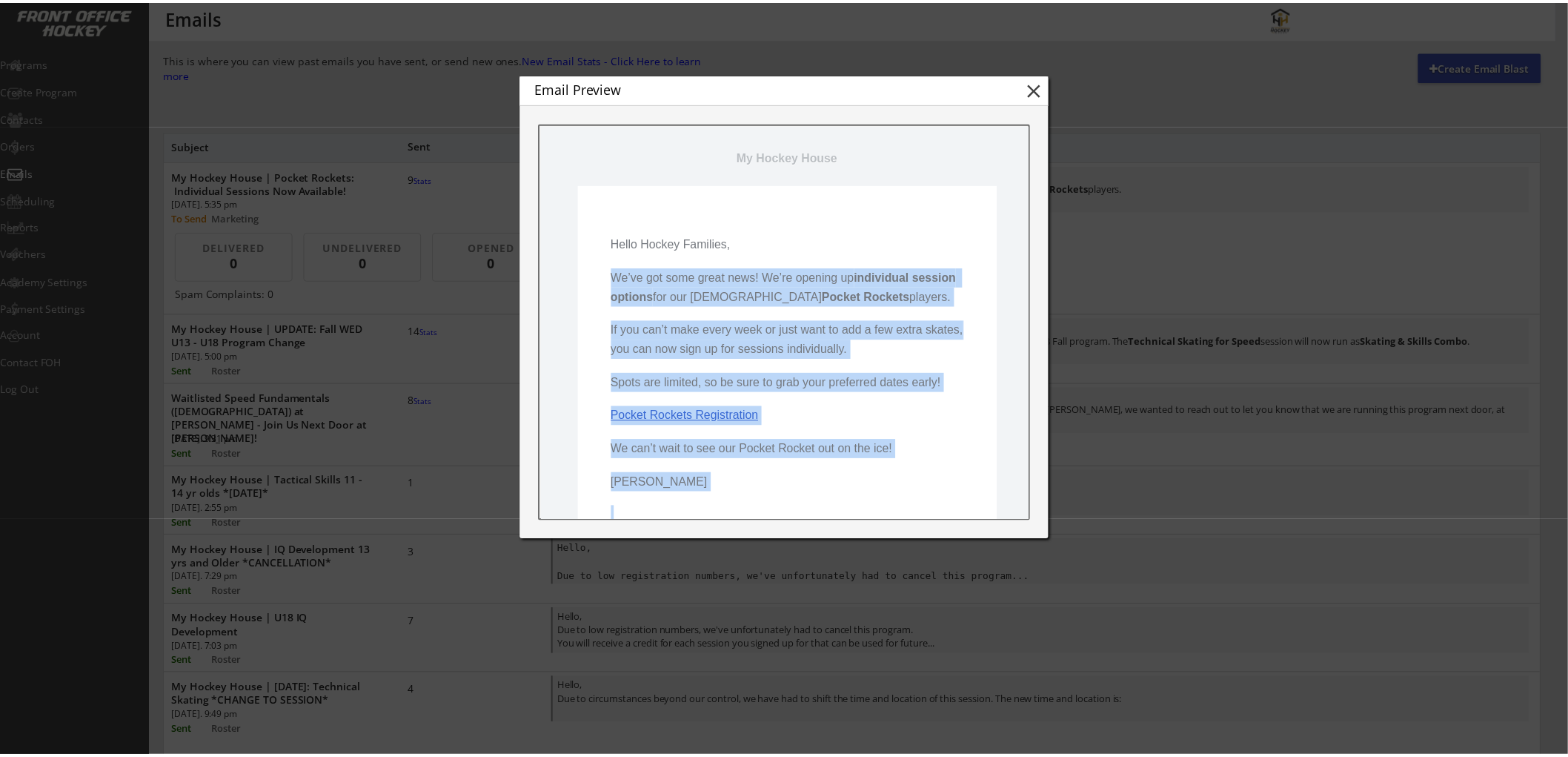
scroll to position [135, 0]
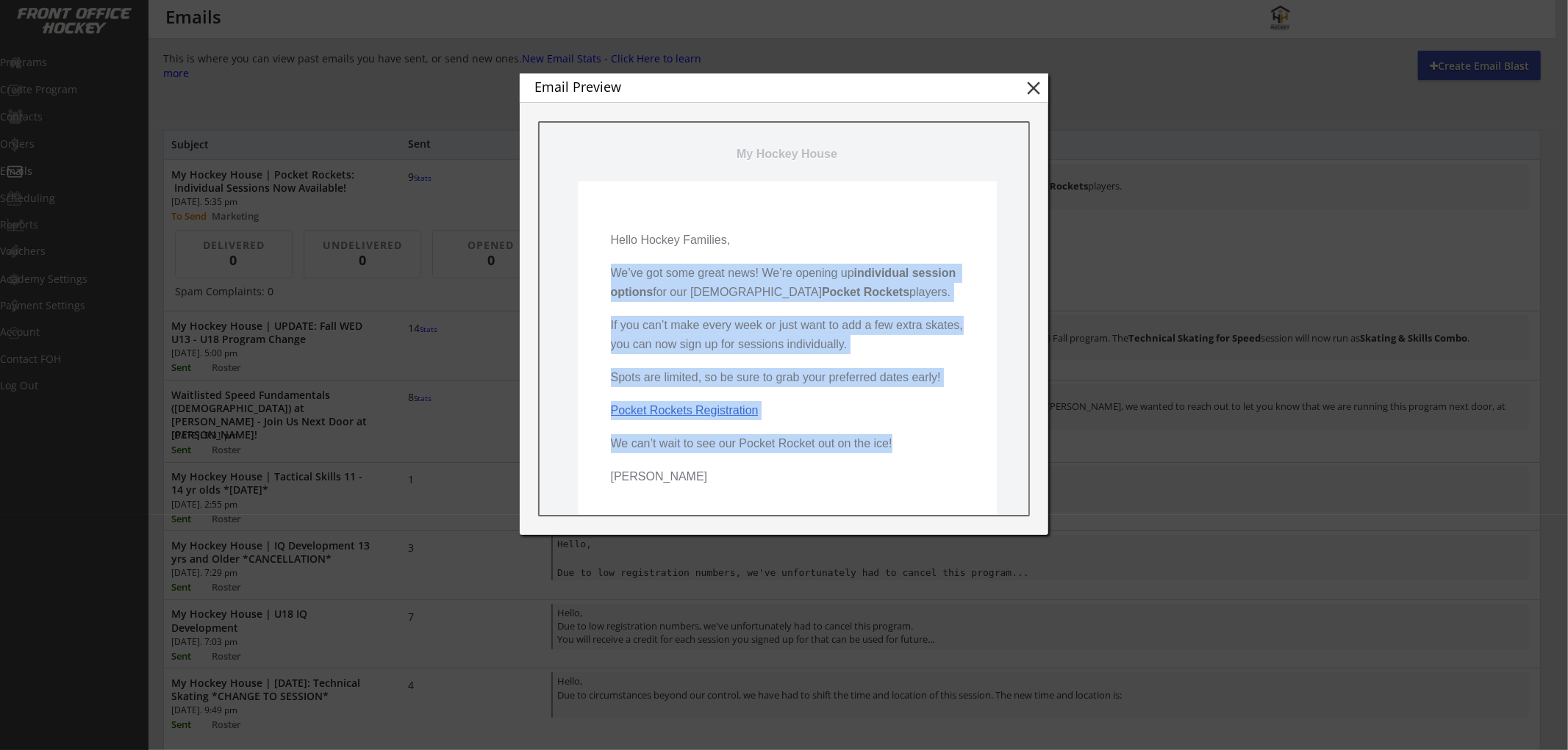
drag, startPoint x: 602, startPoint y: 325, endPoint x: 814, endPoint y: 370, distance: 216.7
click at [896, 437] on td "Hello Hockey Families, We’ve got some great news! We’re opening up individual s…" at bounding box center [787, 470] width 419 height 580
copy pre "We’ve got some great news! We’re opening up individual session options for our …"
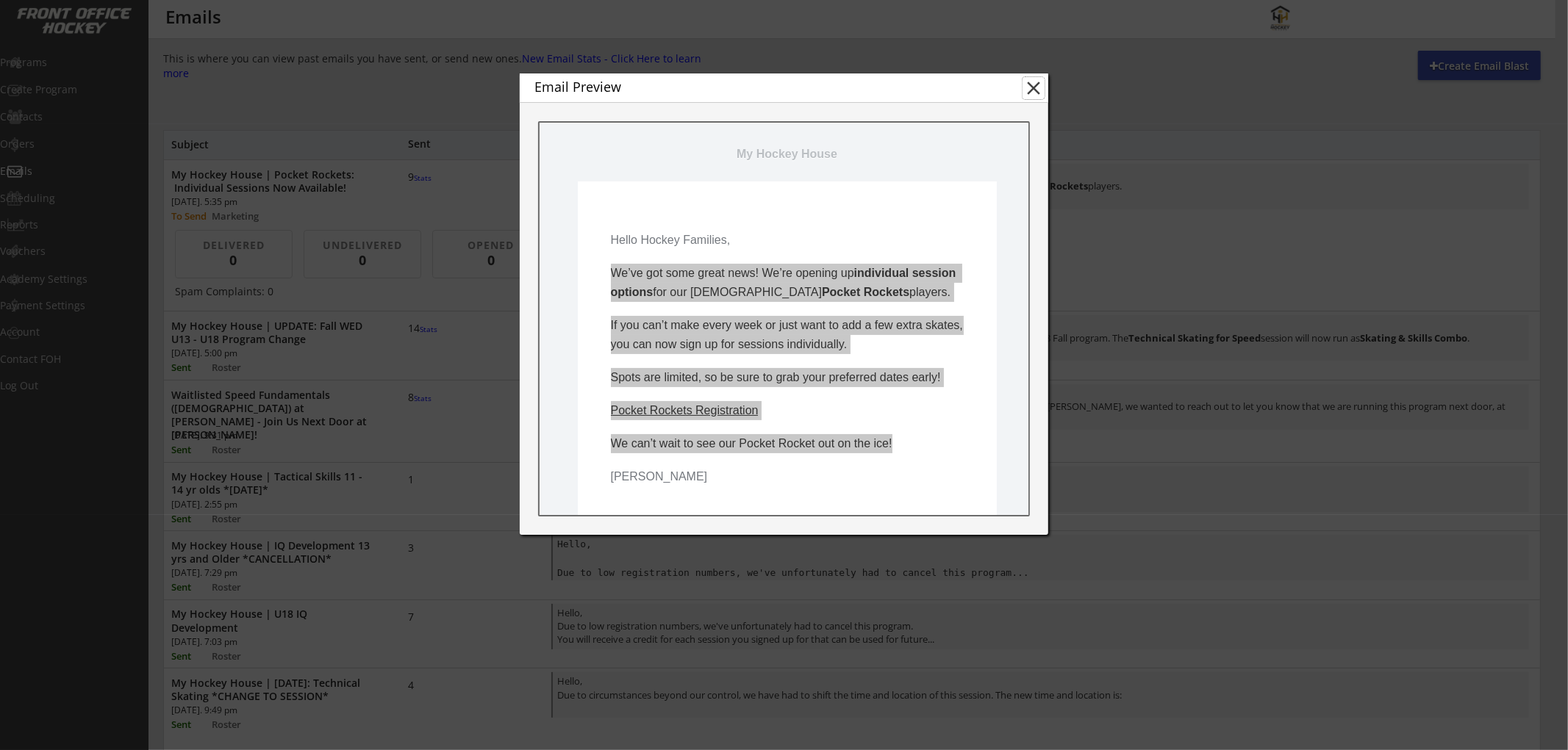
click at [1030, 83] on button "close" at bounding box center [1034, 89] width 22 height 22
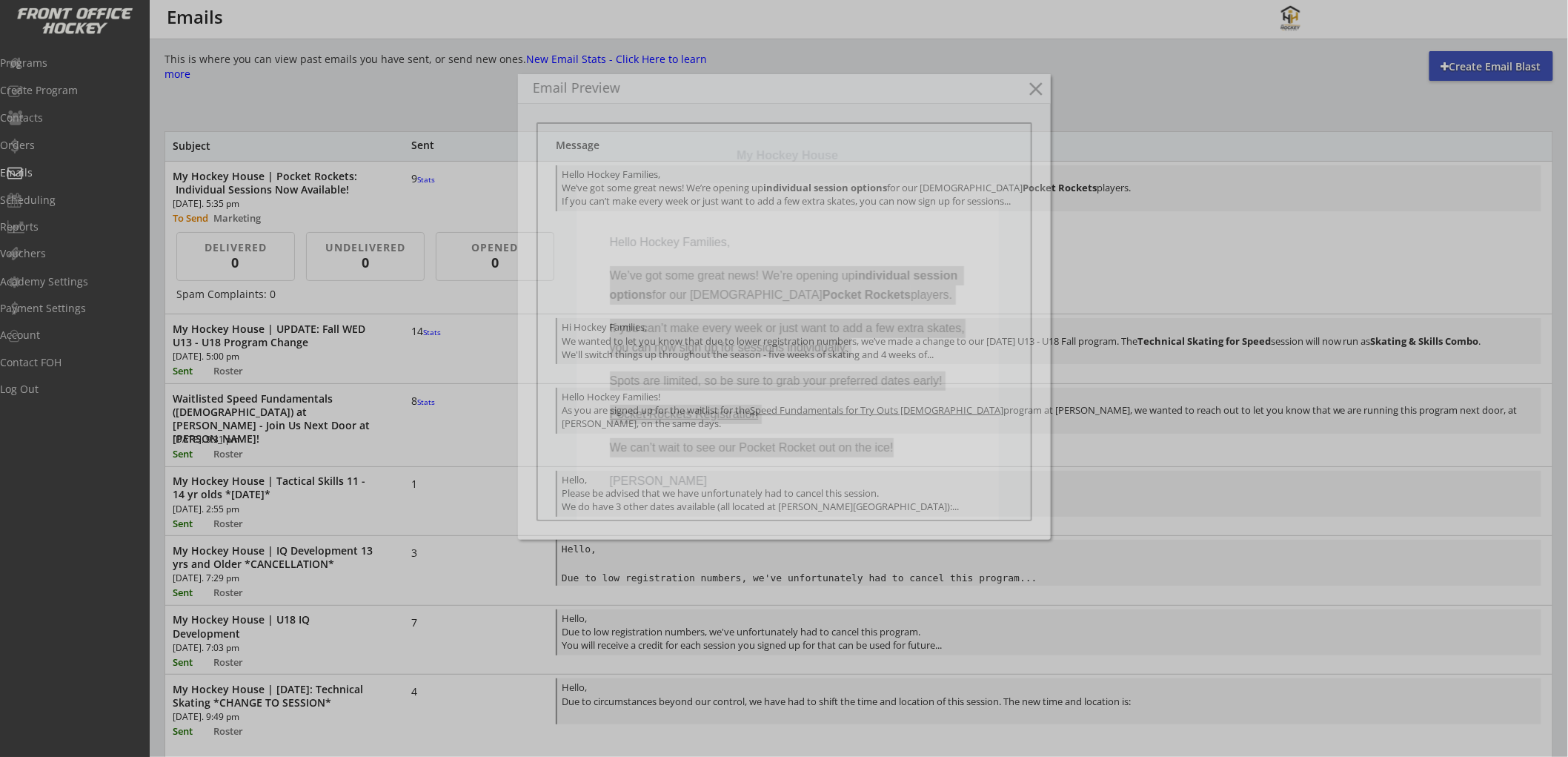
scroll to position [0, 0]
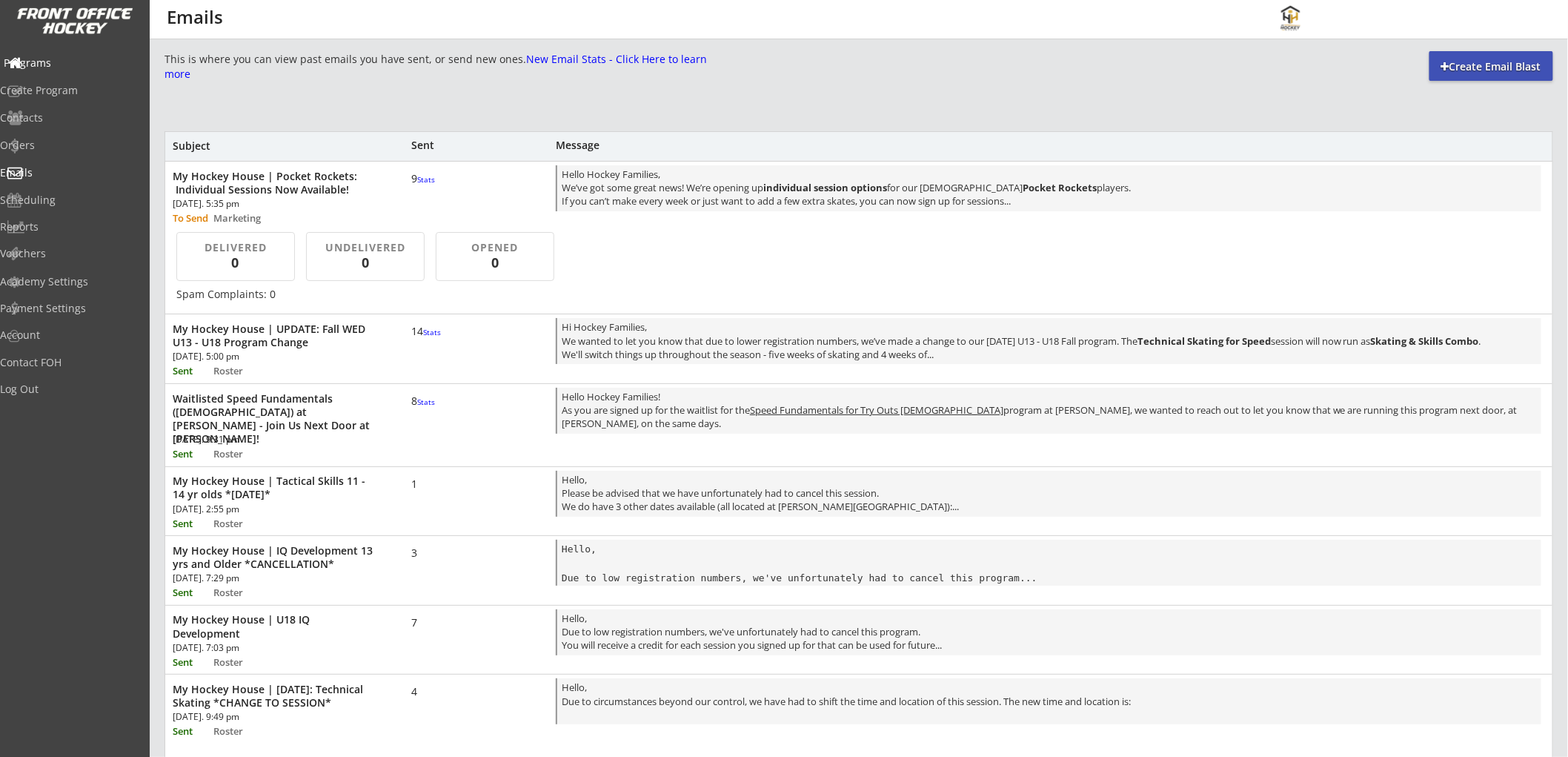
click at [72, 65] on div "Programs" at bounding box center [70, 63] width 134 height 10
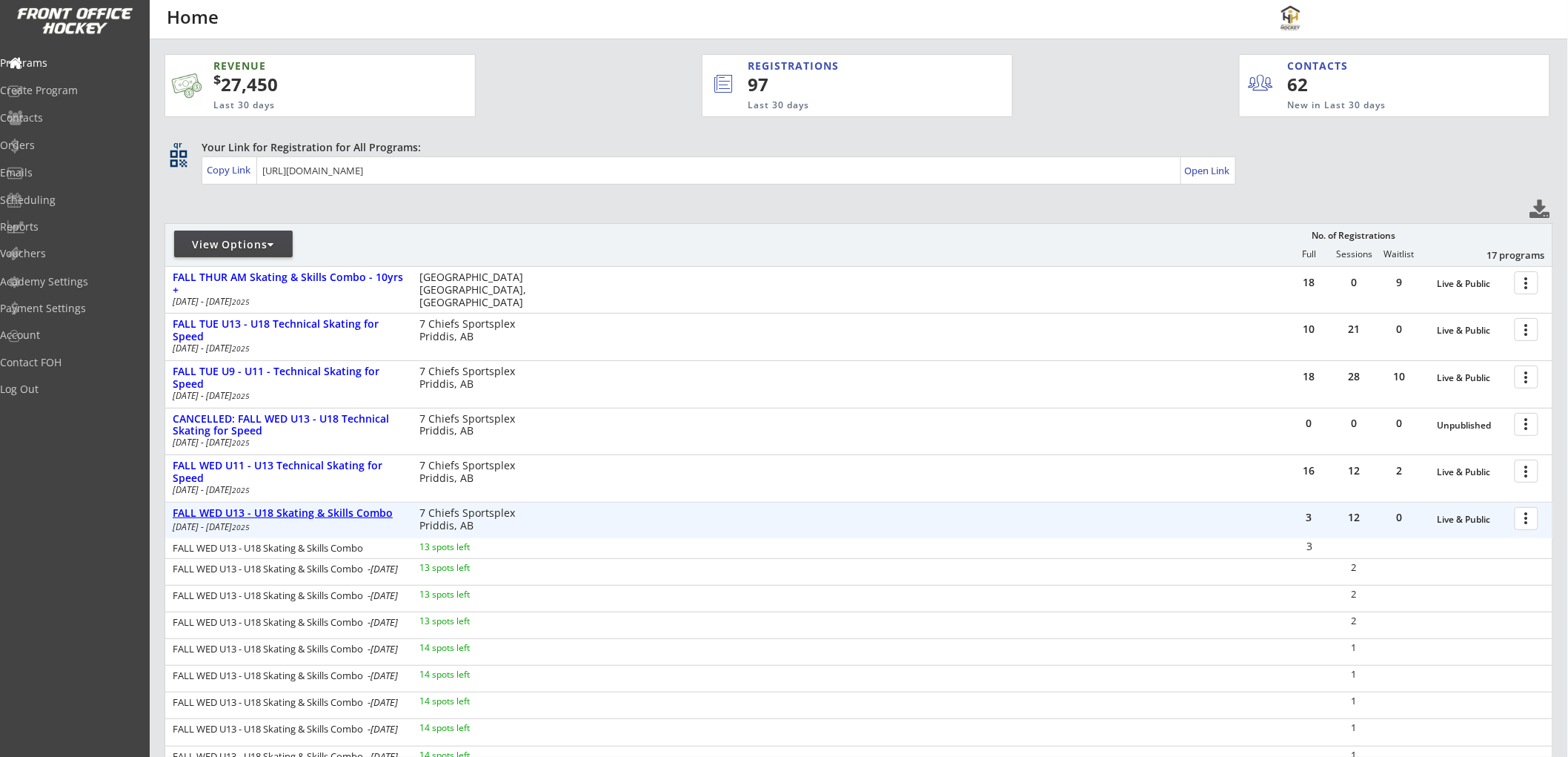
drag, startPoint x: 250, startPoint y: 513, endPoint x: 248, endPoint y: 492, distance: 21.1
click at [249, 513] on div "FALL WED U13 - U18 Skating & Skills Combo" at bounding box center [288, 514] width 231 height 13
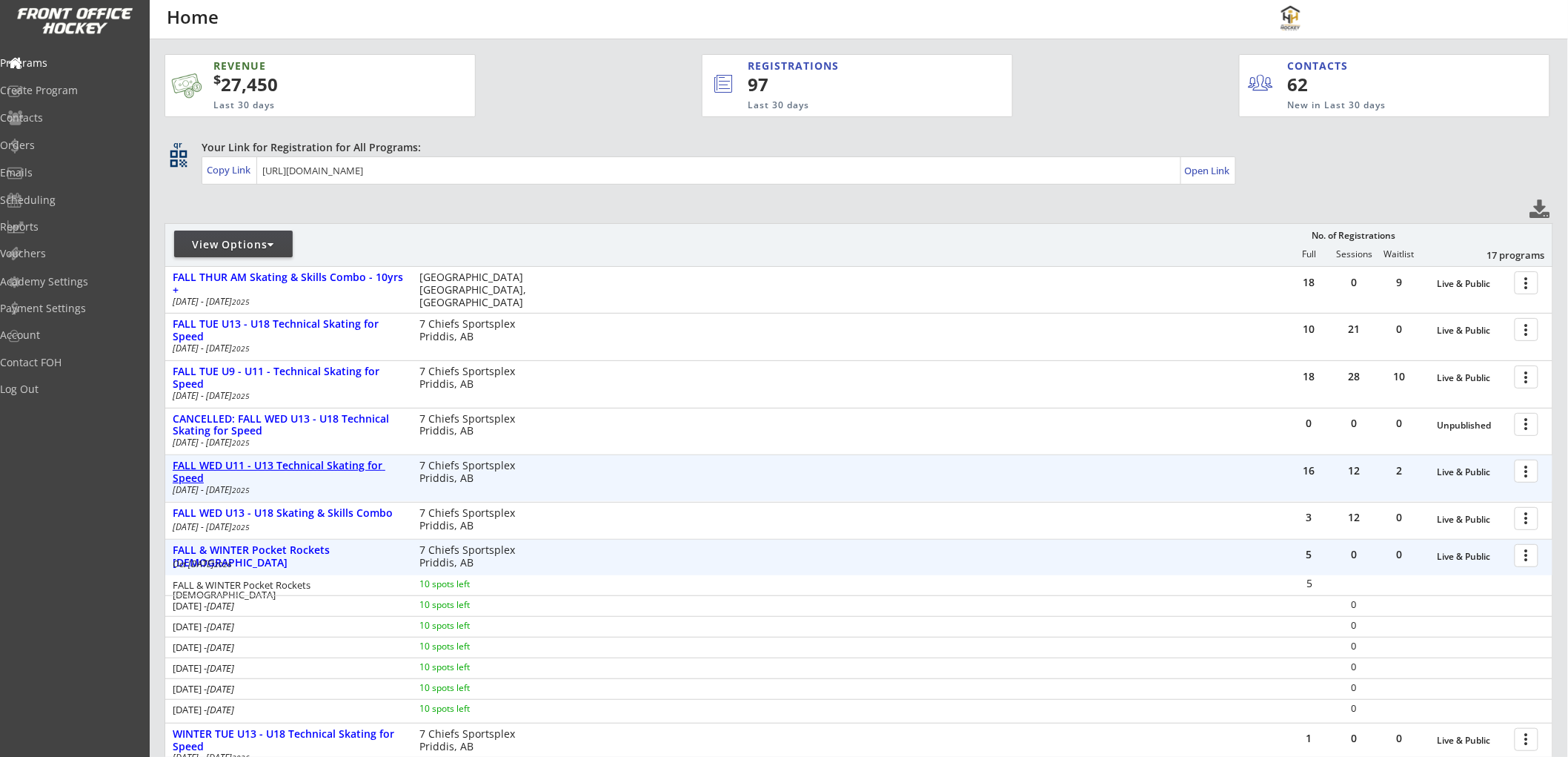
click at [254, 462] on div "FALL WED U11 - U13 Technical Skating for Speed" at bounding box center [288, 472] width 231 height 25
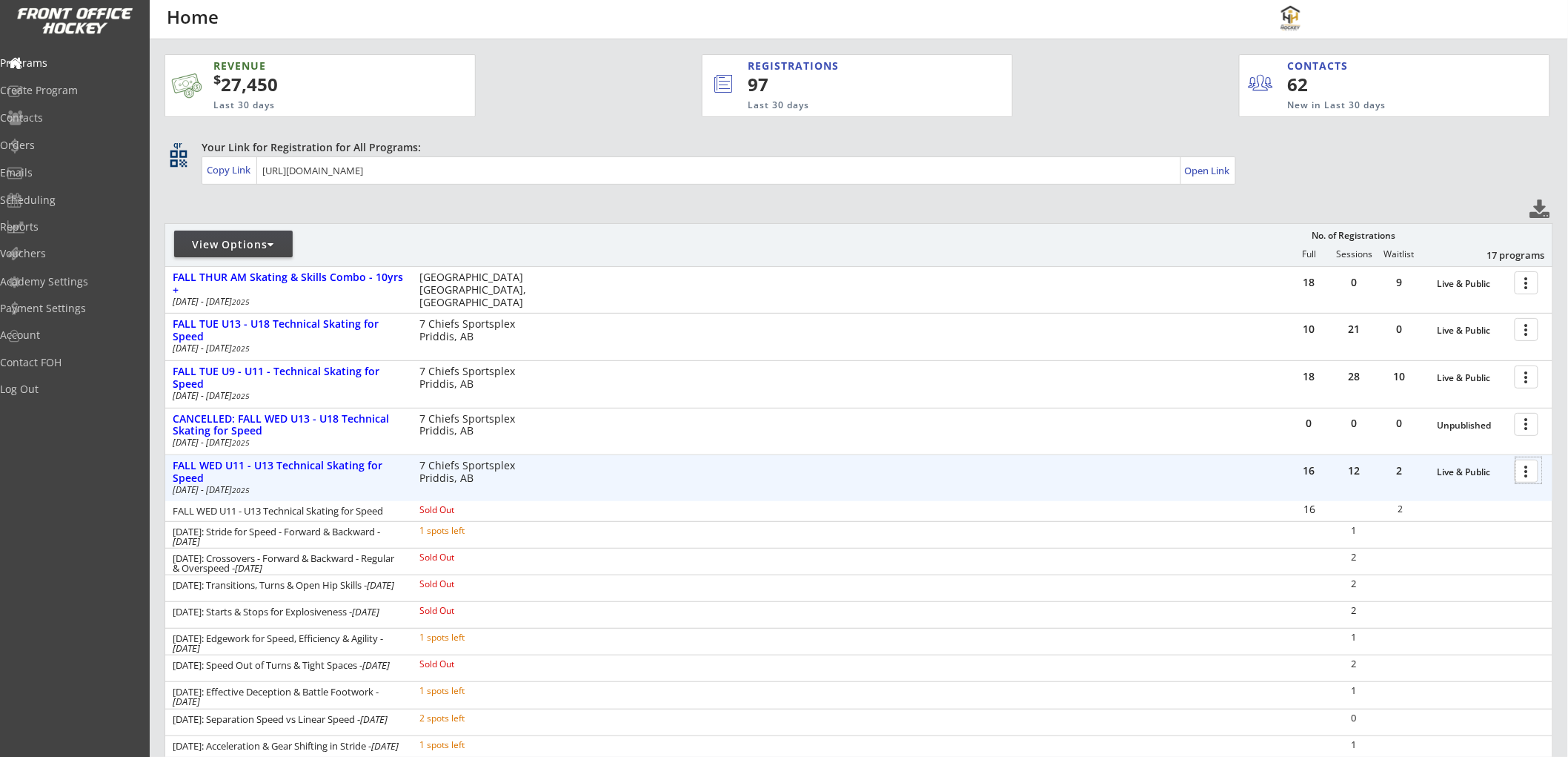
click at [1525, 472] on div at bounding box center [1530, 470] width 26 height 26
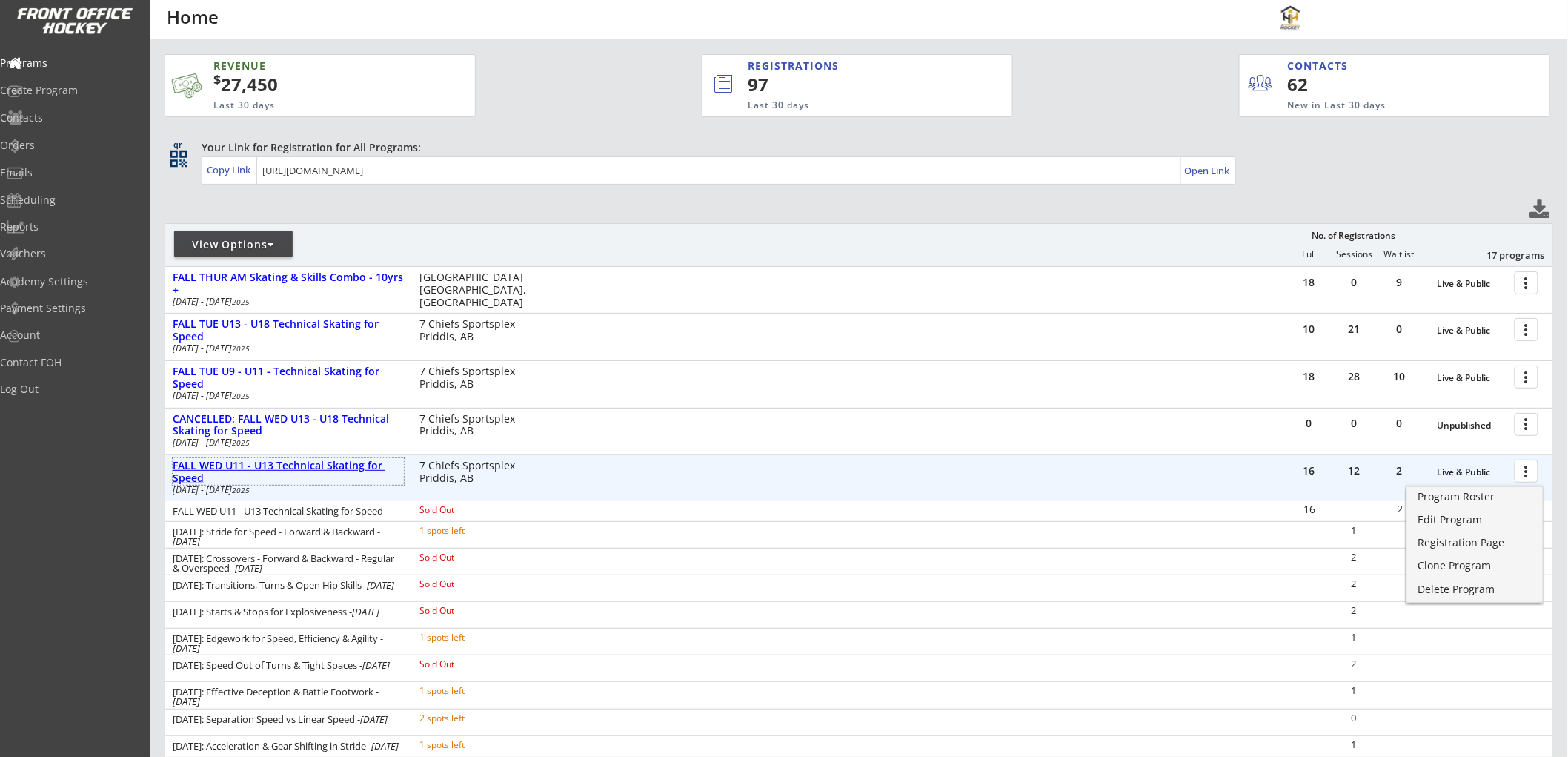
click at [294, 462] on div "FALL WED U11 - U13 Technical Skating for Speed" at bounding box center [288, 472] width 231 height 25
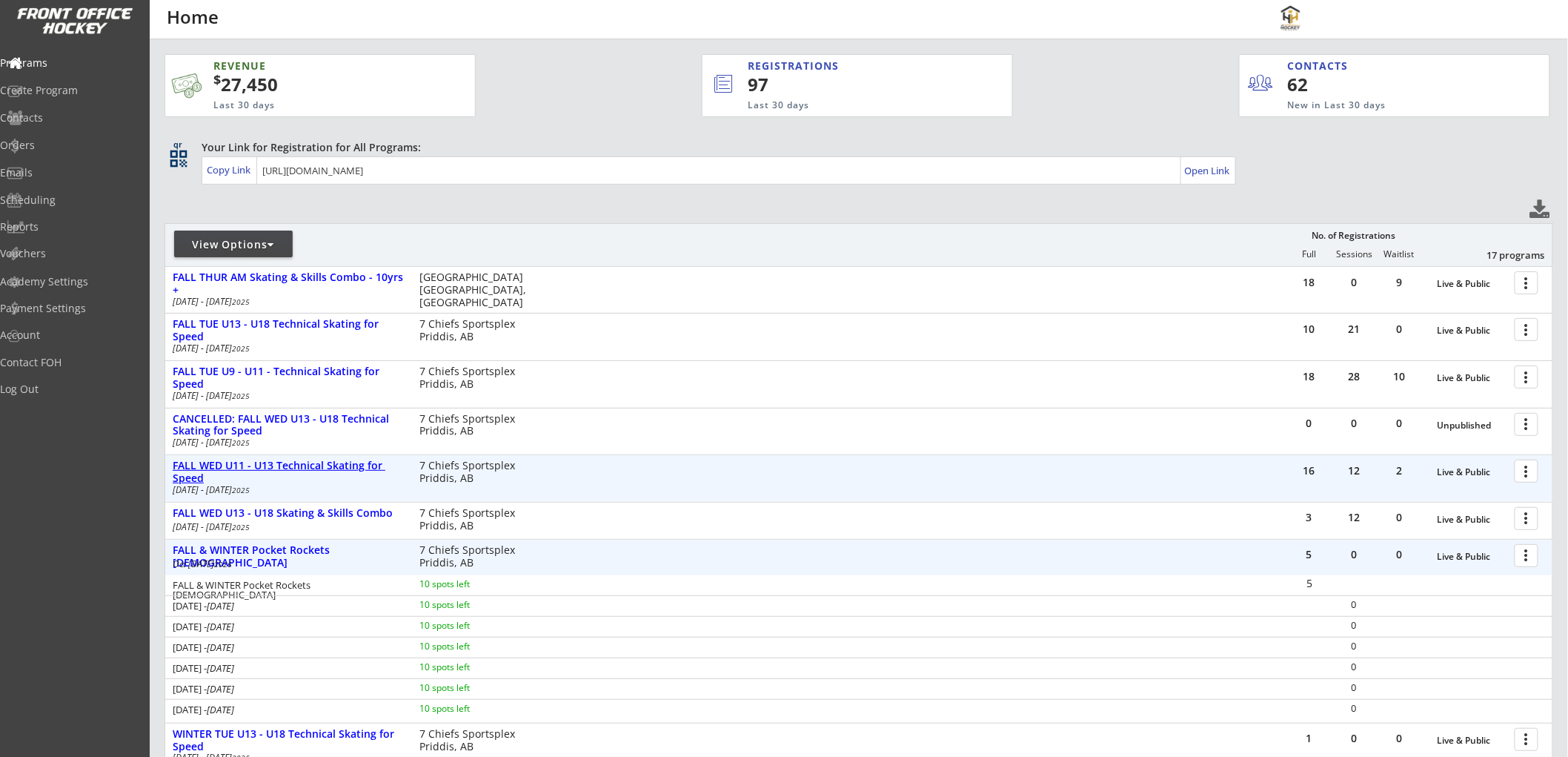
click at [294, 462] on div "FALL WED U11 - U13 Technical Skating for Speed" at bounding box center [288, 472] width 231 height 25
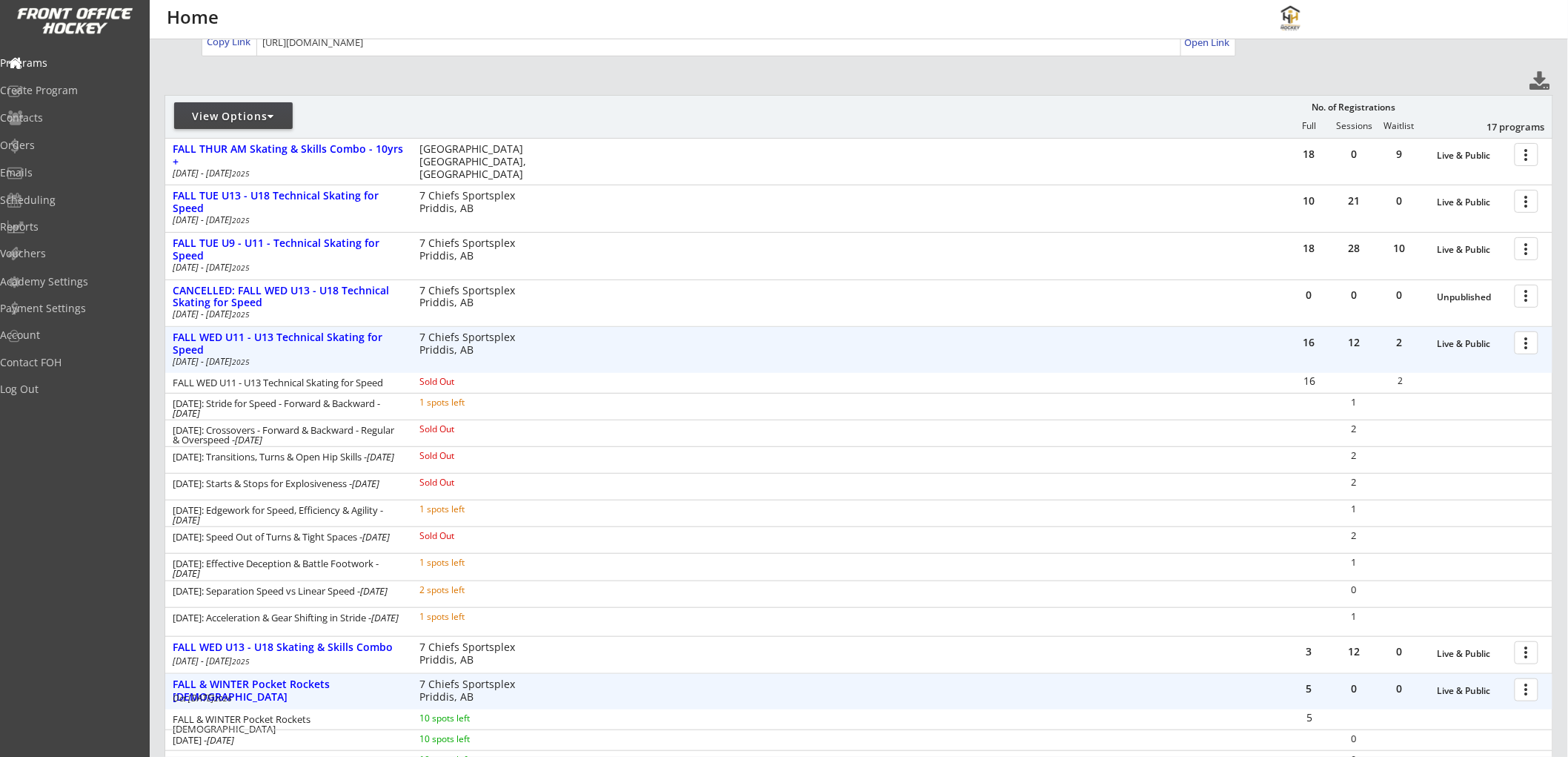
scroll to position [164, 0]
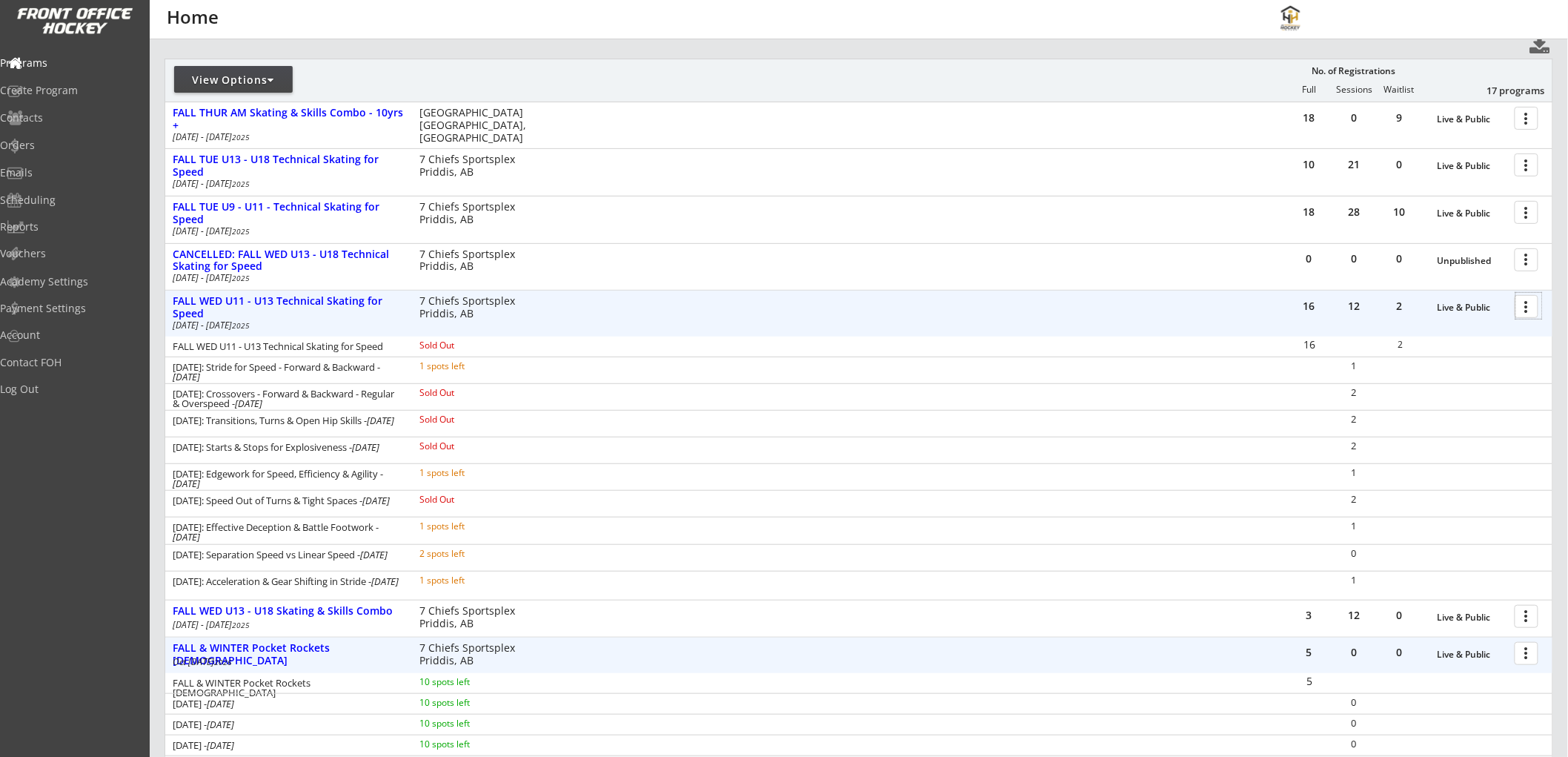
click at [1529, 312] on div at bounding box center [1530, 306] width 26 height 26
click at [1527, 309] on div at bounding box center [1530, 306] width 26 height 26
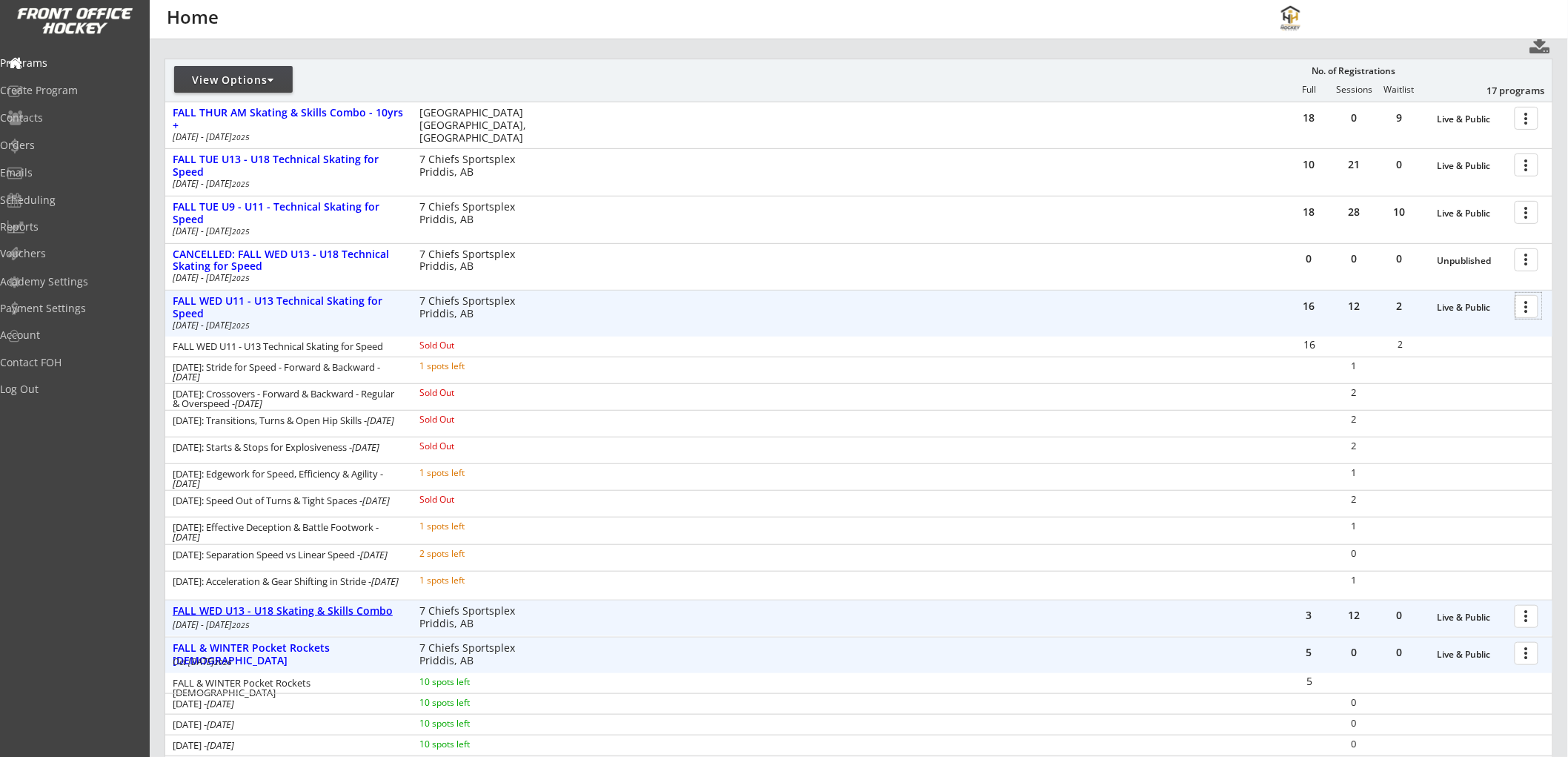
click at [294, 607] on div "FALL WED U13 - U18 Skating & Skills Combo" at bounding box center [288, 611] width 231 height 13
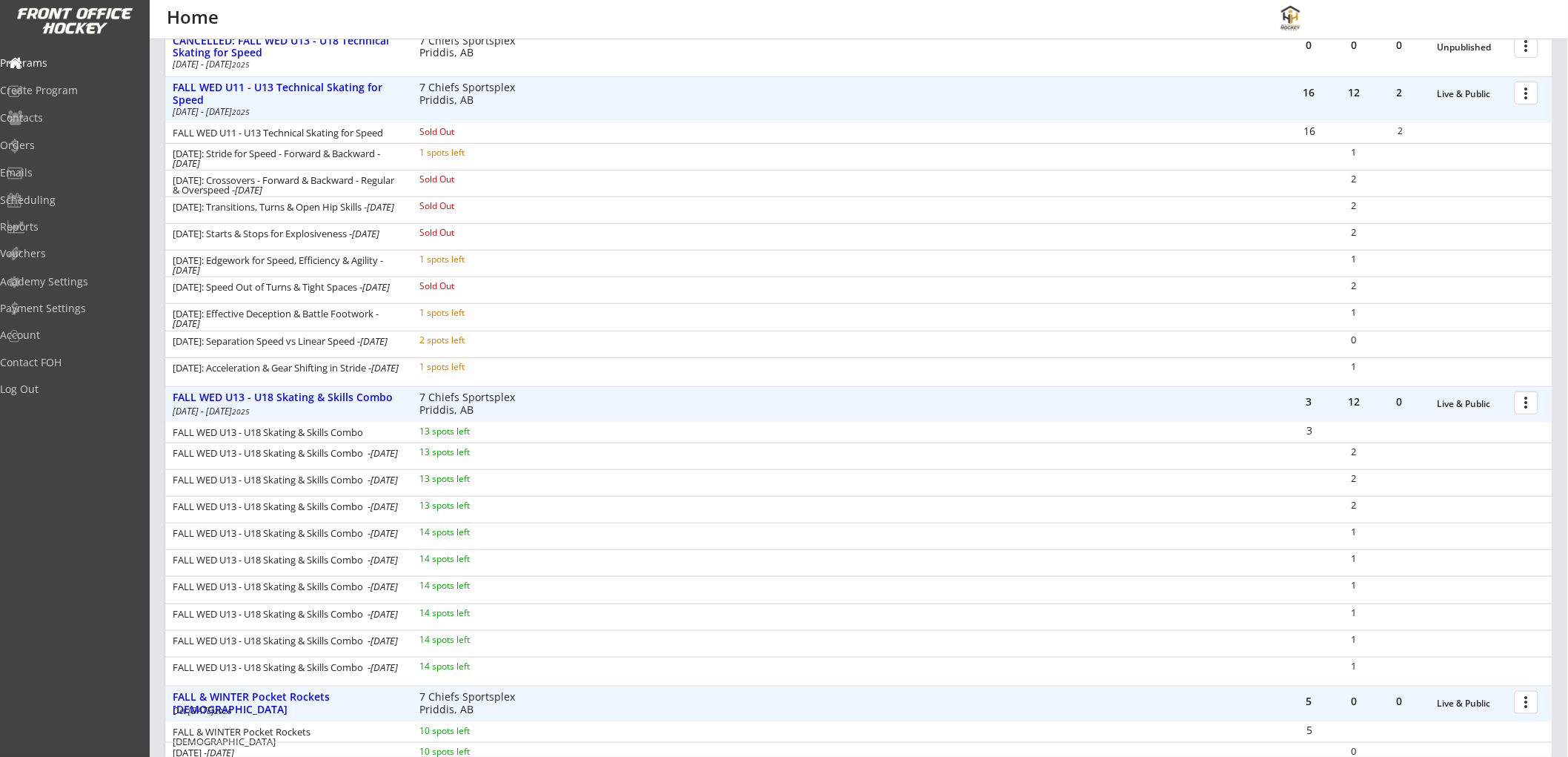
scroll to position [412, 0]
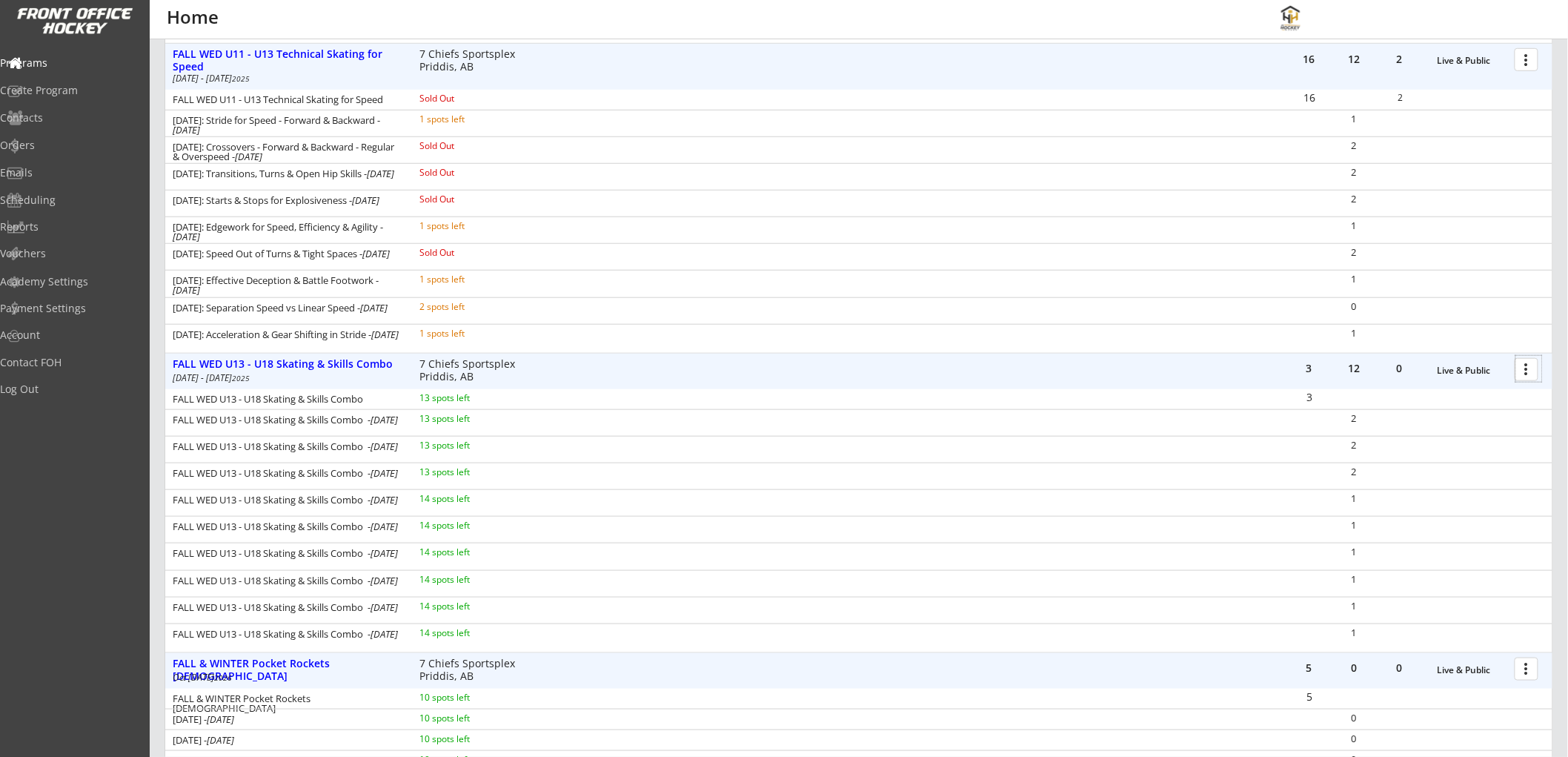
click at [1521, 371] on div at bounding box center [1530, 369] width 26 height 26
click at [1475, 436] on div "Registration Page" at bounding box center [1475, 441] width 106 height 10
click at [57, 164] on div "Emails" at bounding box center [70, 174] width 141 height 26
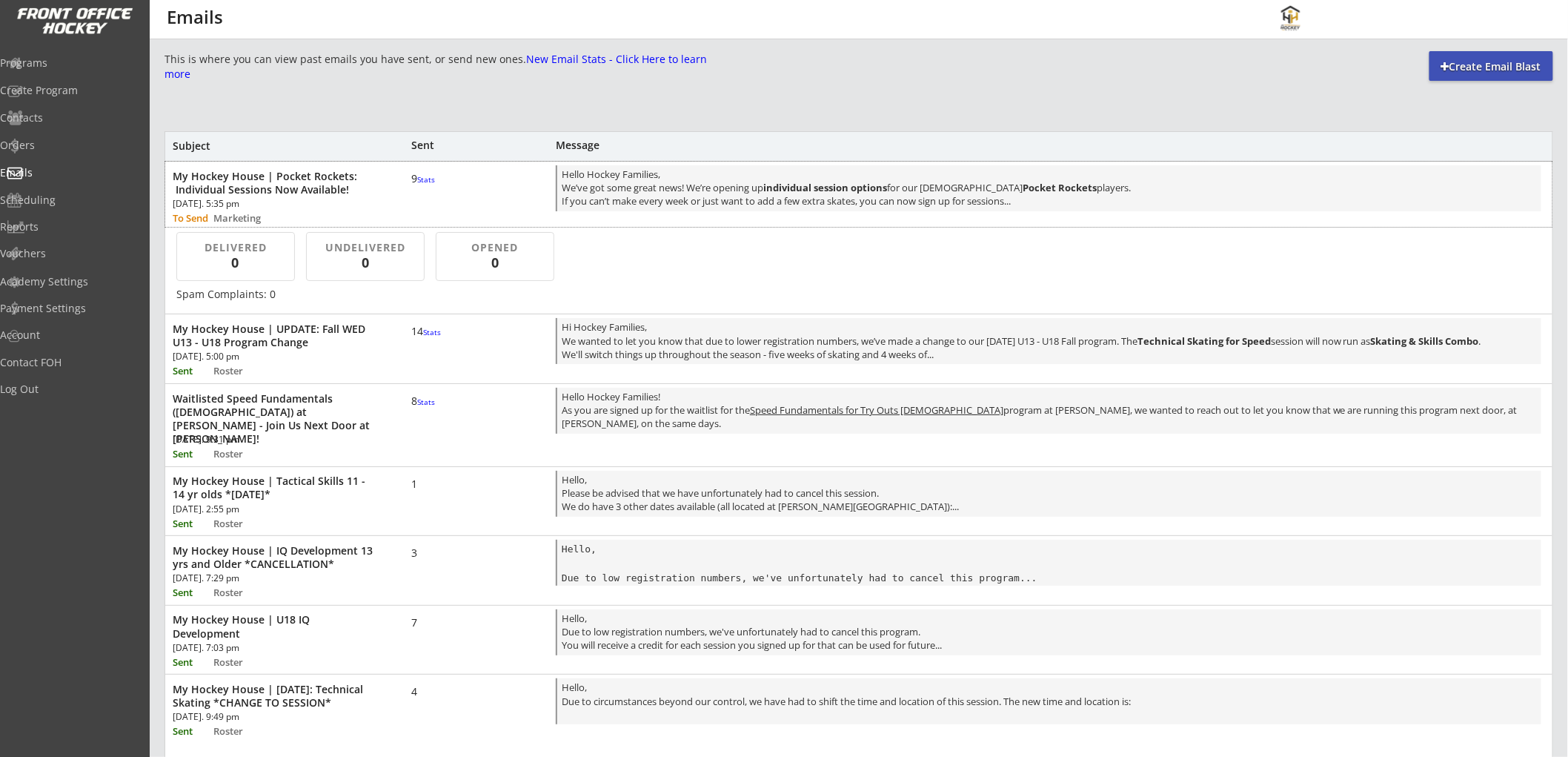
click at [200, 216] on div "To Send" at bounding box center [192, 218] width 38 height 10
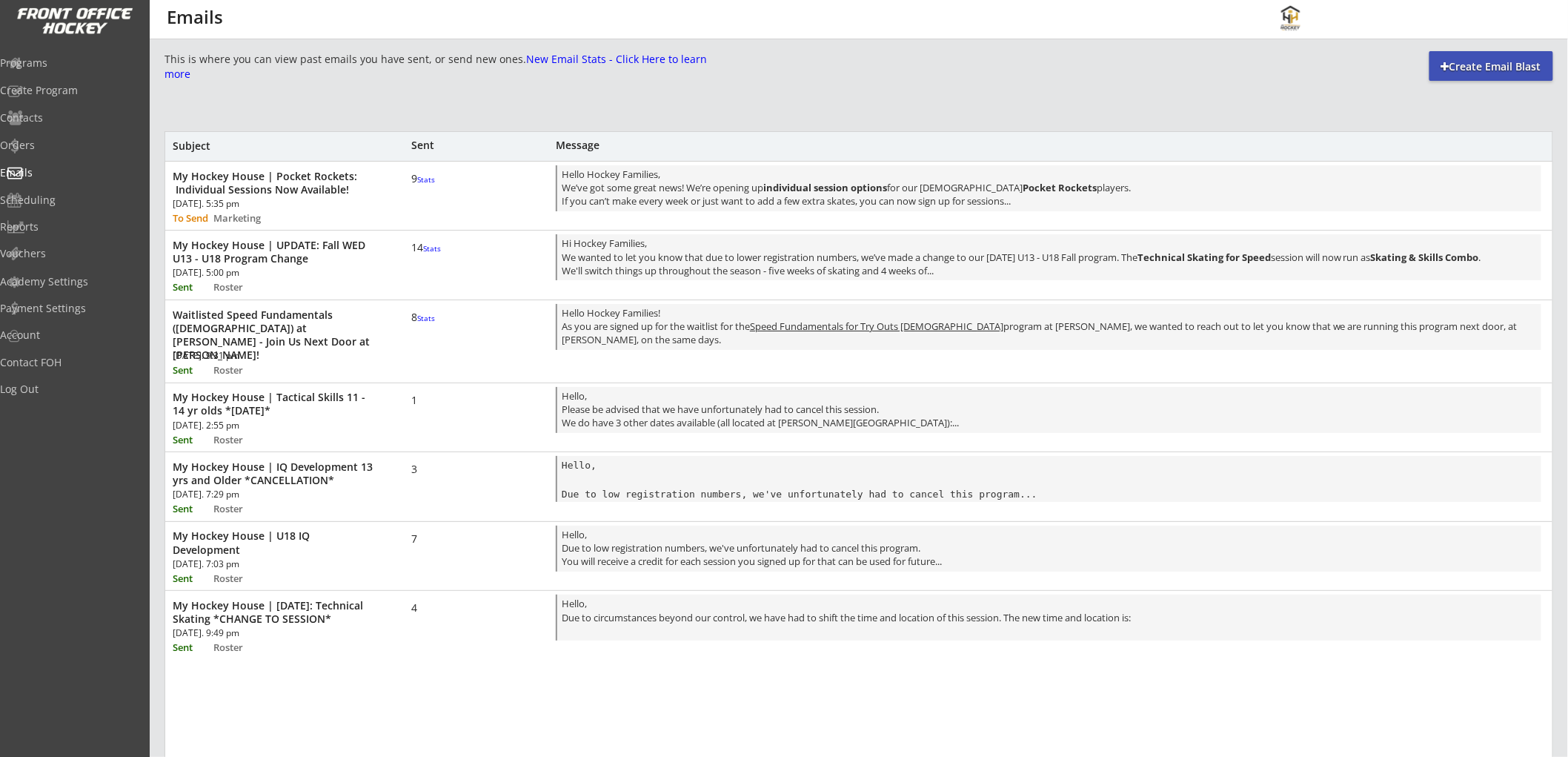
click at [196, 215] on div "To Send" at bounding box center [192, 218] width 38 height 10
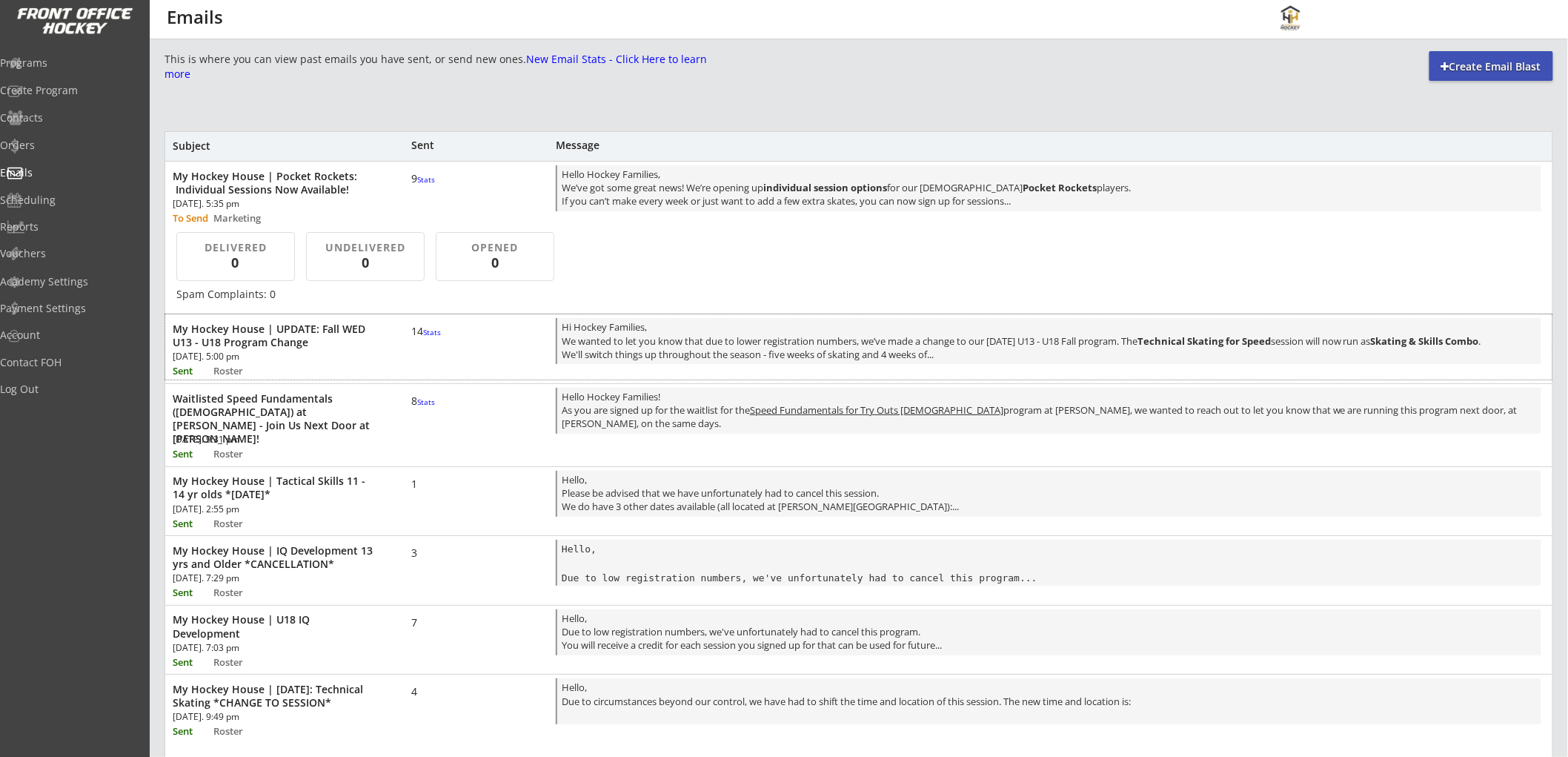
click at [423, 337] on font "Stats" at bounding box center [432, 332] width 17 height 10
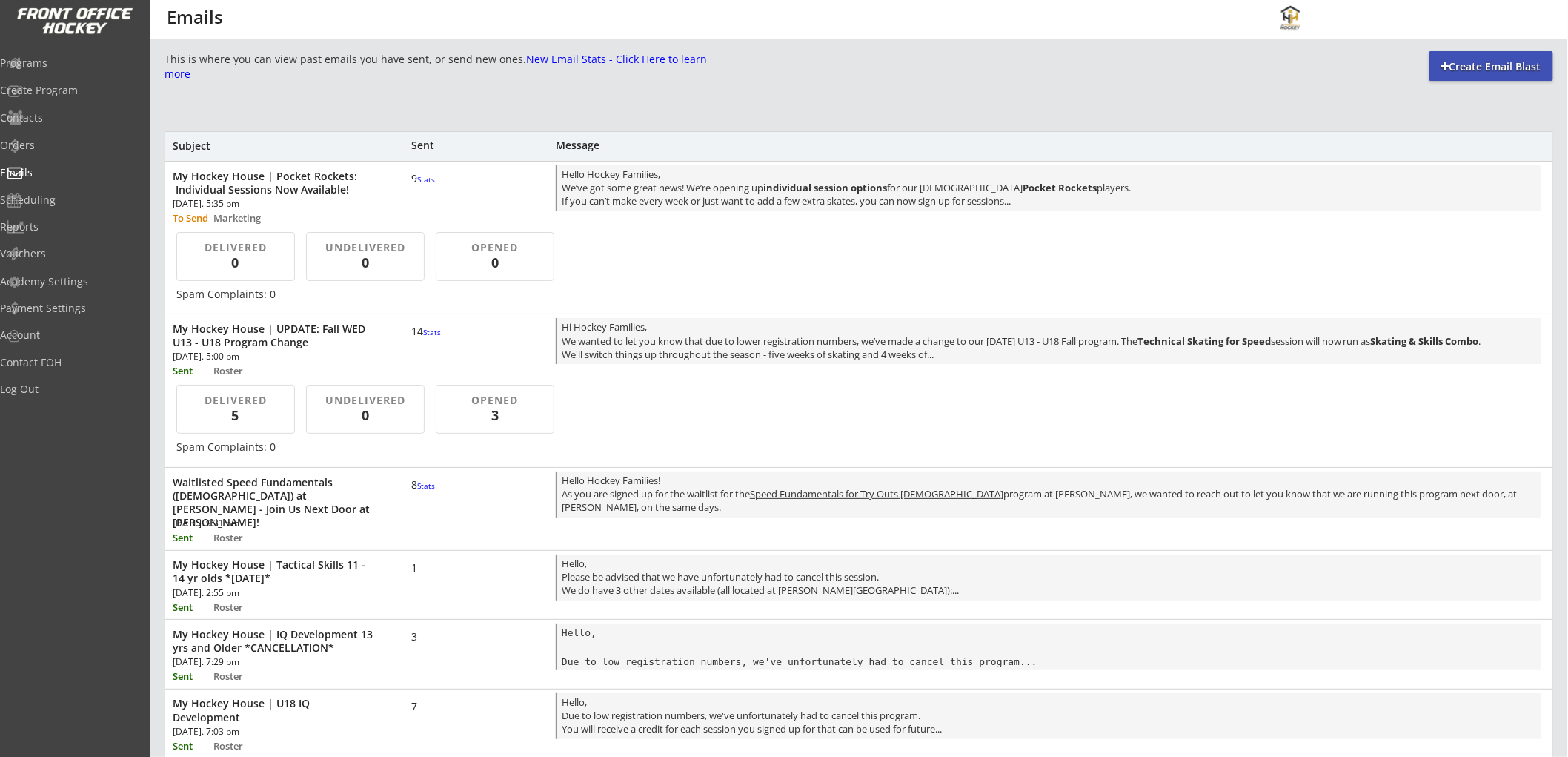
click at [494, 412] on div "3" at bounding box center [494, 415] width 93 height 18
click at [364, 409] on div "0" at bounding box center [365, 415] width 93 height 18
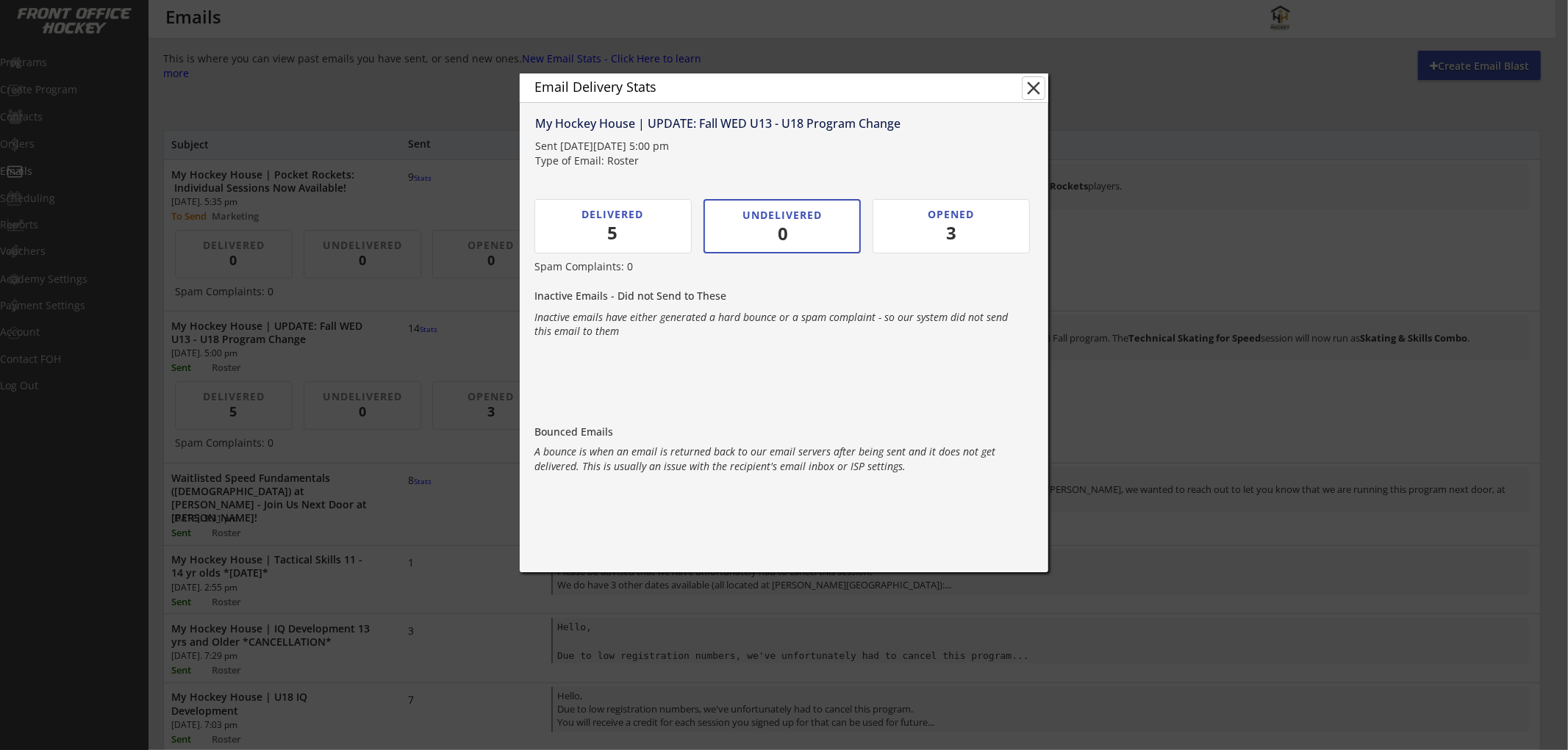
click at [1031, 83] on button "close" at bounding box center [1034, 89] width 22 height 22
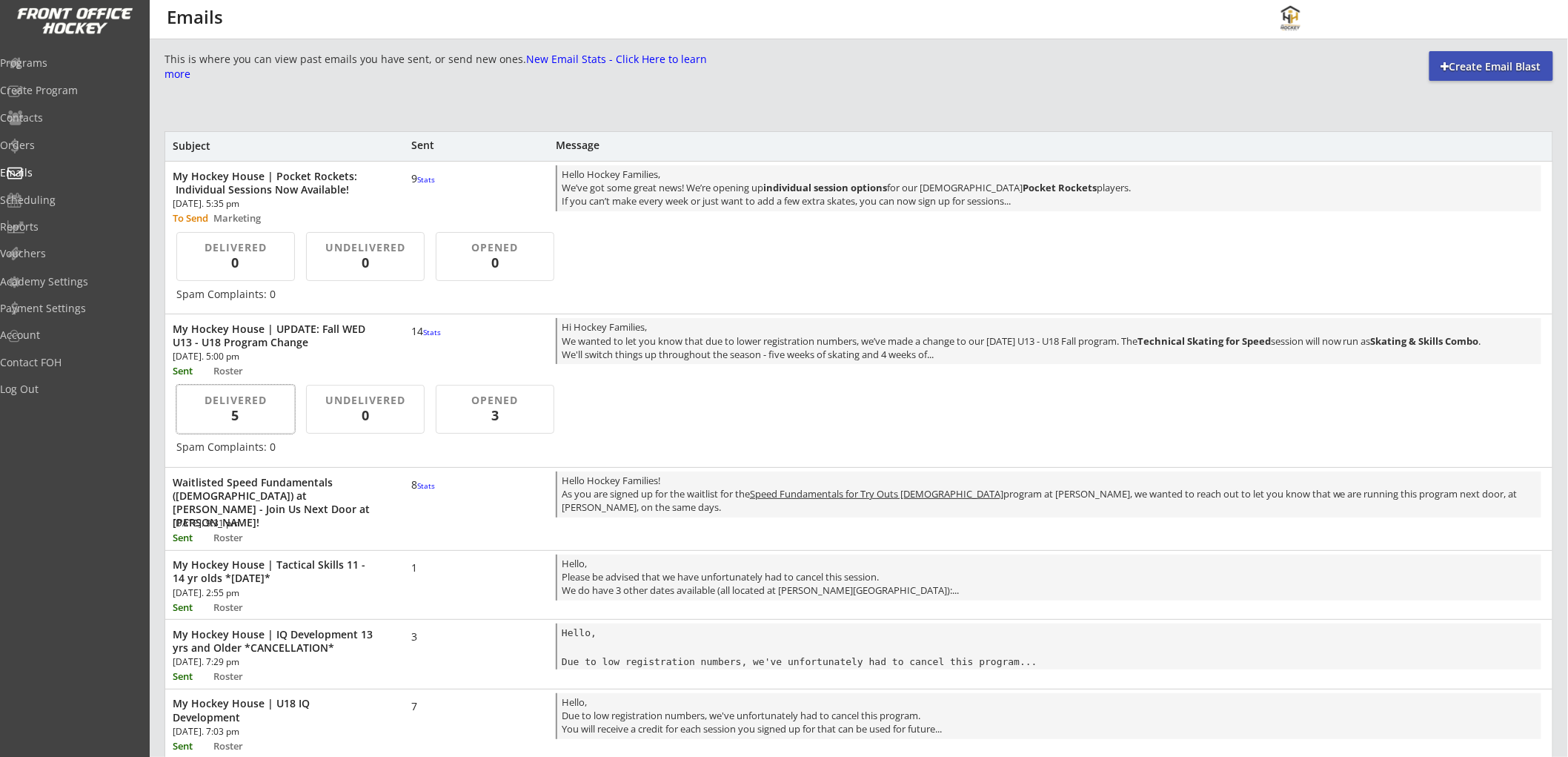
click at [235, 416] on div "5" at bounding box center [235, 415] width 85 height 18
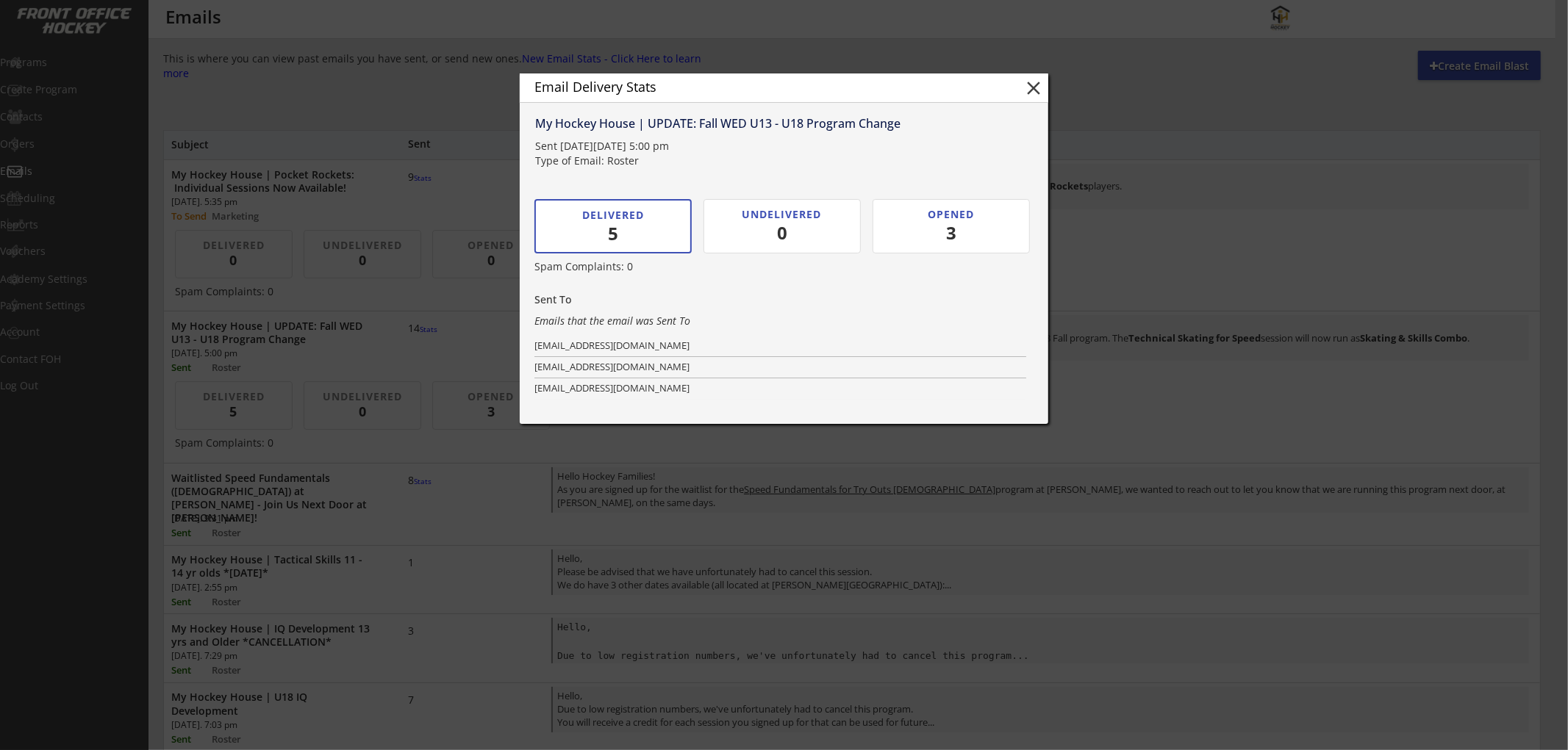
click at [1028, 85] on button "close" at bounding box center [1034, 89] width 22 height 22
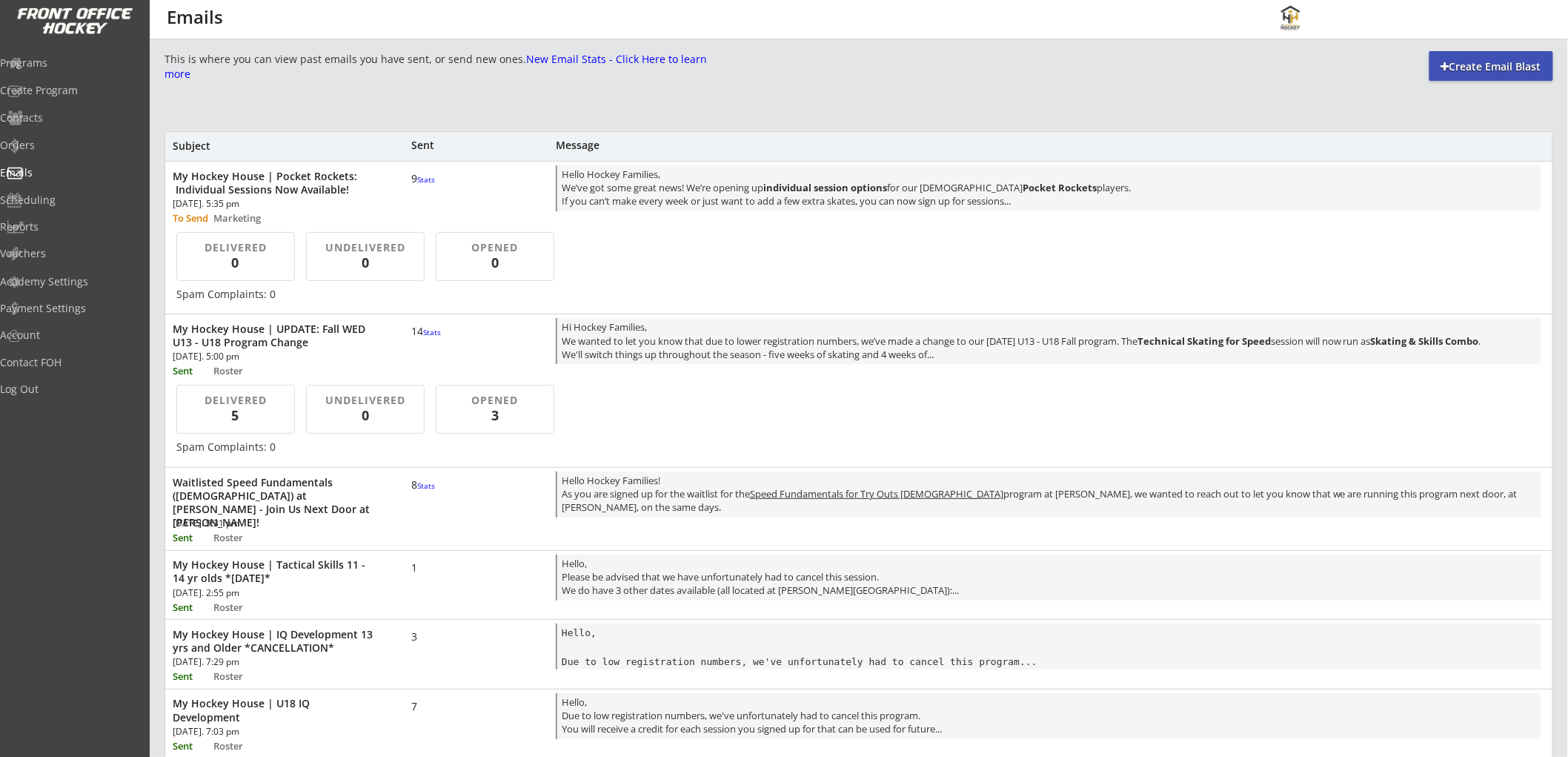
click at [493, 416] on div "3" at bounding box center [494, 415] width 93 height 18
click at [491, 402] on div "OPENED" at bounding box center [494, 400] width 96 height 15
click at [493, 416] on div "3" at bounding box center [494, 415] width 93 height 18
click at [63, 140] on div "Orders" at bounding box center [70, 145] width 134 height 10
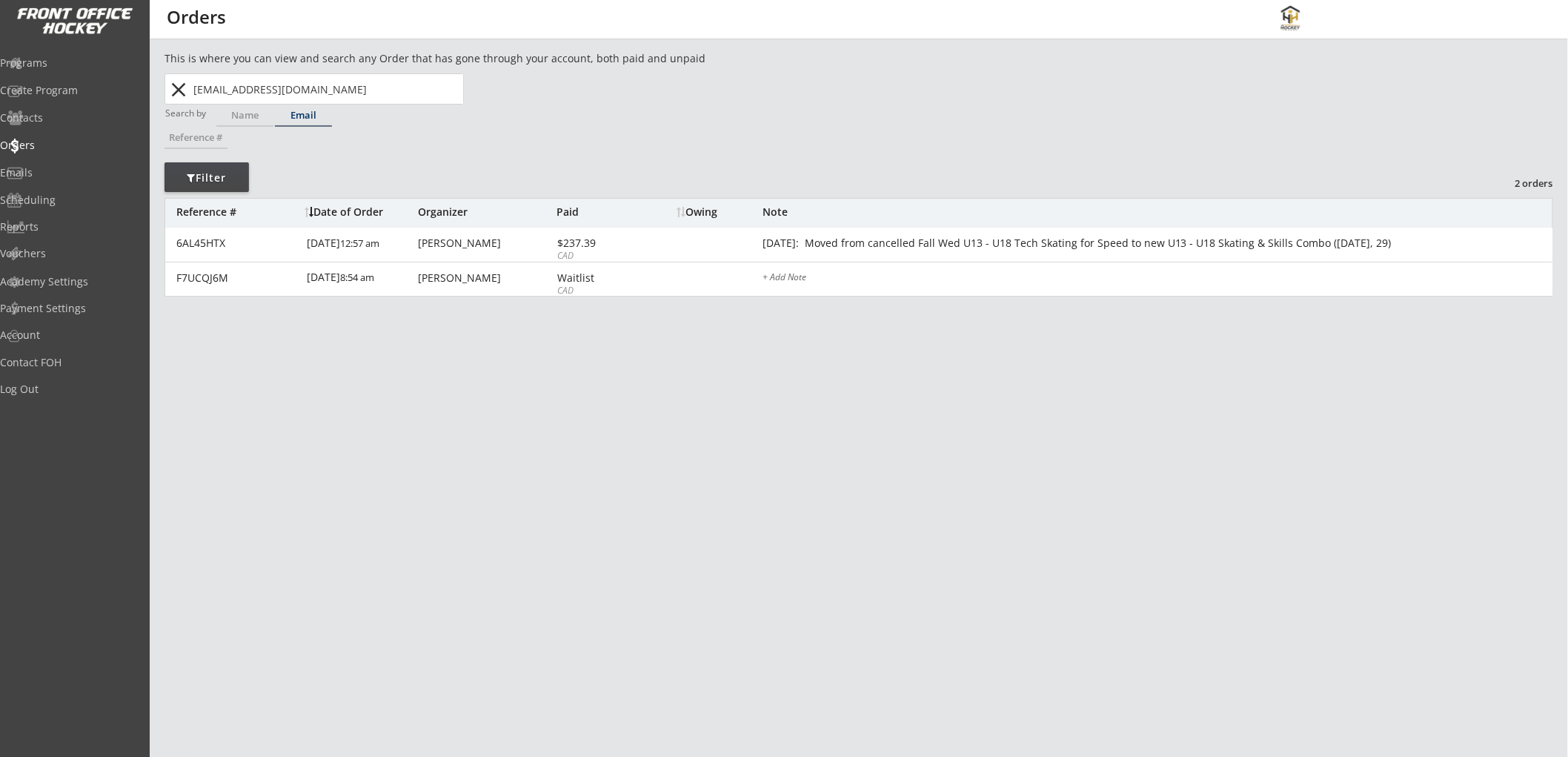
click at [174, 86] on button "close" at bounding box center [179, 90] width 24 height 23
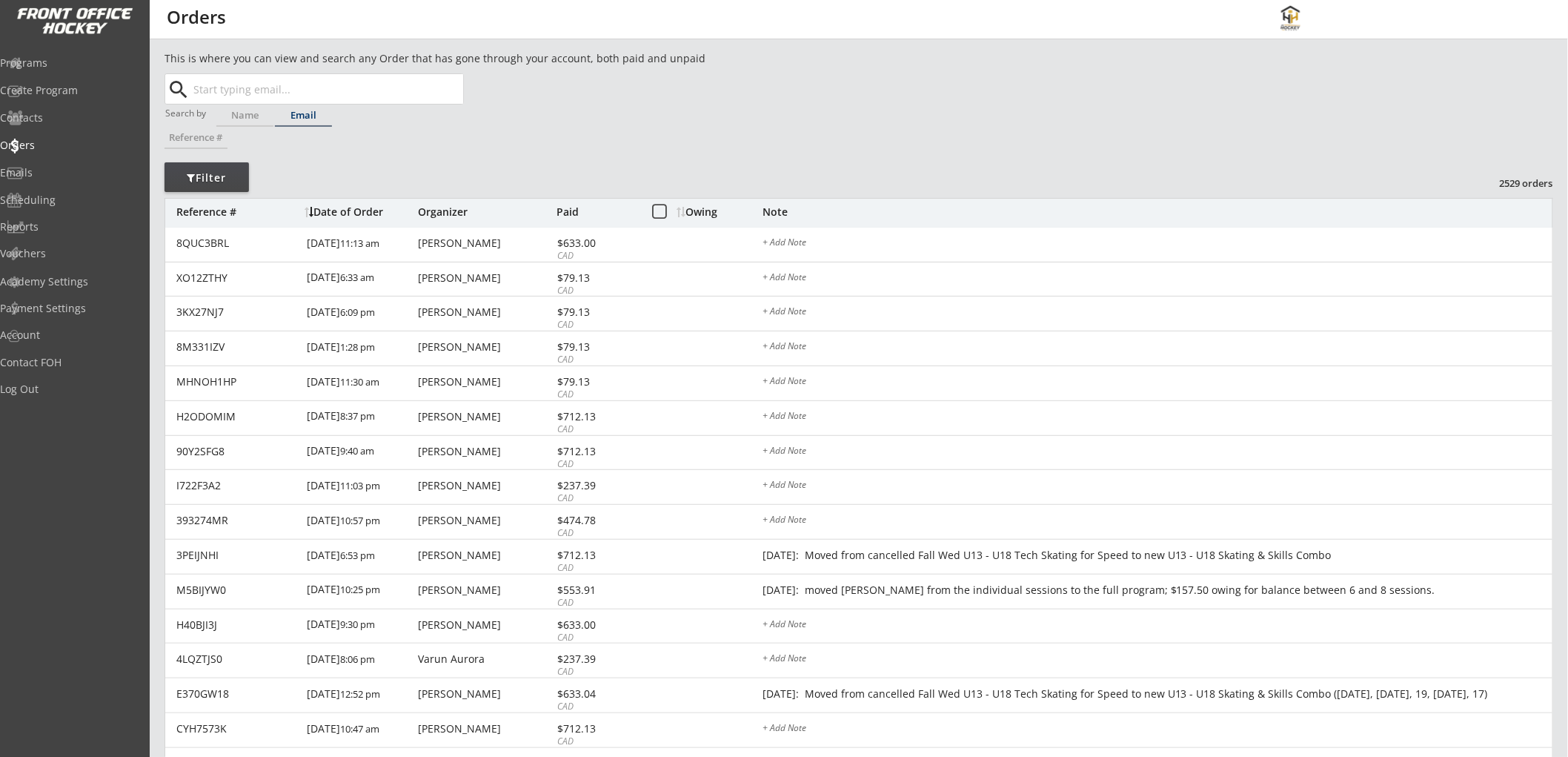
click at [280, 90] on input "text" at bounding box center [327, 89] width 273 height 30
paste input "raffangirls@live.ca"
click at [288, 119] on strong "raffangirls@live.ca" at bounding box center [295, 118] width 179 height 14
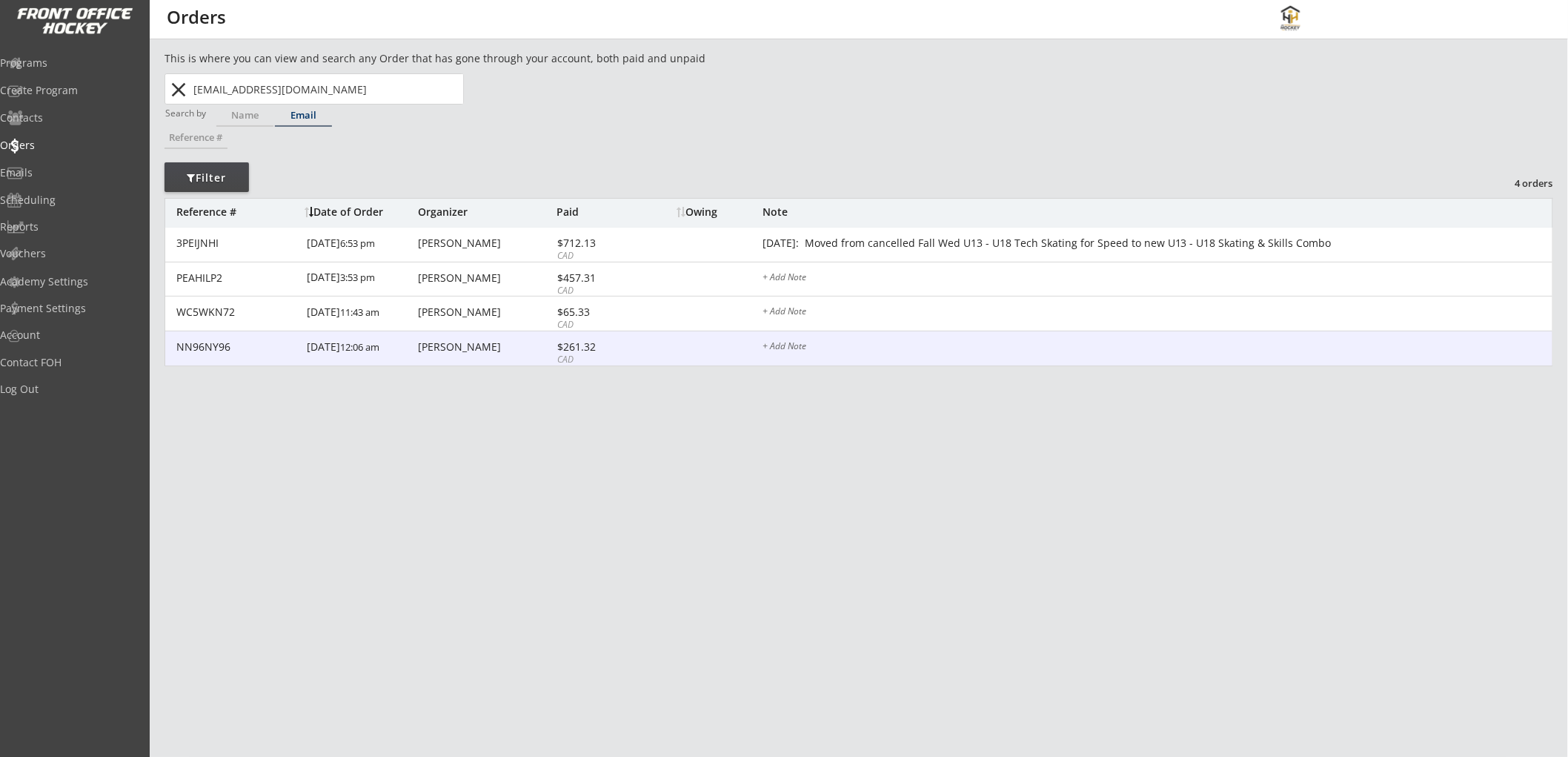
type input "raffangirls@live.ca"
click at [653, 342] on div "NN96NY96 8/30/24 12:06 am Kelly Raffan $261.32 CAD + Add Note" at bounding box center [858, 349] width 1387 height 35
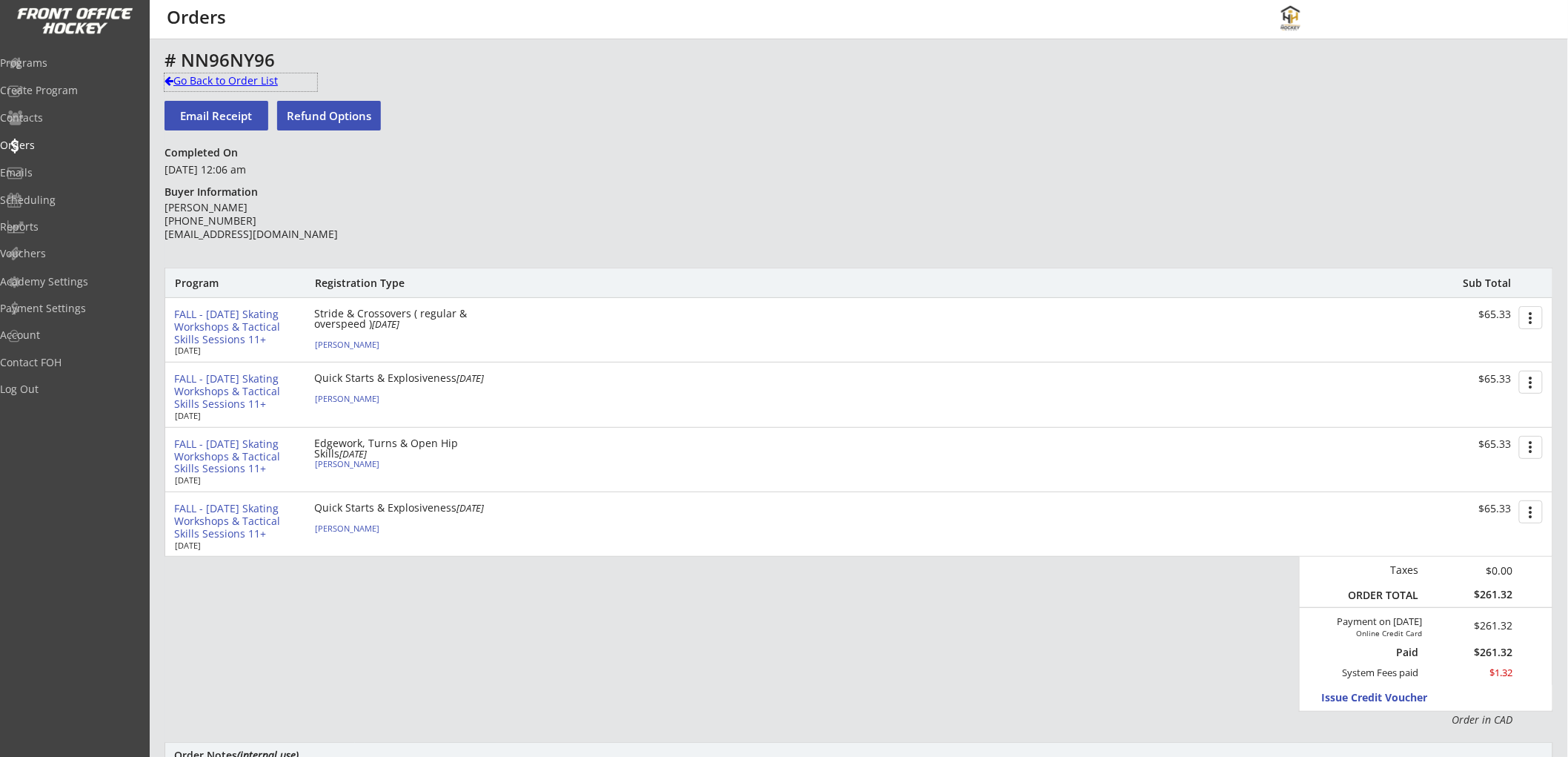
click at [248, 76] on div "Go Back to Order List" at bounding box center [241, 80] width 153 height 15
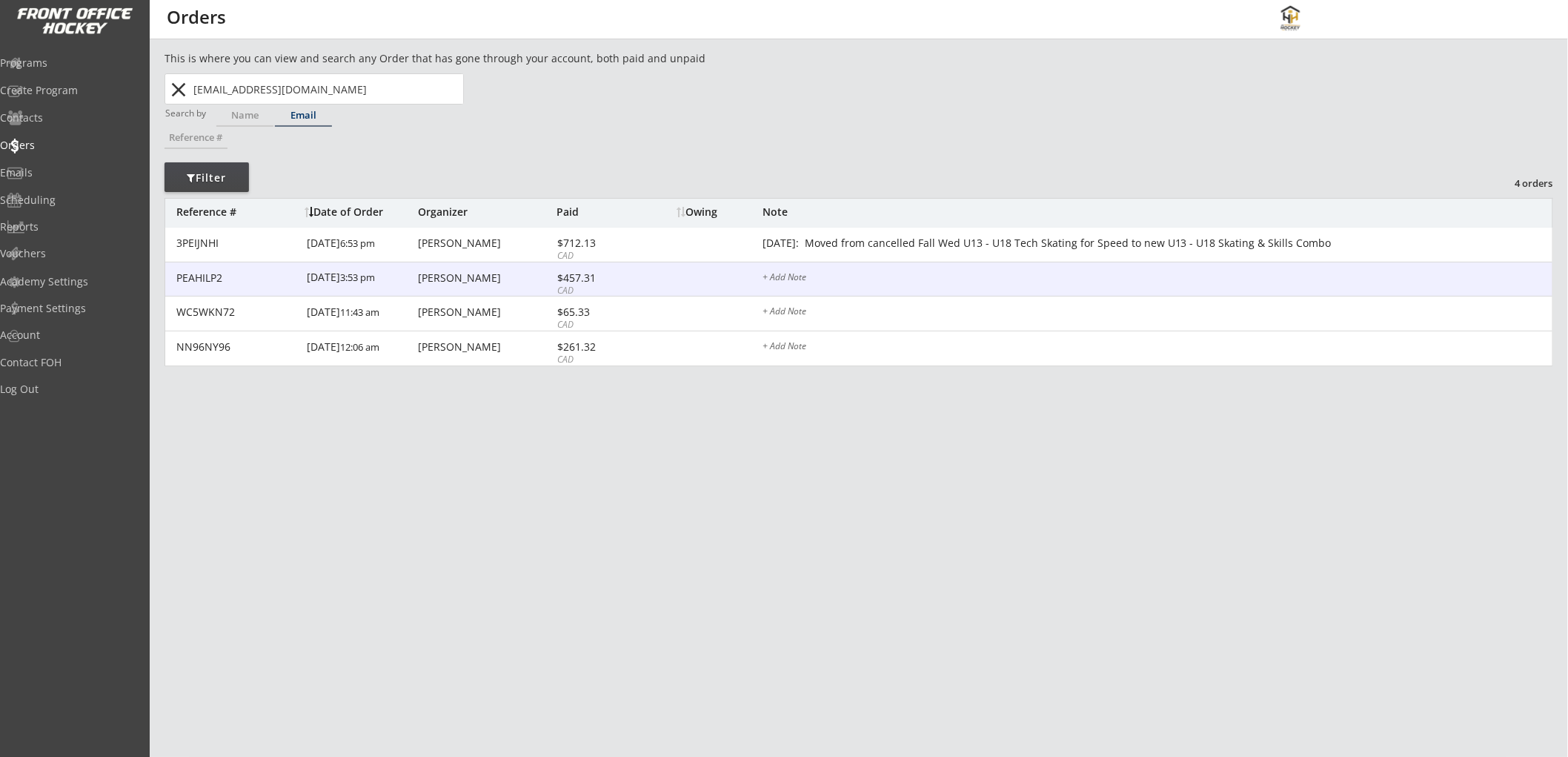
click at [574, 280] on div "$457.31" at bounding box center [597, 278] width 79 height 10
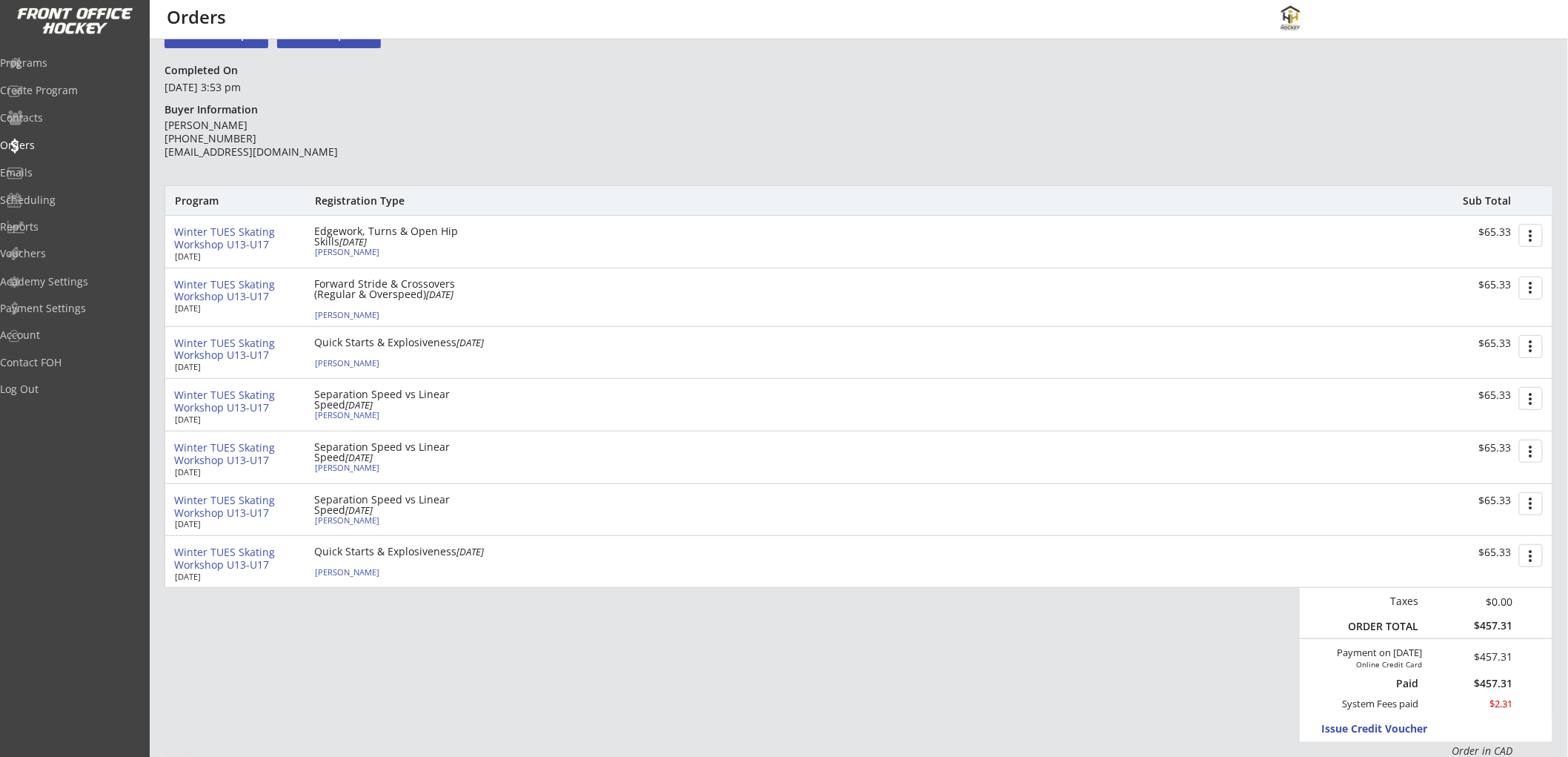
scroll to position [164, 0]
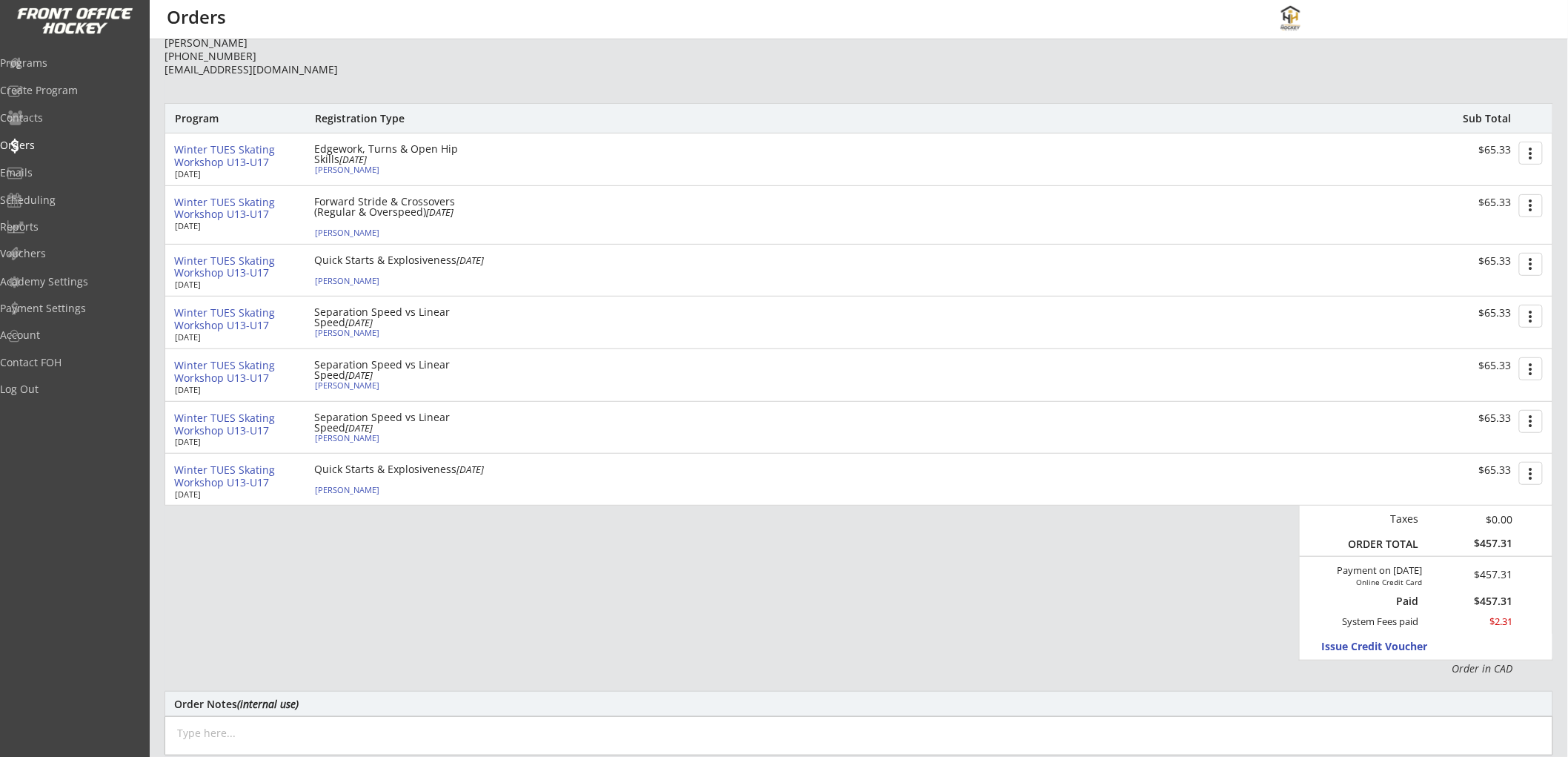
click at [224, 258] on div "Winter TUES Skating Workshop U13-U17" at bounding box center [238, 267] width 129 height 25
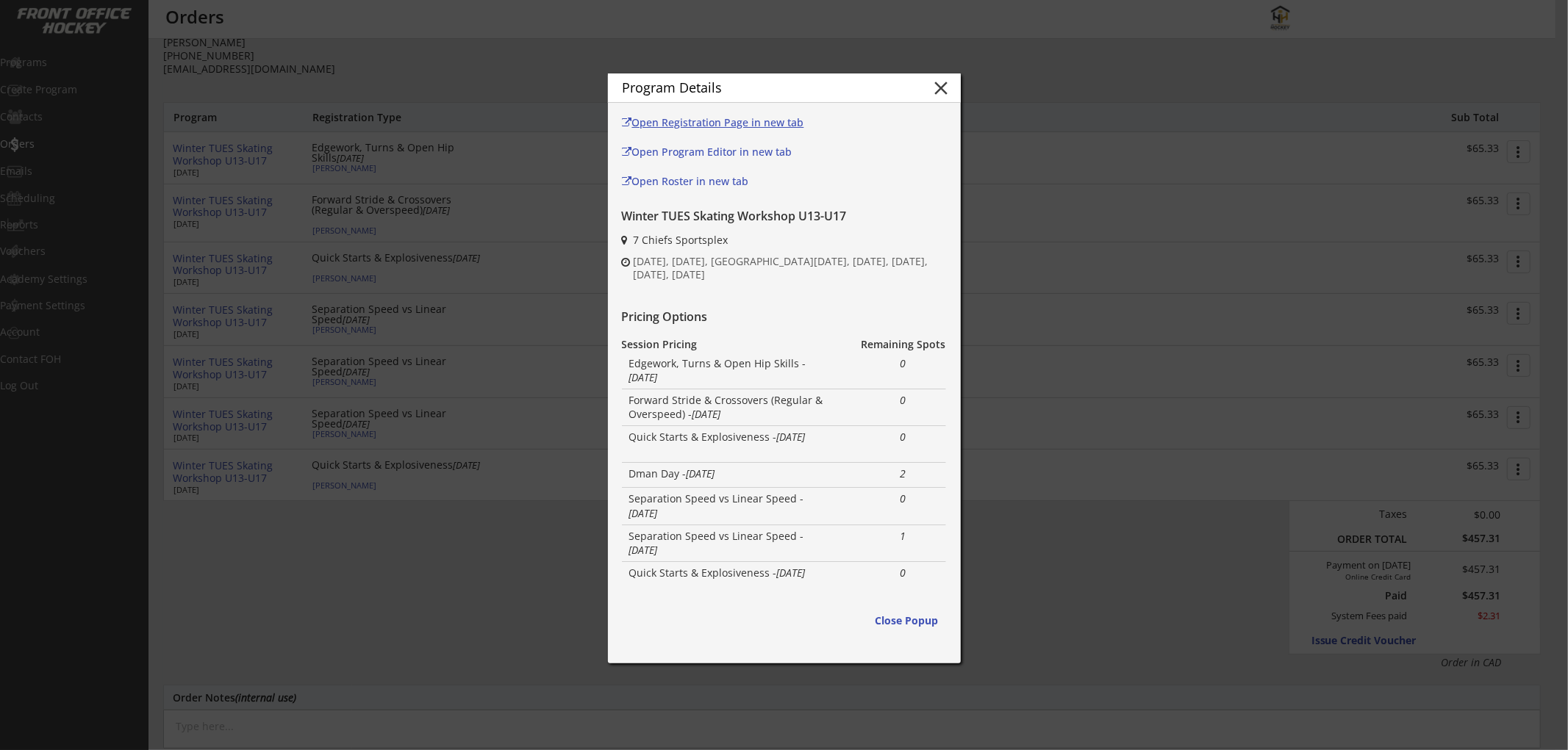
click at [754, 121] on div "Open Registration Page in new tab" at bounding box center [719, 123] width 194 height 10
click at [946, 90] on button "close" at bounding box center [942, 89] width 22 height 22
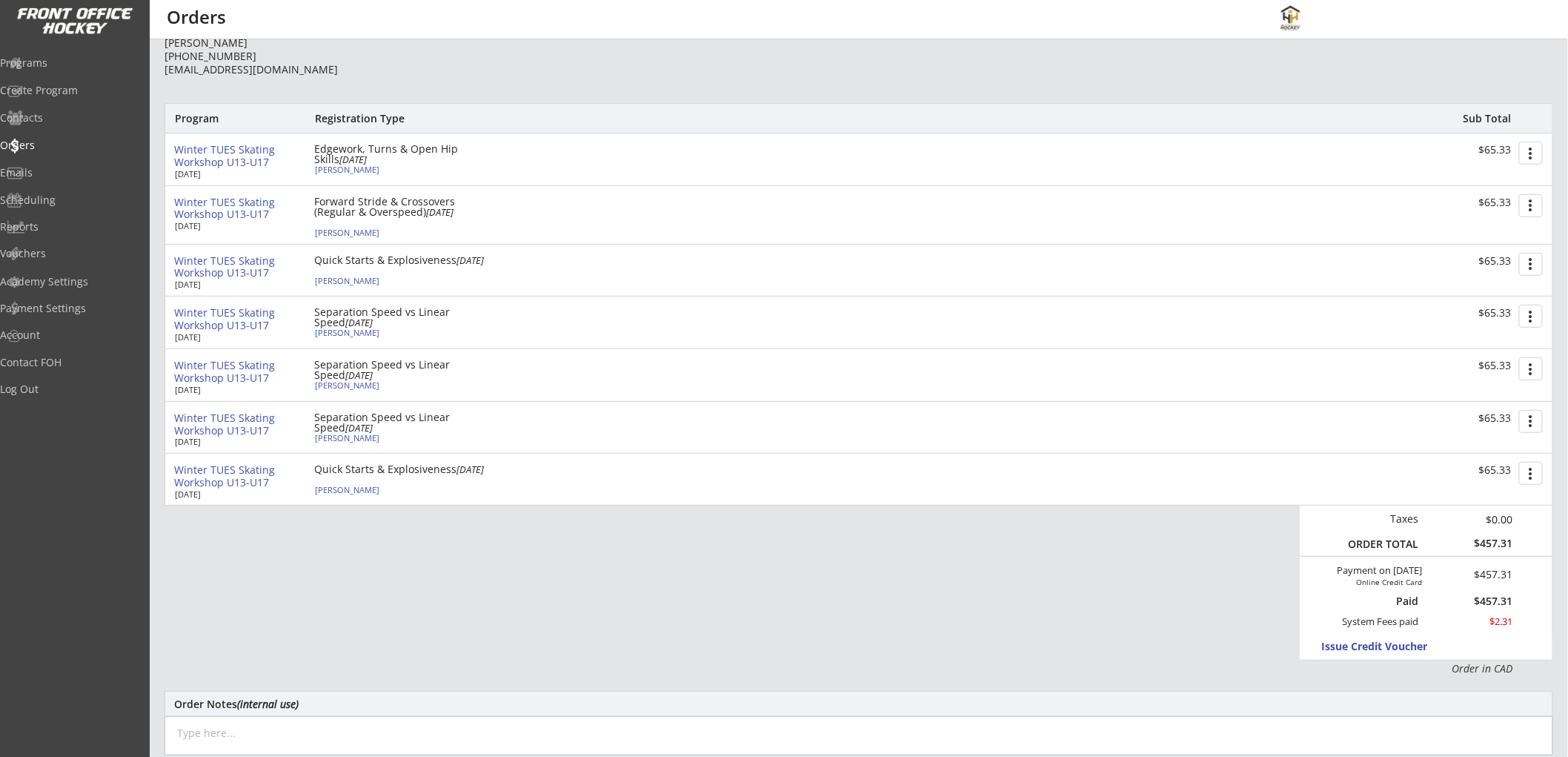
scroll to position [247, 0]
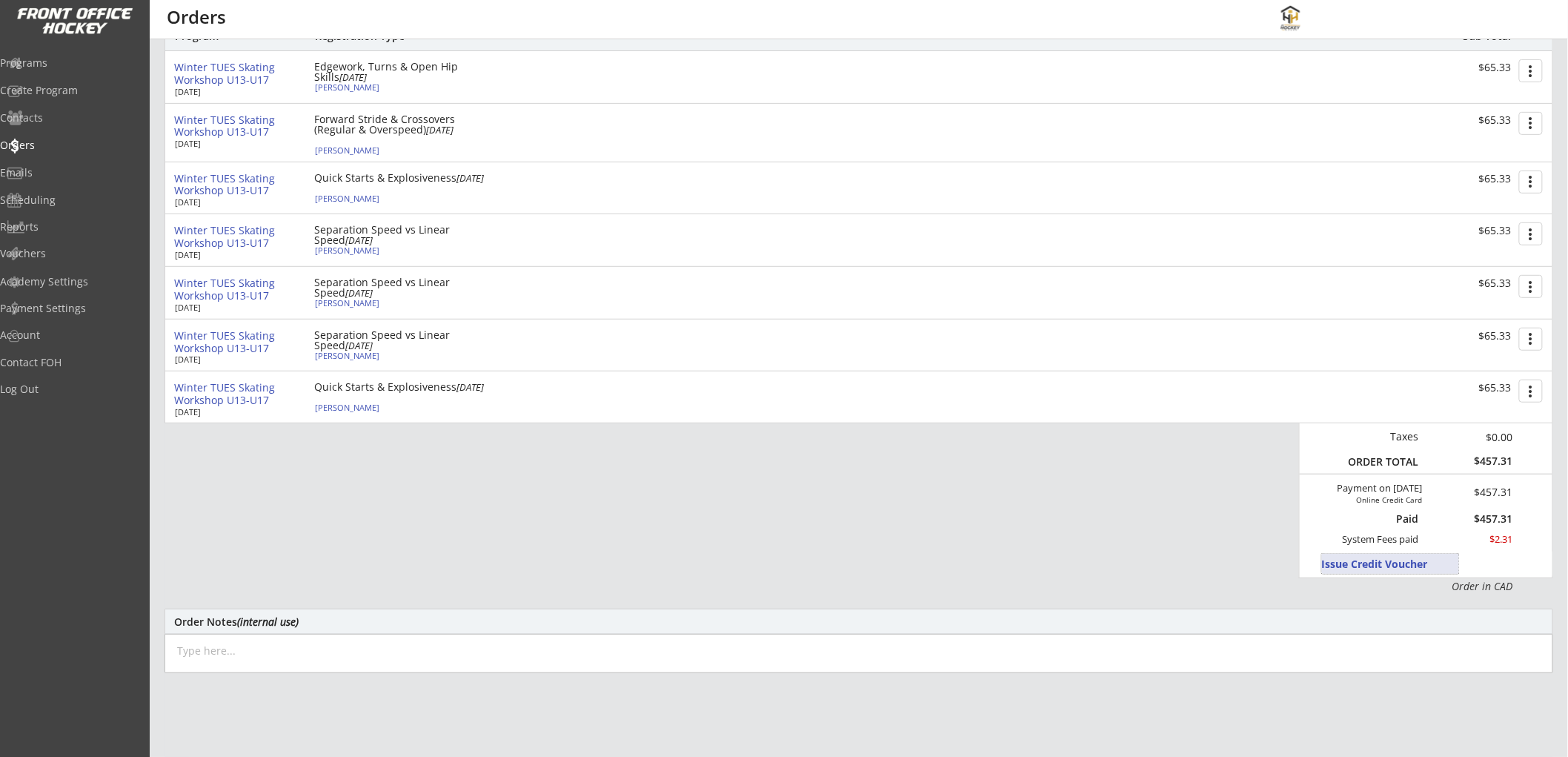
click at [1331, 560] on button "Issue Credit Voucher" at bounding box center [1391, 563] width 137 height 20
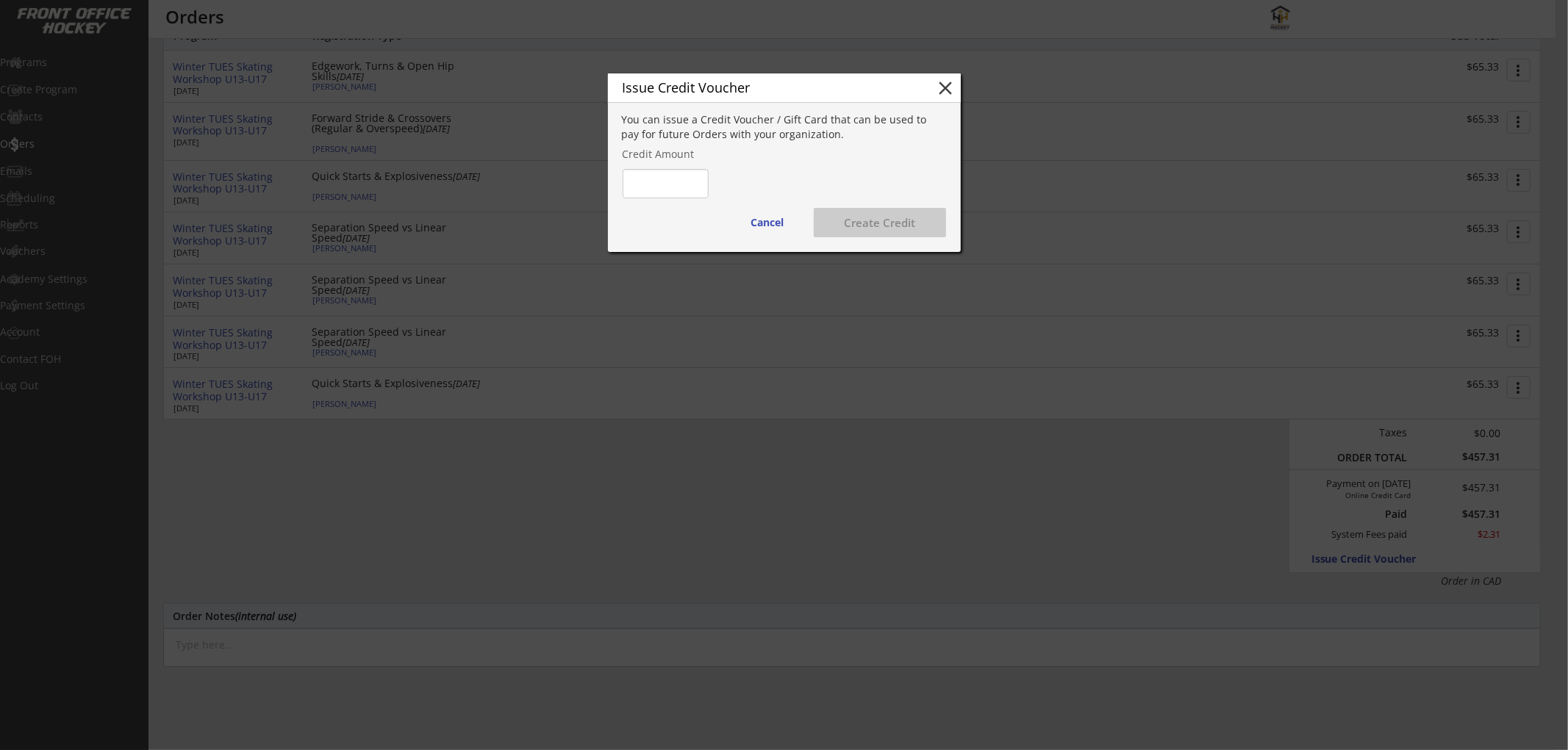
click at [670, 183] on input "input" at bounding box center [666, 183] width 86 height 29
type input "$68.25"
click at [851, 215] on button "Create Credit" at bounding box center [880, 222] width 133 height 29
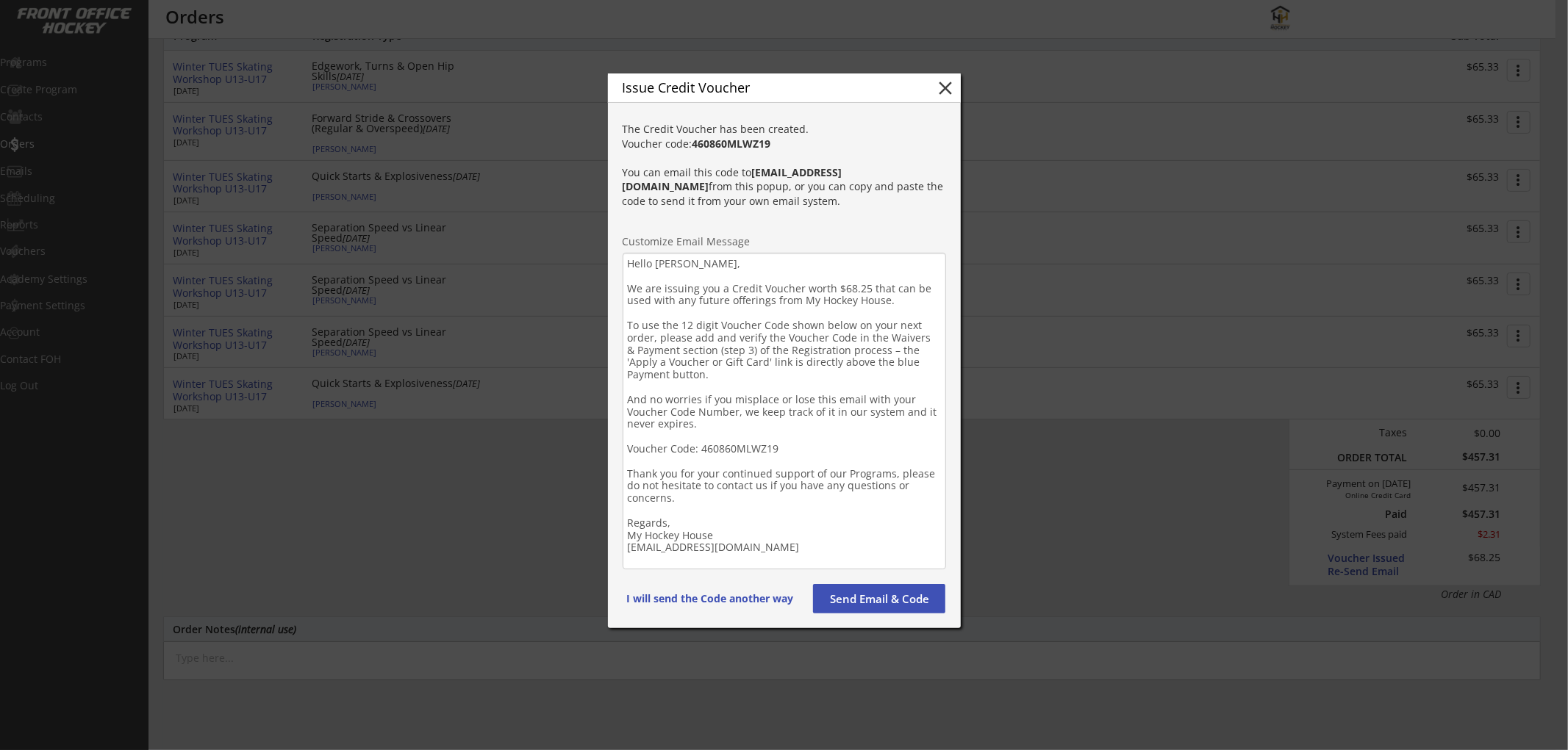
click at [695, 523] on textarea "Hello Kelly, We are issuing you a Credit Voucher worth $68.25 that can be used …" at bounding box center [784, 411] width 323 height 317
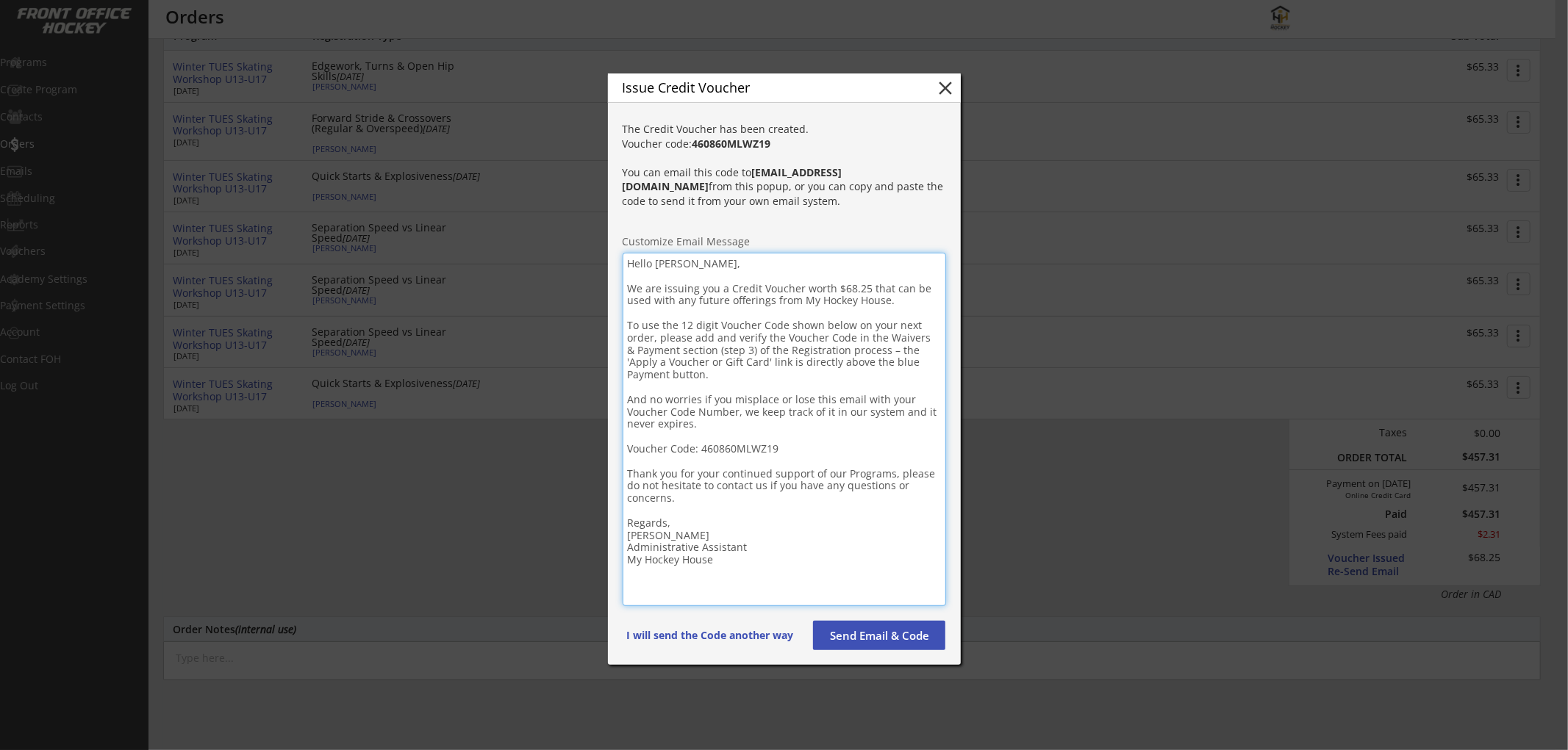
drag, startPoint x: 833, startPoint y: 290, endPoint x: 863, endPoint y: 289, distance: 30.0
click at [863, 289] on textarea "Hello Kelly, We are issuing you a Credit Voucher worth $68.25 that can be used …" at bounding box center [784, 429] width 323 height 353
click at [850, 313] on textarea "Hello Kelly, We are issuing you a Credit Voucher worth $68.25 that can be used …" at bounding box center [784, 429] width 323 height 353
type textarea "Hello Kelly, We are issuing you a Credit Voucher worth $68.25 that can be used …"
click at [839, 636] on button "Send Email & Code" at bounding box center [880, 635] width 133 height 29
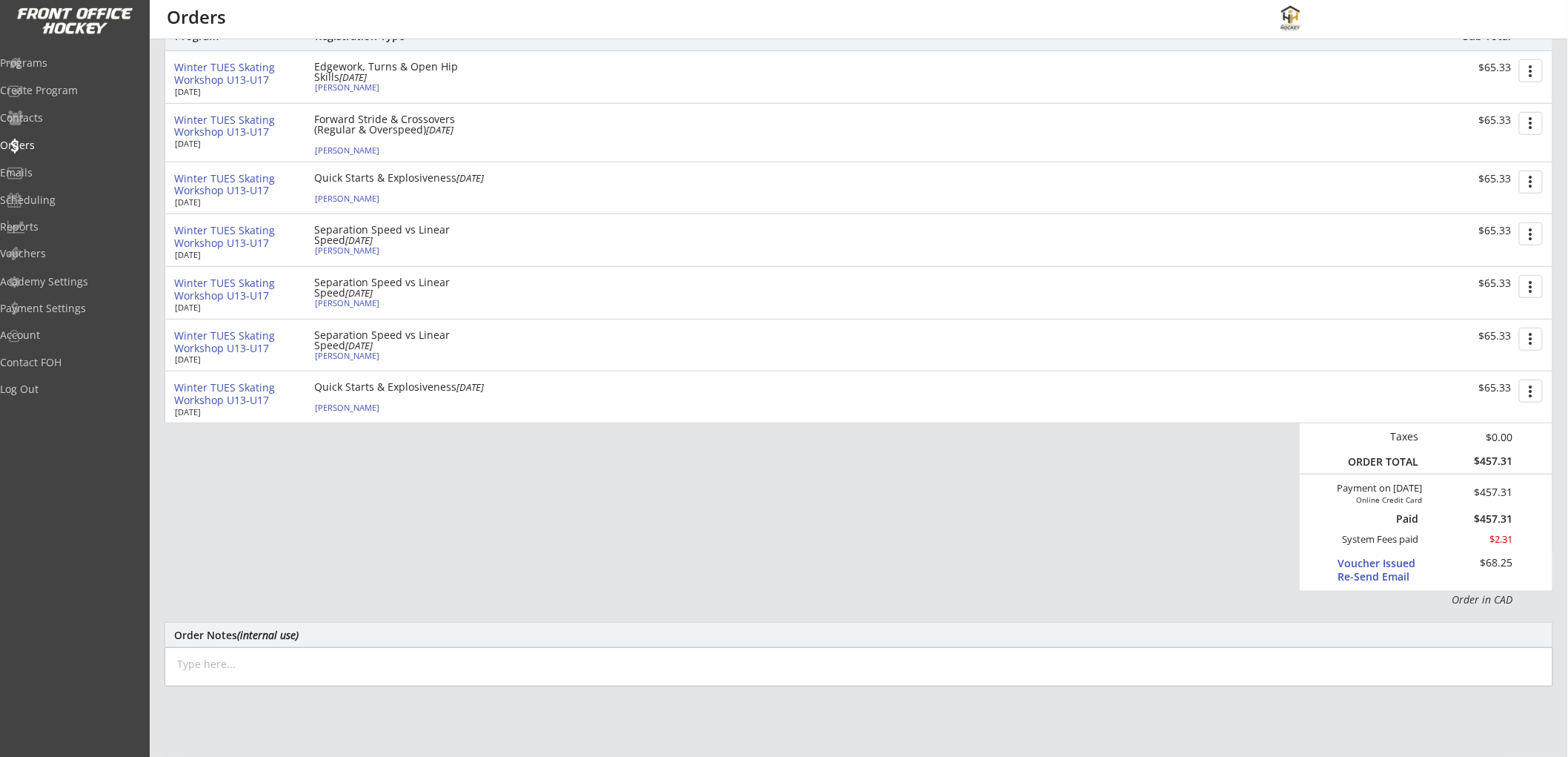
click at [235, 658] on textarea at bounding box center [858, 667] width 1389 height 39
type textarea "Oct 7/25: provided credit ($68.25) as she accidentally registered Scarlett twic…"
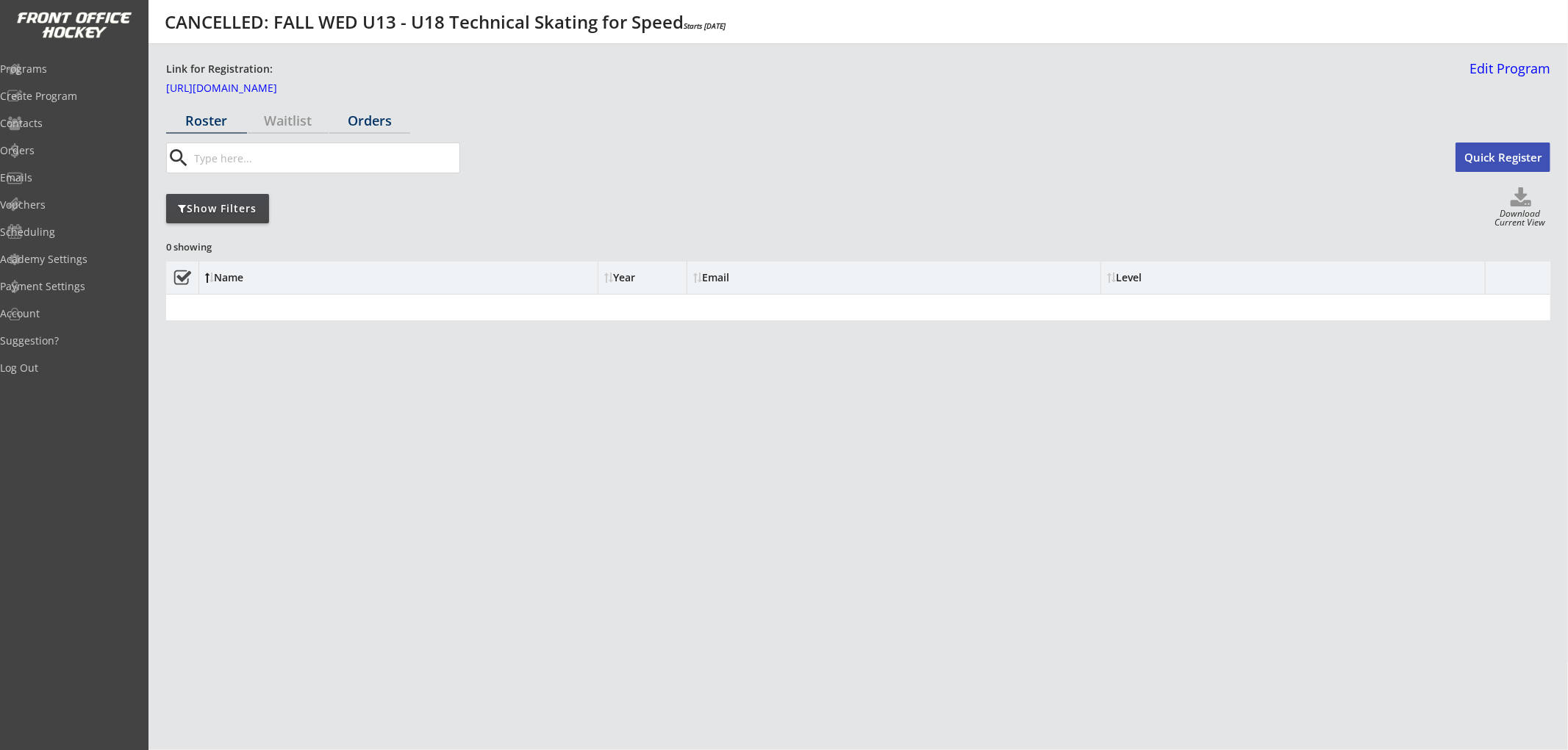
click at [356, 115] on div "Orders" at bounding box center [370, 120] width 81 height 13
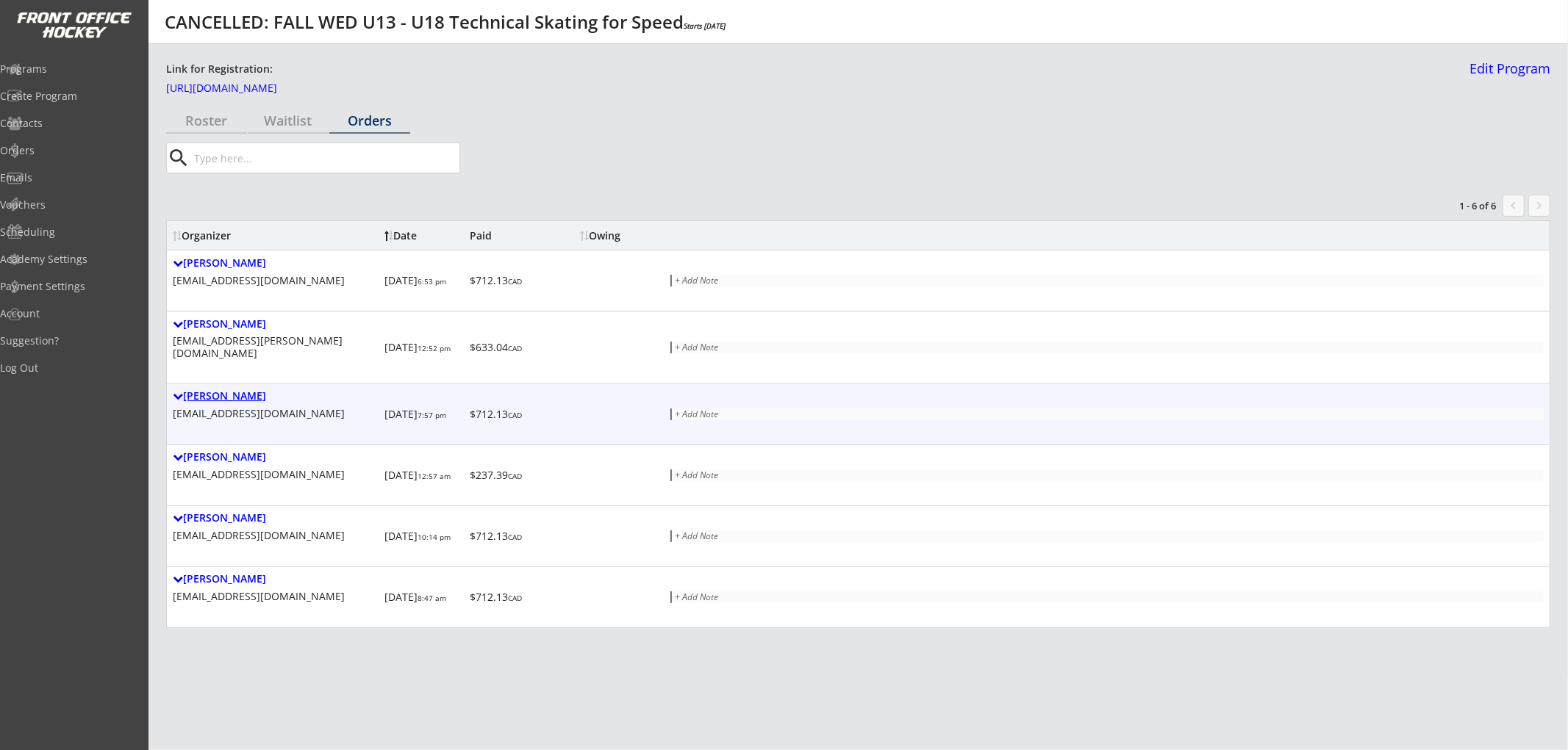
click at [253, 390] on div "[PERSON_NAME]" at bounding box center [275, 396] width 206 height 13
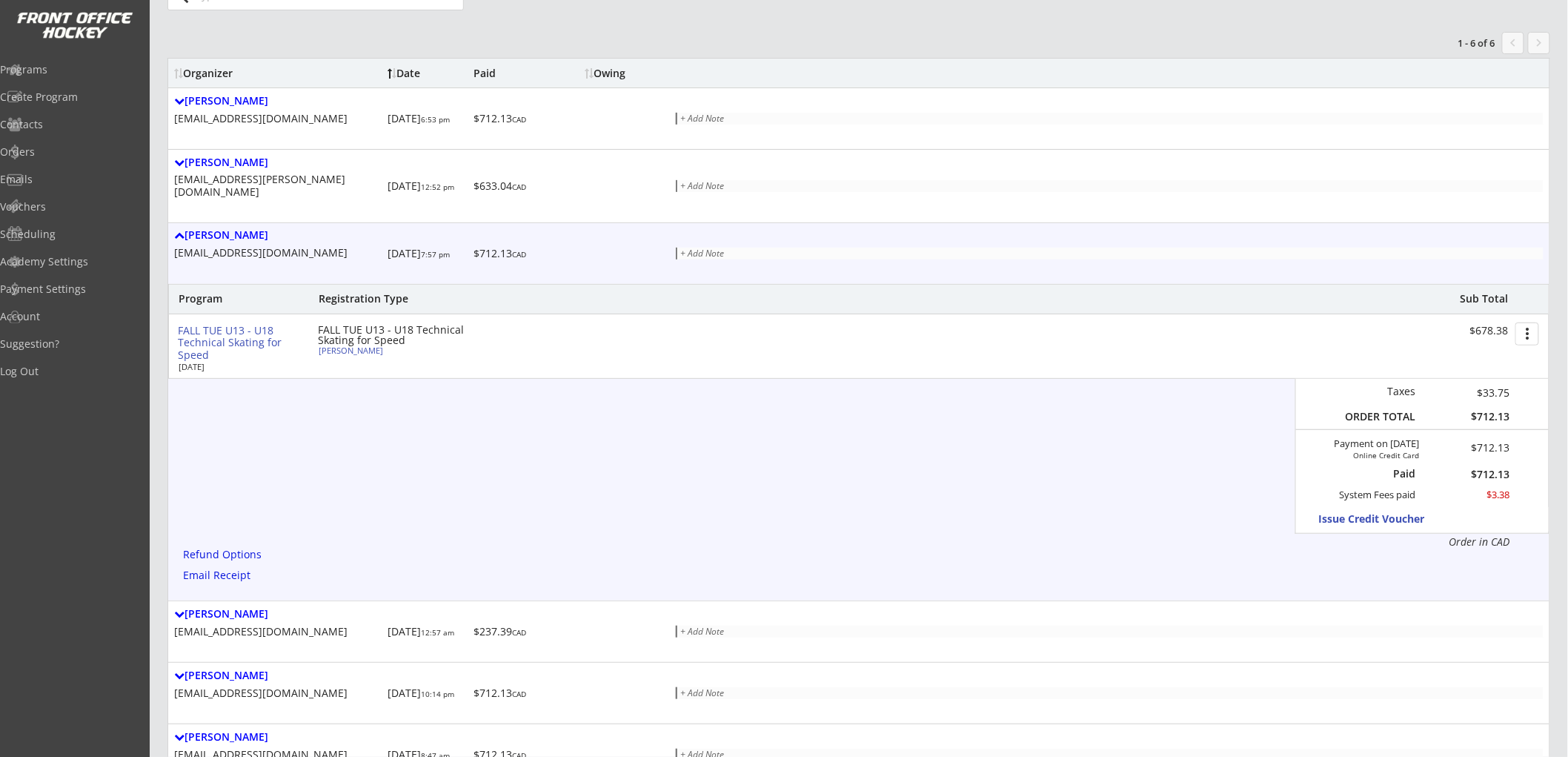
scroll to position [83, 0]
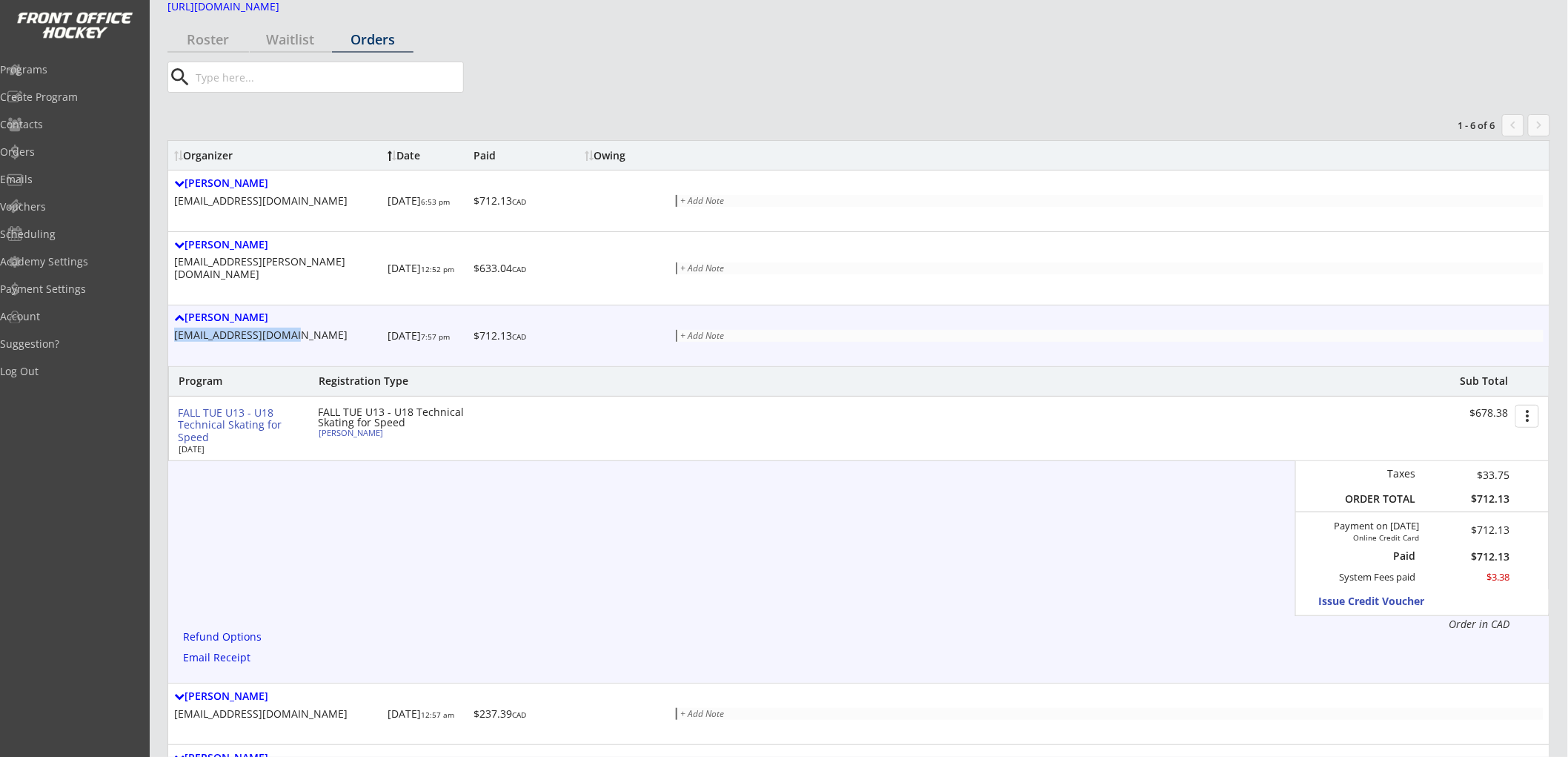
drag, startPoint x: 300, startPoint y: 323, endPoint x: 175, endPoint y: 328, distance: 125.1
click at [175, 329] on div "[EMAIL_ADDRESS][DOMAIN_NAME]" at bounding box center [277, 335] width 208 height 13
copy div "[EMAIL_ADDRESS][DOMAIN_NAME]"
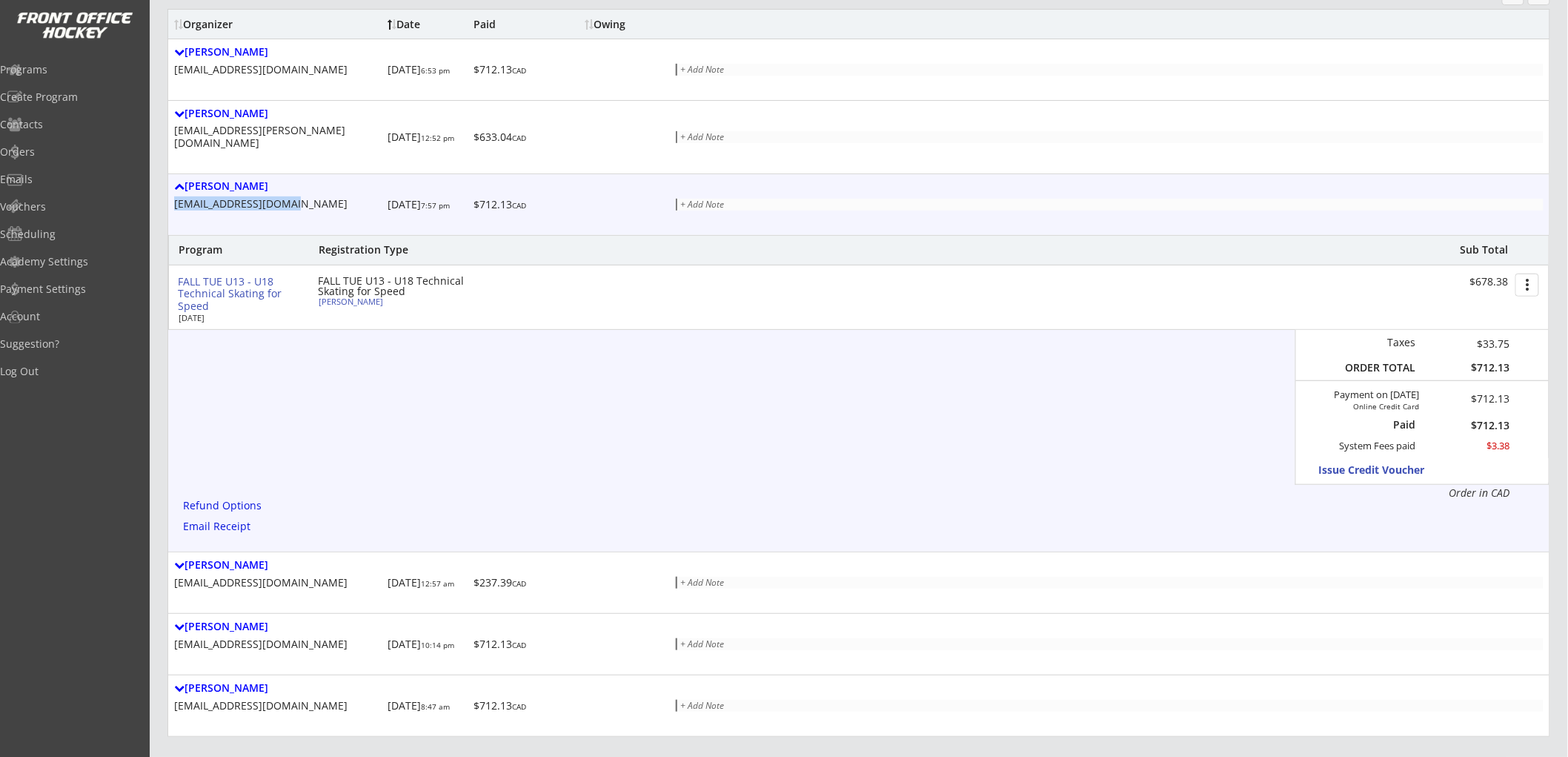
scroll to position [230, 0]
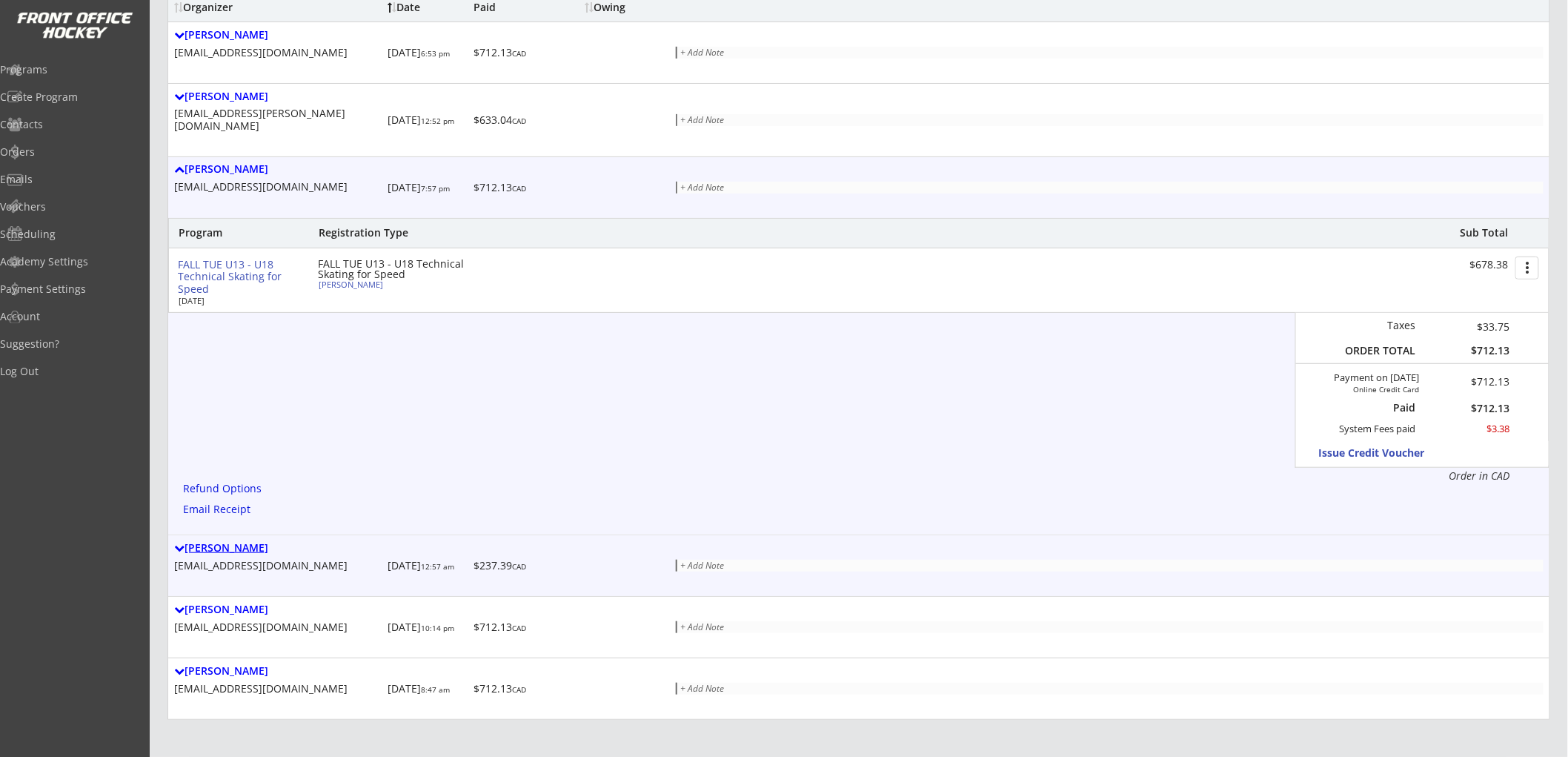
click at [258, 542] on div "[PERSON_NAME]" at bounding box center [277, 548] width 208 height 13
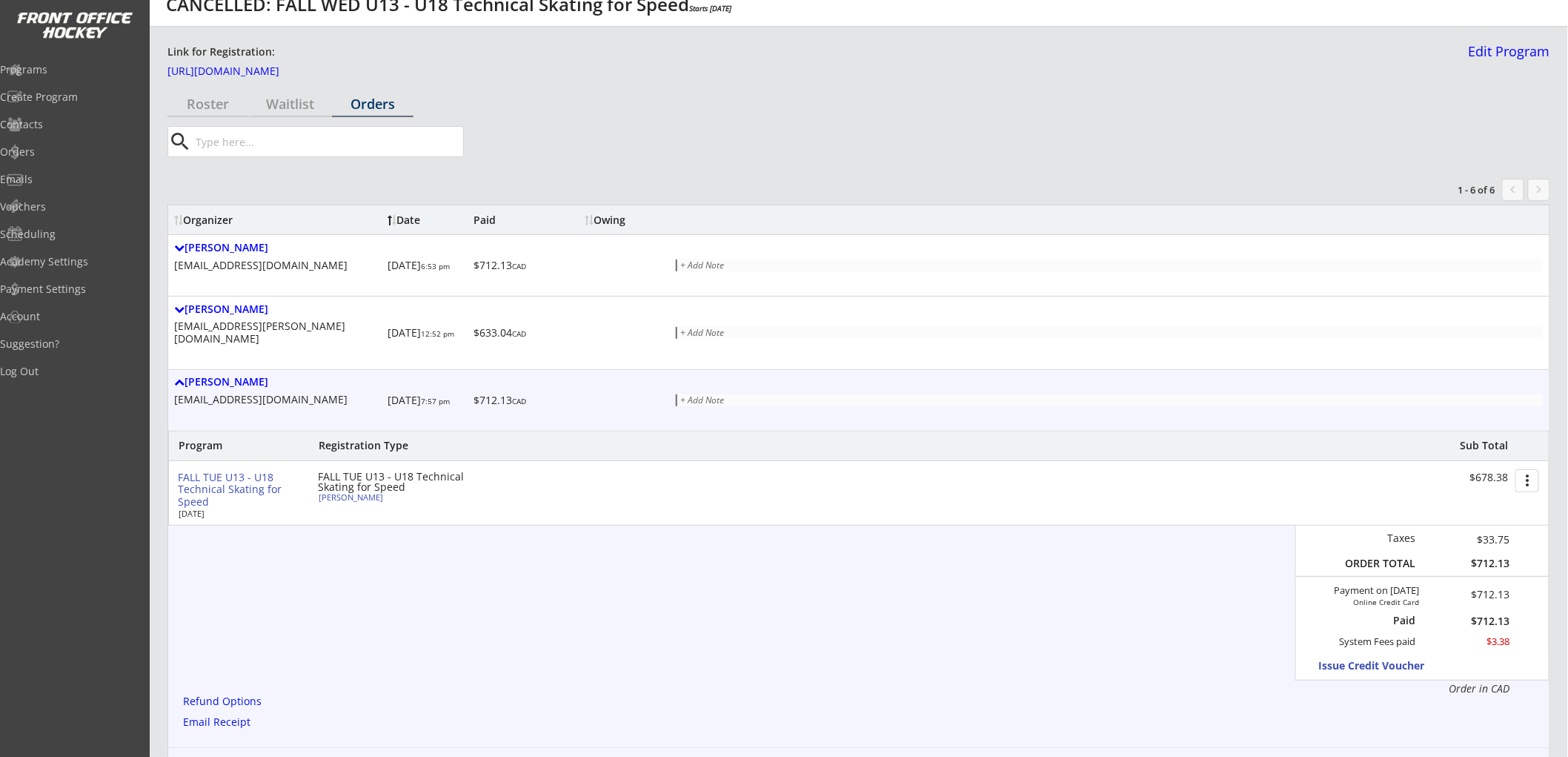
scroll to position [0, 0]
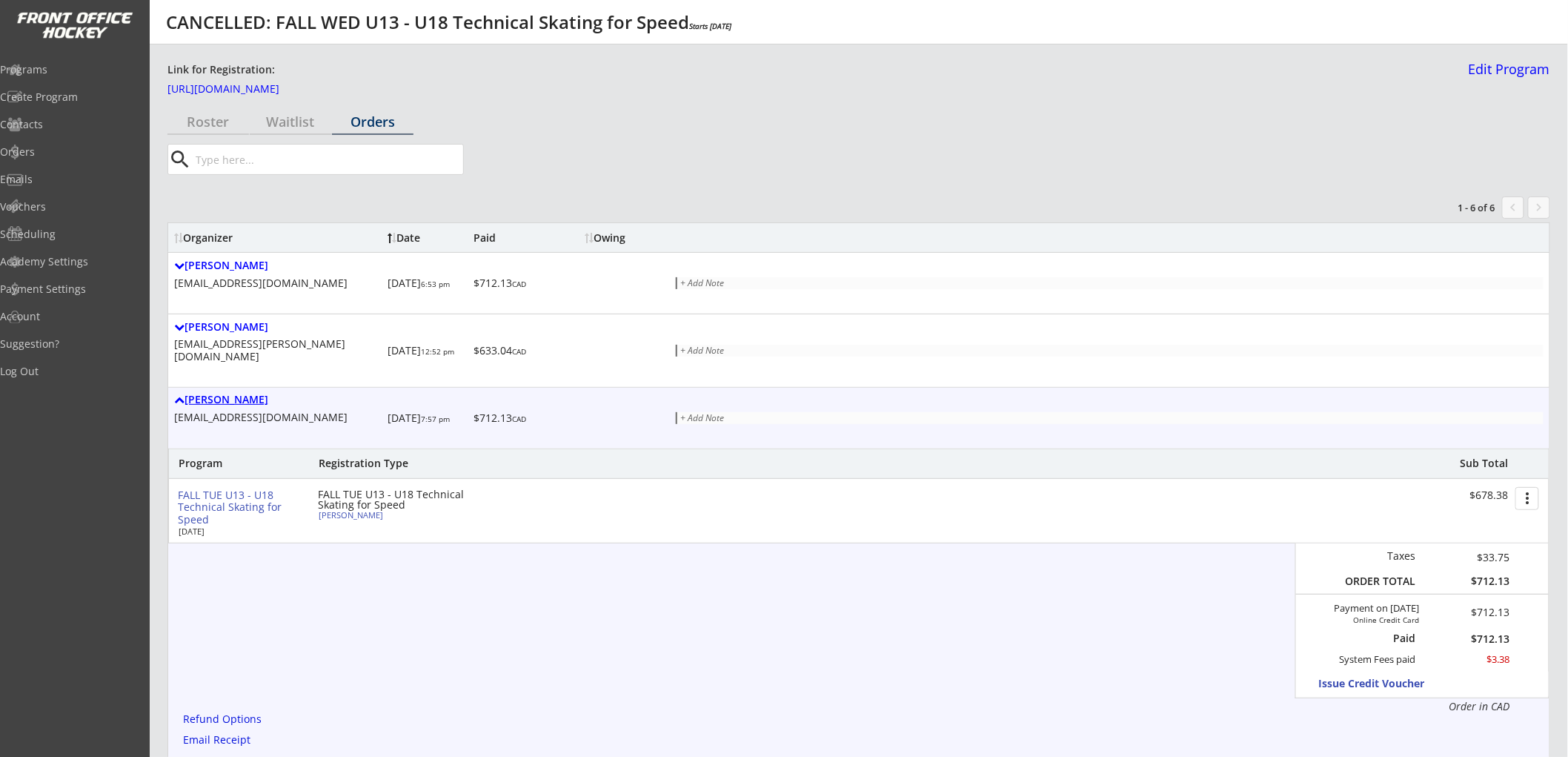
click at [249, 394] on div "[PERSON_NAME]" at bounding box center [277, 400] width 208 height 13
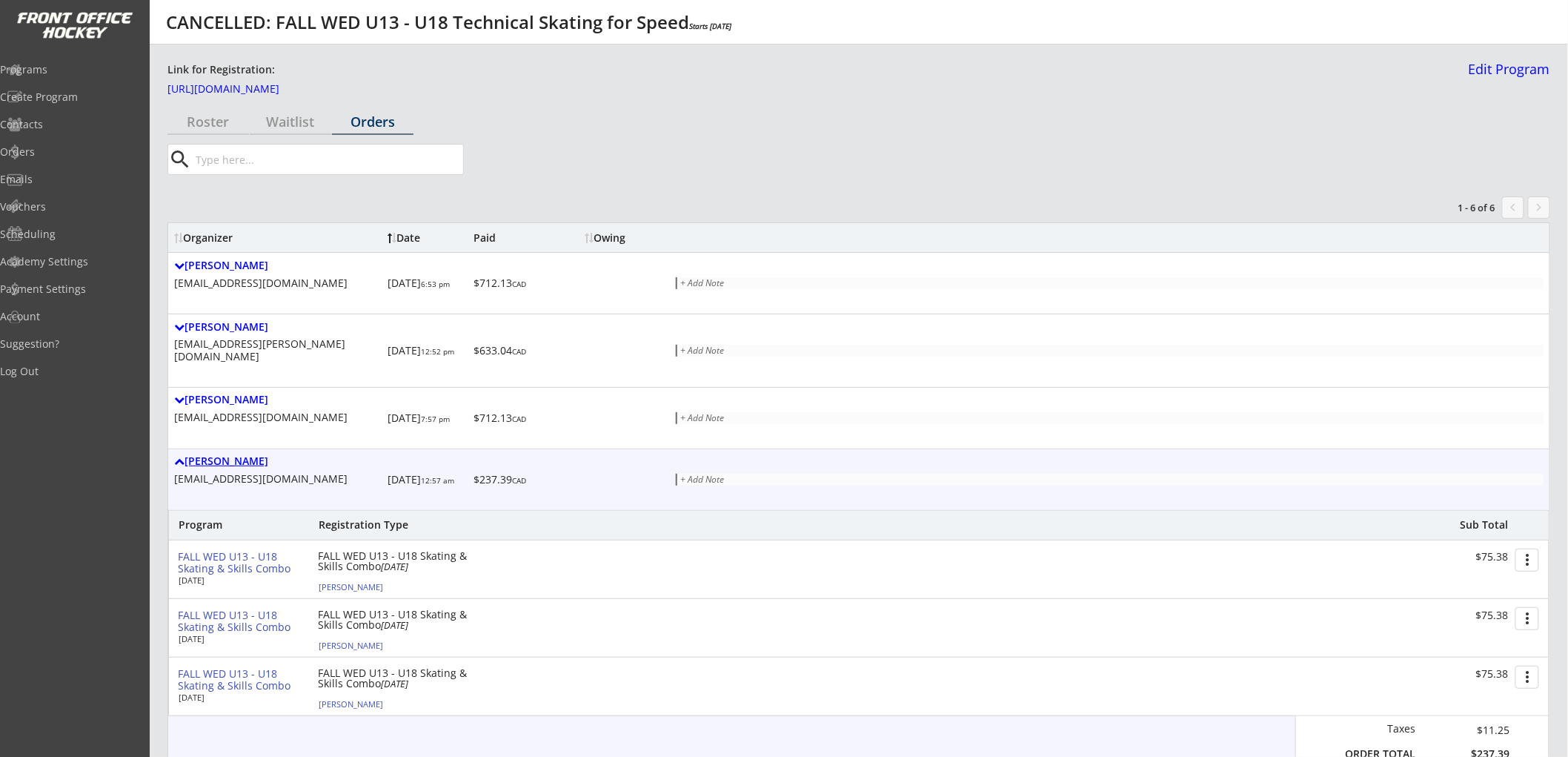
click at [250, 455] on div "[PERSON_NAME]" at bounding box center [277, 462] width 208 height 13
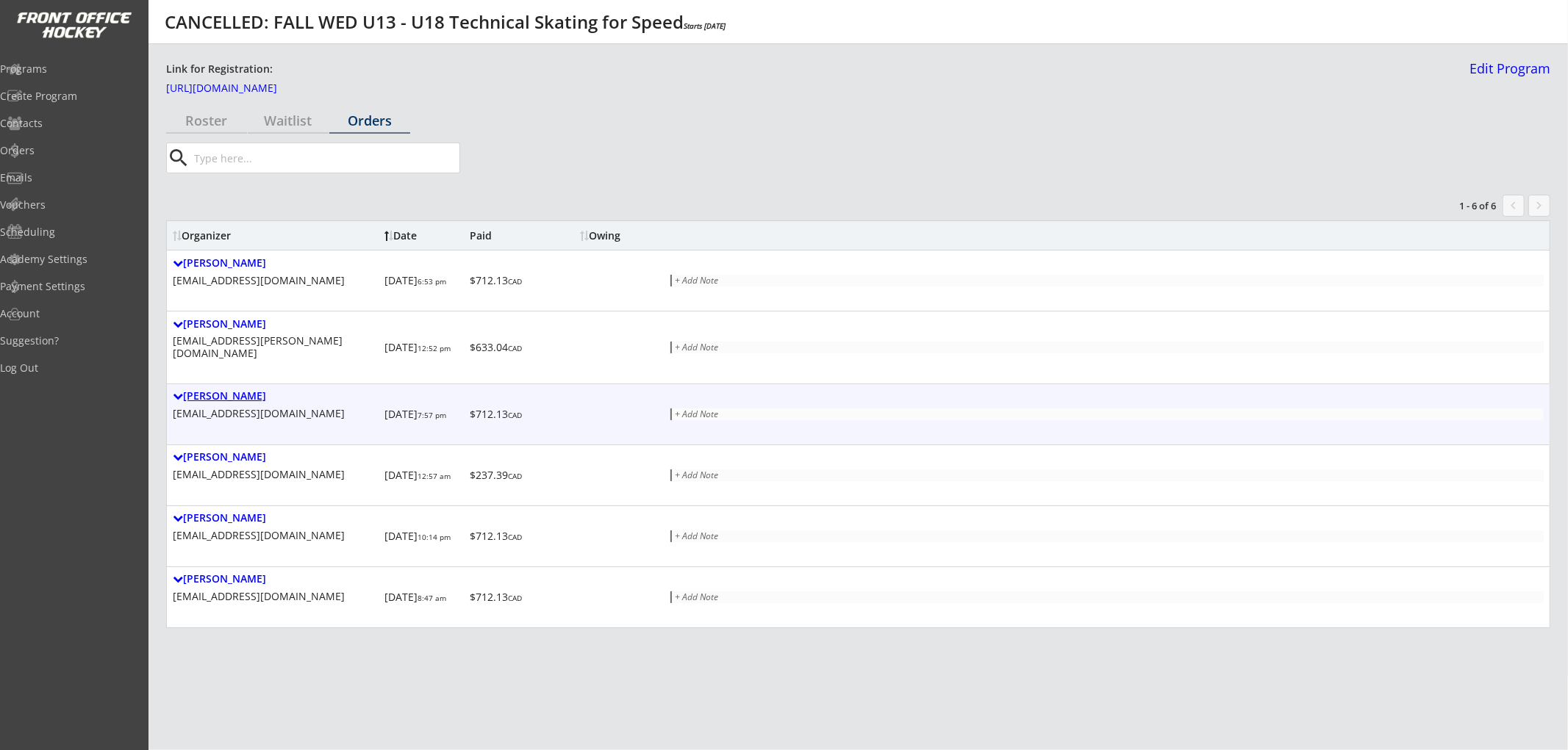
click at [258, 390] on div "[PERSON_NAME]" at bounding box center [275, 396] width 206 height 13
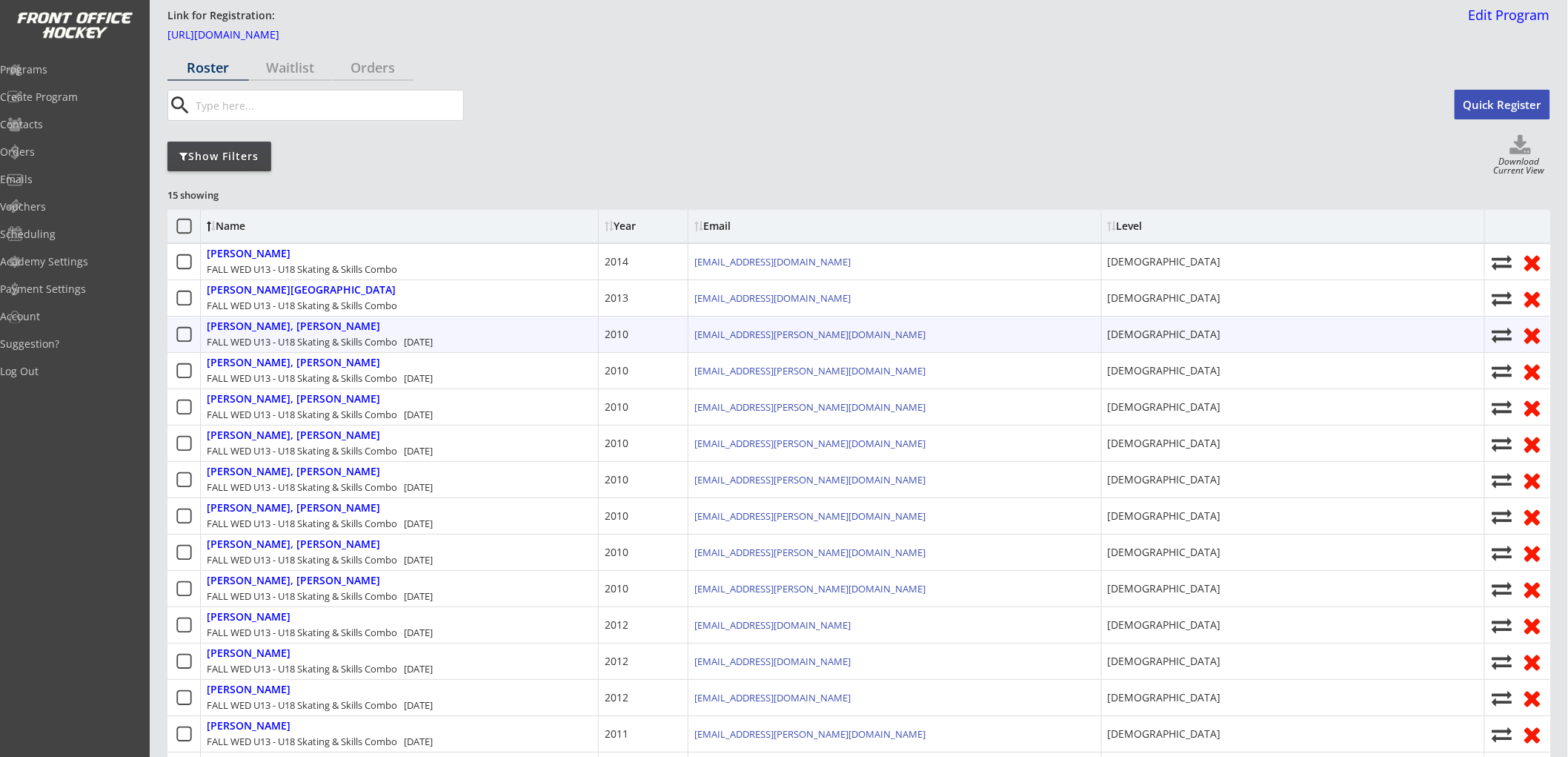
scroll to position [83, 0]
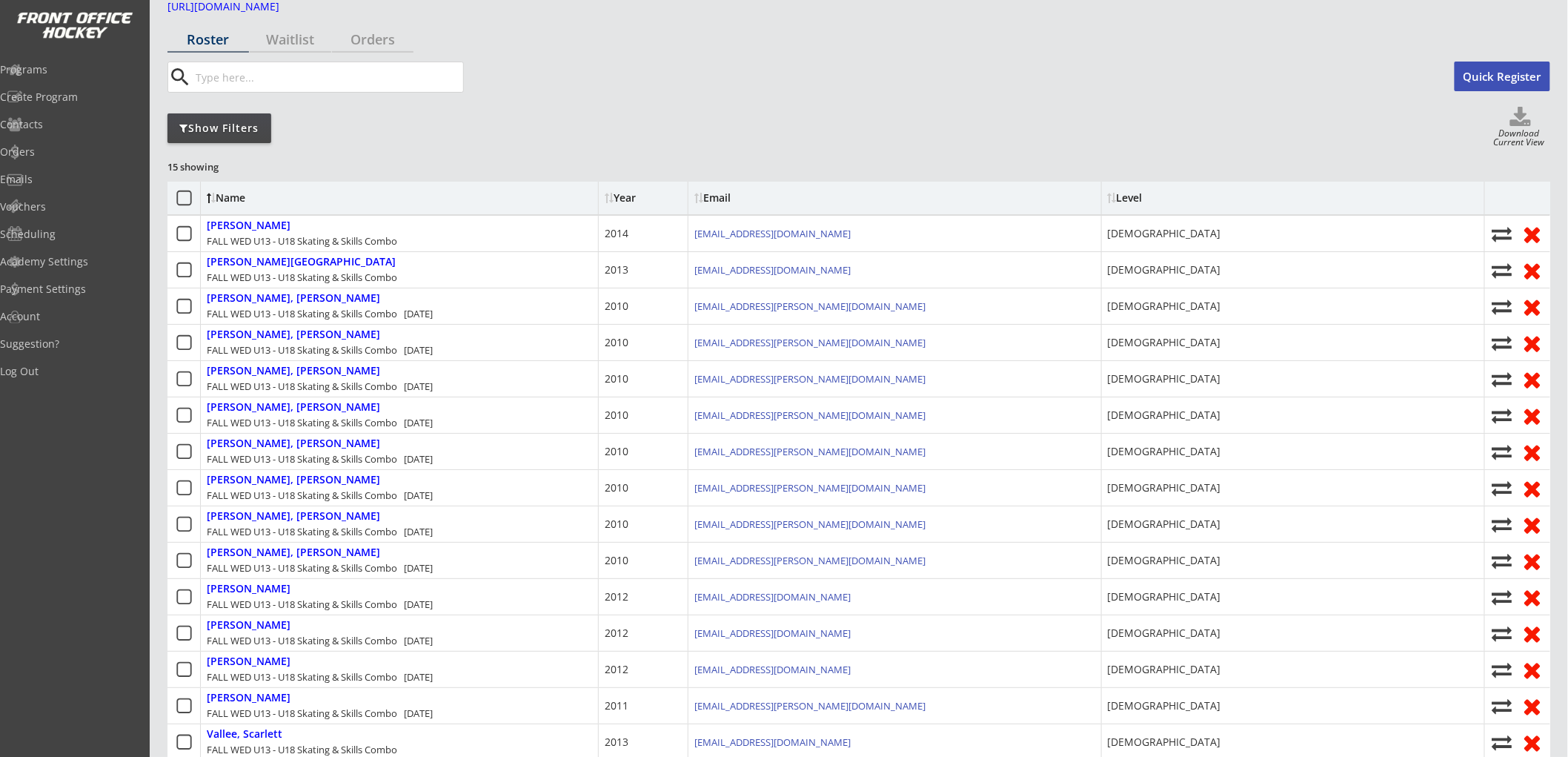
click at [235, 130] on div "Show Filters" at bounding box center [219, 128] width 103 height 15
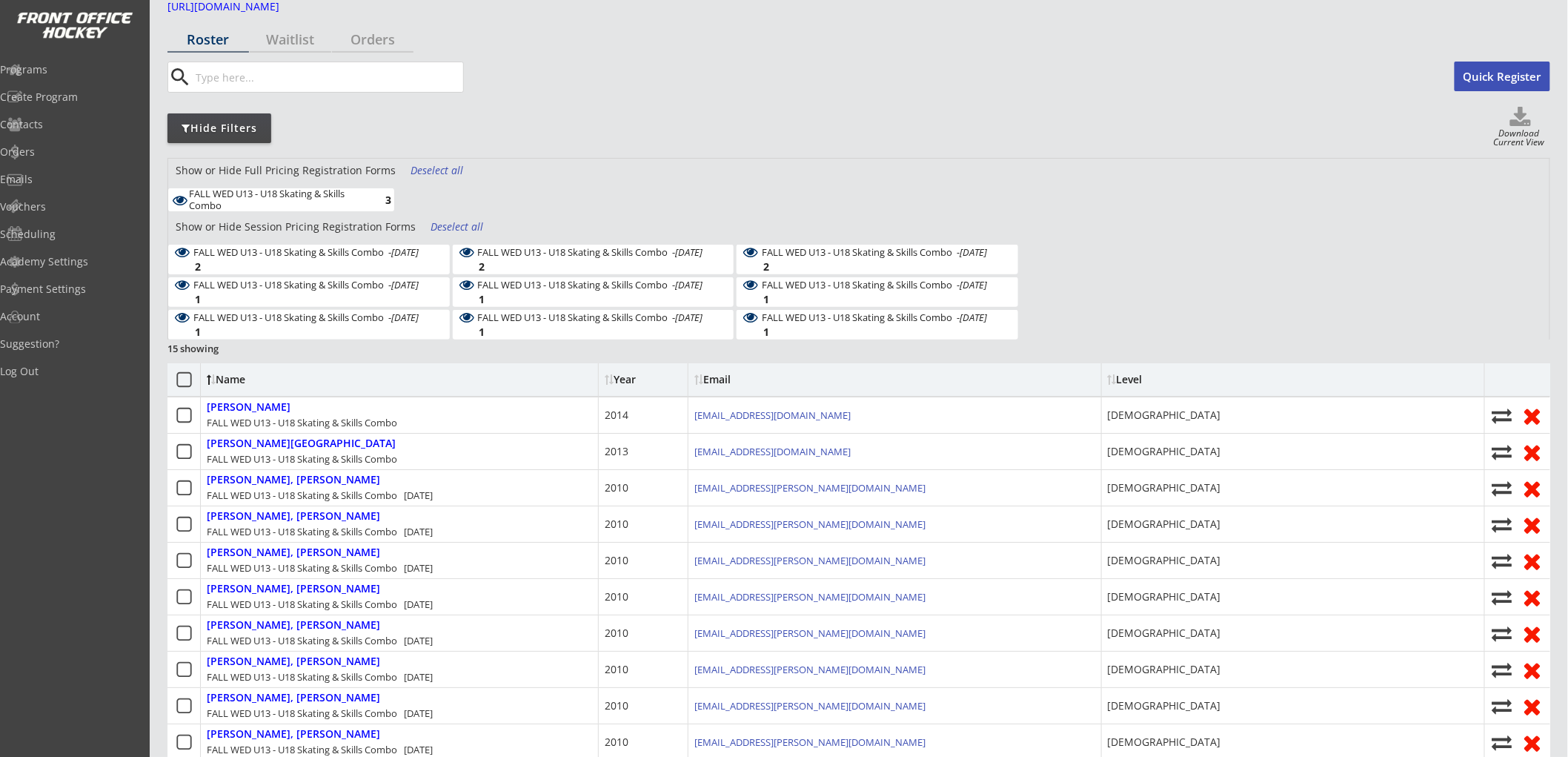
click at [443, 166] on div "Deselect all" at bounding box center [438, 170] width 55 height 15
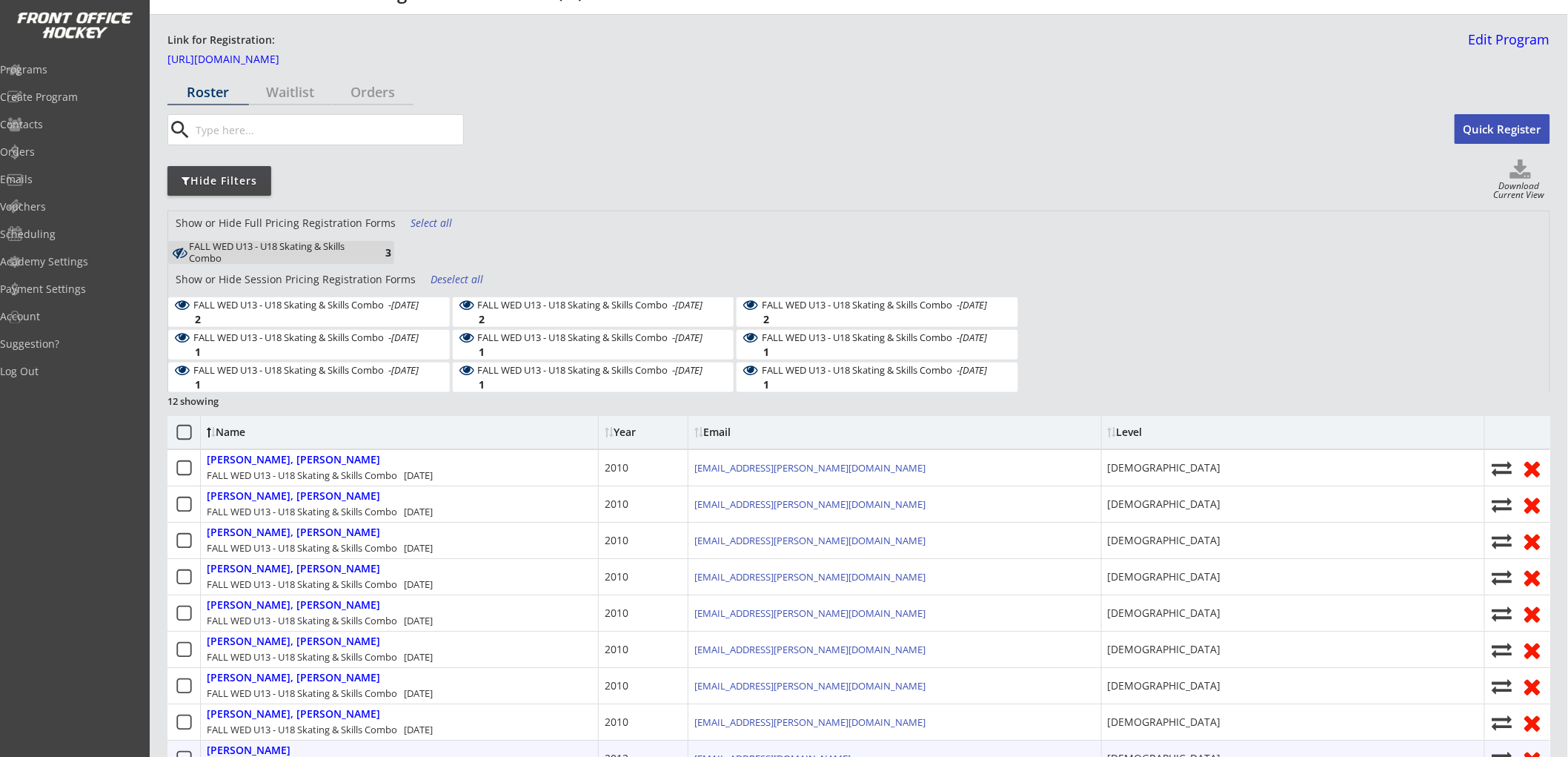
scroll to position [0, 0]
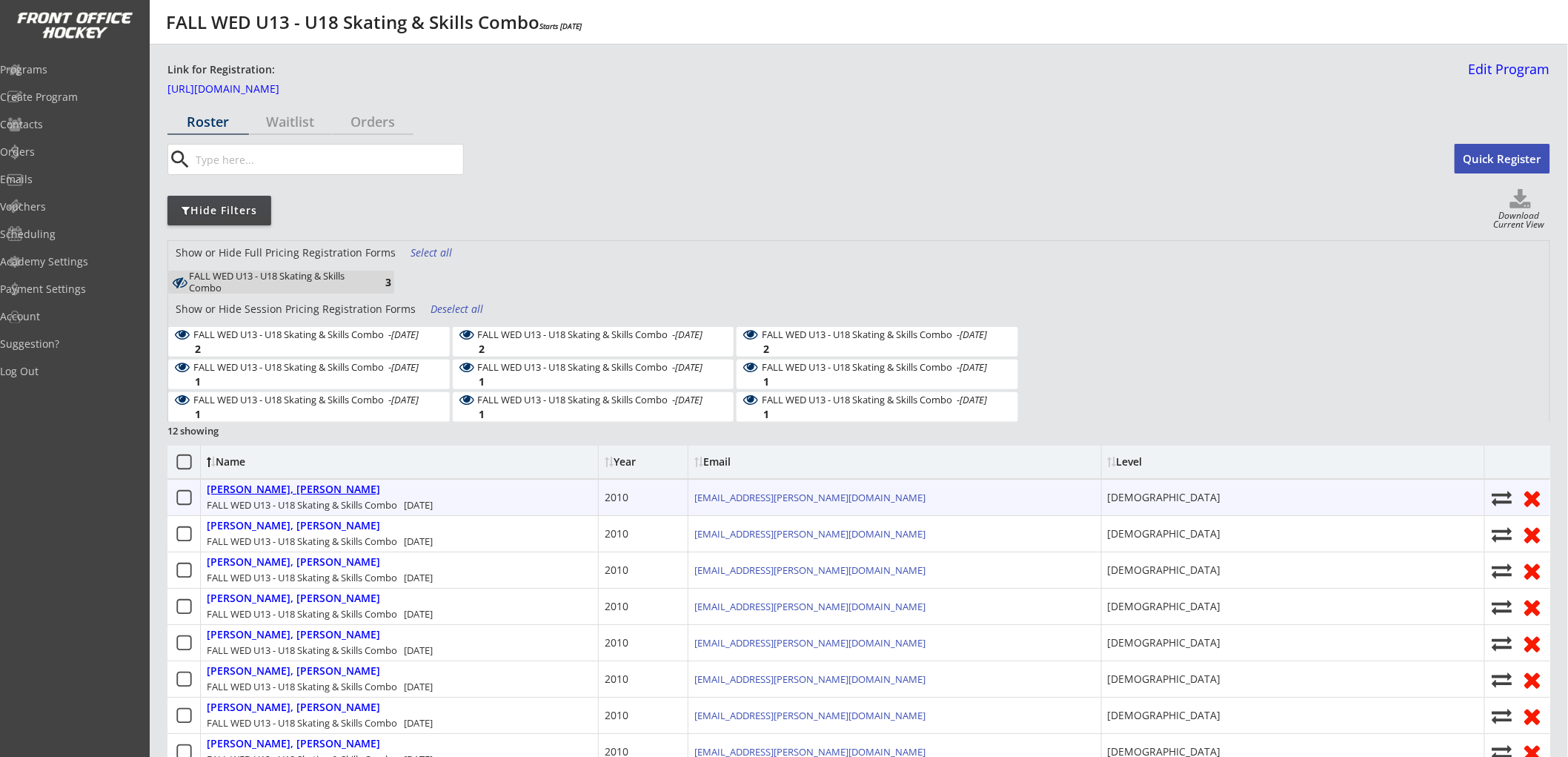
click at [258, 488] on div "[PERSON_NAME], [PERSON_NAME]" at bounding box center [294, 489] width 174 height 13
select select ""[DEMOGRAPHIC_DATA]""
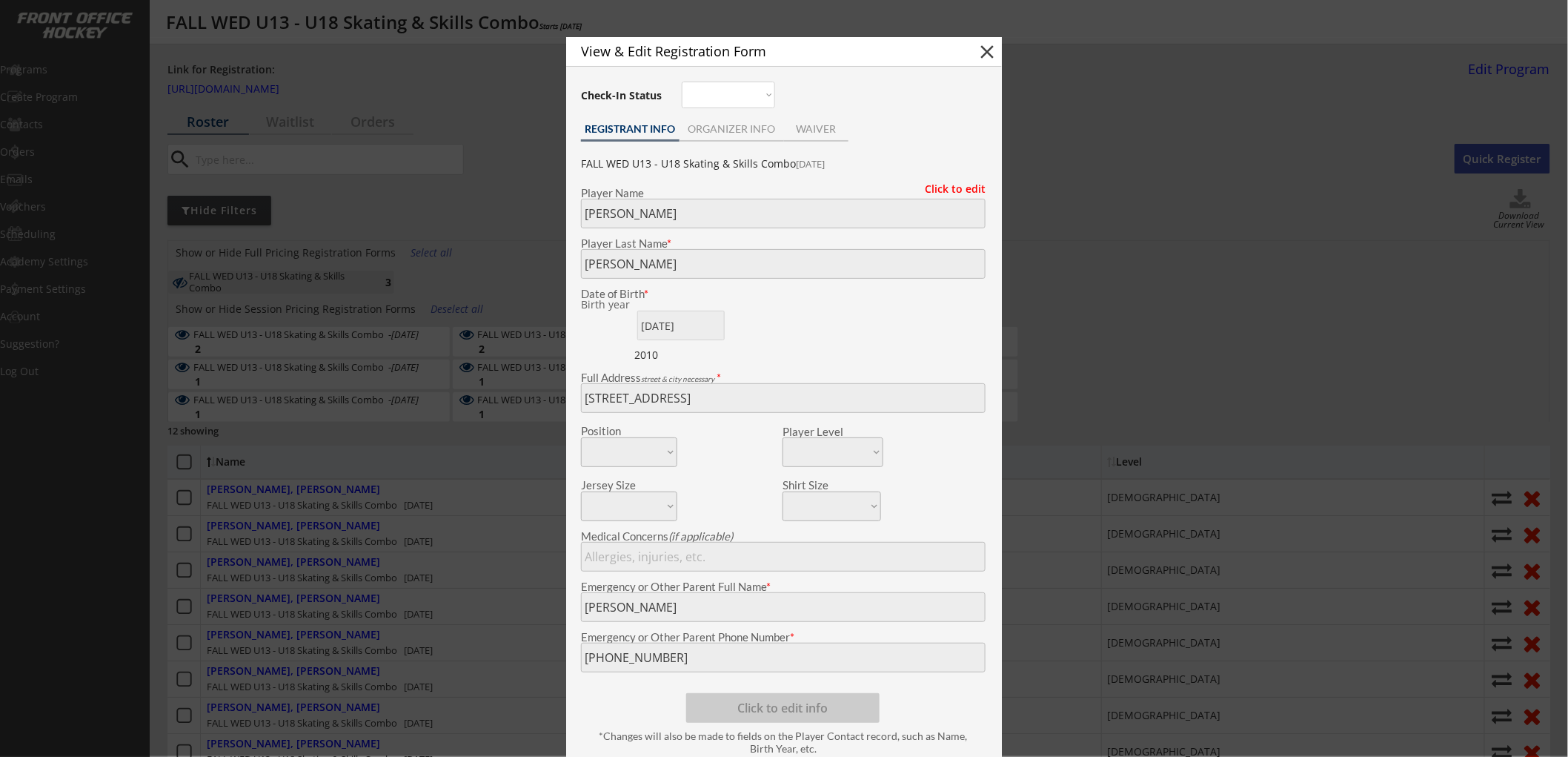
click at [982, 55] on button "close" at bounding box center [988, 52] width 23 height 23
select select ""PLACEHOLDER_1427118222253""
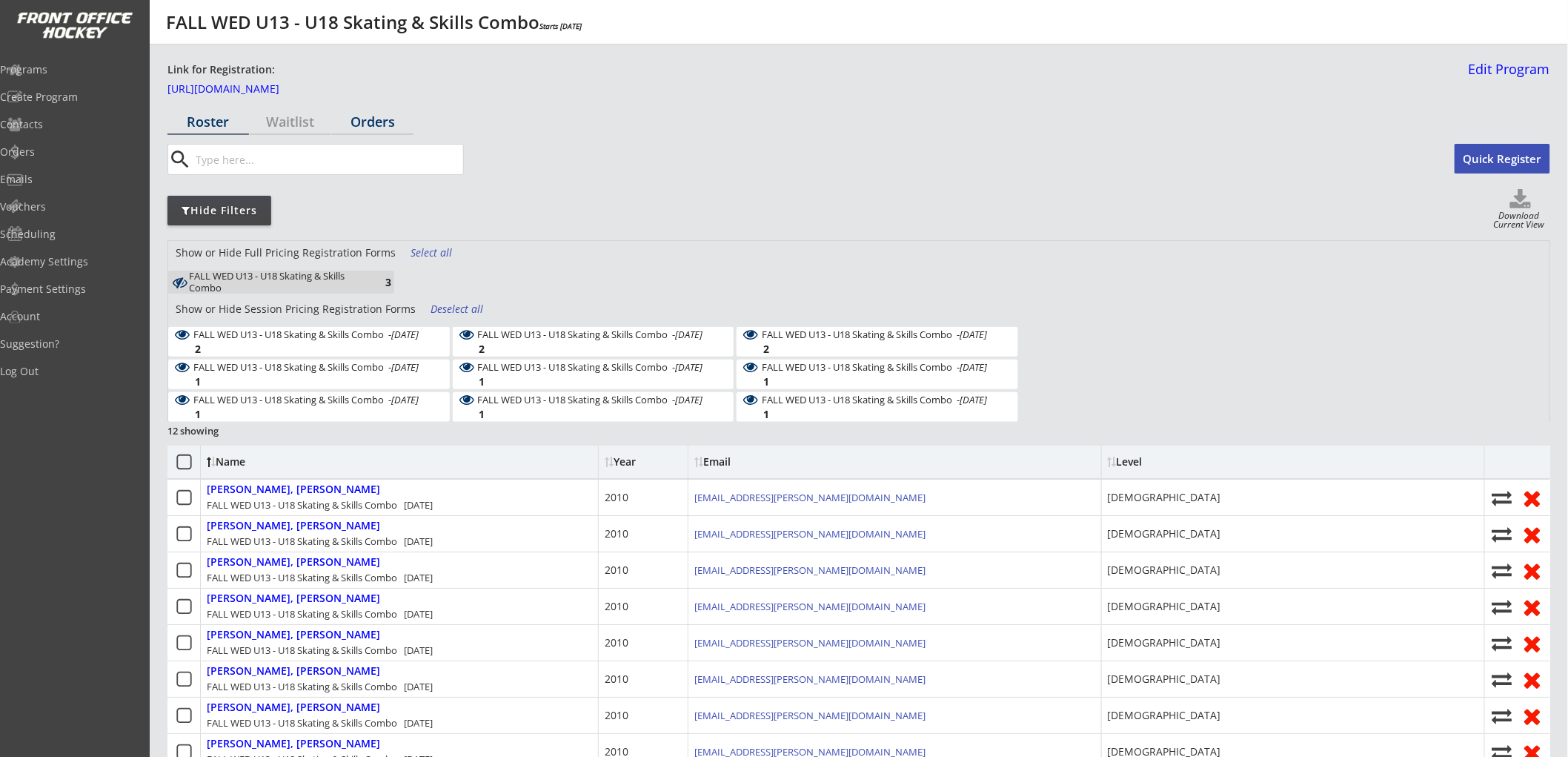
click at [383, 117] on div "Orders" at bounding box center [373, 121] width 82 height 13
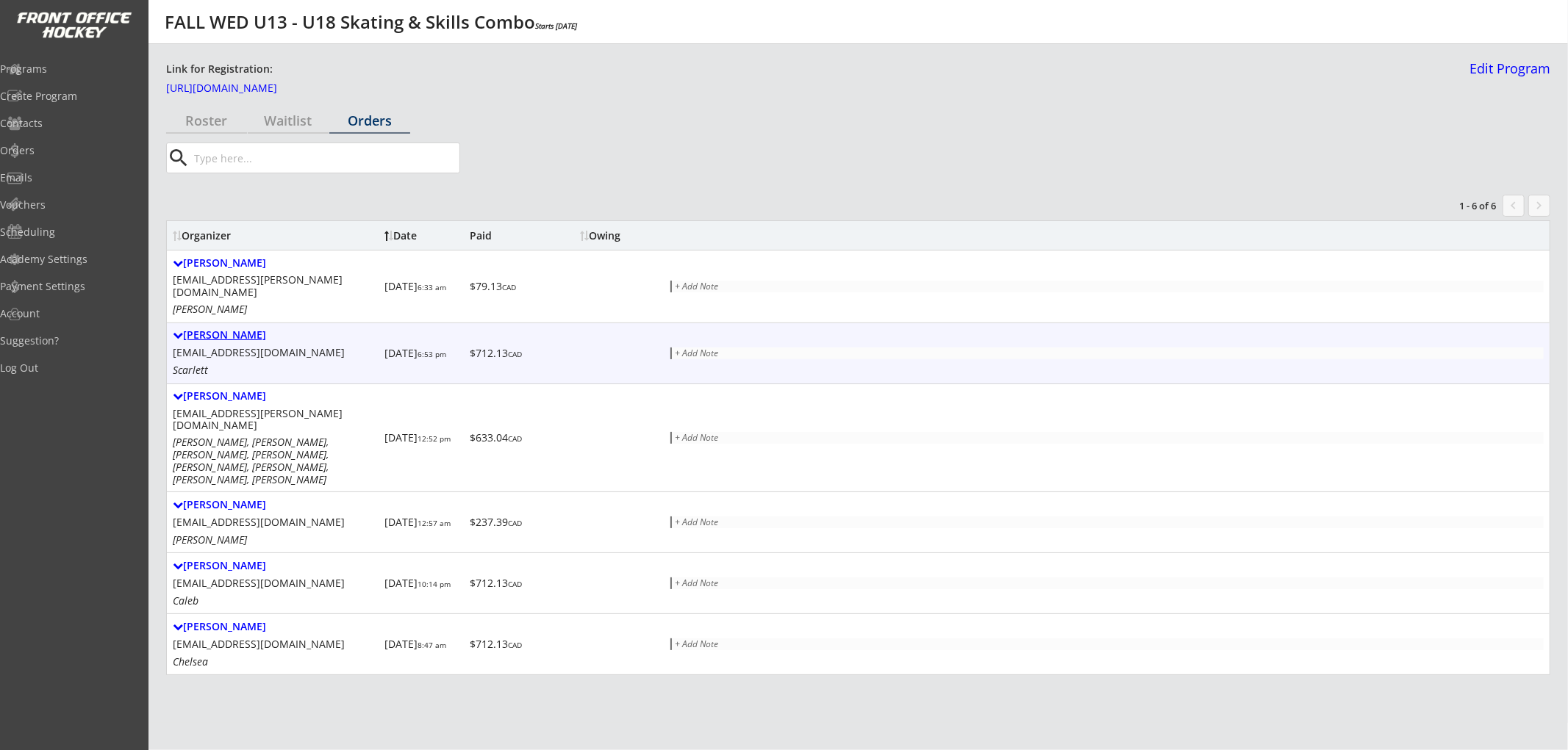
click at [240, 329] on div "[PERSON_NAME]" at bounding box center [275, 335] width 206 height 13
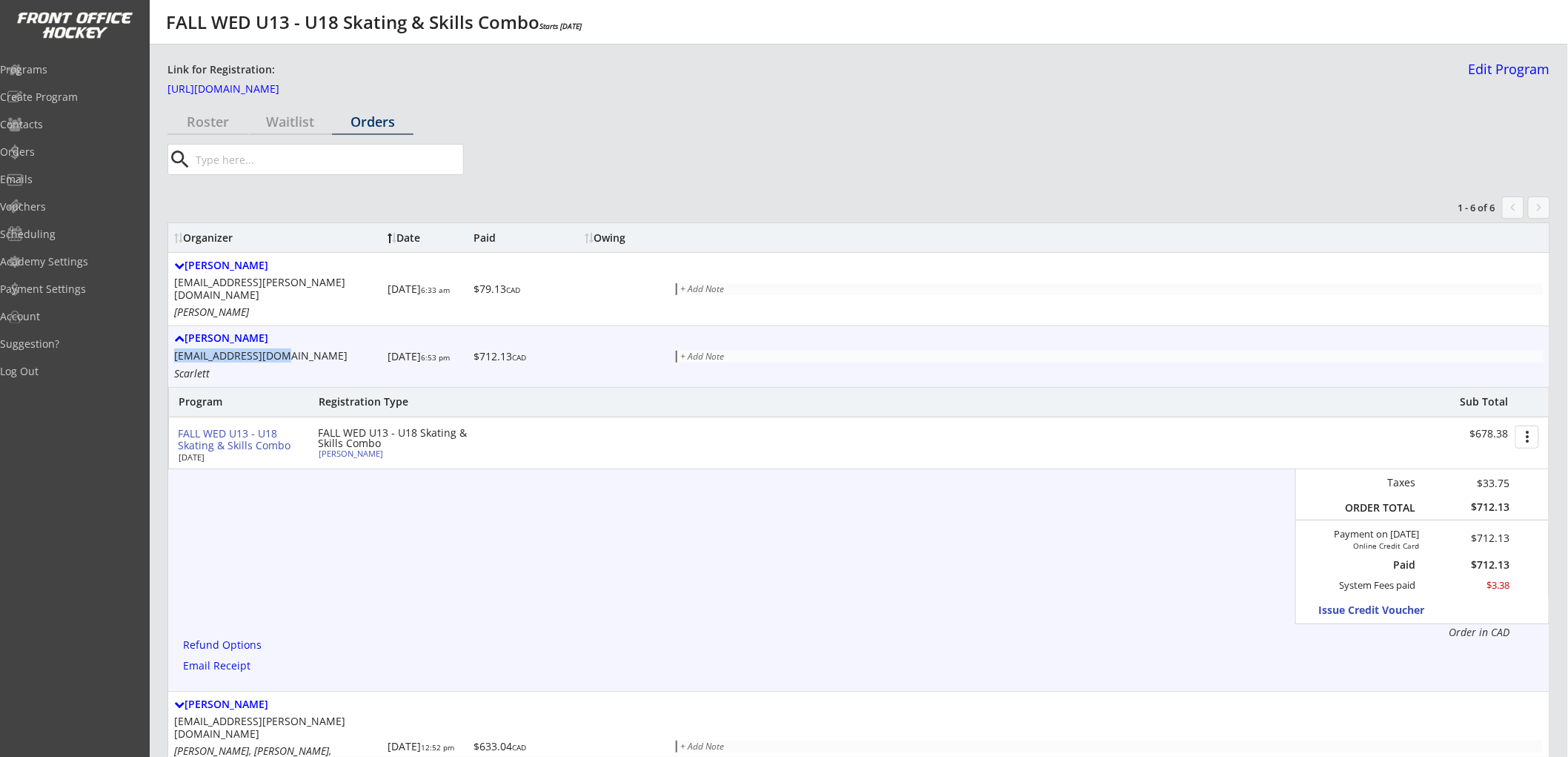
drag, startPoint x: 261, startPoint y: 344, endPoint x: 179, endPoint y: 344, distance: 82.0
click at [169, 343] on div "[PERSON_NAME] [PERSON_NAME][EMAIL_ADDRESS][DOMAIN_NAME] Scarlett [DATE] 6:53 pm…" at bounding box center [859, 356] width 1381 height 61
copy div "[EMAIL_ADDRESS][DOMAIN_NAME]"
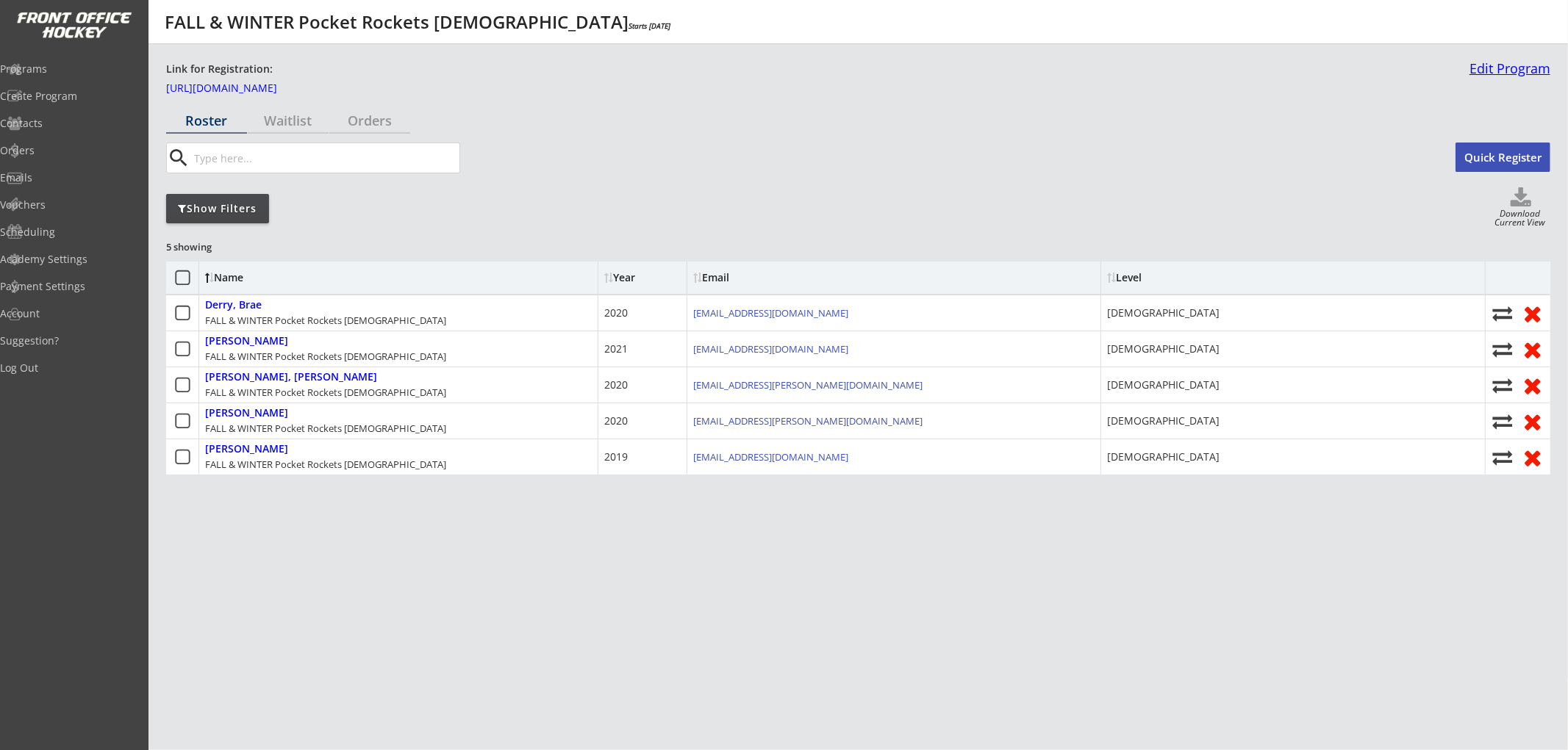
click at [1473, 64] on link "Edit Program" at bounding box center [1507, 75] width 87 height 26
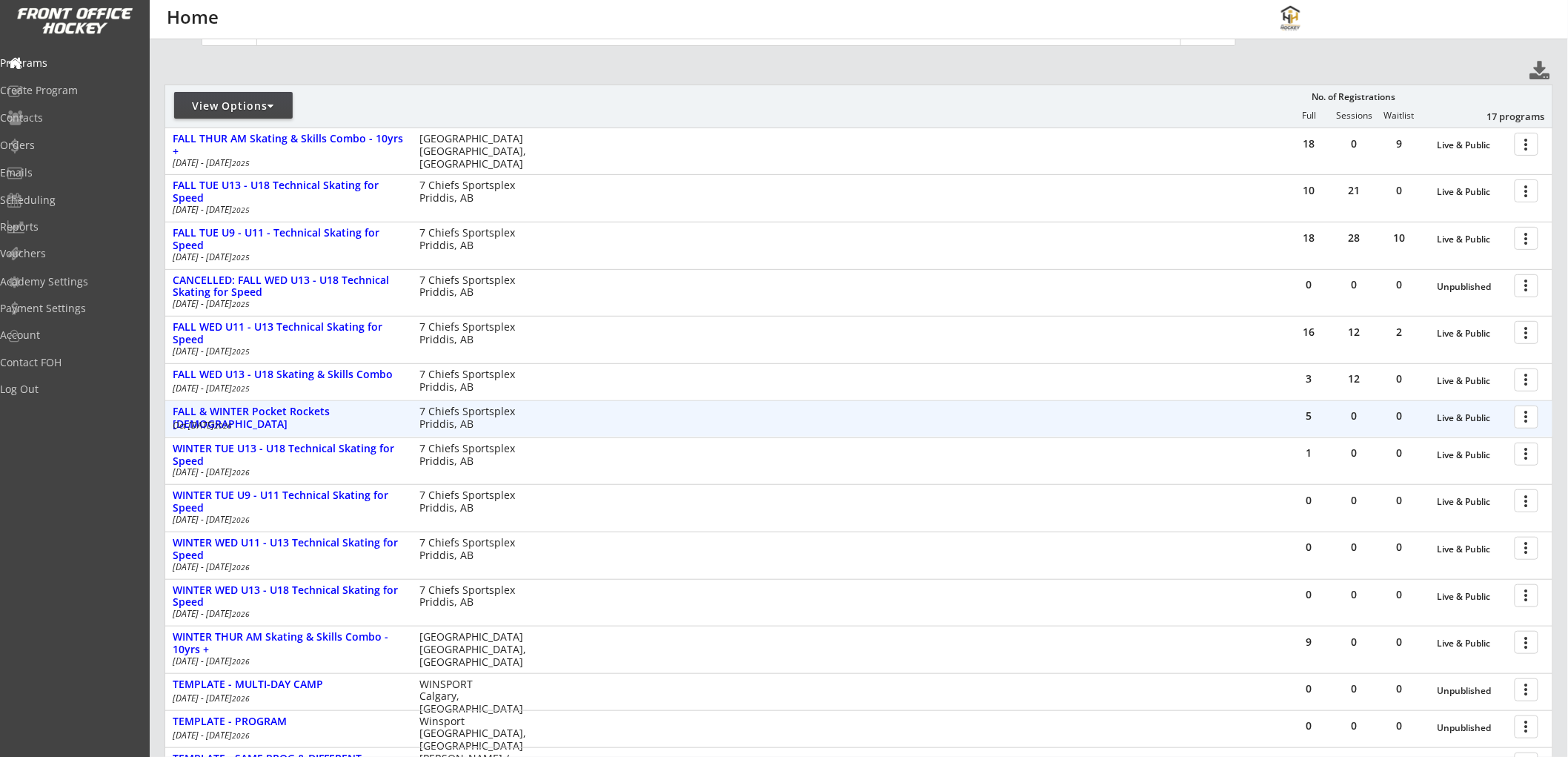
scroll to position [164, 0]
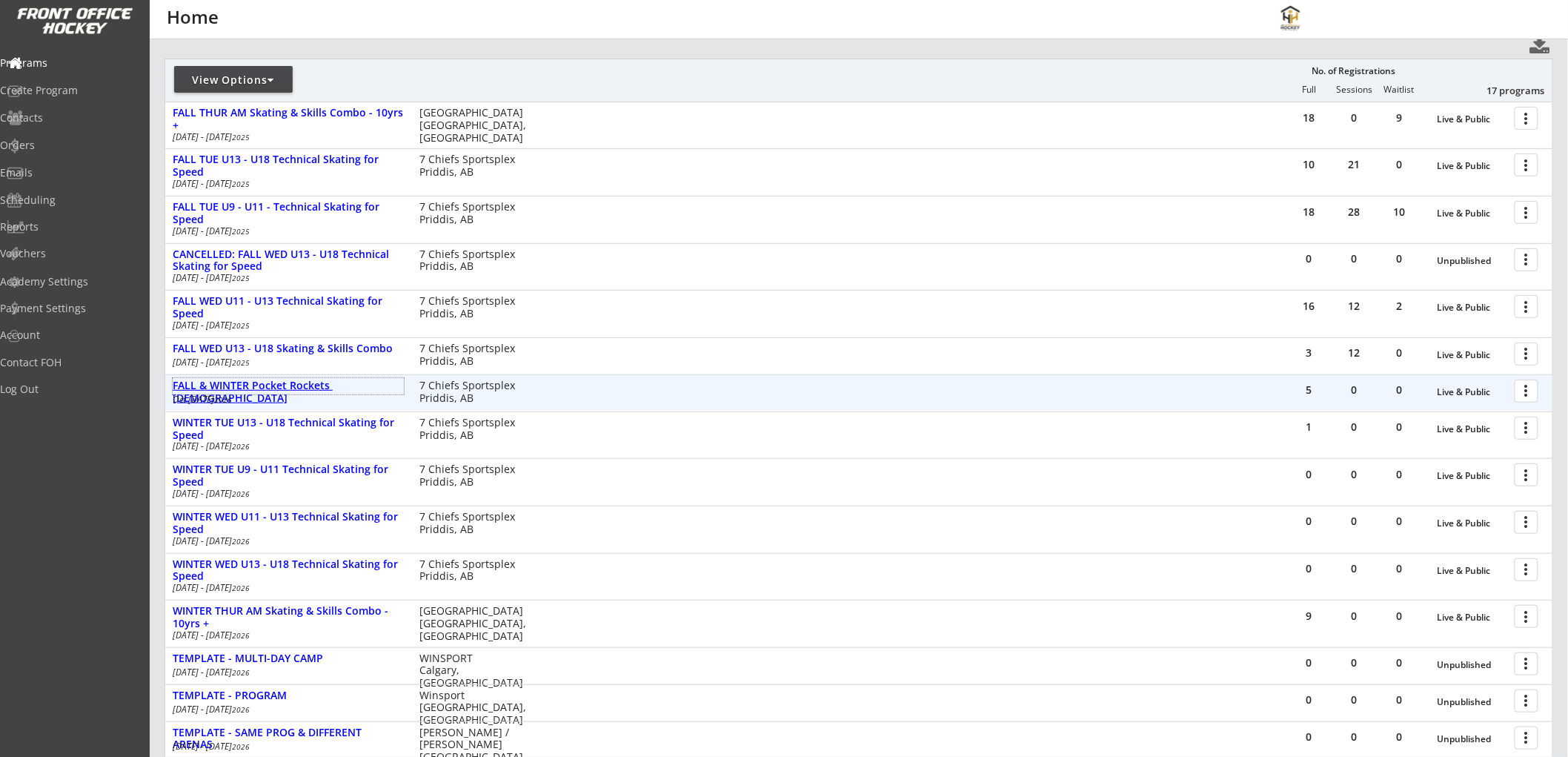
click at [287, 380] on div "FALL & WINTER Pocket Rockets [DEMOGRAPHIC_DATA]" at bounding box center [288, 392] width 231 height 25
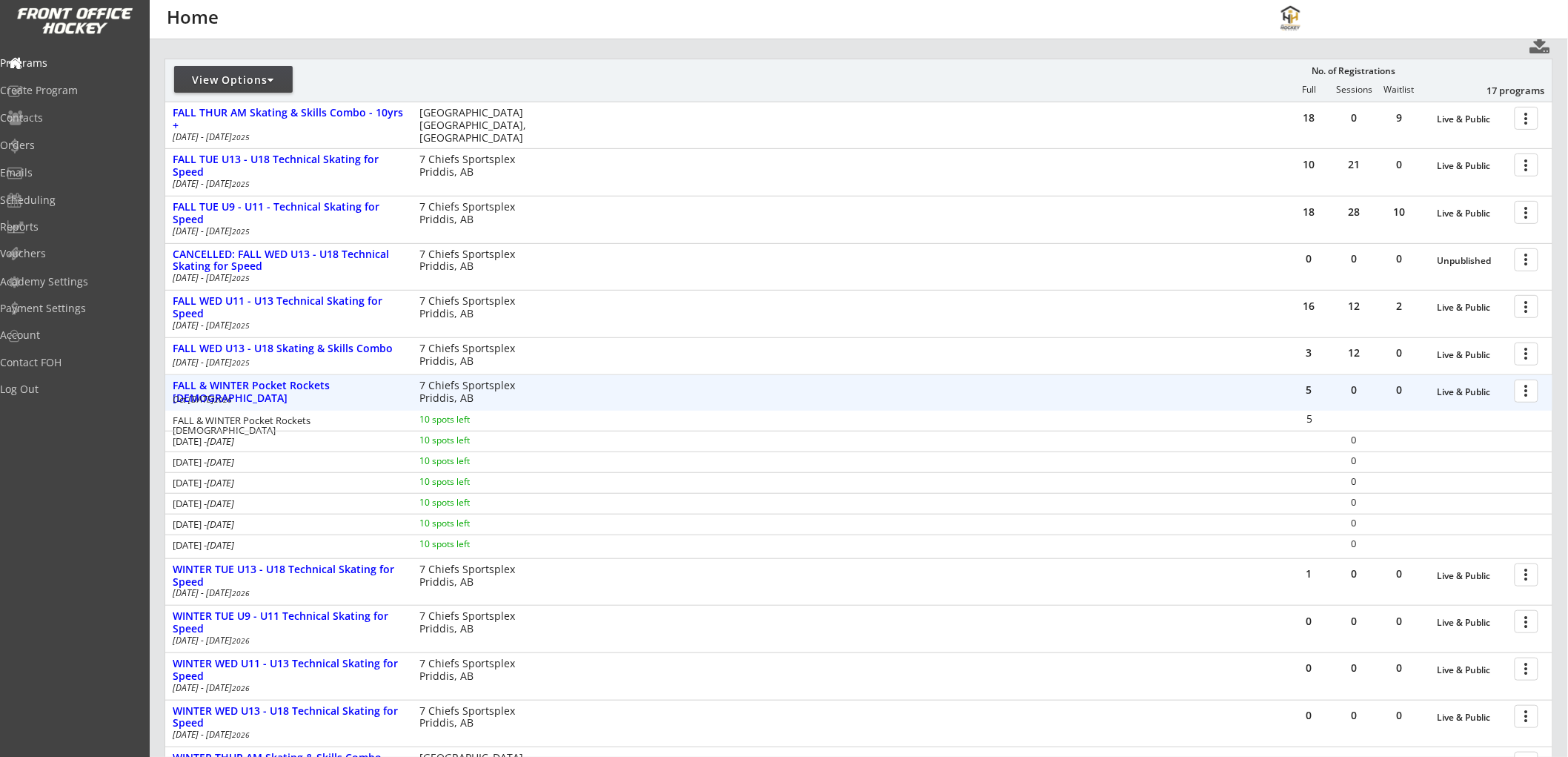
click at [1525, 388] on div at bounding box center [1530, 390] width 26 height 26
click at [1441, 457] on div "Registration Page" at bounding box center [1475, 462] width 106 height 10
click at [1457, 462] on div "Registration Page" at bounding box center [1475, 462] width 106 height 10
click at [54, 136] on div "Orders" at bounding box center [70, 147] width 141 height 26
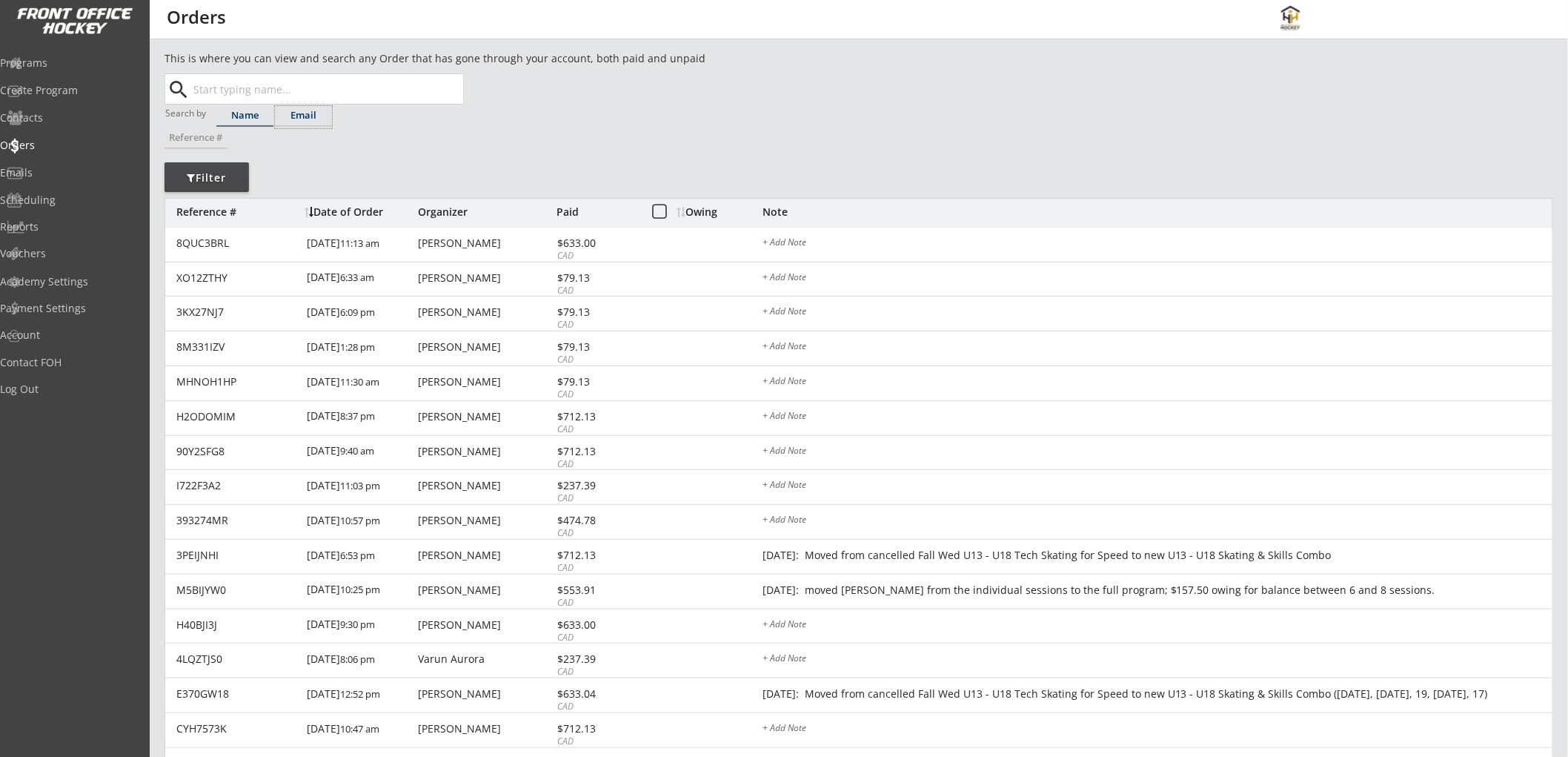
click at [294, 115] on div "Email" at bounding box center [304, 115] width 57 height 10
paste input "[EMAIL_ADDRESS][DOMAIN_NAME]"
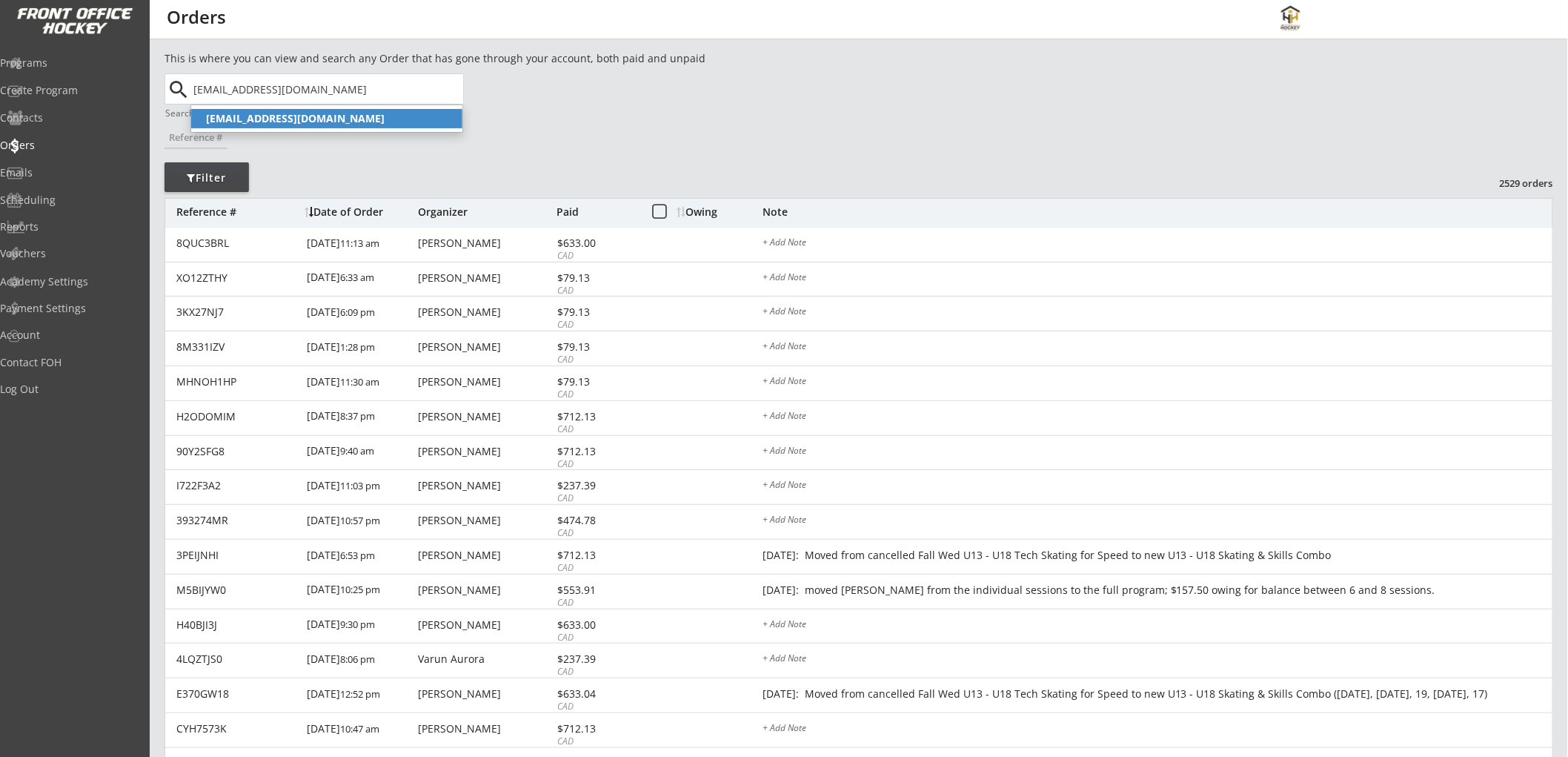
click at [255, 117] on strong "[EMAIL_ADDRESS][DOMAIN_NAME]" at bounding box center [295, 118] width 179 height 14
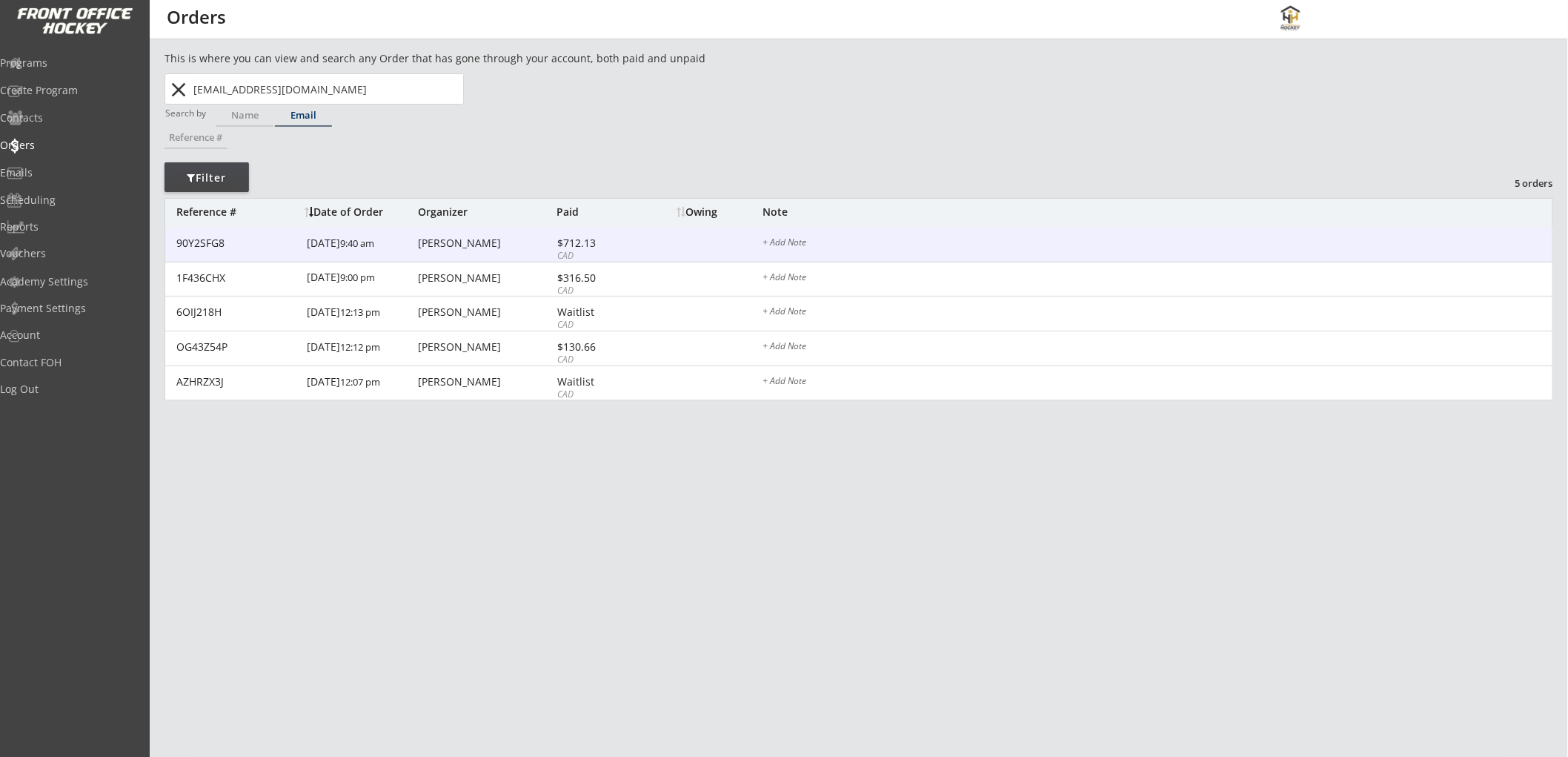
type input "[EMAIL_ADDRESS][DOMAIN_NAME]"
click at [662, 243] on div "90Y2SFG8 [DATE] 9:40 am [PERSON_NAME] $712.13 CAD + Add Note" at bounding box center [858, 245] width 1387 height 35
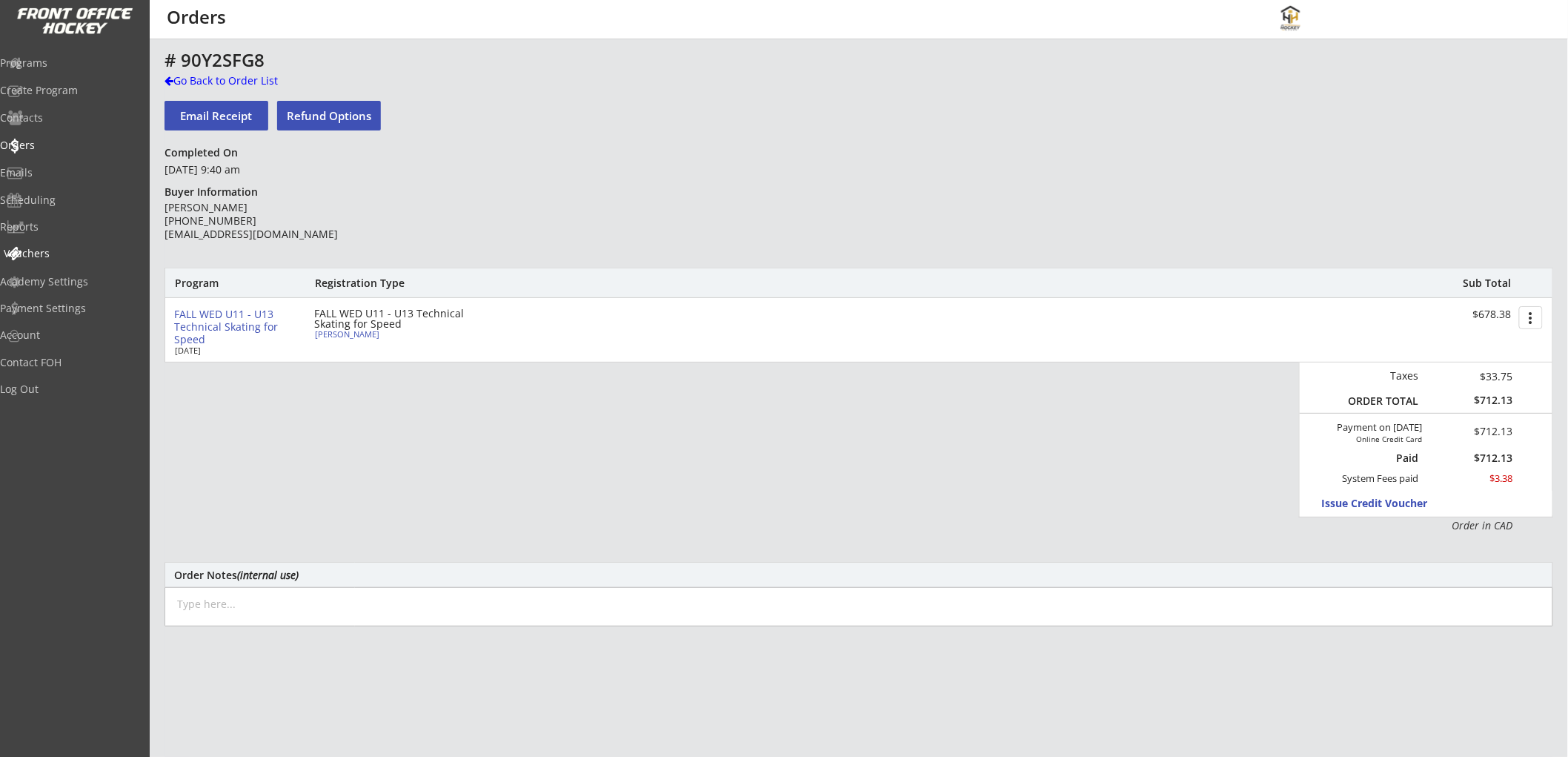
click at [75, 255] on div "Vouchers" at bounding box center [70, 254] width 134 height 10
select select ""Showing: Has Balance""
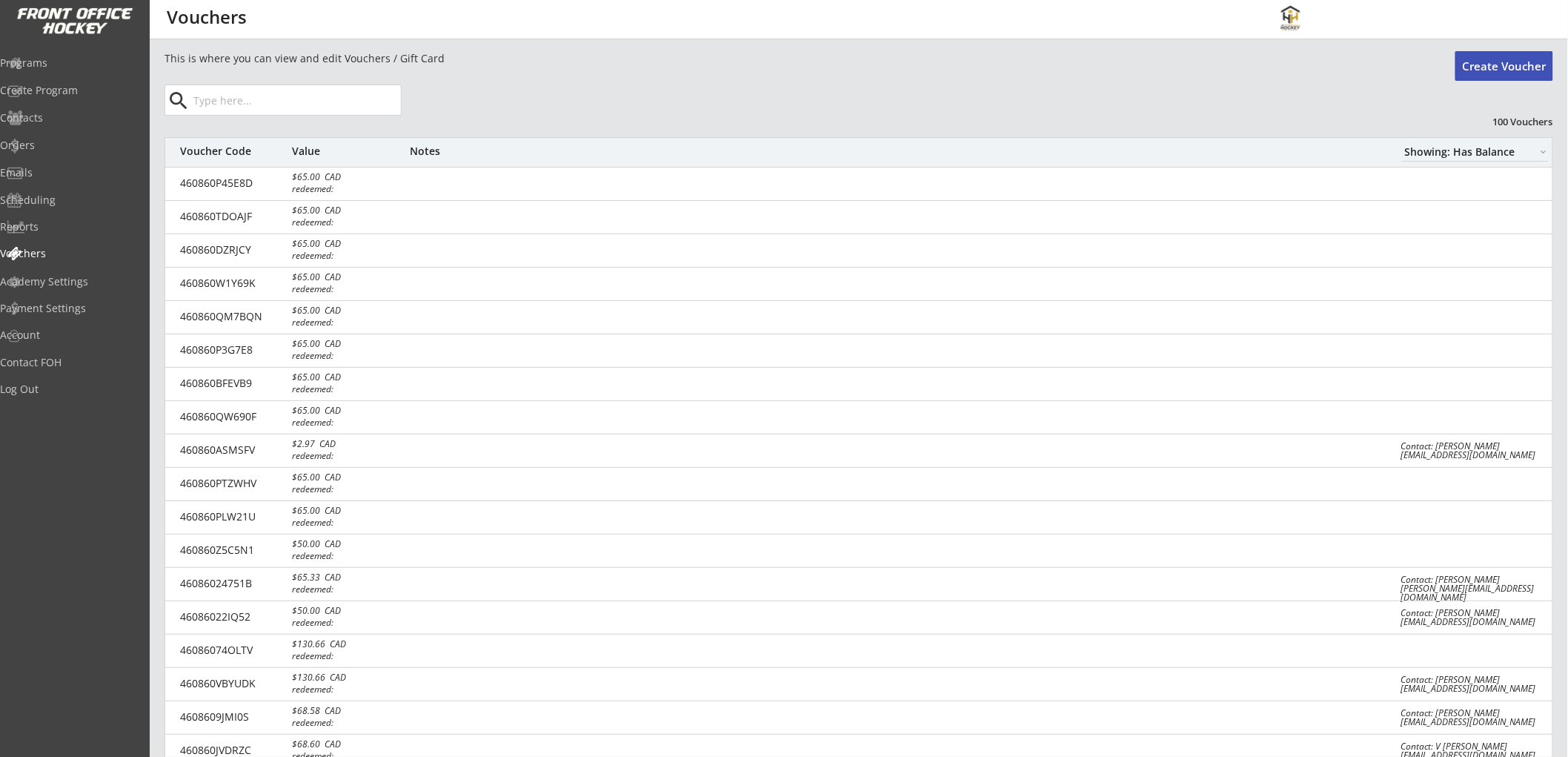
click at [332, 101] on input "input" at bounding box center [295, 100] width 210 height 30
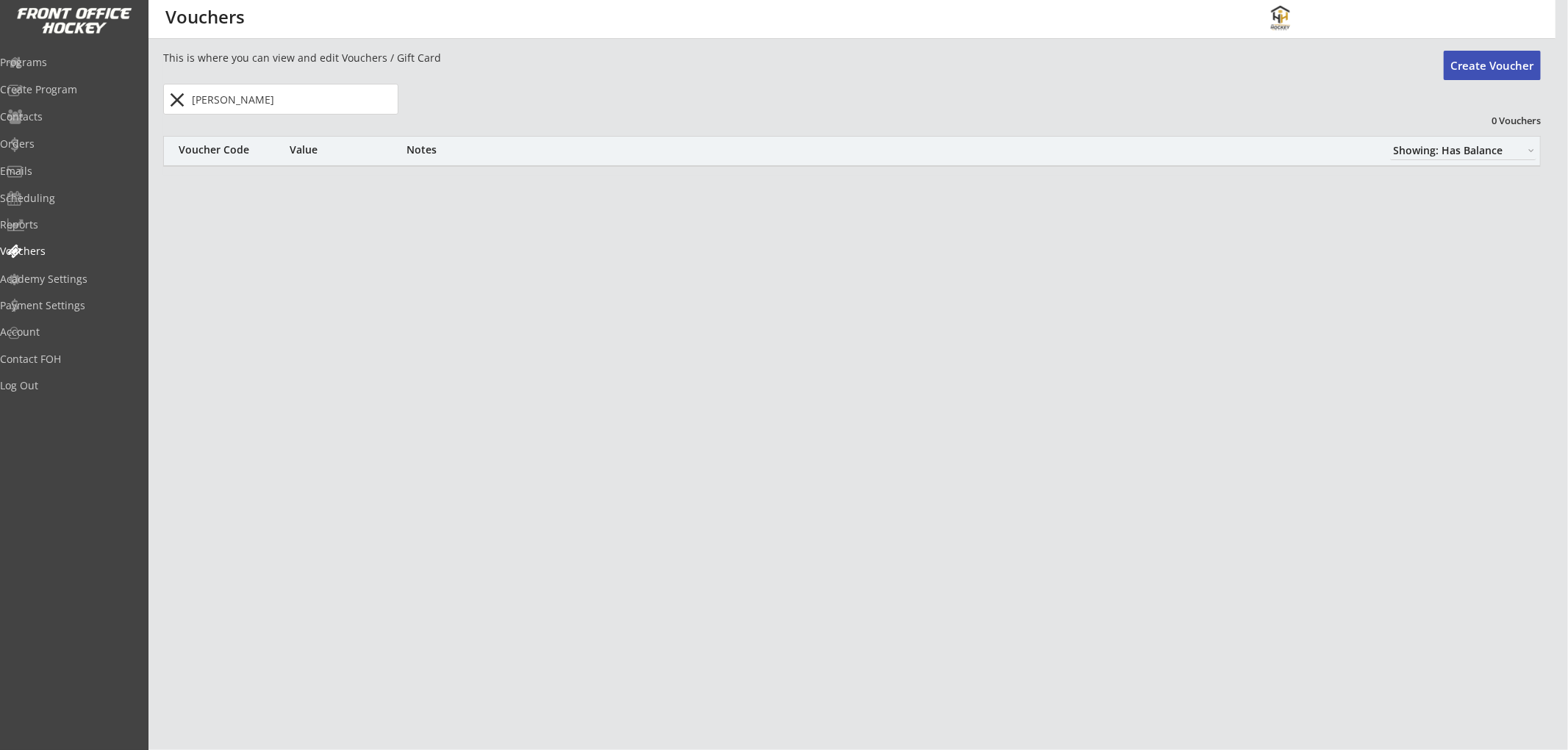
type input "[PERSON_NAME]"
click at [185, 97] on button "close" at bounding box center [177, 99] width 24 height 23
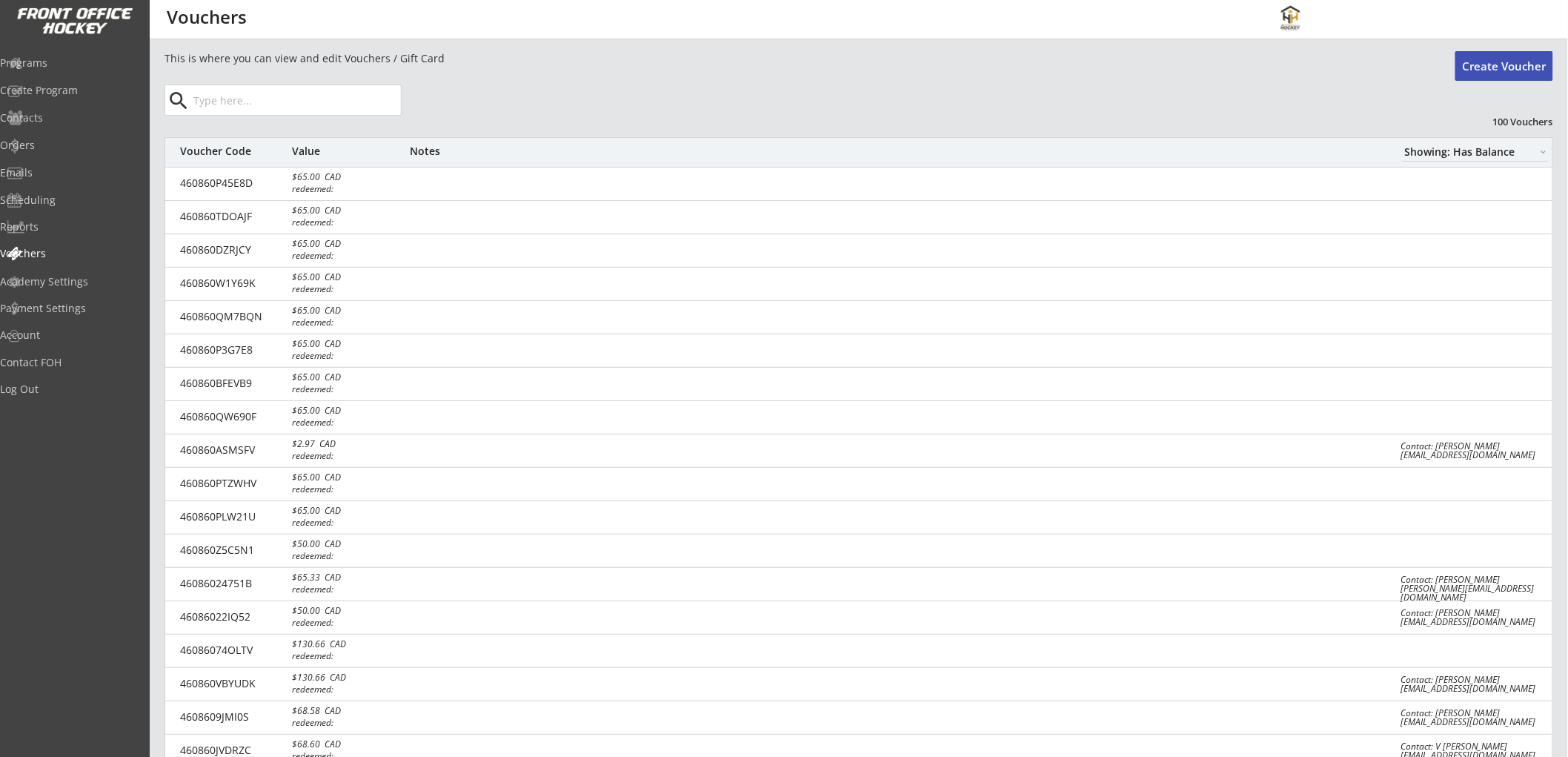
click at [265, 105] on input "input" at bounding box center [295, 100] width 210 height 30
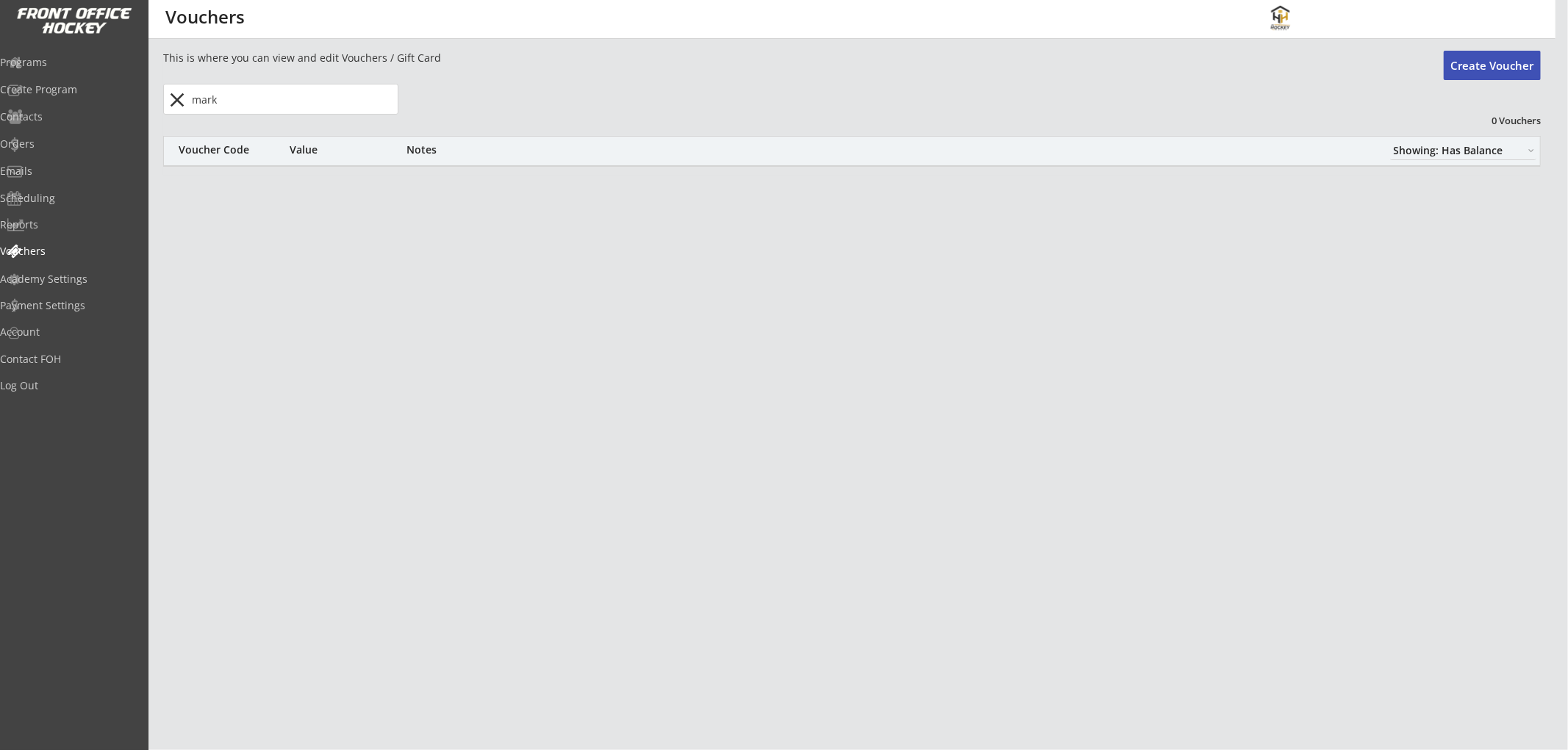
type input "mark"
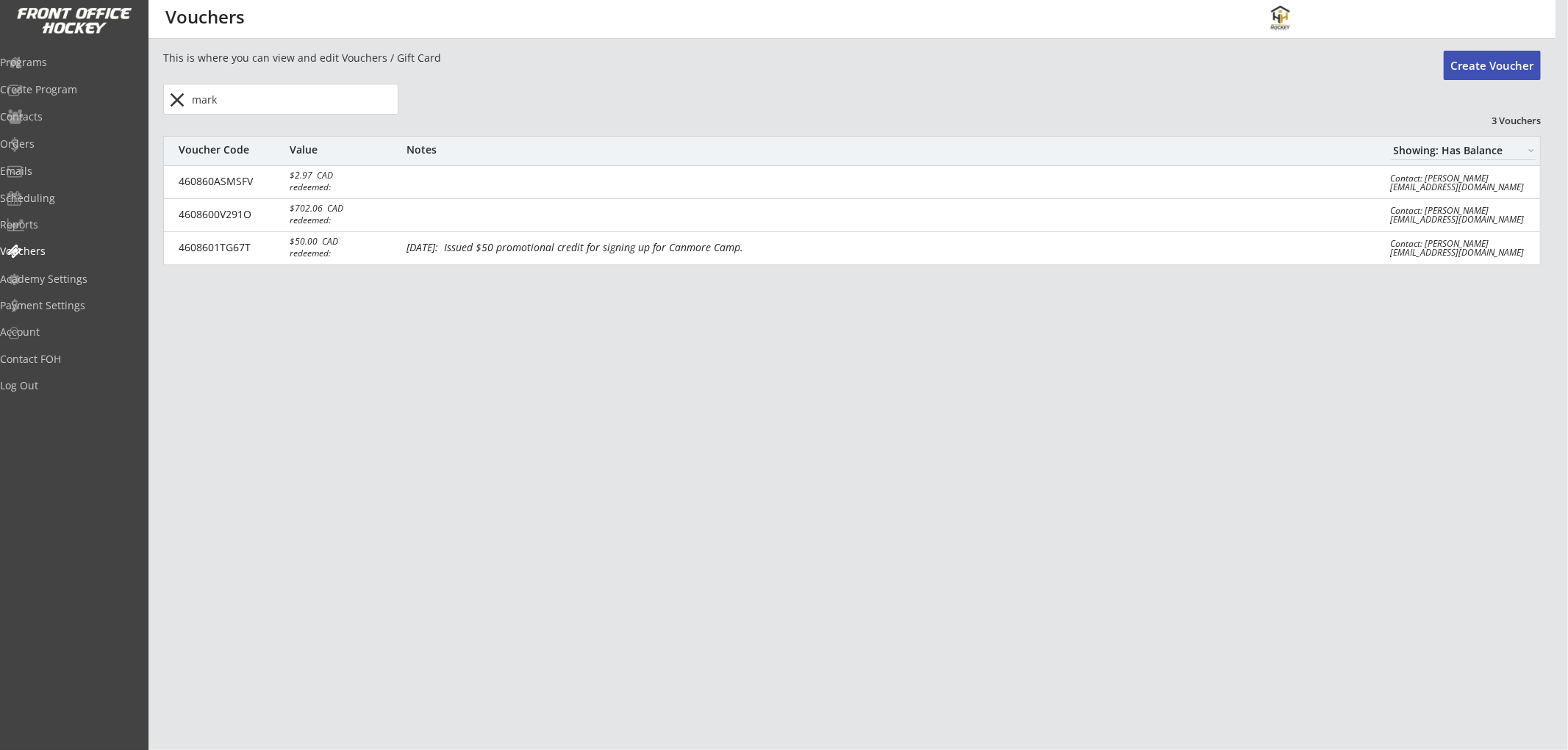
click at [173, 92] on button "close" at bounding box center [177, 99] width 24 height 23
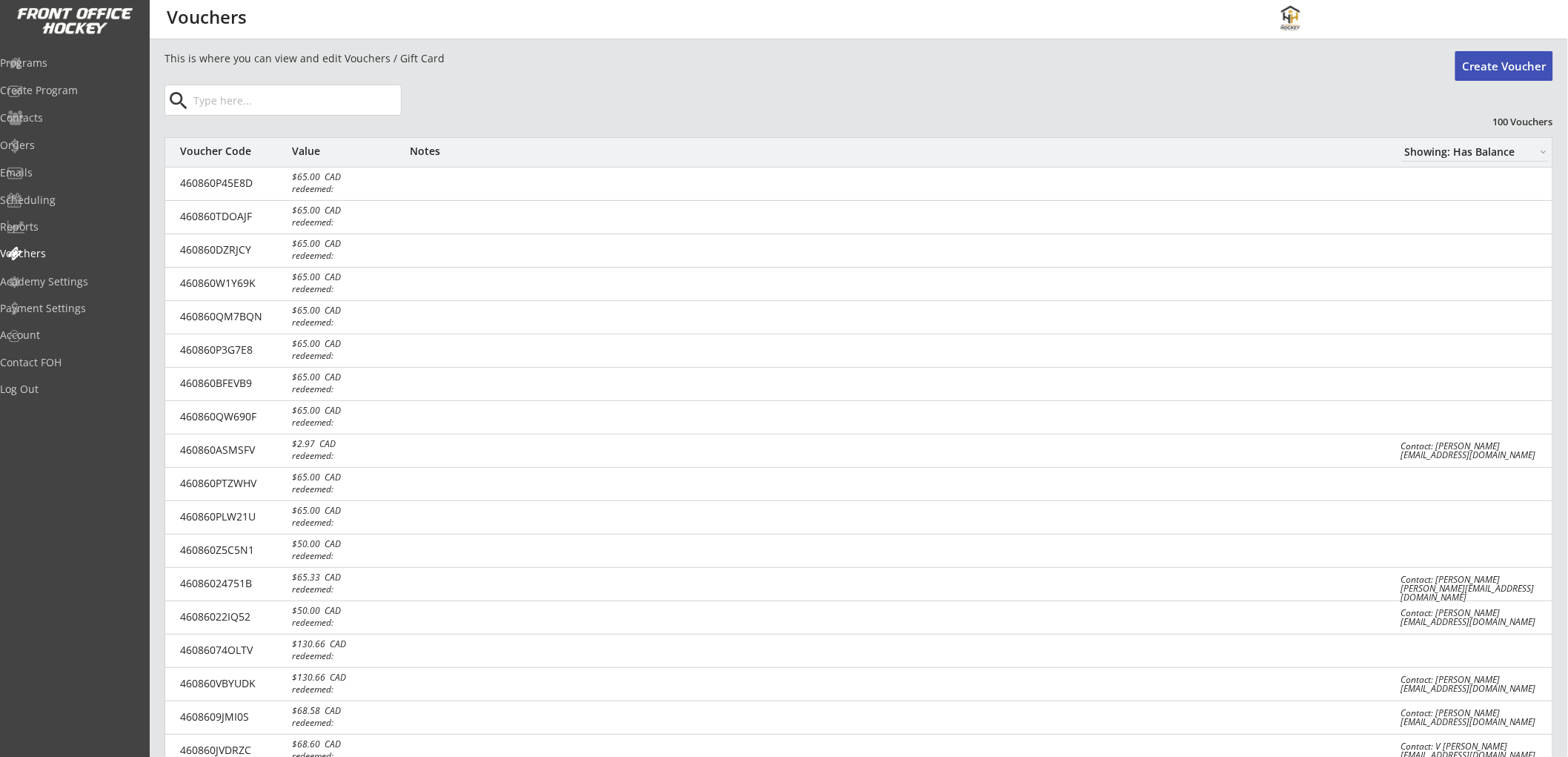
click at [239, 108] on input "input" at bounding box center [295, 100] width 210 height 30
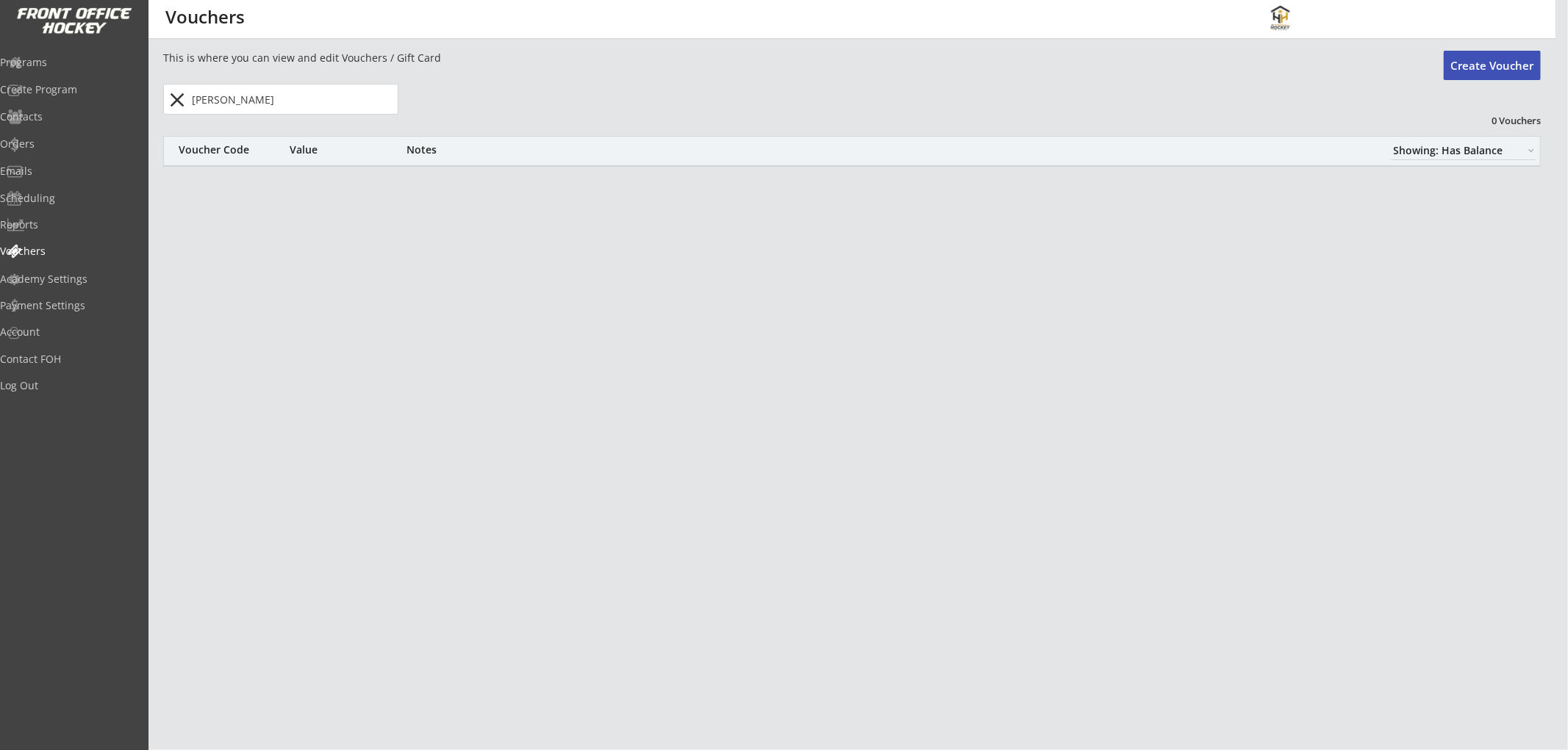
type input "[PERSON_NAME]"
click at [171, 98] on button "close" at bounding box center [177, 99] width 24 height 23
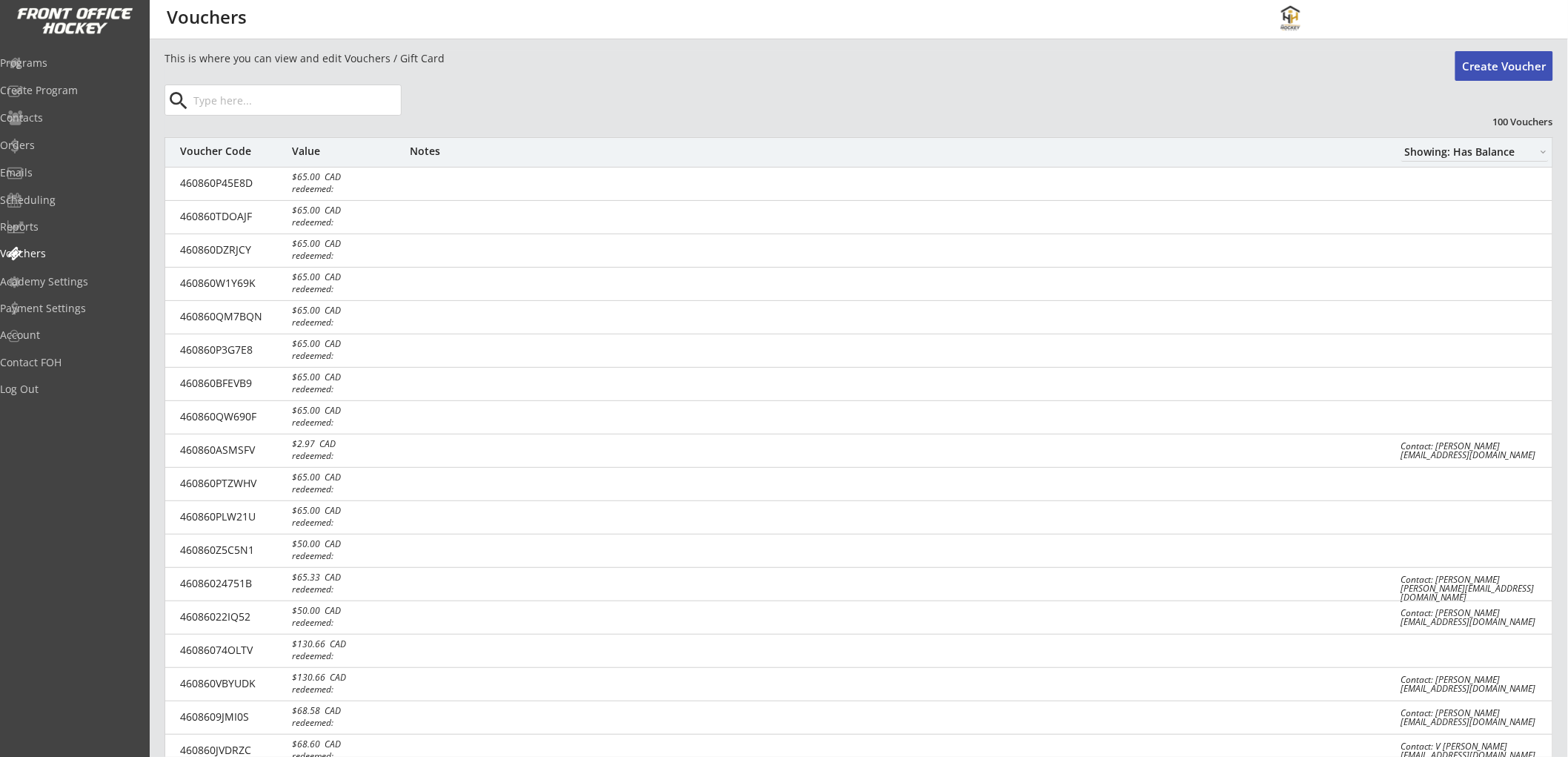
click at [1481, 147] on select "Showing: Has Balance Showing: No Balance" at bounding box center [1475, 152] width 148 height 19
select select ""Showing: No Balance""
click at [1401, 143] on select "Showing: Has Balance Showing: No Balance" at bounding box center [1475, 152] width 148 height 19
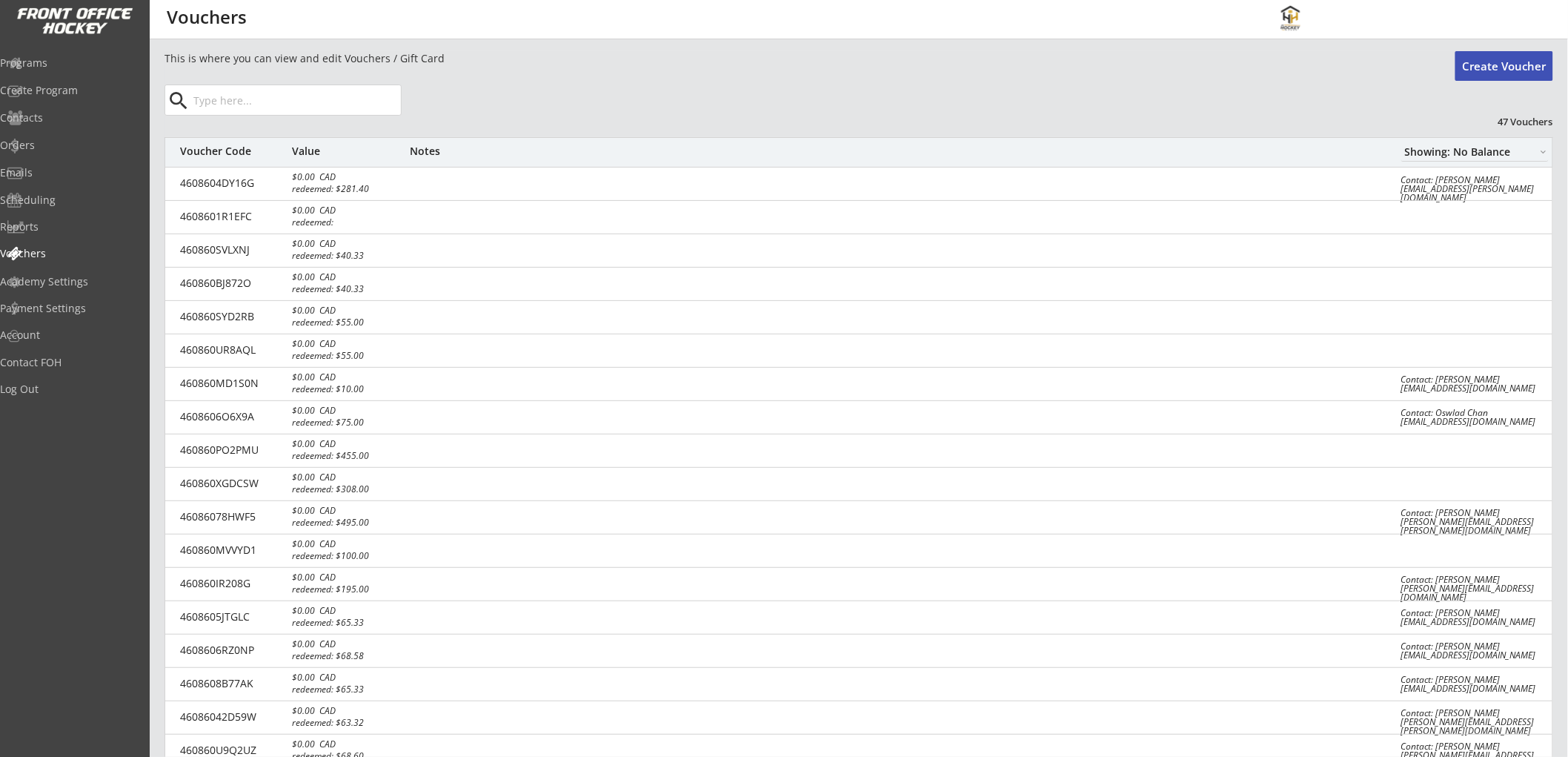
click at [325, 102] on input "input" at bounding box center [295, 100] width 210 height 30
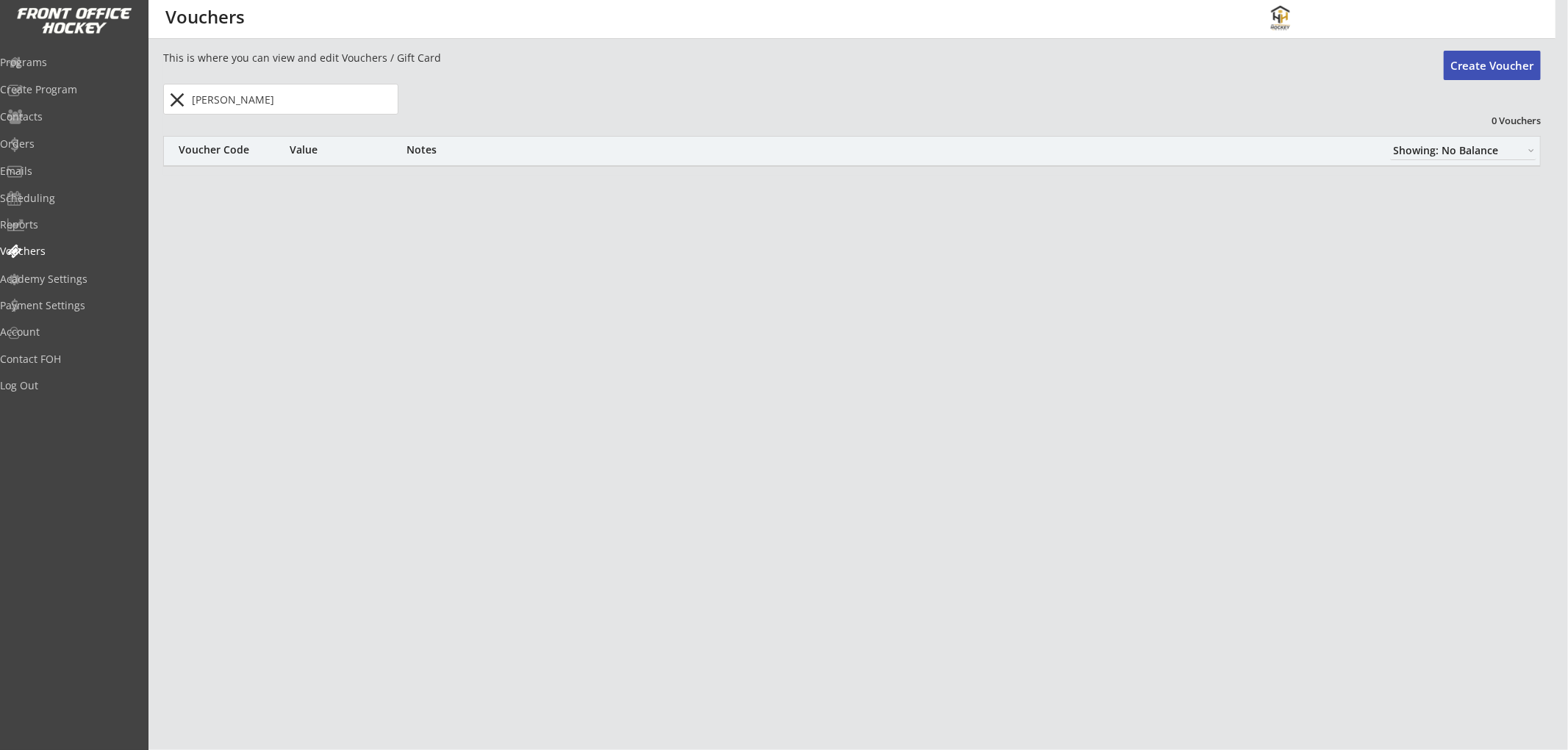
type input "[PERSON_NAME]"
click at [179, 100] on button "close" at bounding box center [177, 99] width 24 height 23
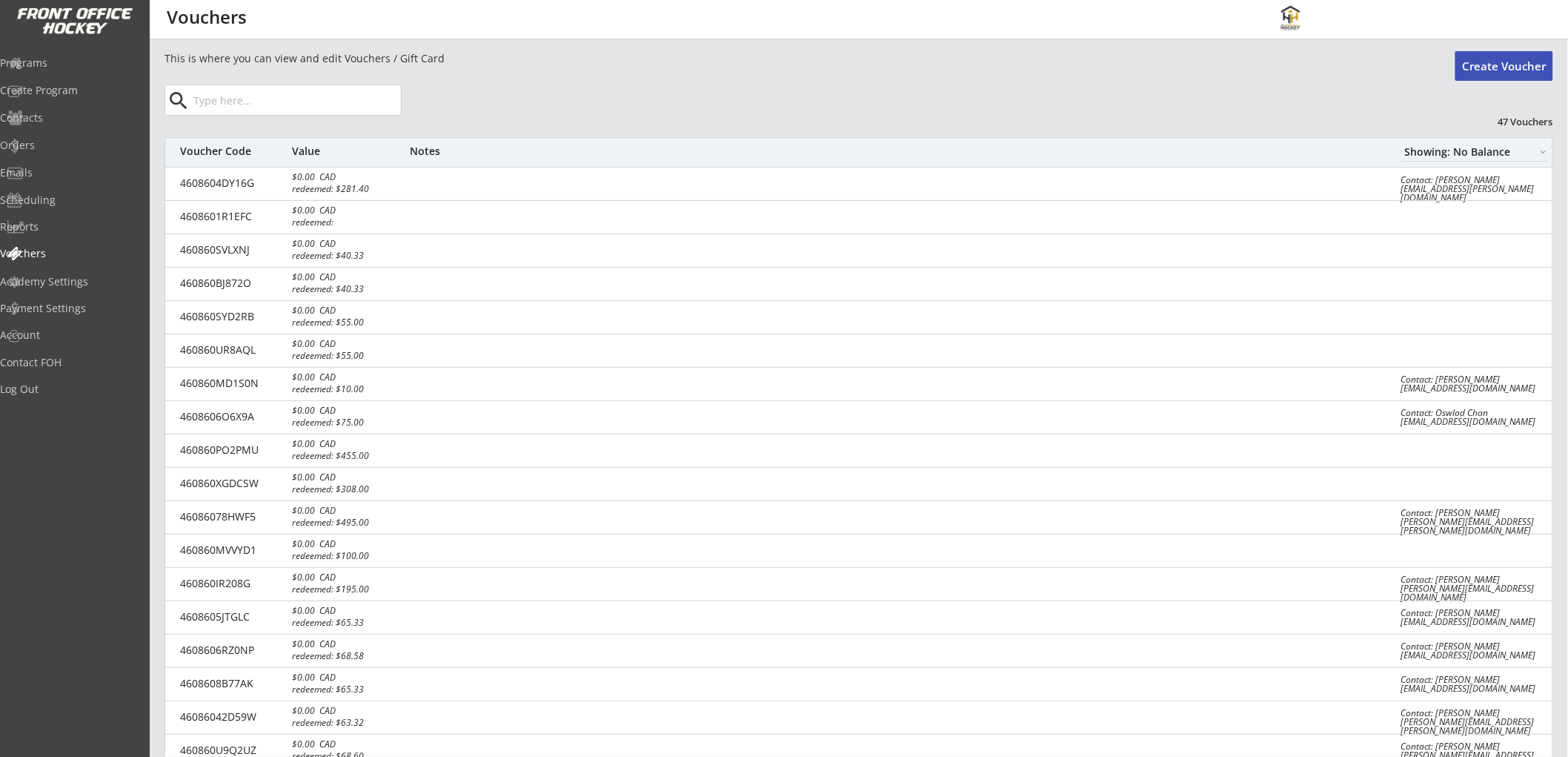
click at [1436, 154] on select "Showing: Has Balance Showing: No Balance" at bounding box center [1475, 152] width 148 height 19
select select ""Showing: Has Balance""
click at [1401, 143] on select "Showing: Has Balance Showing: No Balance" at bounding box center [1475, 152] width 148 height 19
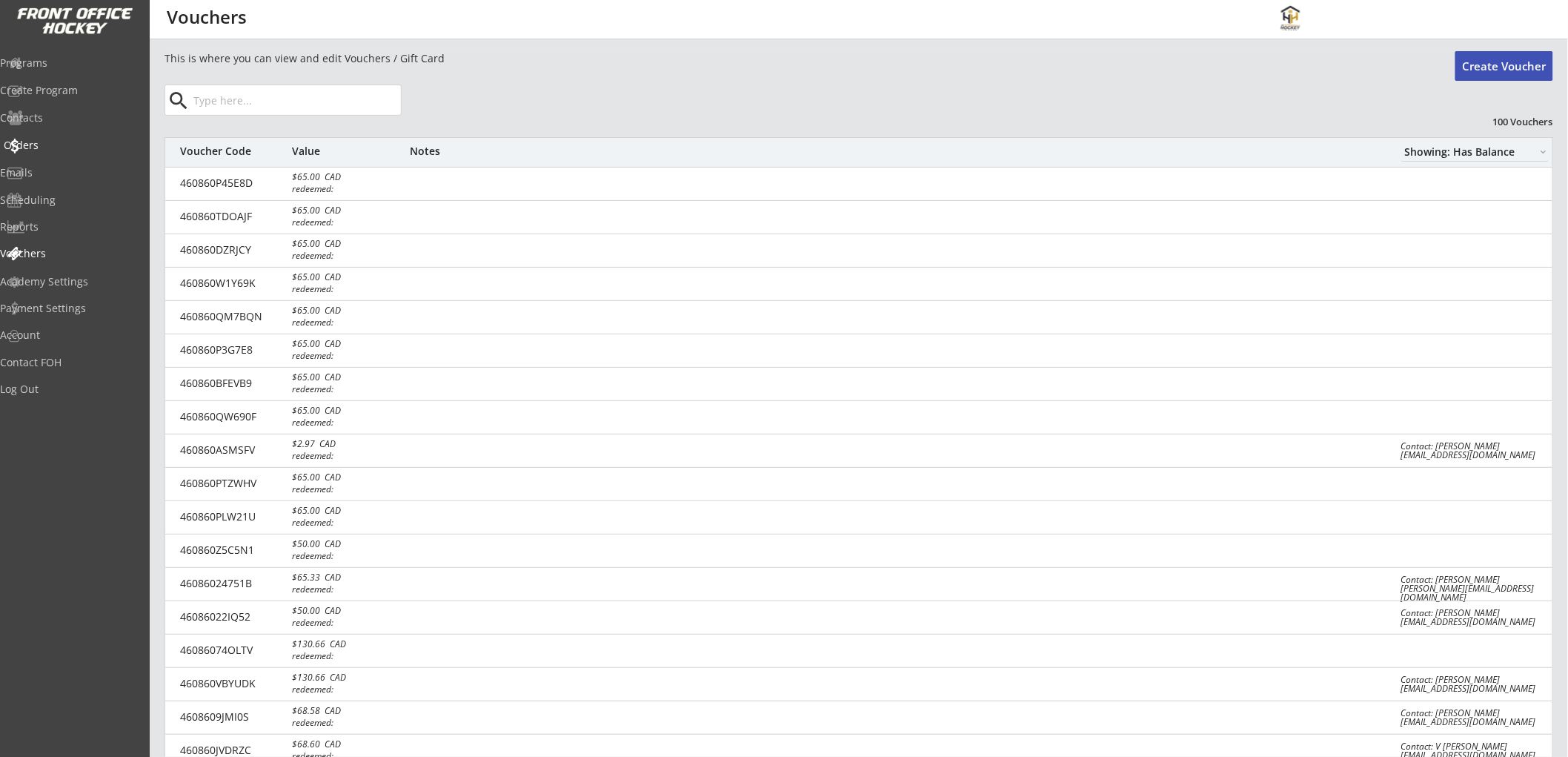
click at [61, 141] on div "Orders" at bounding box center [70, 145] width 134 height 10
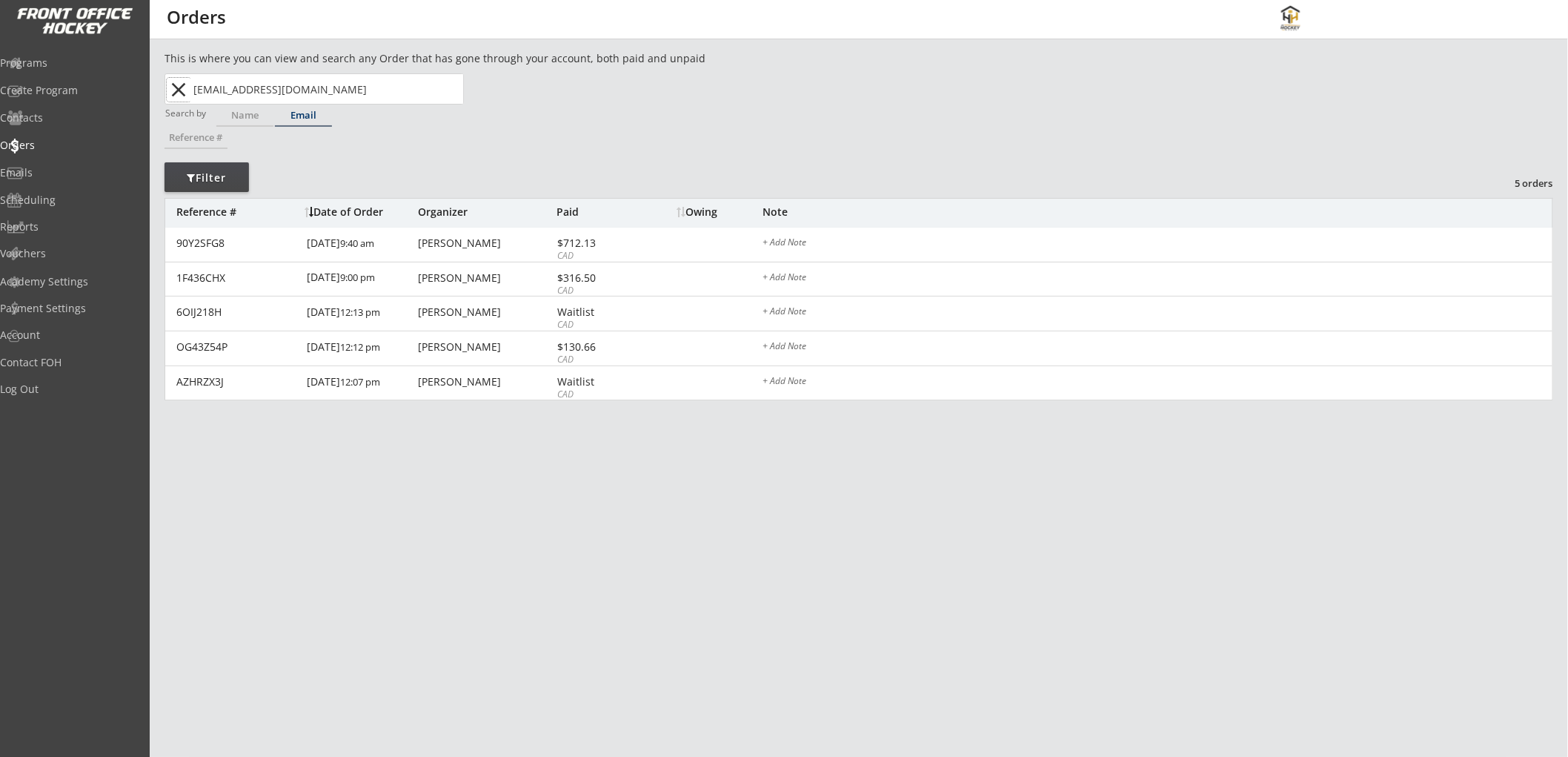
click at [181, 84] on button "close" at bounding box center [179, 90] width 24 height 23
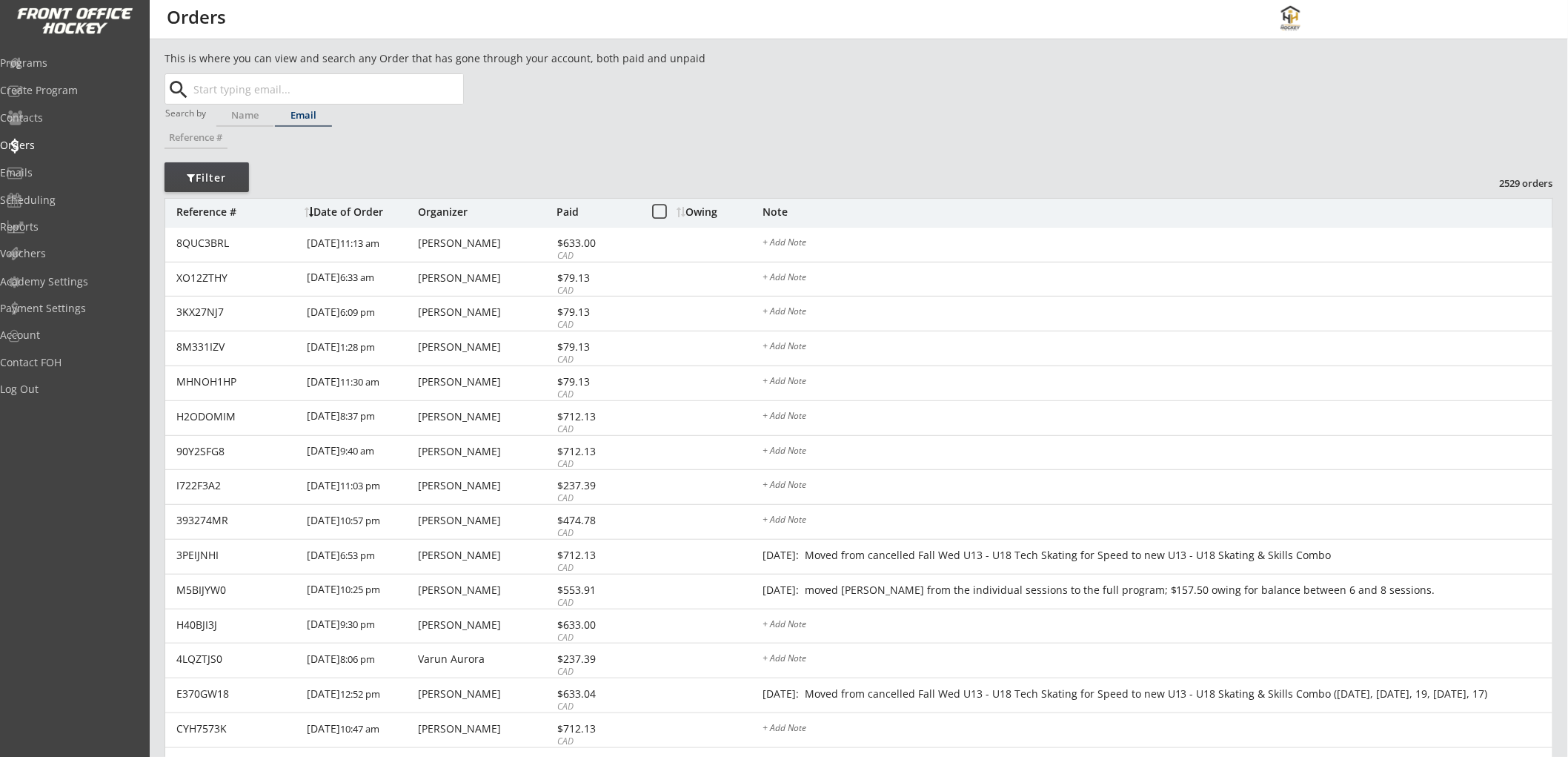
click at [367, 96] on input "text" at bounding box center [327, 89] width 273 height 30
paste input "[EMAIL_ADDRESS][DOMAIN_NAME]"
click at [306, 114] on p "[EMAIL_ADDRESS][DOMAIN_NAME]" at bounding box center [327, 118] width 271 height 19
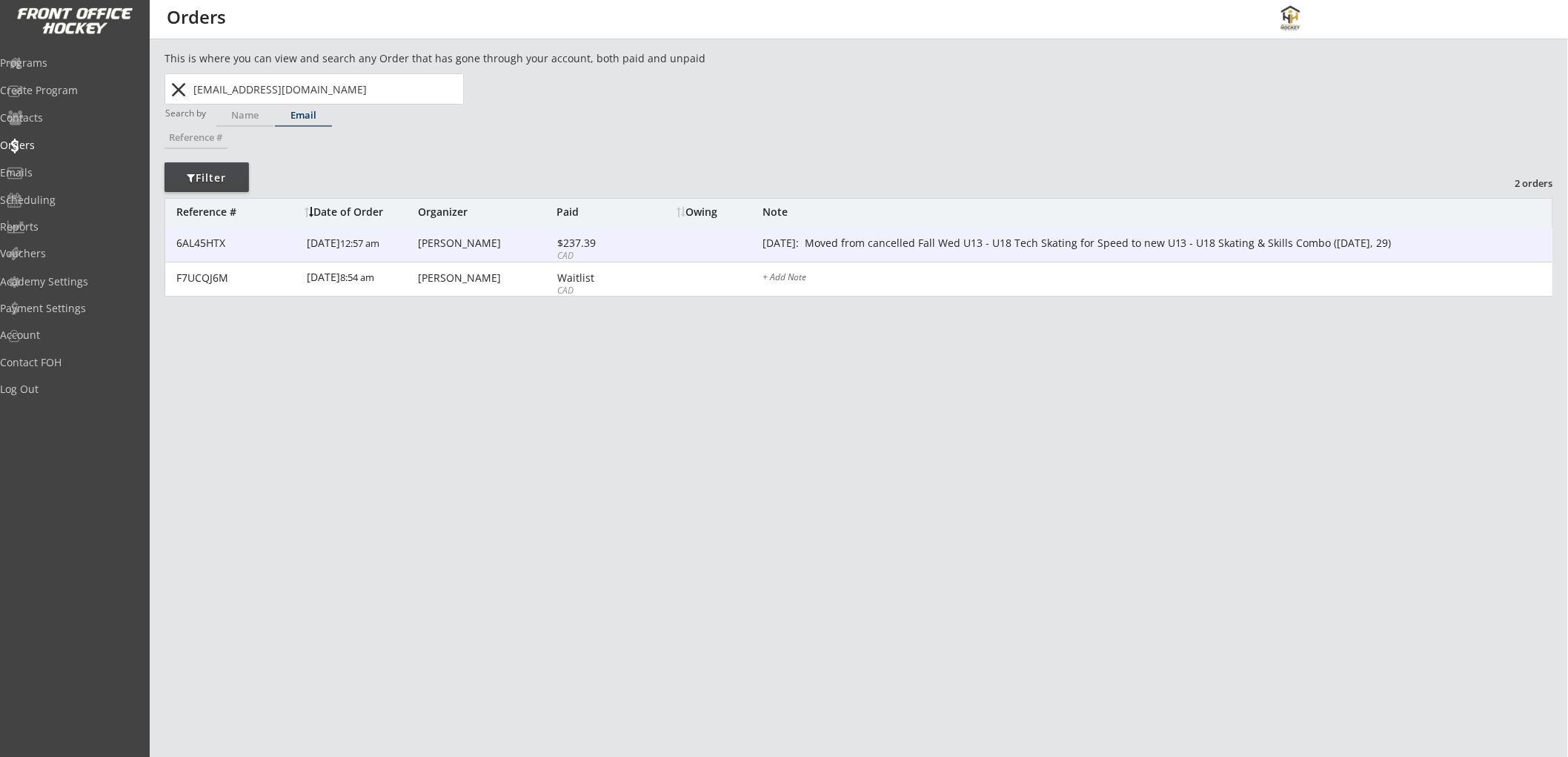
type input "[EMAIL_ADDRESS][DOMAIN_NAME]"
click at [613, 247] on div "$237.39" at bounding box center [597, 243] width 79 height 10
type textarea "[DATE]: Moved from cancelled Fall Wed U13 - U18 Tech Skating for Speed to new U…"
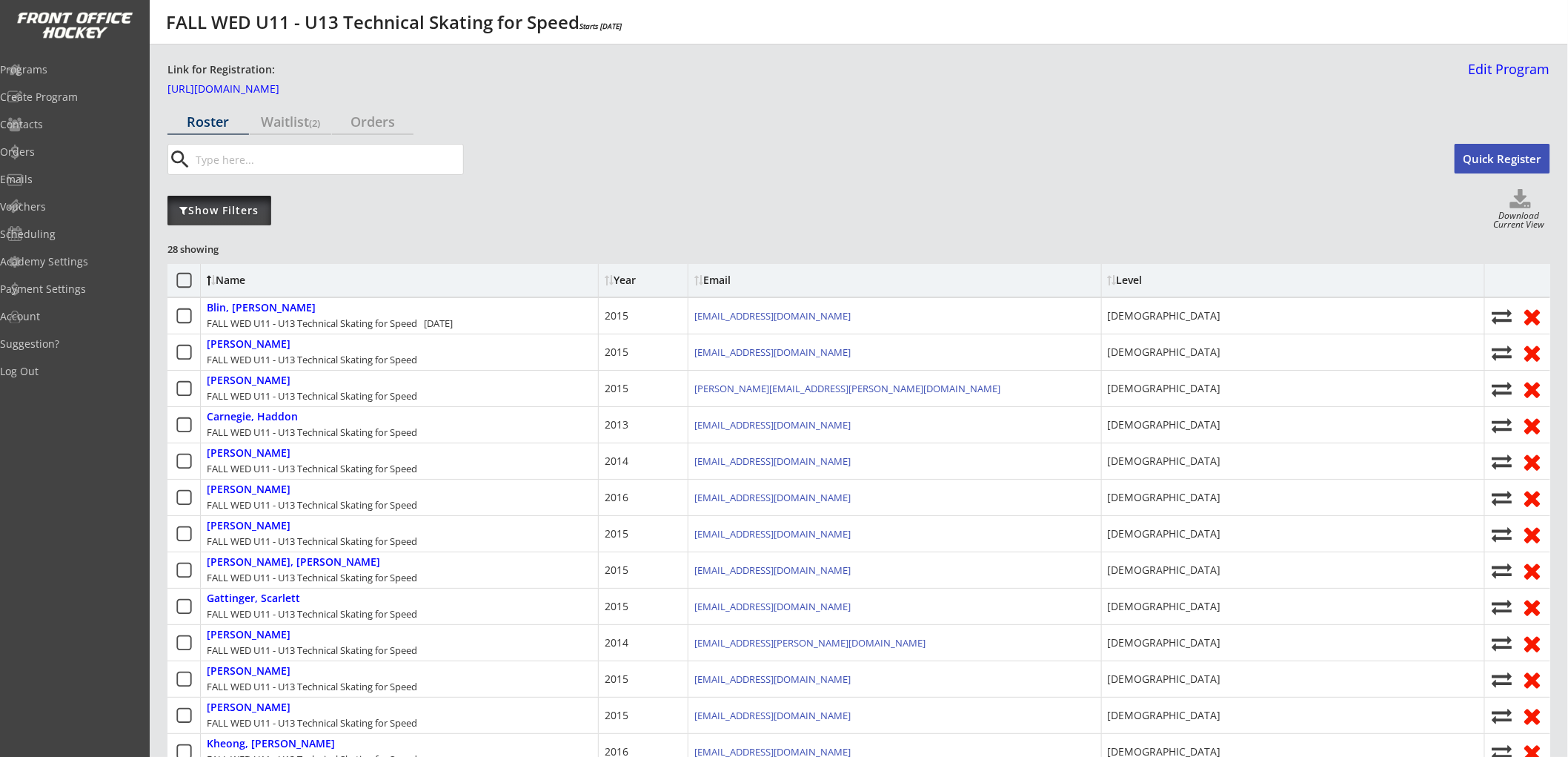
click at [250, 209] on div "Show Filters" at bounding box center [219, 210] width 103 height 15
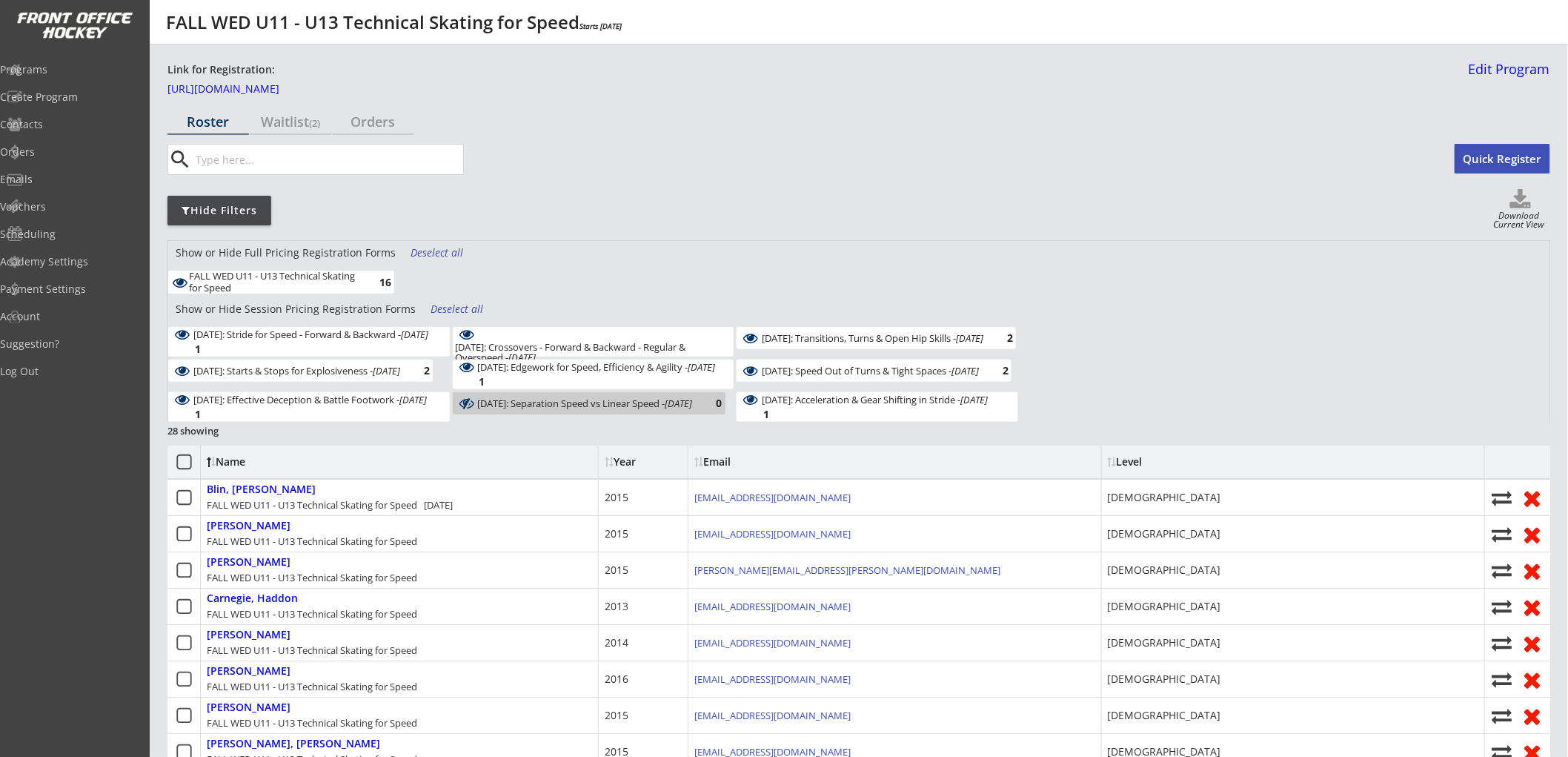
click at [730, 457] on div "Email" at bounding box center [761, 462] width 134 height 10
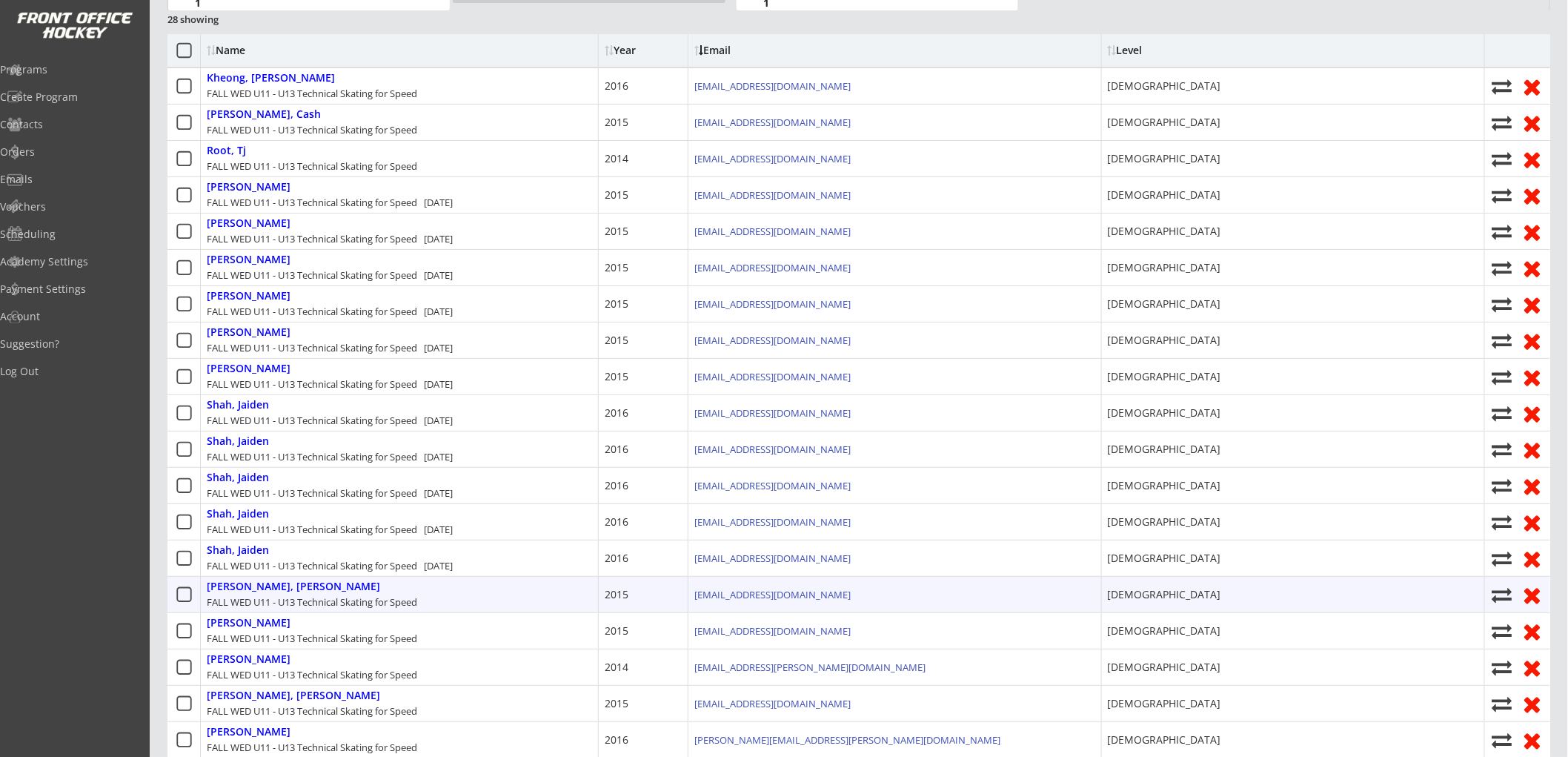
scroll to position [83, 0]
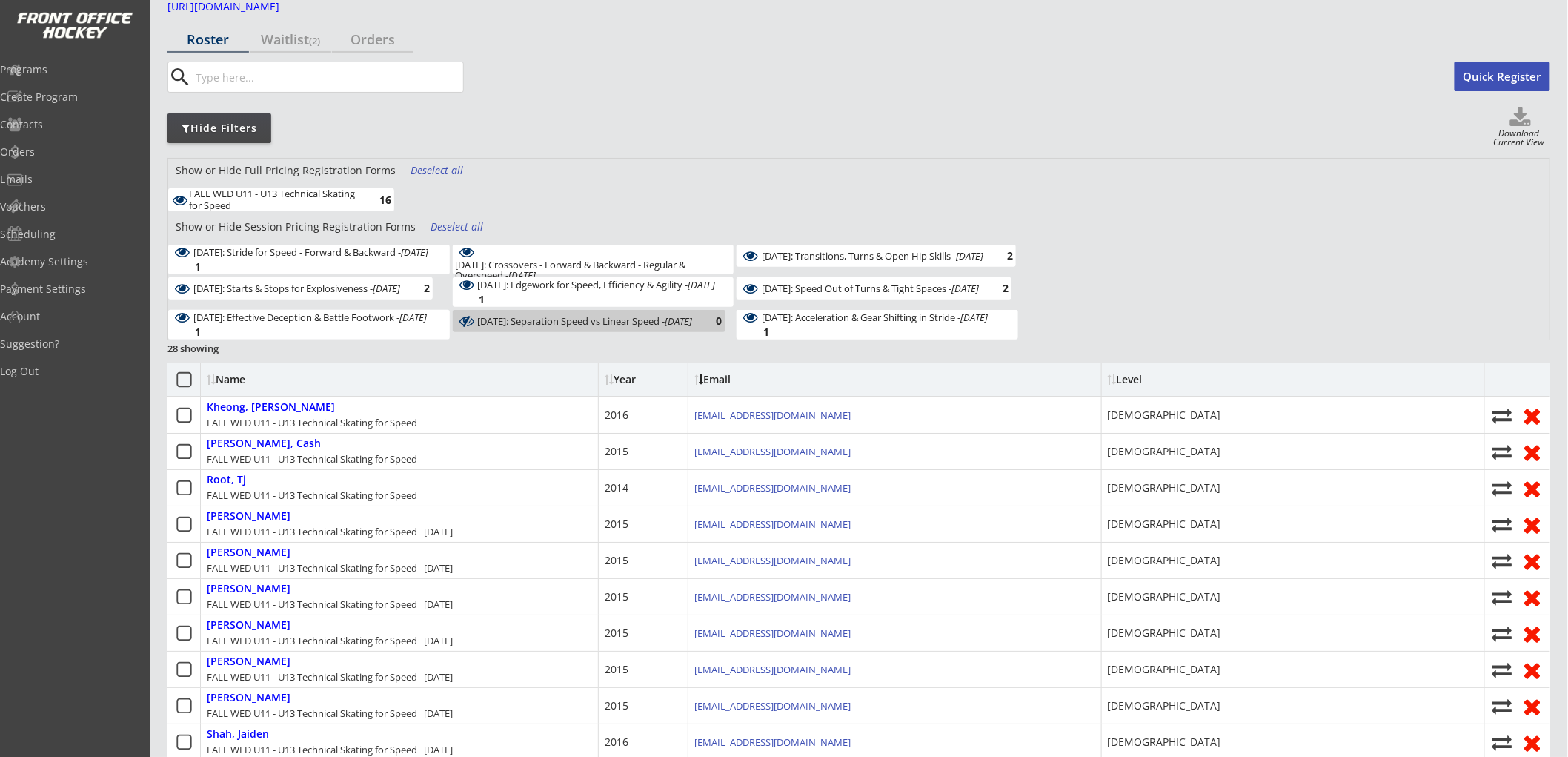
click at [449, 220] on div "Deselect all" at bounding box center [458, 227] width 55 height 15
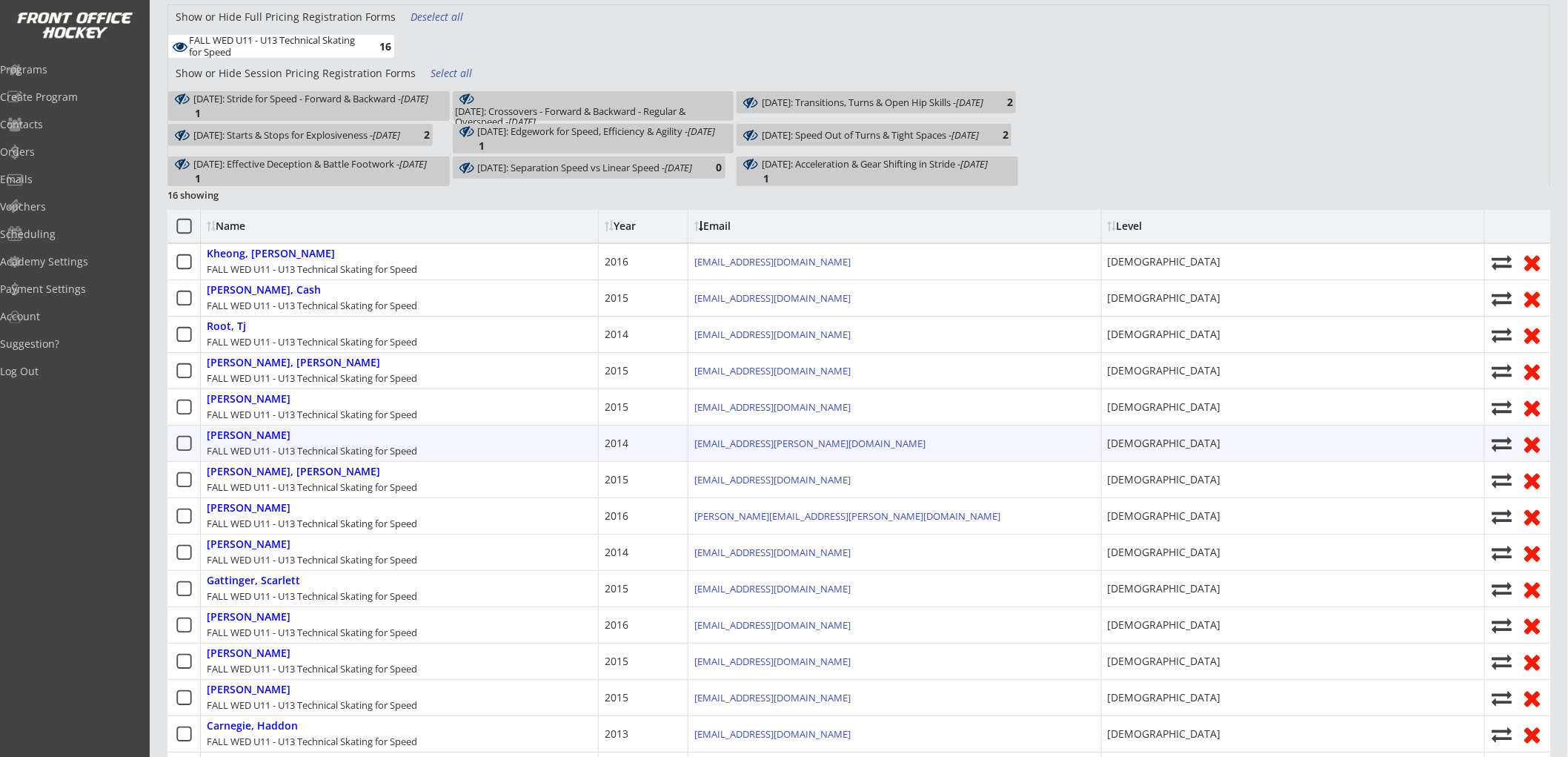
scroll to position [329, 0]
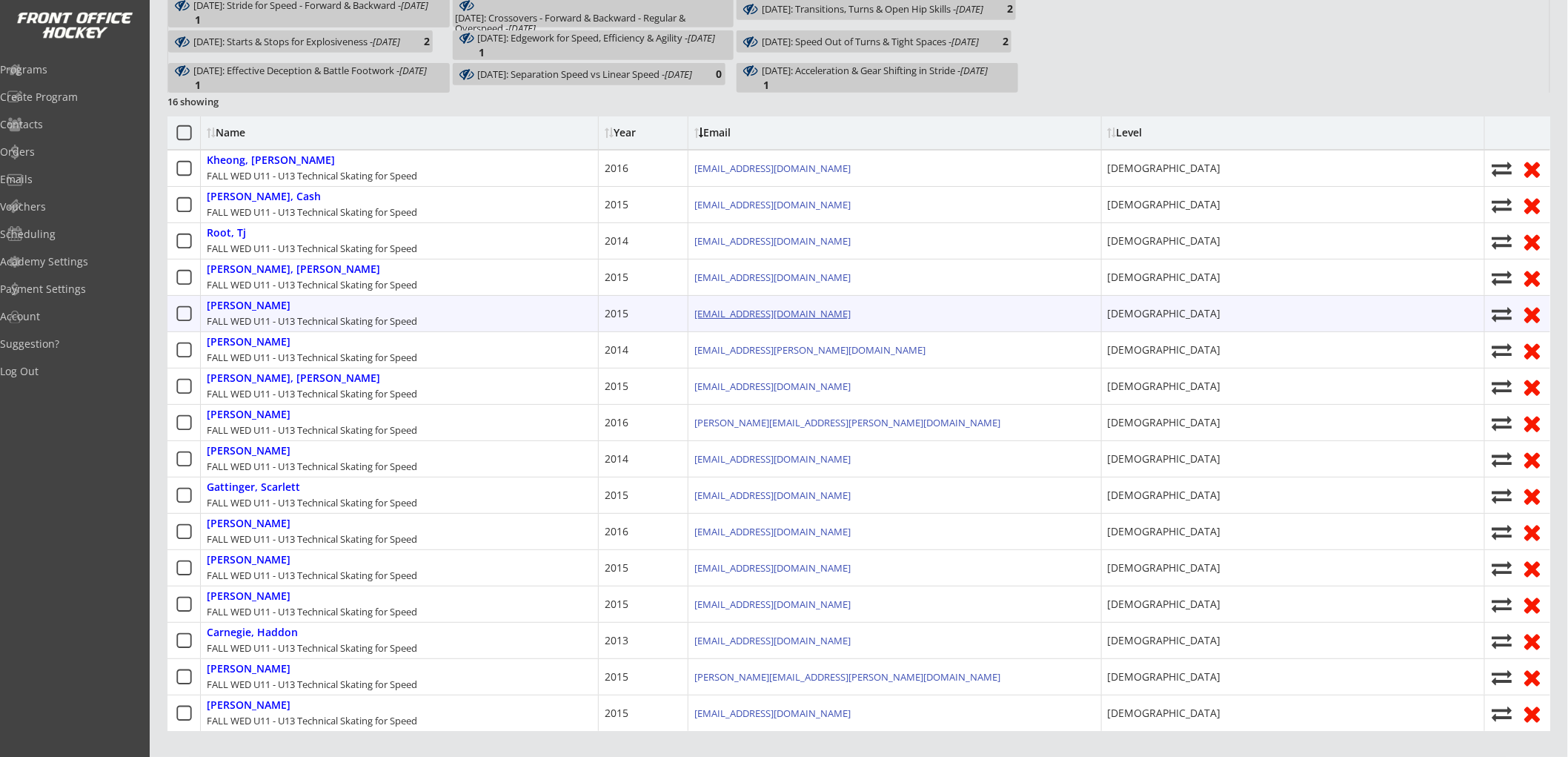
click at [711, 315] on link "[EMAIL_ADDRESS][DOMAIN_NAME]" at bounding box center [772, 313] width 156 height 13
click at [246, 300] on div "[PERSON_NAME]" at bounding box center [248, 306] width 83 height 13
select select ""Forward""
select select ""[DEMOGRAPHIC_DATA]""
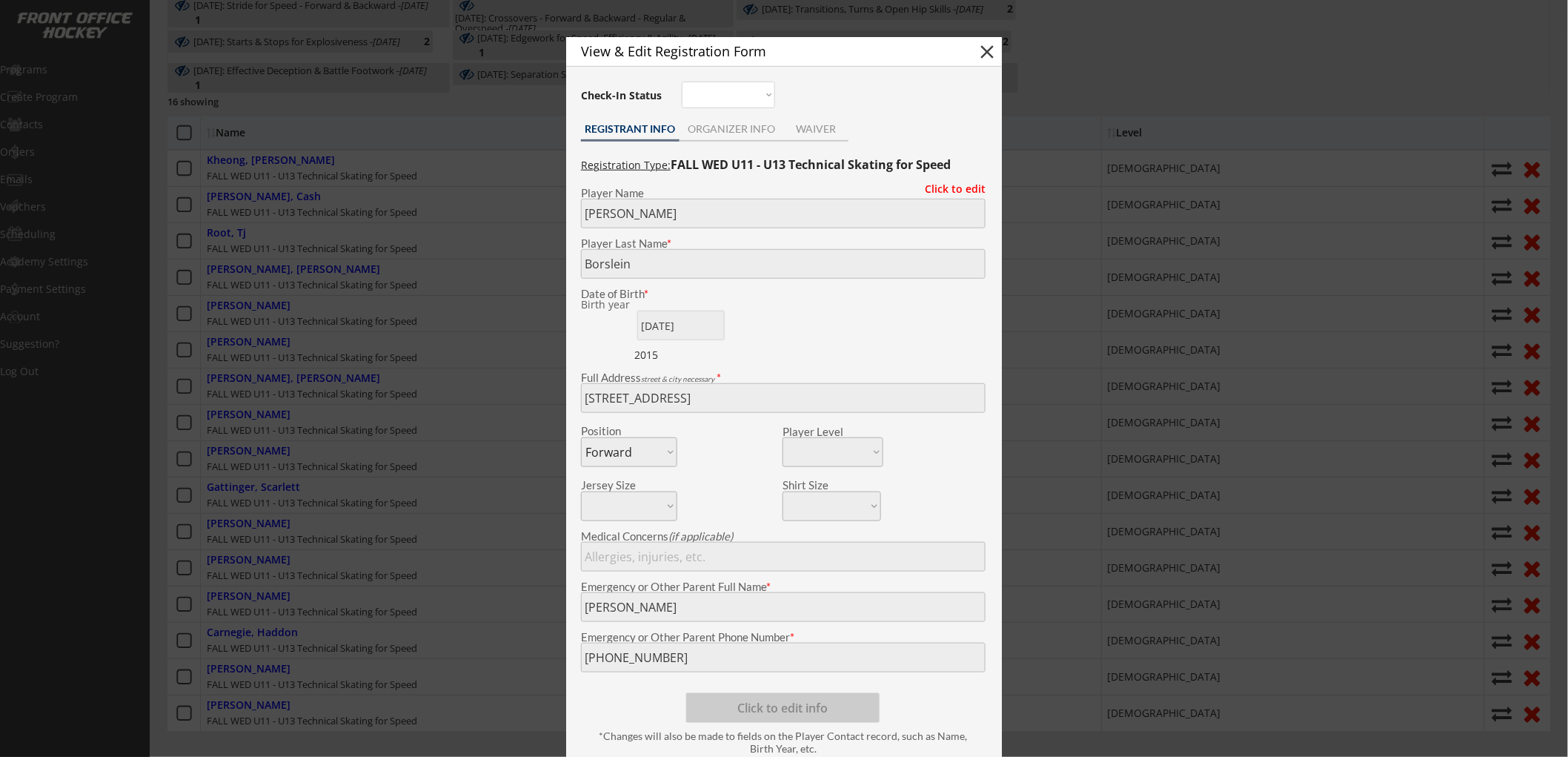
click at [982, 55] on button "close" at bounding box center [988, 52] width 23 height 23
select select ""PLACEHOLDER_1427118222253""
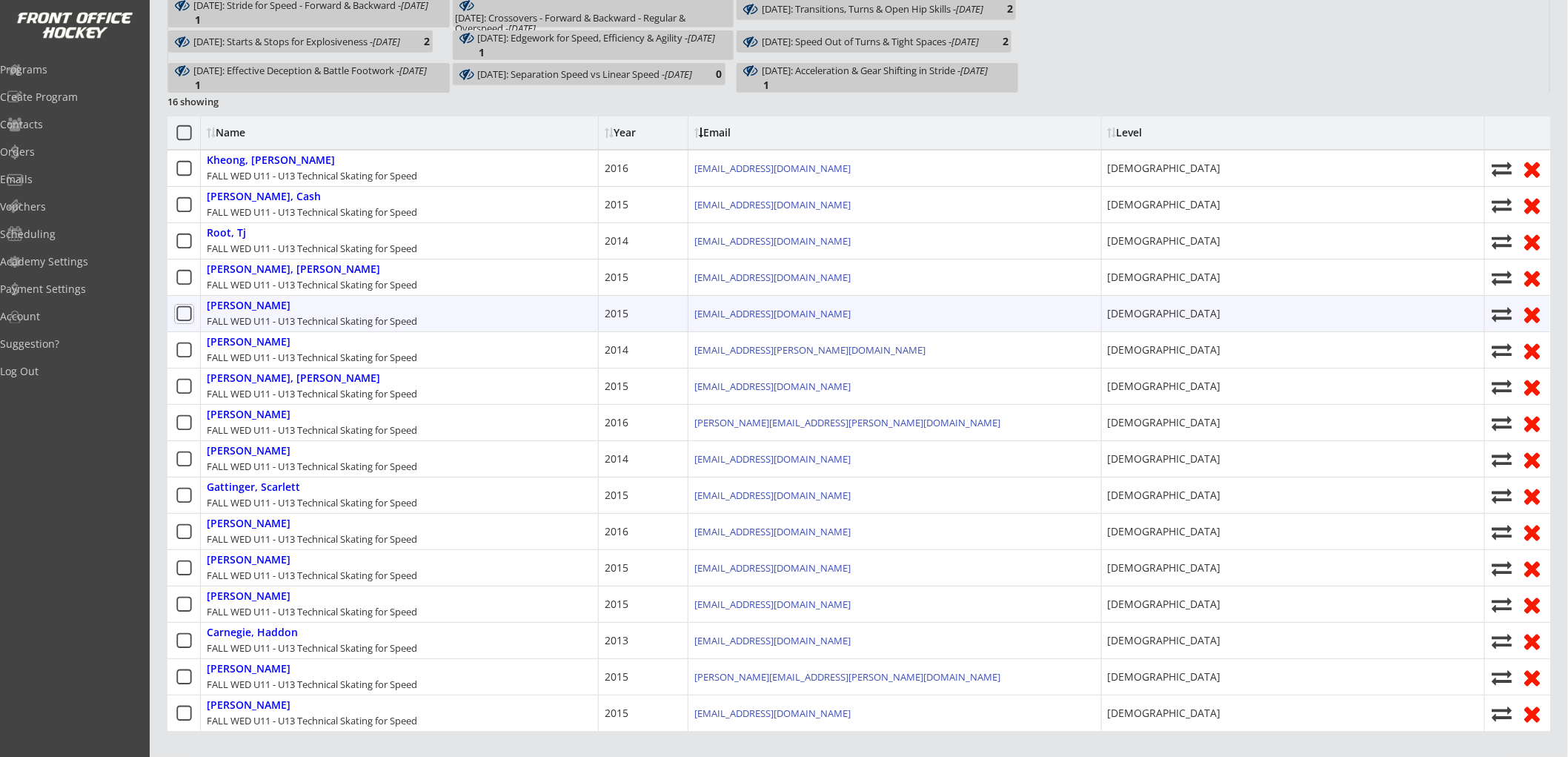
click at [182, 311] on icon at bounding box center [183, 314] width 18 height 18
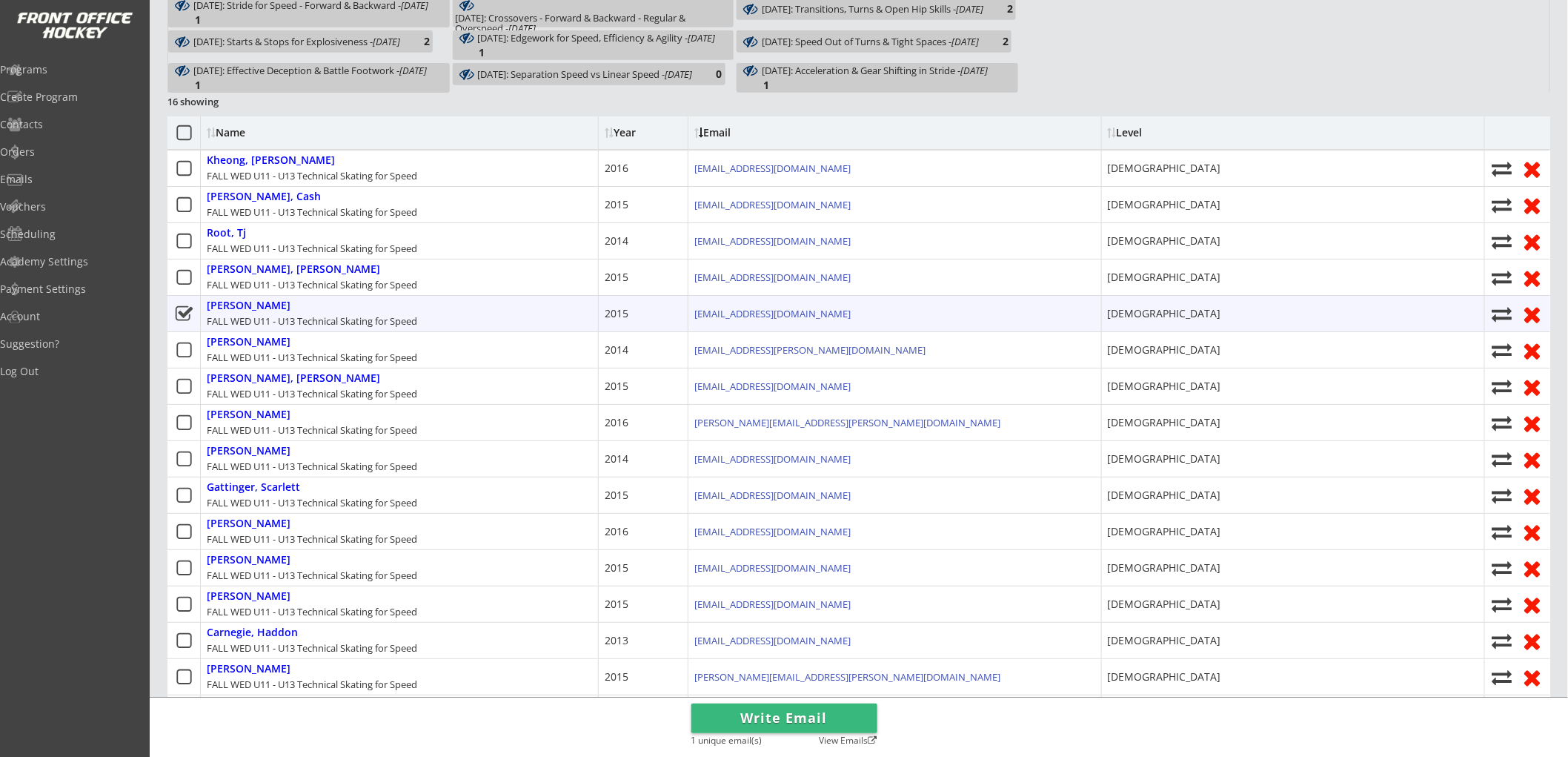
click at [182, 311] on icon at bounding box center [183, 314] width 18 height 18
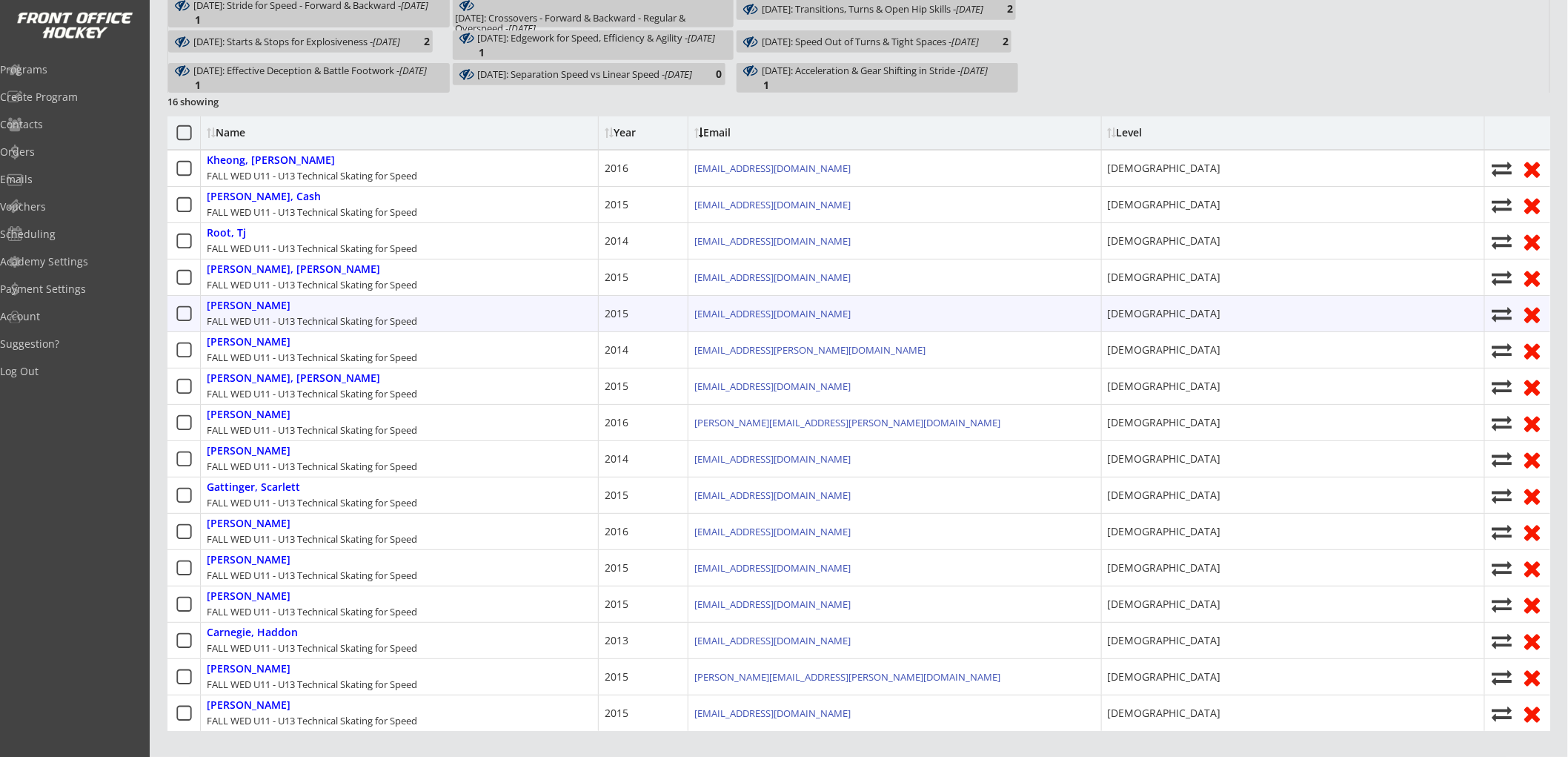
drag, startPoint x: 787, startPoint y: 316, endPoint x: 685, endPoint y: 316, distance: 102.0
click at [685, 316] on div "[PERSON_NAME] FALL WED U11 - U13 Technical Skating for Speed 2015 [EMAIL_ADDRES…" at bounding box center [859, 314] width 1383 height 37
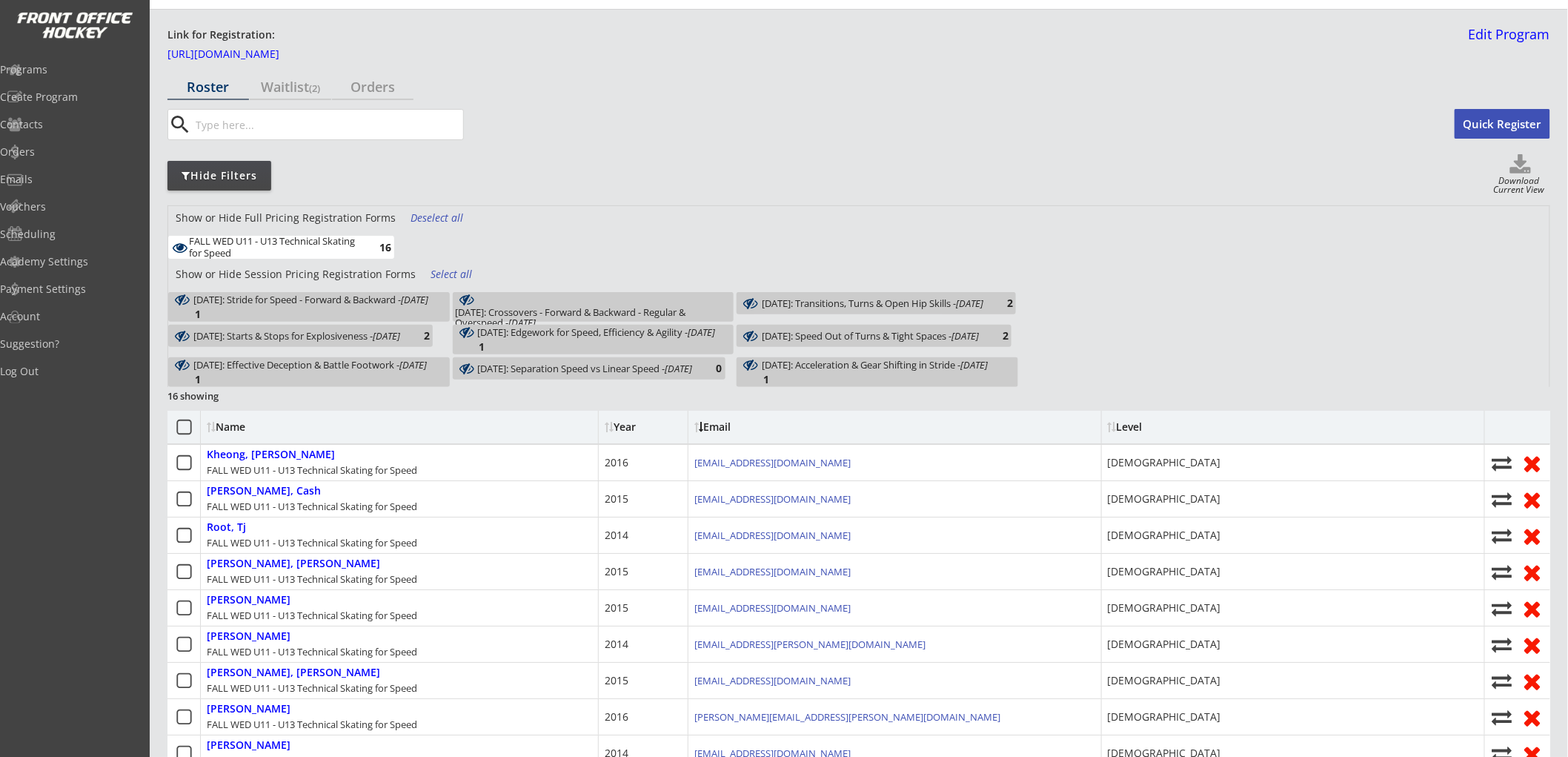
scroll to position [0, 0]
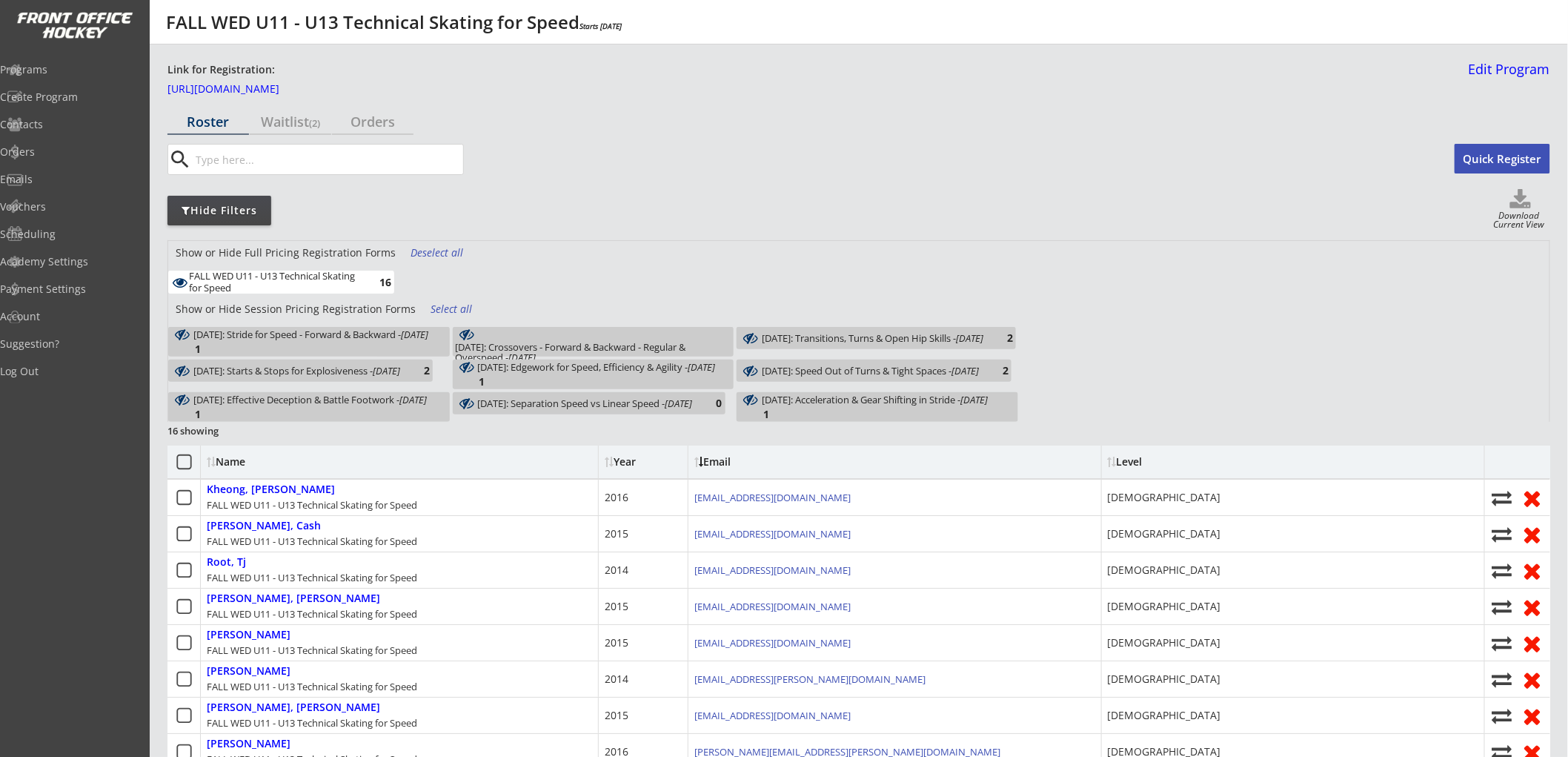
click at [428, 248] on div "Deselect all" at bounding box center [438, 252] width 55 height 15
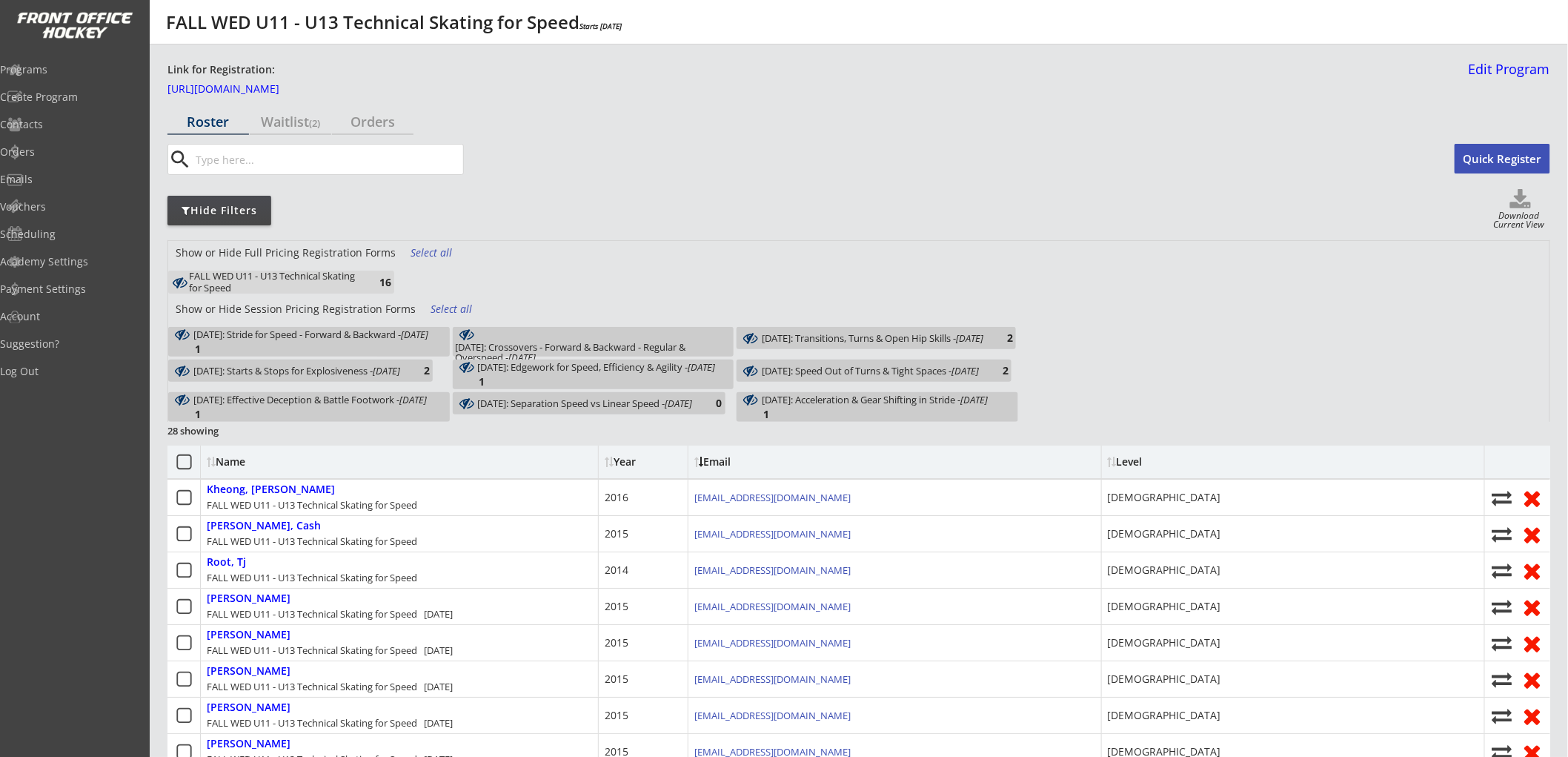
click at [440, 304] on div "Select all" at bounding box center [458, 309] width 55 height 15
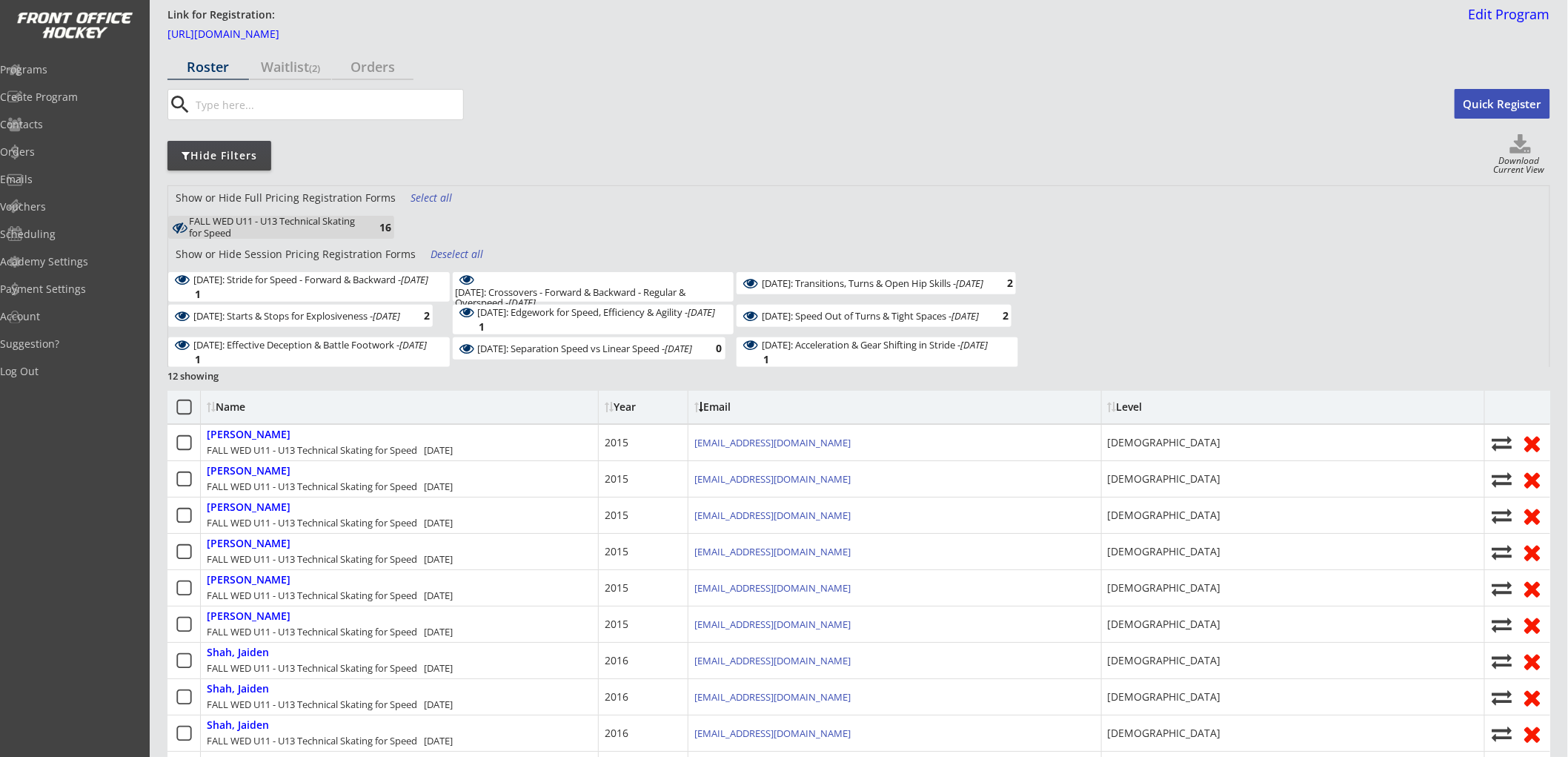
scroll to position [83, 0]
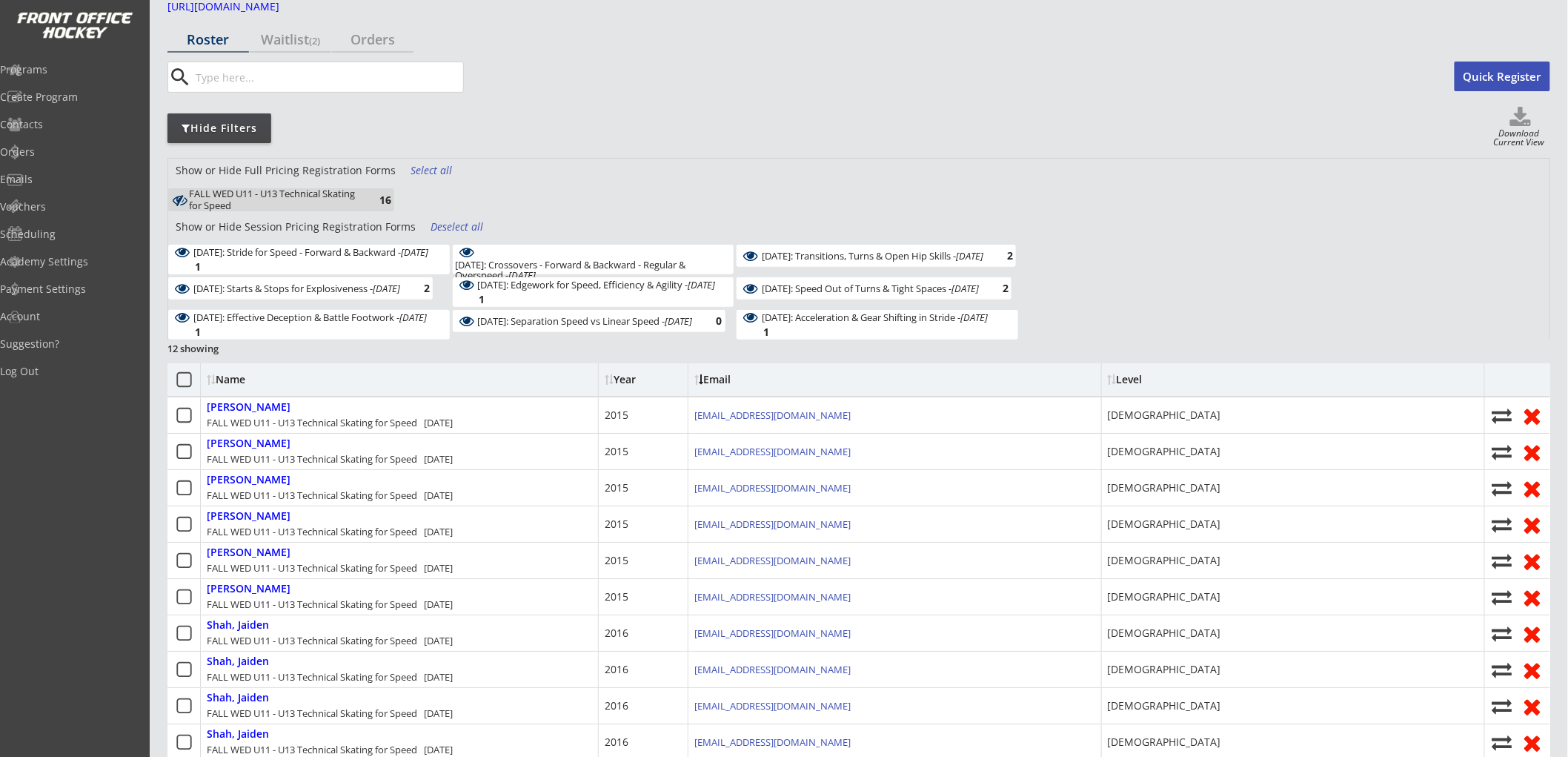
click at [440, 228] on div "Deselect all" at bounding box center [458, 227] width 55 height 15
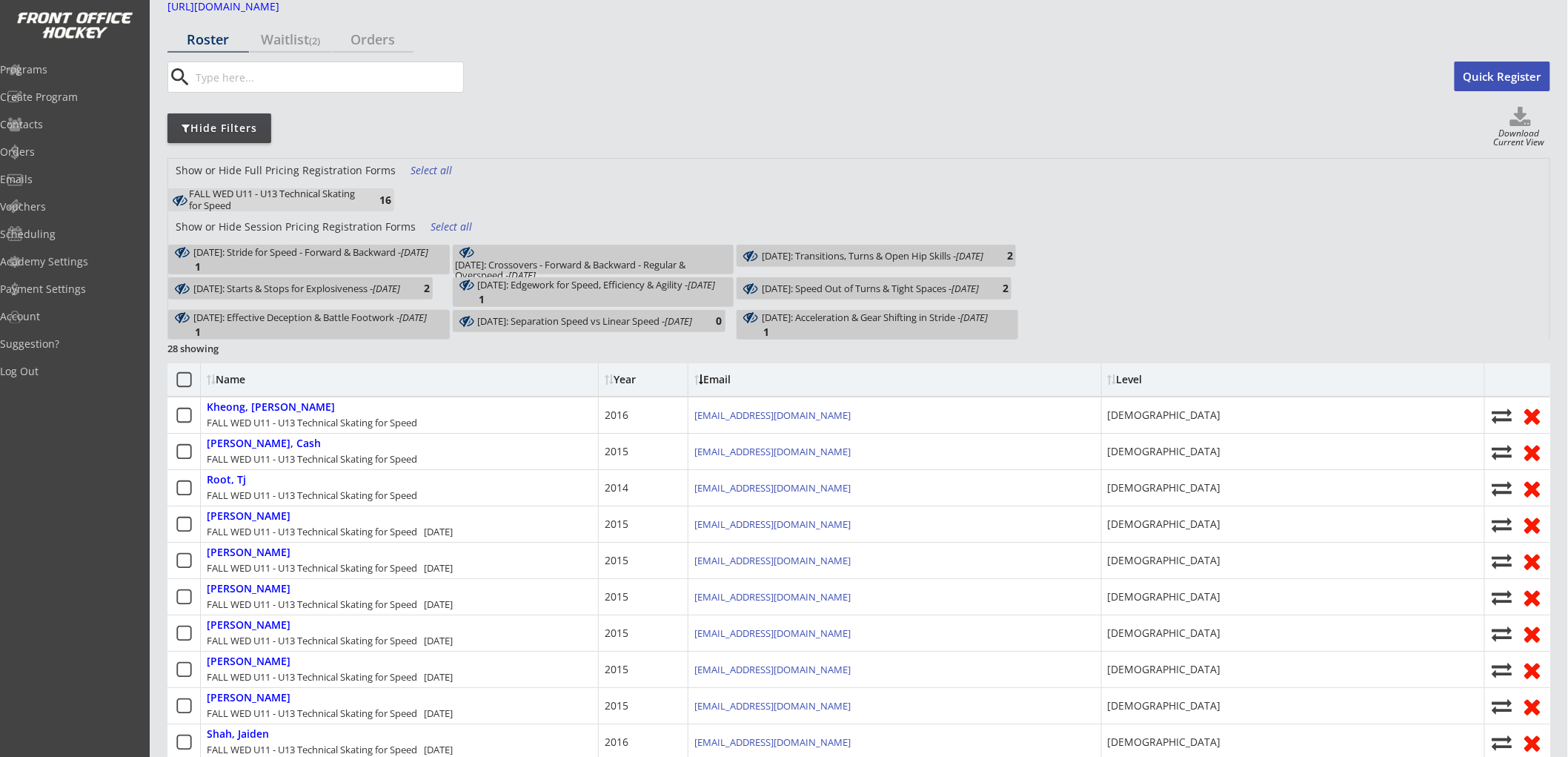
click at [407, 256] on em "[DATE]" at bounding box center [415, 251] width 28 height 13
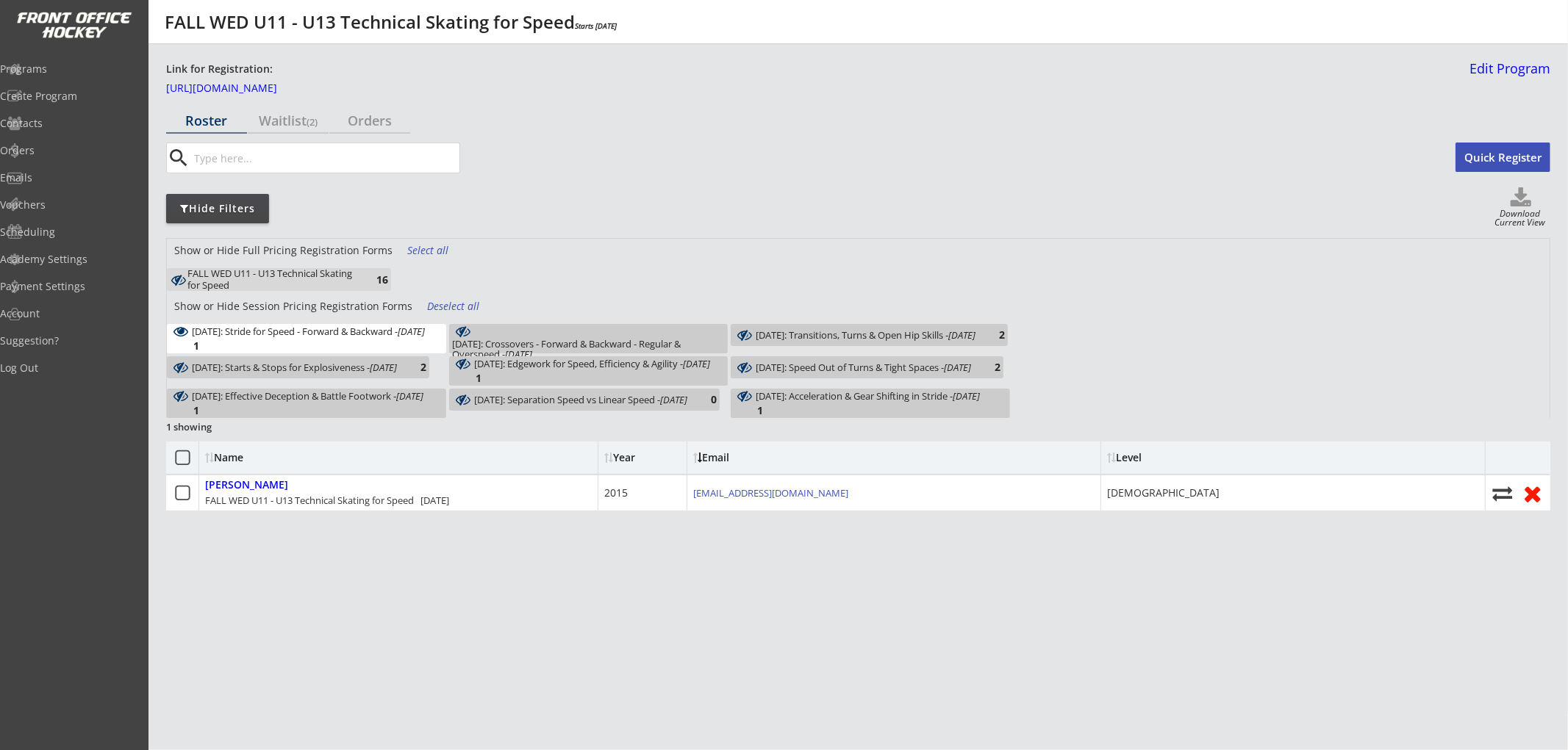
click at [403, 334] on div "[DATE]: Stride for Speed - Forward & Backward - [DATE] 1" at bounding box center [307, 338] width 279 height 29
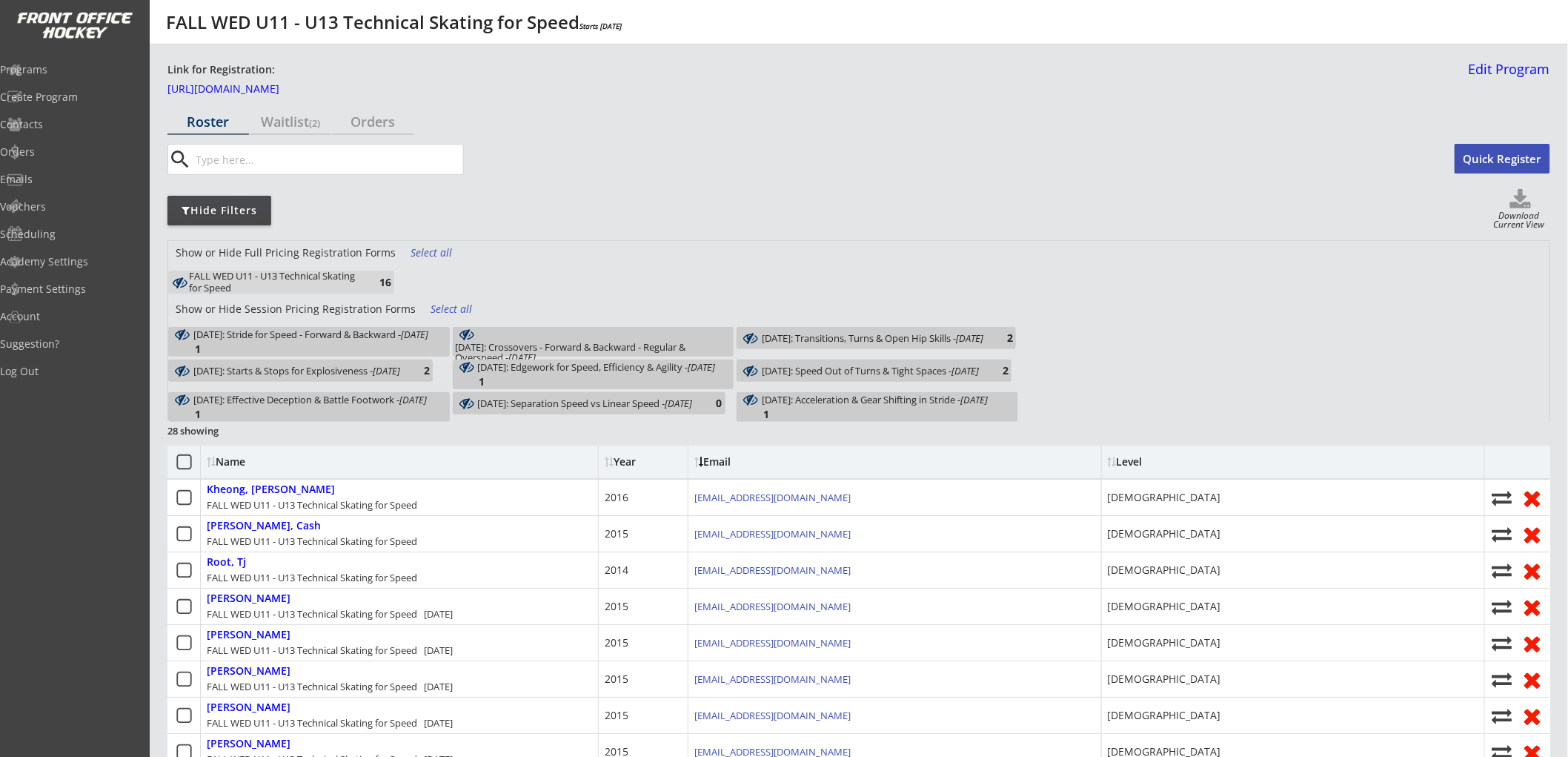
click at [512, 335] on div "[DATE]: Crossovers - Forward & Backward - Regular & Overspeed - [DATE] 2" at bounding box center [593, 342] width 281 height 30
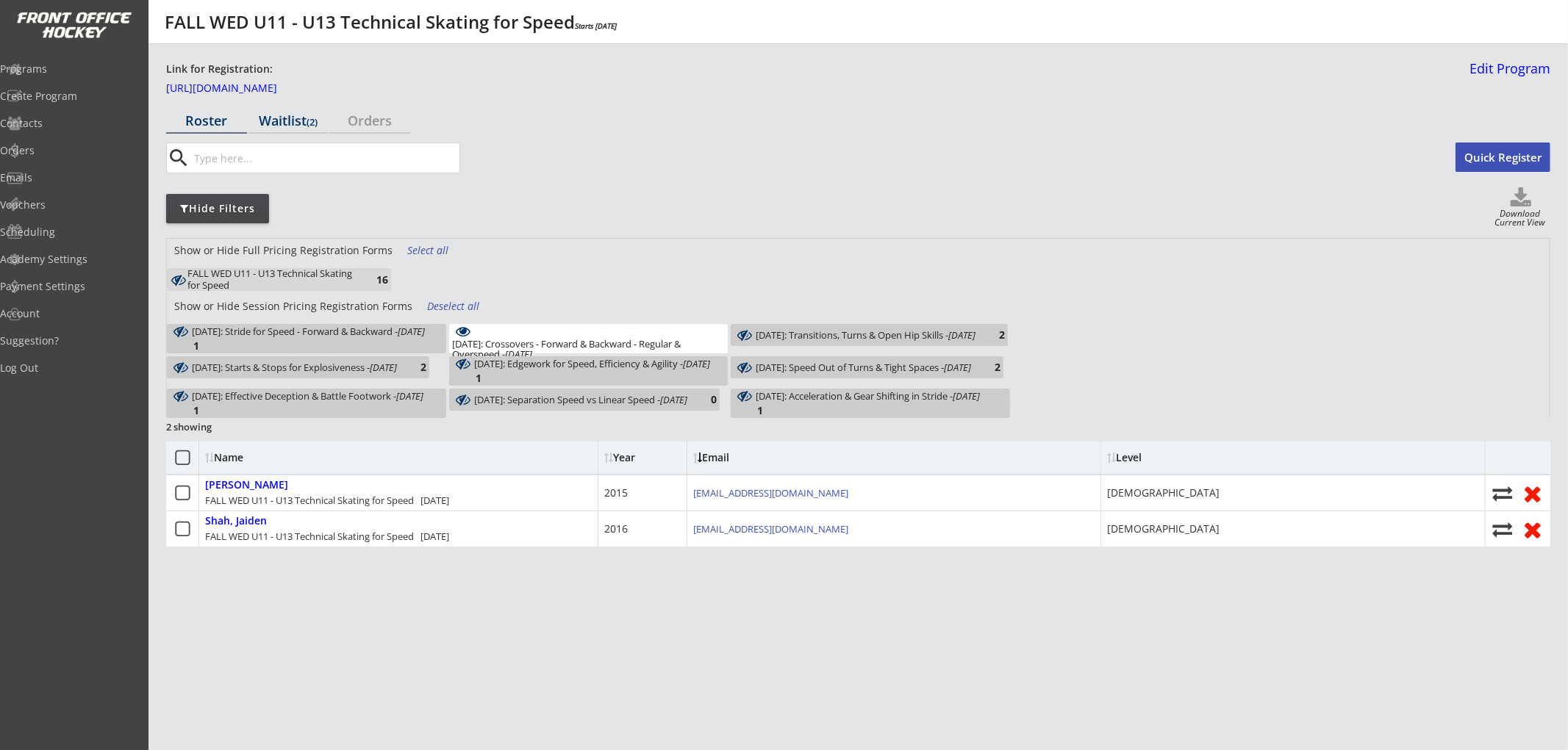
click at [291, 114] on div "Waitlist (2)" at bounding box center [289, 120] width 81 height 13
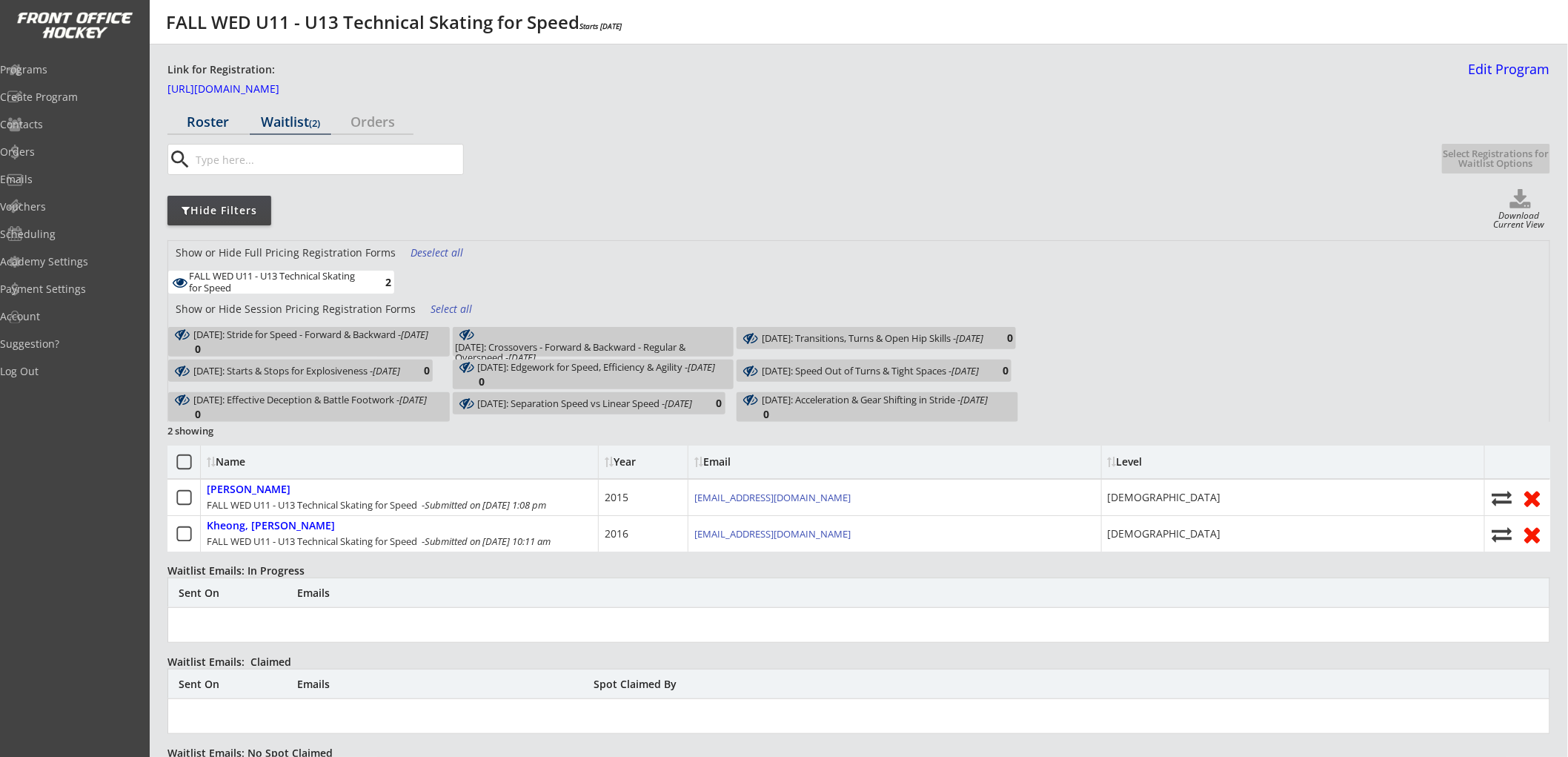
click at [205, 116] on div "Roster" at bounding box center [208, 121] width 82 height 13
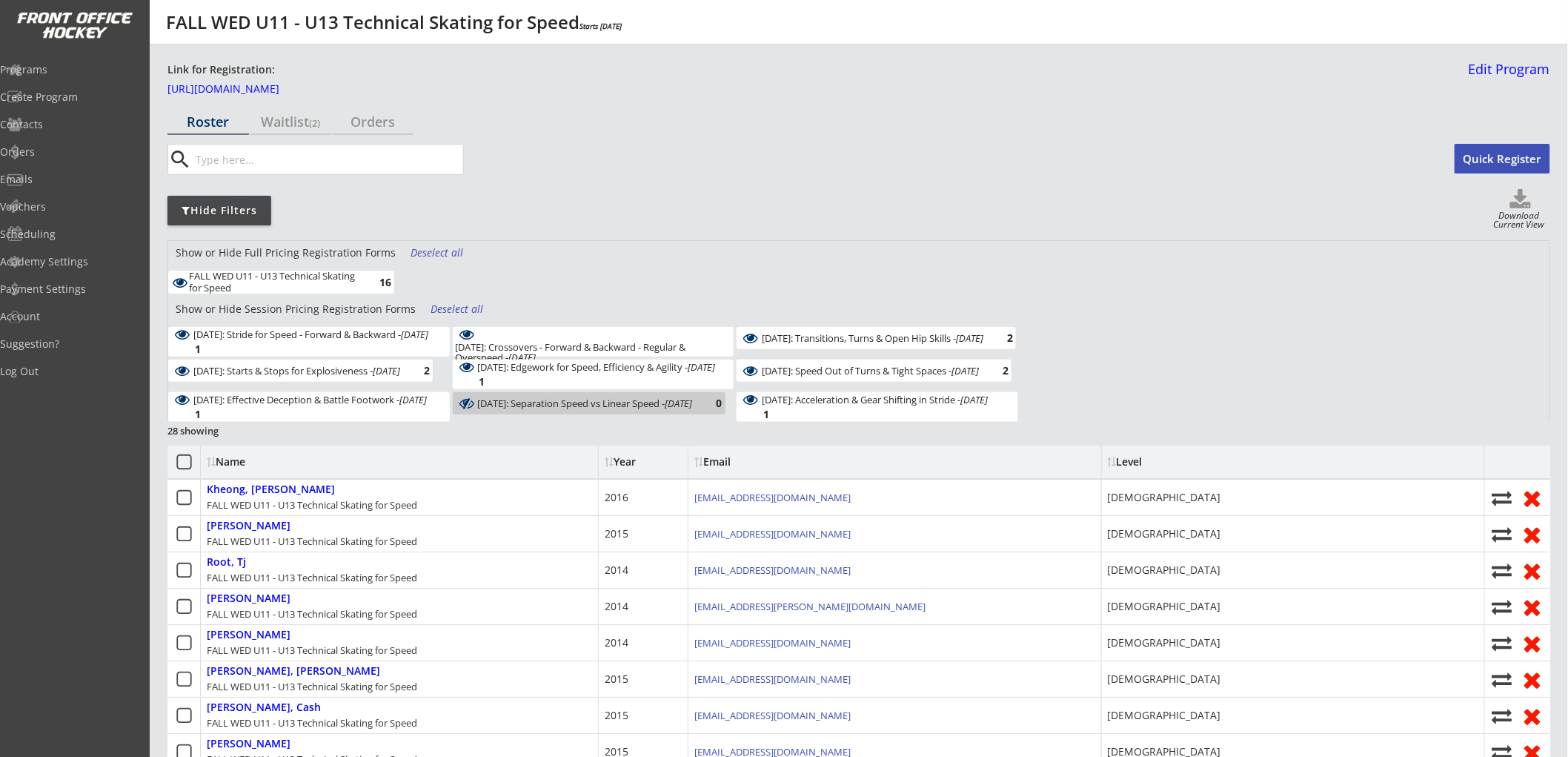
click at [452, 307] on div "Deselect all" at bounding box center [458, 309] width 55 height 15
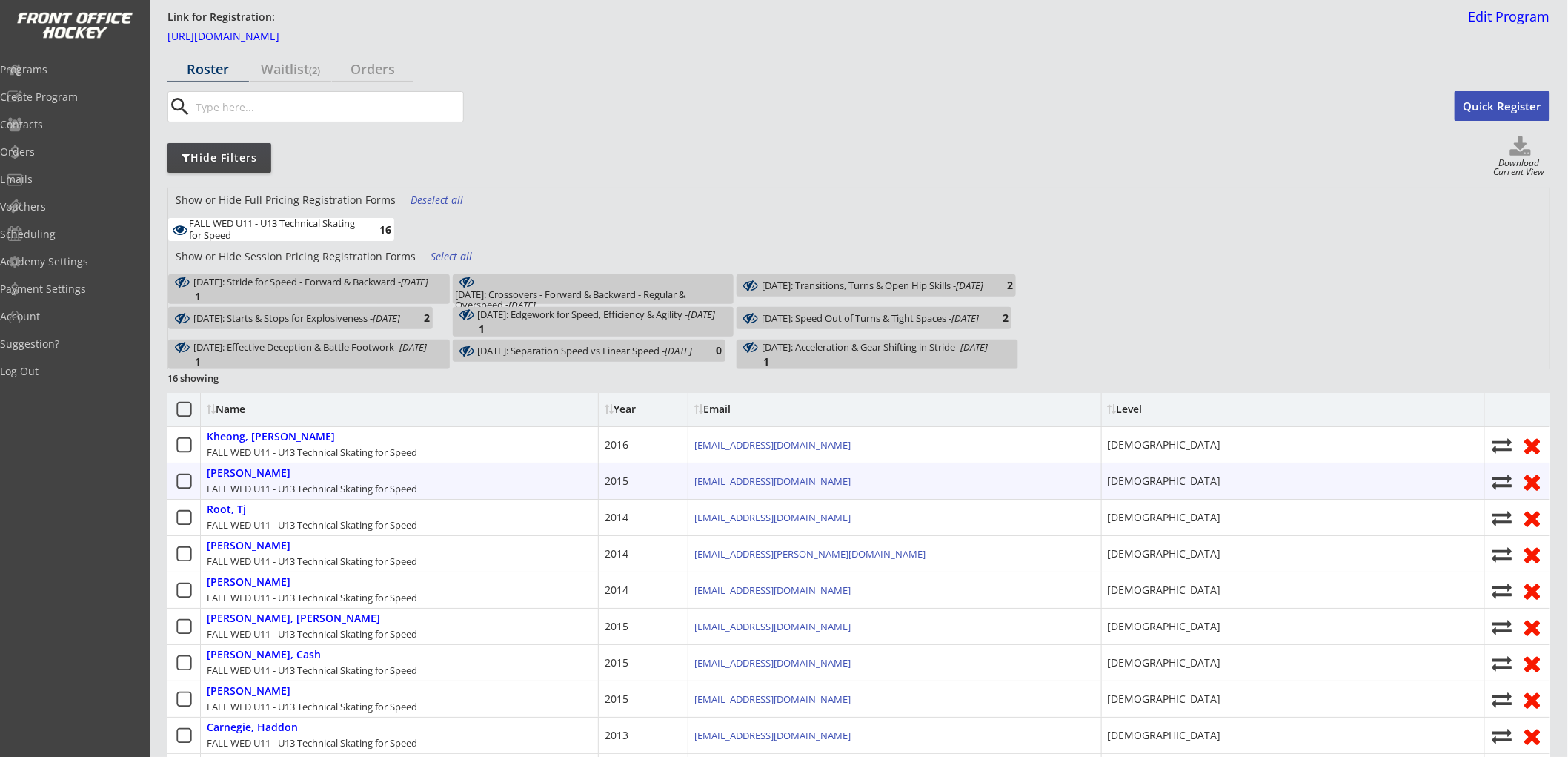
scroll to position [83, 0]
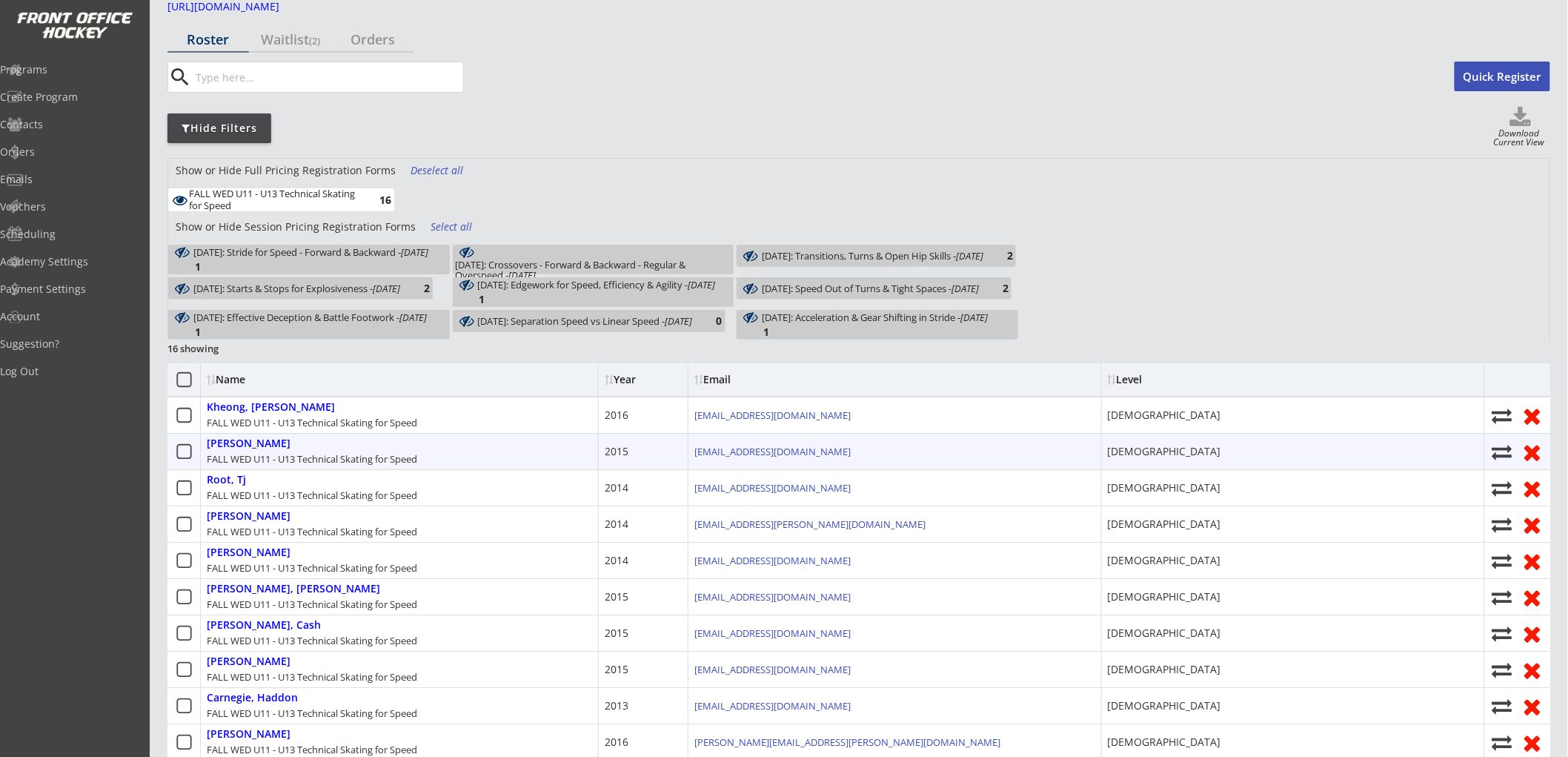
click at [1501, 448] on use at bounding box center [1501, 452] width 20 height 15
select select ""1348695171700984260__LOOKUP__1752629314910x229407093439594500""
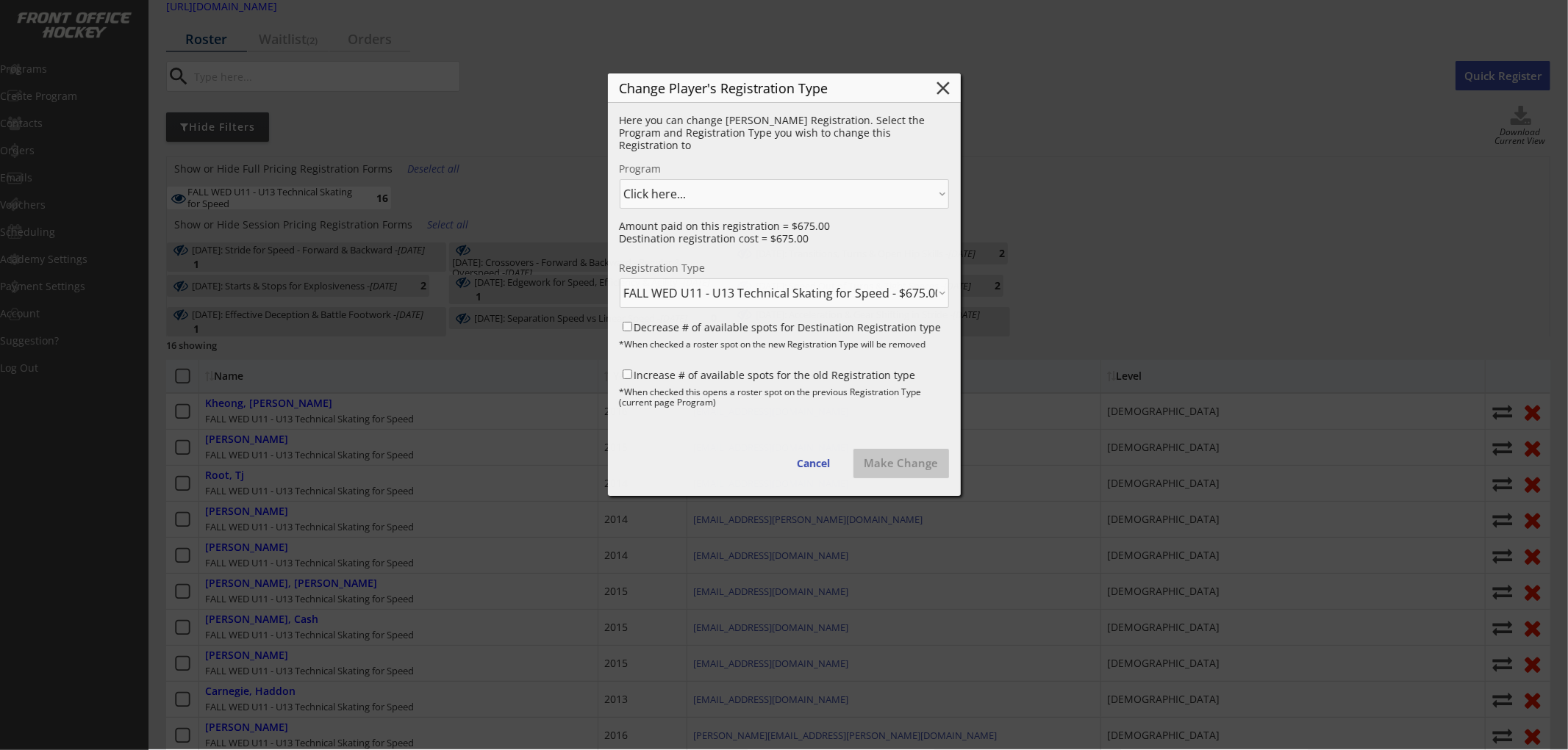
select select ""1348695171700984260__LOOKUP__1752629314910x773090959527247900""
click at [760, 291] on select "Click here... FALL WED U11 - U13 Technical Skating for Speed - $675.00 [DATE]: …" at bounding box center [784, 293] width 329 height 29
click at [619, 278] on select "Click here... FALL WED U11 - U13 Technical Skating for Speed - $675.00 [DATE]: …" at bounding box center [784, 293] width 329 height 29
click at [800, 460] on button "Cancel" at bounding box center [814, 463] width 63 height 29
select select ""PLACEHOLDER_1427118222253""
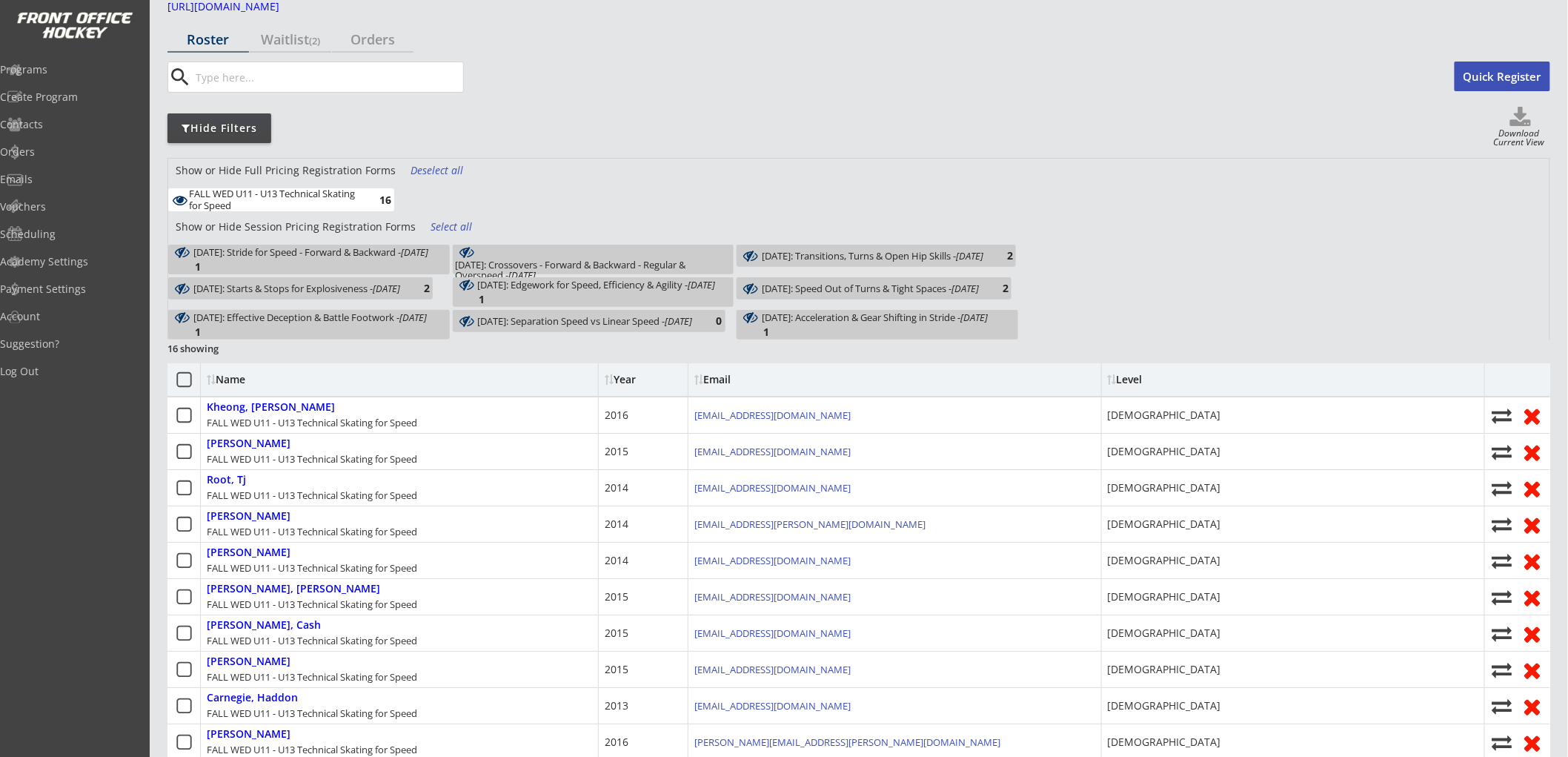
click at [1161, 256] on div "Show or Hide Session Pricing Registration Forms Select all [DATE]: Stride for S…" at bounding box center [859, 276] width 1381 height 124
